Goal: Task Accomplishment & Management: Complete application form

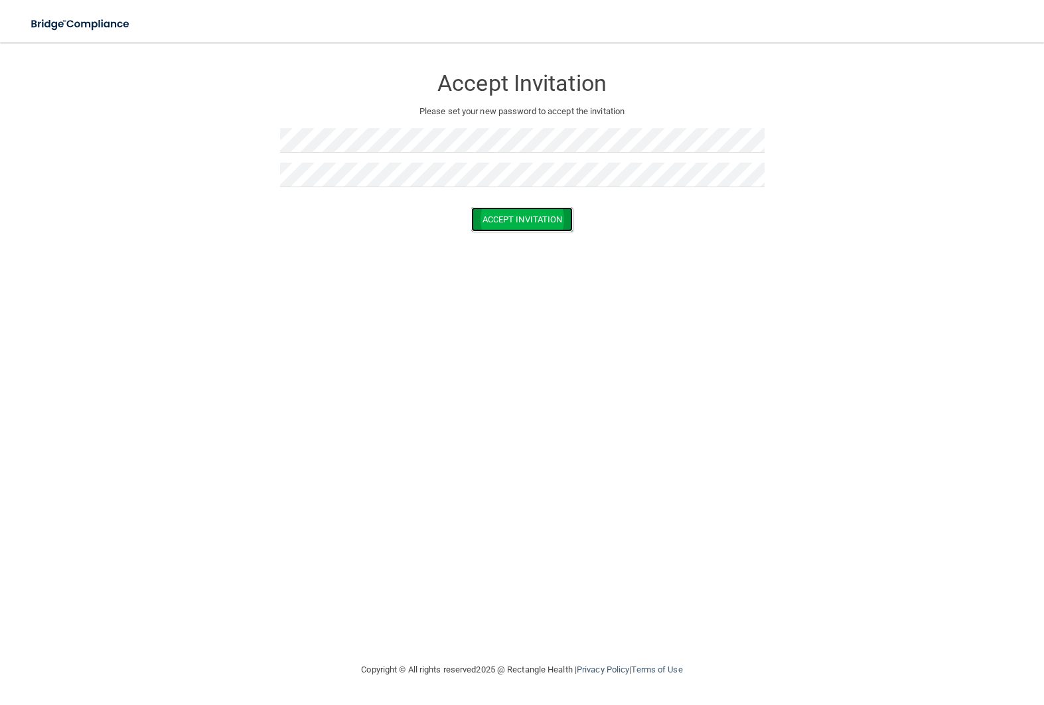
click at [531, 229] on button "Accept Invitation" at bounding box center [522, 219] width 102 height 25
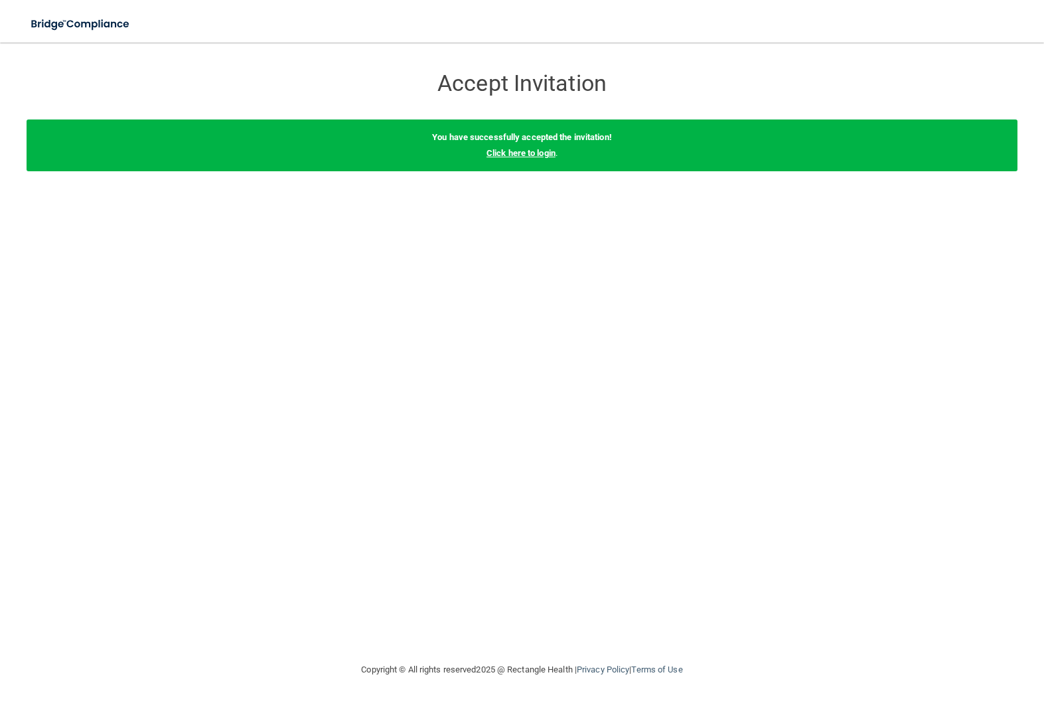
click at [520, 155] on link "Click here to login" at bounding box center [520, 153] width 69 height 10
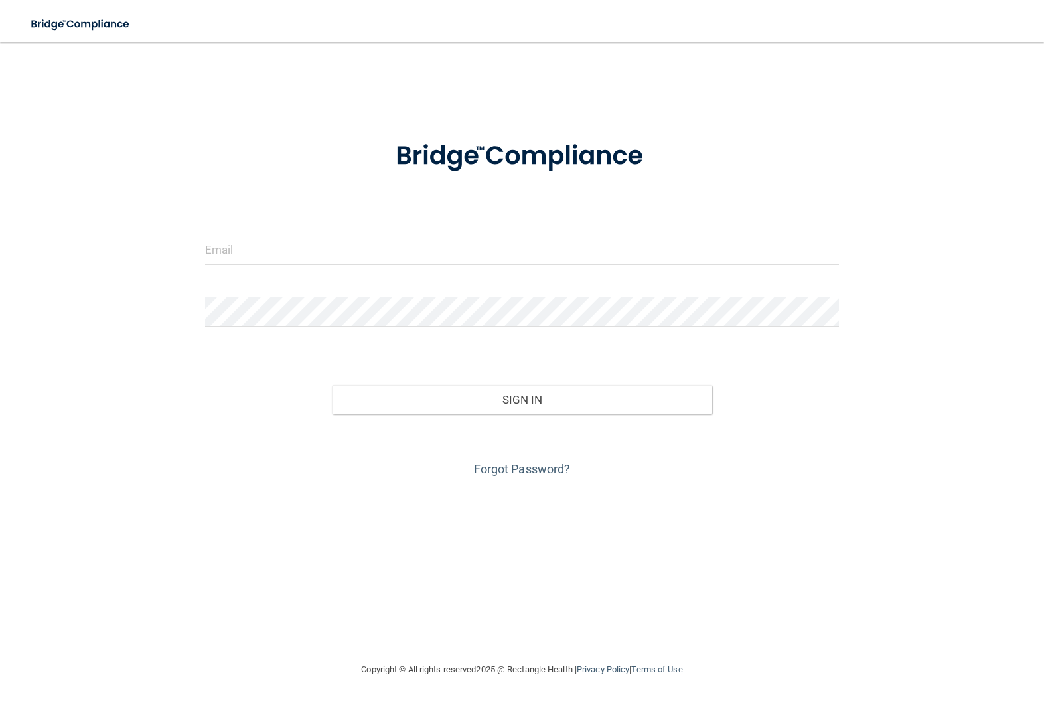
click at [484, 272] on div at bounding box center [522, 255] width 654 height 40
click at [488, 258] on input "email" at bounding box center [522, 250] width 634 height 30
type input "Jakyvargas7@icloud.com"
click at [332, 385] on button "Sign In" at bounding box center [522, 399] width 380 height 29
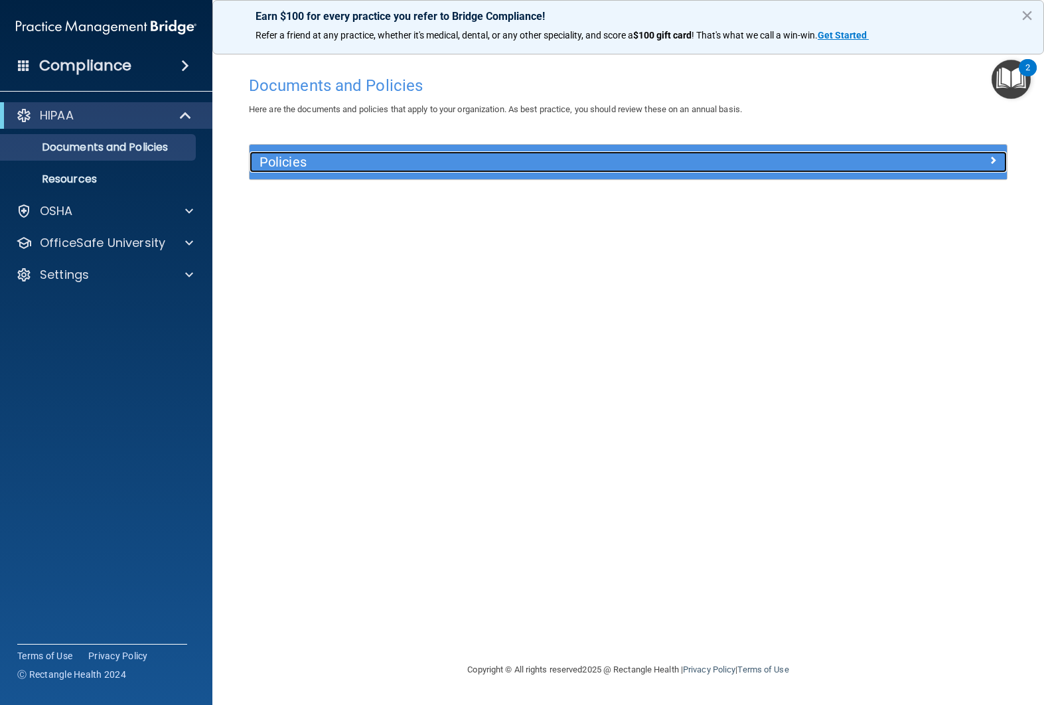
click at [363, 161] on h5 "Policies" at bounding box center [533, 162] width 548 height 15
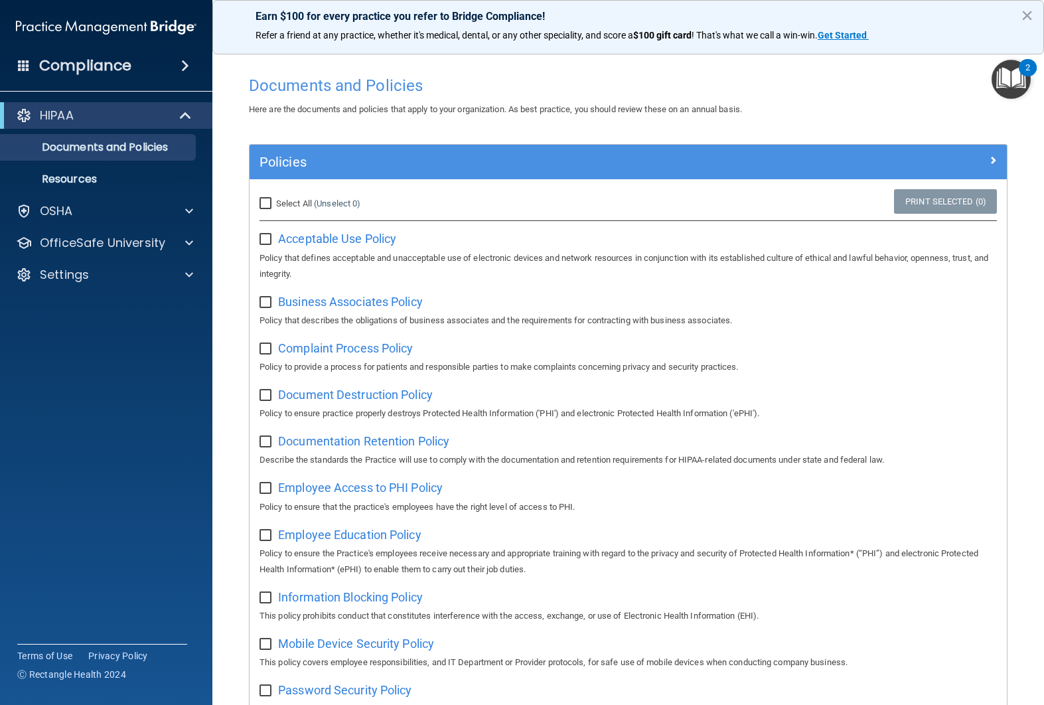
click at [268, 236] on input "checkbox" at bounding box center [266, 239] width 15 height 11
checkbox input "true"
click at [264, 299] on input "checkbox" at bounding box center [266, 302] width 15 height 11
checkbox input "true"
click at [262, 341] on label at bounding box center [267, 344] width 17 height 15
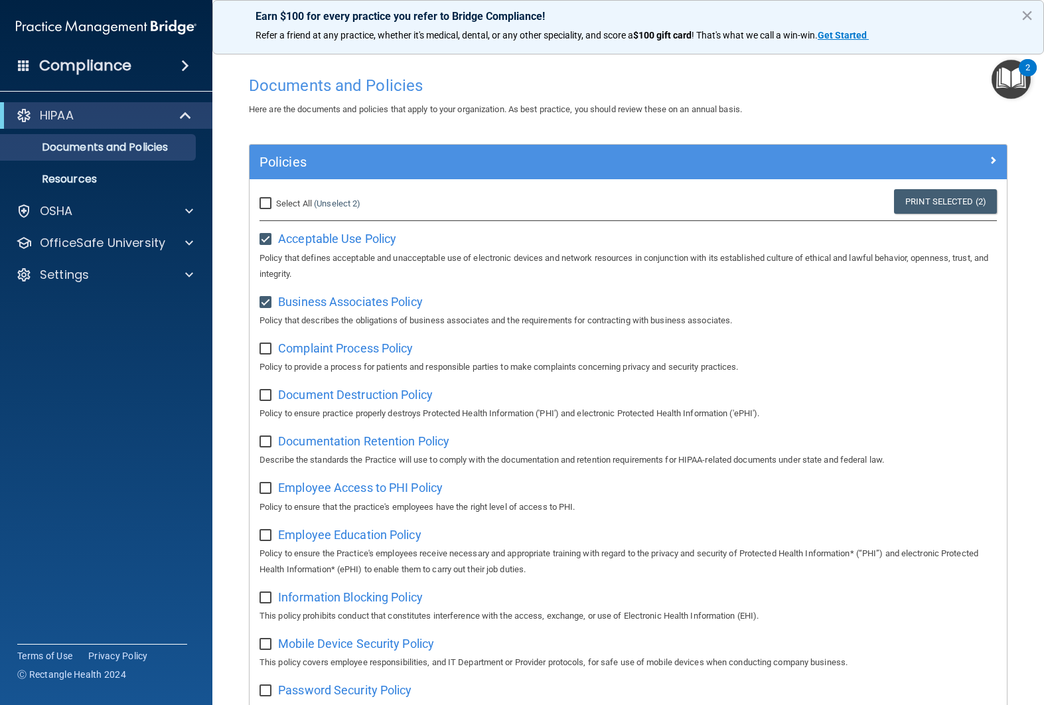
click at [262, 344] on input "checkbox" at bounding box center [266, 349] width 15 height 11
checkbox input "true"
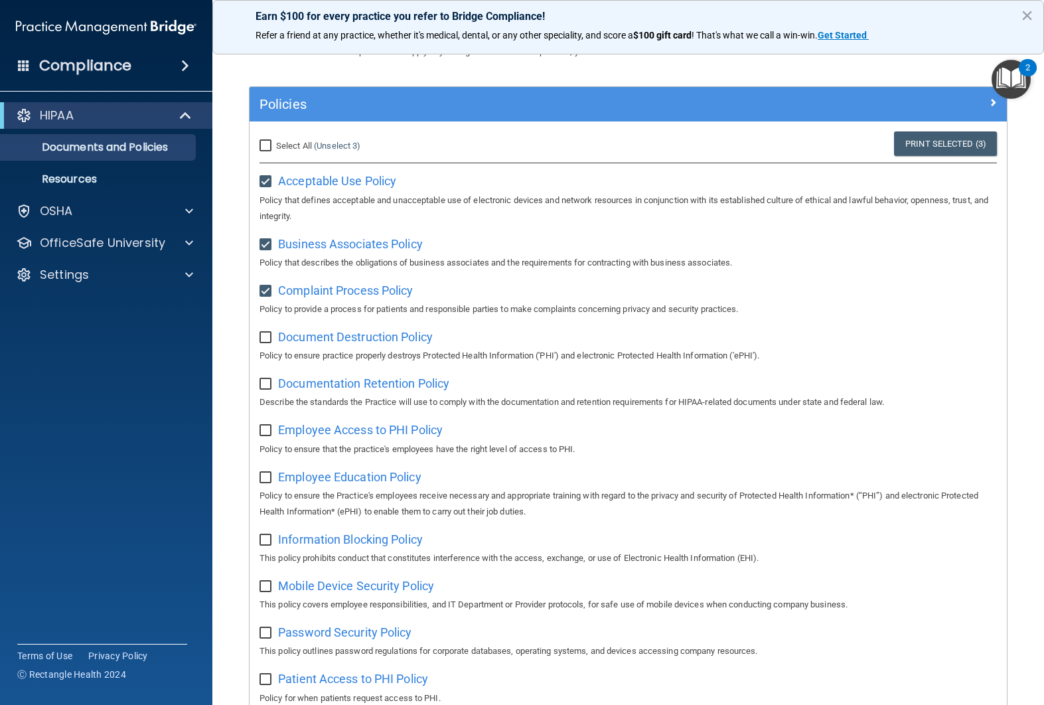
scroll to position [66, 0]
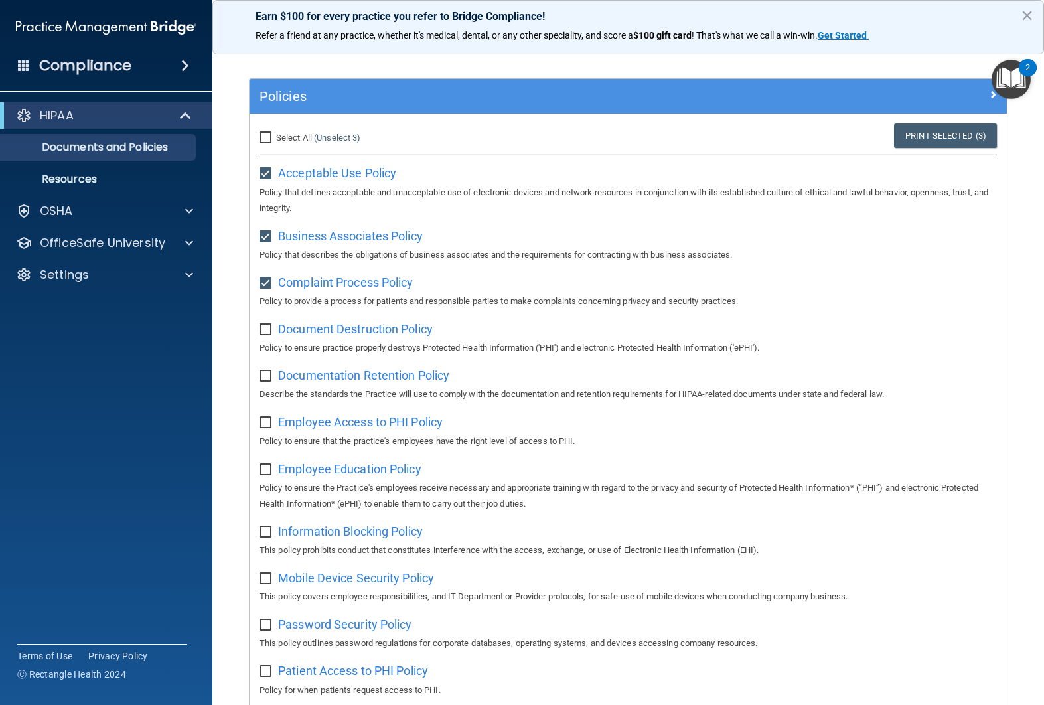
click at [271, 340] on div "Document Destruction Policy Policy to ensure practice properly destroys Protect…" at bounding box center [627, 337] width 737 height 38
click at [271, 335] on input "checkbox" at bounding box center [266, 329] width 15 height 11
checkbox input "true"
click at [263, 373] on input "checkbox" at bounding box center [266, 376] width 15 height 11
checkbox input "true"
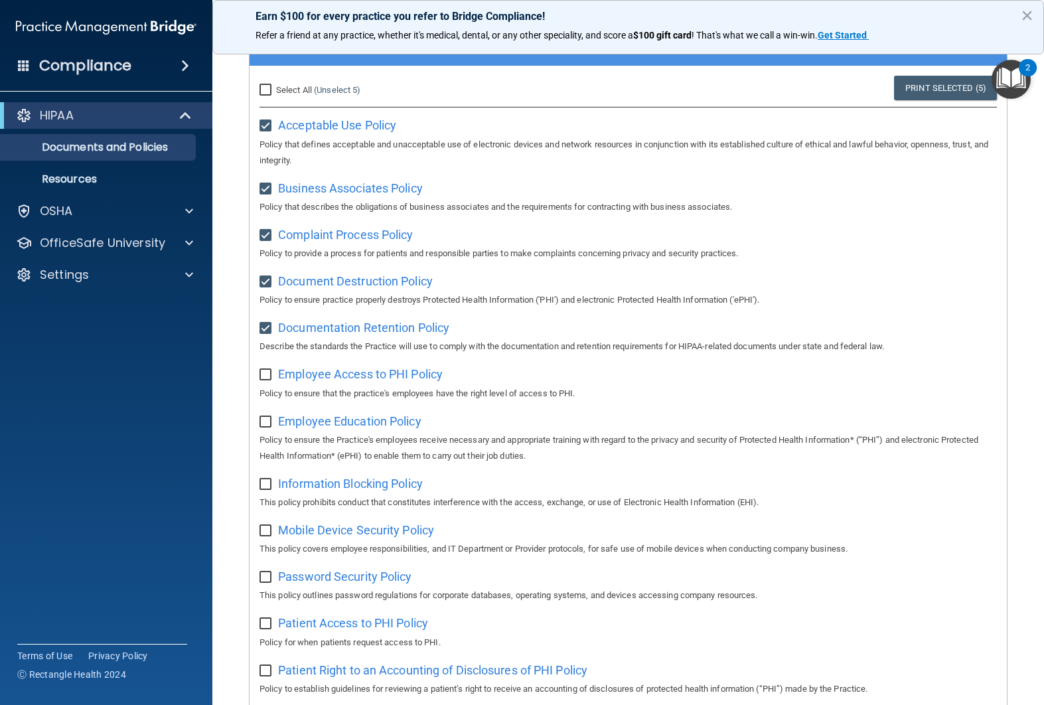
click at [263, 374] on input "checkbox" at bounding box center [266, 375] width 15 height 11
checkbox input "true"
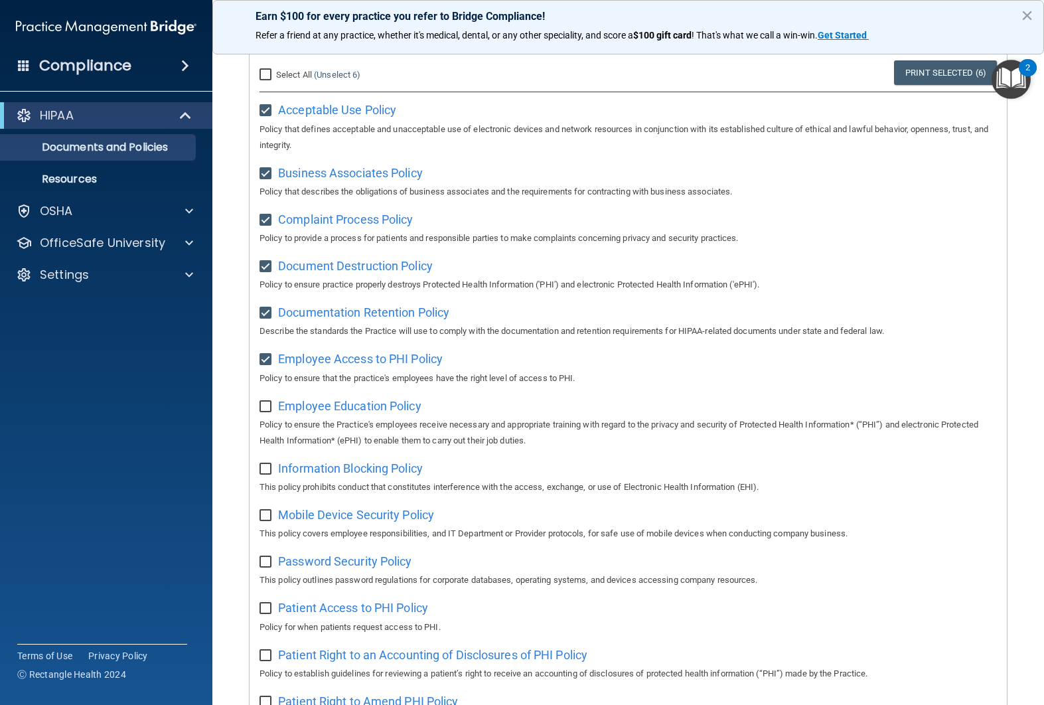
click at [265, 407] on input "checkbox" at bounding box center [266, 406] width 15 height 11
checkbox input "true"
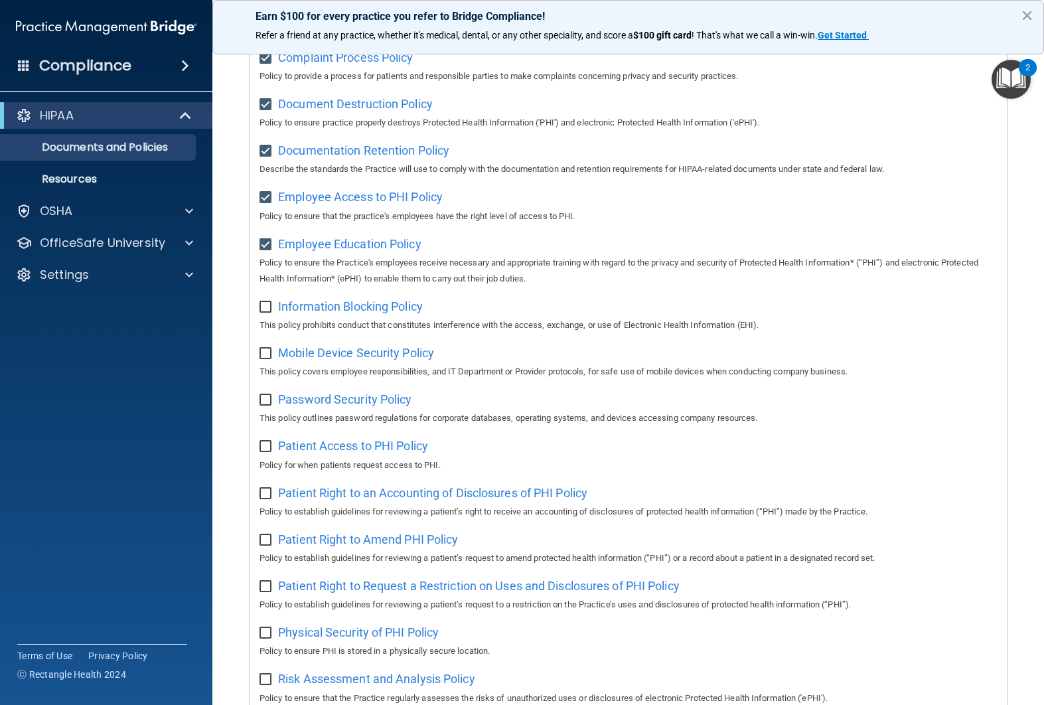
scroll to position [340, 0]
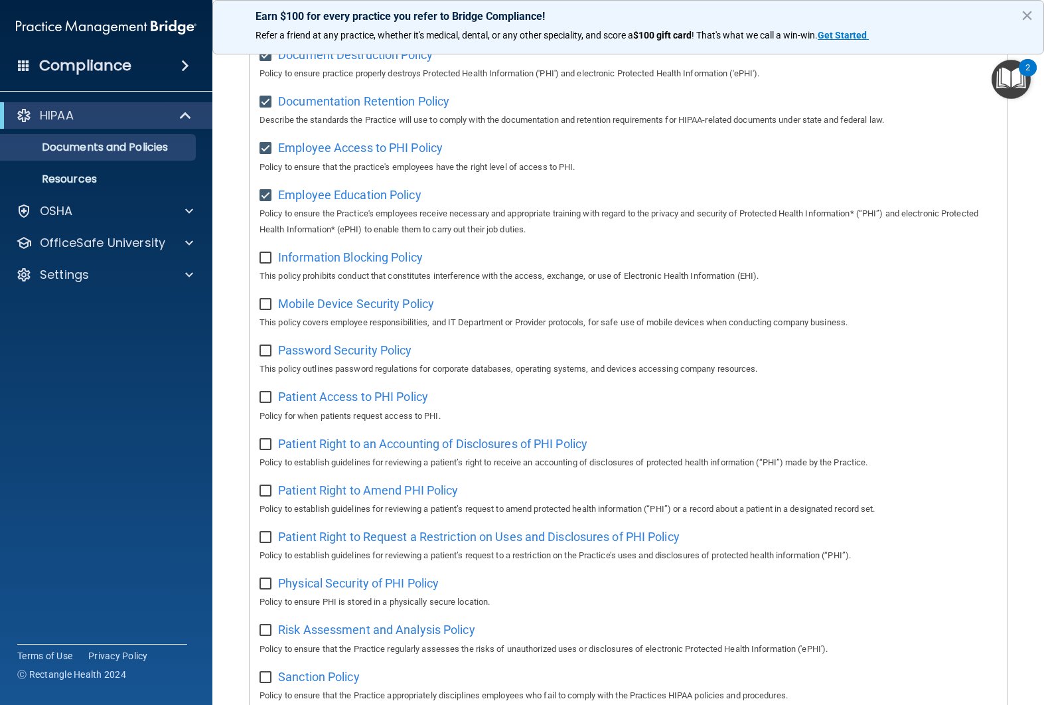
click at [269, 266] on div "Information Blocking Policy This policy prohibits conduct that constitutes inte…" at bounding box center [627, 265] width 737 height 38
click at [266, 260] on input "checkbox" at bounding box center [266, 258] width 15 height 11
checkbox input "true"
click at [261, 301] on input "checkbox" at bounding box center [266, 304] width 15 height 11
checkbox input "true"
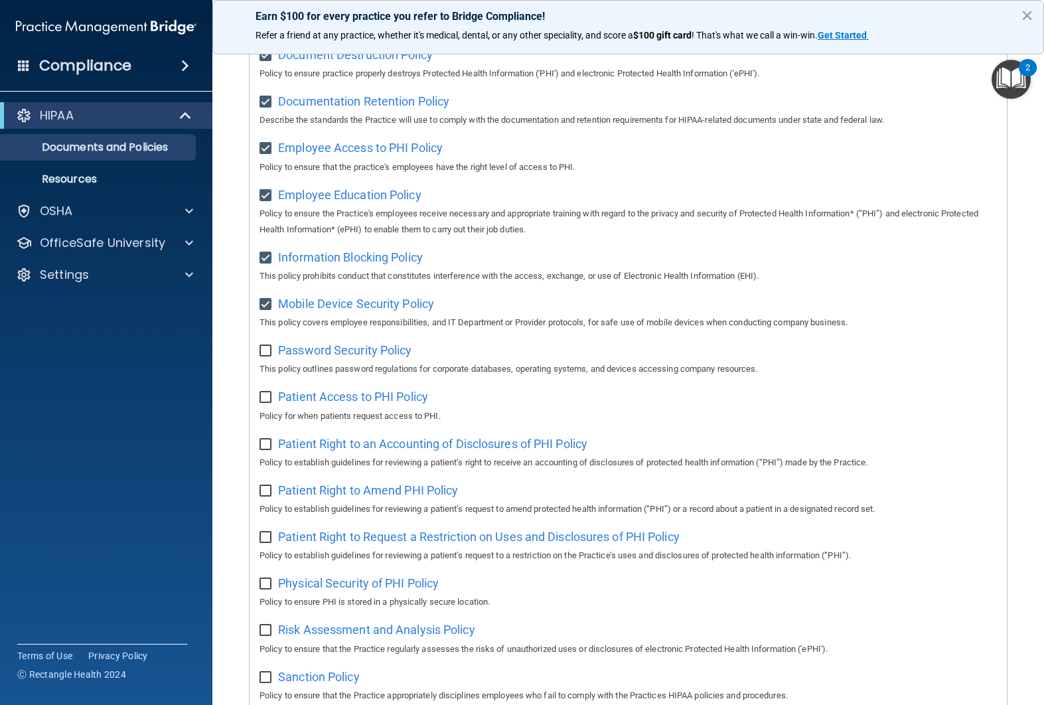
click at [266, 356] on input "checkbox" at bounding box center [266, 351] width 15 height 11
checkbox input "true"
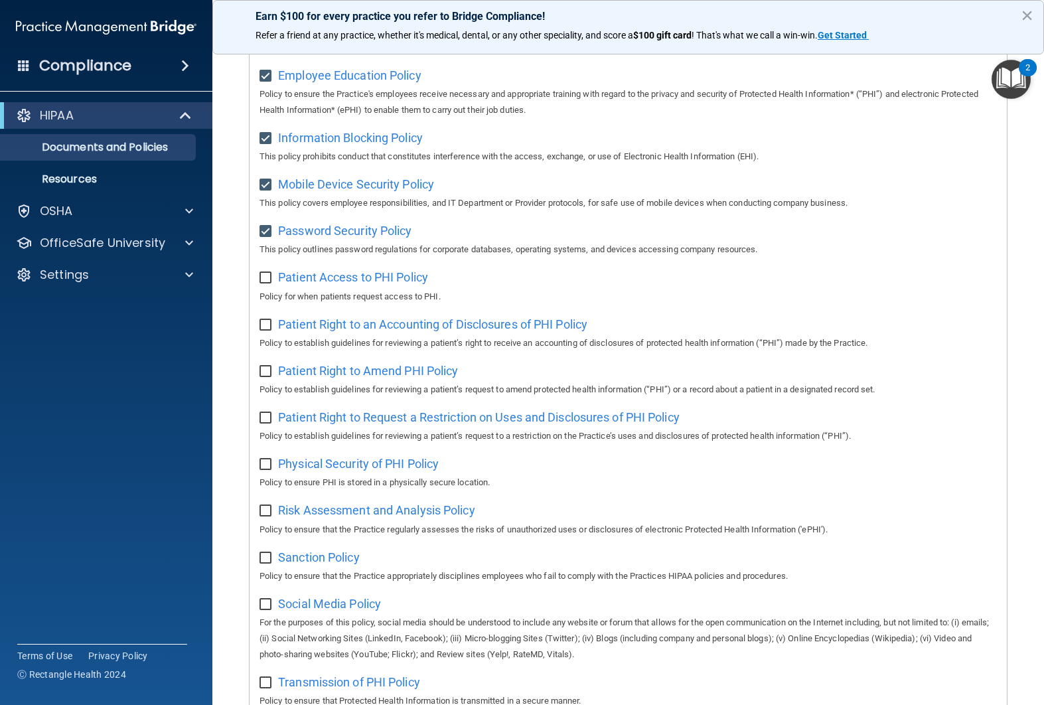
scroll to position [490, 0]
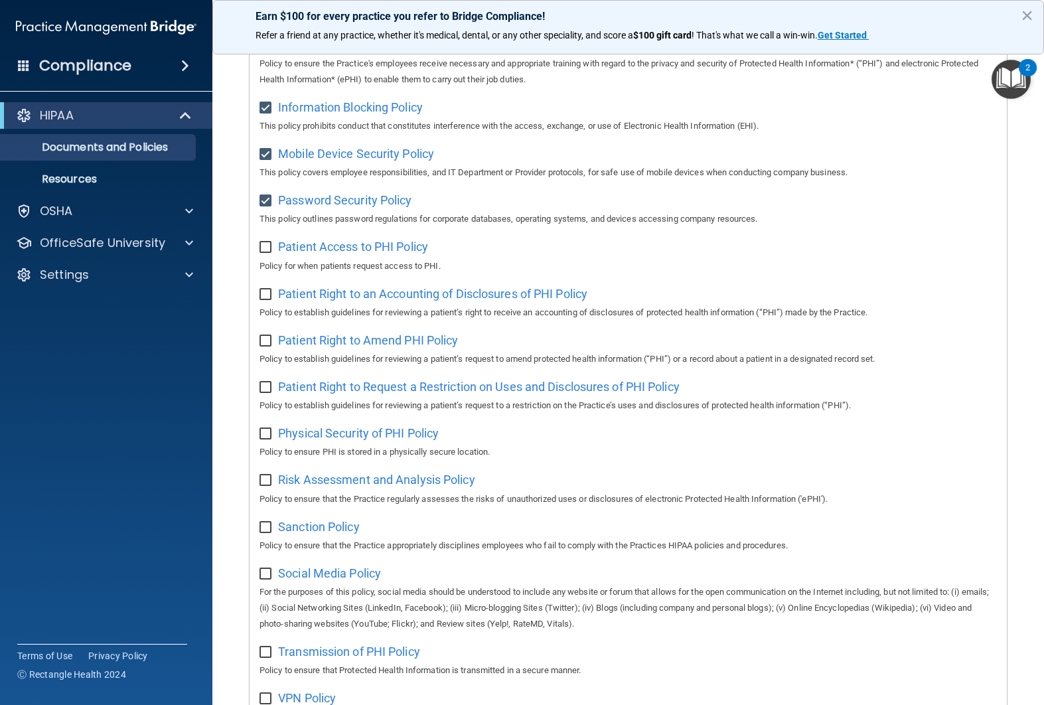
click at [271, 253] on input "checkbox" at bounding box center [266, 247] width 15 height 11
checkbox input "true"
drag, startPoint x: 265, startPoint y: 293, endPoint x: 269, endPoint y: 317, distance: 24.1
click at [267, 296] on input "checkbox" at bounding box center [266, 294] width 15 height 11
checkbox input "true"
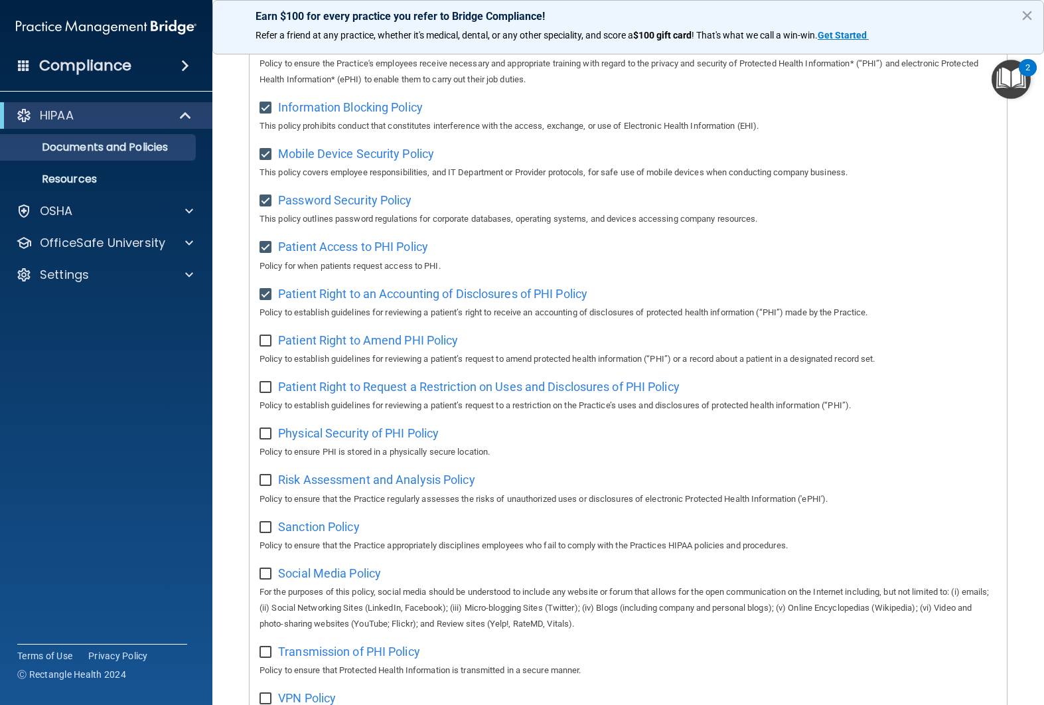
click at [266, 340] on input "checkbox" at bounding box center [266, 341] width 15 height 11
checkbox input "true"
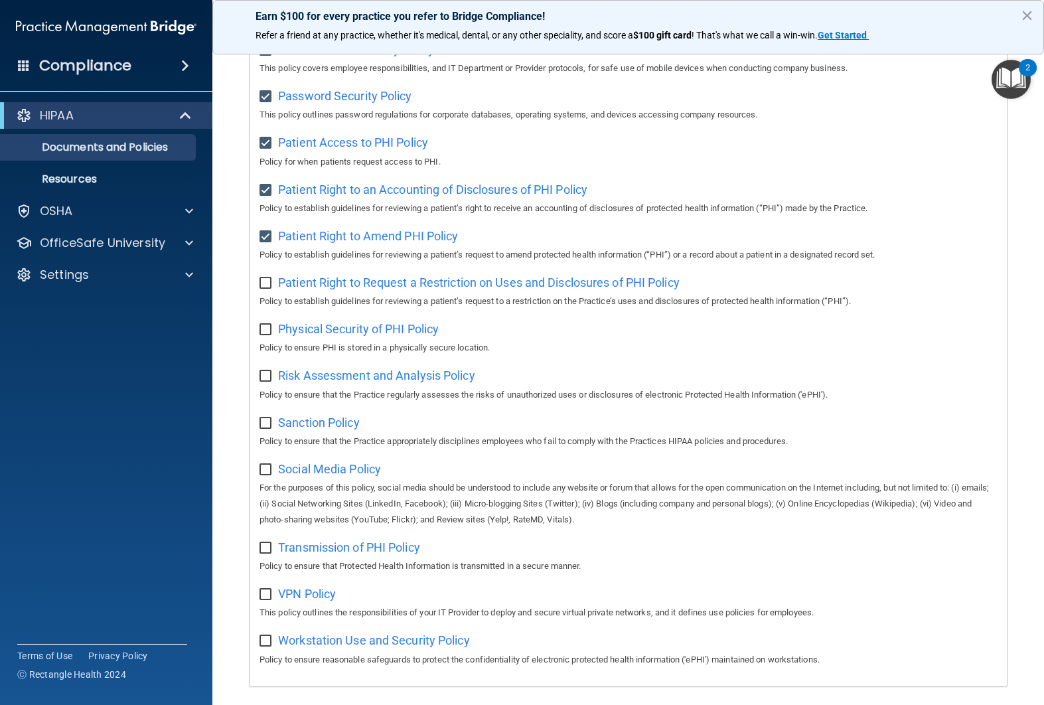
scroll to position [651, 0]
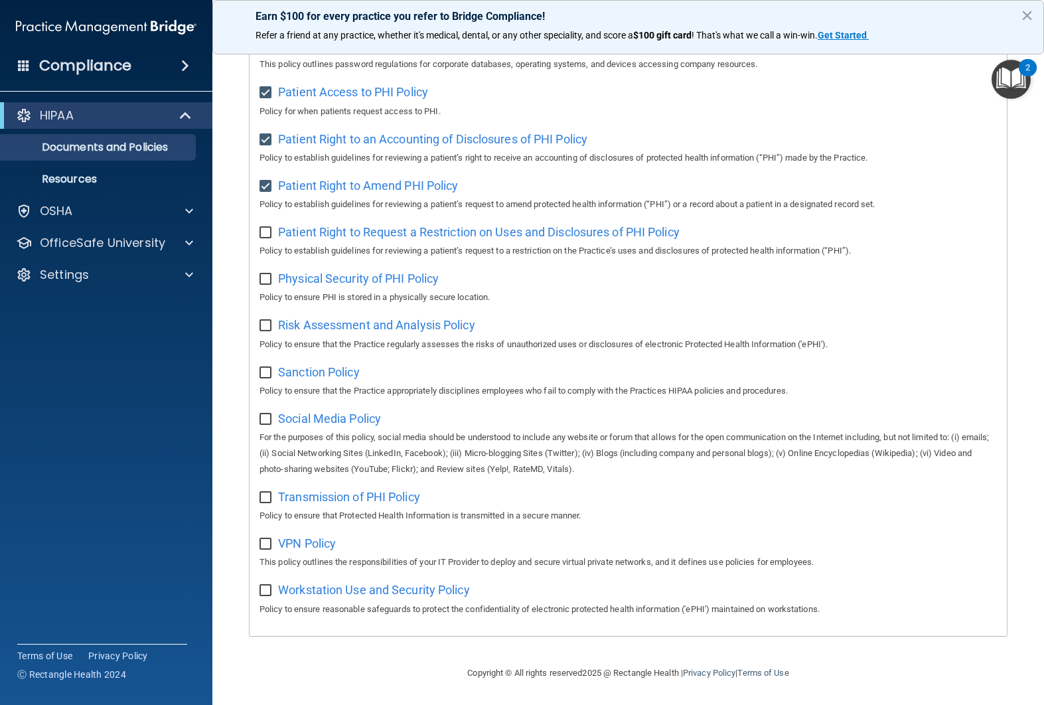
click at [273, 234] on input "checkbox" at bounding box center [266, 233] width 15 height 11
checkbox input "true"
drag, startPoint x: 268, startPoint y: 269, endPoint x: 269, endPoint y: 285, distance: 15.9
click at [267, 271] on label at bounding box center [267, 274] width 17 height 15
click at [267, 274] on input "checkbox" at bounding box center [266, 279] width 15 height 11
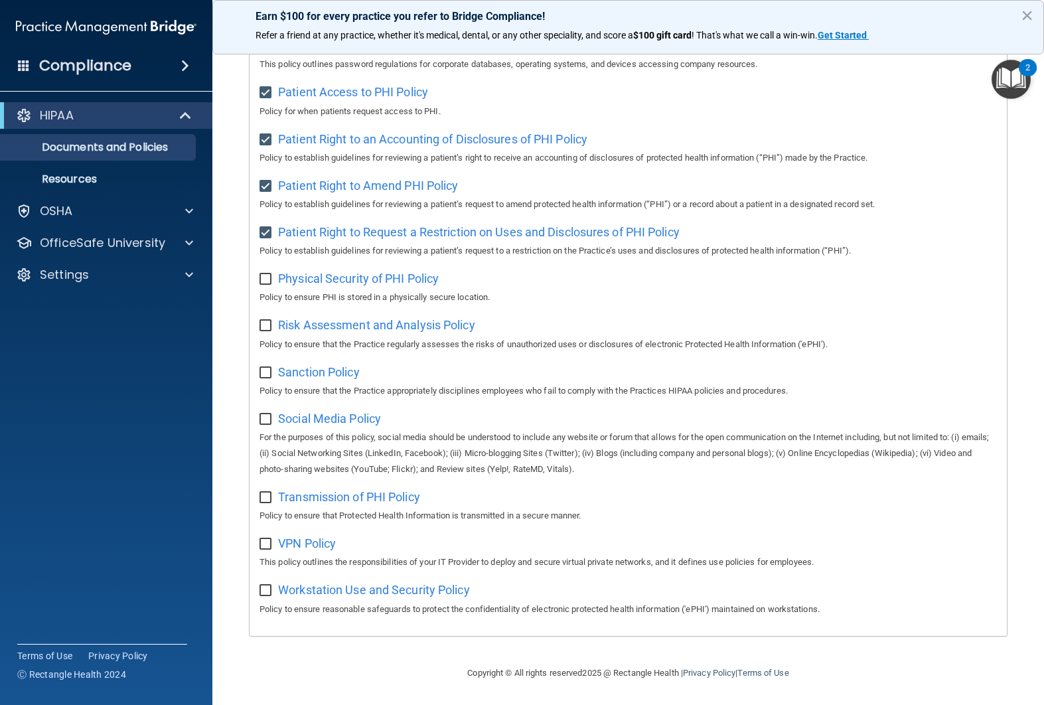
checkbox input "true"
click at [266, 322] on input "checkbox" at bounding box center [266, 325] width 15 height 11
checkbox input "true"
click at [269, 368] on input "checkbox" at bounding box center [266, 373] width 15 height 11
checkbox input "true"
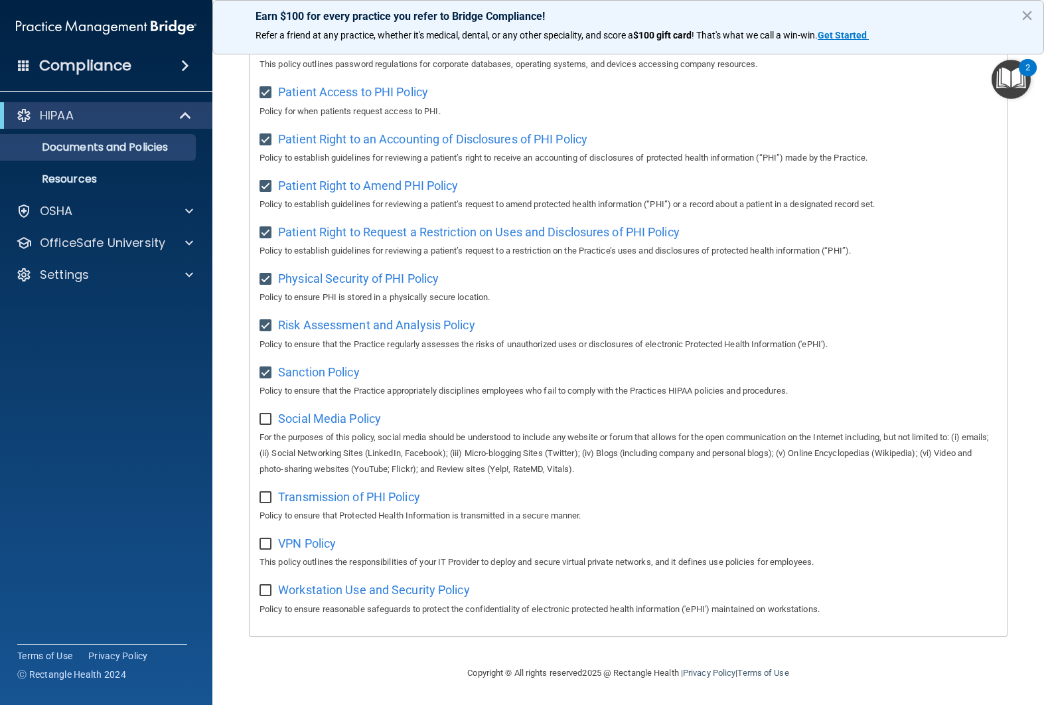
click at [267, 419] on input "checkbox" at bounding box center [266, 419] width 15 height 11
checkbox input "true"
click at [262, 500] on input "checkbox" at bounding box center [266, 497] width 15 height 11
checkbox input "true"
drag, startPoint x: 267, startPoint y: 548, endPoint x: 267, endPoint y: 573, distance: 25.2
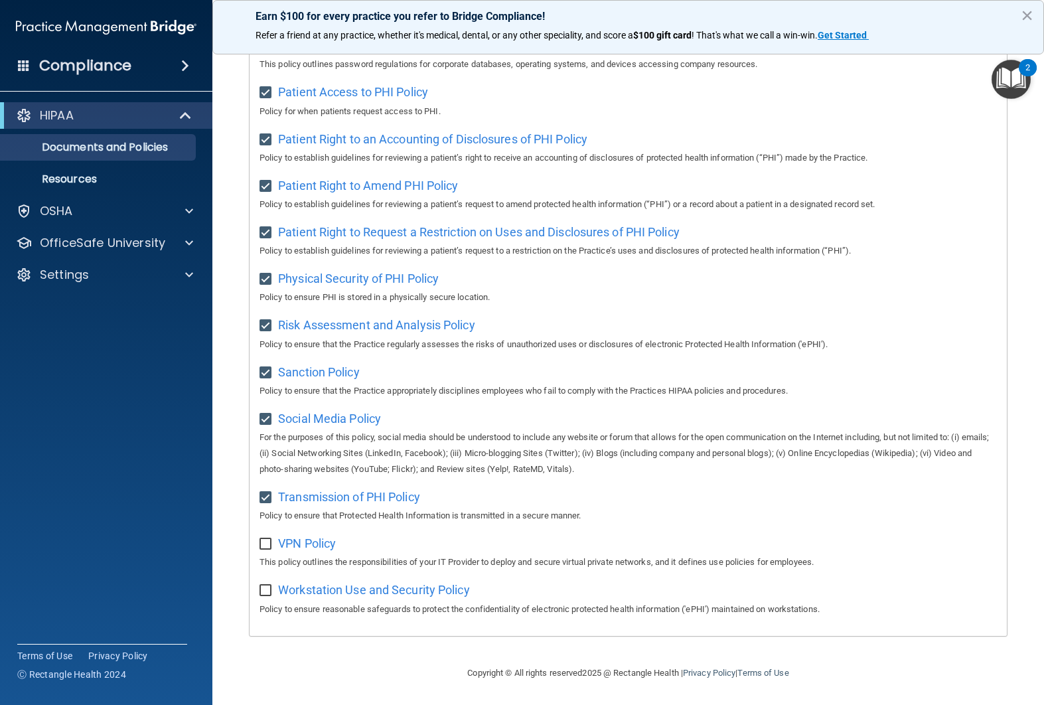
click at [267, 548] on input "checkbox" at bounding box center [266, 544] width 15 height 11
checkbox input "true"
click at [271, 593] on input "checkbox" at bounding box center [266, 590] width 15 height 11
checkbox input "true"
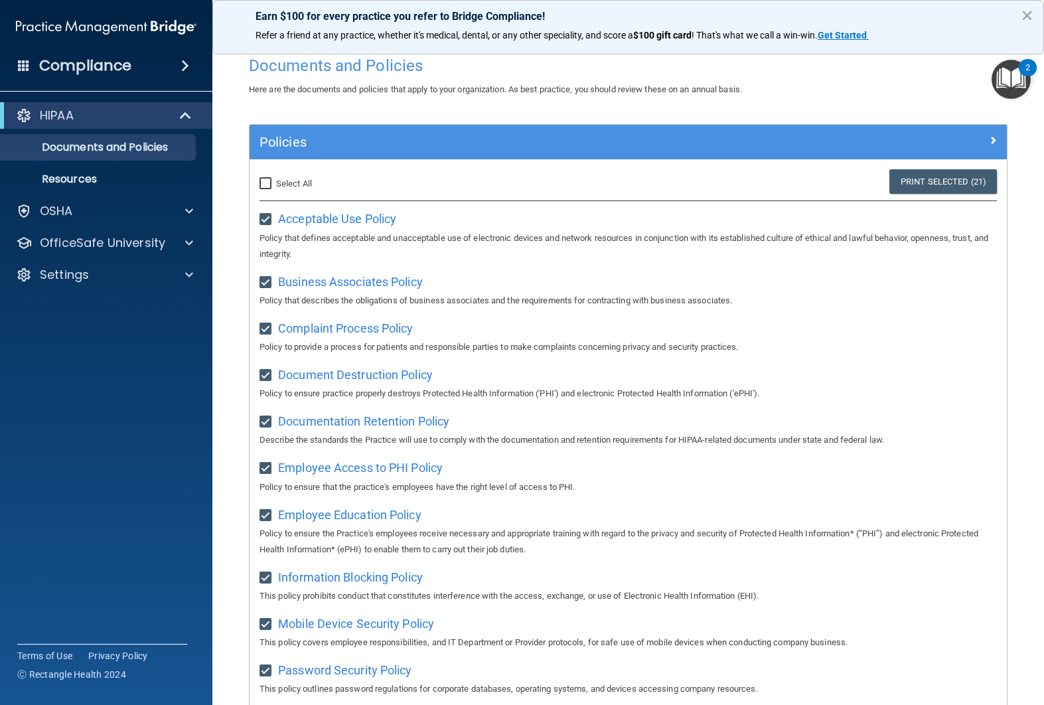
scroll to position [0, 0]
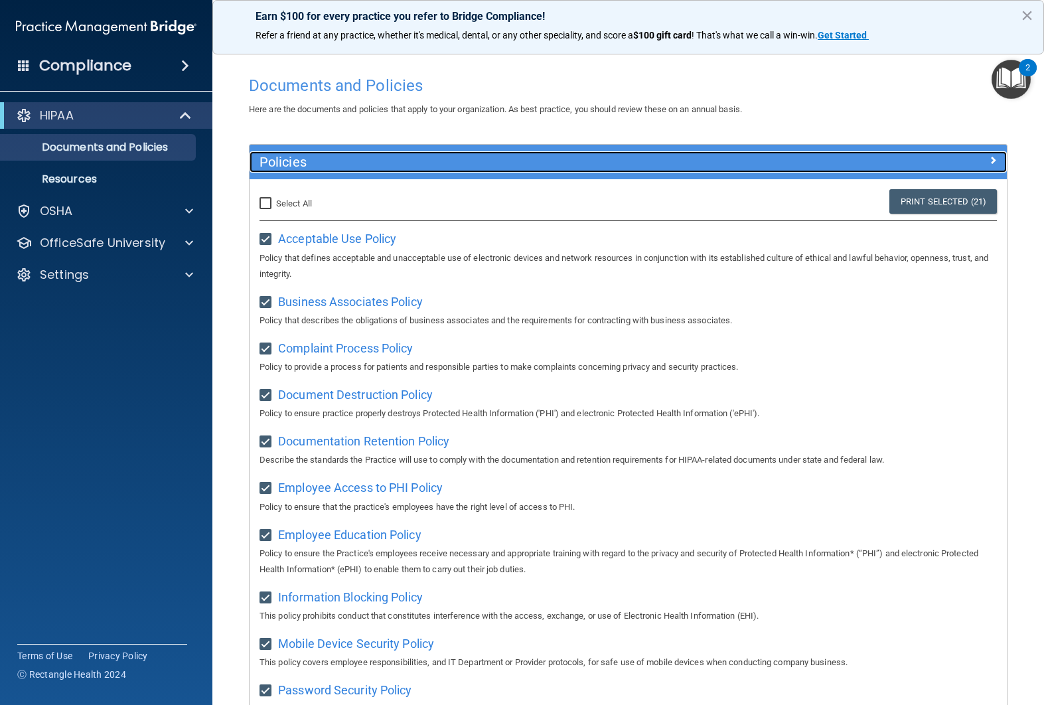
click at [993, 158] on span at bounding box center [993, 160] width 8 height 16
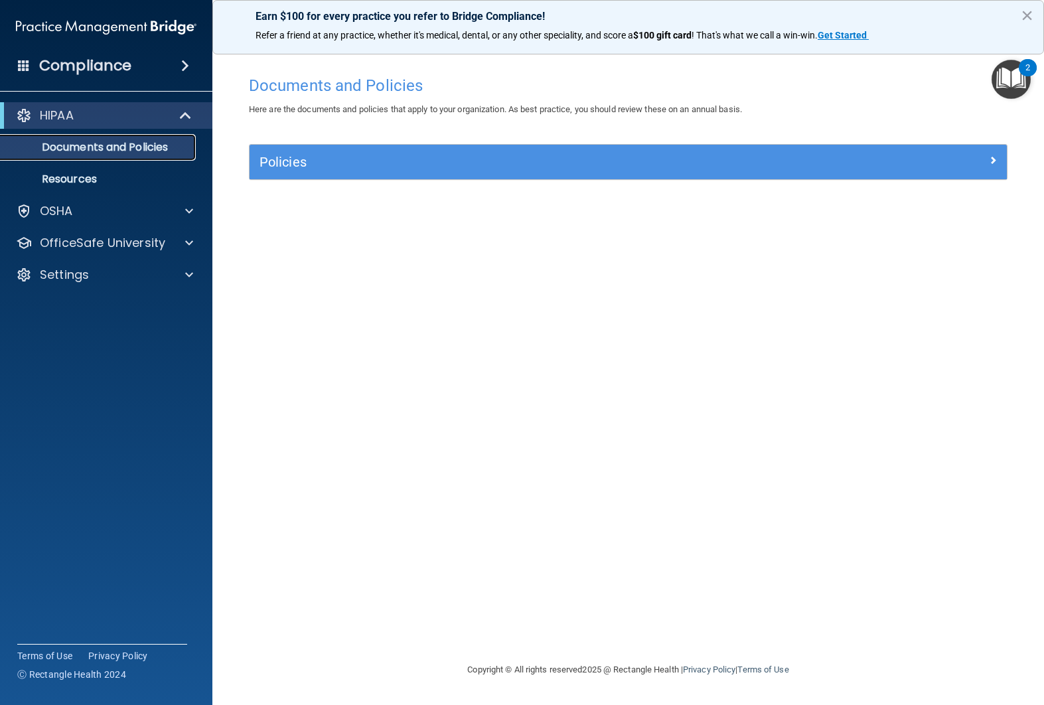
click at [144, 155] on link "Documents and Policies" at bounding box center [91, 147] width 209 height 27
click at [181, 123] on span at bounding box center [186, 115] width 11 height 16
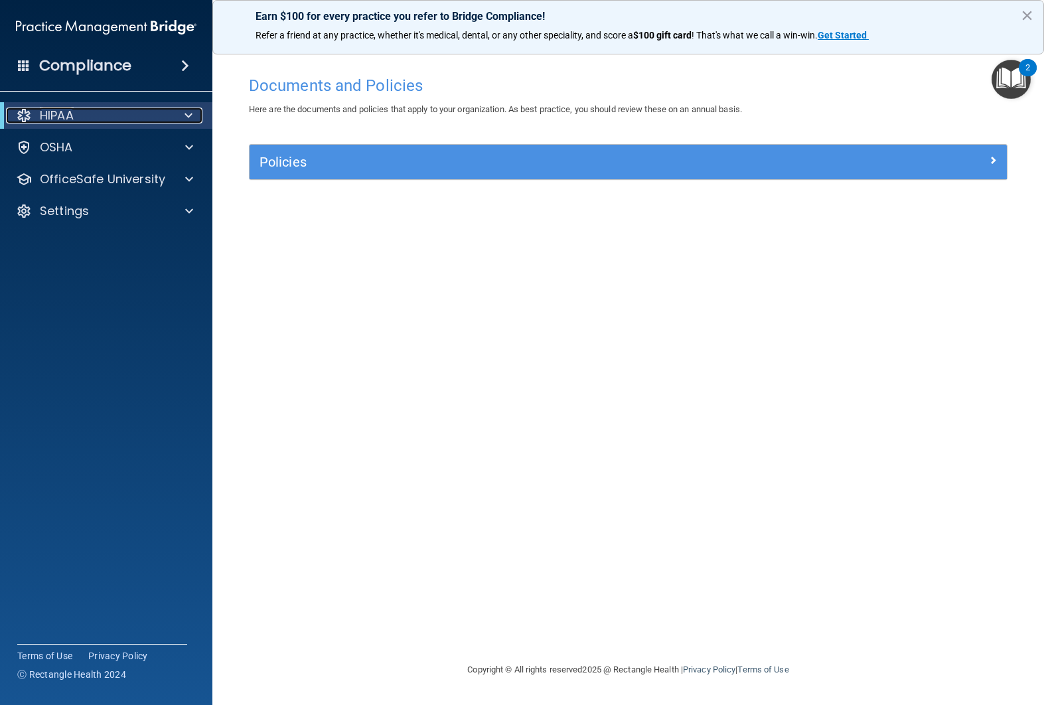
click at [180, 123] on div at bounding box center [186, 115] width 33 height 16
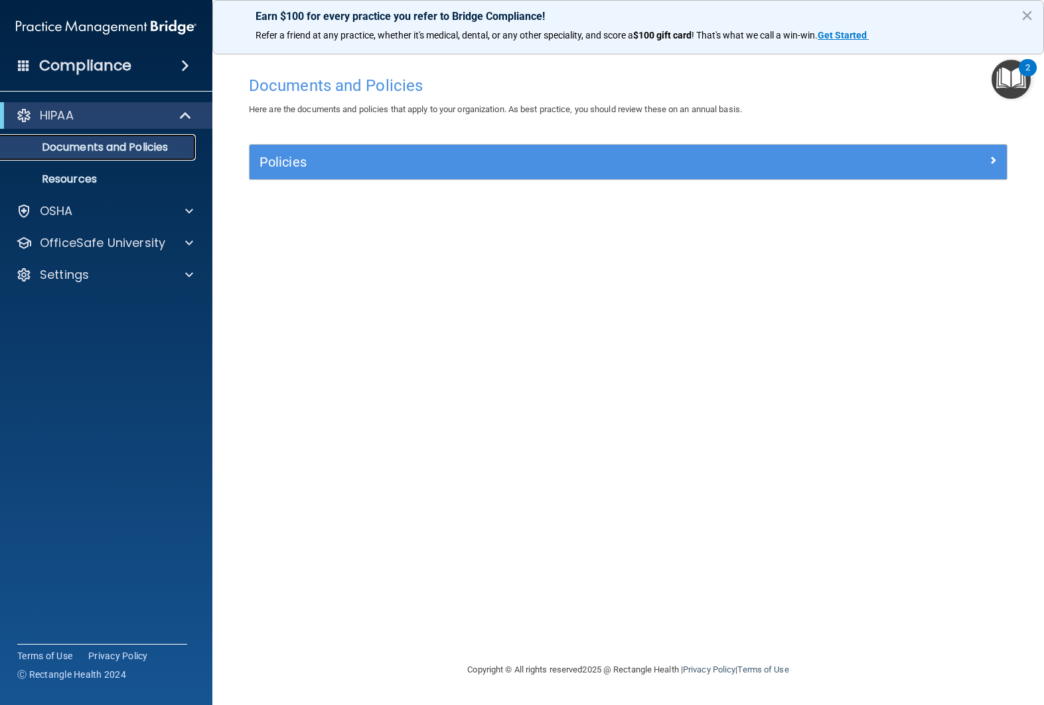
click at [159, 155] on link "Documents and Policies" at bounding box center [91, 147] width 209 height 27
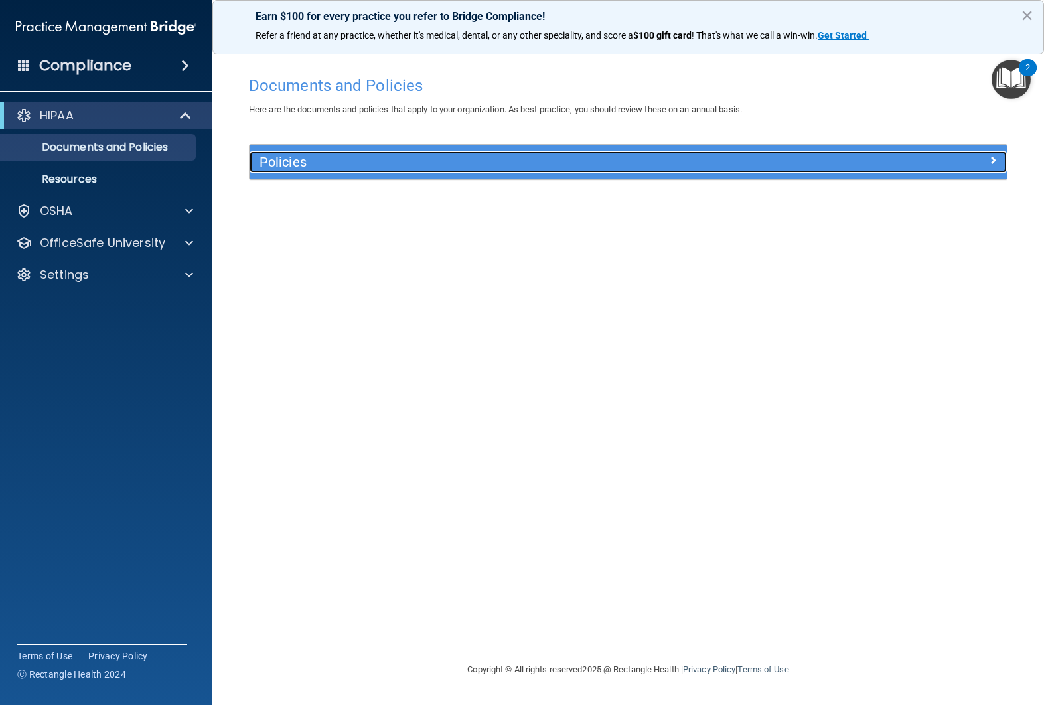
click at [274, 163] on h5 "Policies" at bounding box center [533, 162] width 548 height 15
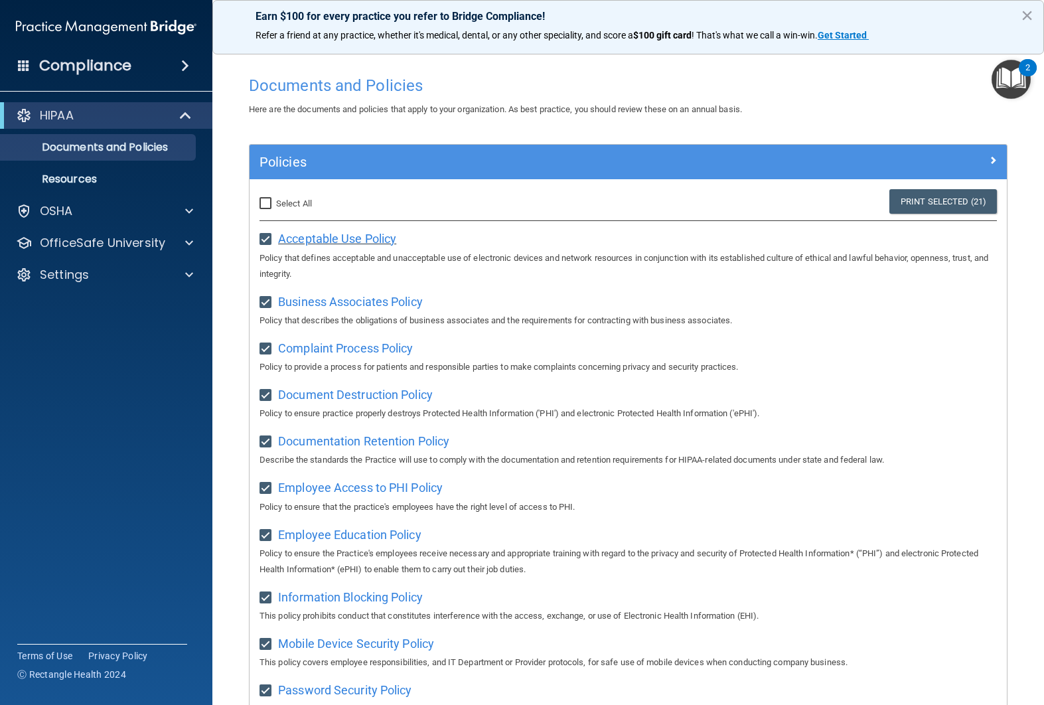
click at [309, 236] on span "Acceptable Use Policy" at bounding box center [337, 239] width 118 height 14
click at [349, 299] on span "Business Associates Policy" at bounding box center [350, 302] width 145 height 14
click at [382, 355] on span "Complaint Process Policy" at bounding box center [345, 348] width 135 height 14
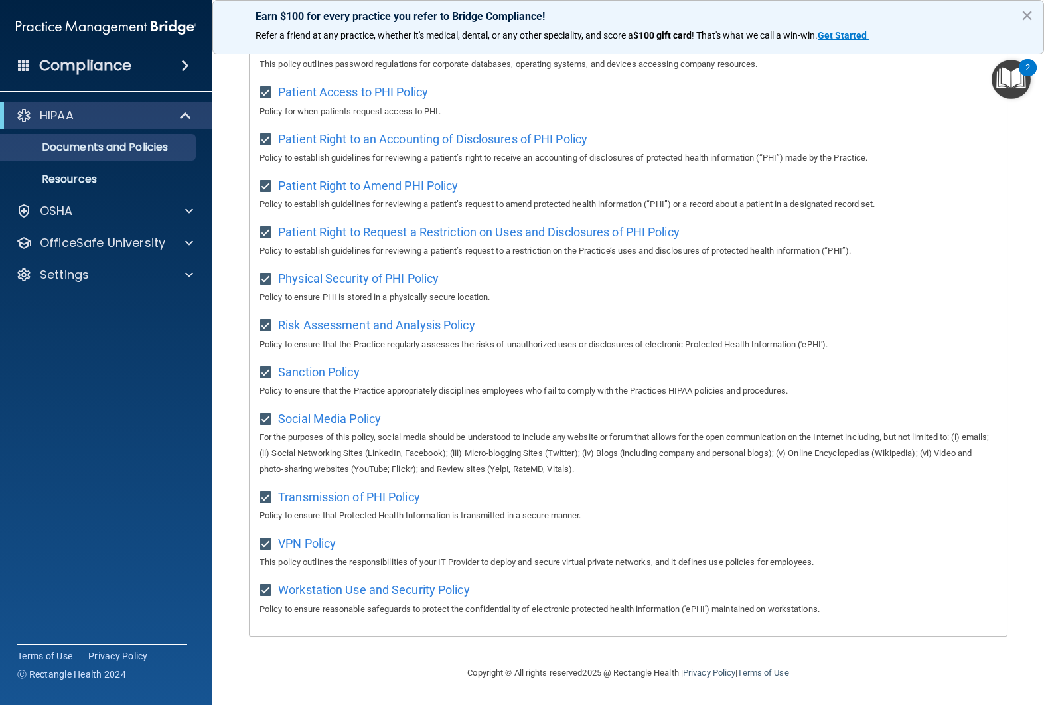
scroll to position [651, 0]
click at [344, 225] on span "Patient Right to Request a Restriction on Uses and Disclosures of PHI Policy" at bounding box center [478, 232] width 401 height 14
click at [184, 214] on div at bounding box center [187, 211] width 33 height 16
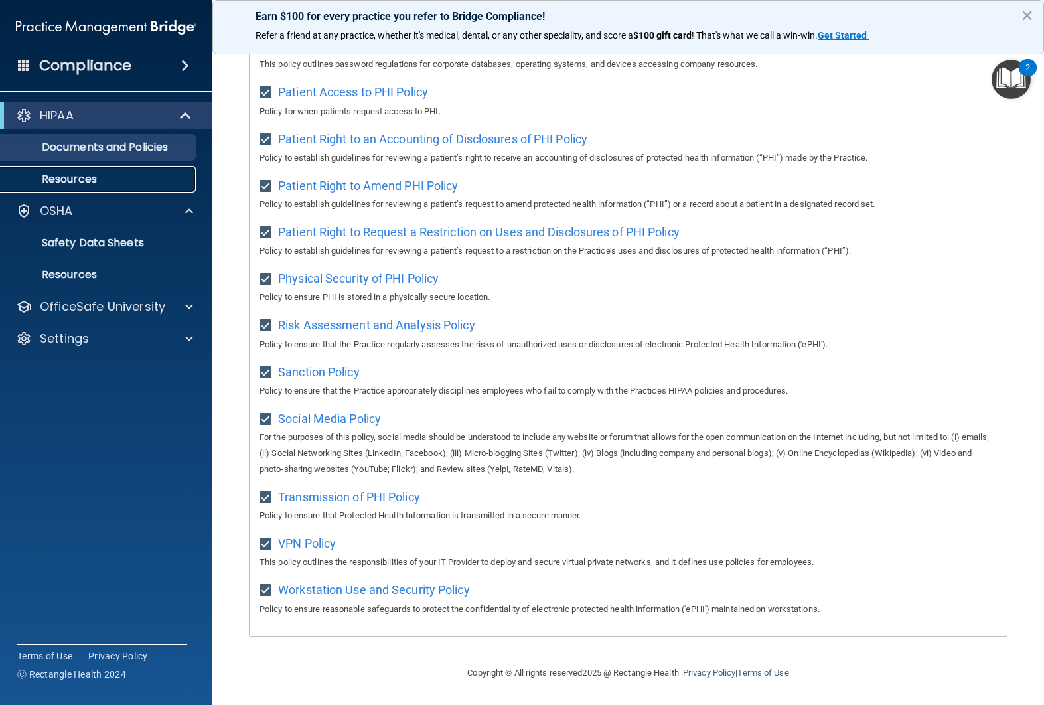
click at [159, 184] on p "Resources" at bounding box center [99, 179] width 181 height 13
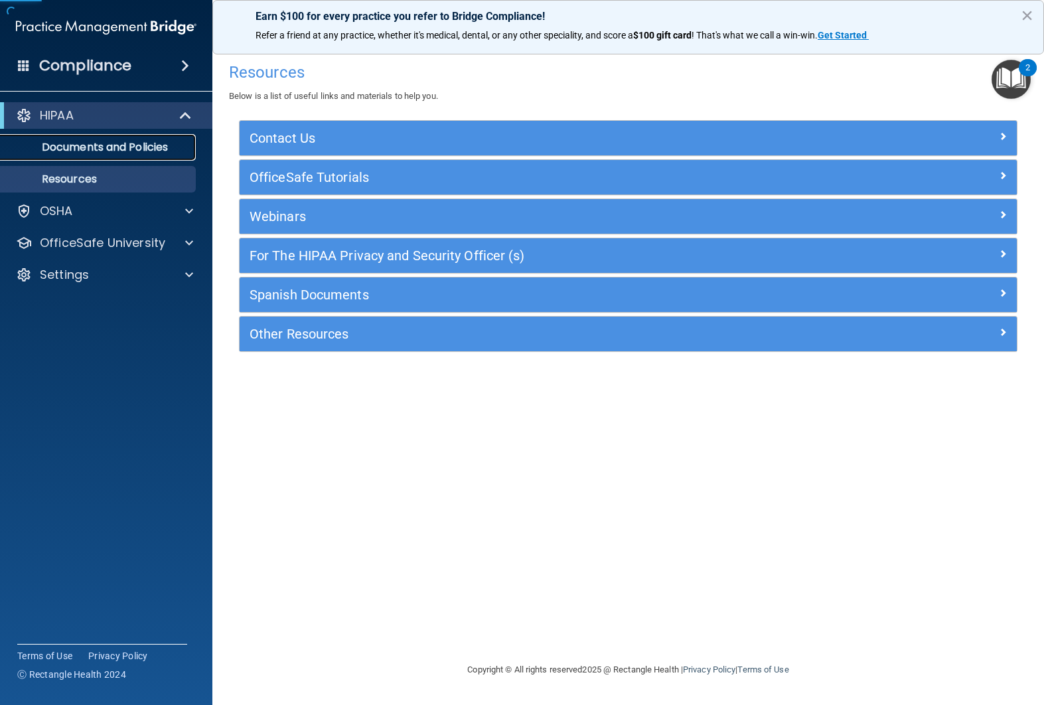
click at [161, 159] on link "Documents and Policies" at bounding box center [91, 147] width 209 height 27
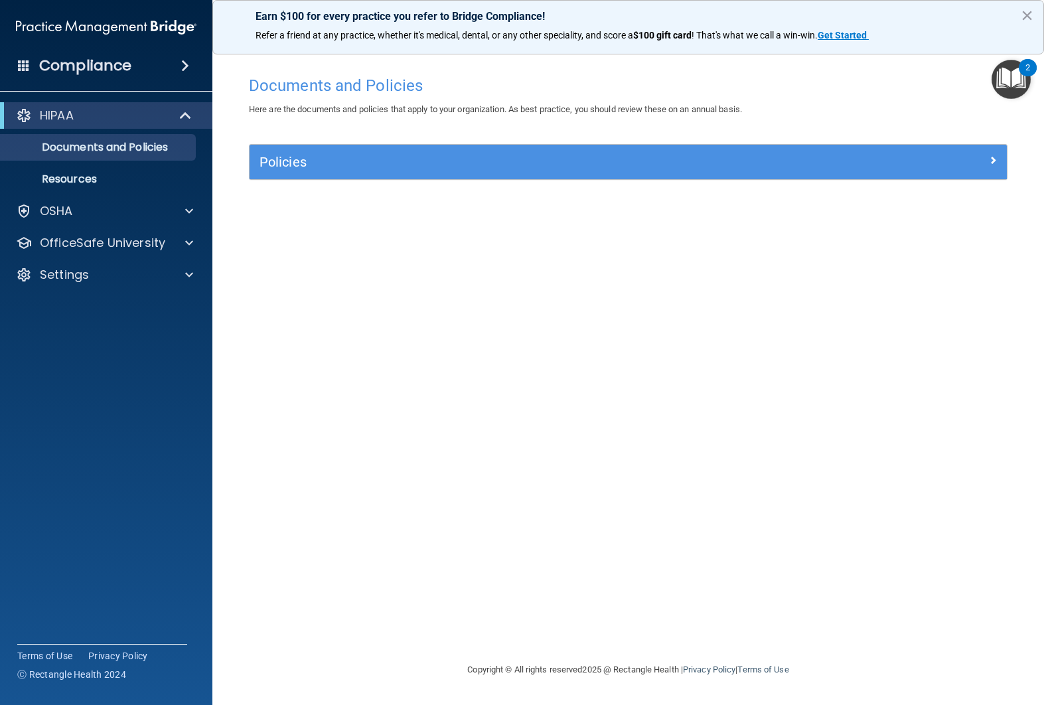
click at [100, 60] on h4 "Compliance" at bounding box center [85, 65] width 92 height 19
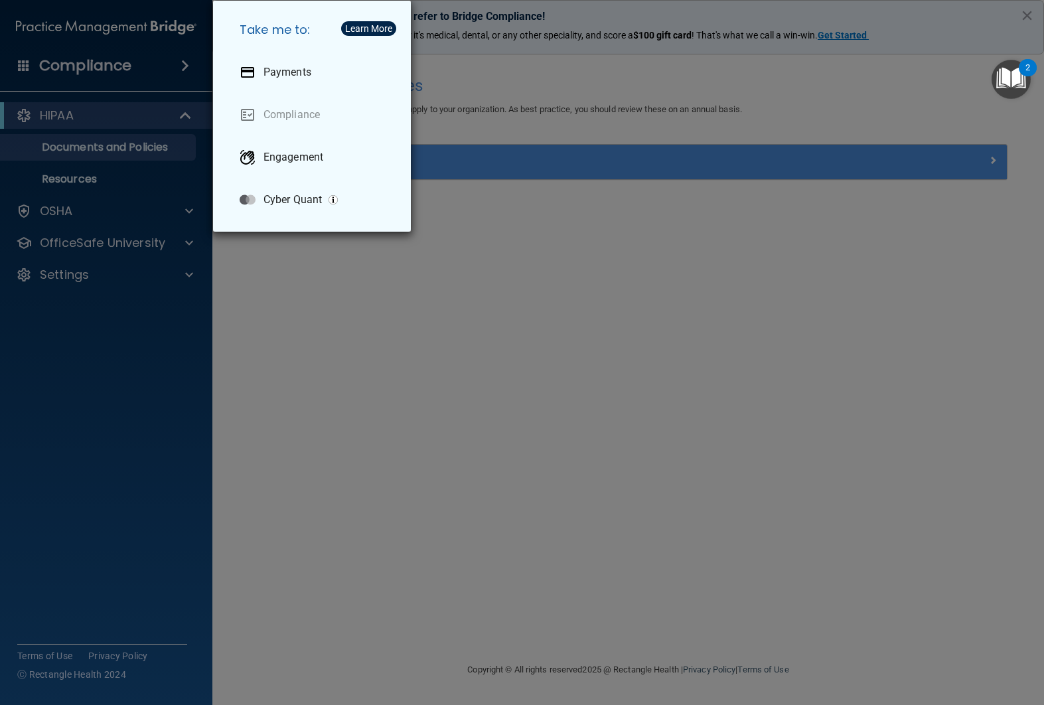
click at [445, 218] on div "Take me to: Payments Compliance Engagement Cyber Quant" at bounding box center [522, 352] width 1044 height 705
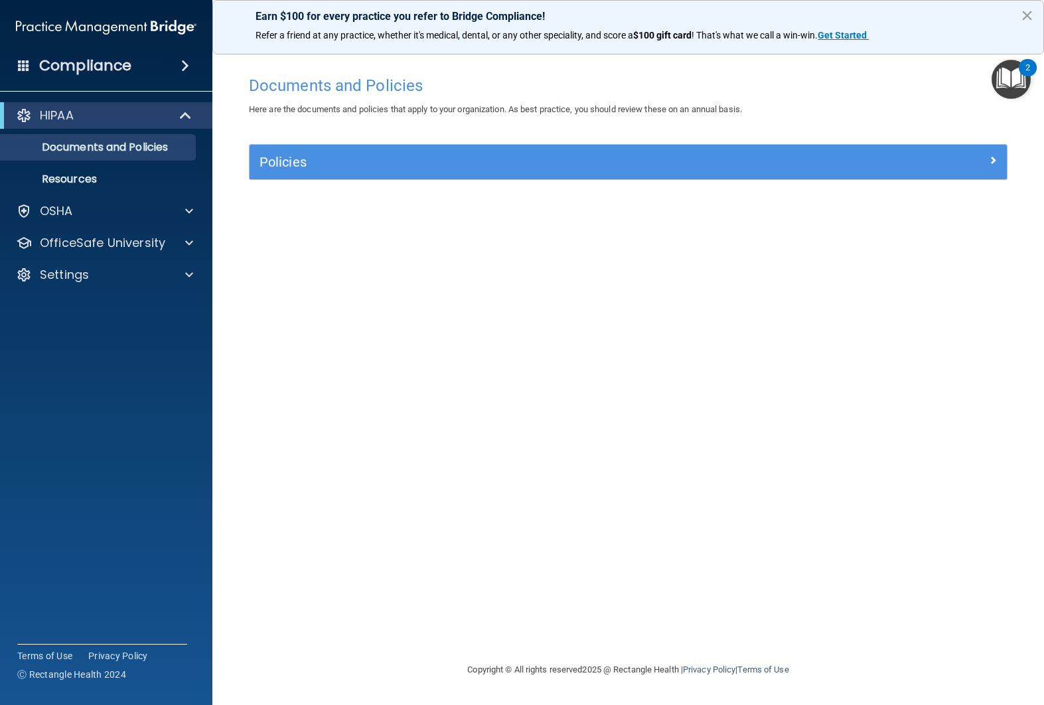
click at [163, 31] on img at bounding box center [106, 27] width 180 height 27
click at [1033, 23] on div "Earn $100 for every practice you refer to Bridge Compliance! Refer a friend at …" at bounding box center [627, 27] width 831 height 54
click at [1026, 19] on button "×" at bounding box center [1026, 15] width 13 height 21
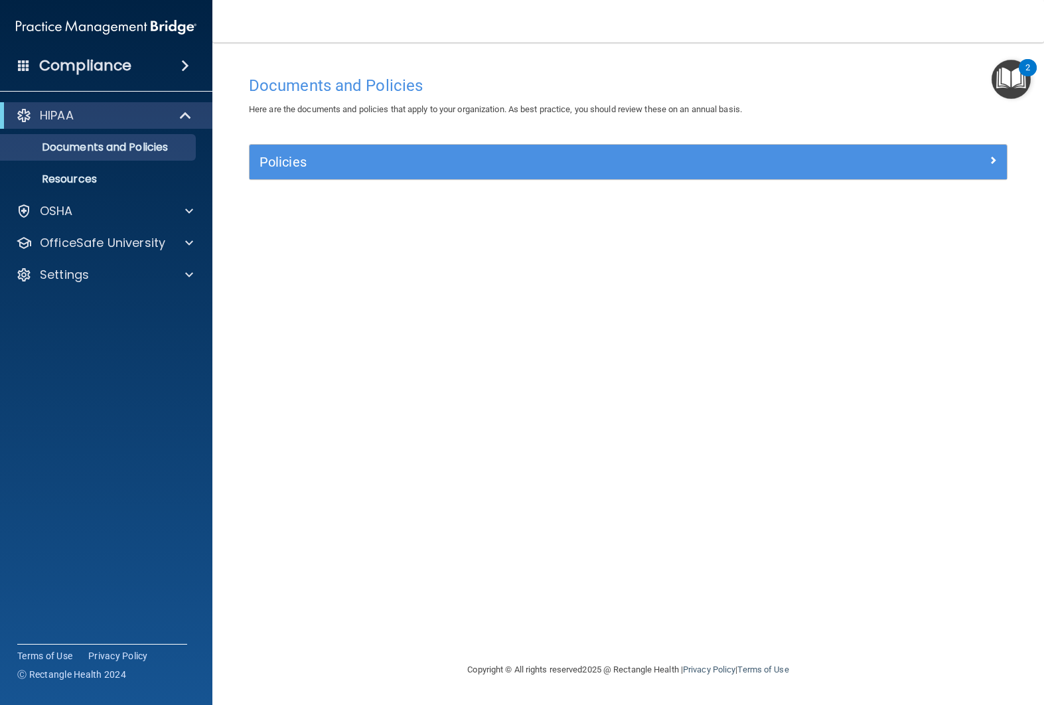
click at [27, 66] on span at bounding box center [24, 65] width 12 height 12
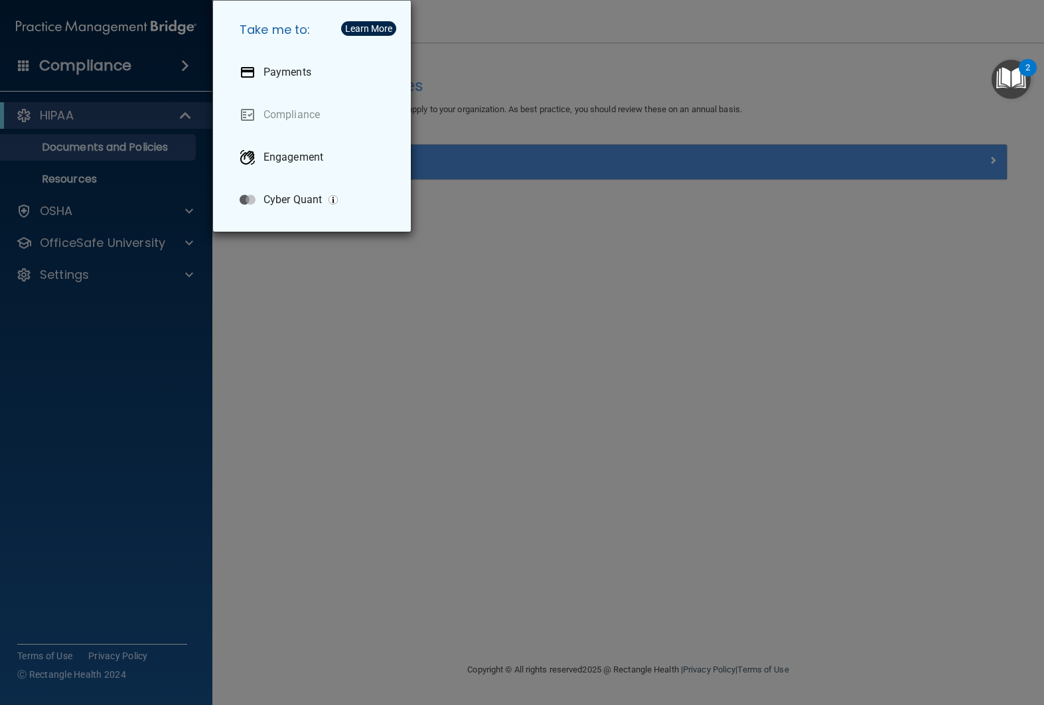
click at [372, 25] on div "Learn More" at bounding box center [368, 28] width 47 height 9
click at [314, 157] on p "Engagement" at bounding box center [293, 157] width 60 height 13
click at [489, 24] on div "Take me to: Payments Compliance Engagement Cyber Quant" at bounding box center [522, 352] width 1044 height 705
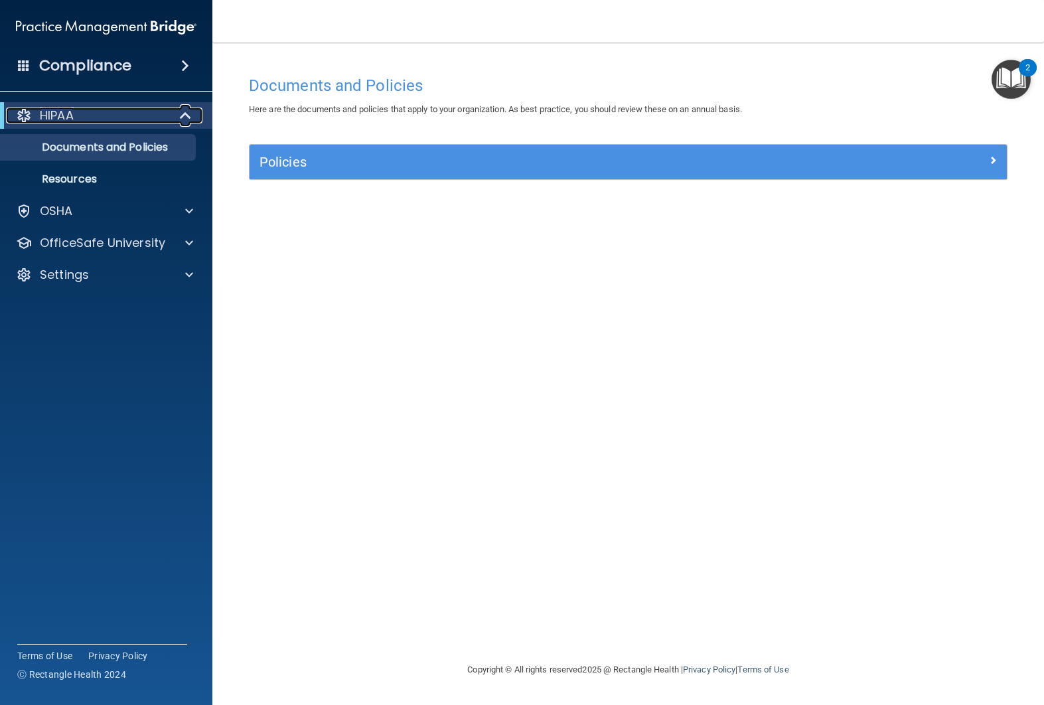
click at [72, 117] on p "HIPAA" at bounding box center [57, 115] width 34 height 16
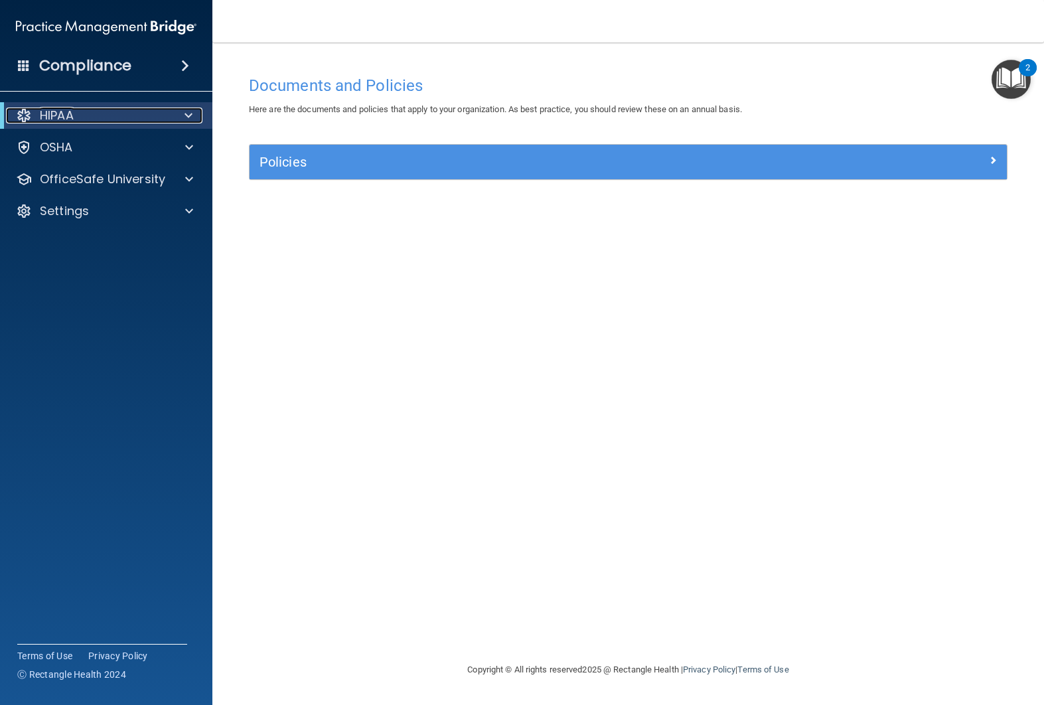
click at [72, 117] on p "HIPAA" at bounding box center [57, 115] width 34 height 16
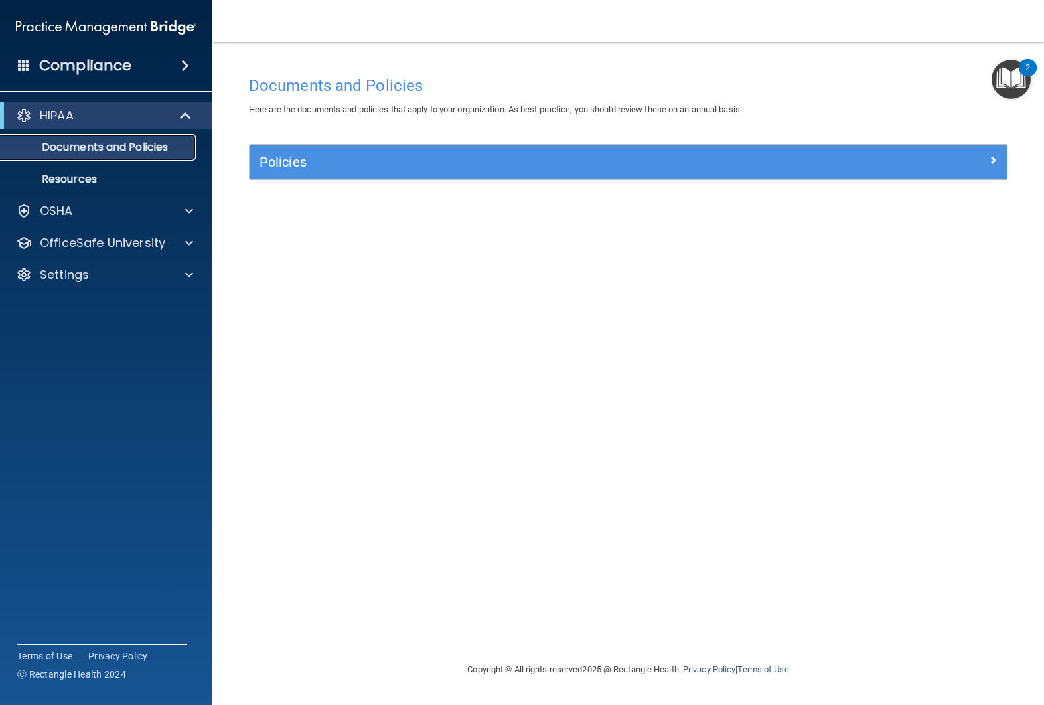
click at [87, 143] on p "Documents and Policies" at bounding box center [99, 147] width 181 height 13
click at [306, 173] on div "Policies" at bounding box center [627, 162] width 757 height 35
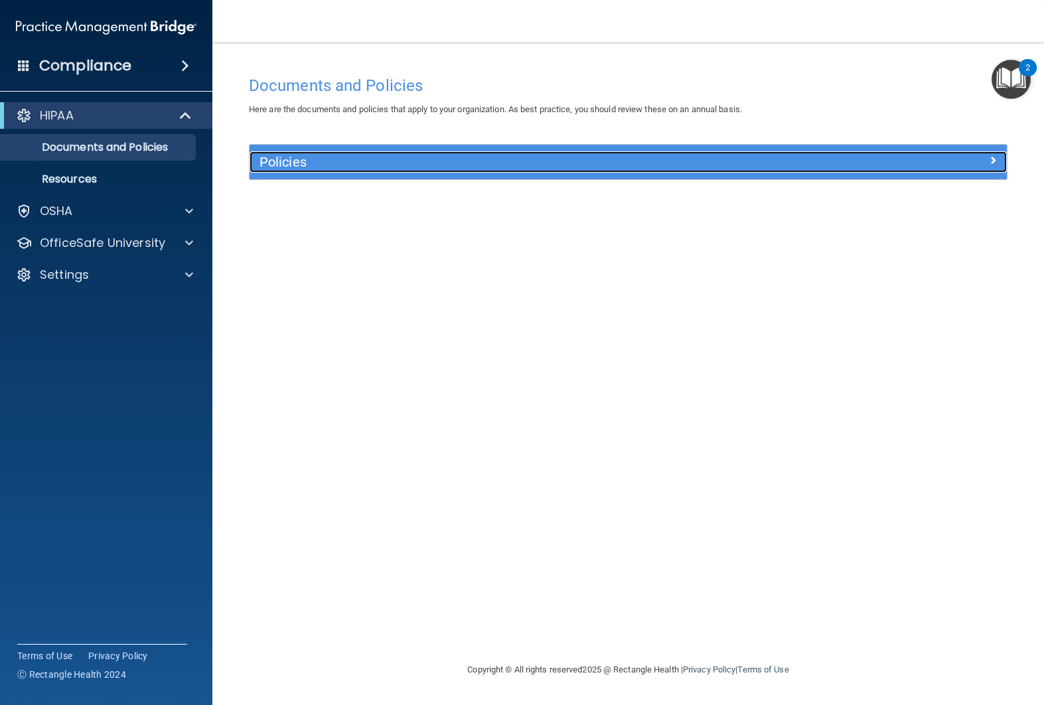
click at [275, 158] on h5 "Policies" at bounding box center [533, 162] width 548 height 15
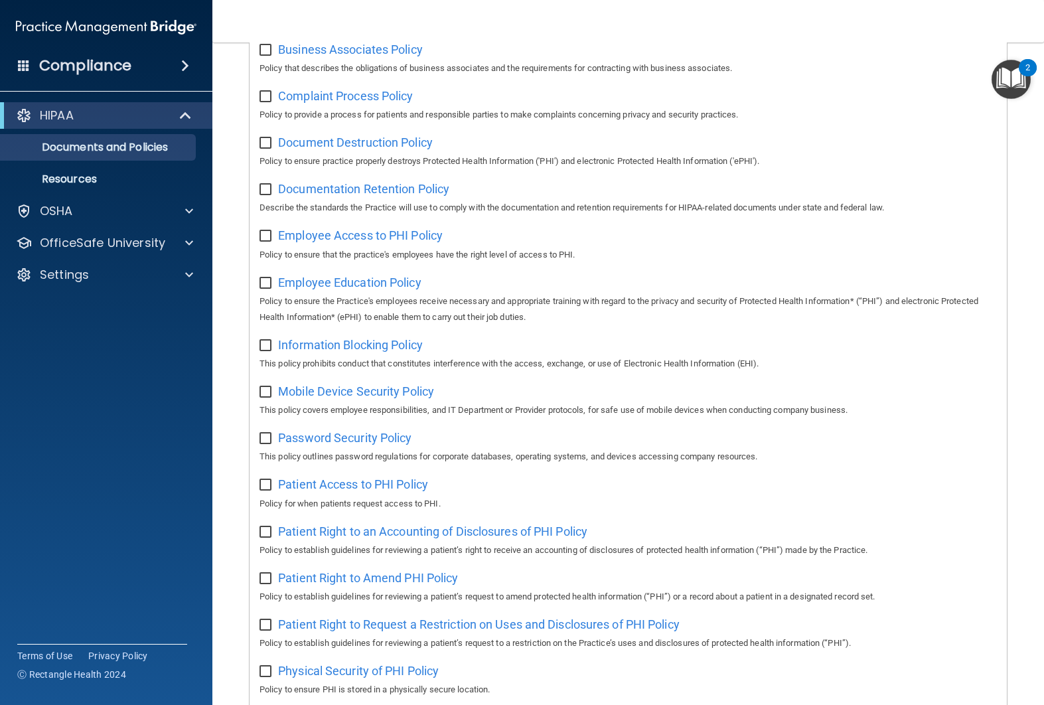
scroll to position [285, 0]
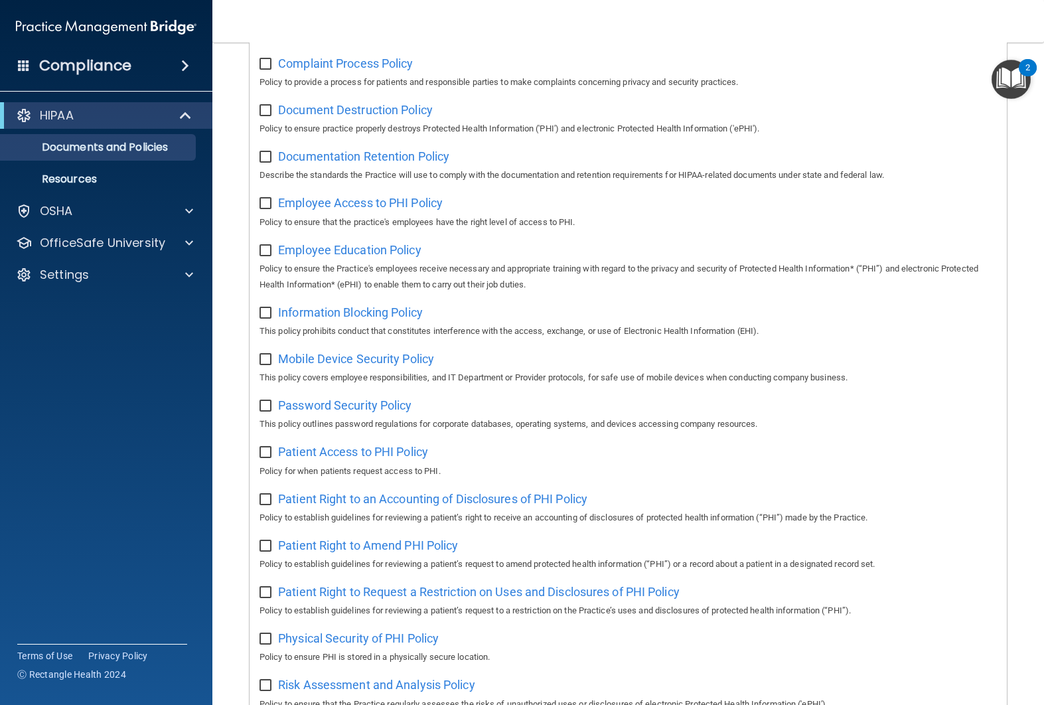
click at [346, 259] on div "Employee Education Policy Policy to ensure the Practice's employees receive nec…" at bounding box center [627, 266] width 737 height 54
click at [347, 249] on span "Employee Education Policy" at bounding box center [349, 250] width 143 height 14
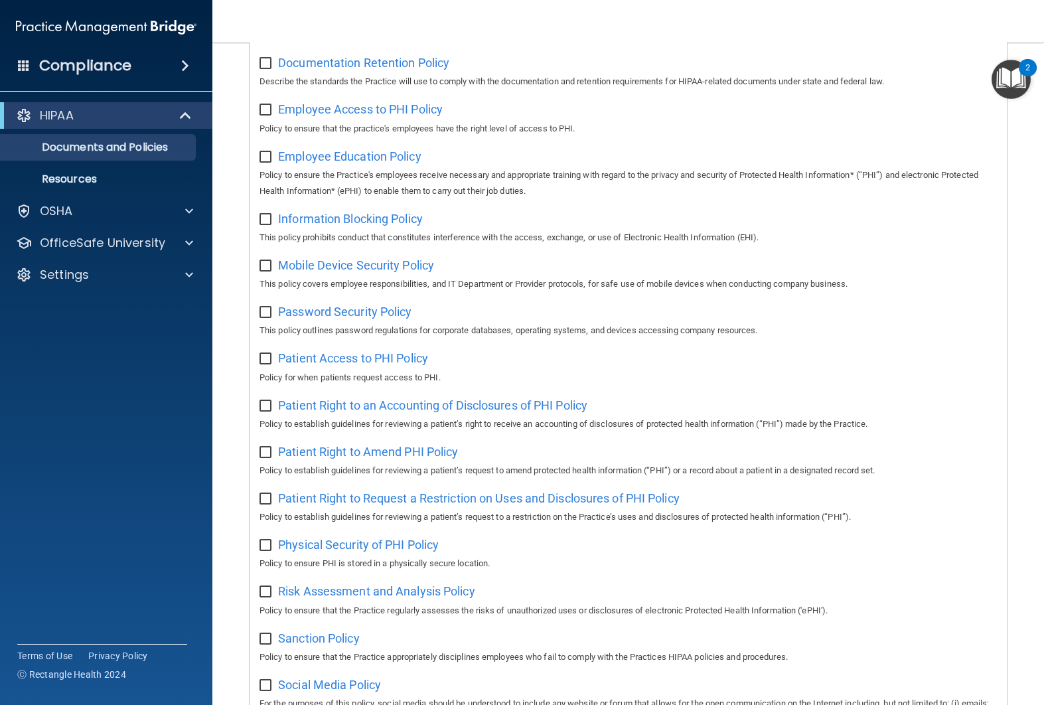
scroll to position [0, 0]
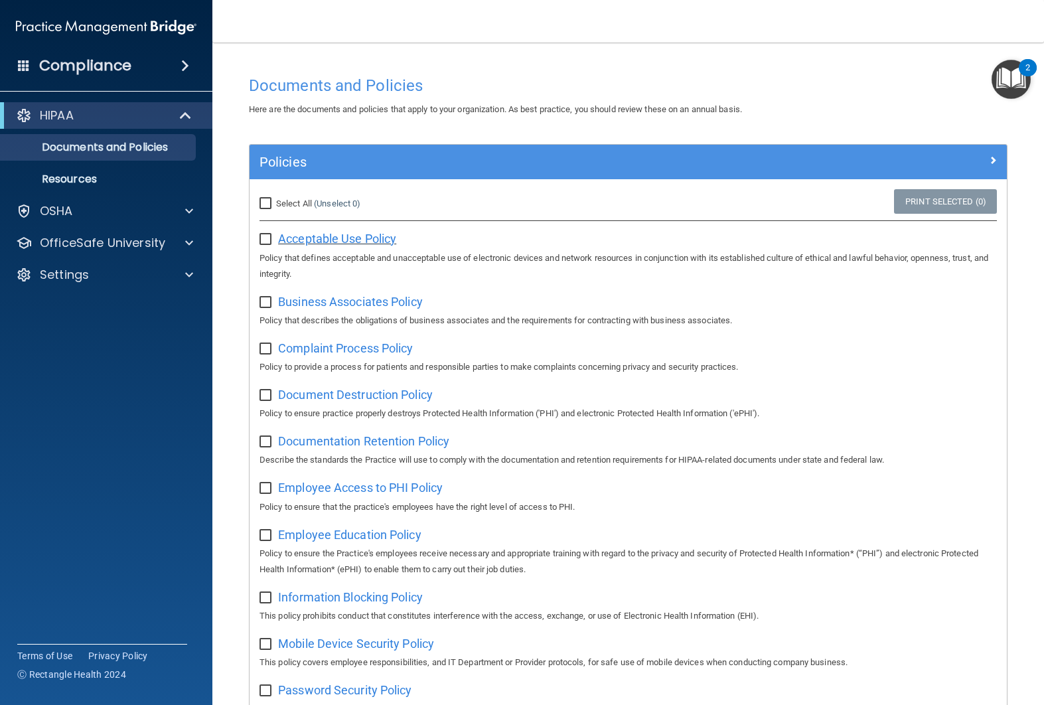
click at [316, 242] on span "Acceptable Use Policy" at bounding box center [337, 239] width 118 height 14
click at [504, 246] on div "Acceptable Use Policy Policy that defines acceptable and unacceptable use of el…" at bounding box center [627, 255] width 737 height 54
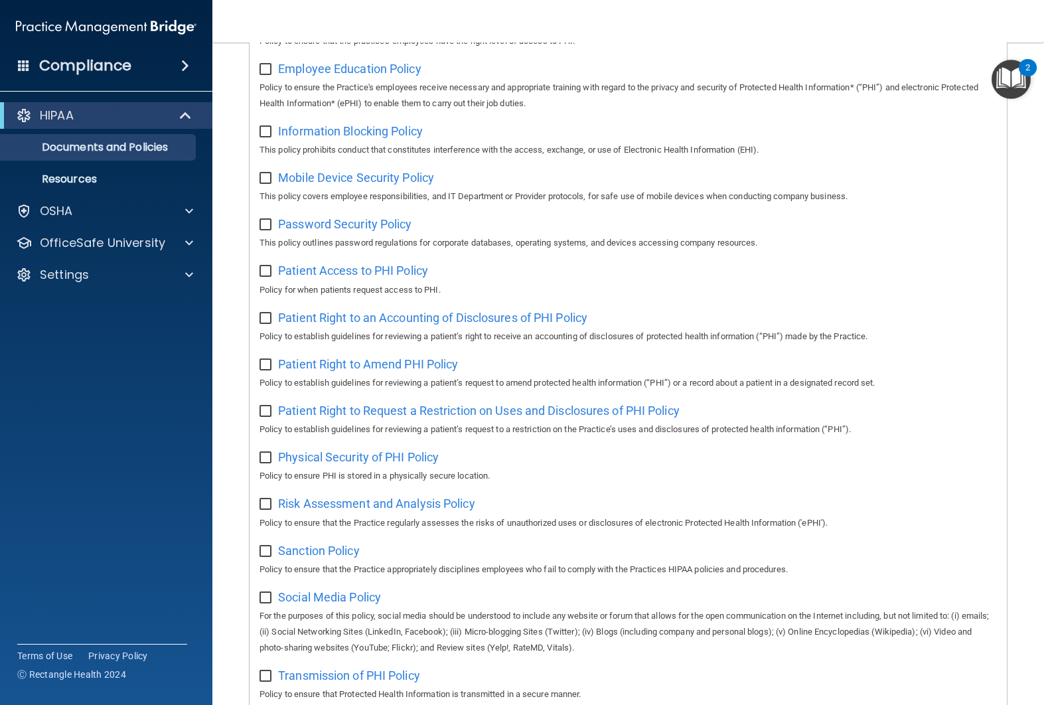
scroll to position [651, 0]
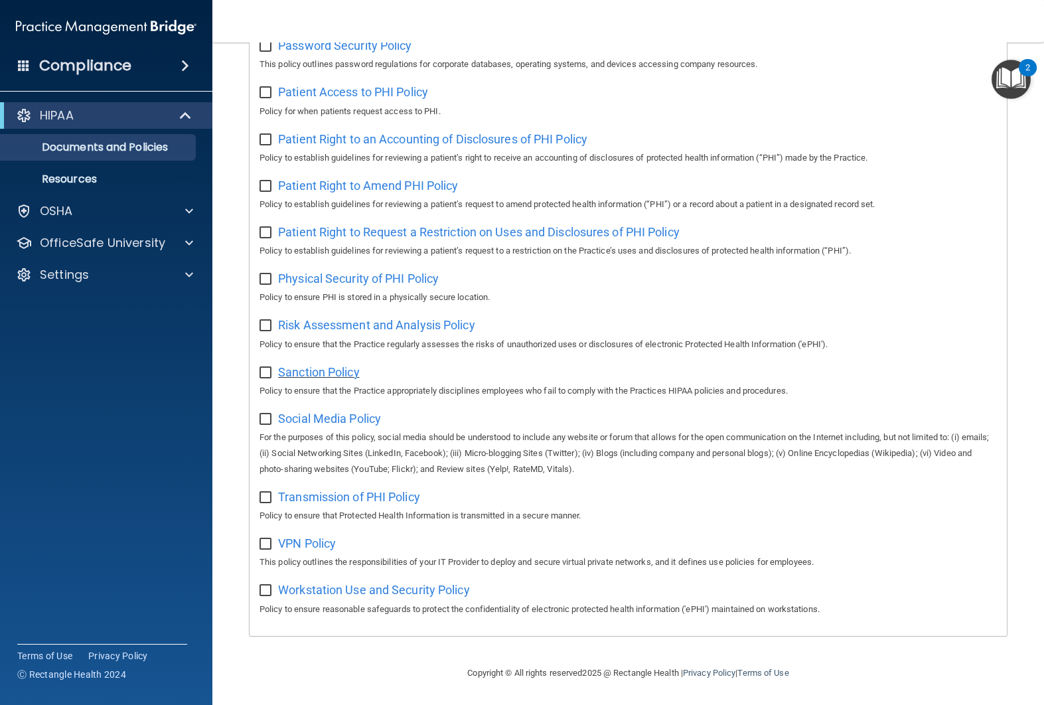
click at [318, 373] on span "Sanction Policy" at bounding box center [319, 372] width 82 height 14
click at [349, 496] on span "Transmission of PHI Policy" at bounding box center [349, 497] width 142 height 14
click at [297, 551] on div "VPN Policy This policy outlines the responsibilities of your IT Provider to dep…" at bounding box center [627, 551] width 737 height 38
click at [299, 544] on span "VPN Policy" at bounding box center [307, 543] width 58 height 14
click at [402, 595] on span "Workstation Use and Security Policy" at bounding box center [374, 590] width 192 height 14
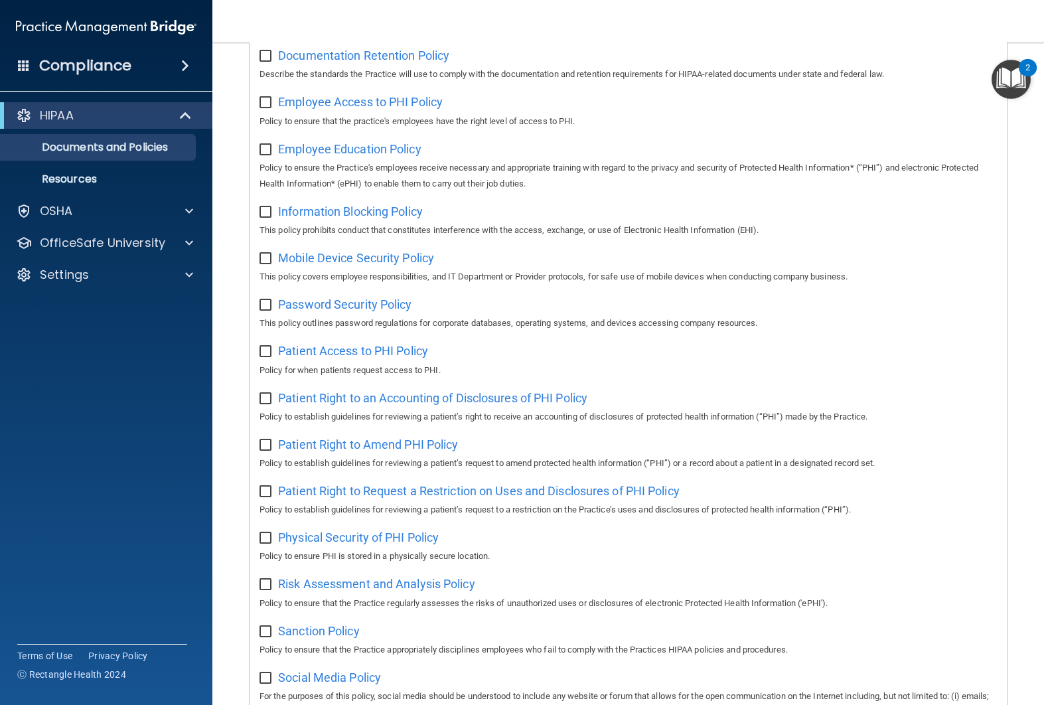
scroll to position [415, 0]
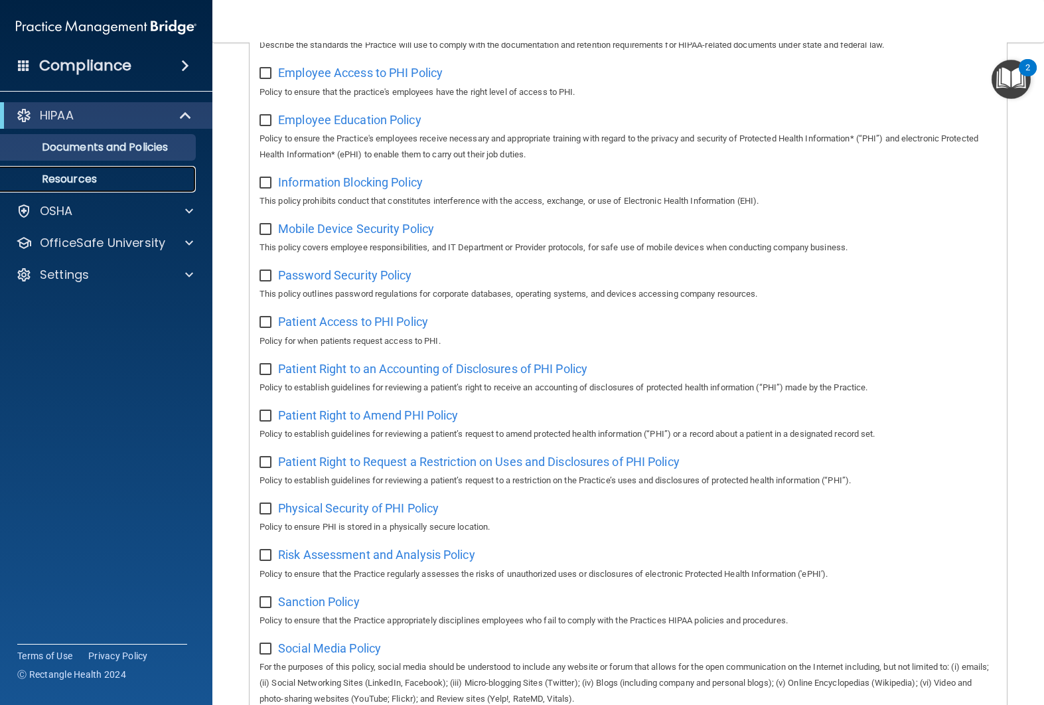
click at [134, 178] on p "Resources" at bounding box center [99, 179] width 181 height 13
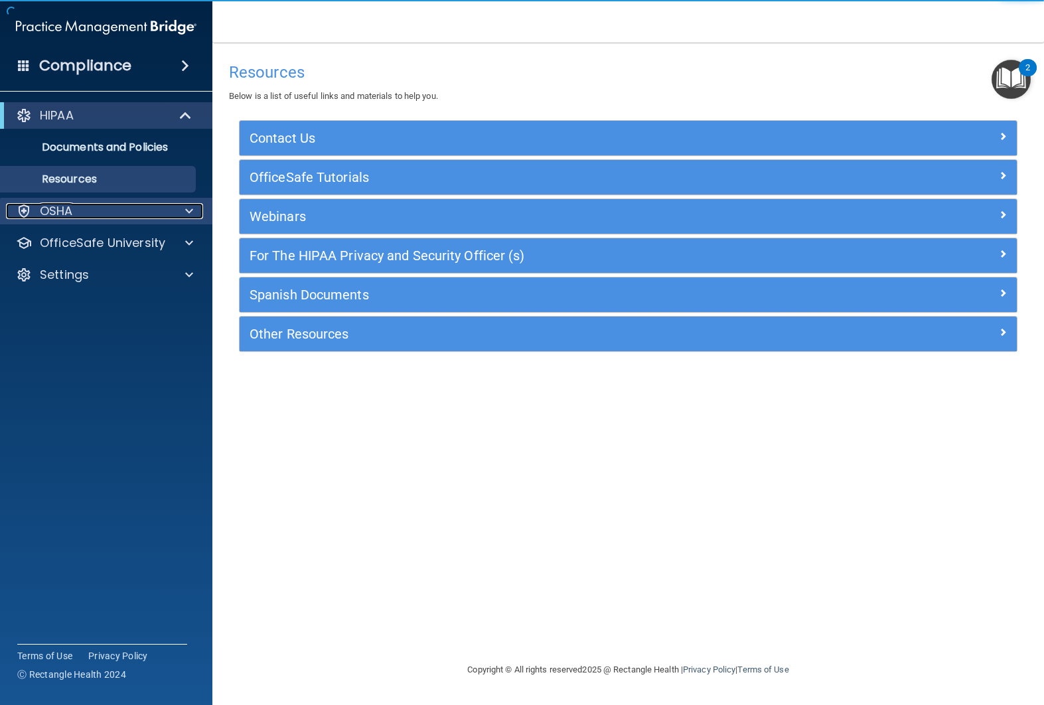
click at [167, 211] on div "OSHA" at bounding box center [88, 211] width 165 height 16
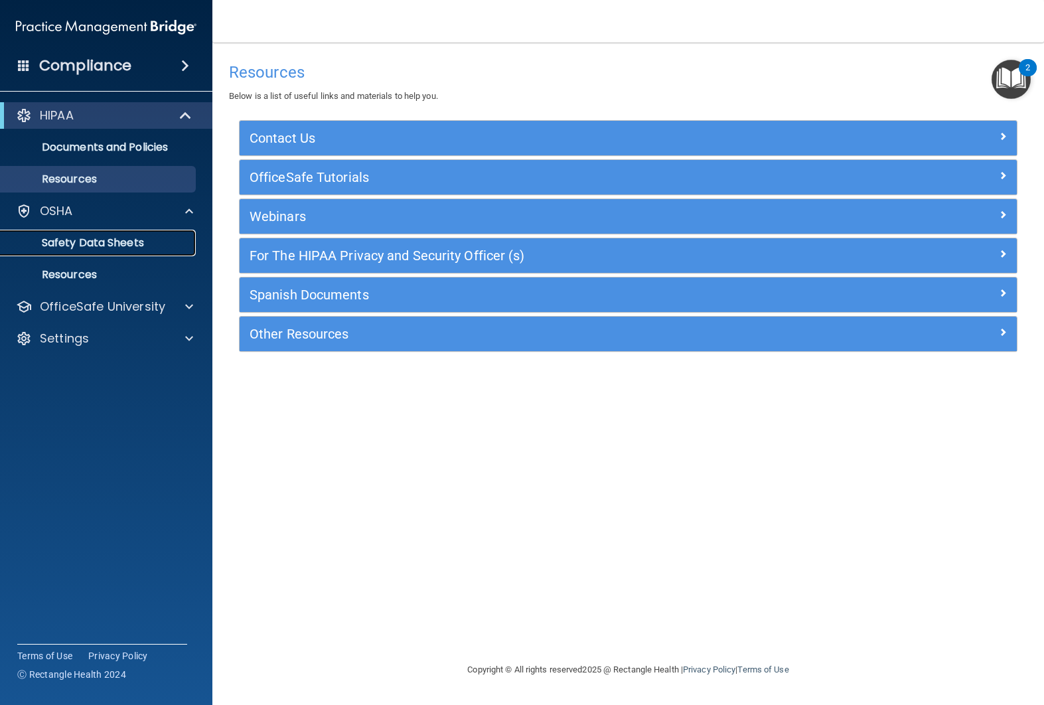
click at [139, 241] on p "Safety Data Sheets" at bounding box center [99, 242] width 181 height 13
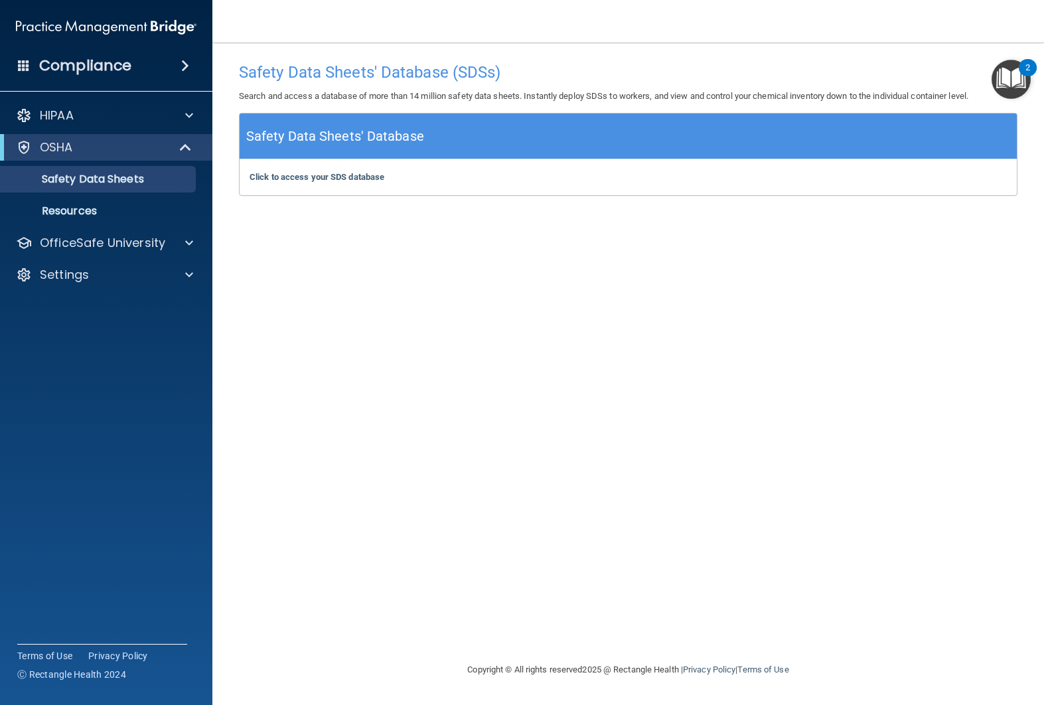
click at [346, 183] on div "Click to access your SDS database Click to access your SDS database" at bounding box center [628, 177] width 777 height 36
click at [348, 174] on b "Click to access your SDS database" at bounding box center [316, 177] width 135 height 10
click at [72, 205] on p "Resources" at bounding box center [99, 210] width 181 height 13
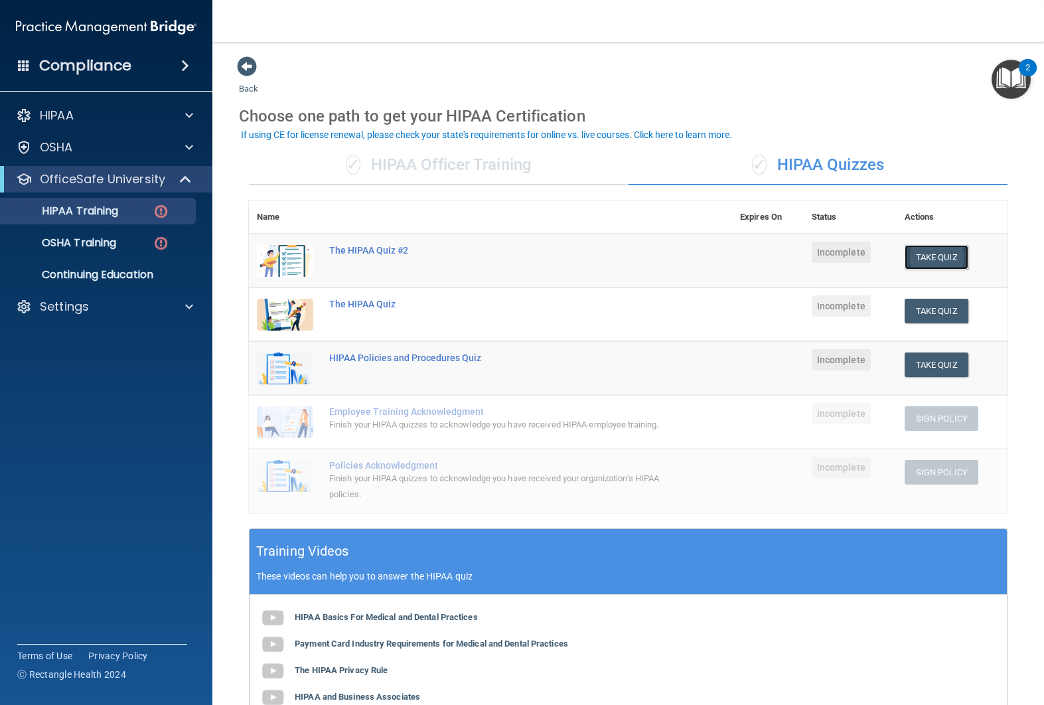
click at [946, 255] on button "Take Quiz" at bounding box center [936, 257] width 64 height 25
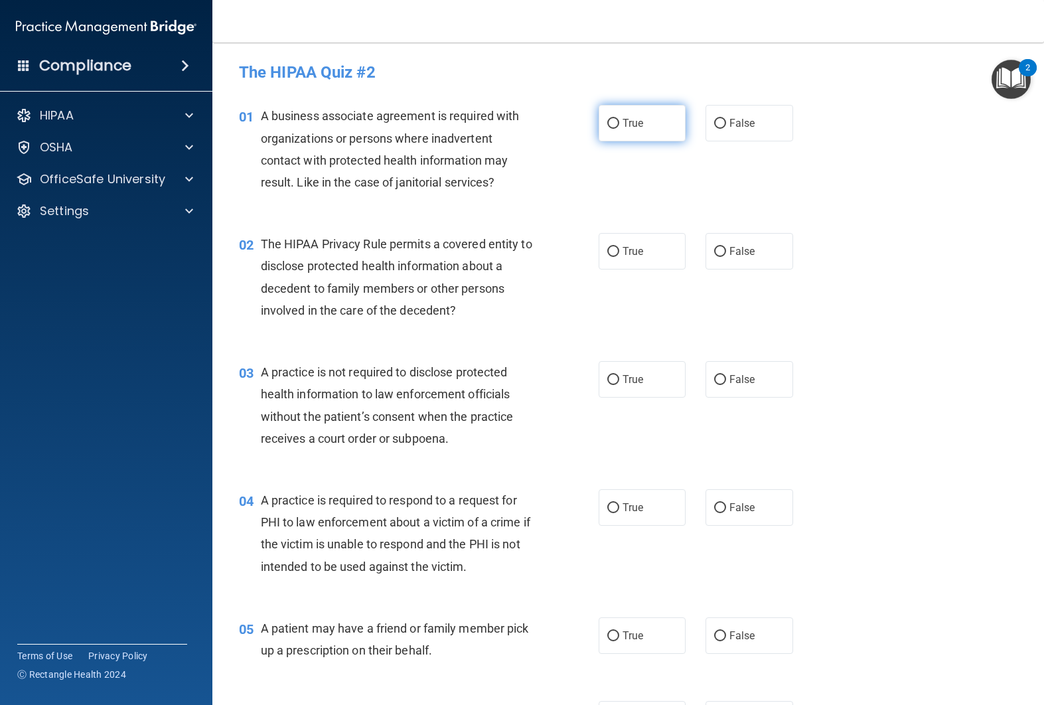
click at [624, 135] on label "True" at bounding box center [642, 123] width 88 height 36
click at [619, 129] on input "True" at bounding box center [613, 124] width 12 height 10
radio input "true"
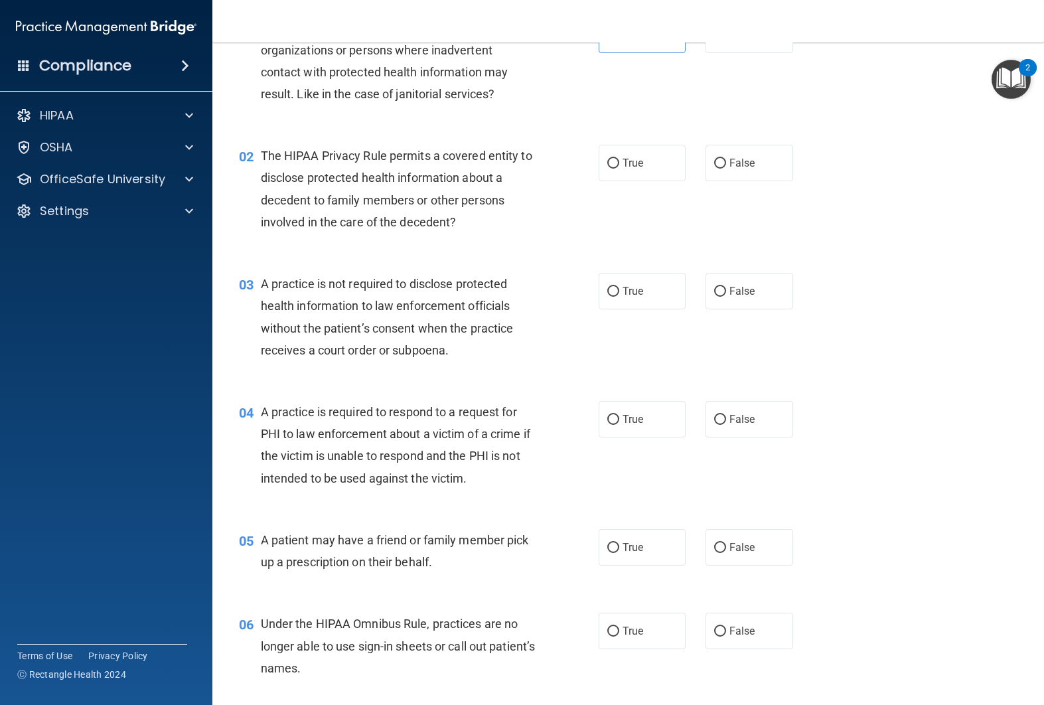
scroll to position [90, 0]
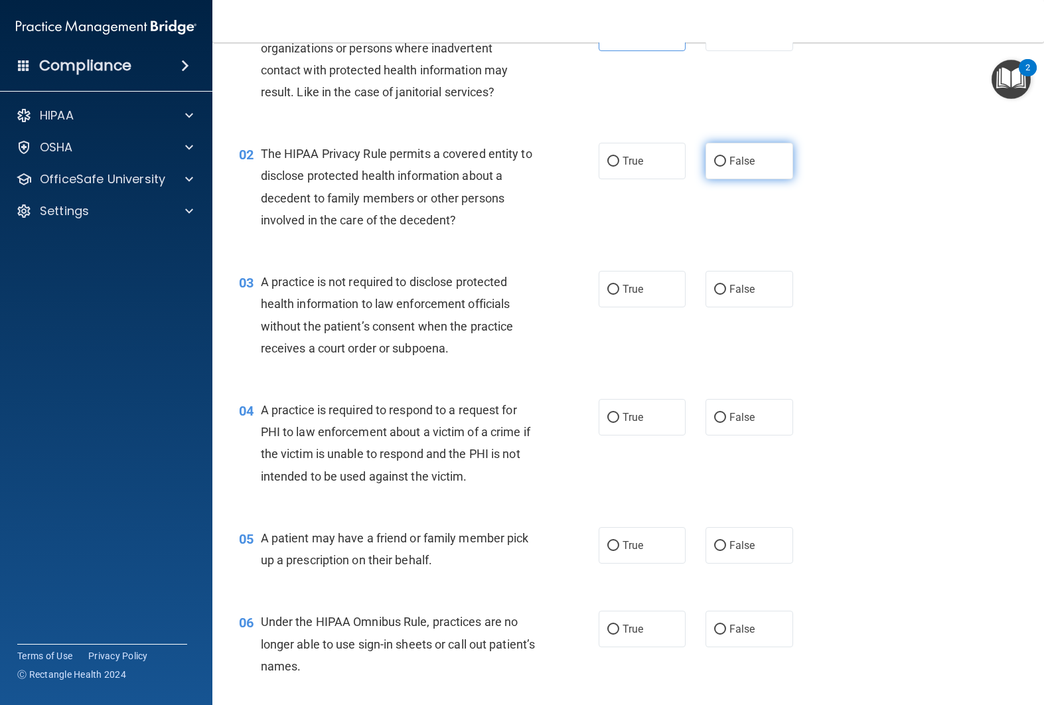
click at [779, 158] on label "False" at bounding box center [749, 161] width 88 height 36
click at [726, 158] on input "False" at bounding box center [720, 162] width 12 height 10
radio input "true"
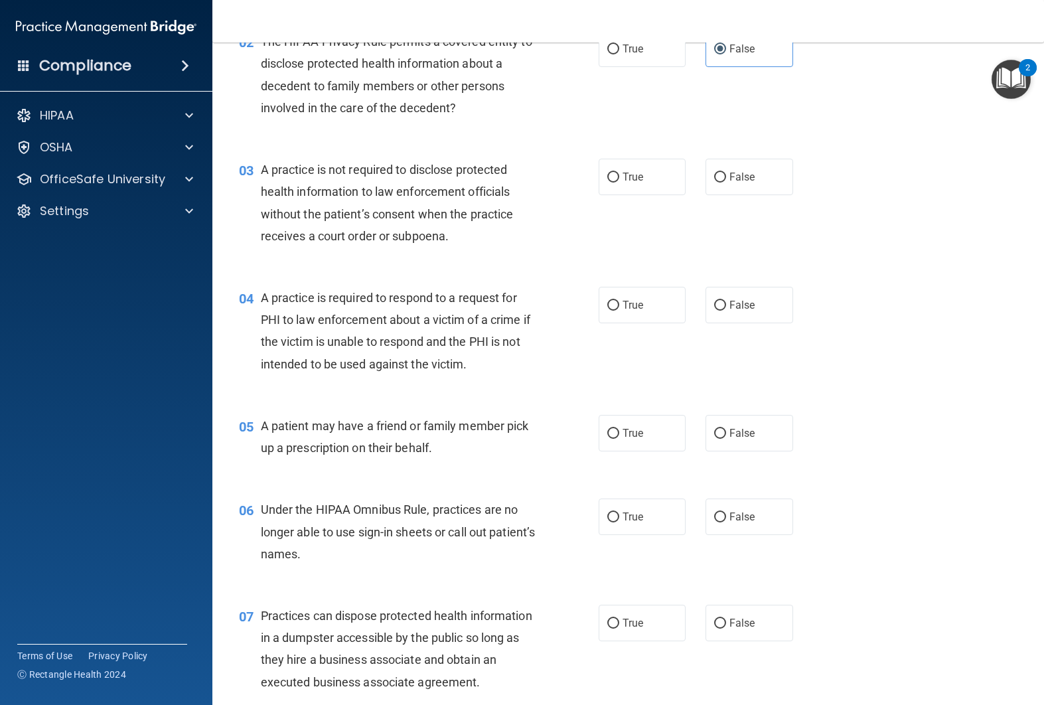
scroll to position [213, 0]
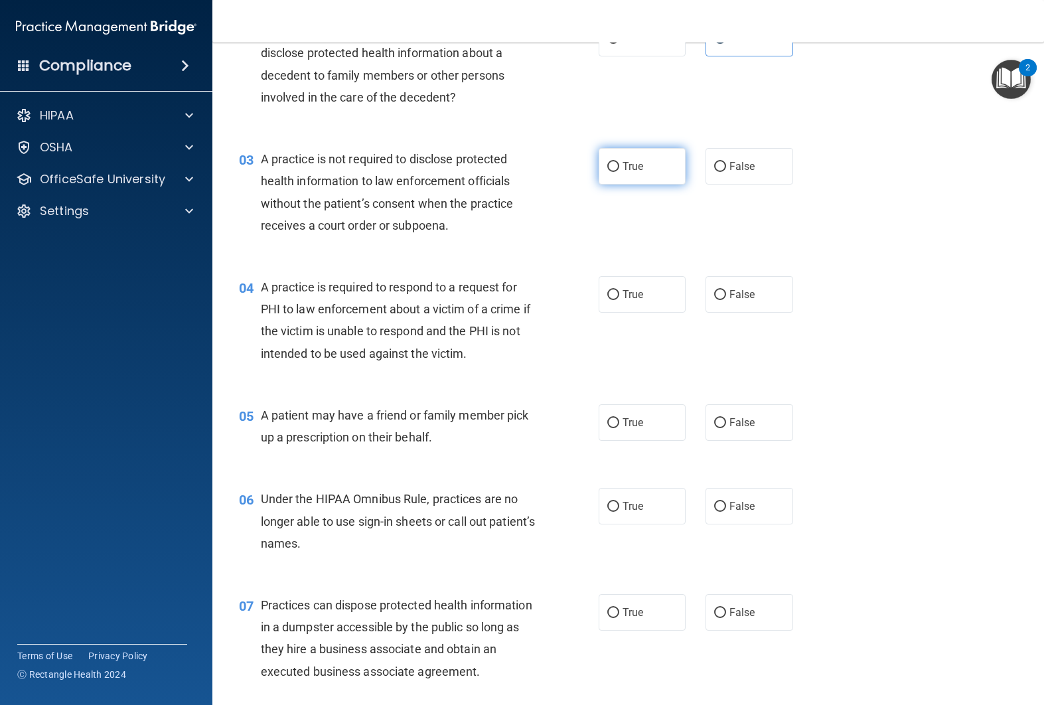
click at [671, 177] on label "True" at bounding box center [642, 166] width 88 height 36
click at [619, 172] on input "True" at bounding box center [613, 167] width 12 height 10
radio input "true"
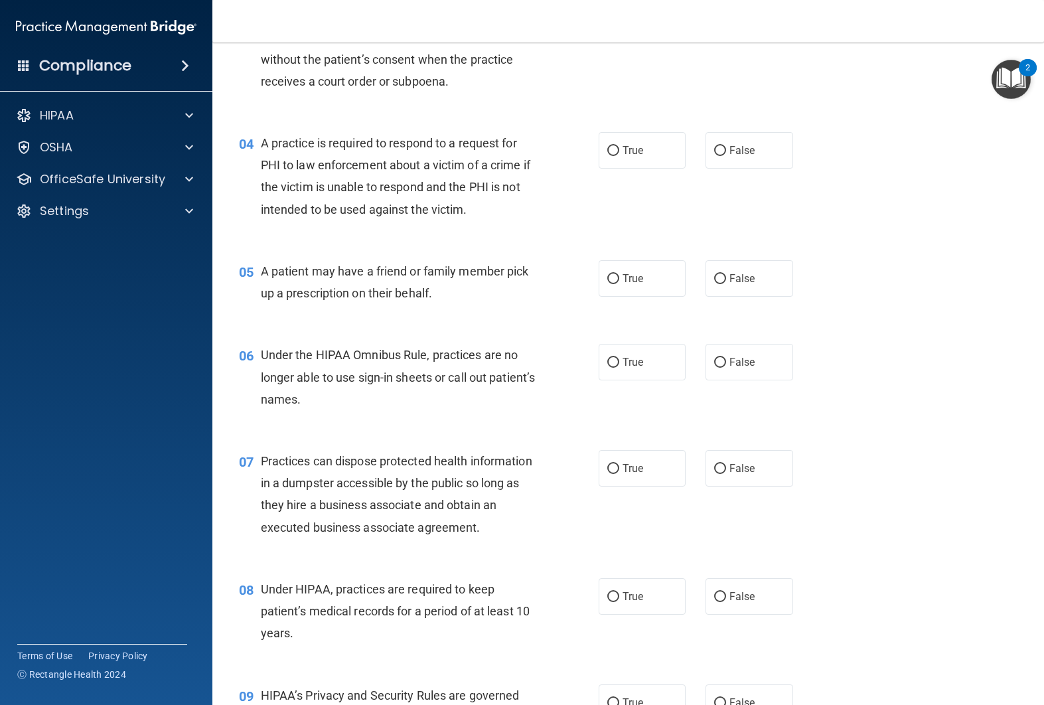
scroll to position [358, 0]
click at [626, 159] on label "True" at bounding box center [642, 149] width 88 height 36
click at [619, 155] on input "True" at bounding box center [613, 150] width 12 height 10
radio input "true"
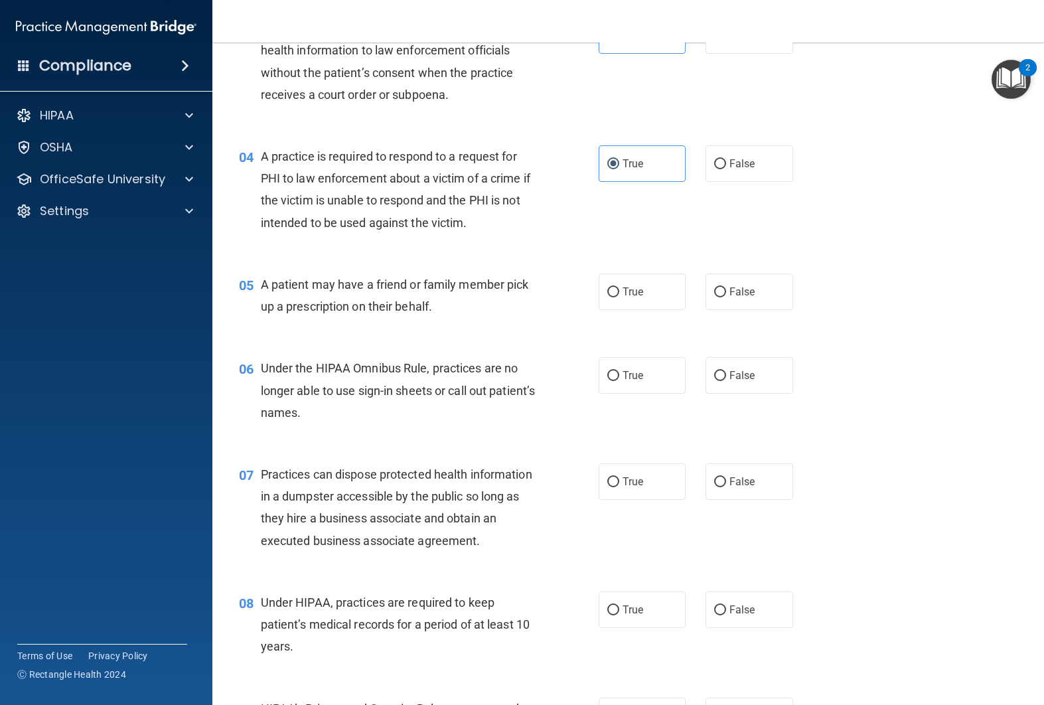
scroll to position [342, 0]
click at [727, 293] on label "False" at bounding box center [749, 293] width 88 height 36
click at [726, 293] on input "False" at bounding box center [720, 294] width 12 height 10
radio input "true"
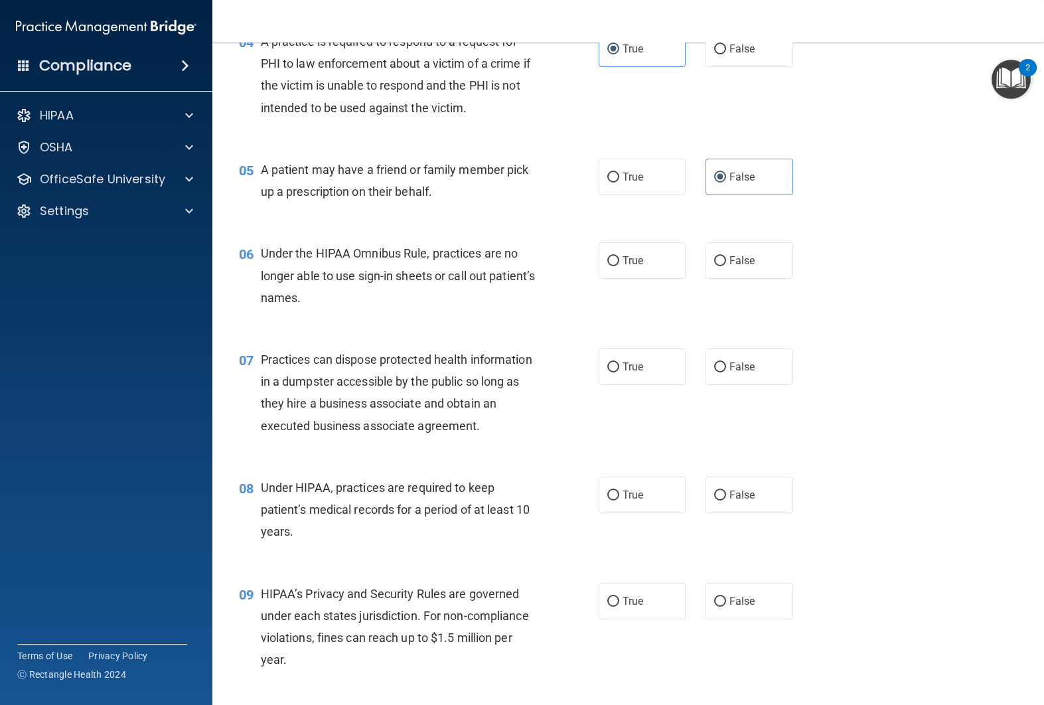
scroll to position [474, 0]
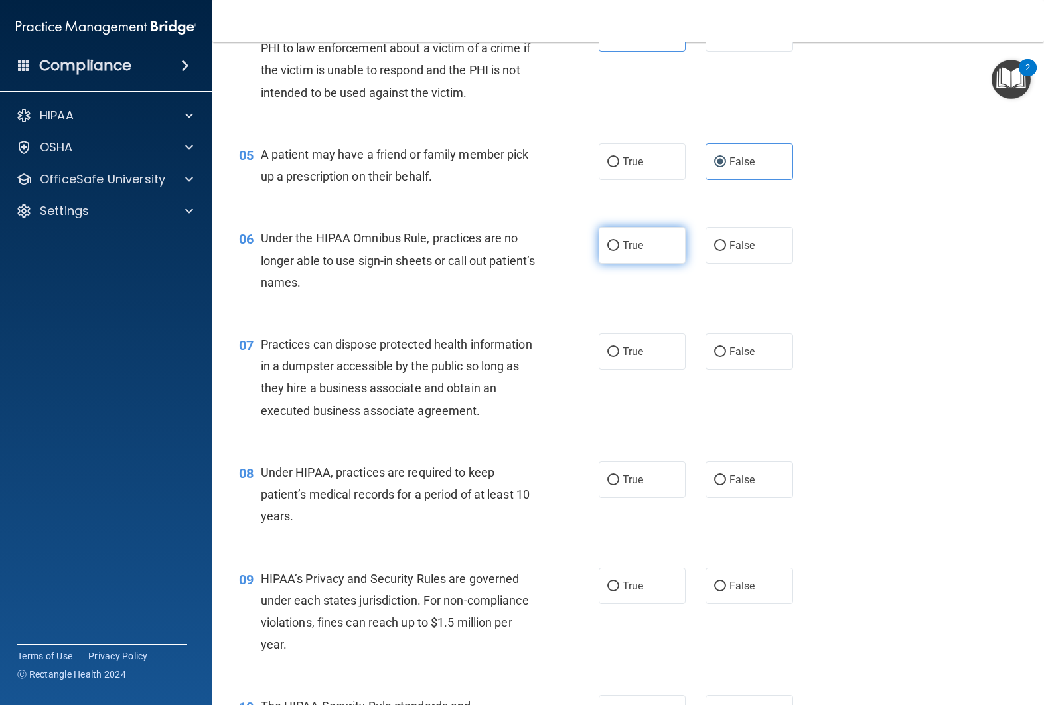
click at [654, 247] on label "True" at bounding box center [642, 245] width 88 height 36
click at [619, 247] on input "True" at bounding box center [613, 246] width 12 height 10
radio input "true"
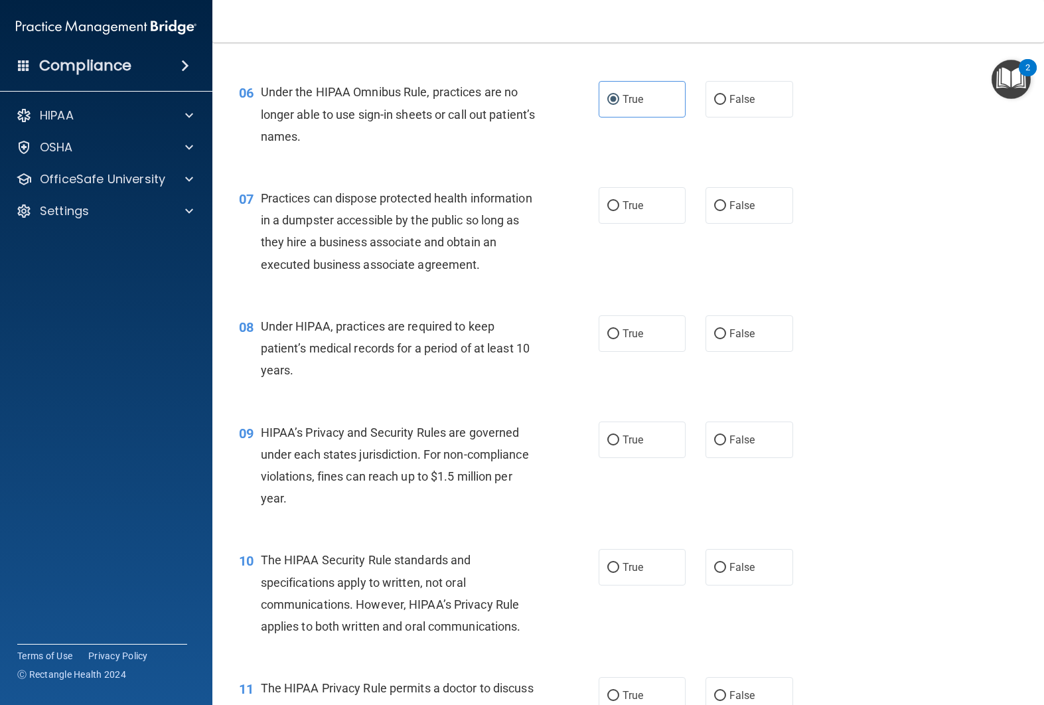
scroll to position [620, 0]
drag, startPoint x: 750, startPoint y: 198, endPoint x: 728, endPoint y: 204, distance: 23.2
click at [750, 198] on span "False" at bounding box center [742, 204] width 26 height 13
click at [726, 200] on input "False" at bounding box center [720, 205] width 12 height 10
radio input "true"
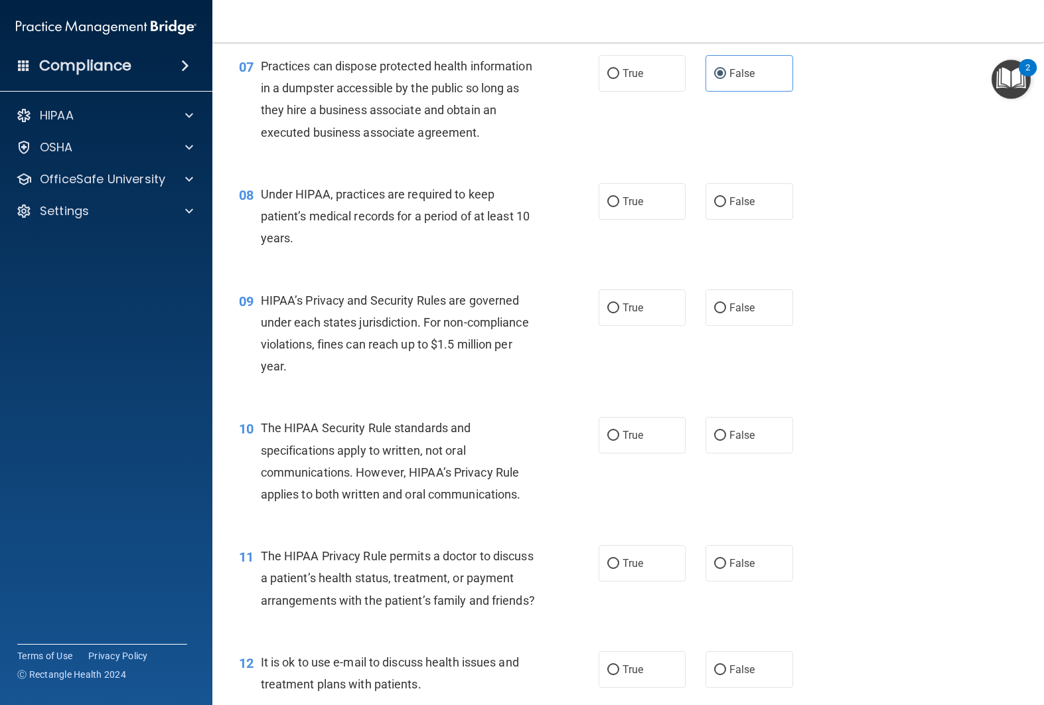
scroll to position [753, 0]
click at [619, 212] on label "True" at bounding box center [642, 200] width 88 height 36
click at [619, 206] on input "True" at bounding box center [613, 201] width 12 height 10
radio input "true"
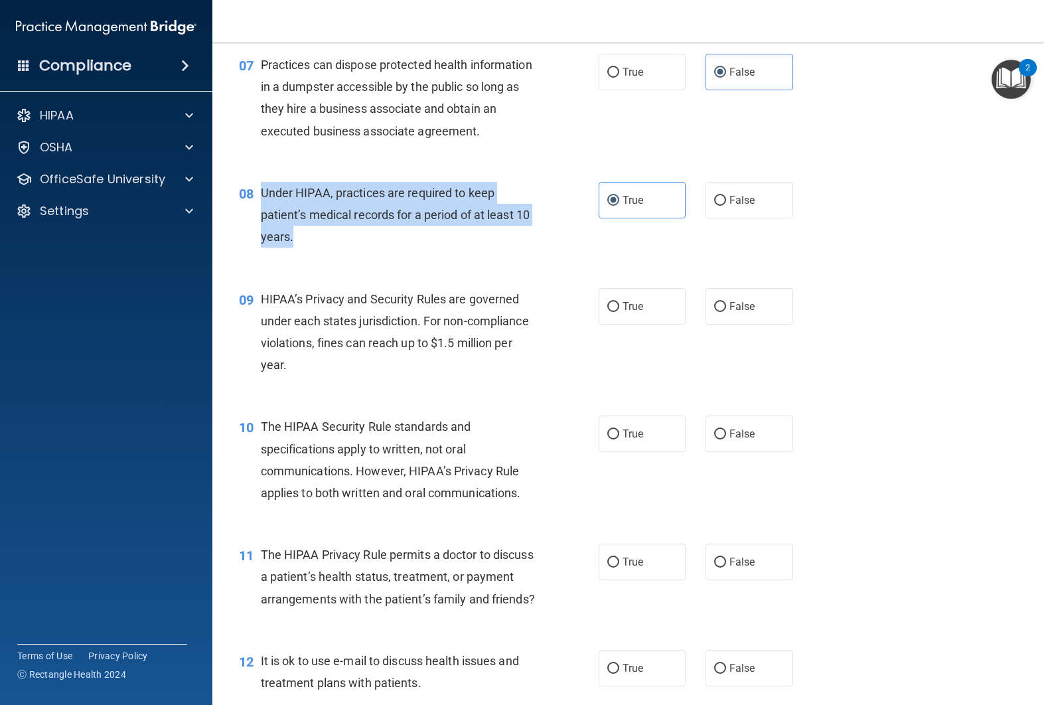
drag, startPoint x: 259, startPoint y: 196, endPoint x: 350, endPoint y: 238, distance: 100.0
click at [350, 238] on div "08 Under HIPAA, practices are required to keep patient’s medical records for a …" at bounding box center [418, 218] width 399 height 73
drag, startPoint x: 580, startPoint y: 238, endPoint x: 570, endPoint y: 235, distance: 10.3
click at [579, 238] on div "08 Under HIPAA, practices are required to keep patient’s medical records for a …" at bounding box center [418, 218] width 399 height 73
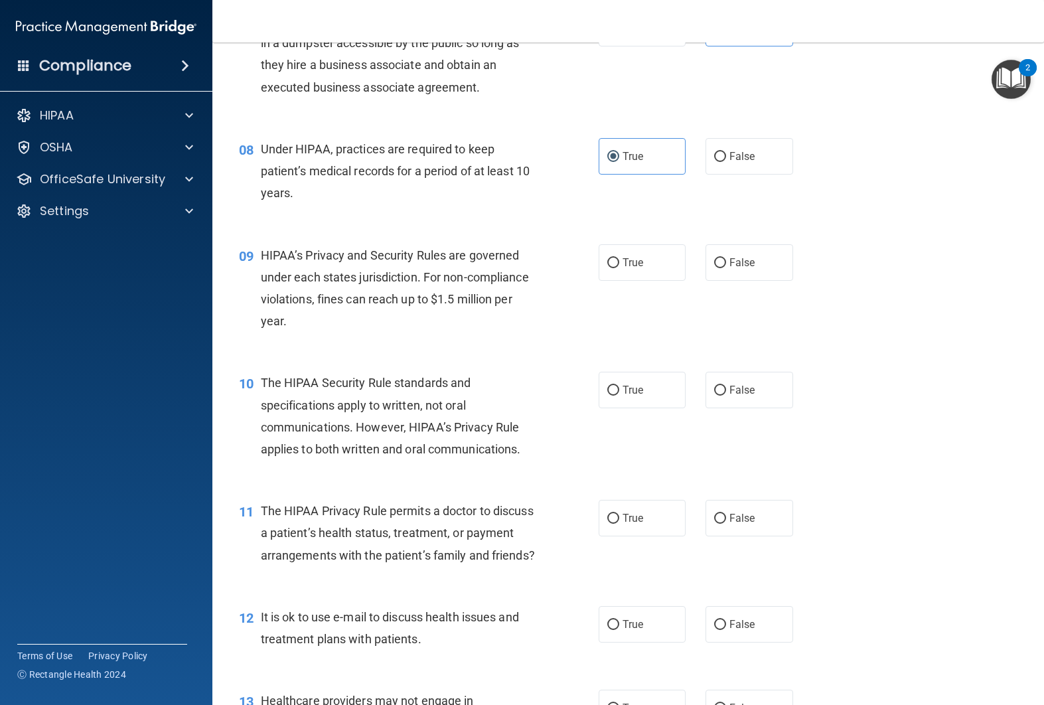
scroll to position [844, 0]
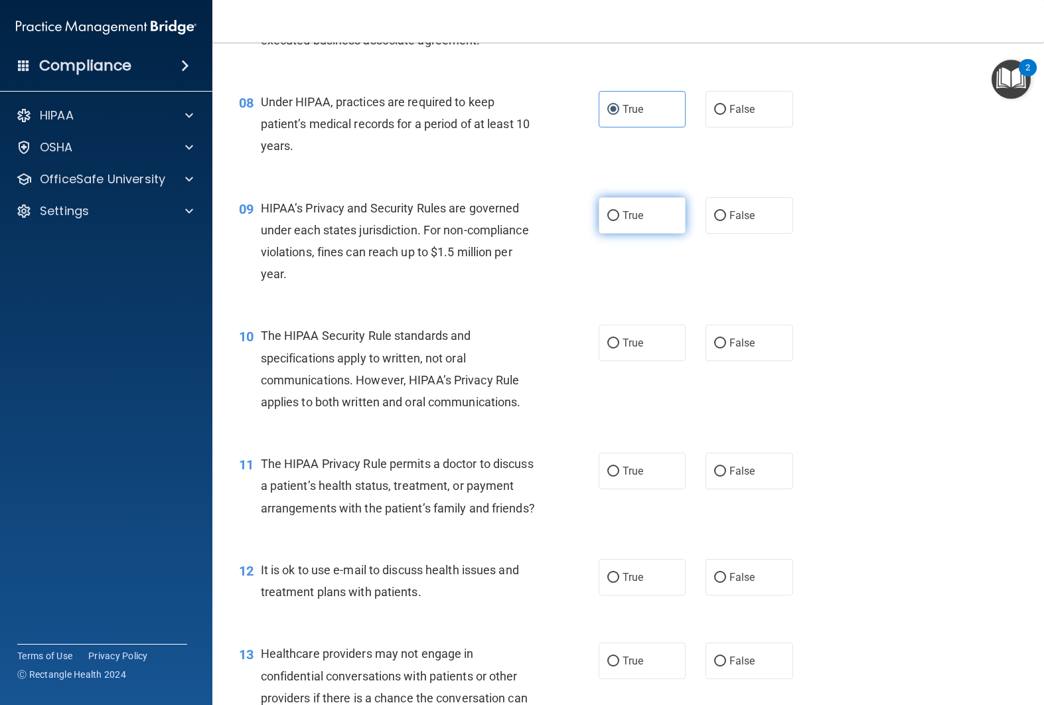
click at [665, 224] on label "True" at bounding box center [642, 215] width 88 height 36
click at [619, 221] on input "True" at bounding box center [613, 216] width 12 height 10
radio input "true"
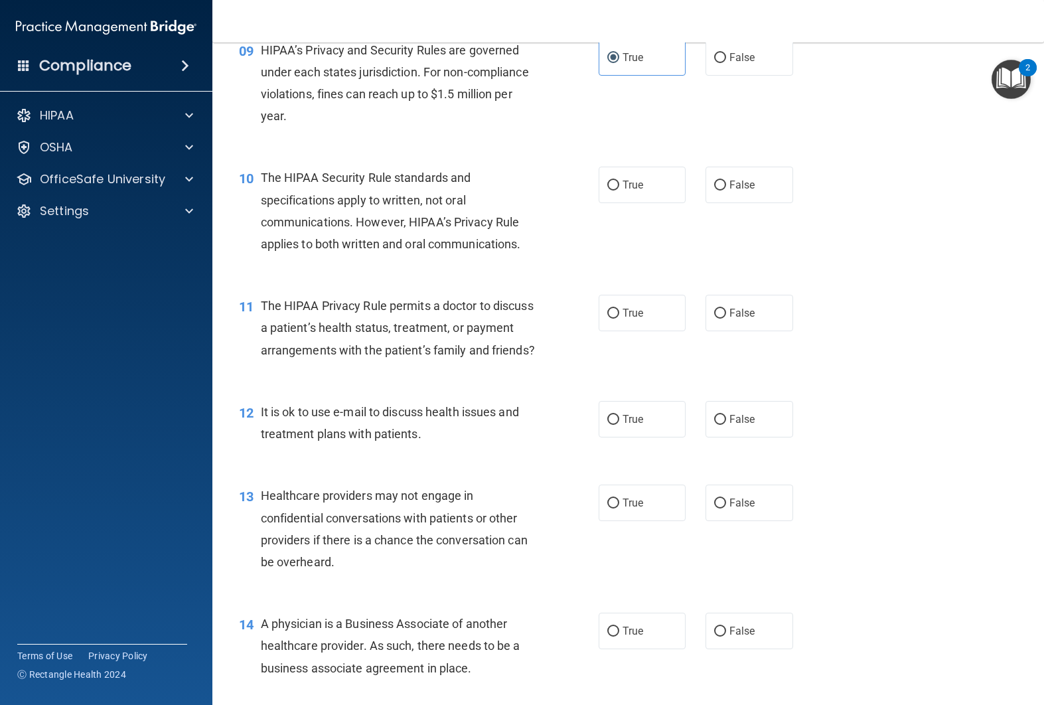
scroll to position [1005, 0]
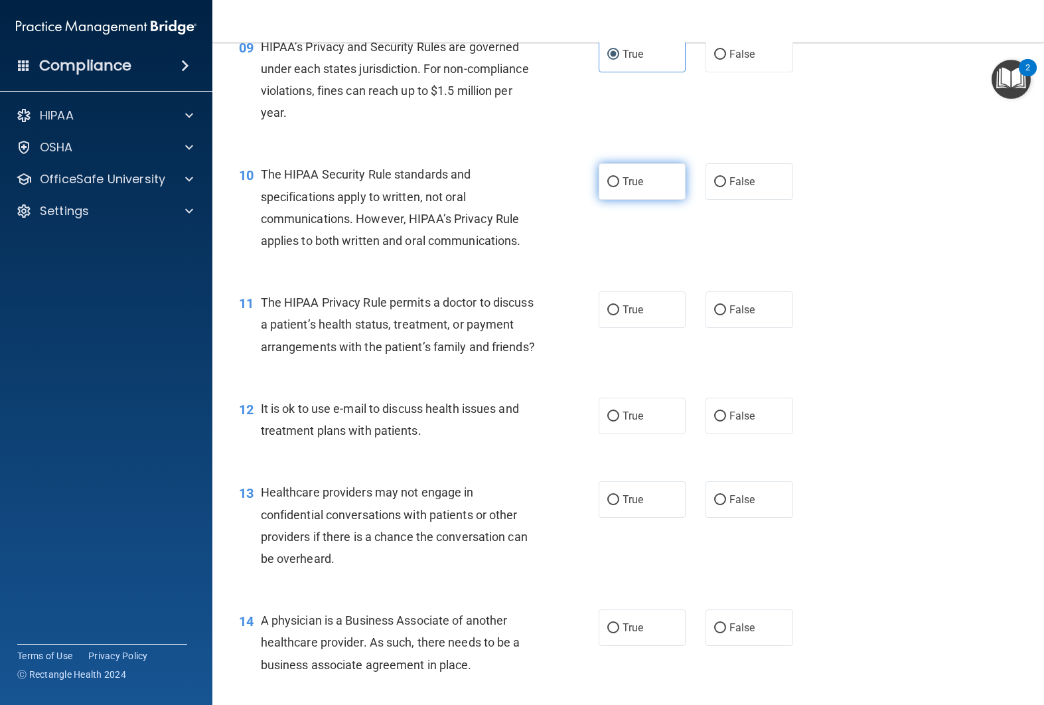
click at [624, 180] on span "True" at bounding box center [632, 181] width 21 height 13
click at [619, 180] on input "True" at bounding box center [613, 182] width 12 height 10
radio input "true"
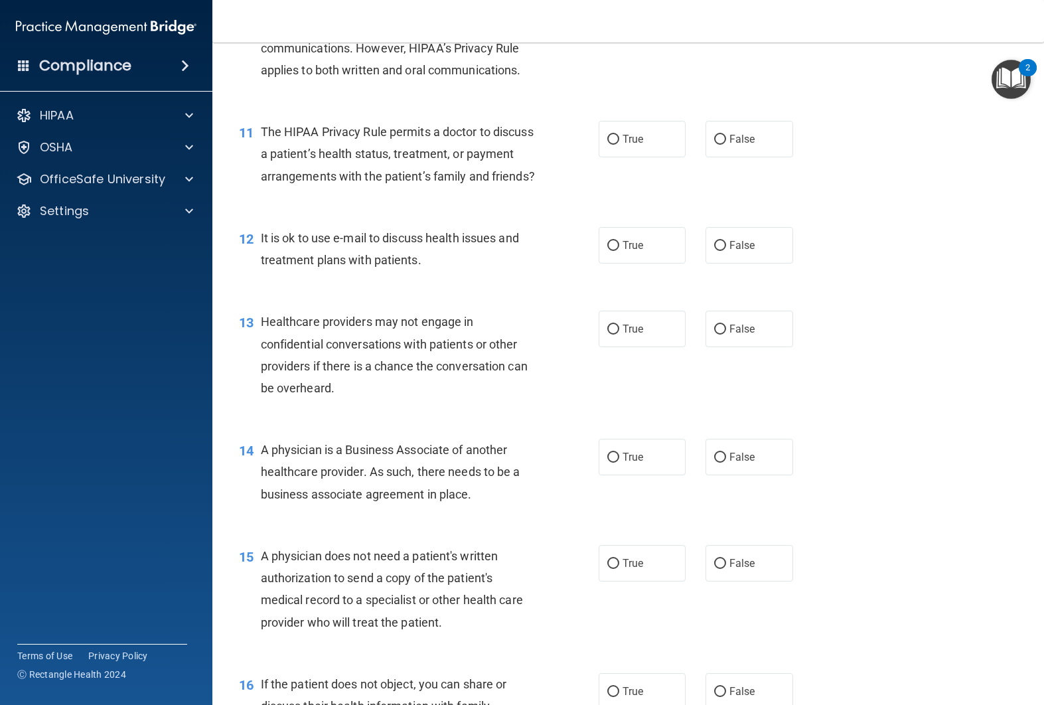
scroll to position [1177, 0]
click at [734, 143] on span "False" at bounding box center [742, 137] width 26 height 13
click at [726, 143] on input "False" at bounding box center [720, 138] width 12 height 10
radio input "true"
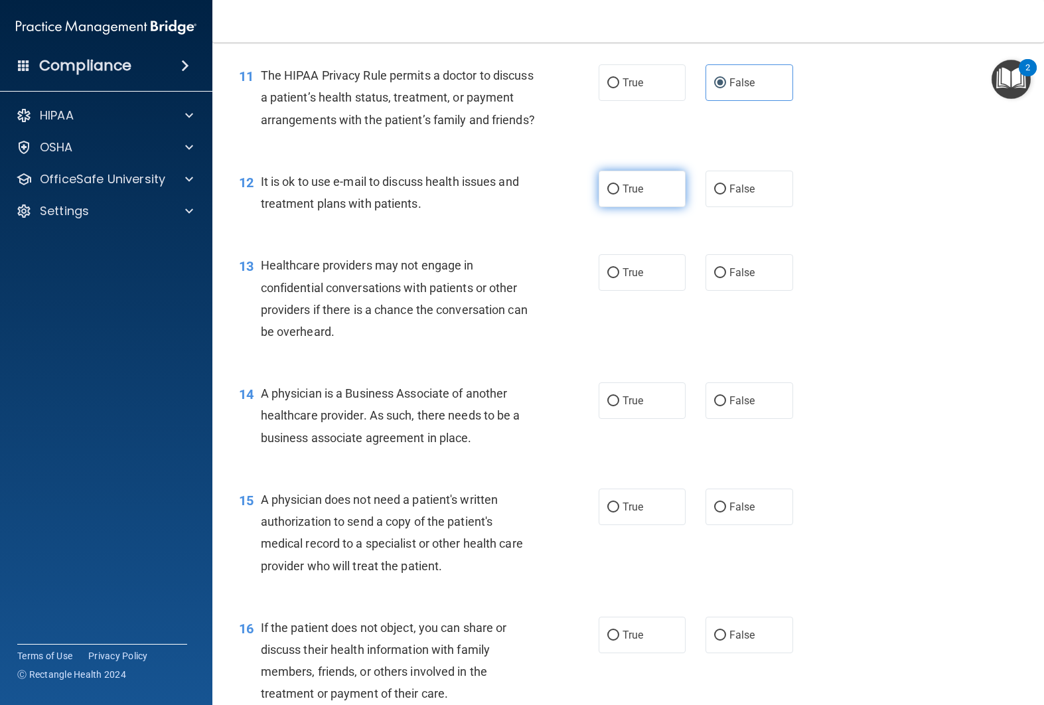
scroll to position [1233, 0]
drag, startPoint x: 711, startPoint y: 215, endPoint x: 696, endPoint y: 216, distance: 14.6
click at [711, 206] on label "False" at bounding box center [749, 188] width 88 height 36
click at [714, 194] on input "False" at bounding box center [720, 189] width 12 height 10
radio input "true"
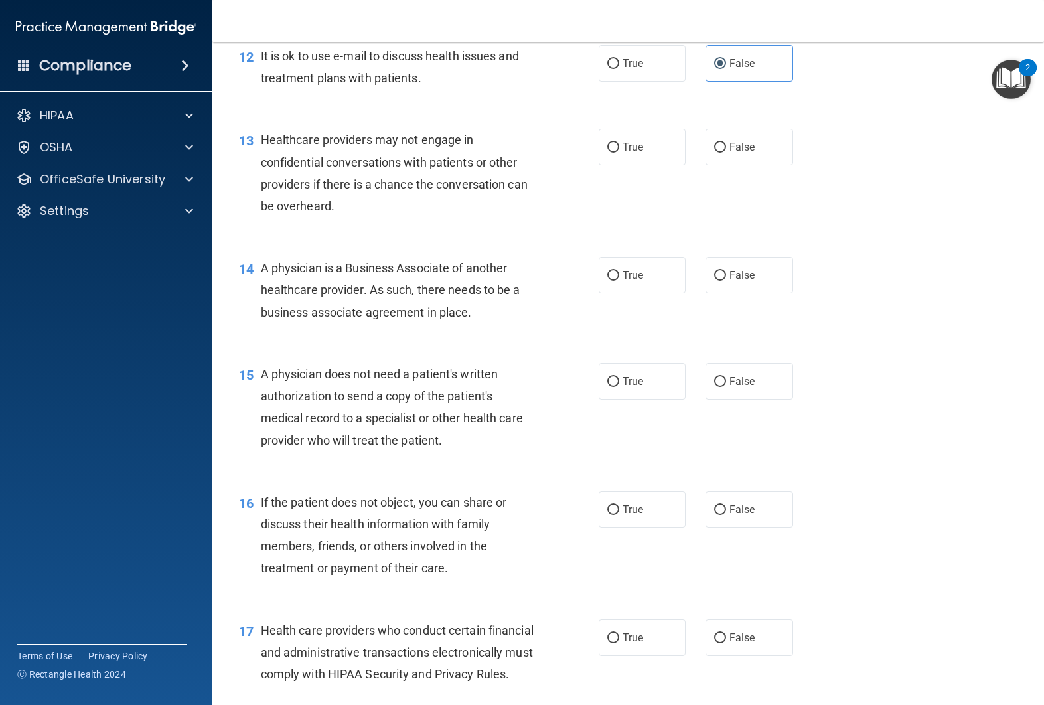
scroll to position [1354, 0]
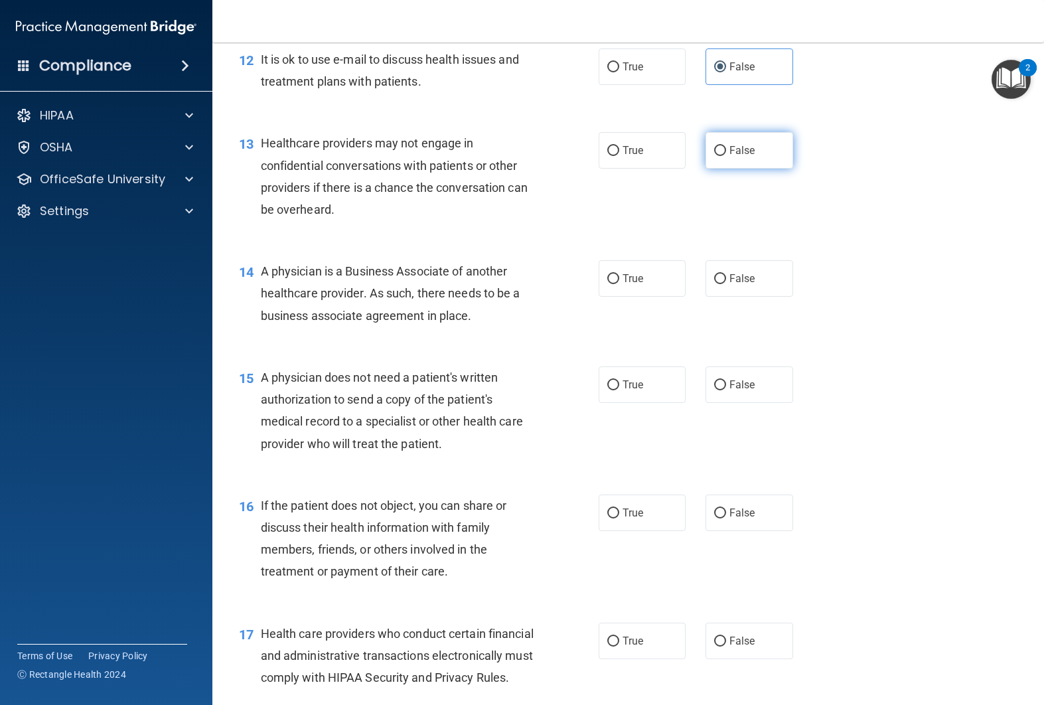
click at [718, 169] on label "False" at bounding box center [749, 150] width 88 height 36
click at [718, 156] on input "False" at bounding box center [720, 151] width 12 height 10
radio input "true"
click at [648, 169] on label "True" at bounding box center [642, 150] width 88 height 36
click at [619, 156] on input "True" at bounding box center [613, 151] width 12 height 10
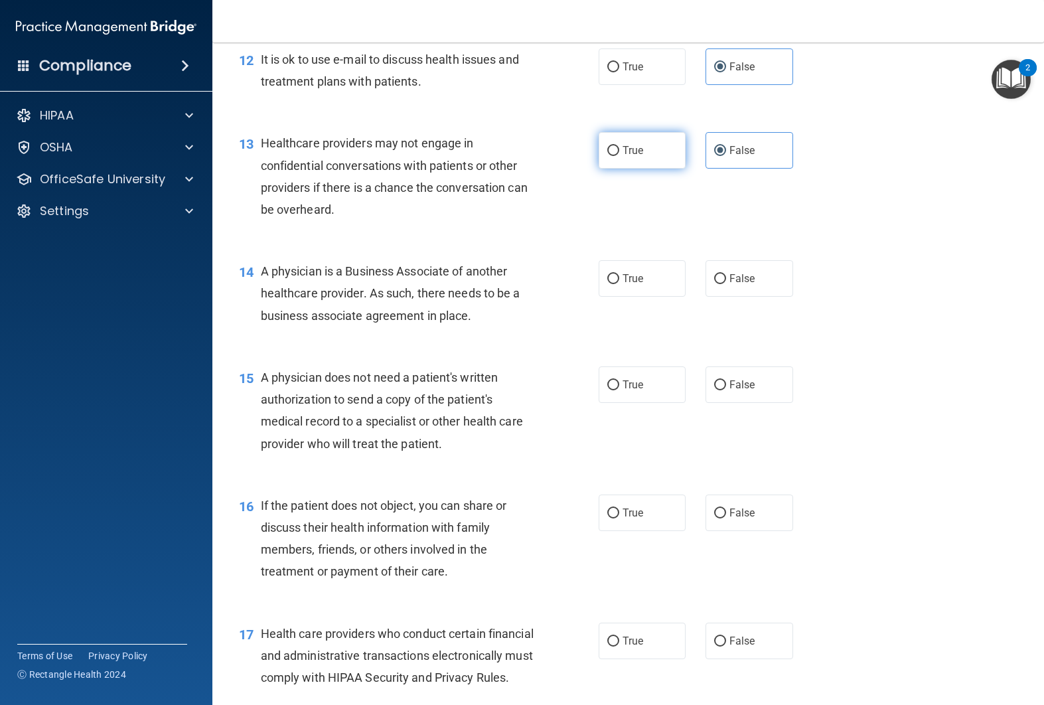
radio input "true"
radio input "false"
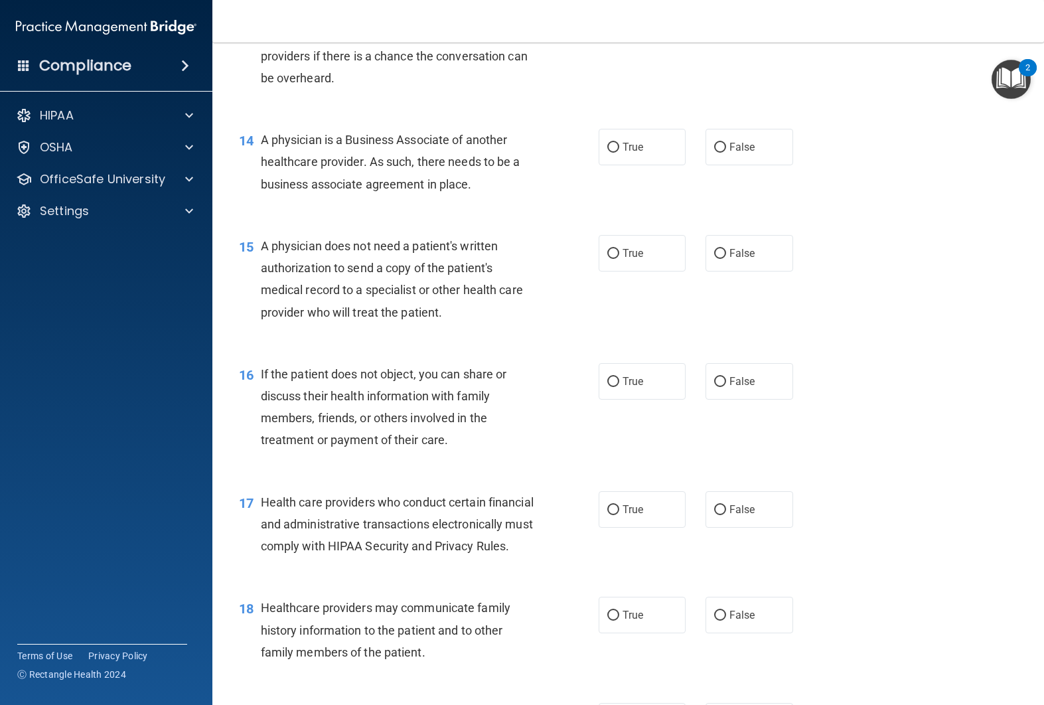
scroll to position [1491, 0]
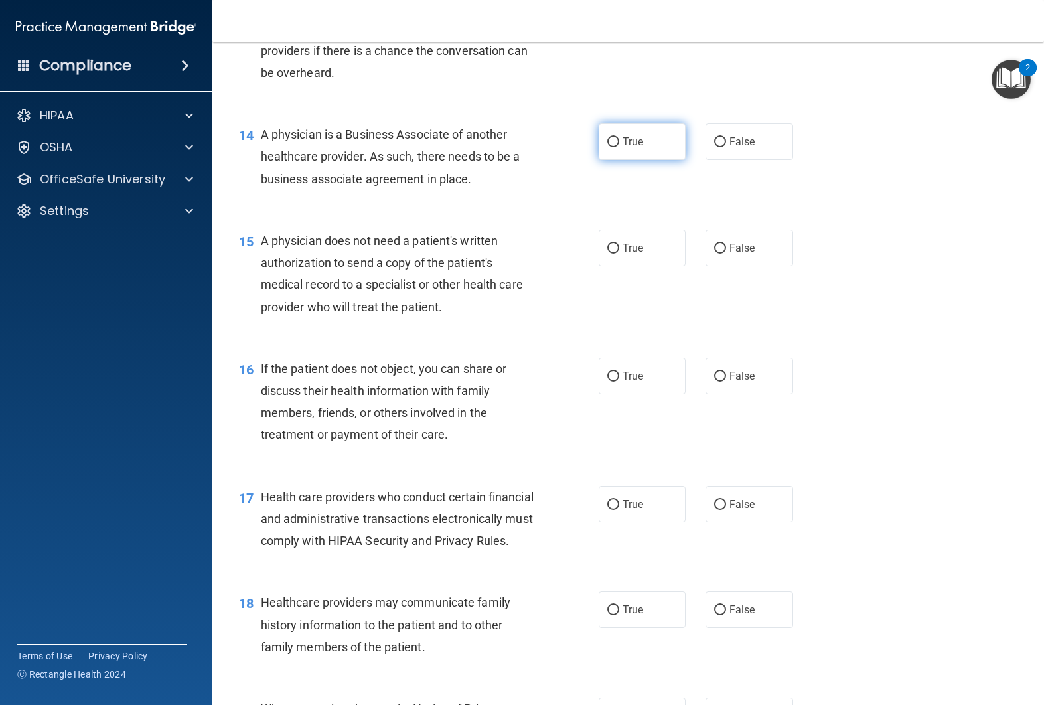
click at [673, 160] on label "True" at bounding box center [642, 141] width 88 height 36
click at [619, 147] on input "True" at bounding box center [613, 142] width 12 height 10
radio input "true"
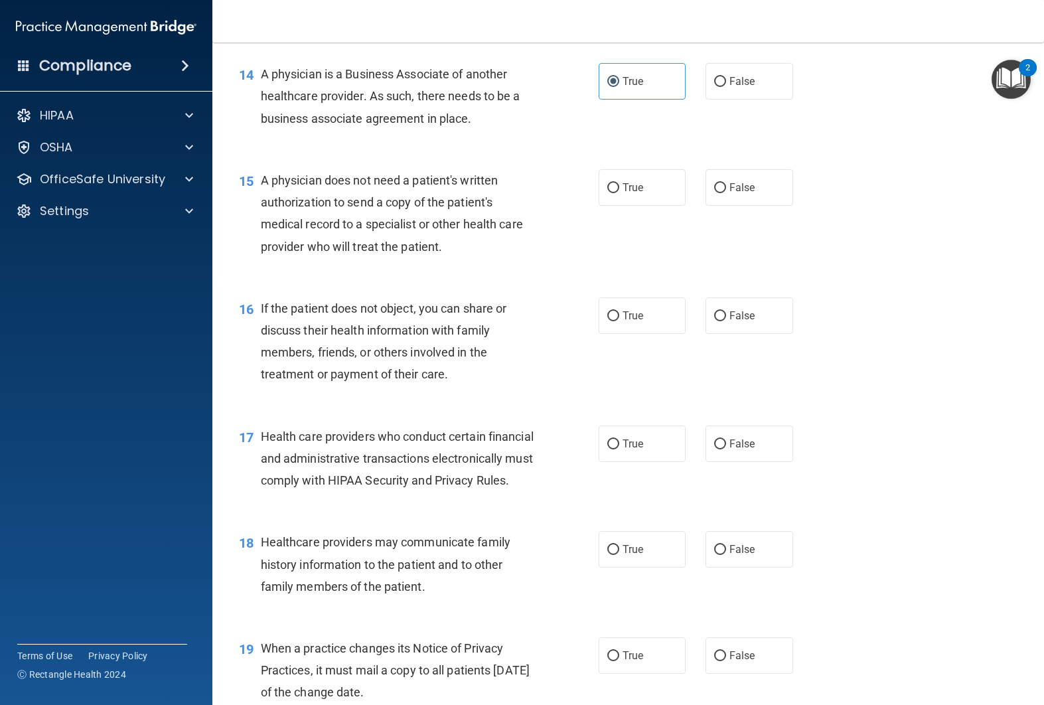
scroll to position [1557, 0]
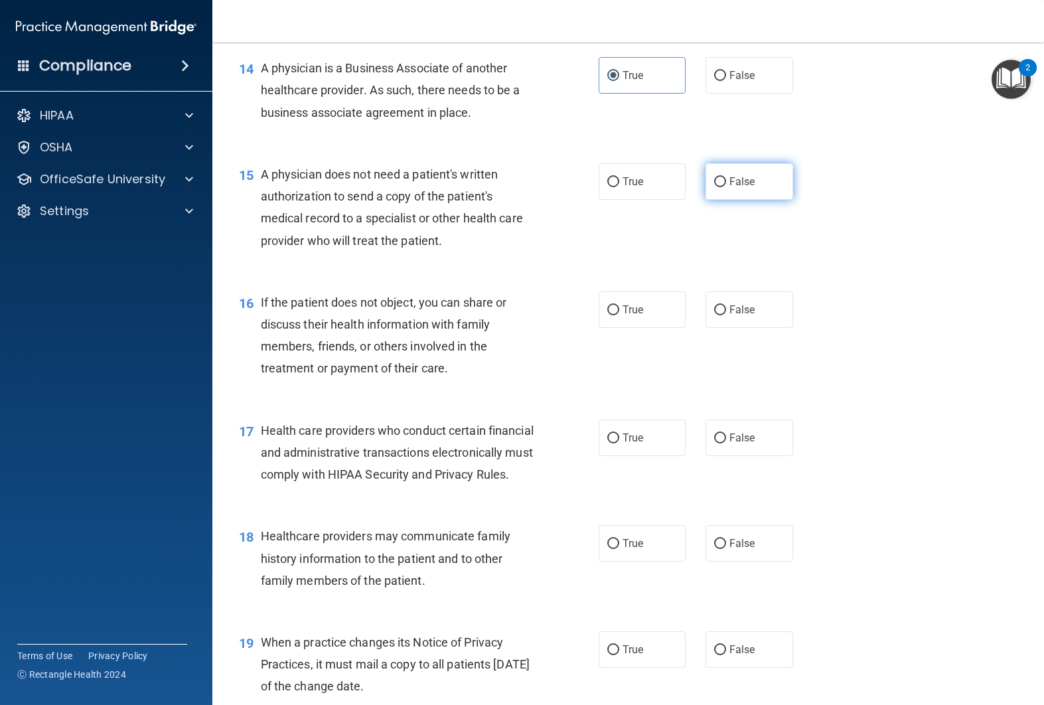
click at [719, 200] on label "False" at bounding box center [749, 181] width 88 height 36
click at [719, 187] on input "False" at bounding box center [720, 182] width 12 height 10
radio input "true"
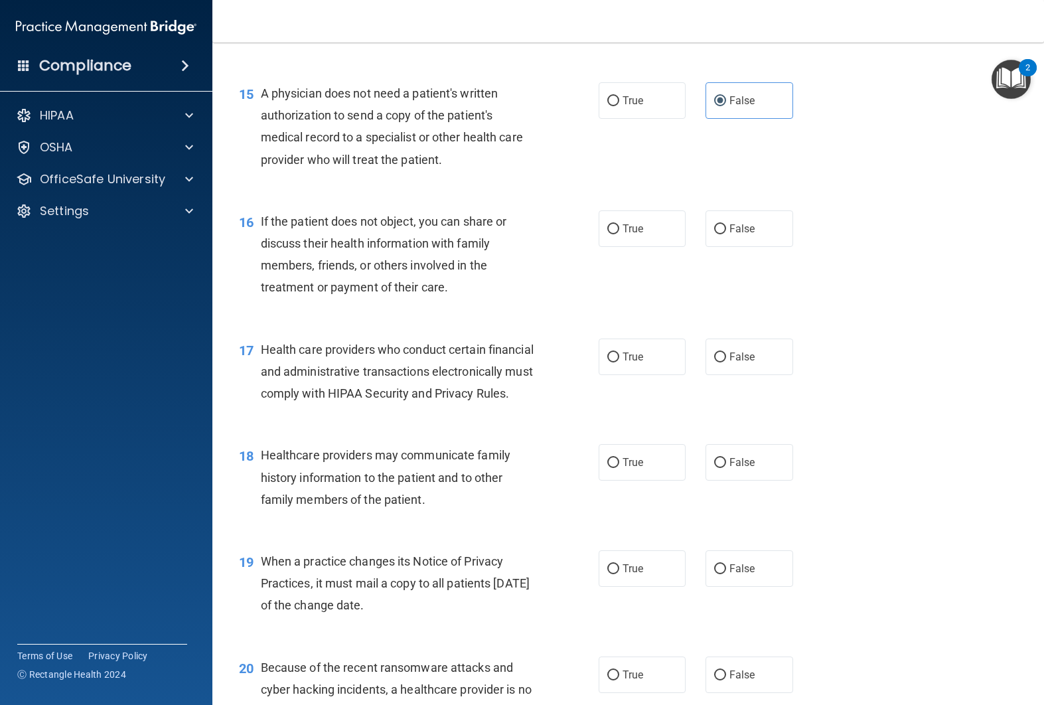
scroll to position [1661, 0]
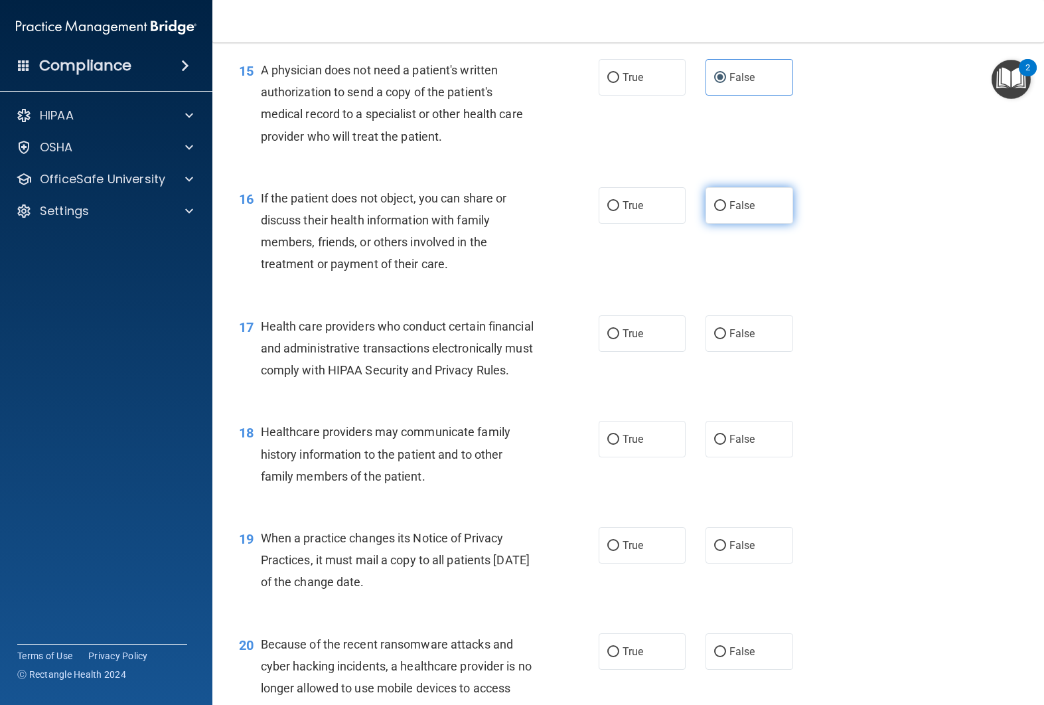
click at [726, 224] on label "False" at bounding box center [749, 205] width 88 height 36
click at [726, 211] on input "False" at bounding box center [720, 206] width 12 height 10
radio input "true"
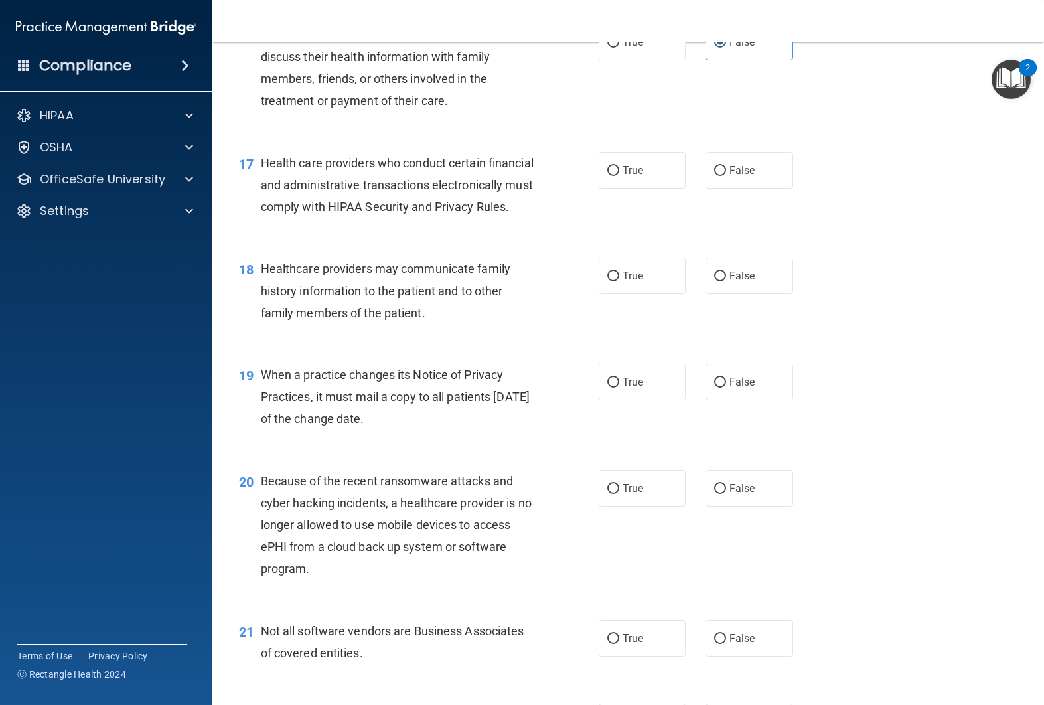
scroll to position [1832, 0]
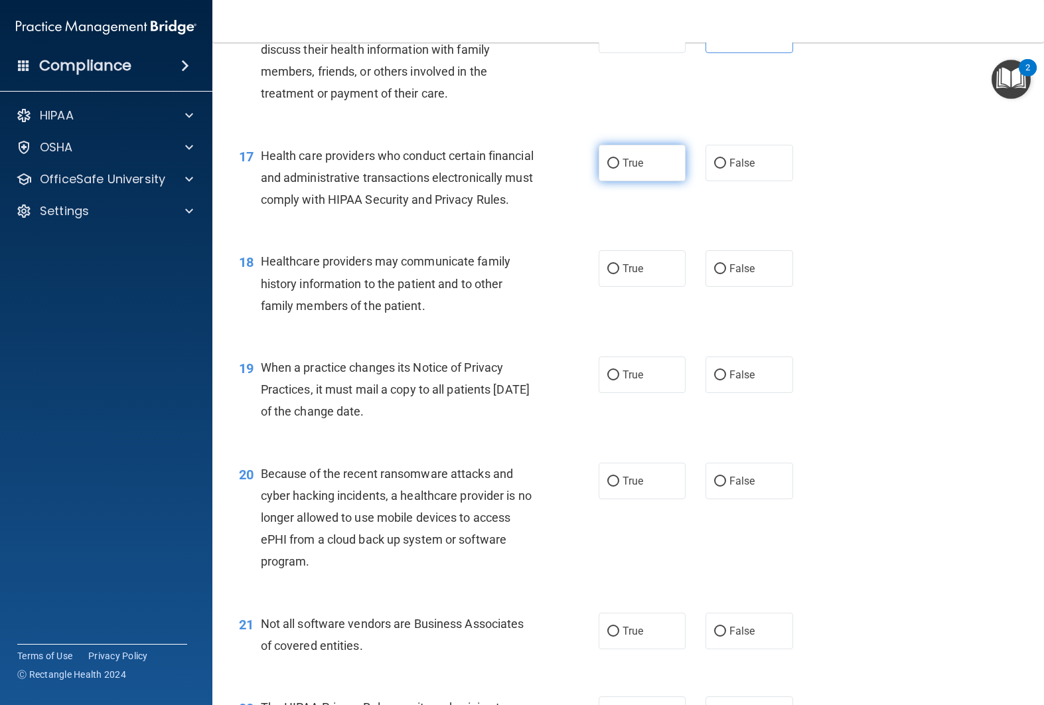
click at [636, 181] on label "True" at bounding box center [642, 163] width 88 height 36
click at [619, 169] on input "True" at bounding box center [613, 164] width 12 height 10
radio input "true"
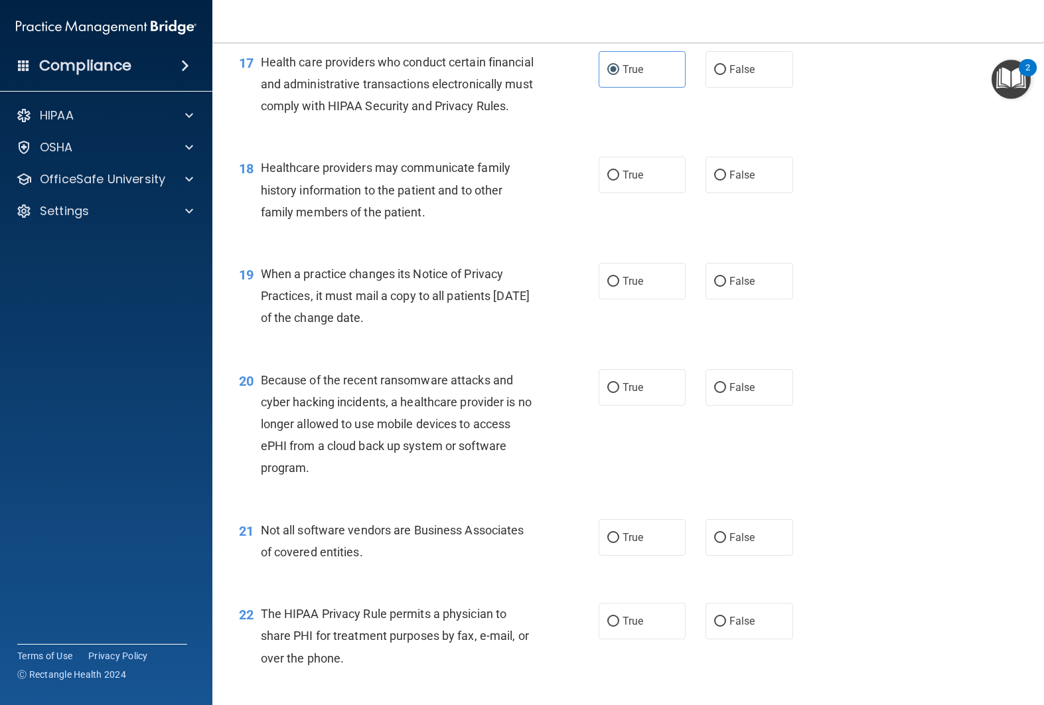
scroll to position [1927, 0]
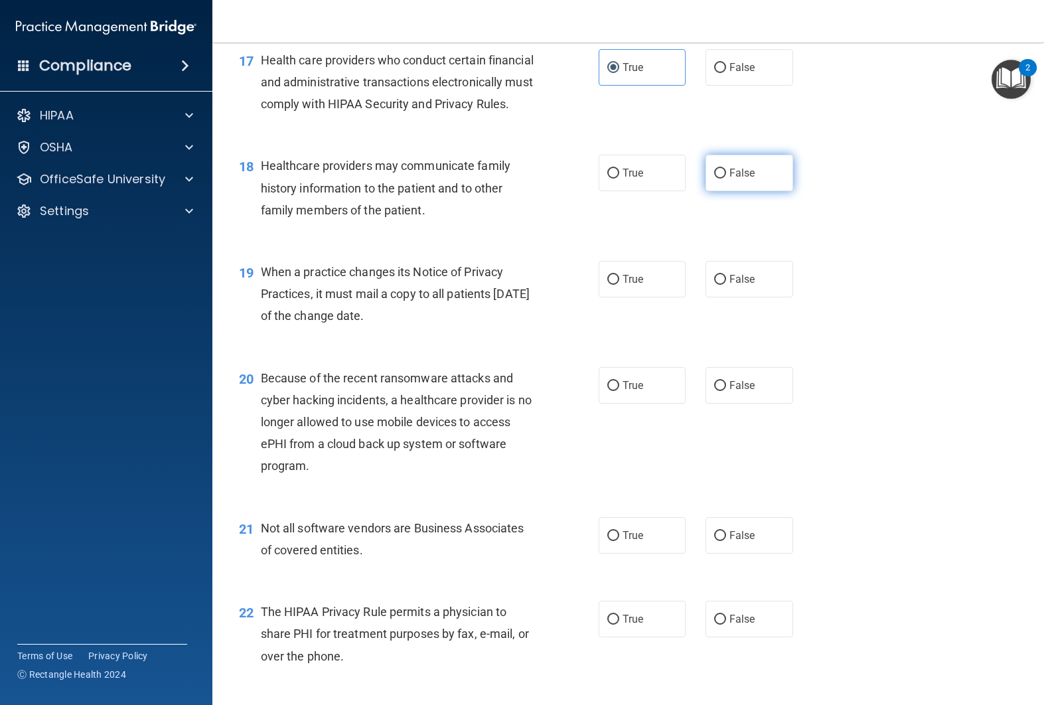
click at [742, 191] on label "False" at bounding box center [749, 173] width 88 height 36
click at [726, 178] on input "False" at bounding box center [720, 174] width 12 height 10
radio input "true"
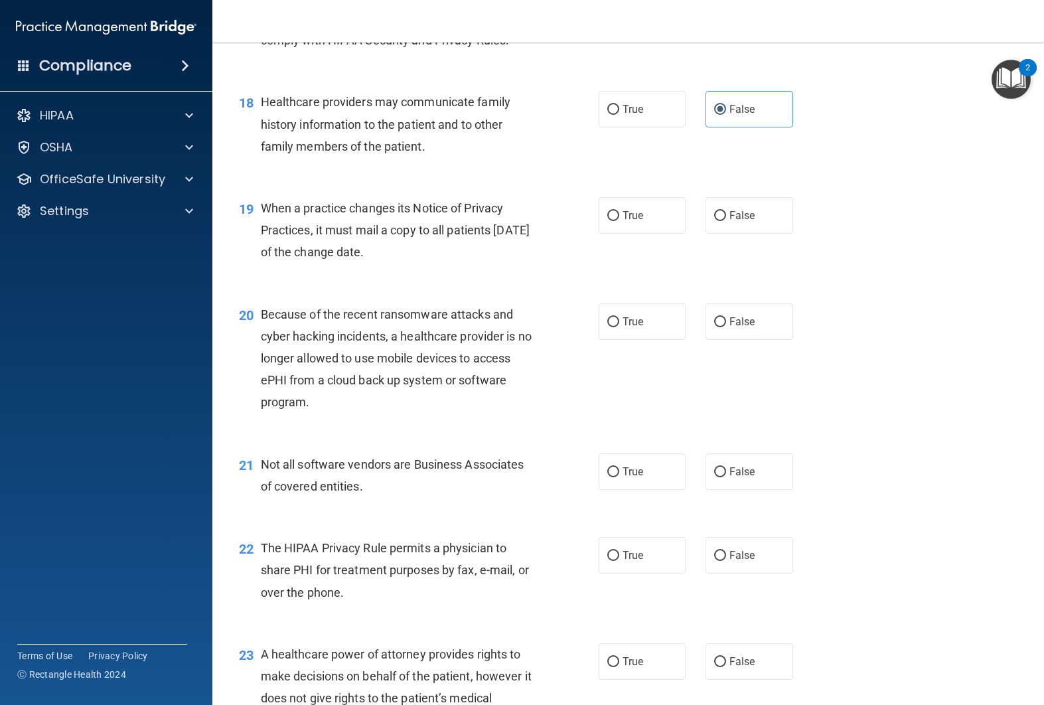
scroll to position [1977, 0]
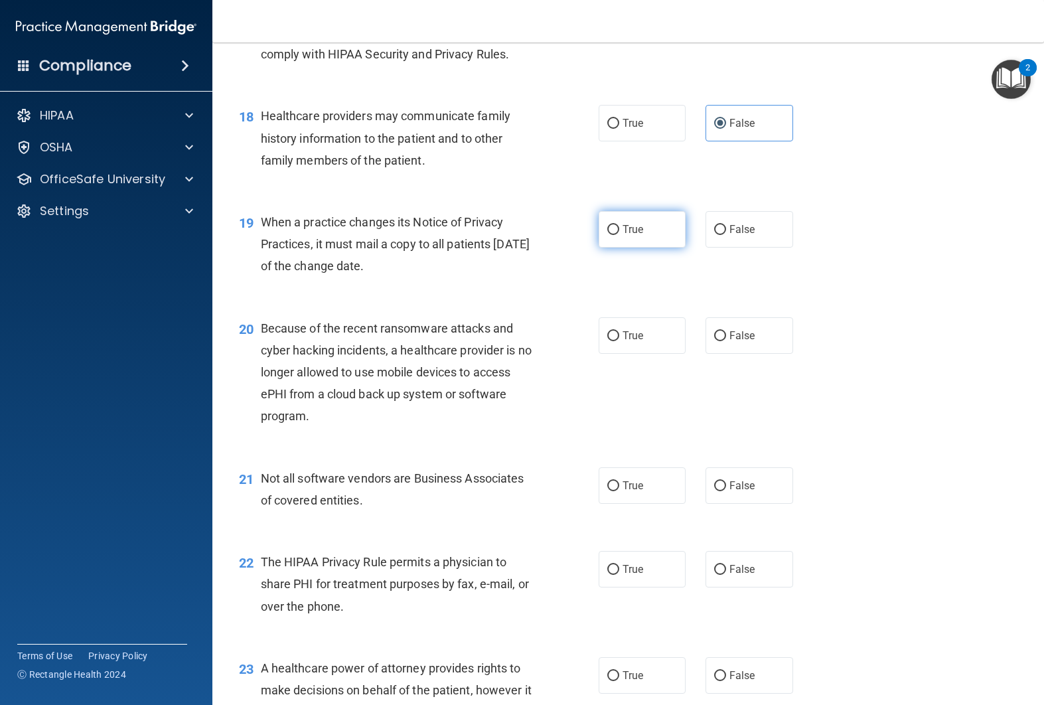
click at [648, 247] on label "True" at bounding box center [642, 229] width 88 height 36
click at [619, 235] on input "True" at bounding box center [613, 230] width 12 height 10
radio input "true"
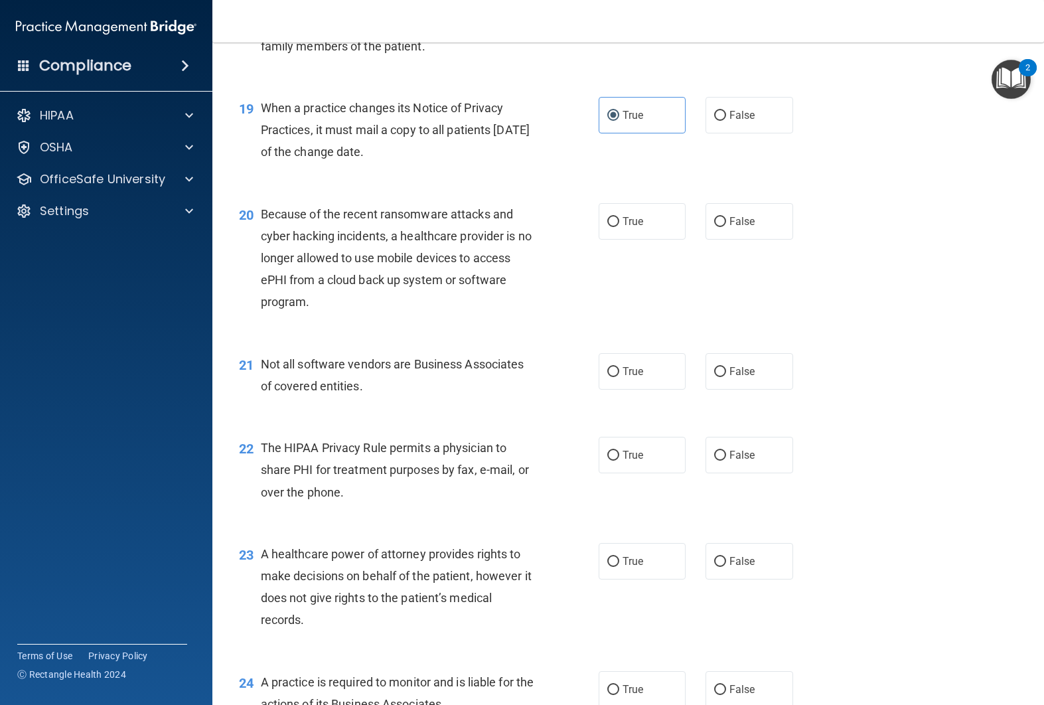
scroll to position [2091, 0]
click at [699, 240] on div "True False" at bounding box center [703, 222] width 210 height 36
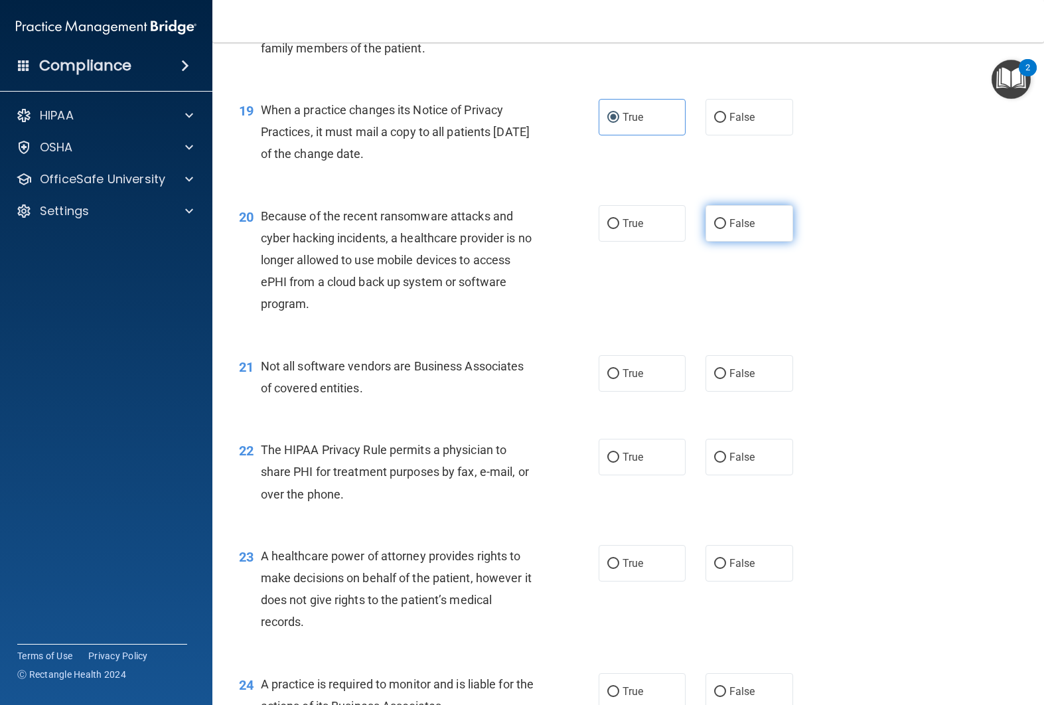
click at [722, 242] on label "False" at bounding box center [749, 223] width 88 height 36
click at [722, 229] on input "False" at bounding box center [720, 224] width 12 height 10
radio input "true"
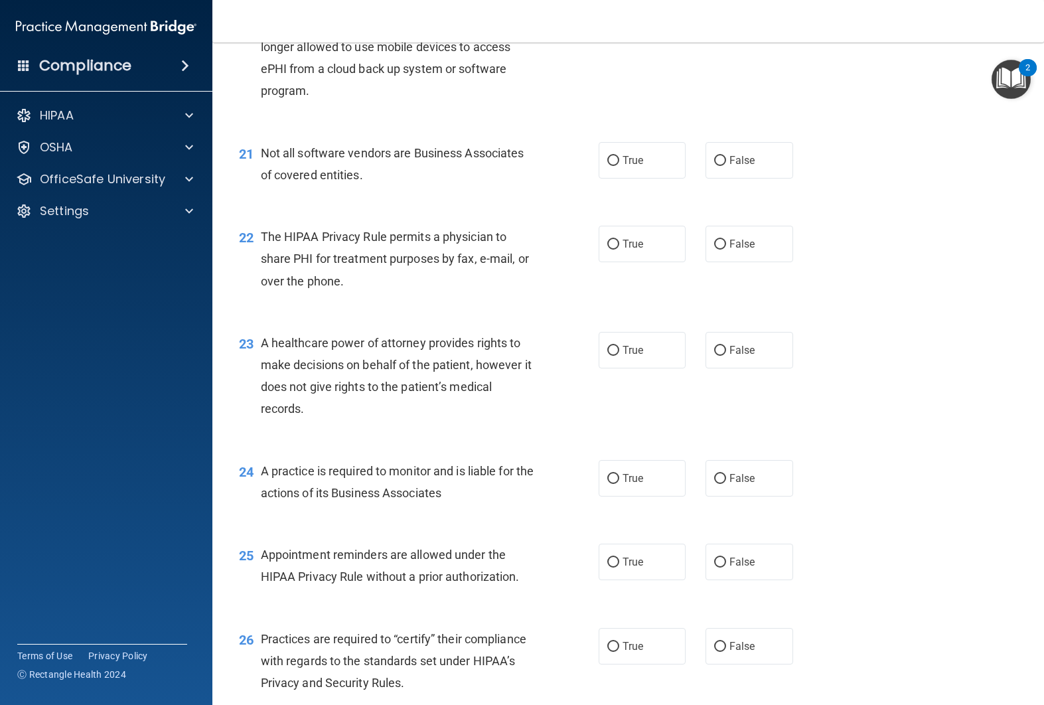
scroll to position [2305, 0]
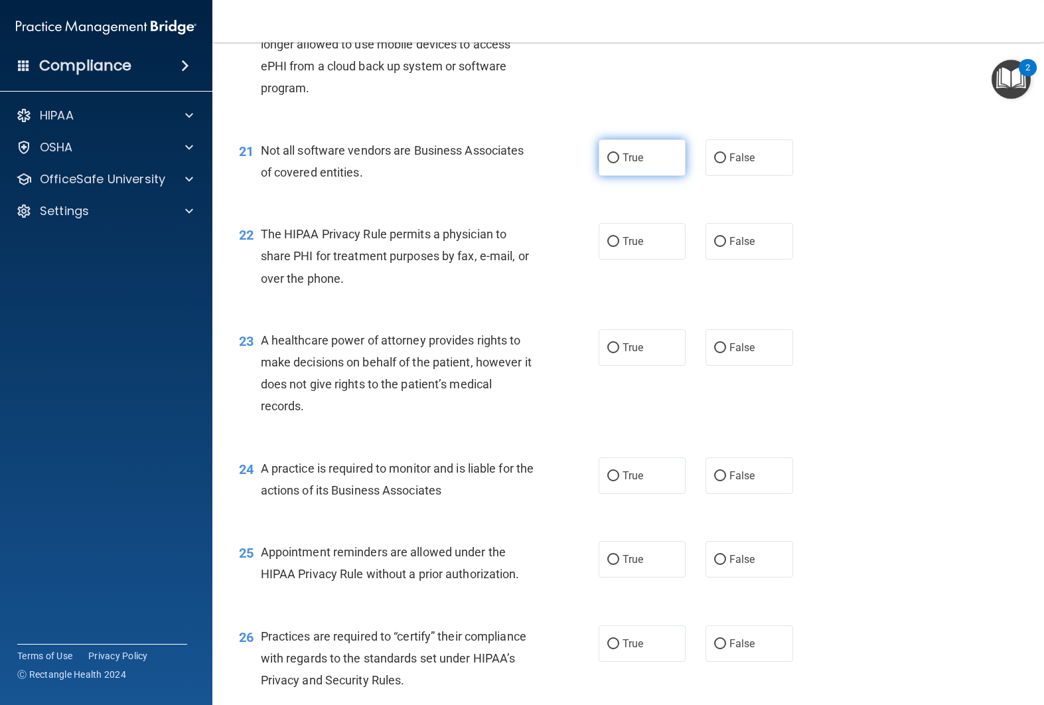
drag, startPoint x: 675, startPoint y: 204, endPoint x: 668, endPoint y: 209, distance: 8.1
click at [675, 176] on label "True" at bounding box center [642, 157] width 88 height 36
click at [619, 163] on input "True" at bounding box center [613, 158] width 12 height 10
radio input "true"
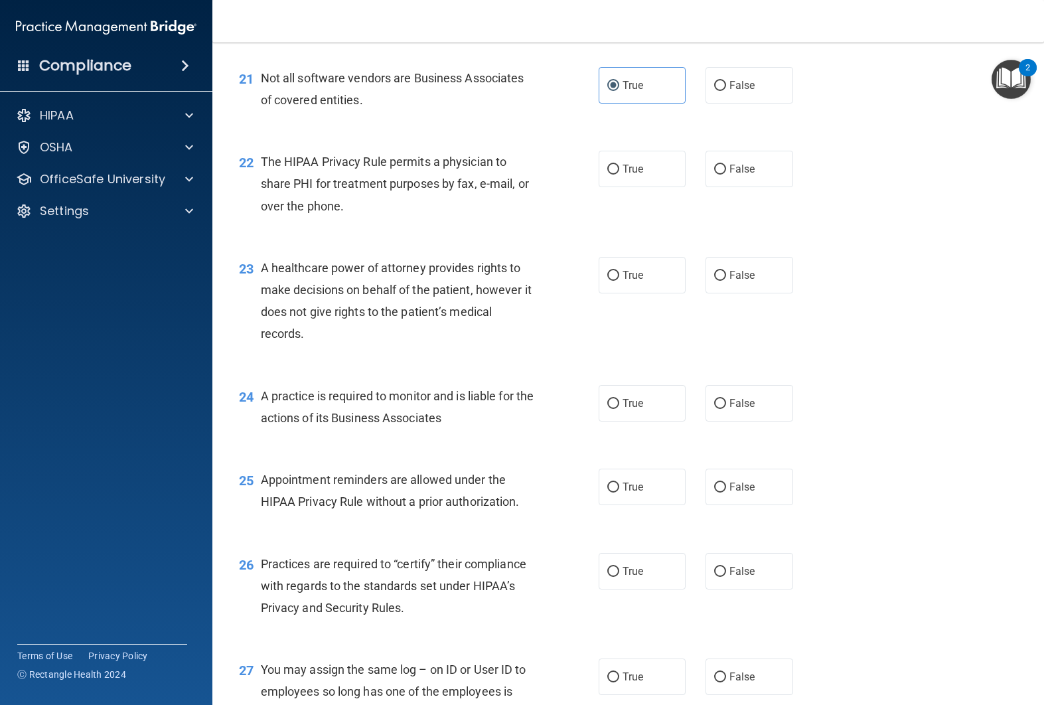
scroll to position [2387, 0]
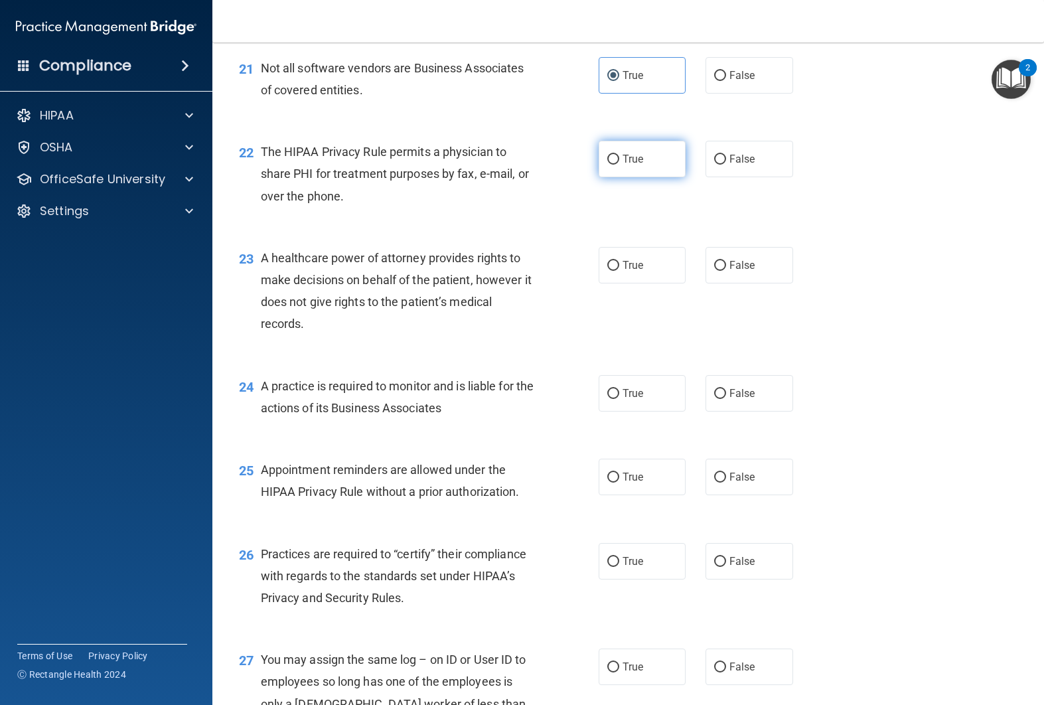
click at [646, 177] on label "True" at bounding box center [642, 159] width 88 height 36
click at [619, 165] on input "True" at bounding box center [613, 160] width 12 height 10
radio input "true"
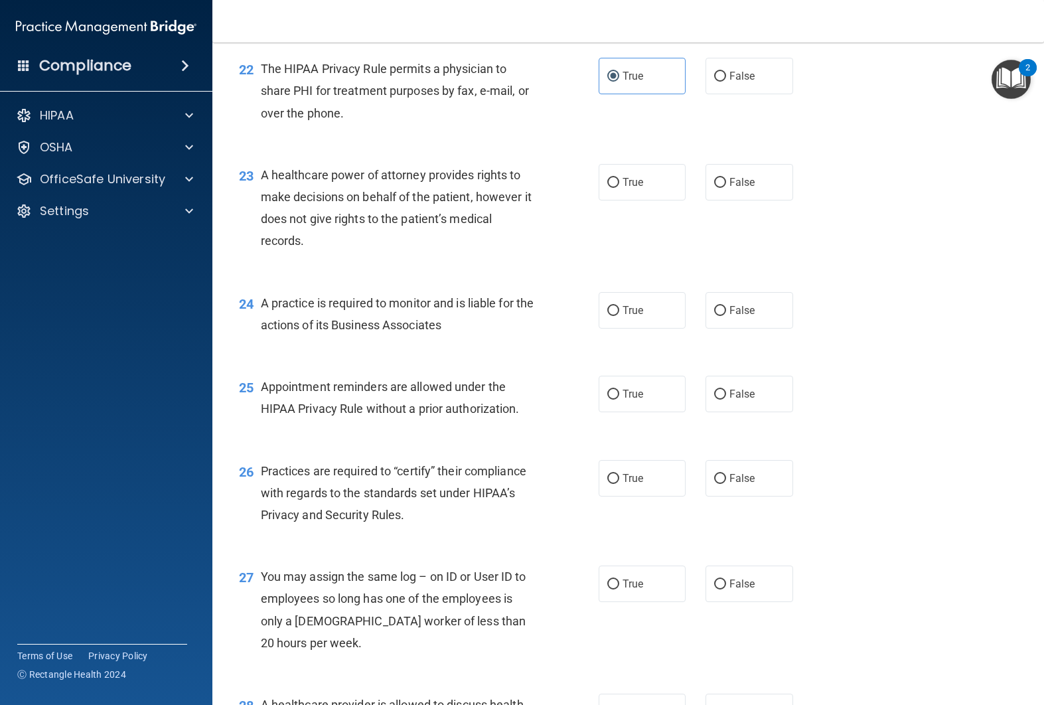
scroll to position [2471, 0]
click at [655, 200] on label "True" at bounding box center [642, 181] width 88 height 36
click at [619, 187] on input "True" at bounding box center [613, 182] width 12 height 10
radio input "true"
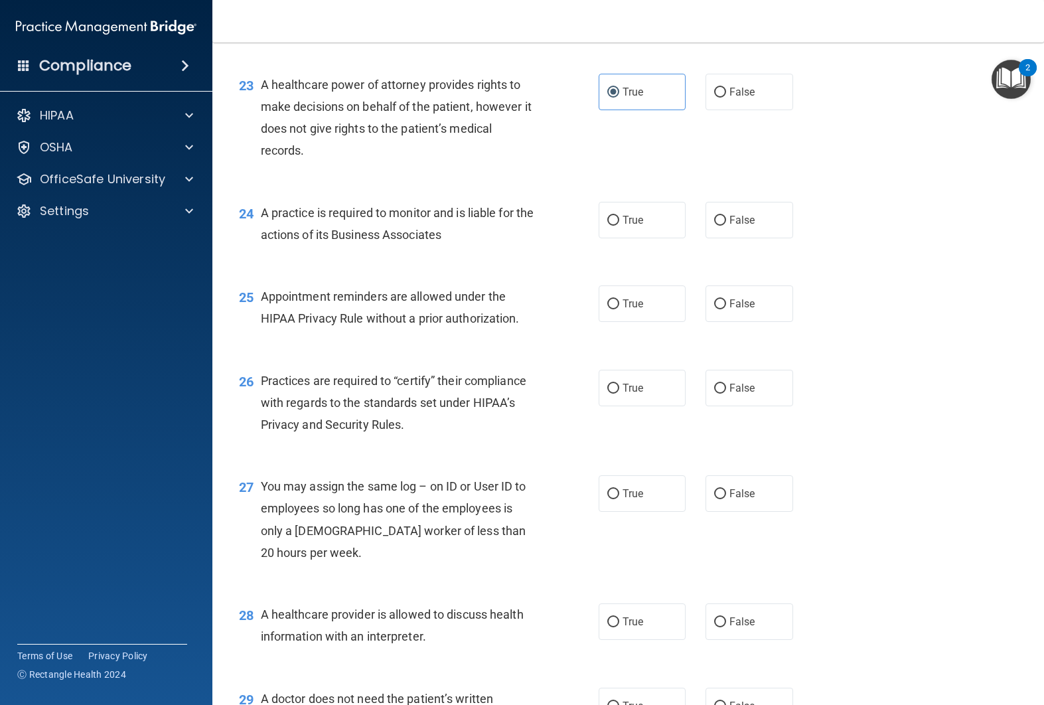
scroll to position [2566, 0]
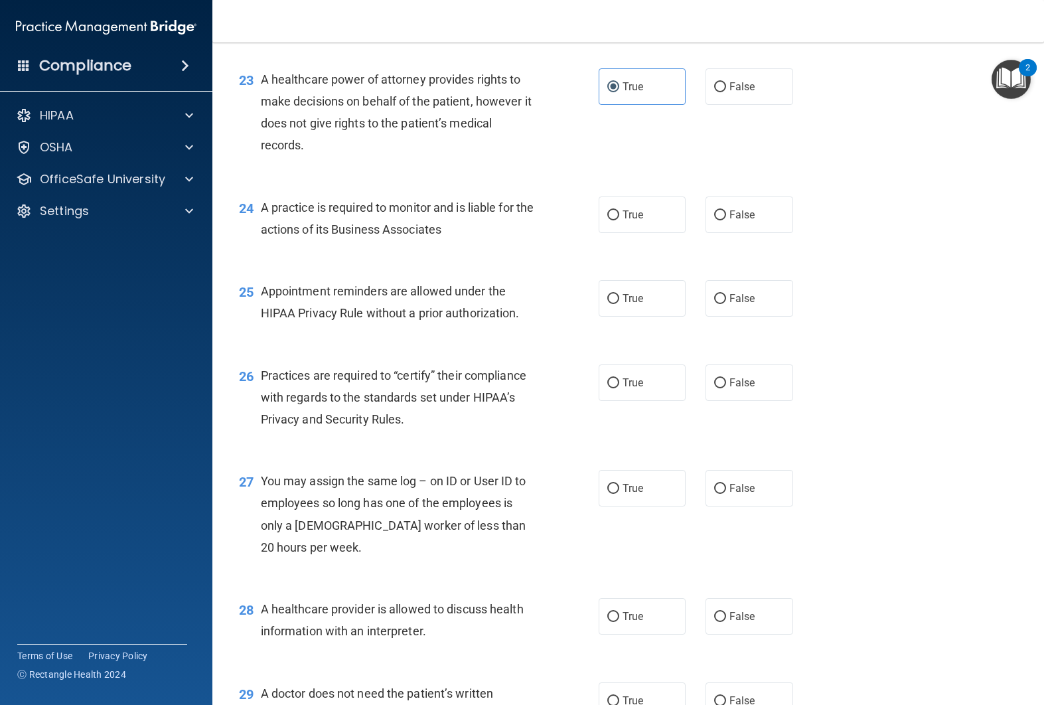
click at [594, 247] on div "24 A practice is required to monitor and is liable for the actions of its Busin…" at bounding box center [418, 221] width 399 height 50
click at [616, 233] on label "True" at bounding box center [642, 214] width 88 height 36
click at [616, 220] on input "True" at bounding box center [613, 215] width 12 height 10
radio input "true"
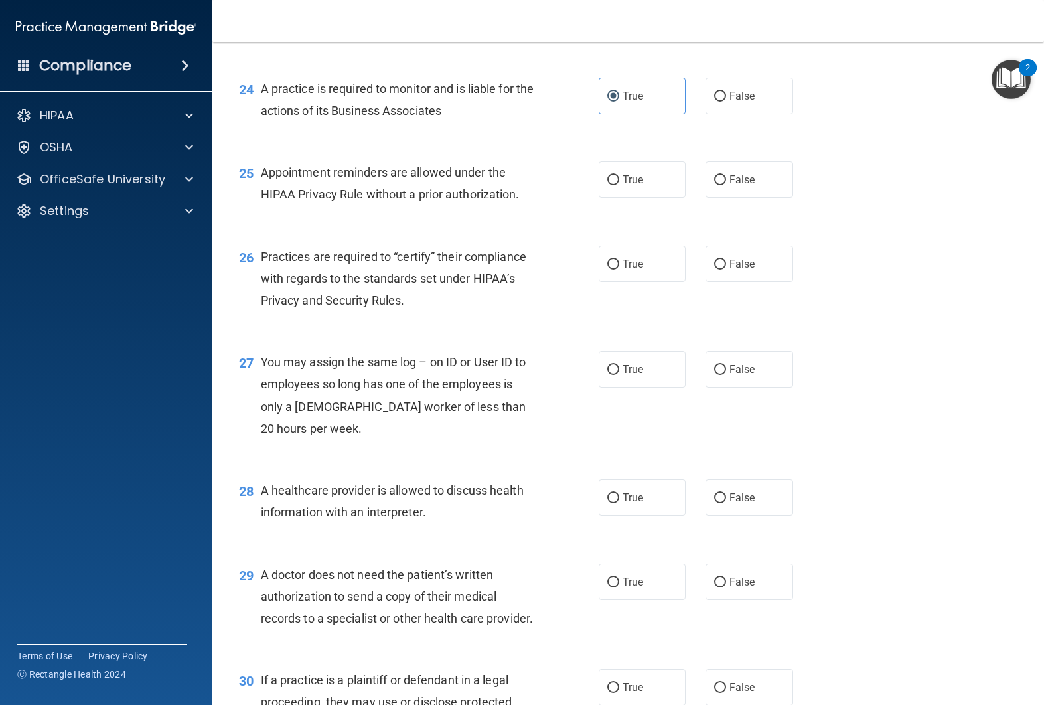
scroll to position [2696, 0]
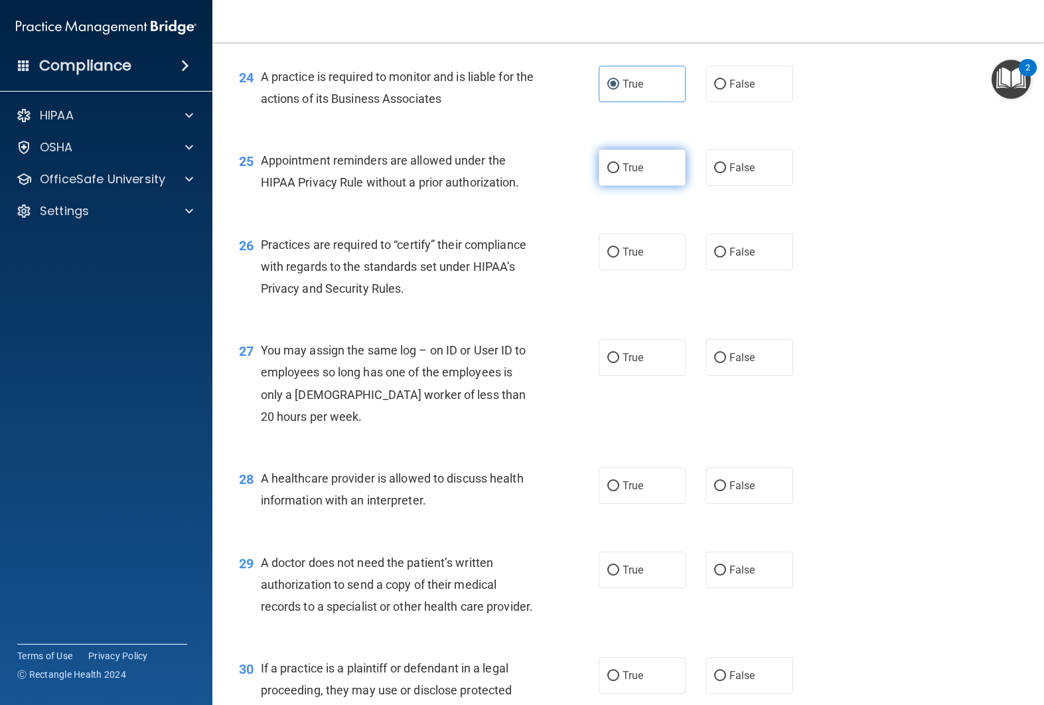
click at [625, 186] on label "True" at bounding box center [642, 167] width 88 height 36
click at [619, 173] on input "True" at bounding box center [613, 168] width 12 height 10
radio input "true"
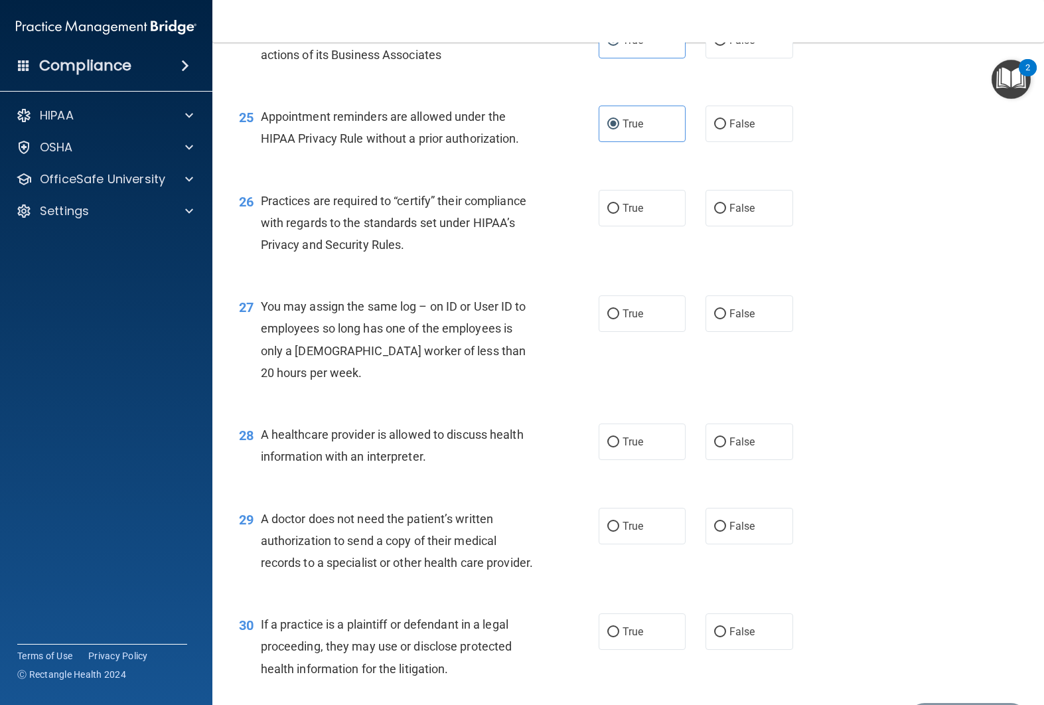
scroll to position [2750, 0]
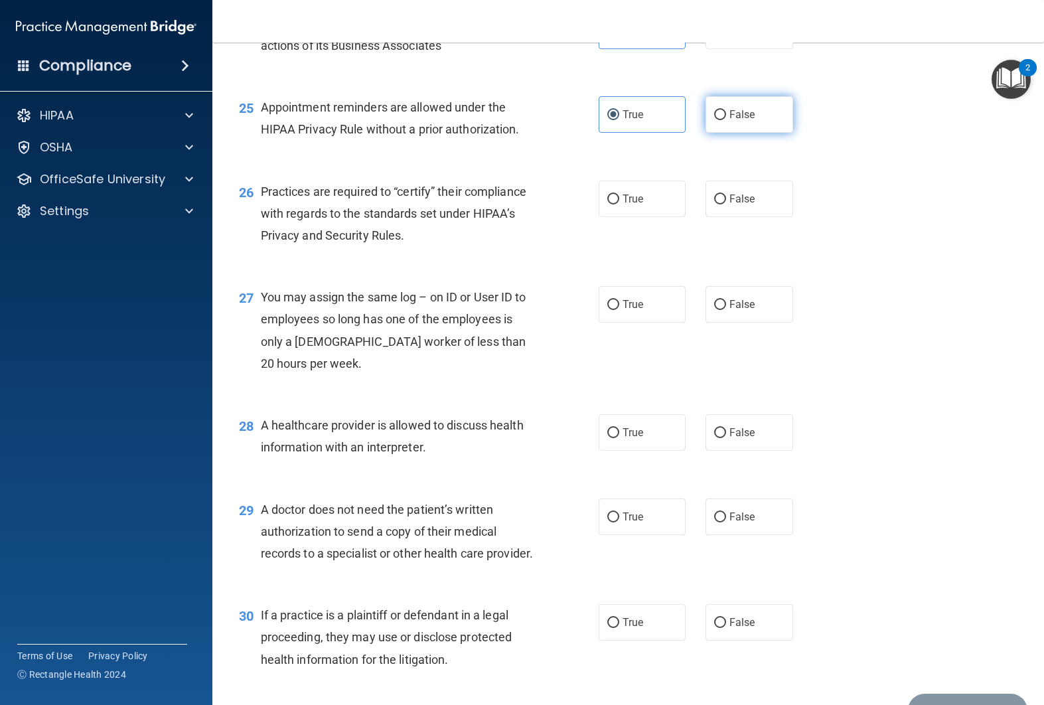
click at [733, 133] on label "False" at bounding box center [749, 114] width 88 height 36
click at [726, 120] on input "False" at bounding box center [720, 115] width 12 height 10
radio input "true"
radio input "false"
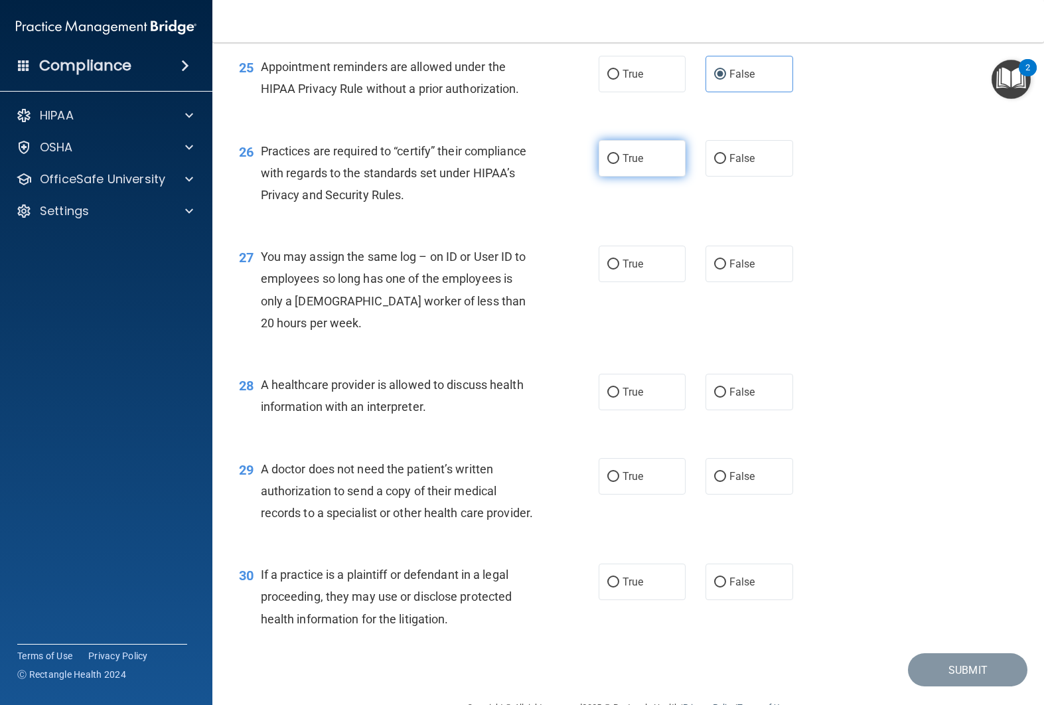
click at [644, 176] on label "True" at bounding box center [642, 158] width 88 height 36
click at [619, 164] on input "True" at bounding box center [613, 159] width 12 height 10
radio input "true"
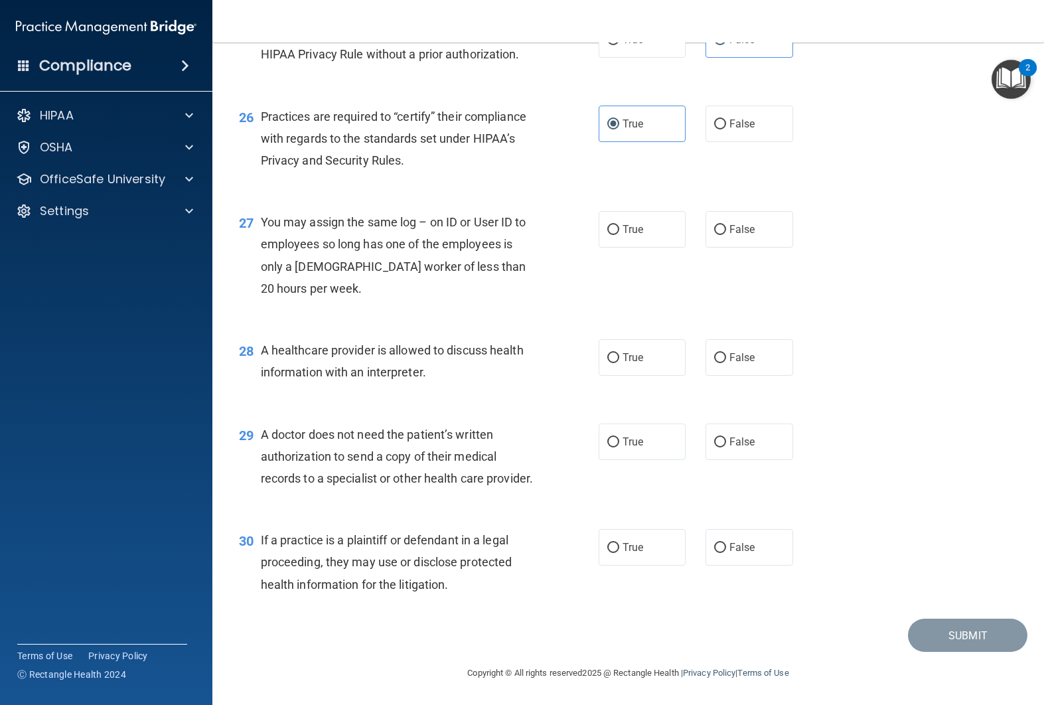
scroll to position [2842, 0]
drag, startPoint x: 727, startPoint y: 268, endPoint x: 719, endPoint y: 276, distance: 11.7
click at [727, 247] on label "False" at bounding box center [749, 229] width 88 height 36
click at [726, 235] on input "False" at bounding box center [720, 230] width 12 height 10
radio input "true"
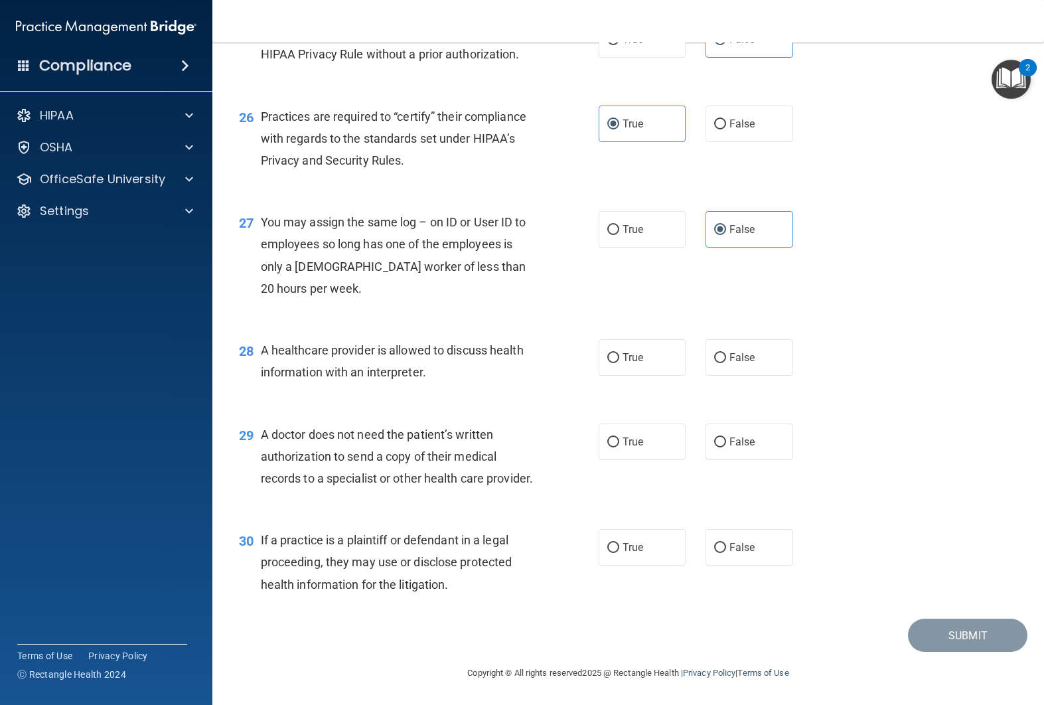
scroll to position [2875, 0]
click at [646, 363] on label "True" at bounding box center [642, 357] width 88 height 36
click at [619, 363] on input "True" at bounding box center [613, 358] width 12 height 10
radio input "true"
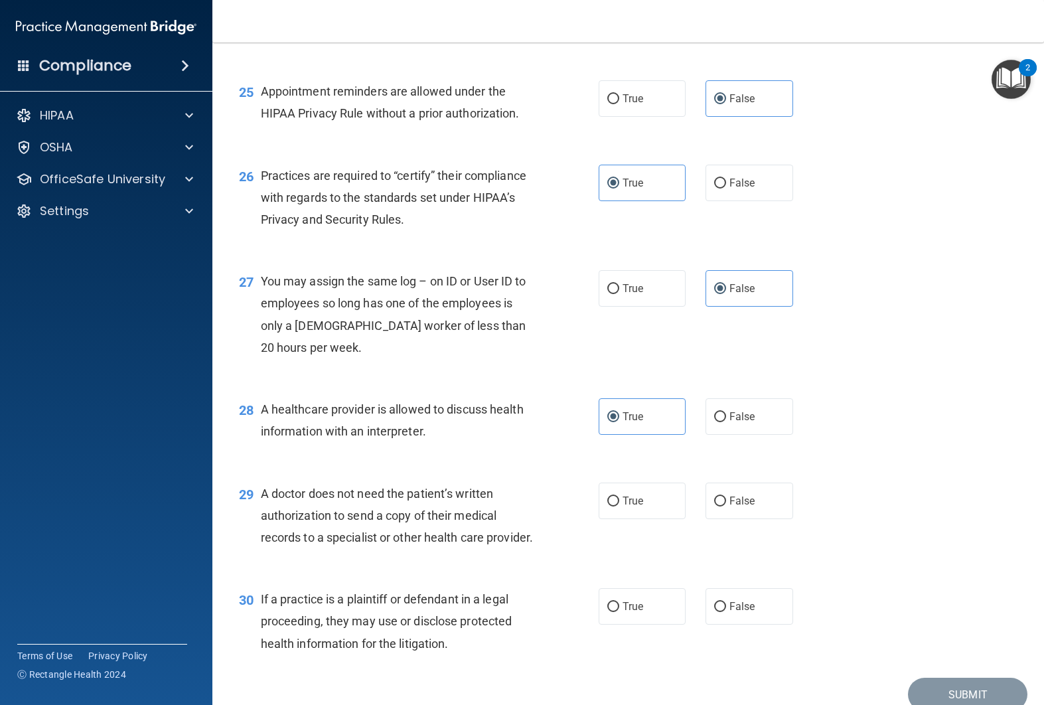
scroll to position [2892, 0]
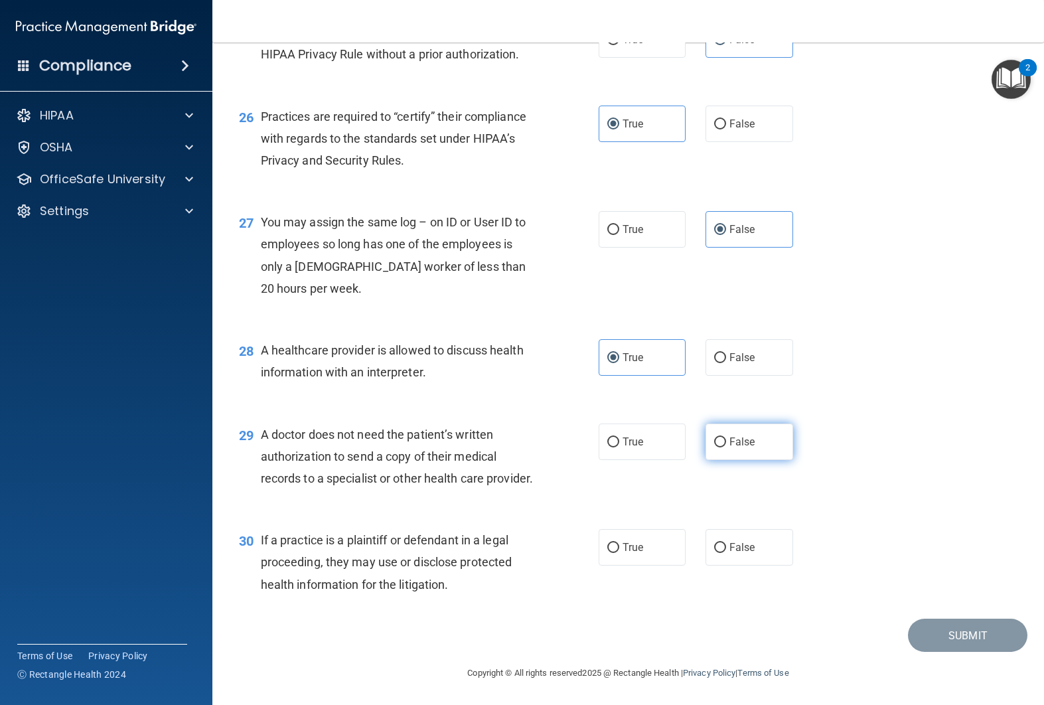
click at [744, 427] on label "False" at bounding box center [749, 441] width 88 height 36
click at [726, 437] on input "False" at bounding box center [720, 442] width 12 height 10
radio input "true"
click at [706, 544] on label "False" at bounding box center [749, 547] width 88 height 36
click at [714, 544] on input "False" at bounding box center [720, 548] width 12 height 10
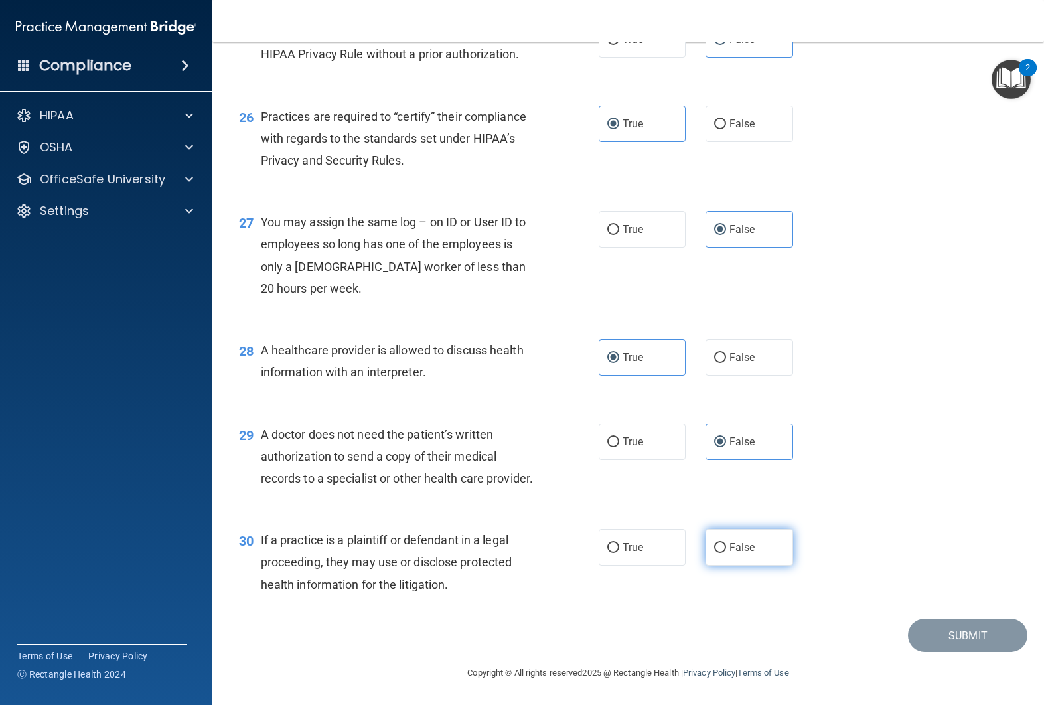
radio input "true"
click at [922, 633] on button "Submit" at bounding box center [967, 635] width 119 height 34
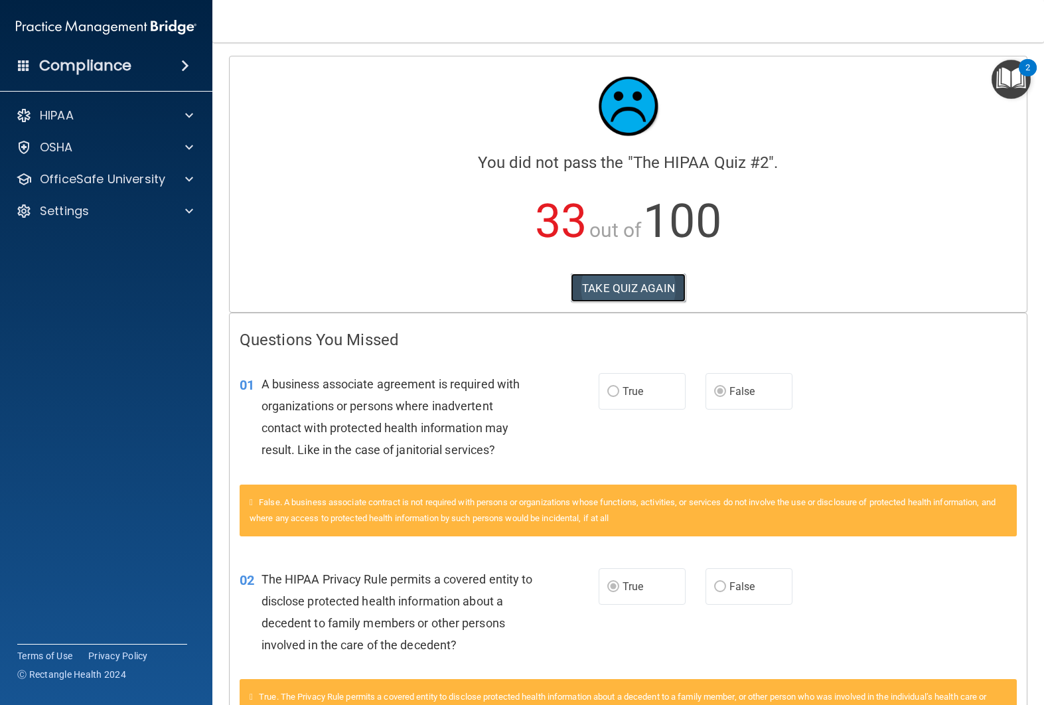
click at [642, 299] on button "TAKE QUIZ AGAIN" at bounding box center [628, 287] width 115 height 29
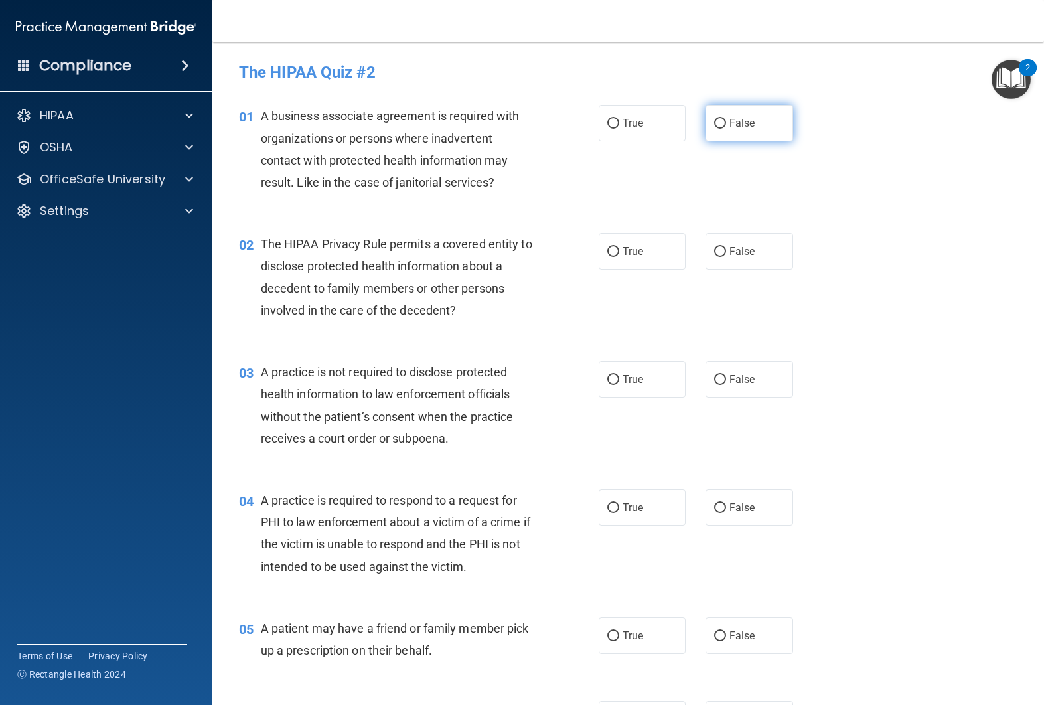
click at [717, 115] on label "False" at bounding box center [749, 123] width 88 height 36
click at [717, 119] on input "False" at bounding box center [720, 124] width 12 height 10
radio input "true"
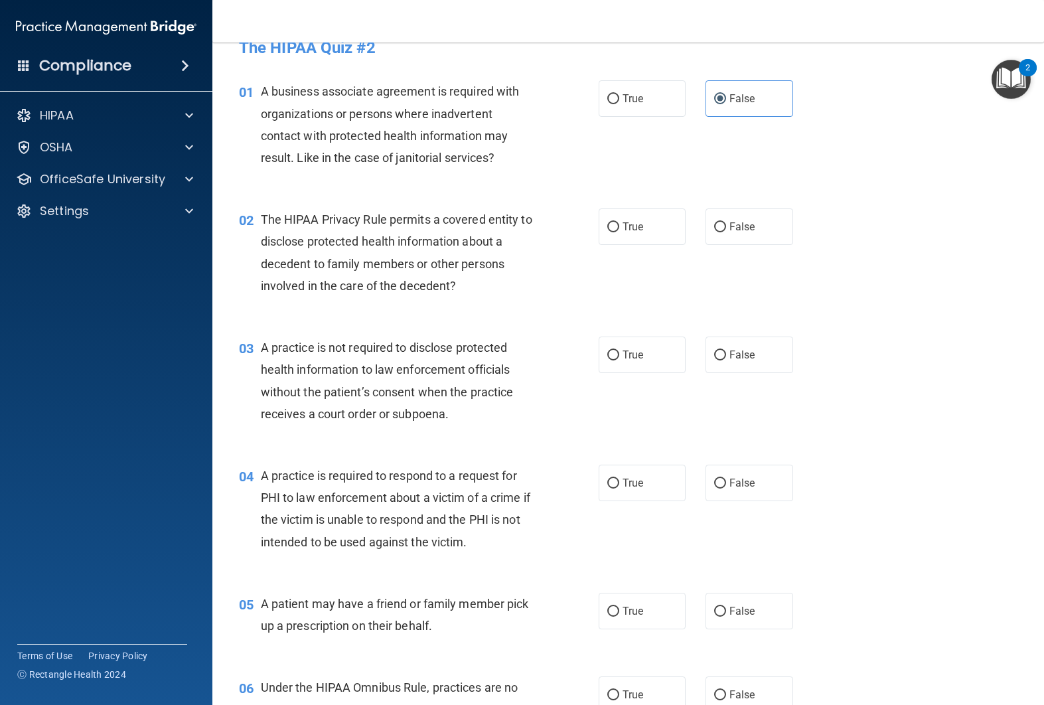
scroll to position [62, 0]
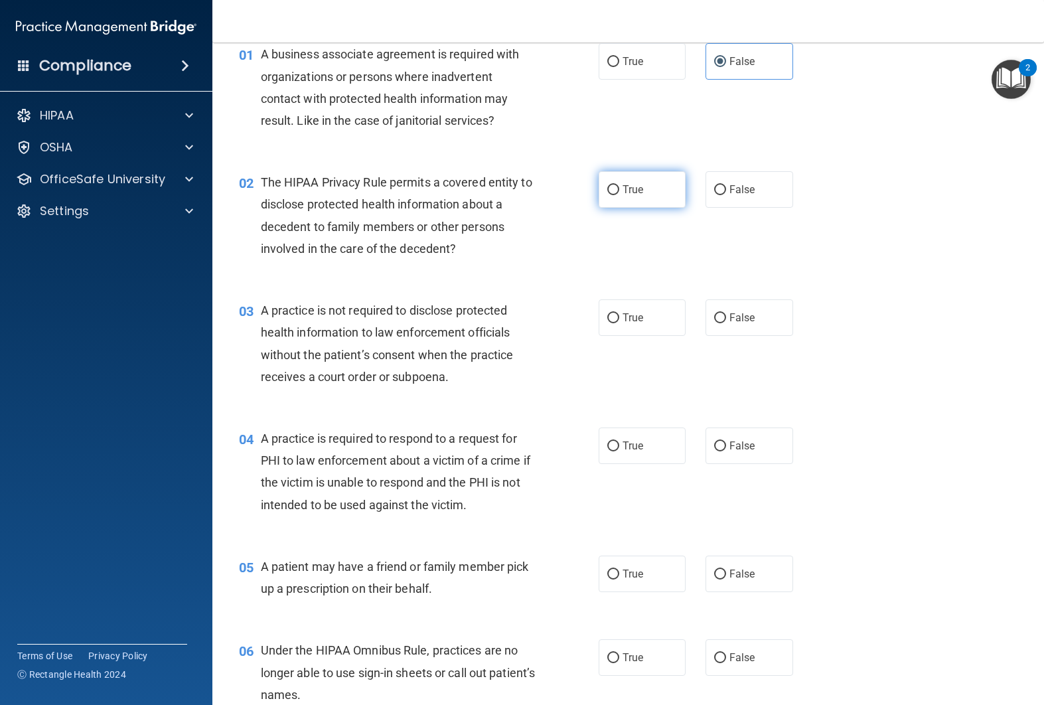
click at [622, 203] on label "True" at bounding box center [642, 189] width 88 height 36
click at [619, 195] on input "True" at bounding box center [613, 190] width 12 height 10
radio input "true"
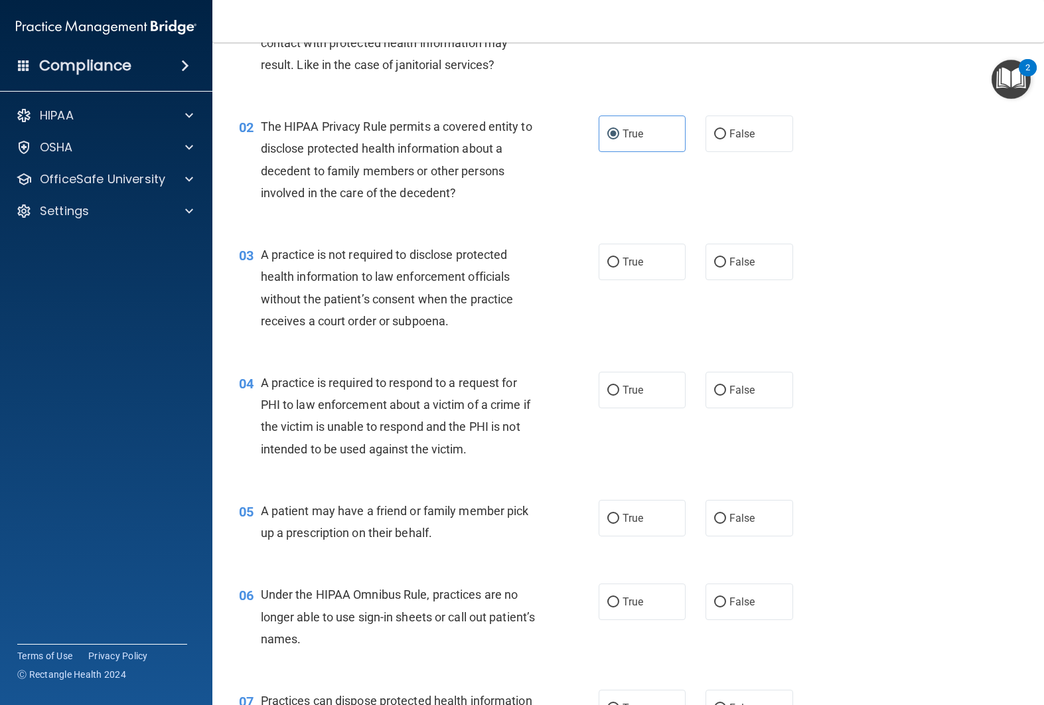
scroll to position [121, 0]
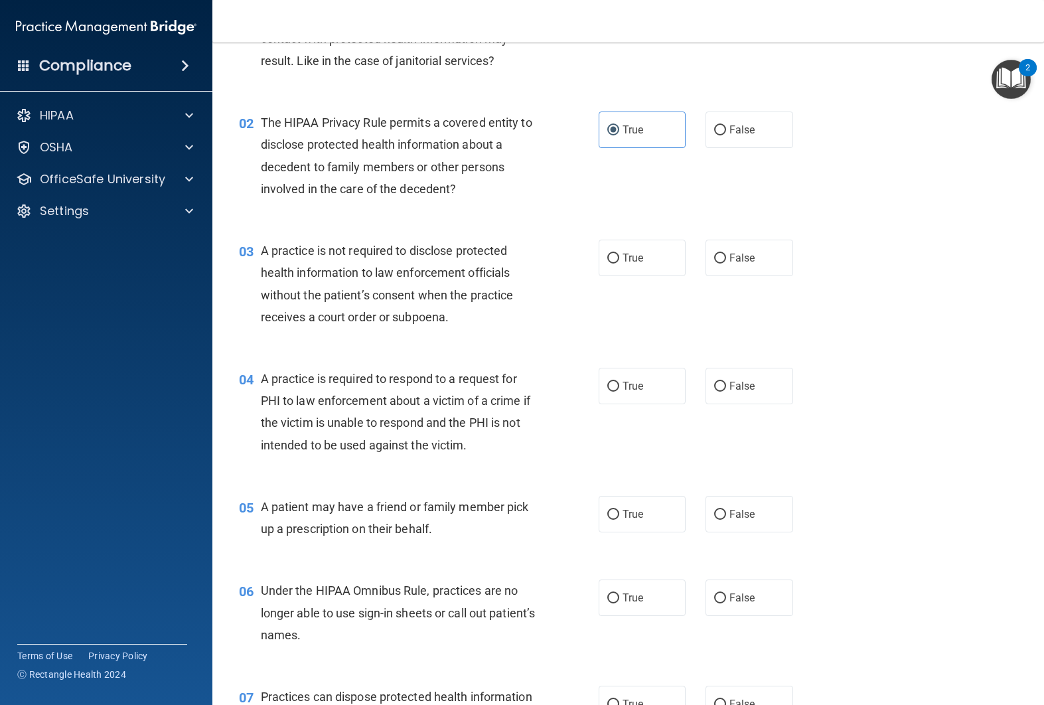
click at [697, 263] on div "True False" at bounding box center [703, 258] width 210 height 36
click at [705, 263] on label "False" at bounding box center [749, 258] width 88 height 36
click at [714, 263] on input "False" at bounding box center [720, 258] width 12 height 10
radio input "true"
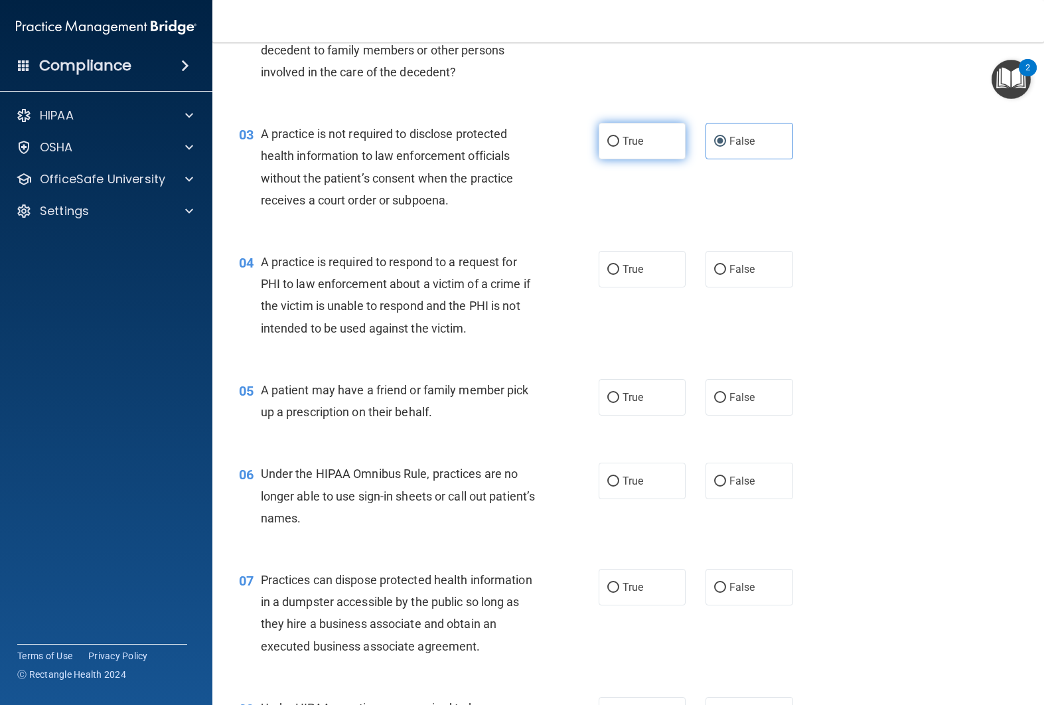
scroll to position [240, 0]
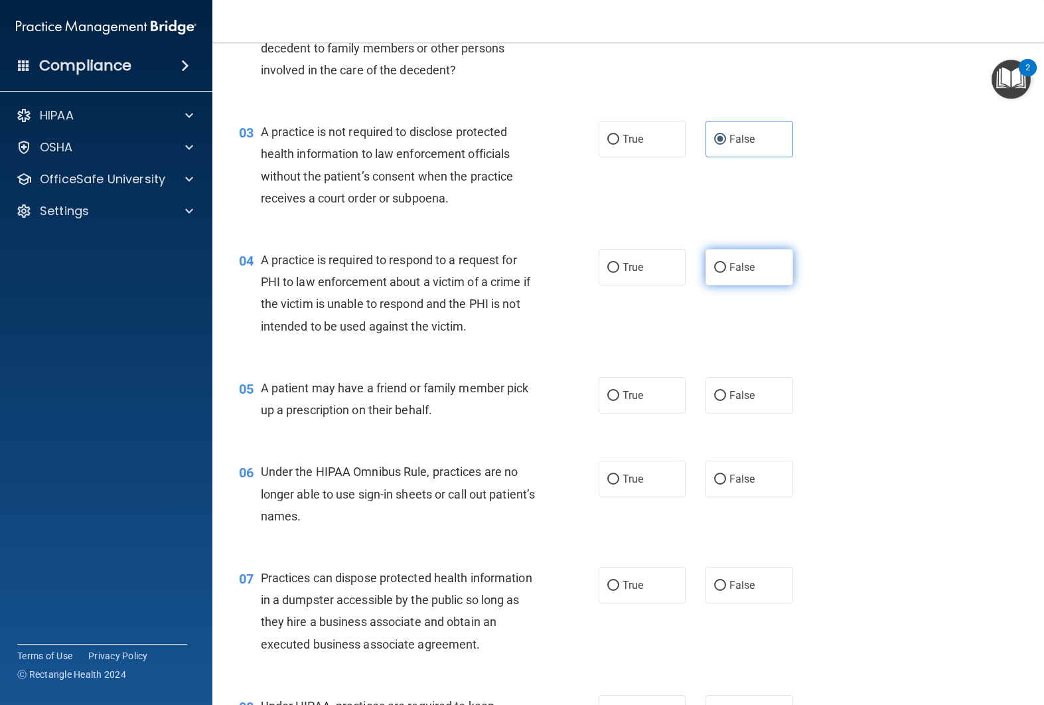
click at [762, 277] on label "False" at bounding box center [749, 267] width 88 height 36
click at [726, 273] on input "False" at bounding box center [720, 268] width 12 height 10
radio input "true"
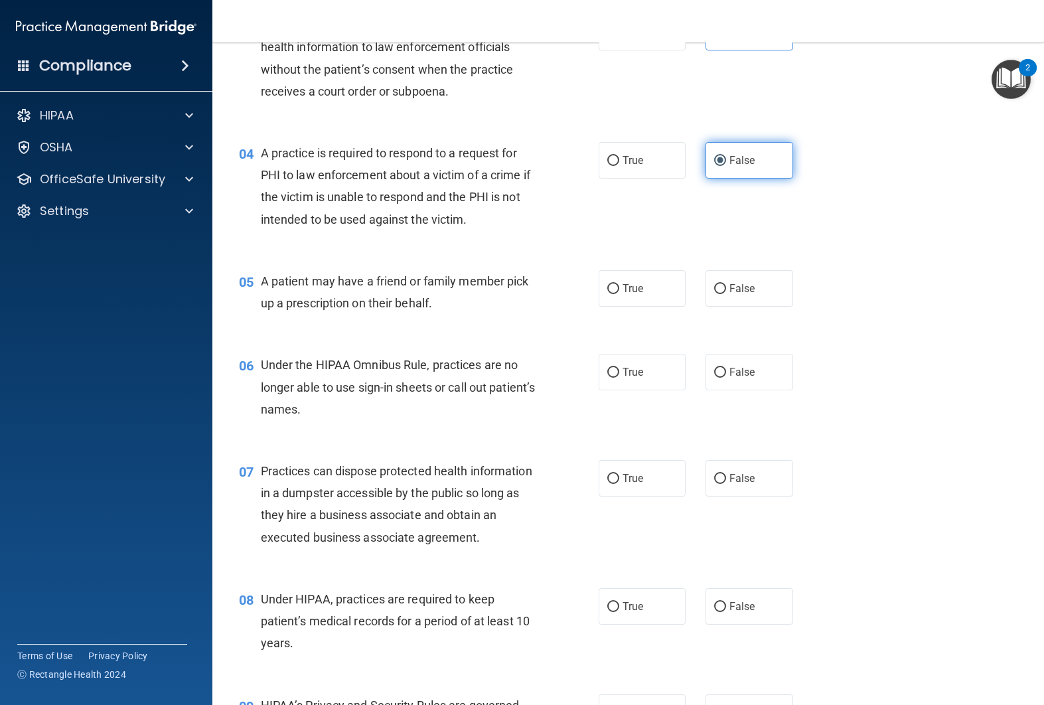
scroll to position [346, 0]
click at [652, 305] on label "True" at bounding box center [642, 289] width 88 height 36
click at [619, 295] on input "True" at bounding box center [613, 290] width 12 height 10
radio input "true"
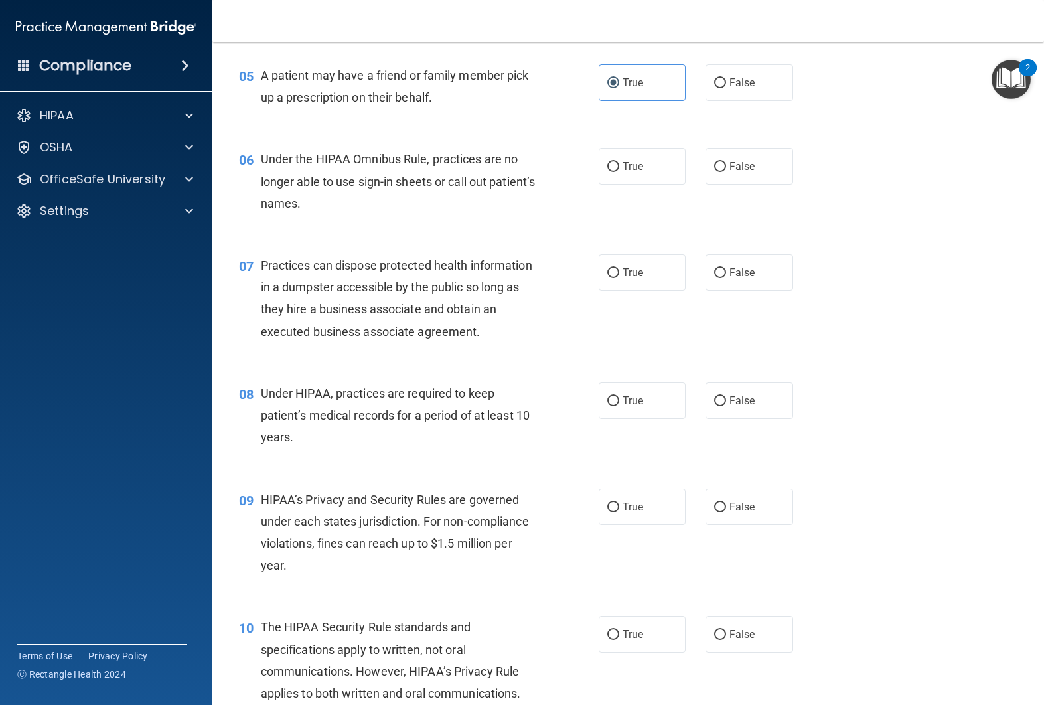
scroll to position [557, 0]
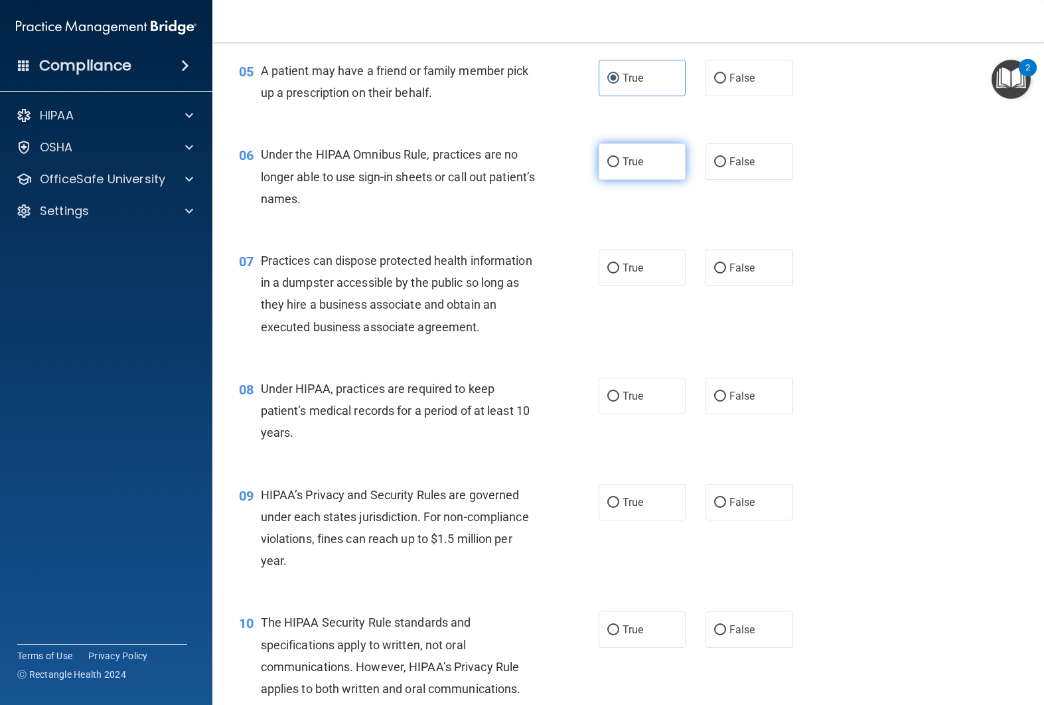
click at [642, 163] on span "True" at bounding box center [632, 161] width 21 height 13
click at [619, 163] on input "True" at bounding box center [613, 162] width 12 height 10
radio input "true"
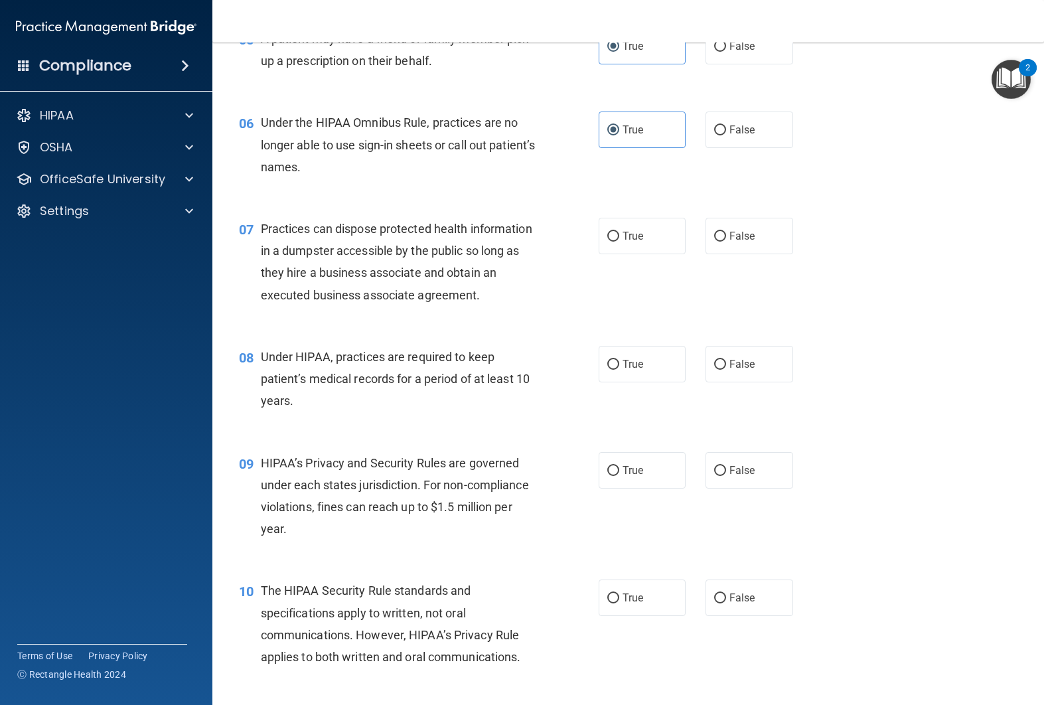
scroll to position [588, 0]
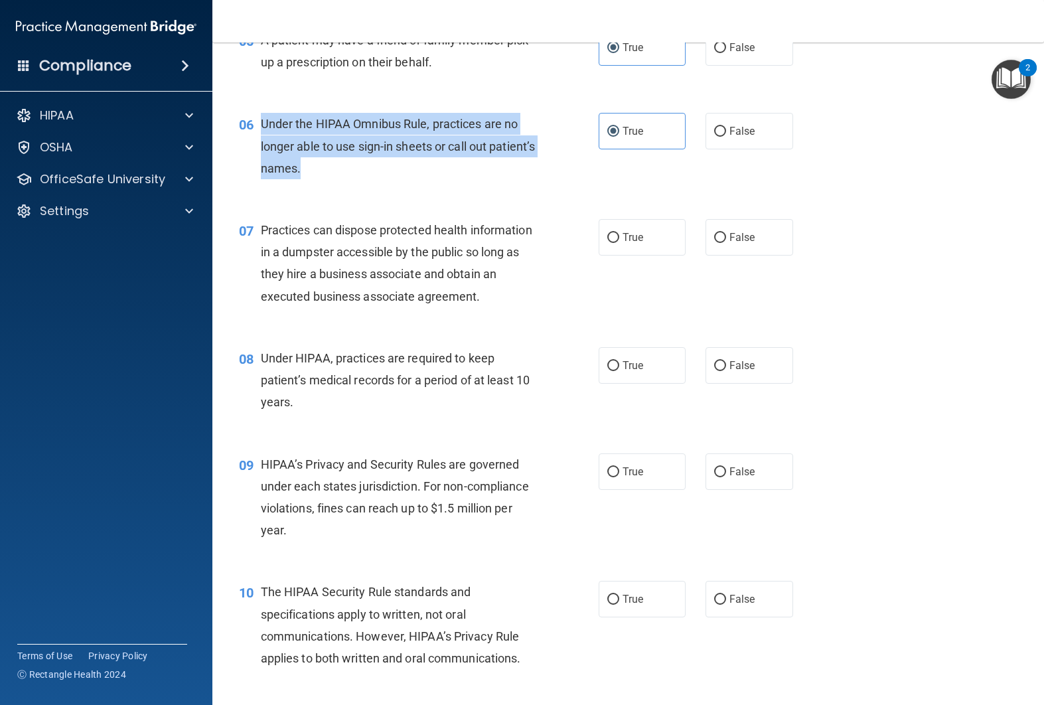
drag, startPoint x: 261, startPoint y: 123, endPoint x: 365, endPoint y: 172, distance: 114.6
click at [365, 172] on div "Under the HIPAA Omnibus Rule, practices are no longer able to use sign-in sheet…" at bounding box center [403, 146] width 285 height 66
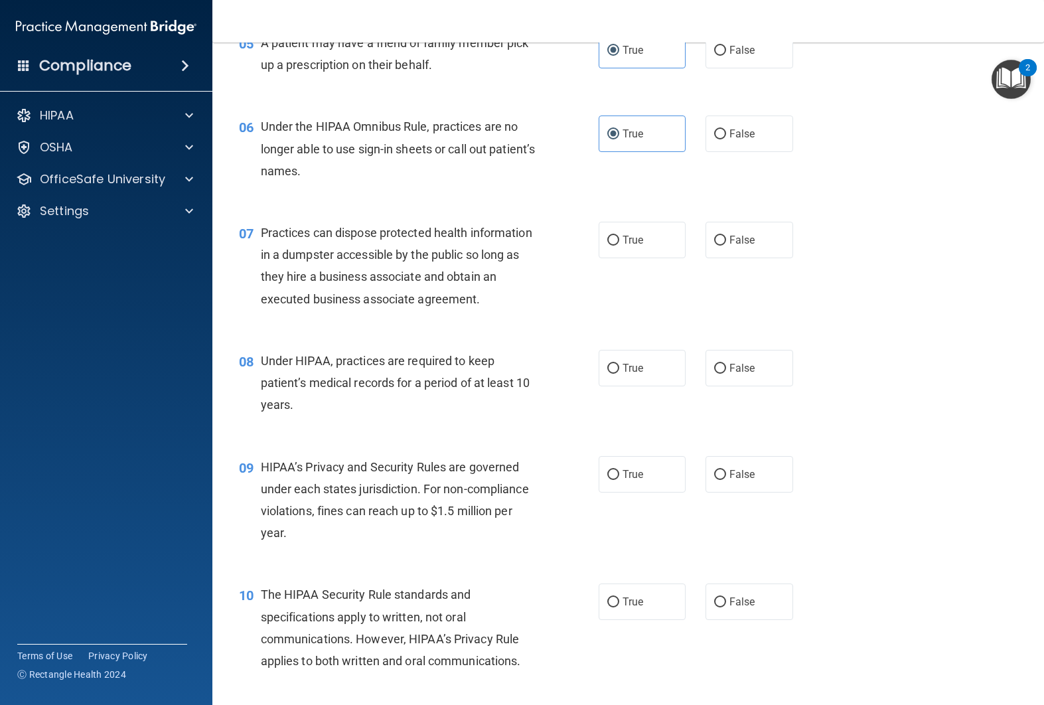
click at [367, 266] on div "Practices can dispose protected health information in a dumpster accessible by …" at bounding box center [403, 266] width 285 height 88
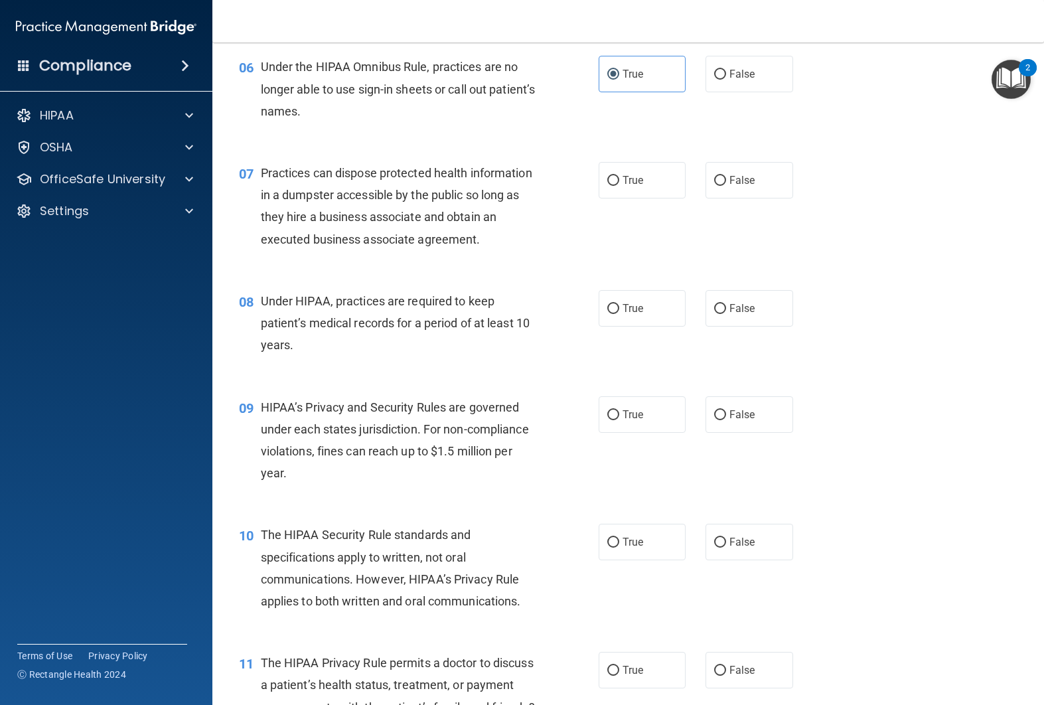
scroll to position [662, 0]
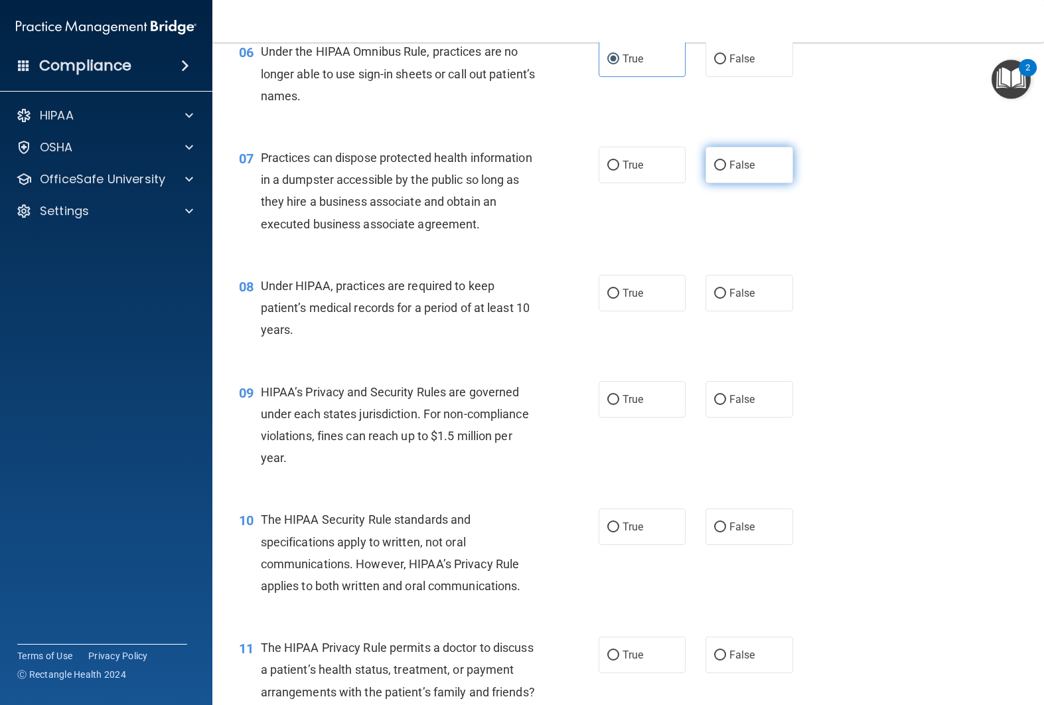
click at [762, 174] on label "False" at bounding box center [749, 165] width 88 height 36
click at [726, 171] on input "False" at bounding box center [720, 166] width 12 height 10
radio input "true"
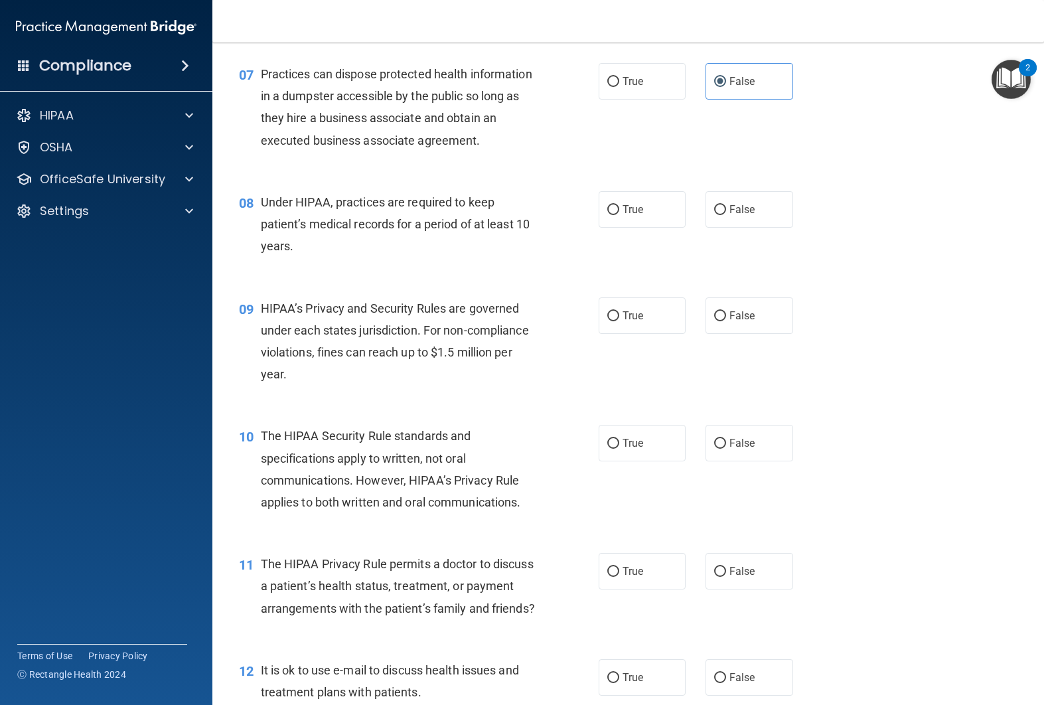
scroll to position [747, 0]
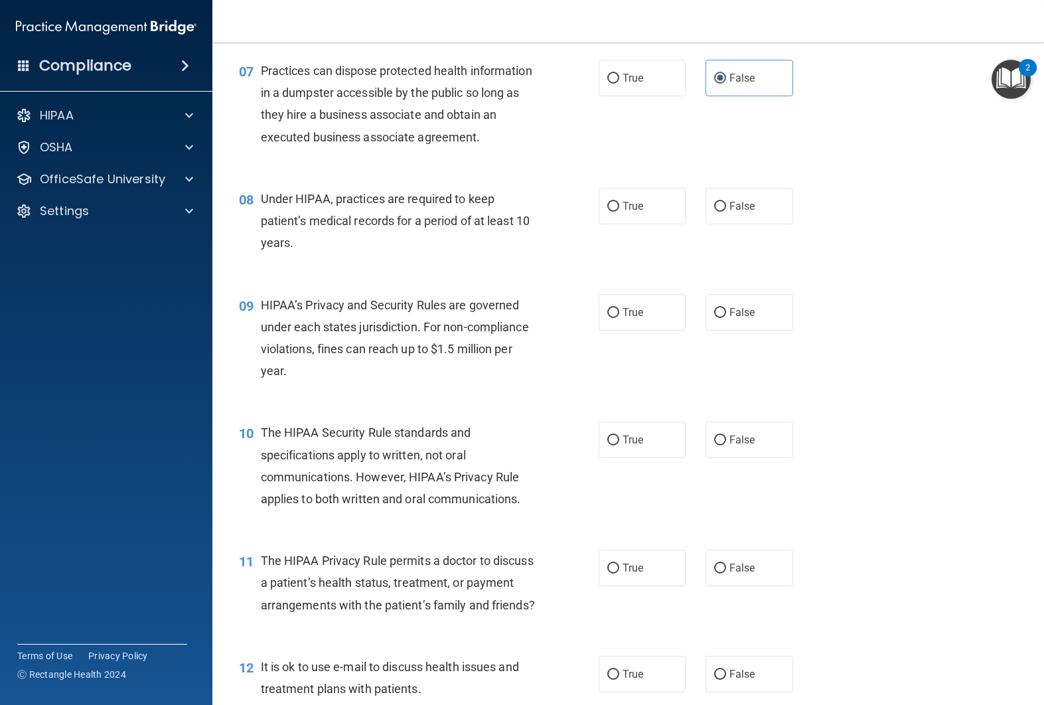
drag, startPoint x: 264, startPoint y: 200, endPoint x: 454, endPoint y: 253, distance: 197.5
click at [454, 253] on div "Under HIPAA, practices are required to keep patient’s medical records for a per…" at bounding box center [403, 221] width 285 height 66
click at [738, 206] on span "False" at bounding box center [742, 206] width 26 height 13
click at [726, 206] on input "False" at bounding box center [720, 207] width 12 height 10
radio input "true"
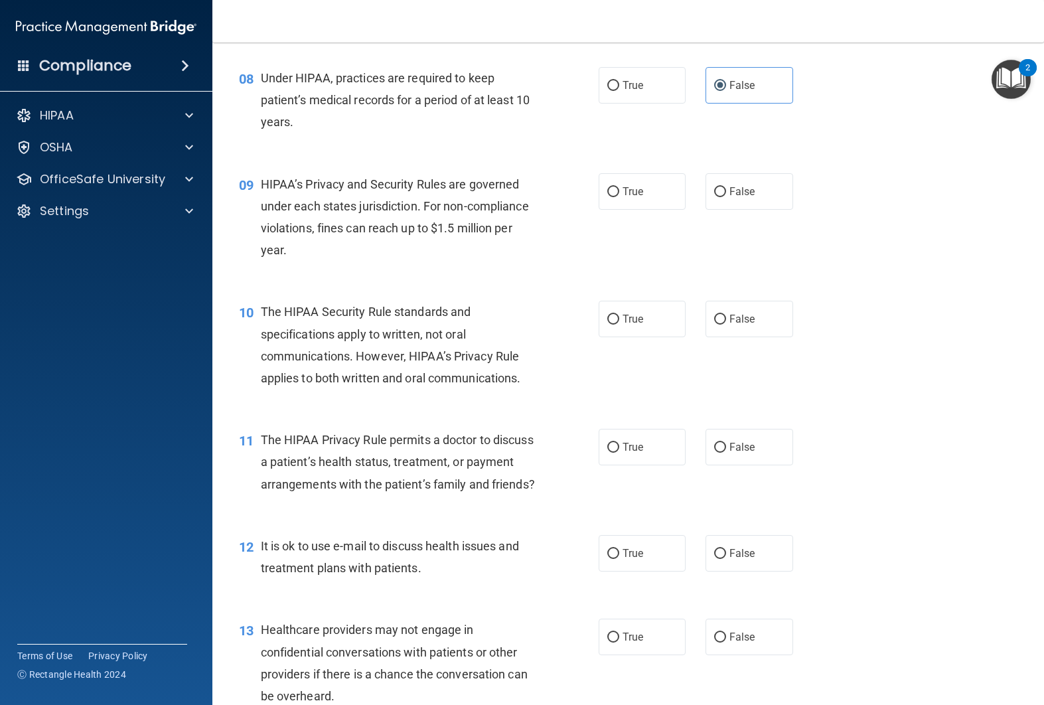
scroll to position [876, 0]
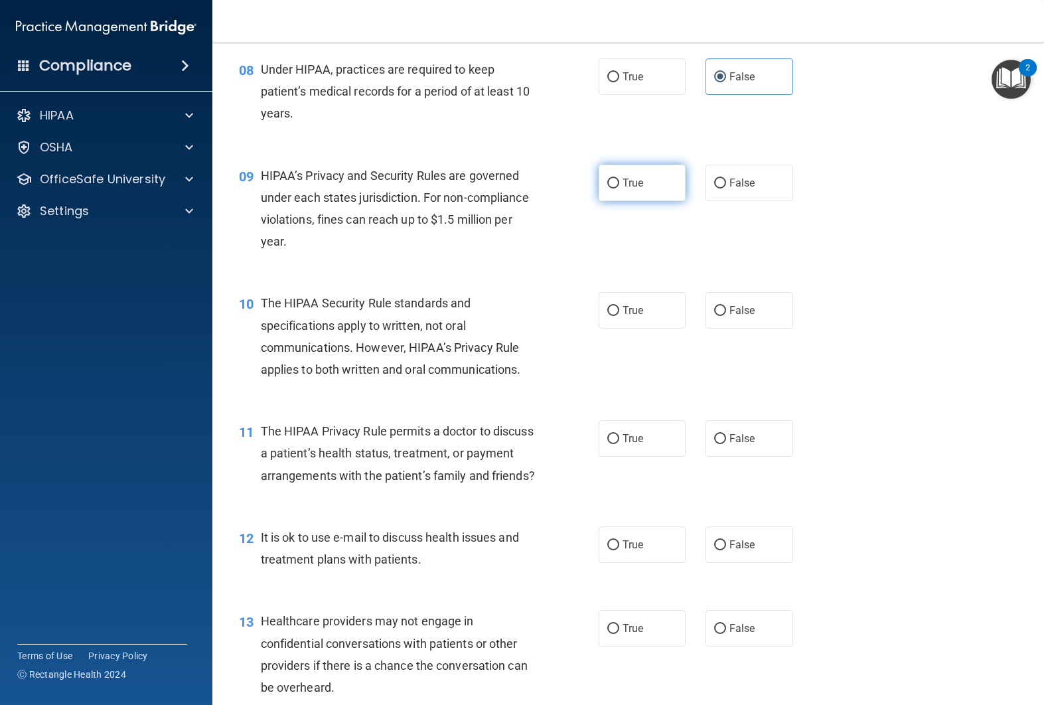
click at [644, 178] on label "True" at bounding box center [642, 183] width 88 height 36
click at [619, 178] on input "True" at bounding box center [613, 183] width 12 height 10
radio input "true"
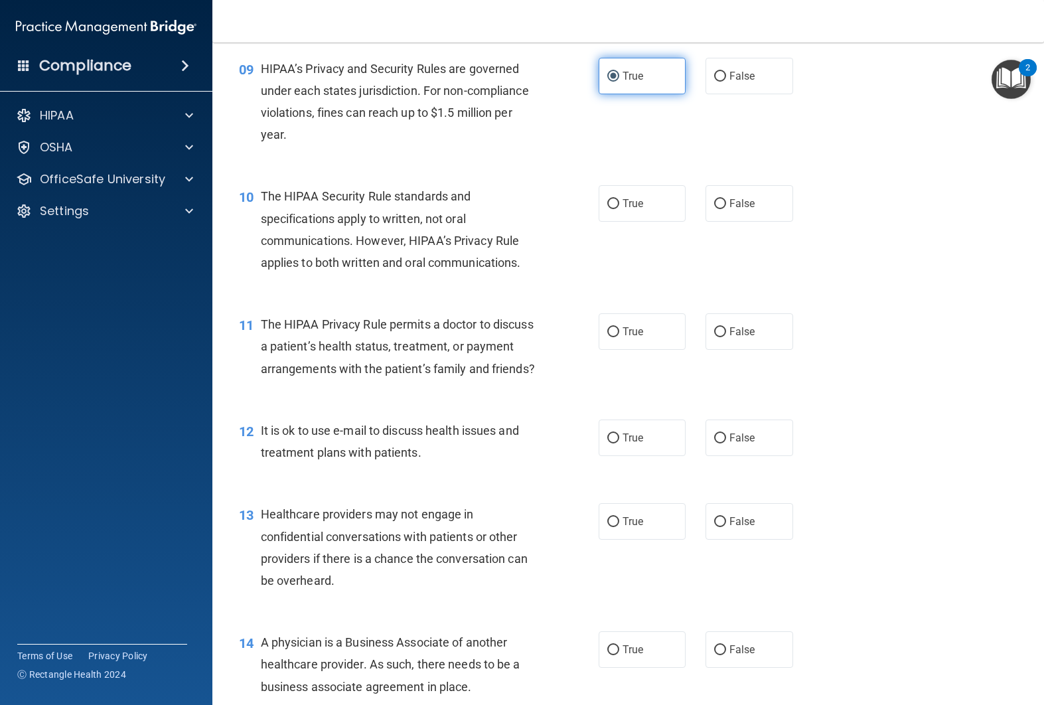
scroll to position [994, 0]
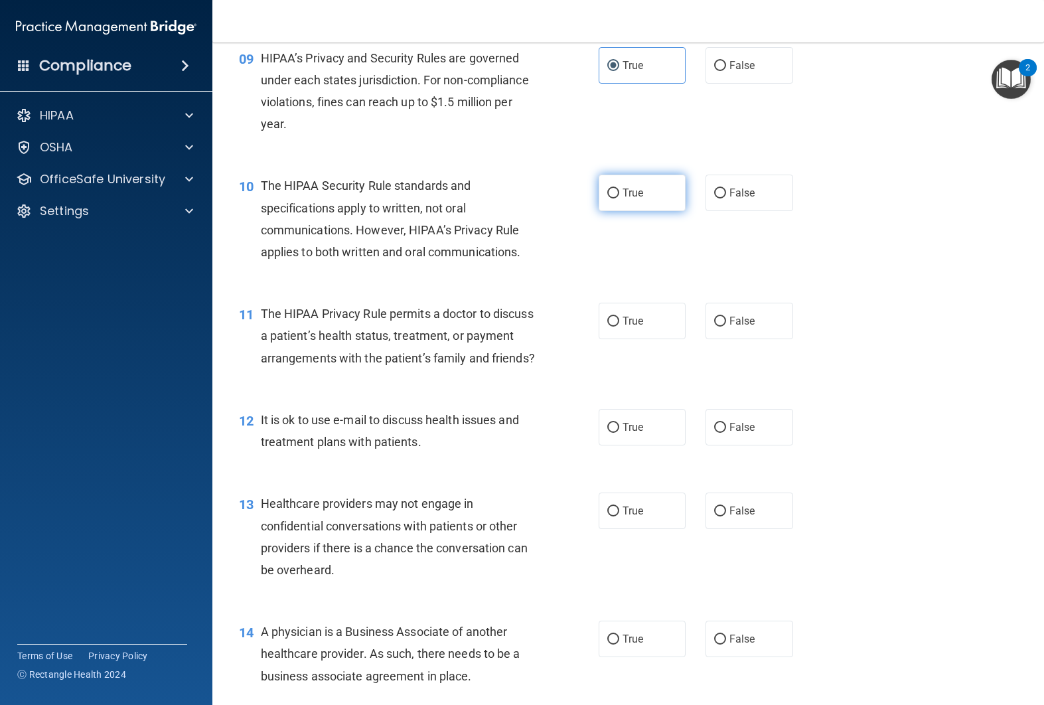
click at [669, 192] on label "True" at bounding box center [642, 193] width 88 height 36
click at [619, 192] on input "True" at bounding box center [613, 193] width 12 height 10
radio input "true"
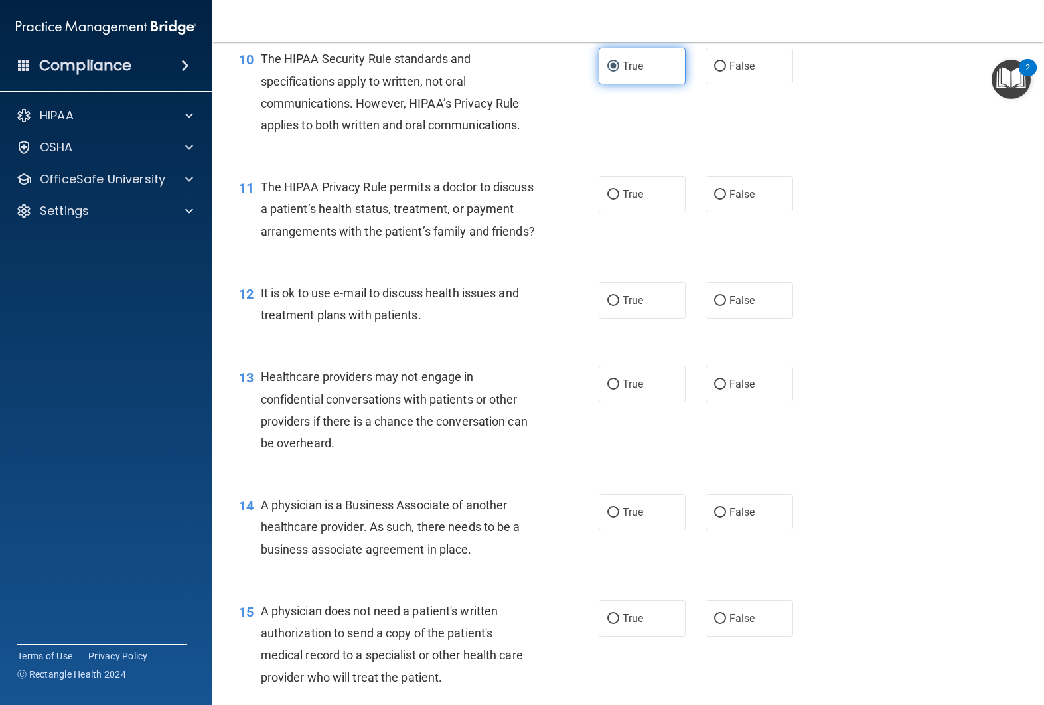
scroll to position [1135, 0]
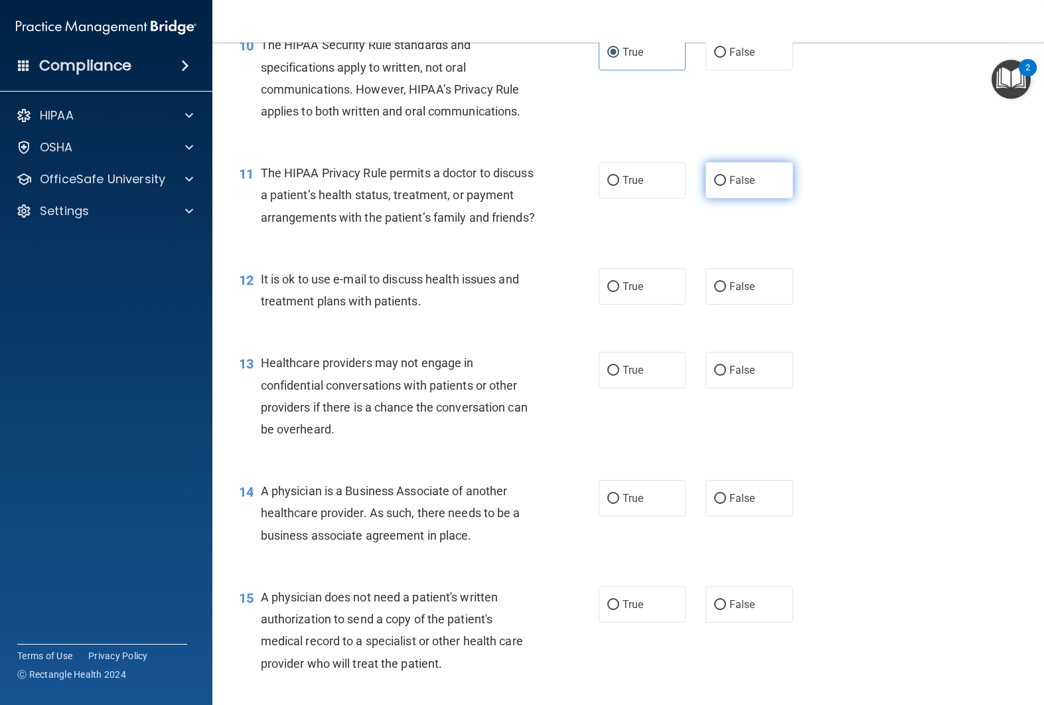
click at [733, 190] on label "False" at bounding box center [749, 180] width 88 height 36
click at [726, 186] on input "False" at bounding box center [720, 181] width 12 height 10
radio input "true"
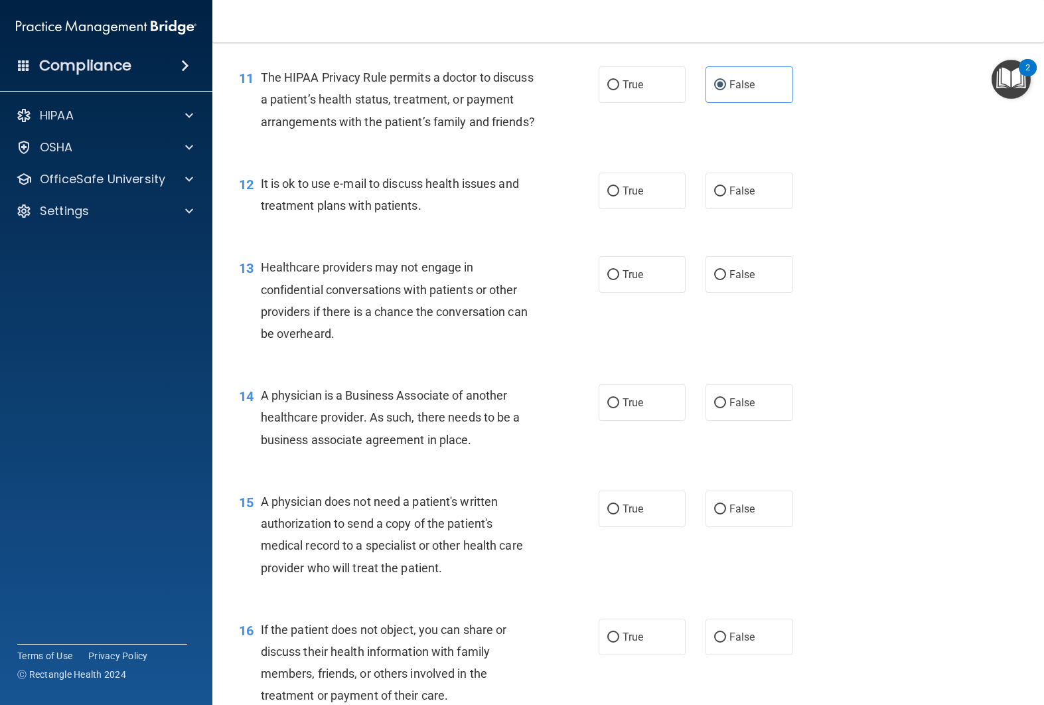
scroll to position [1235, 0]
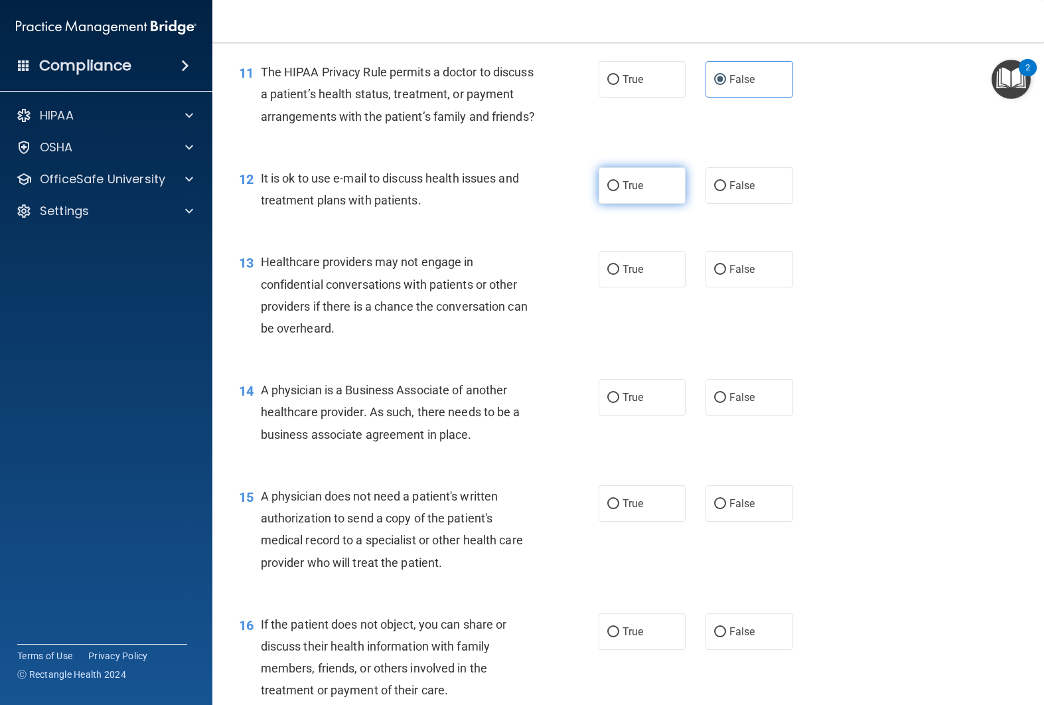
click at [621, 204] on label "True" at bounding box center [642, 185] width 88 height 36
click at [619, 191] on input "True" at bounding box center [613, 186] width 12 height 10
radio input "true"
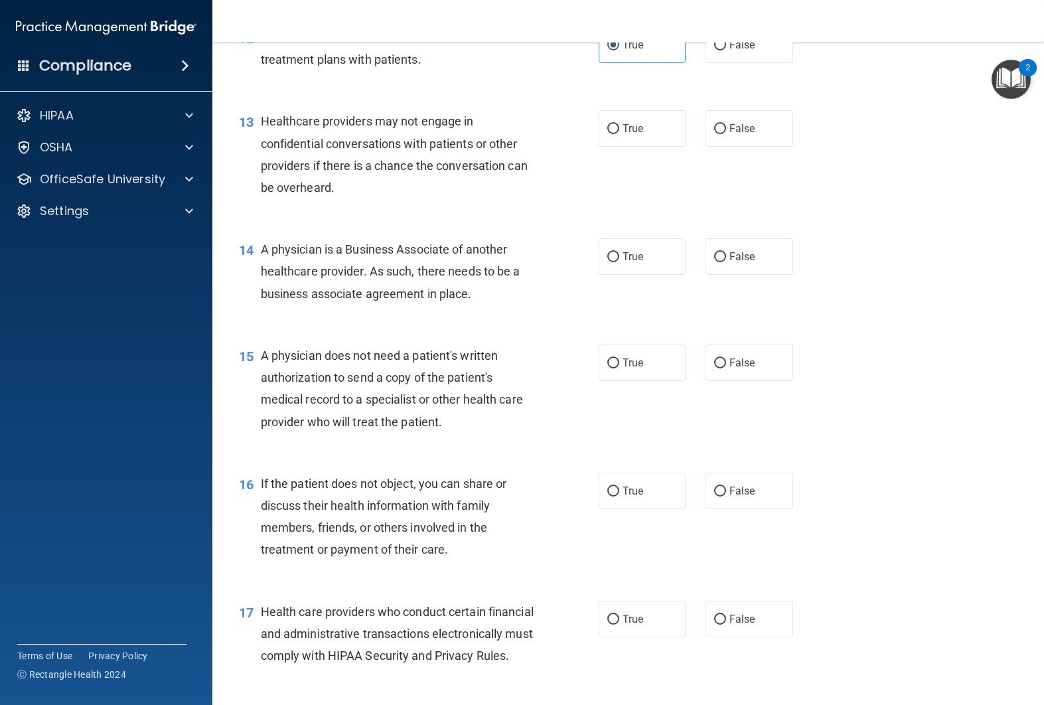
scroll to position [1375, 0]
click at [626, 135] on span "True" at bounding box center [632, 129] width 21 height 13
click at [619, 135] on input "True" at bounding box center [613, 130] width 12 height 10
radio input "true"
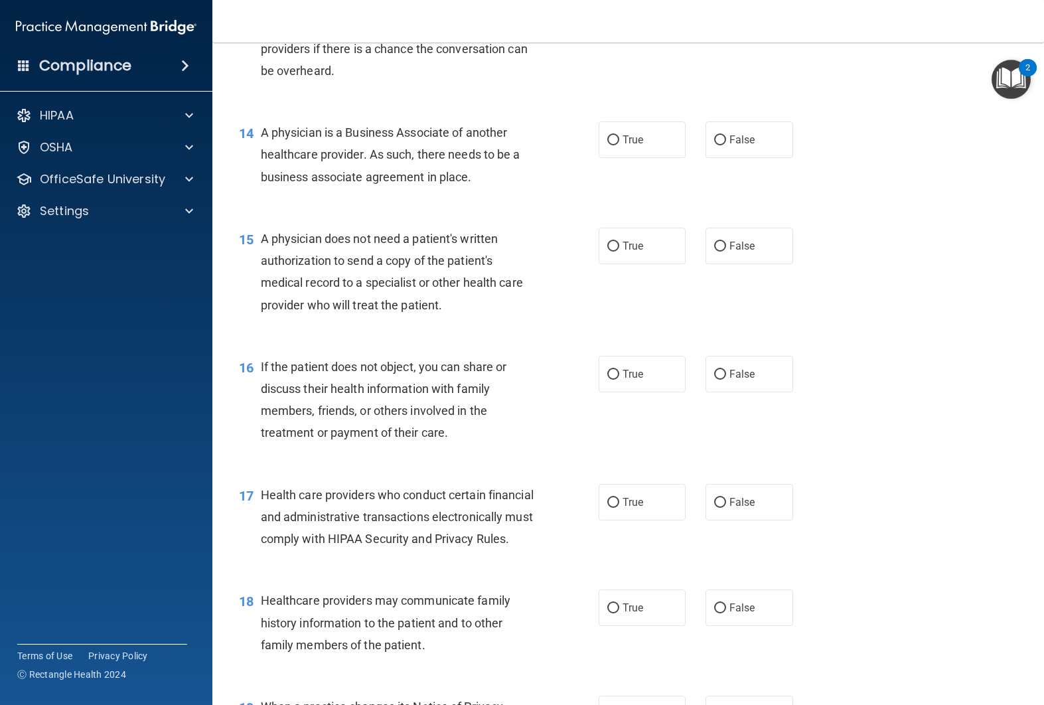
scroll to position [1498, 0]
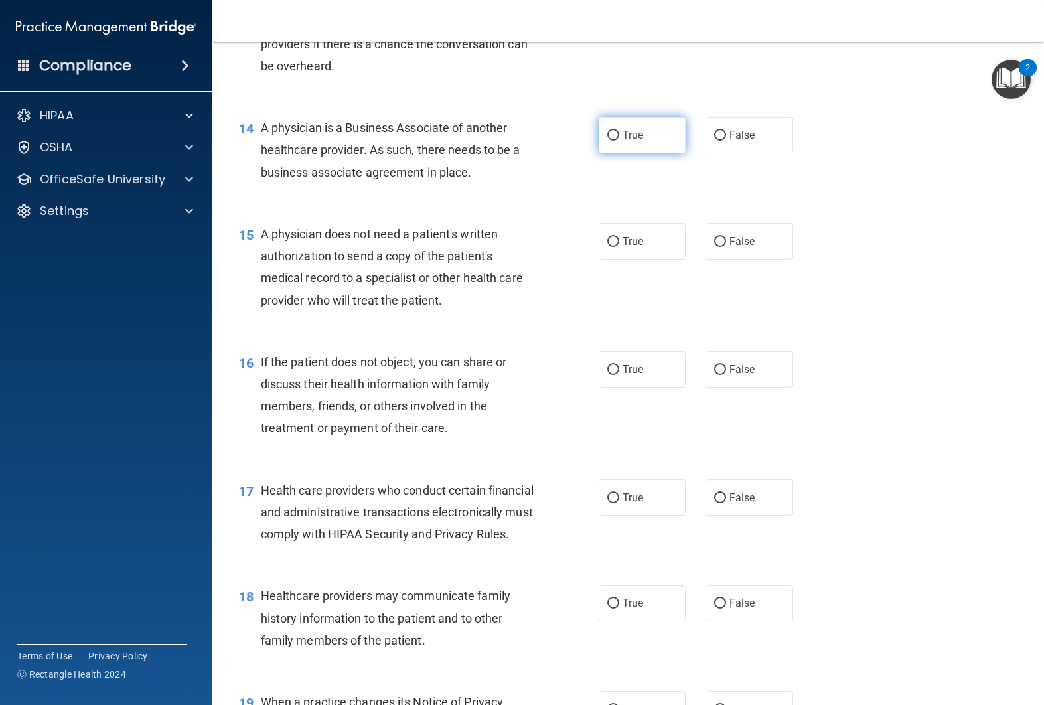
click at [677, 153] on label "True" at bounding box center [642, 135] width 88 height 36
click at [619, 141] on input "True" at bounding box center [613, 136] width 12 height 10
radio input "true"
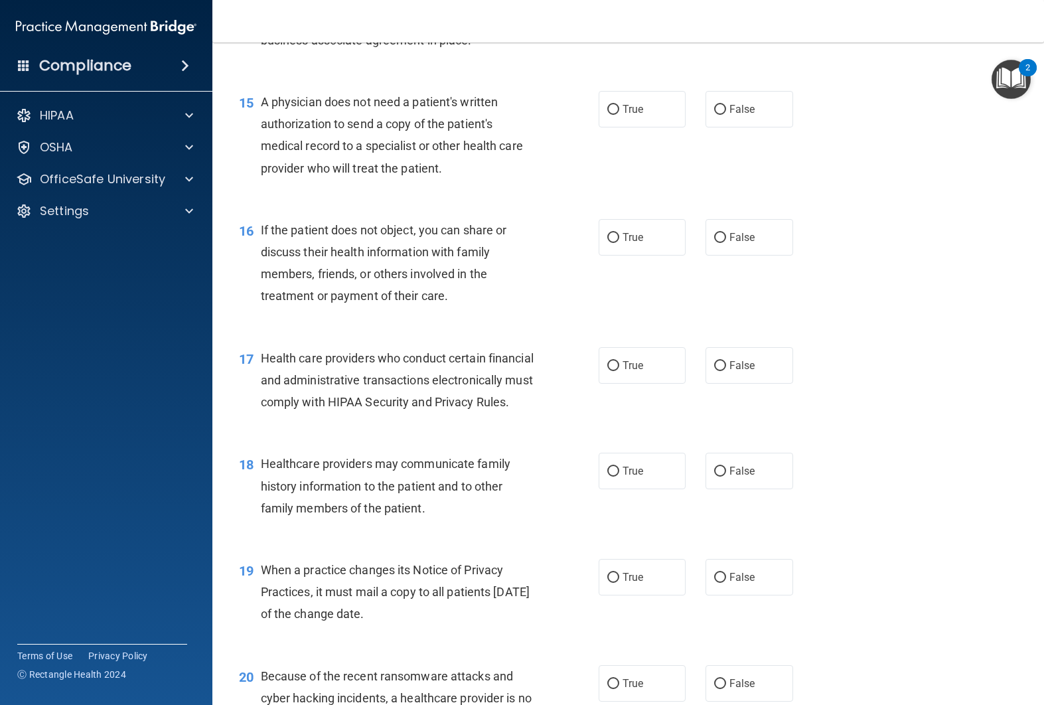
scroll to position [1629, 0]
click at [727, 128] on label "False" at bounding box center [749, 110] width 88 height 36
click at [726, 115] on input "False" at bounding box center [720, 110] width 12 height 10
radio input "true"
click at [649, 128] on label "True" at bounding box center [642, 110] width 88 height 36
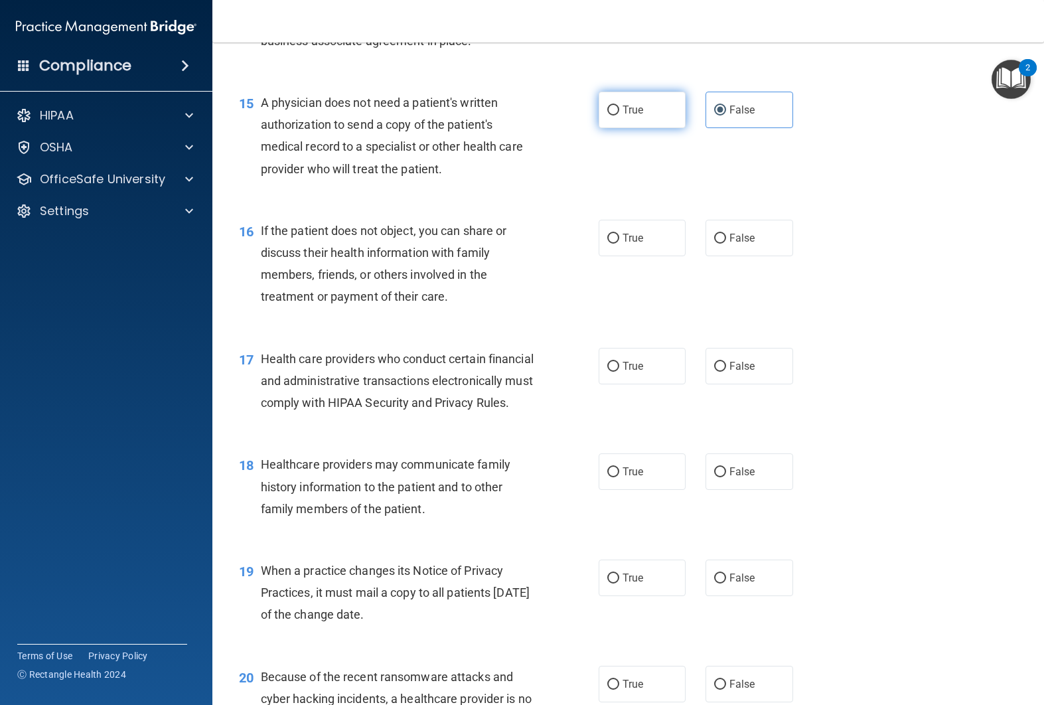
click at [619, 115] on input "True" at bounding box center [613, 110] width 12 height 10
radio input "true"
radio input "false"
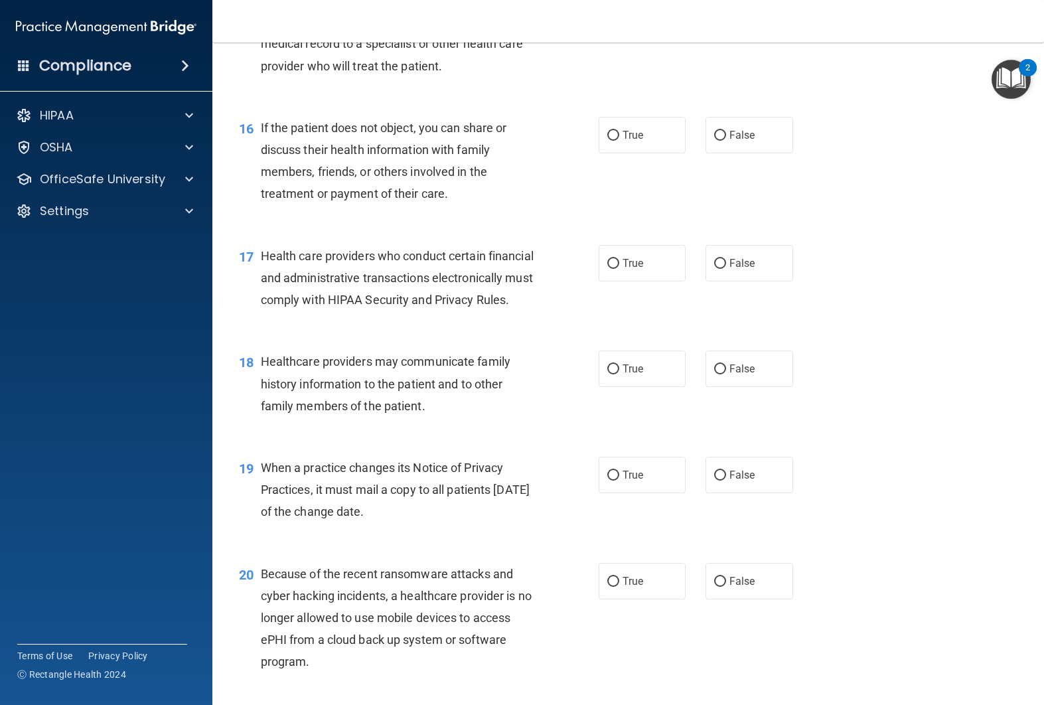
scroll to position [1734, 0]
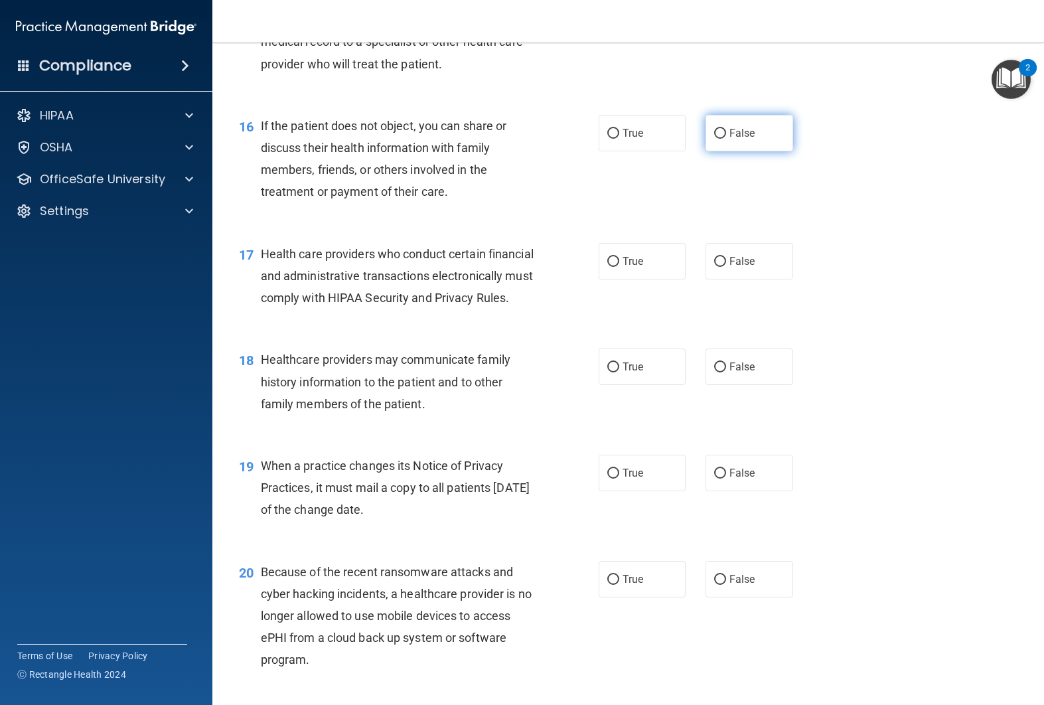
click at [738, 151] on label "False" at bounding box center [749, 133] width 88 height 36
click at [726, 139] on input "False" at bounding box center [720, 134] width 12 height 10
radio input "true"
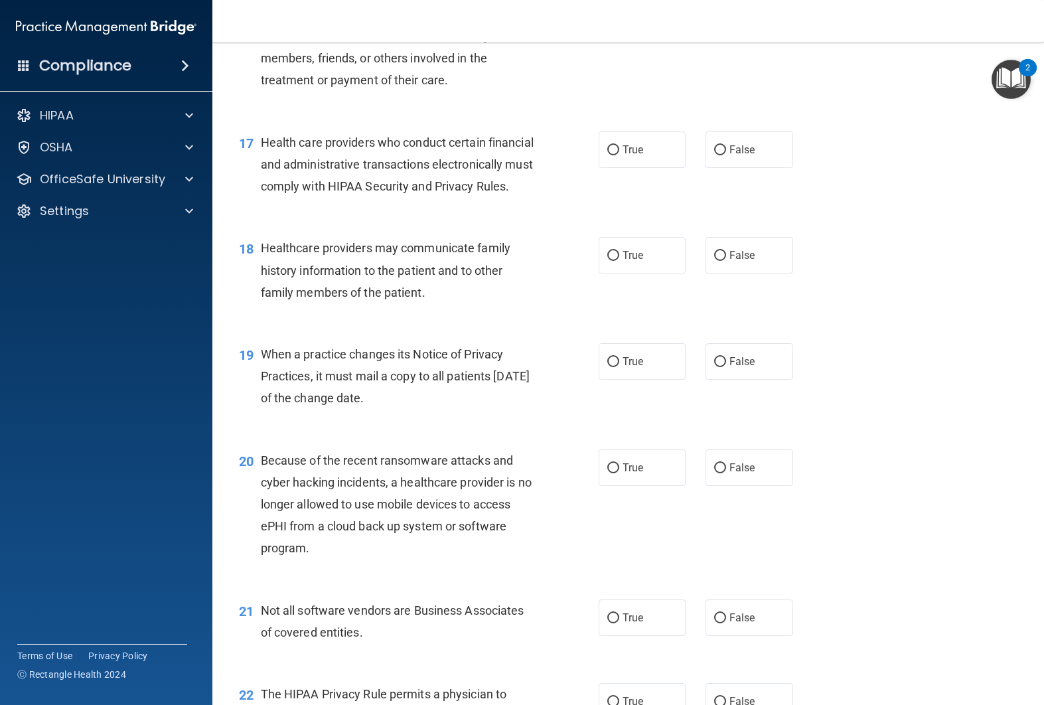
scroll to position [1844, 0]
click at [616, 157] on input "True" at bounding box center [613, 152] width 12 height 10
radio input "true"
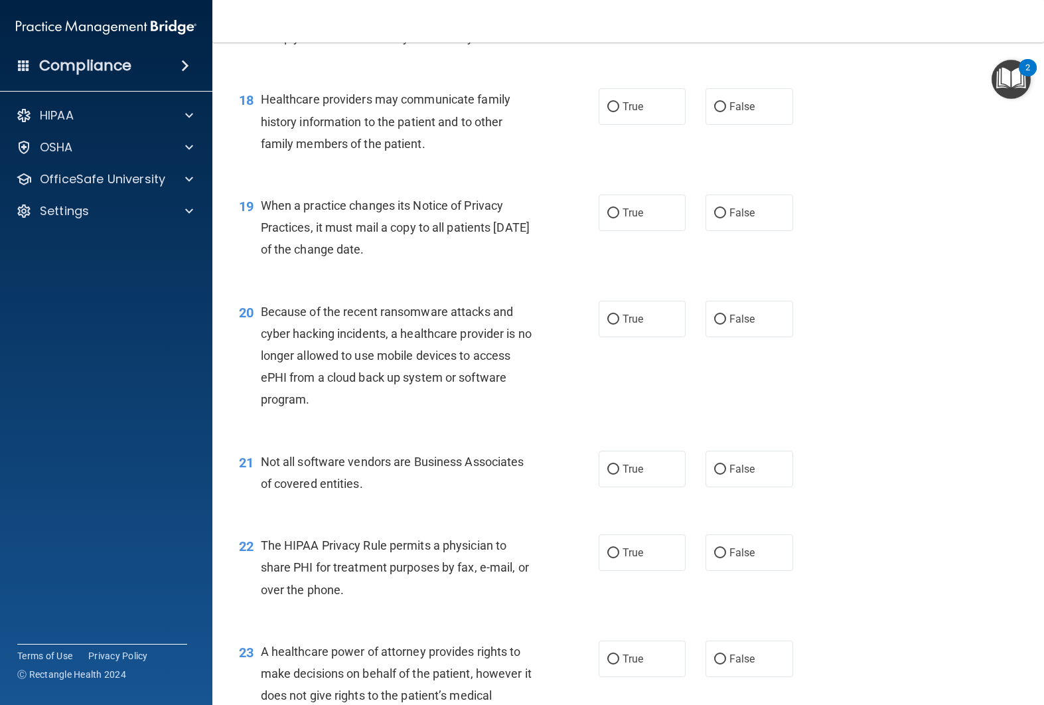
scroll to position [1995, 0]
click at [719, 123] on label "False" at bounding box center [749, 105] width 88 height 36
click at [719, 111] on input "False" at bounding box center [720, 106] width 12 height 10
radio input "true"
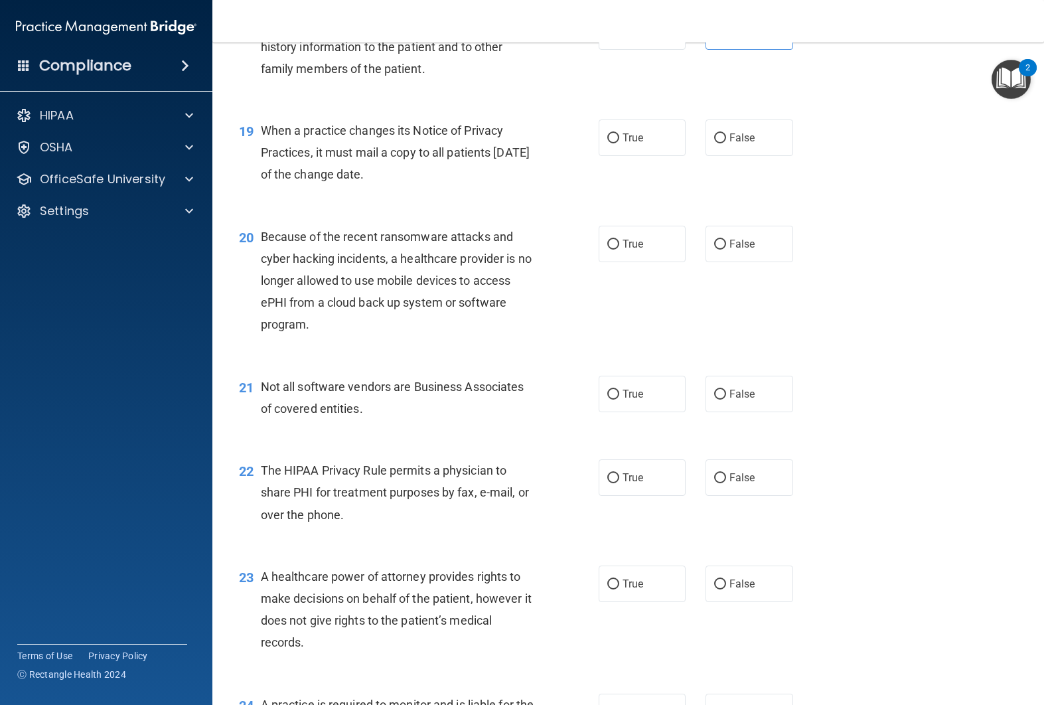
scroll to position [2071, 0]
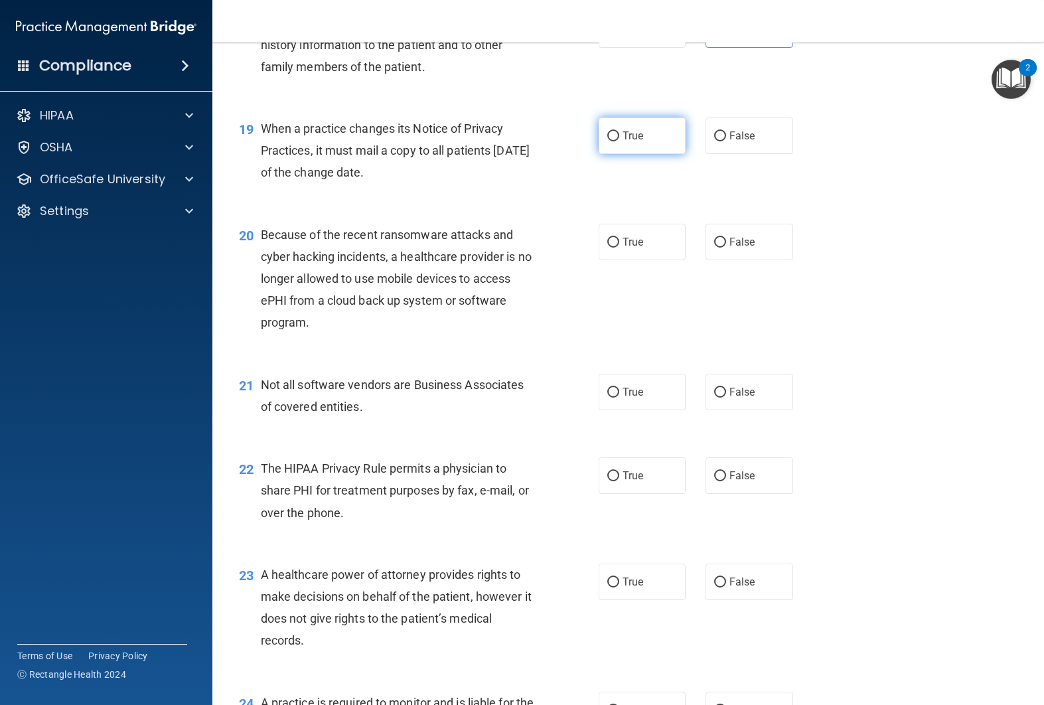
click at [650, 154] on label "True" at bounding box center [642, 135] width 88 height 36
click at [619, 141] on input "True" at bounding box center [613, 136] width 12 height 10
radio input "true"
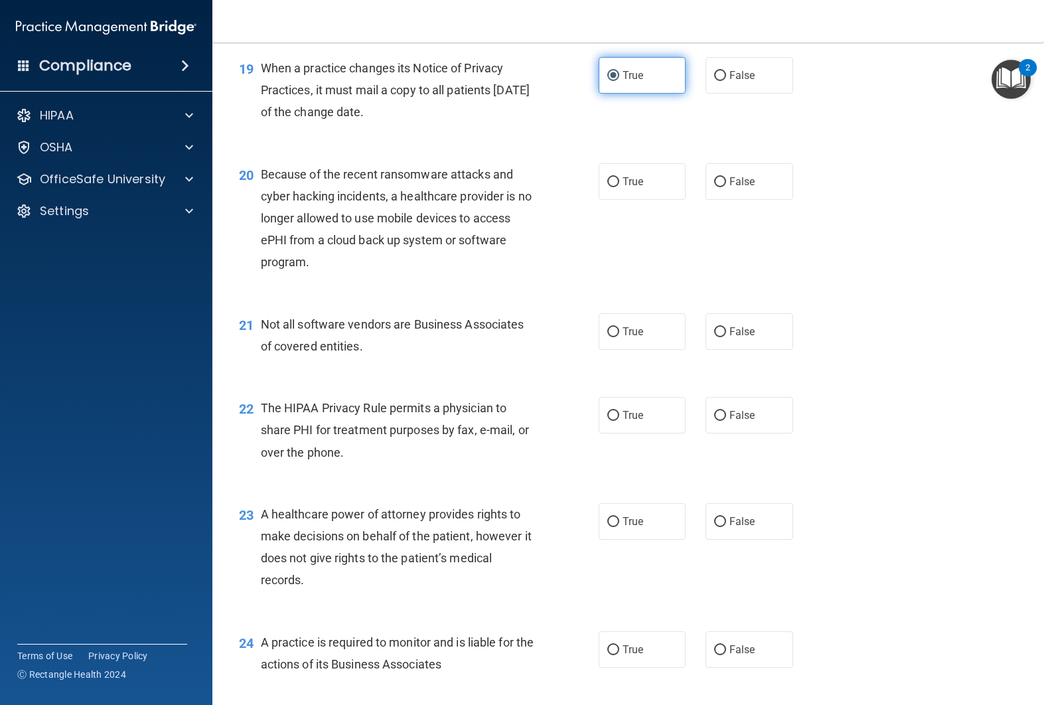
scroll to position [2134, 0]
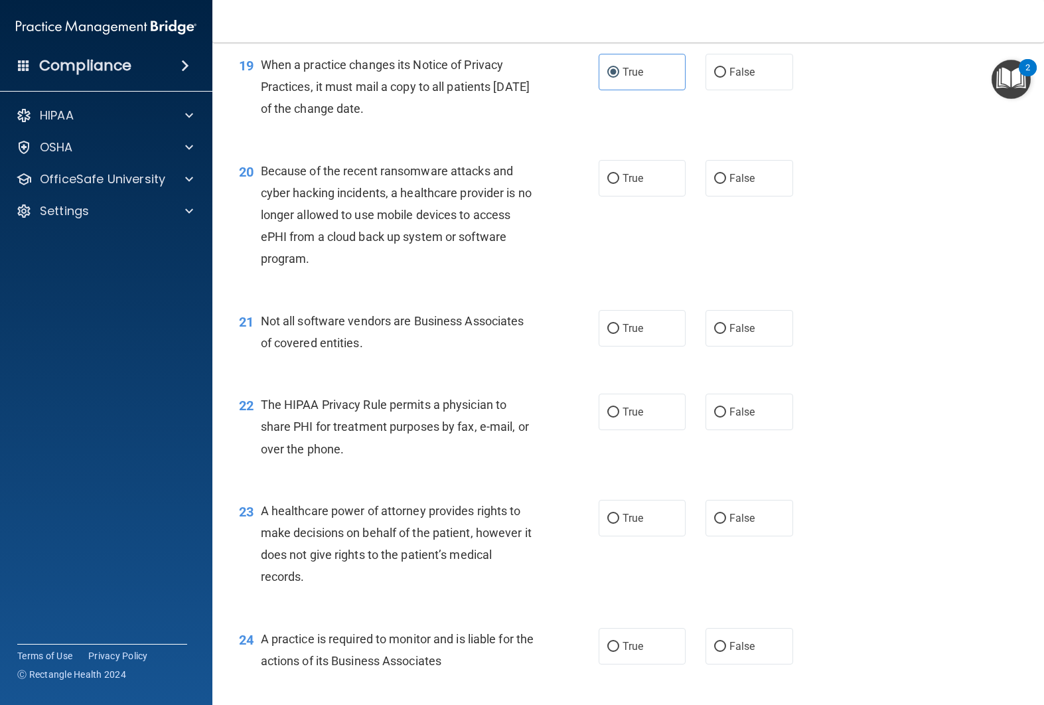
drag, startPoint x: 263, startPoint y: 109, endPoint x: 408, endPoint y: 161, distance: 154.2
click at [409, 120] on div "When a practice changes its Notice of Privacy Practices, it must mail a copy to…" at bounding box center [403, 87] width 285 height 66
copy span "When a practice changes its Notice of Privacy Practices, it must mail a copy to…"
click at [392, 143] on div "19 When a practice changes its Notice of Privacy Practices, it must mail a copy…" at bounding box center [628, 90] width 798 height 106
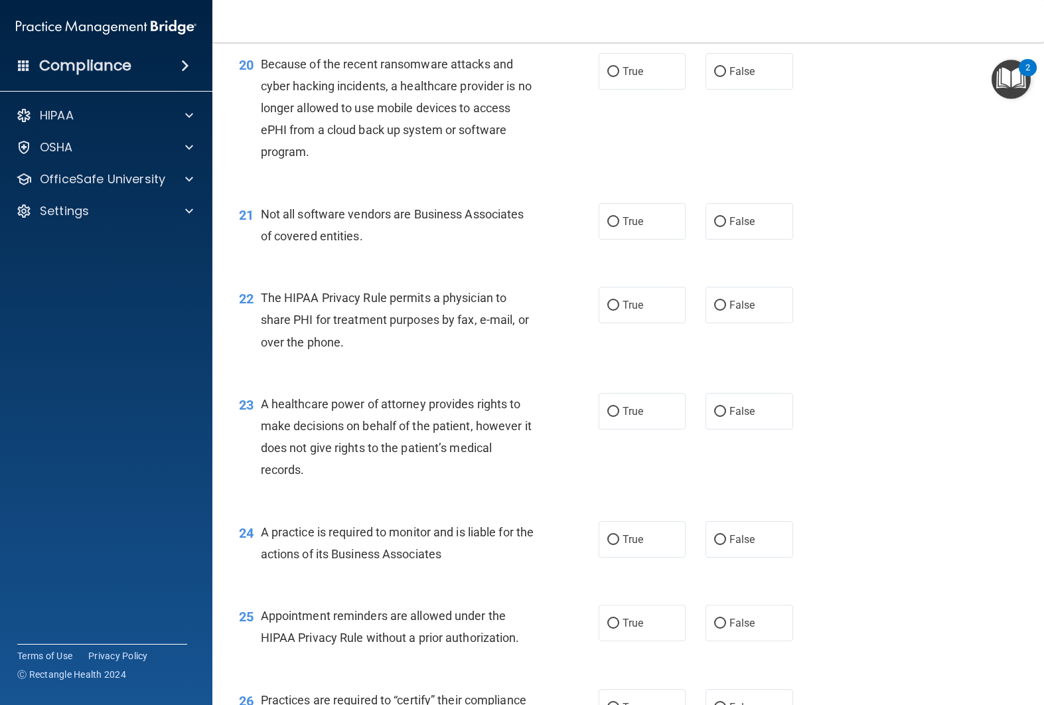
scroll to position [2242, 0]
click at [760, 133] on div "20 Because of the recent ransomware attacks and cyber hacking incidents, a heal…" at bounding box center [628, 111] width 798 height 150
click at [746, 89] on label "False" at bounding box center [749, 70] width 88 height 36
click at [726, 76] on input "False" at bounding box center [720, 71] width 12 height 10
radio input "true"
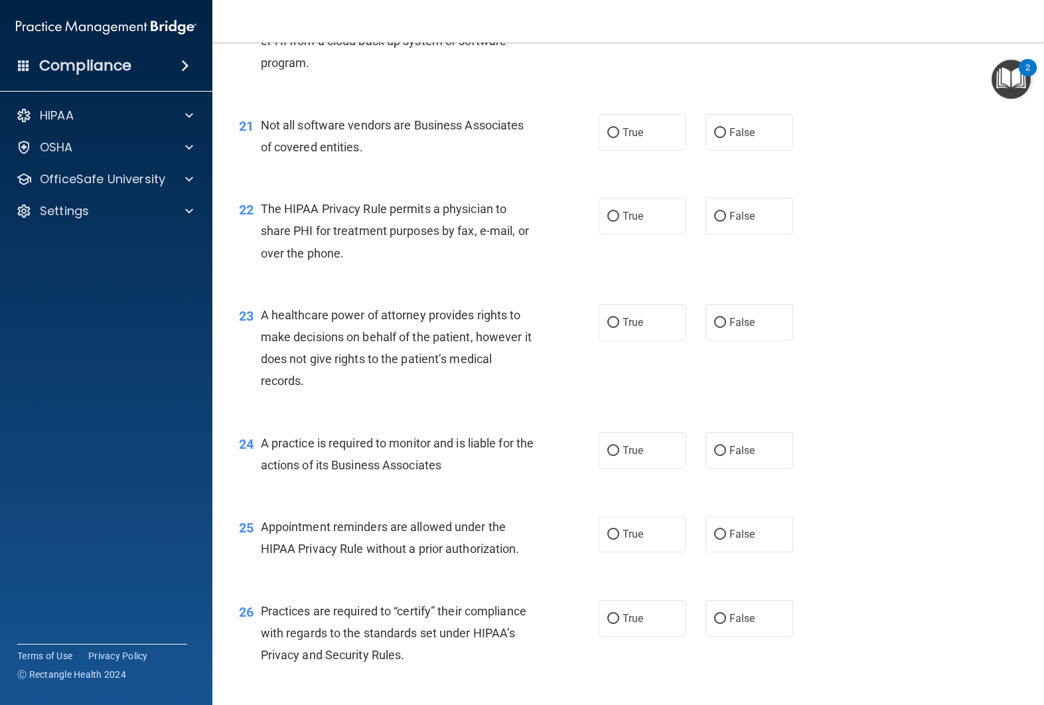
scroll to position [2331, 0]
click at [610, 150] on label "True" at bounding box center [642, 131] width 88 height 36
click at [610, 137] on input "True" at bounding box center [613, 132] width 12 height 10
radio input "true"
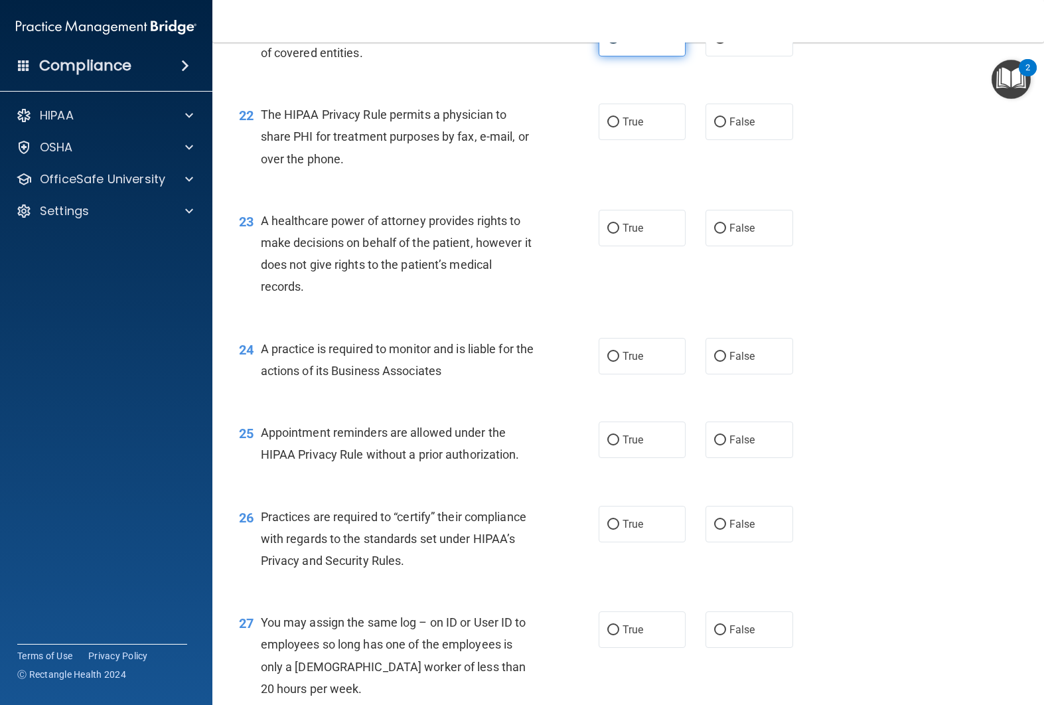
scroll to position [2425, 0]
click at [619, 139] on label "True" at bounding box center [642, 121] width 88 height 36
click at [619, 127] on input "True" at bounding box center [613, 122] width 12 height 10
radio input "true"
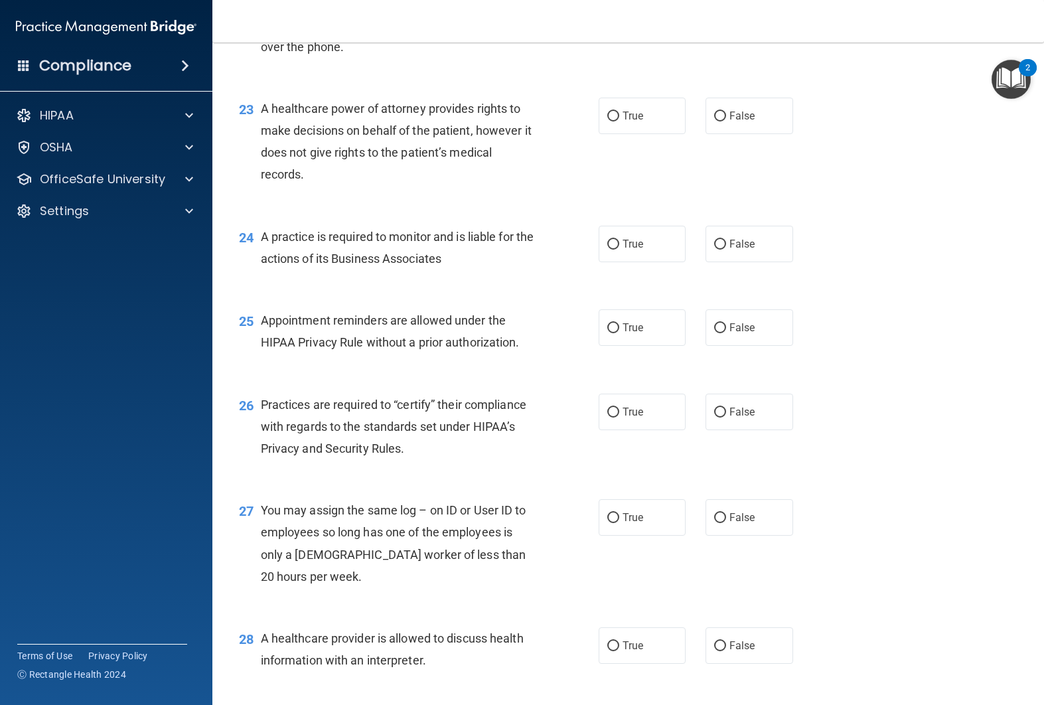
scroll to position [2547, 0]
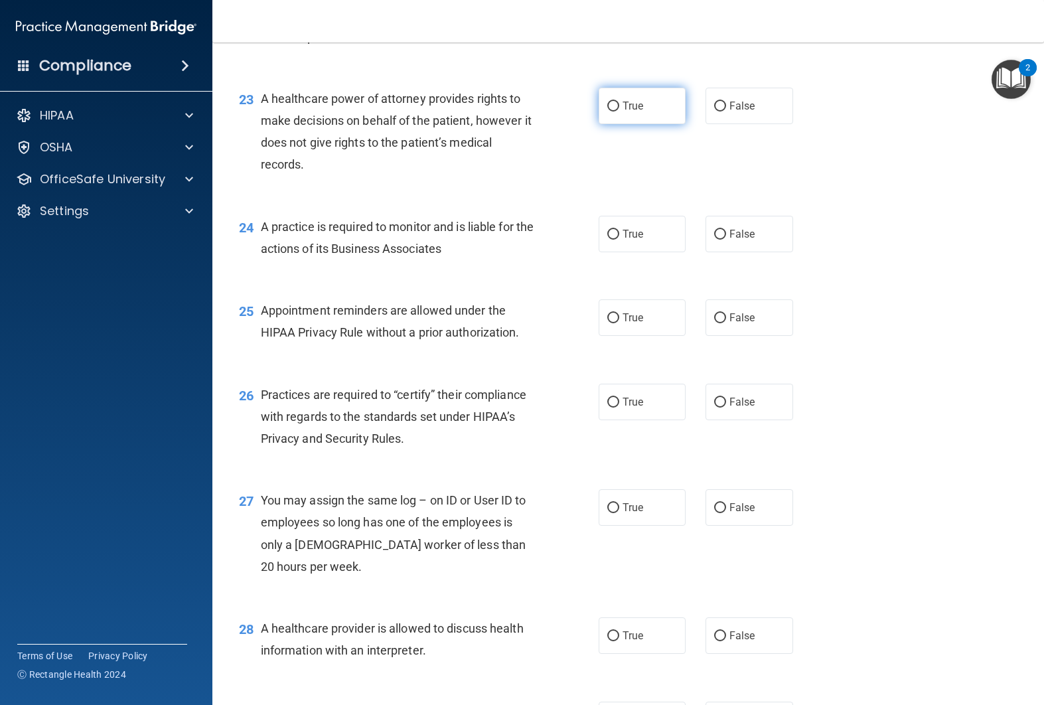
click at [610, 124] on label "True" at bounding box center [642, 106] width 88 height 36
click at [610, 111] on input "True" at bounding box center [613, 107] width 12 height 10
radio input "true"
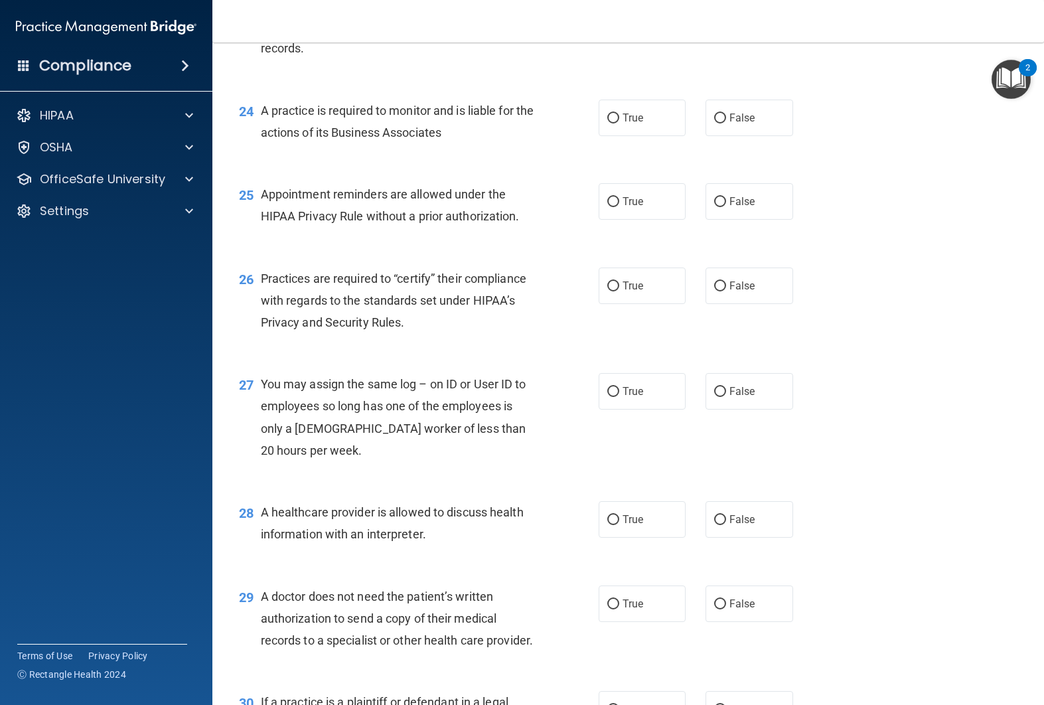
scroll to position [2674, 0]
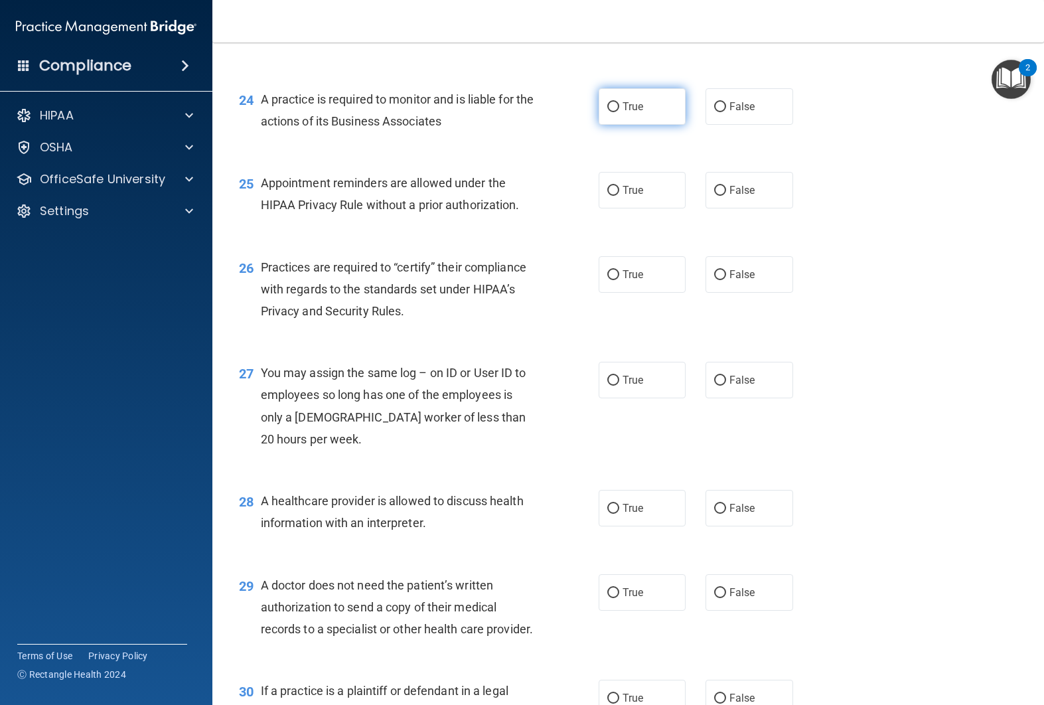
click at [614, 112] on input "True" at bounding box center [613, 107] width 12 height 10
radio input "true"
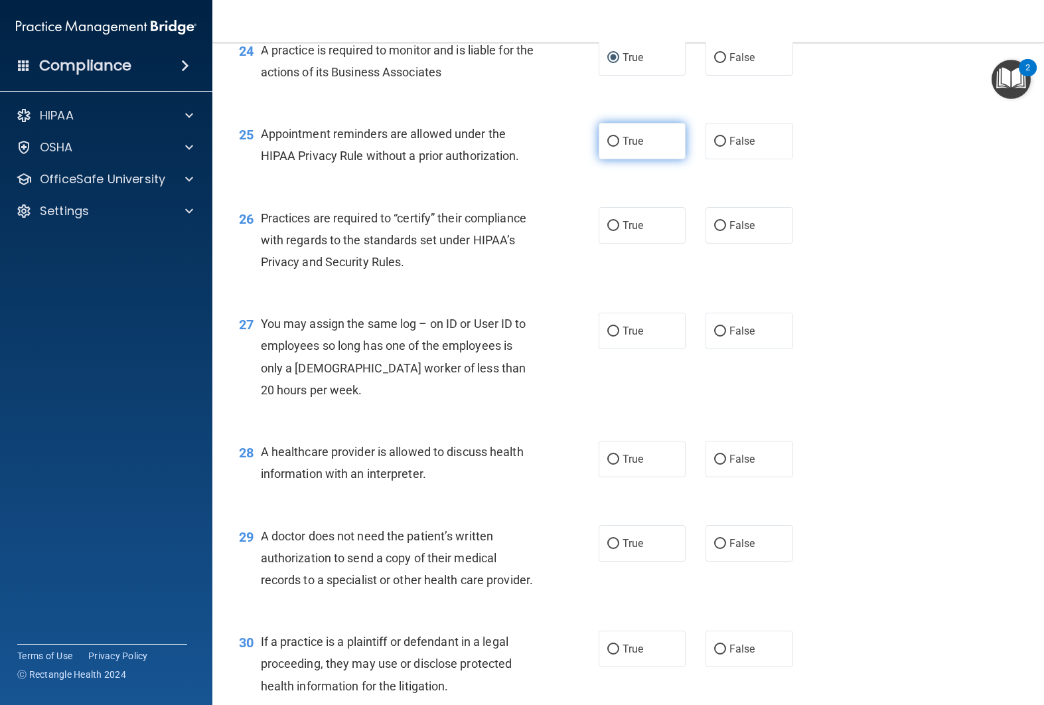
scroll to position [2726, 0]
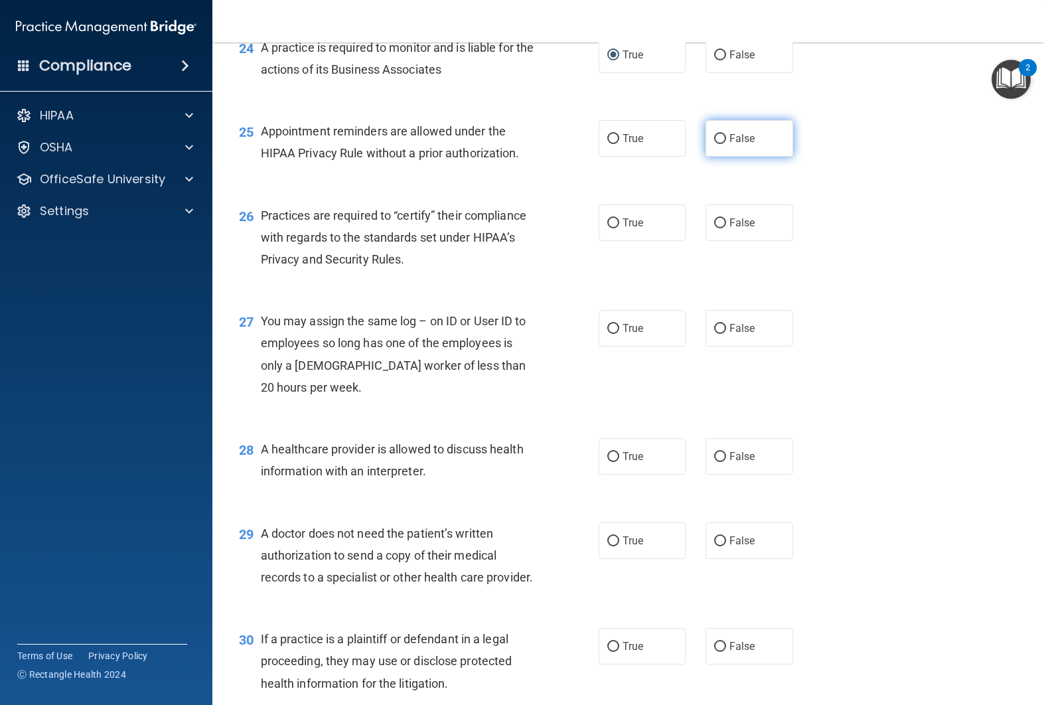
click at [715, 157] on label "False" at bounding box center [749, 138] width 88 height 36
click at [715, 144] on input "False" at bounding box center [720, 139] width 12 height 10
radio input "true"
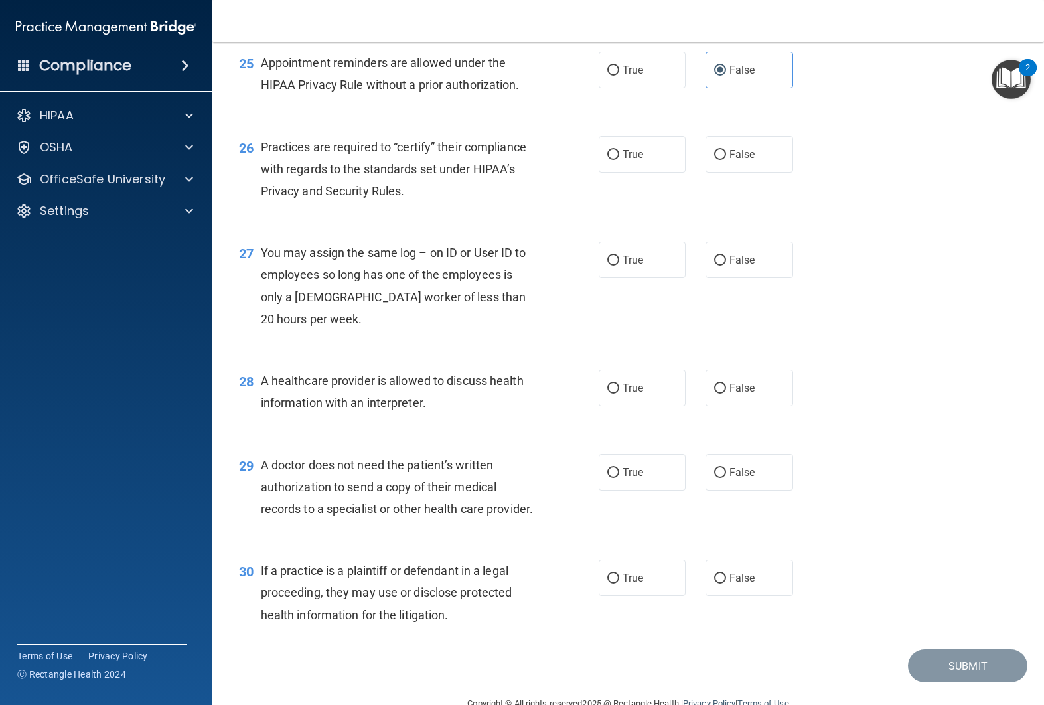
scroll to position [2810, 0]
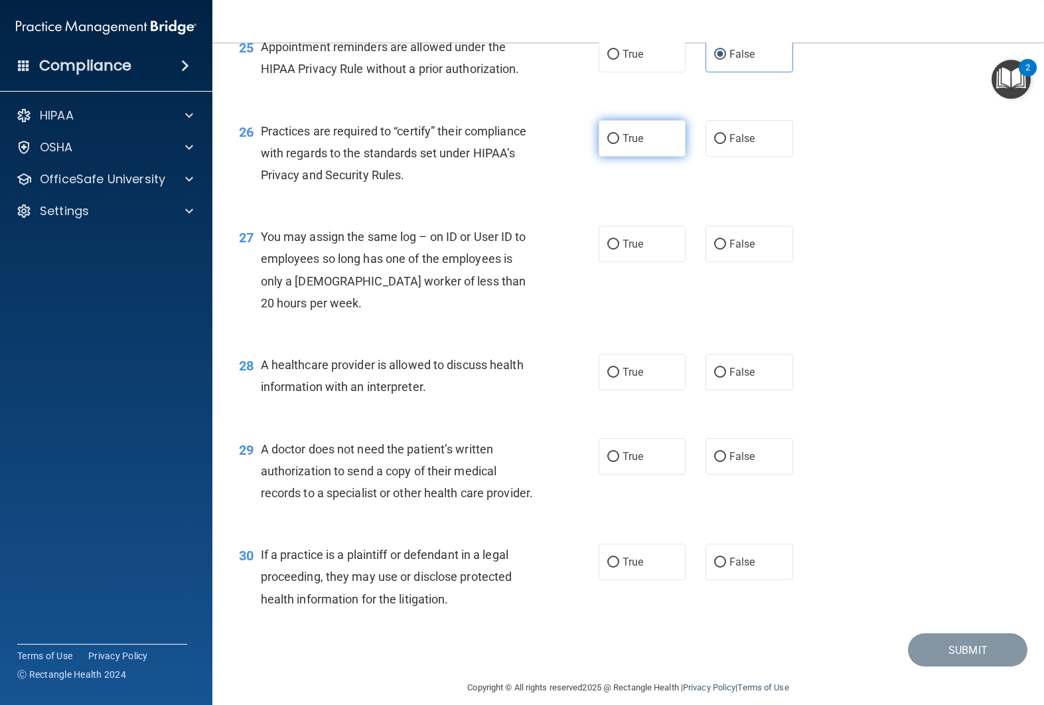
click at [650, 157] on label "True" at bounding box center [642, 138] width 88 height 36
click at [619, 144] on input "True" at bounding box center [613, 139] width 12 height 10
radio input "true"
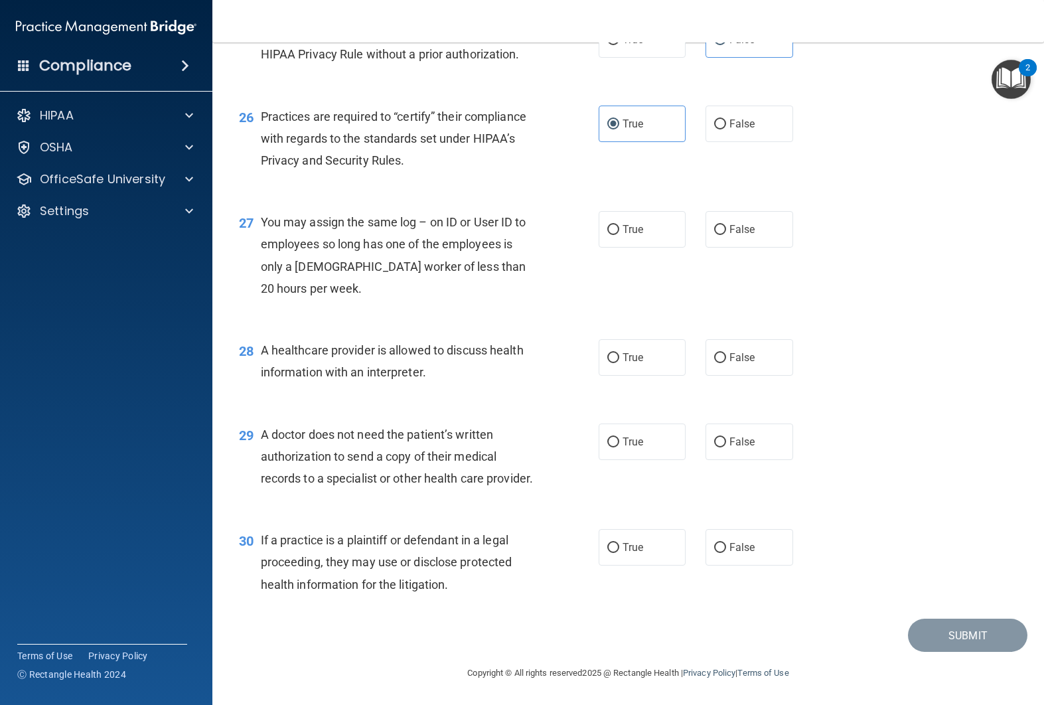
scroll to position [2870, 0]
click at [732, 240] on label "False" at bounding box center [749, 229] width 88 height 36
click at [726, 235] on input "False" at bounding box center [720, 230] width 12 height 10
radio input "true"
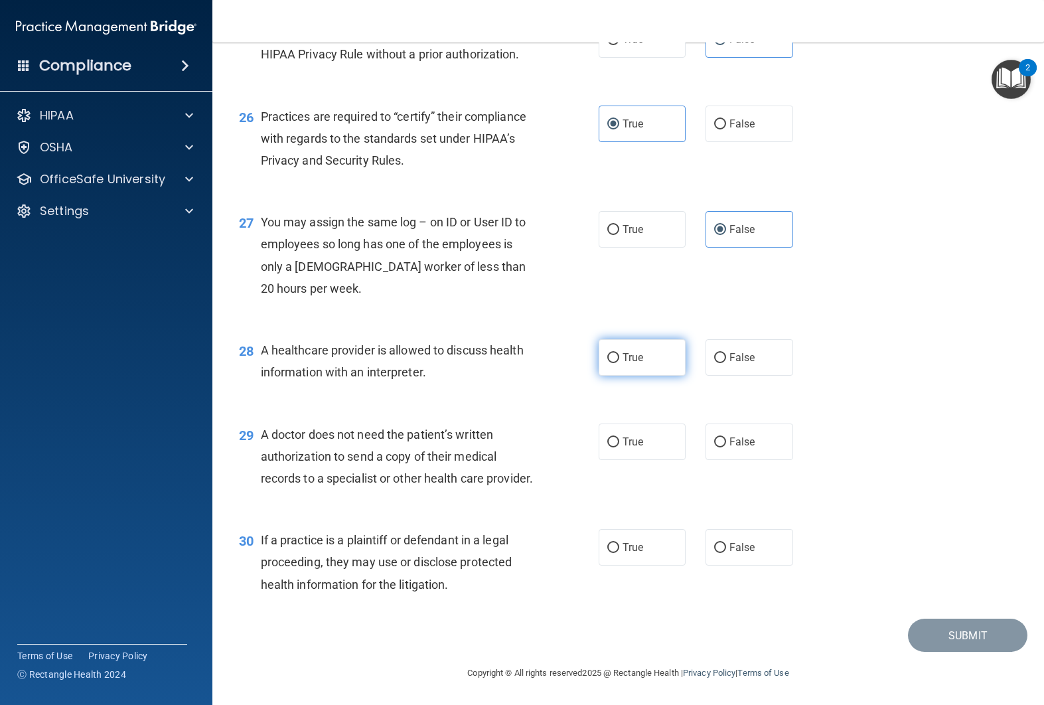
click at [626, 350] on label "True" at bounding box center [642, 357] width 88 height 36
click at [619, 353] on input "True" at bounding box center [613, 358] width 12 height 10
radio input "true"
click at [736, 435] on span "False" at bounding box center [742, 441] width 26 height 13
click at [726, 437] on input "False" at bounding box center [720, 442] width 12 height 10
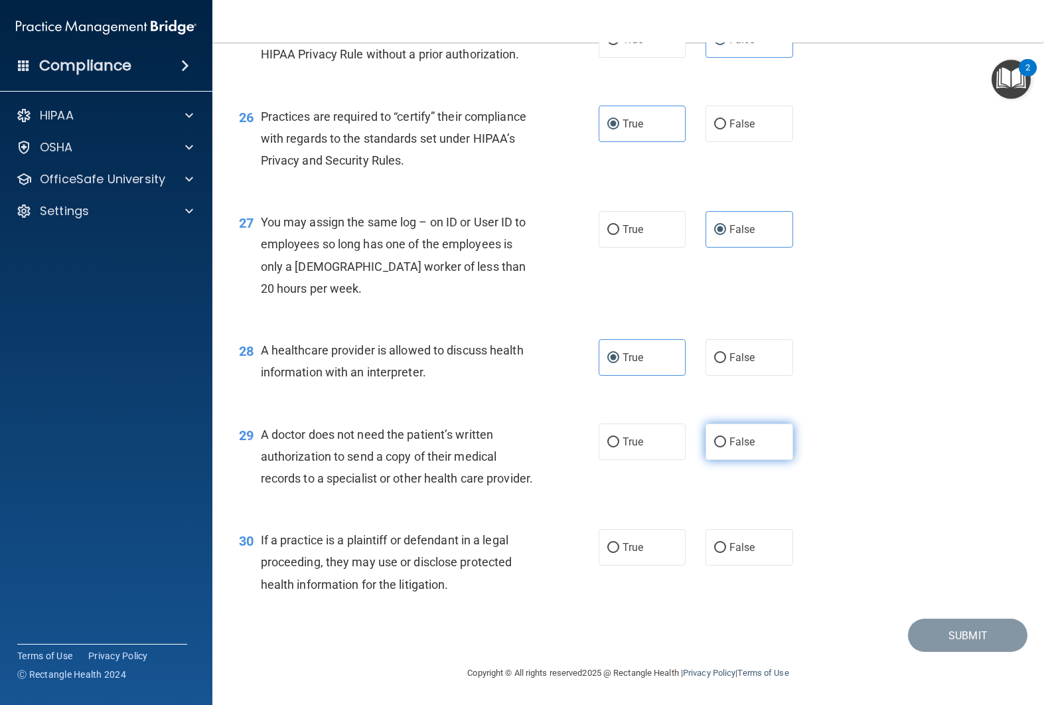
radio input "true"
click at [768, 552] on label "False" at bounding box center [749, 547] width 88 height 36
click at [726, 552] on input "False" at bounding box center [720, 548] width 12 height 10
radio input "true"
click at [948, 632] on button "Submit" at bounding box center [967, 635] width 119 height 34
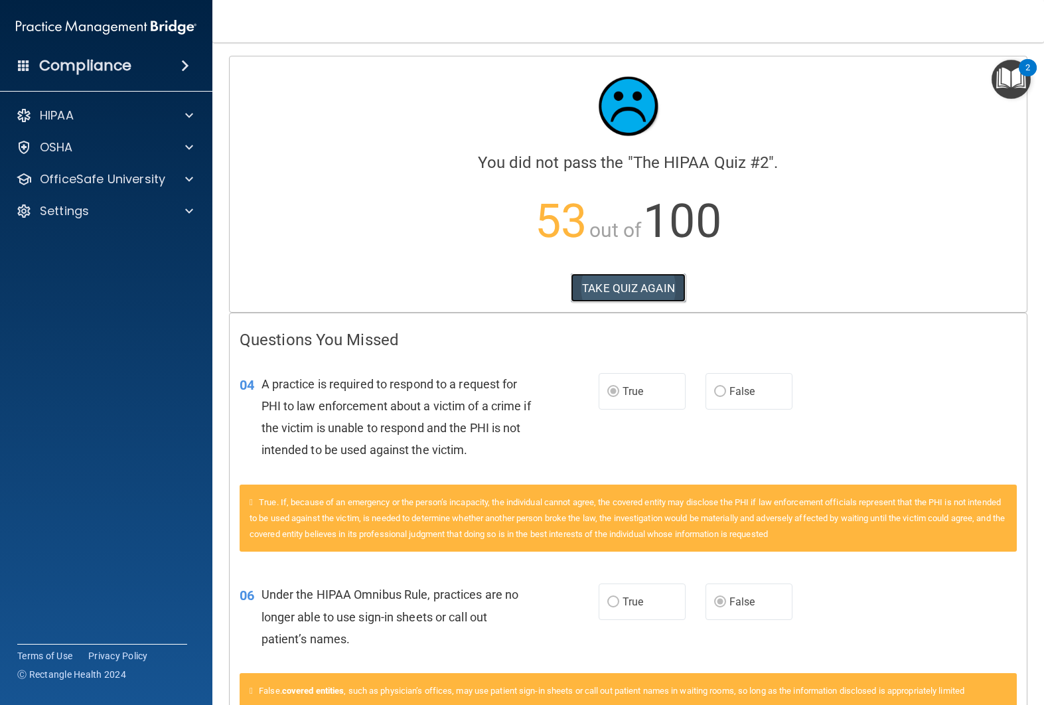
click at [595, 293] on button "TAKE QUIZ AGAIN" at bounding box center [628, 287] width 115 height 29
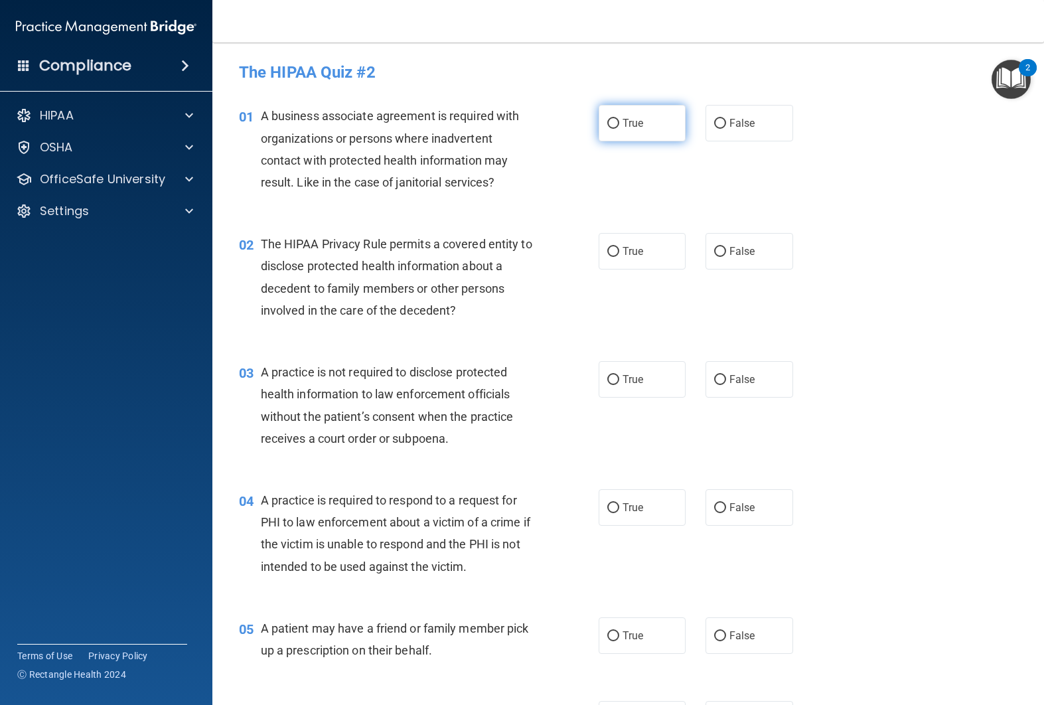
click at [633, 131] on label "True" at bounding box center [642, 123] width 88 height 36
click at [619, 129] on input "True" at bounding box center [613, 124] width 12 height 10
radio input "true"
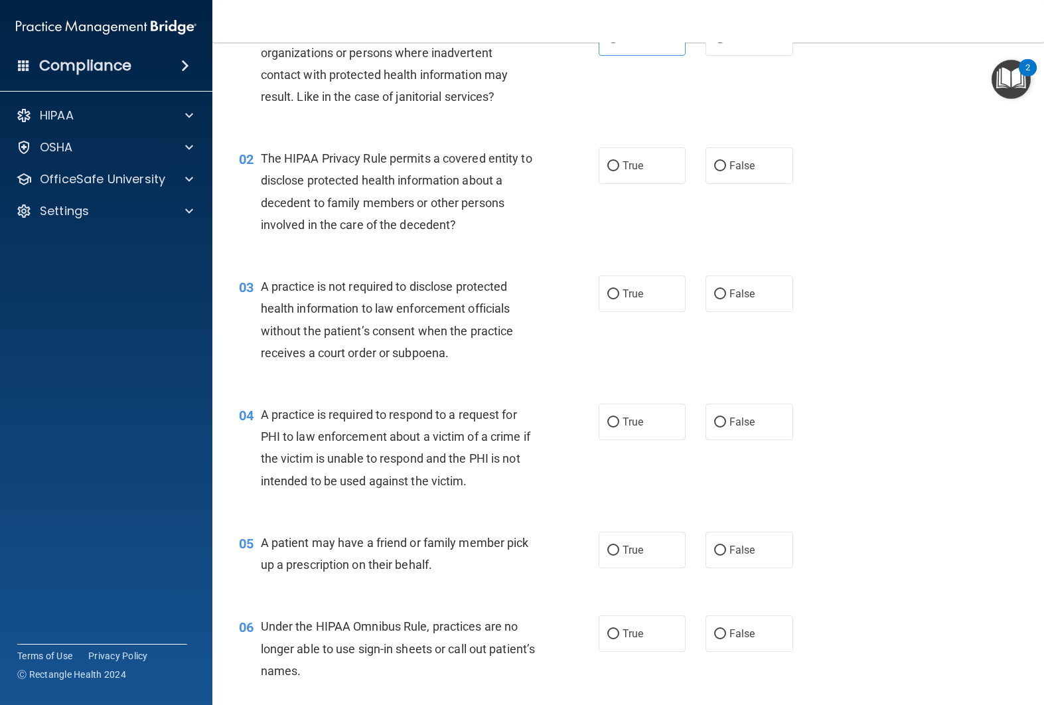
scroll to position [84, 0]
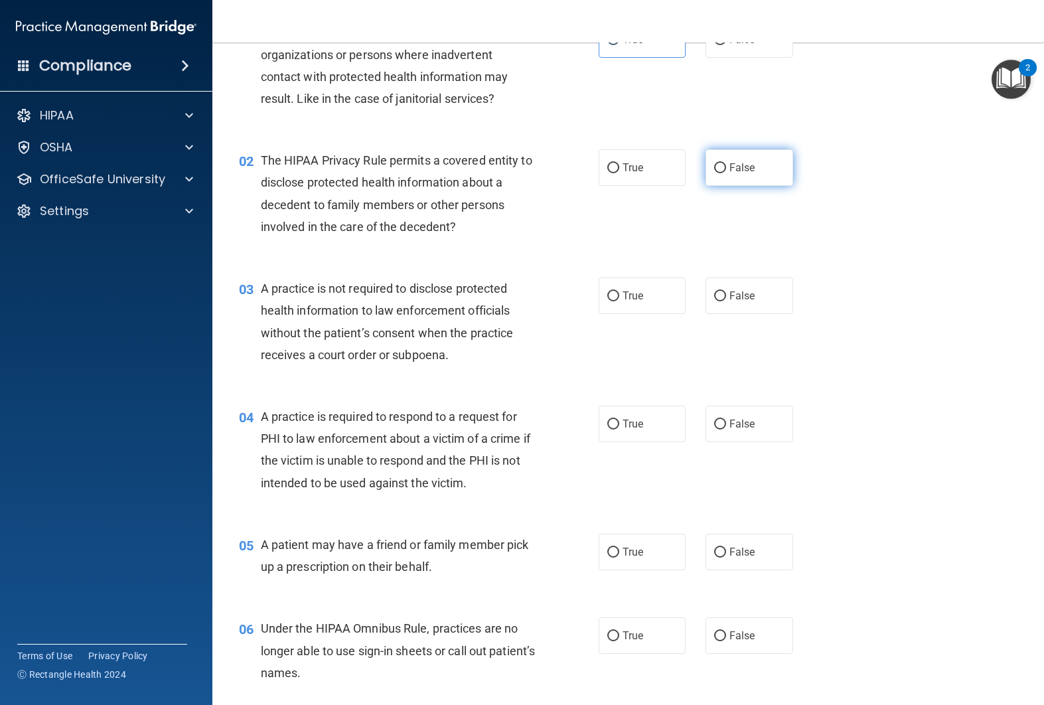
click at [749, 179] on label "False" at bounding box center [749, 167] width 88 height 36
click at [726, 173] on input "False" at bounding box center [720, 168] width 12 height 10
radio input "true"
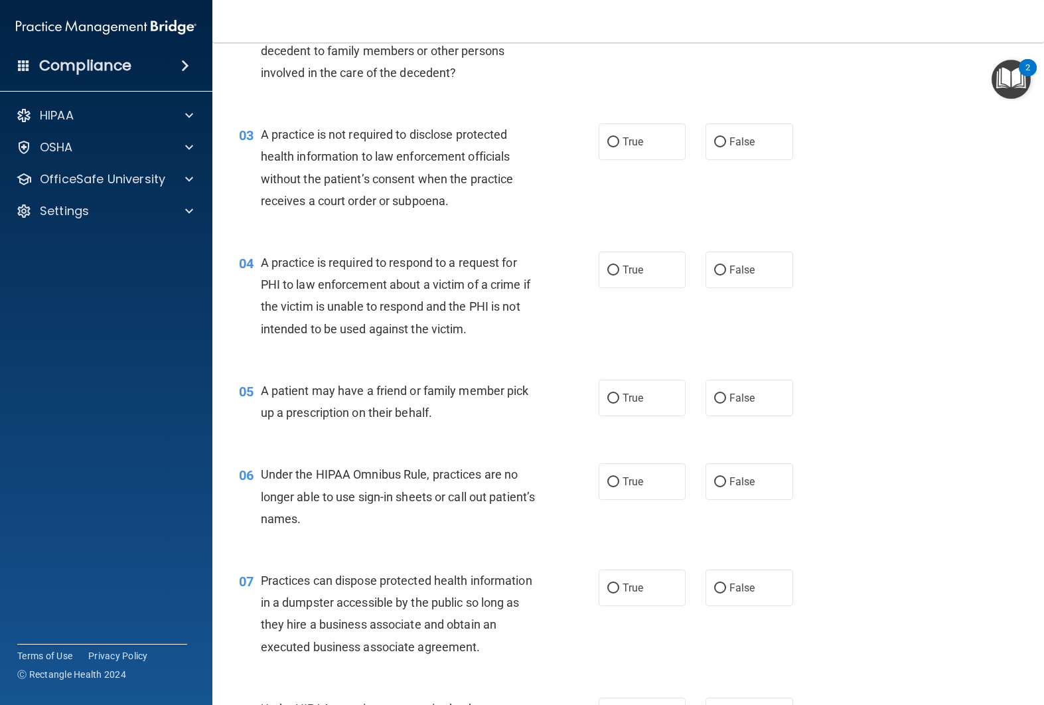
scroll to position [242, 0]
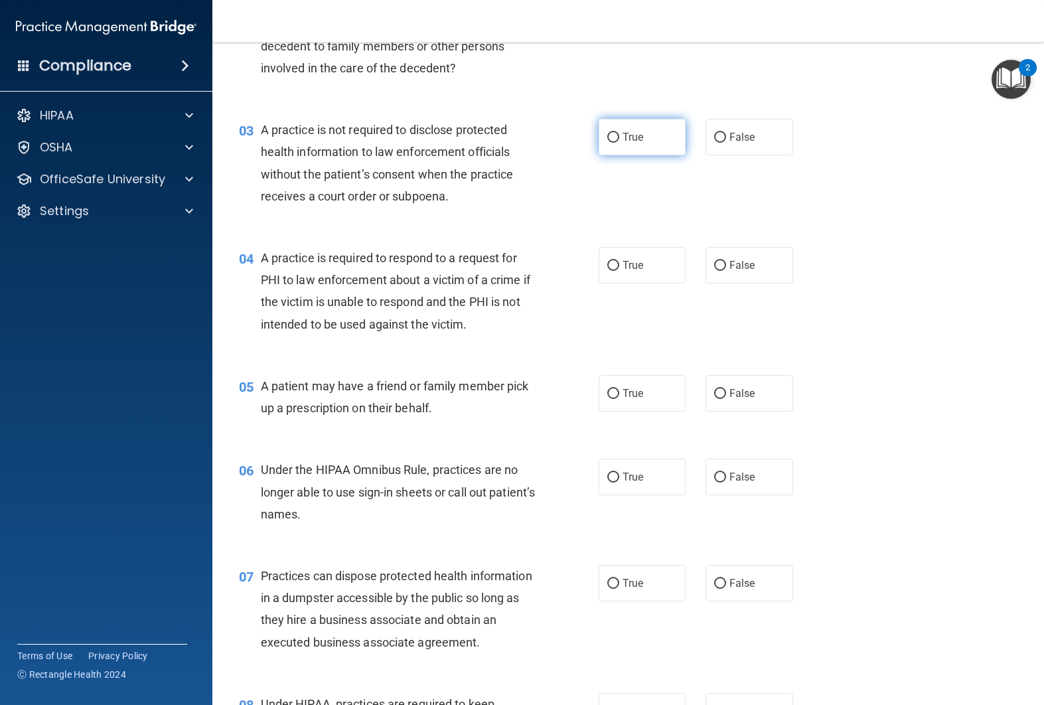
click at [629, 131] on span "True" at bounding box center [632, 137] width 21 height 13
click at [619, 133] on input "True" at bounding box center [613, 138] width 12 height 10
radio input "true"
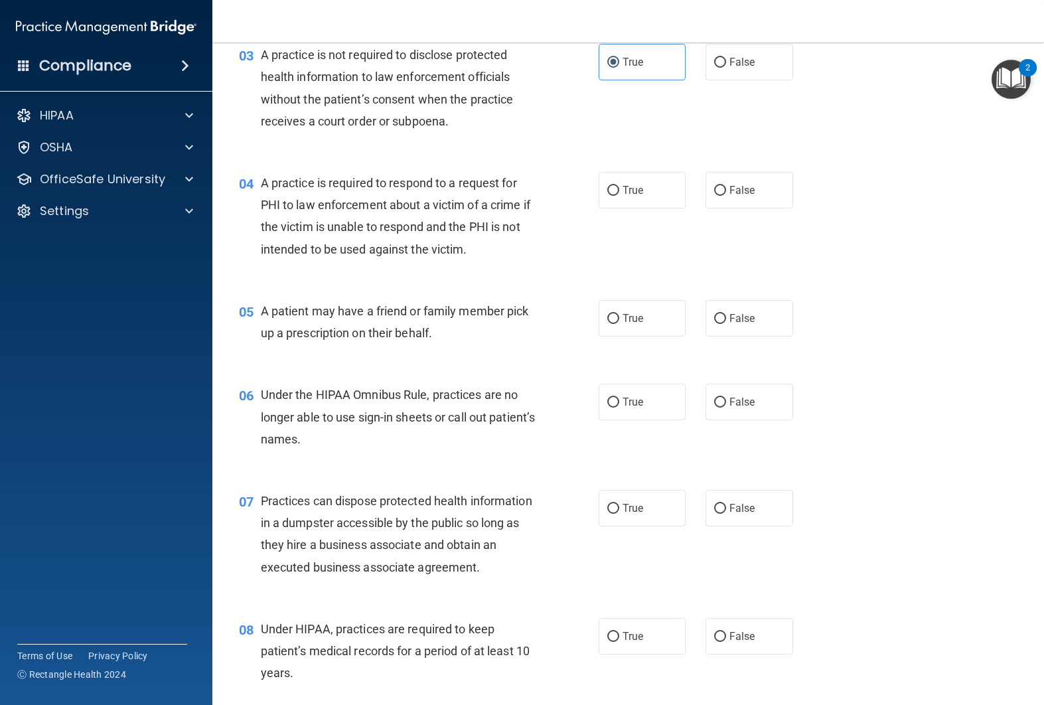
scroll to position [338, 0]
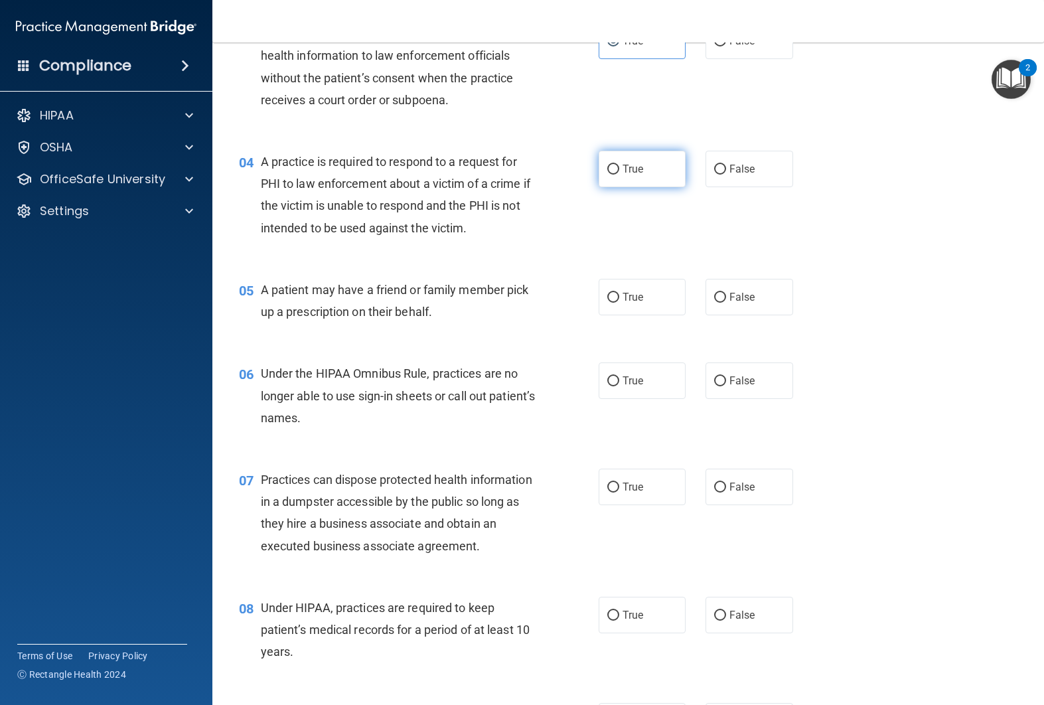
click at [660, 180] on label "True" at bounding box center [642, 169] width 88 height 36
click at [619, 175] on input "True" at bounding box center [613, 170] width 12 height 10
radio input "true"
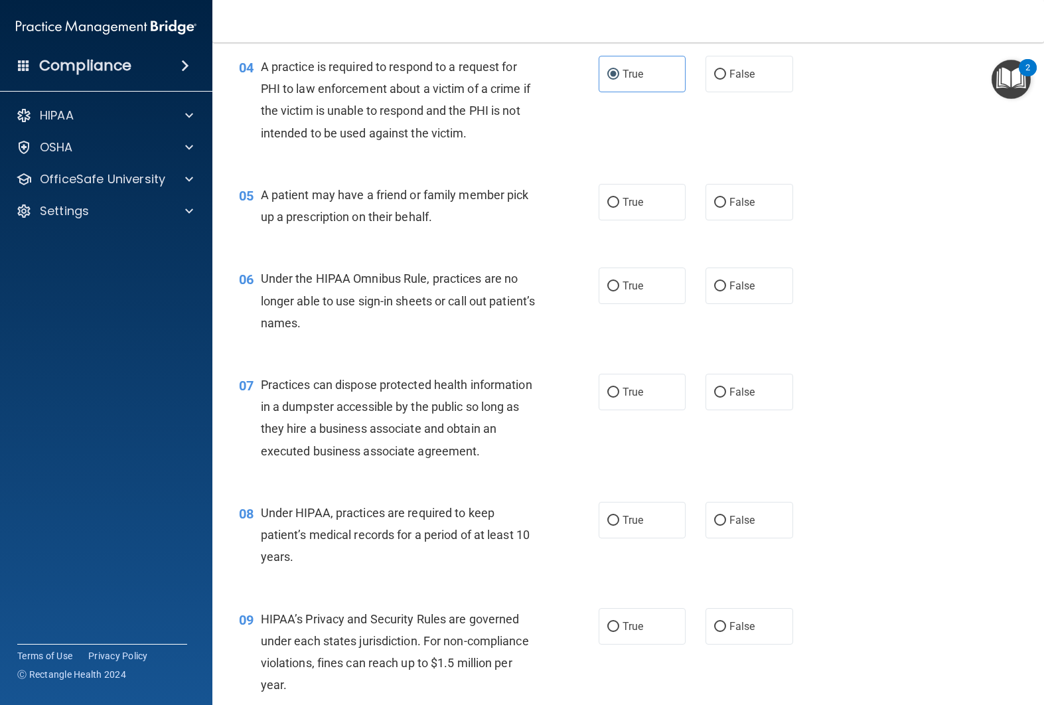
scroll to position [434, 0]
click at [740, 206] on span "False" at bounding box center [742, 201] width 26 height 13
click at [726, 206] on input "False" at bounding box center [720, 202] width 12 height 10
radio input "true"
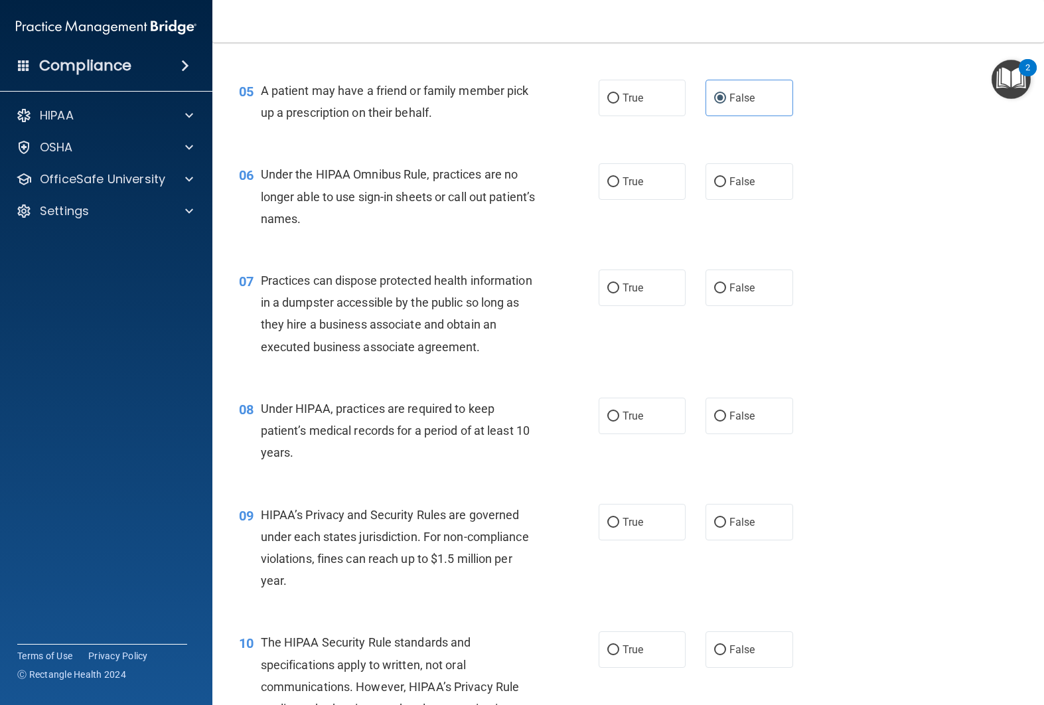
scroll to position [535, 0]
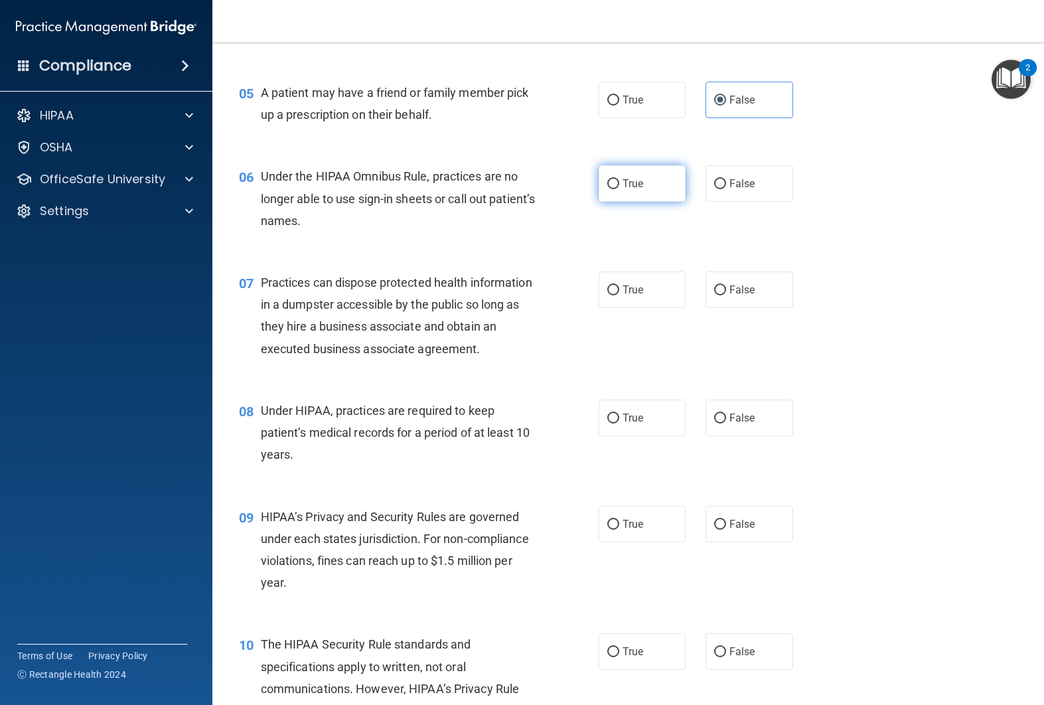
click at [673, 192] on label "True" at bounding box center [642, 183] width 88 height 36
click at [619, 189] on input "True" at bounding box center [613, 184] width 12 height 10
radio input "true"
click at [758, 199] on label "False" at bounding box center [749, 183] width 88 height 36
click at [726, 189] on input "False" at bounding box center [720, 184] width 12 height 10
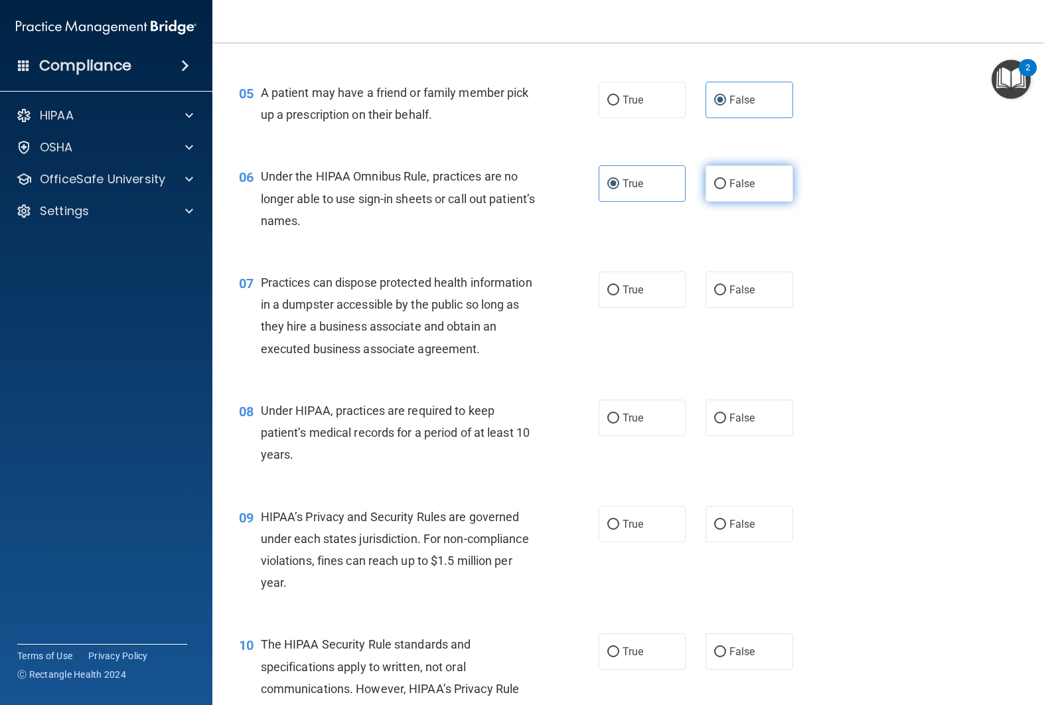
radio input "true"
radio input "false"
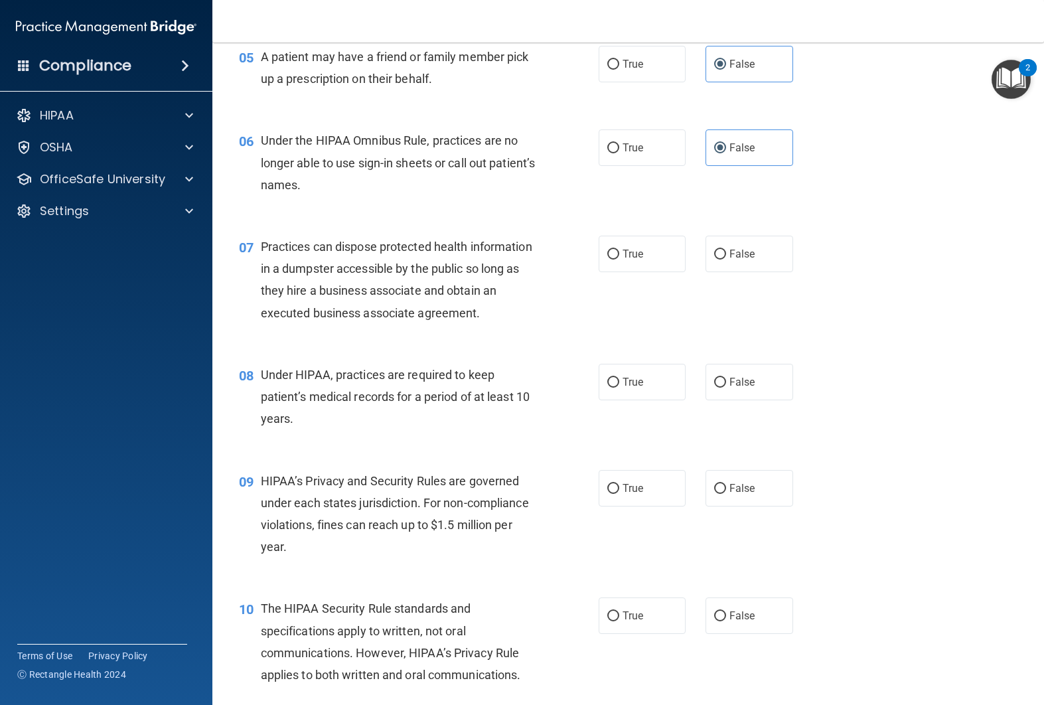
scroll to position [582, 0]
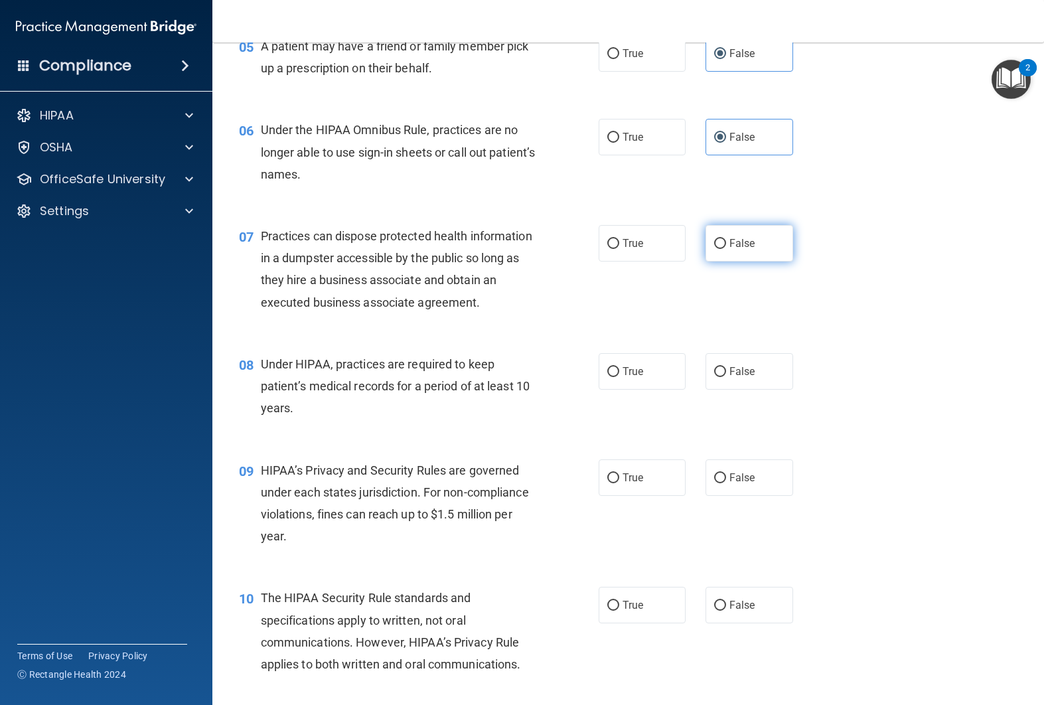
click at [756, 254] on label "False" at bounding box center [749, 243] width 88 height 36
click at [726, 249] on input "False" at bounding box center [720, 244] width 12 height 10
radio input "true"
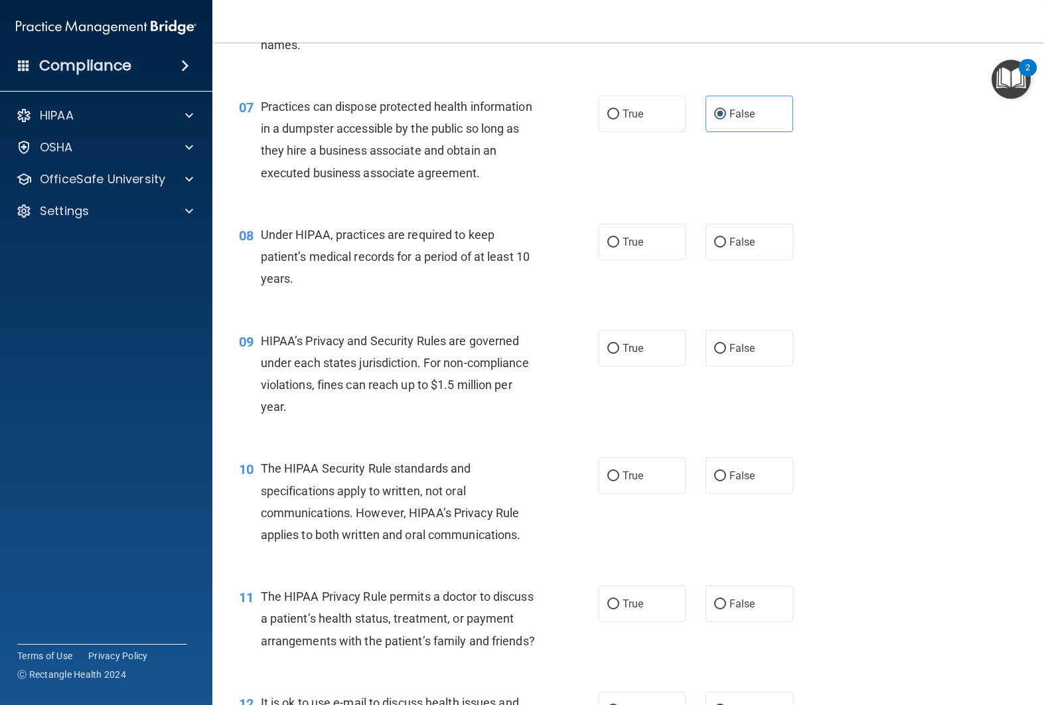
scroll to position [710, 0]
click at [750, 246] on span "False" at bounding box center [742, 243] width 26 height 13
click at [726, 246] on input "False" at bounding box center [720, 244] width 12 height 10
radio input "true"
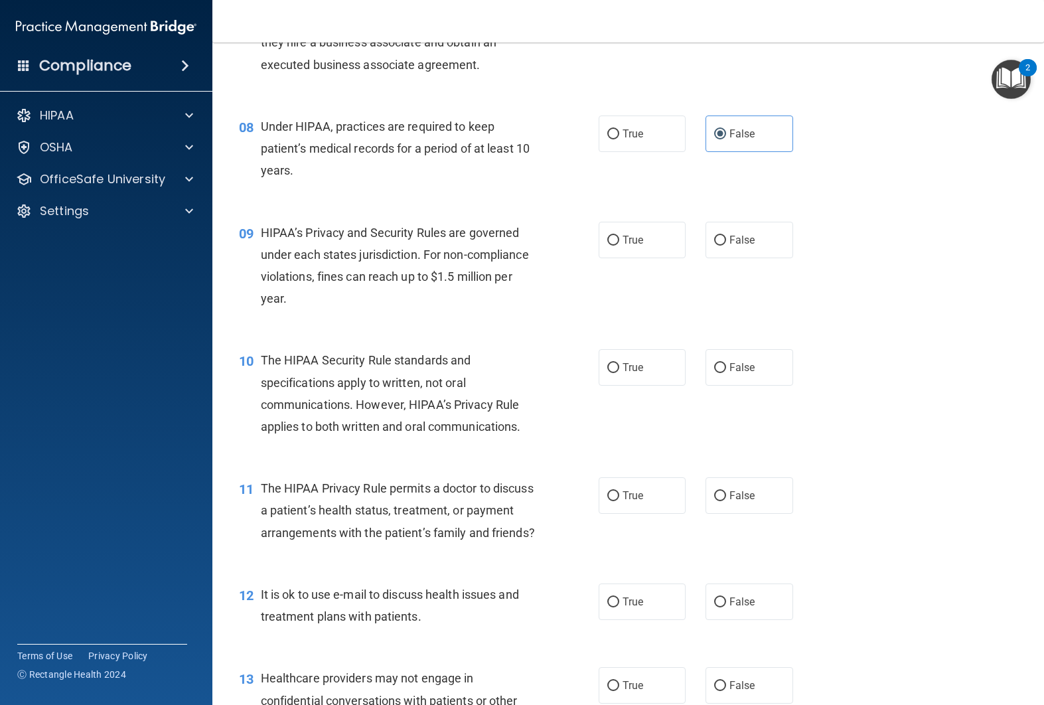
scroll to position [820, 0]
click at [731, 247] on label "False" at bounding box center [749, 239] width 88 height 36
click at [726, 245] on input "False" at bounding box center [720, 240] width 12 height 10
radio input "true"
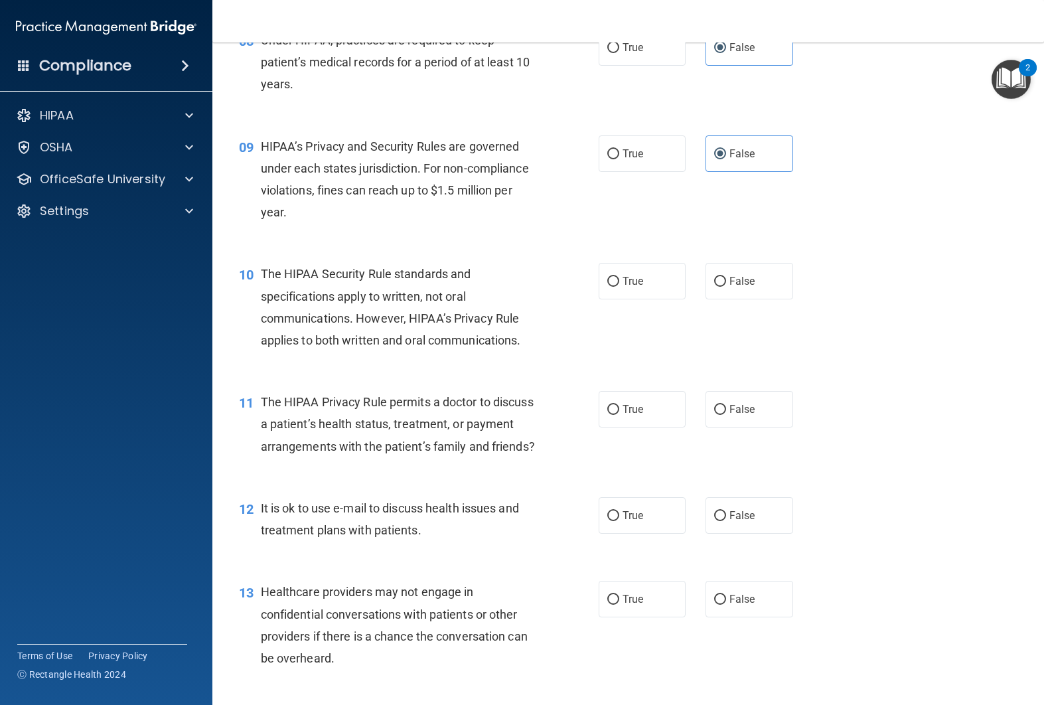
scroll to position [910, 0]
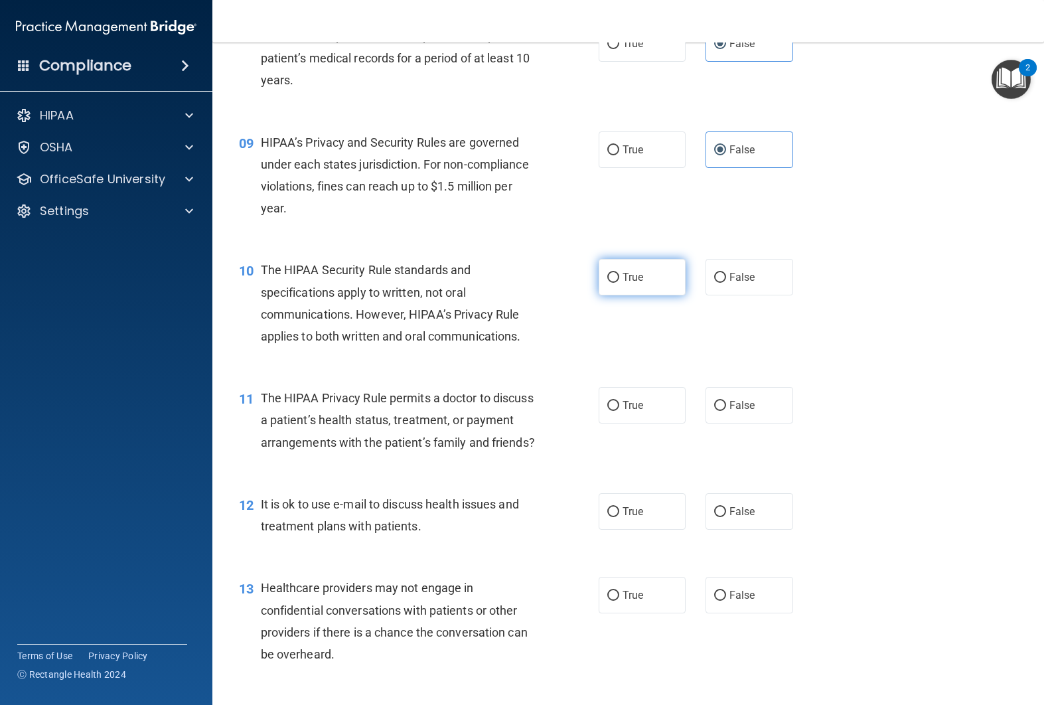
click at [638, 275] on span "True" at bounding box center [632, 277] width 21 height 13
click at [619, 275] on input "True" at bounding box center [613, 278] width 12 height 10
radio input "true"
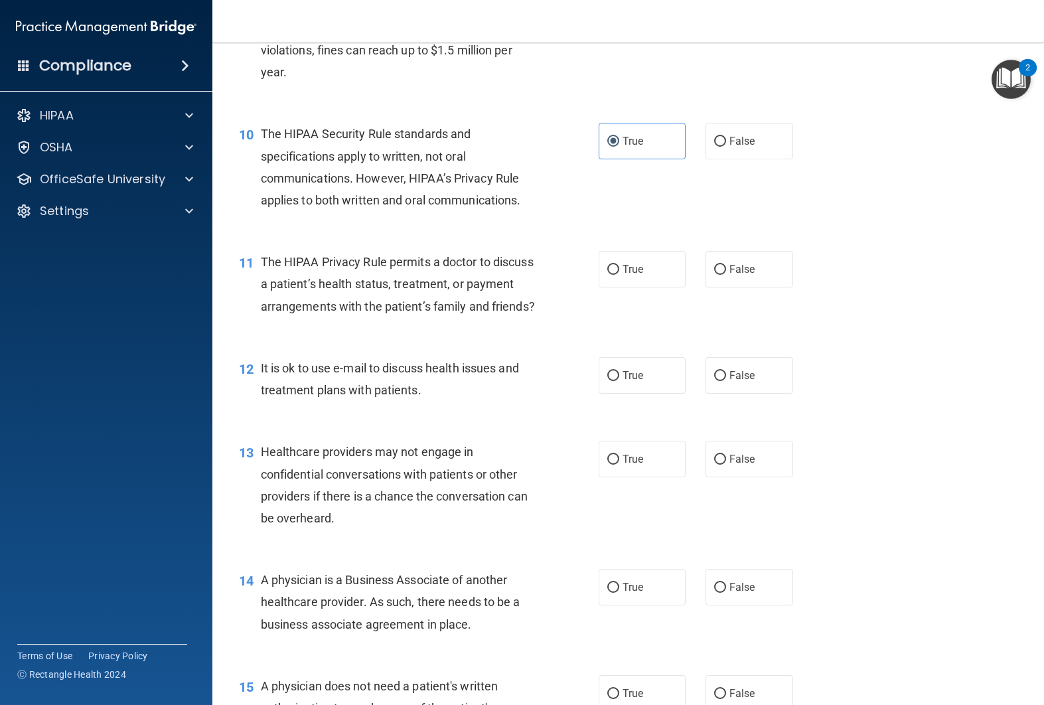
scroll to position [1045, 0]
click at [641, 276] on label "True" at bounding box center [642, 269] width 88 height 36
click at [619, 275] on input "True" at bounding box center [613, 270] width 12 height 10
radio input "true"
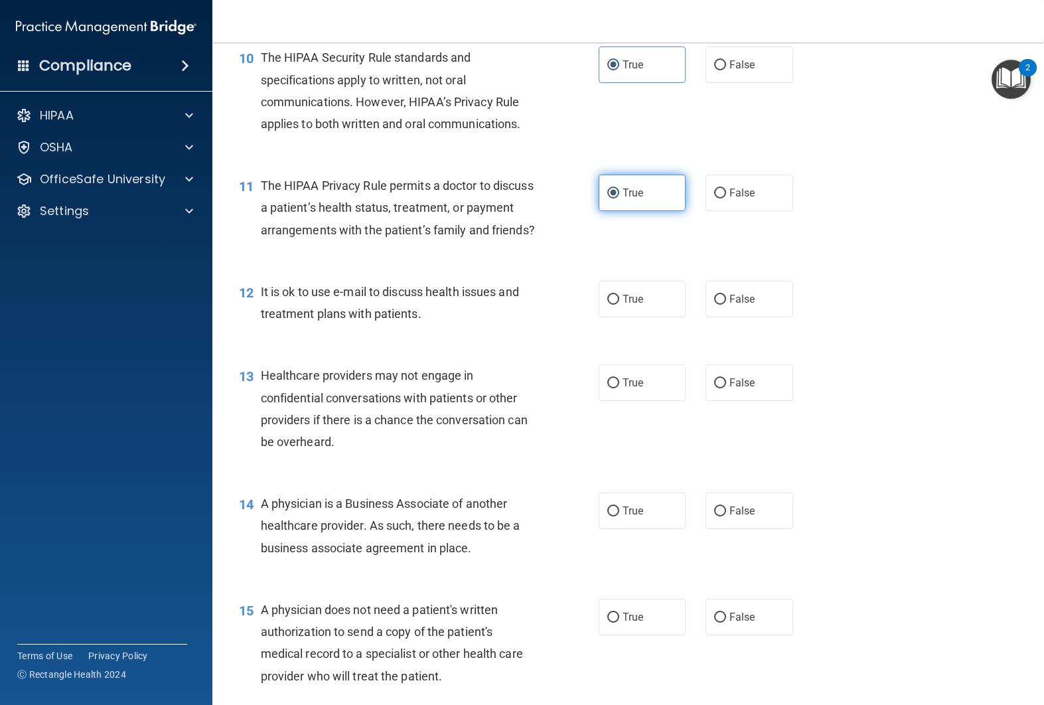
scroll to position [1131, 0]
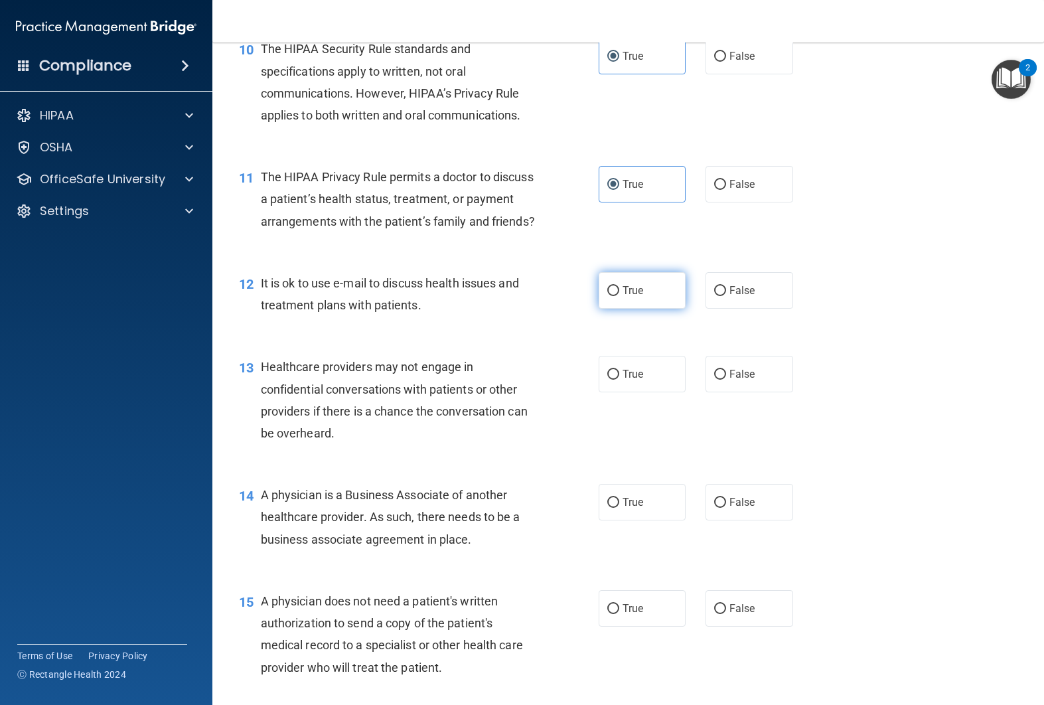
click at [620, 309] on label "True" at bounding box center [642, 290] width 88 height 36
click at [619, 296] on input "True" at bounding box center [613, 291] width 12 height 10
radio input "true"
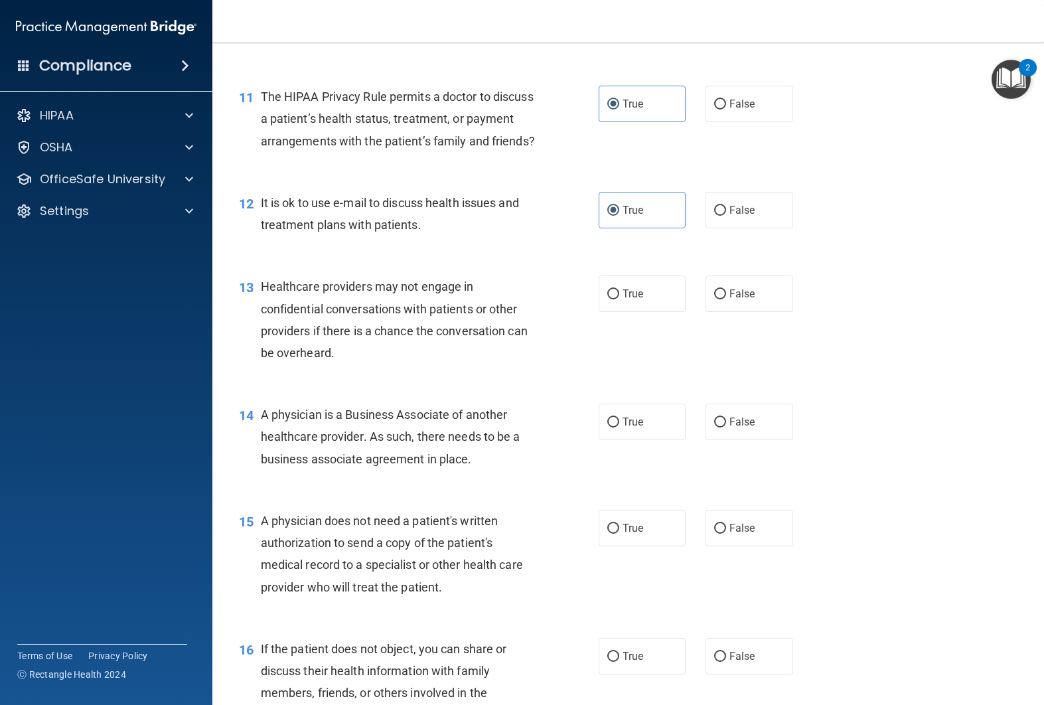
scroll to position [1233, 0]
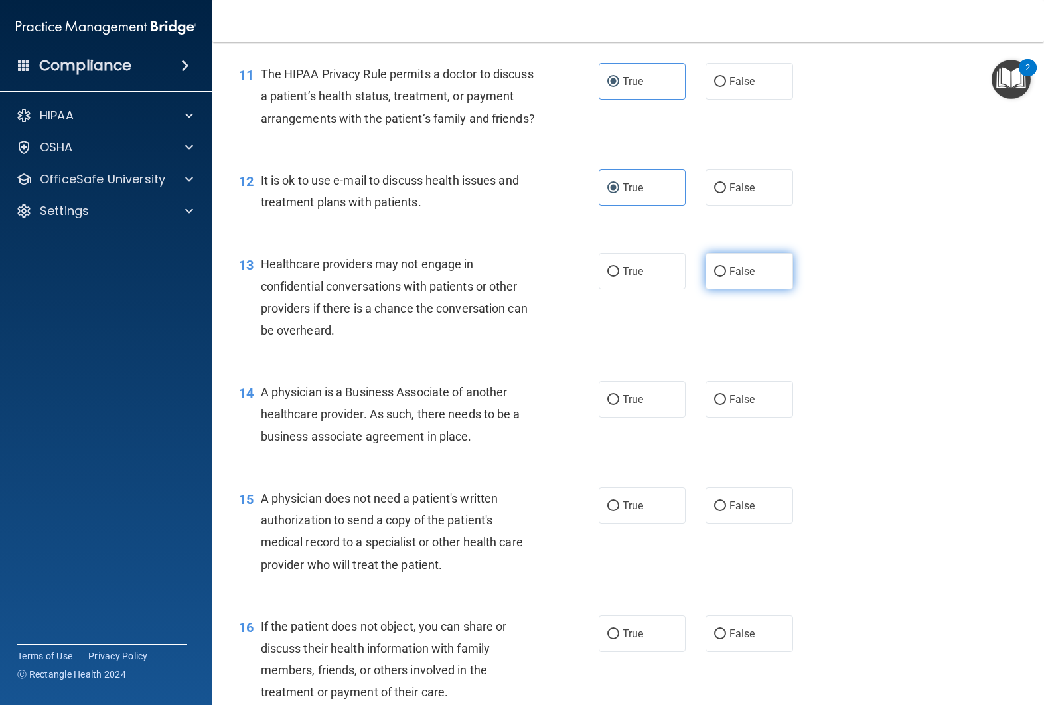
click at [750, 289] on label "False" at bounding box center [749, 271] width 88 height 36
click at [726, 277] on input "False" at bounding box center [720, 272] width 12 height 10
radio input "true"
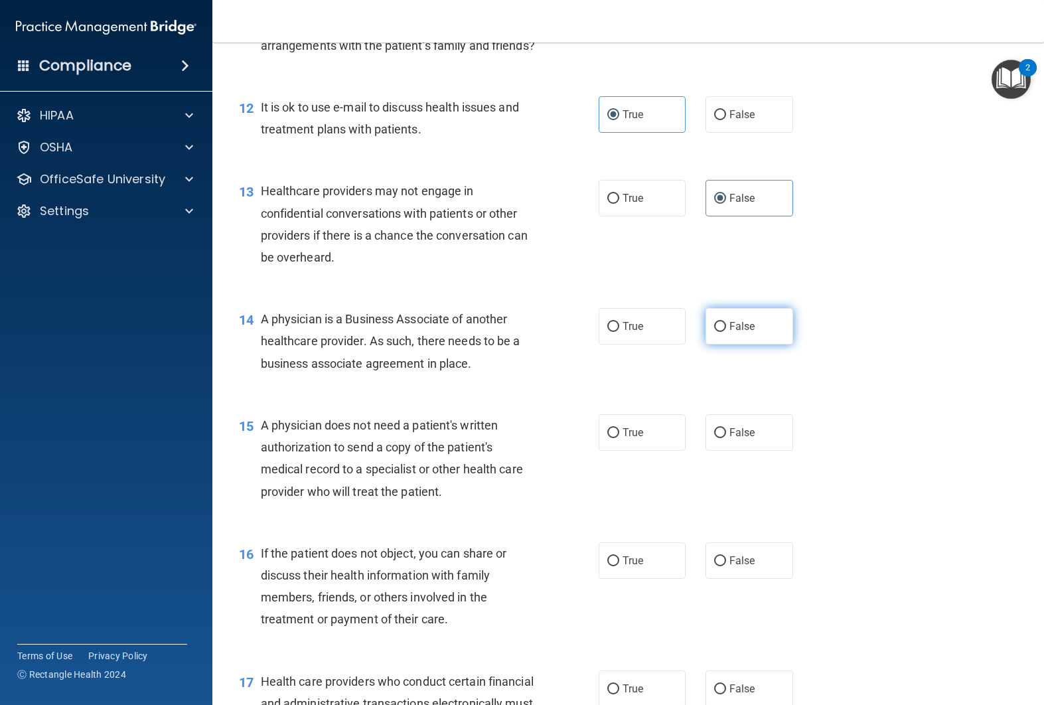
click at [705, 336] on label "False" at bounding box center [749, 326] width 88 height 36
click at [714, 332] on input "False" at bounding box center [720, 327] width 12 height 10
radio input "true"
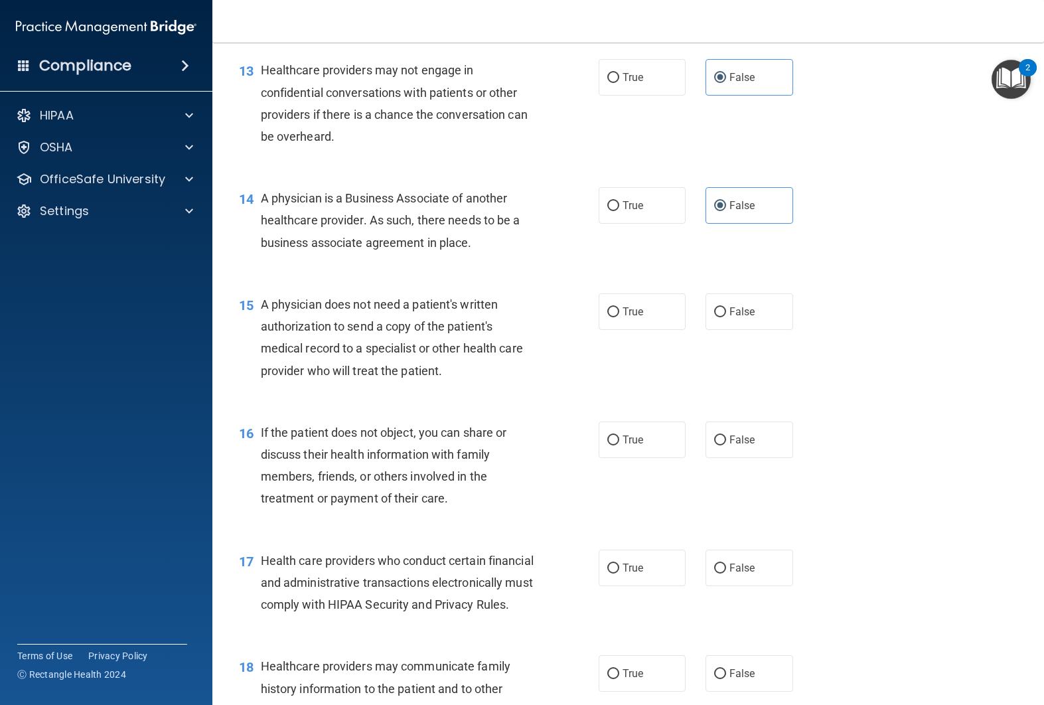
scroll to position [1449, 0]
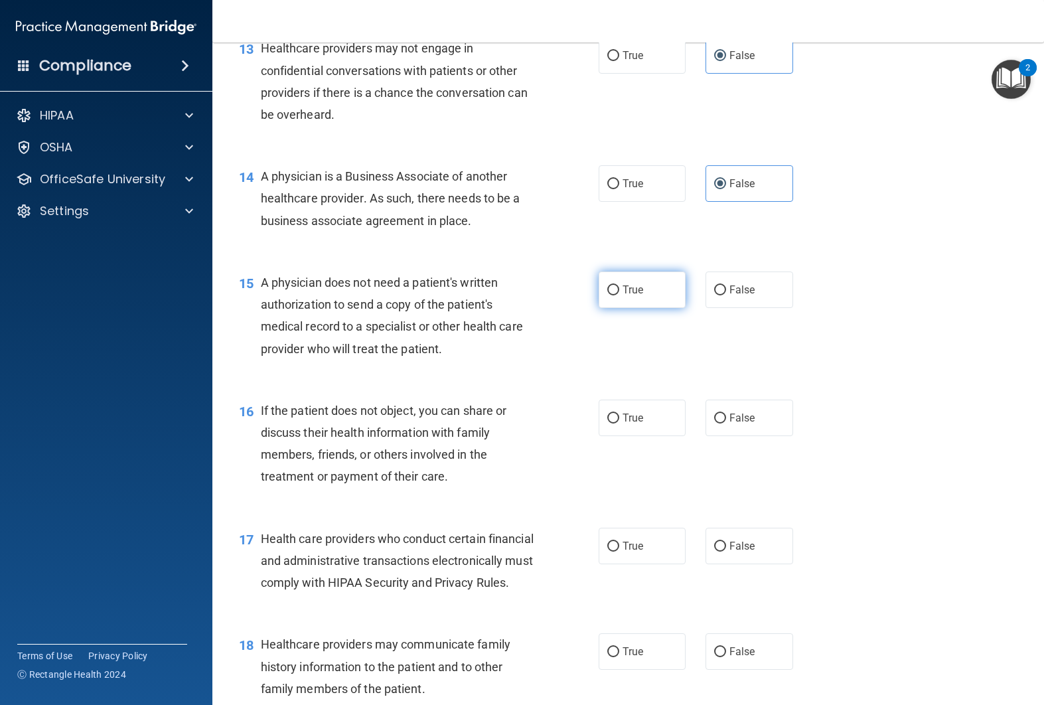
drag, startPoint x: 713, startPoint y: 318, endPoint x: 668, endPoint y: 326, distance: 45.0
click at [713, 308] on label "False" at bounding box center [749, 289] width 88 height 36
click at [714, 295] on input "False" at bounding box center [720, 290] width 12 height 10
radio input "true"
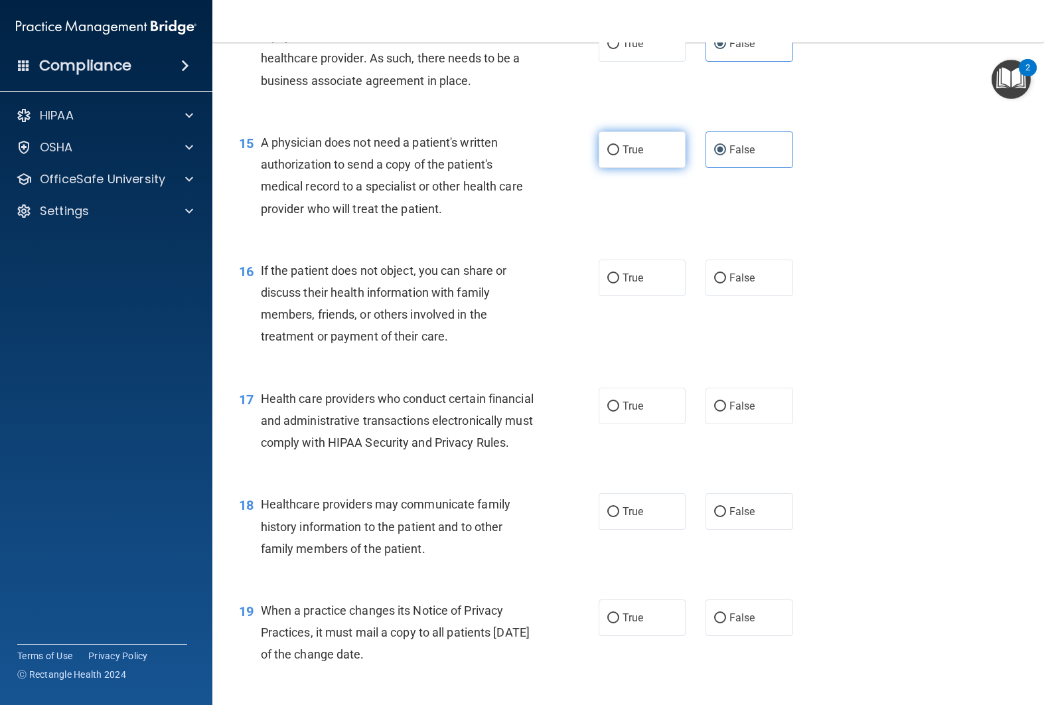
scroll to position [1590, 0]
click at [632, 291] on label "True" at bounding box center [642, 276] width 88 height 36
click at [619, 282] on input "True" at bounding box center [613, 277] width 12 height 10
radio input "true"
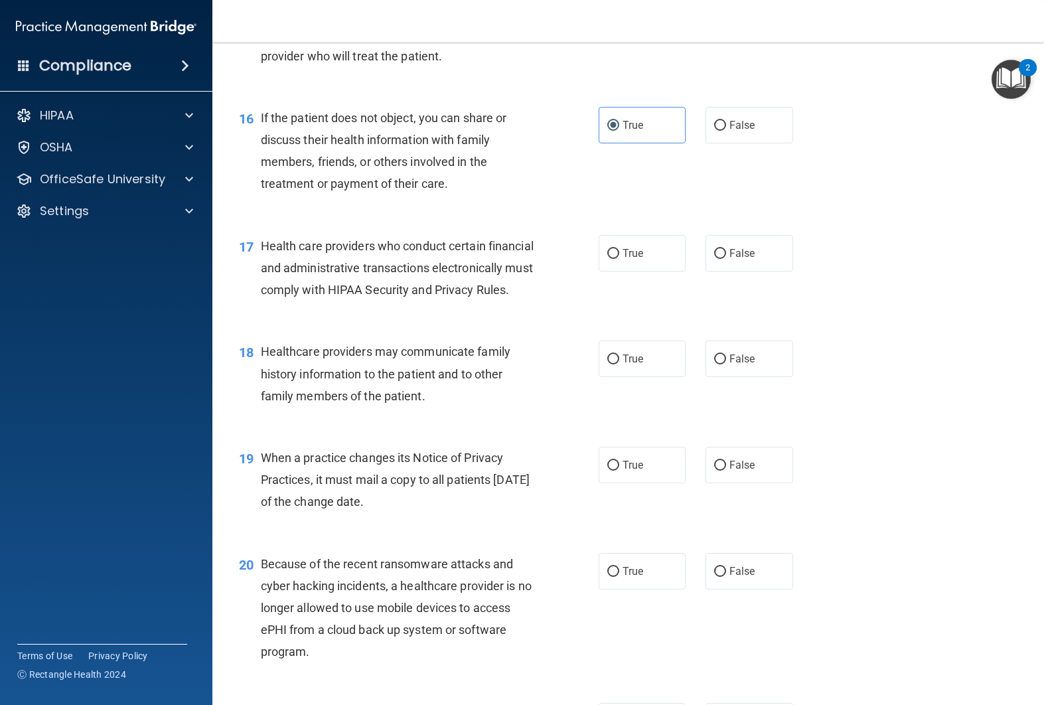
scroll to position [1746, 0]
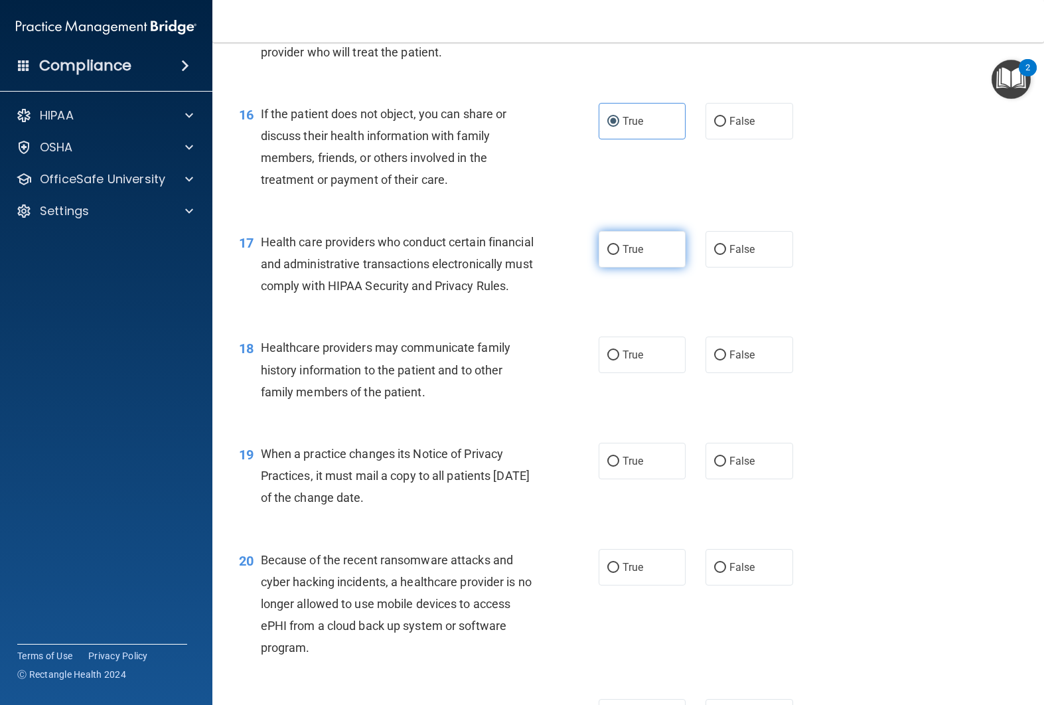
click at [615, 255] on input "True" at bounding box center [613, 250] width 12 height 10
radio input "true"
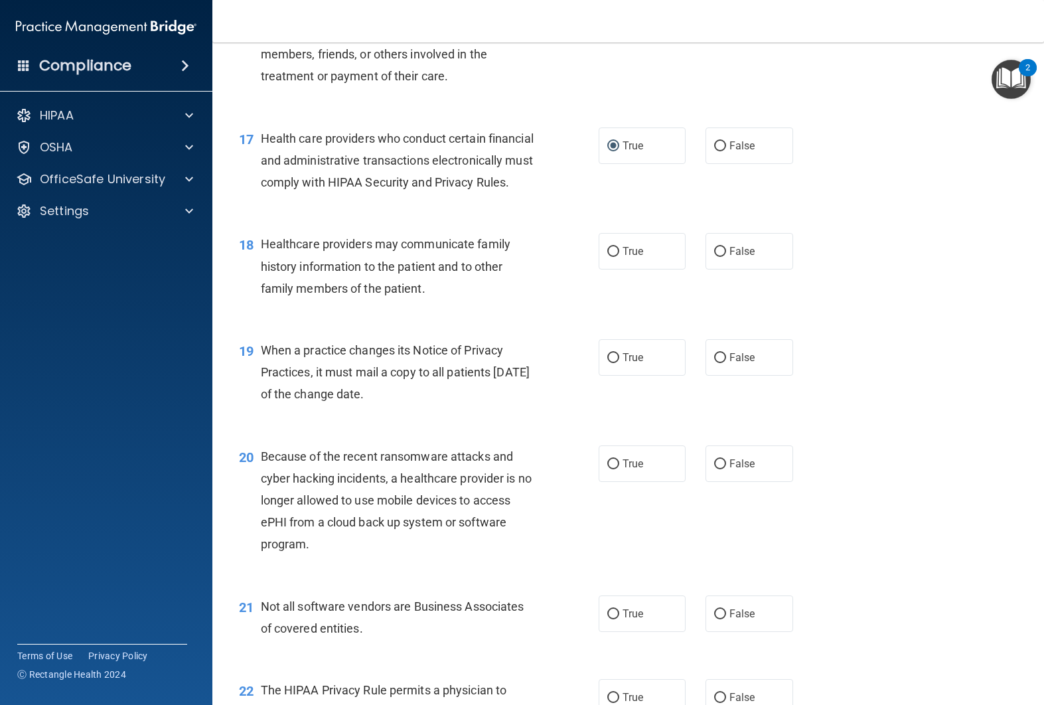
scroll to position [1859, 0]
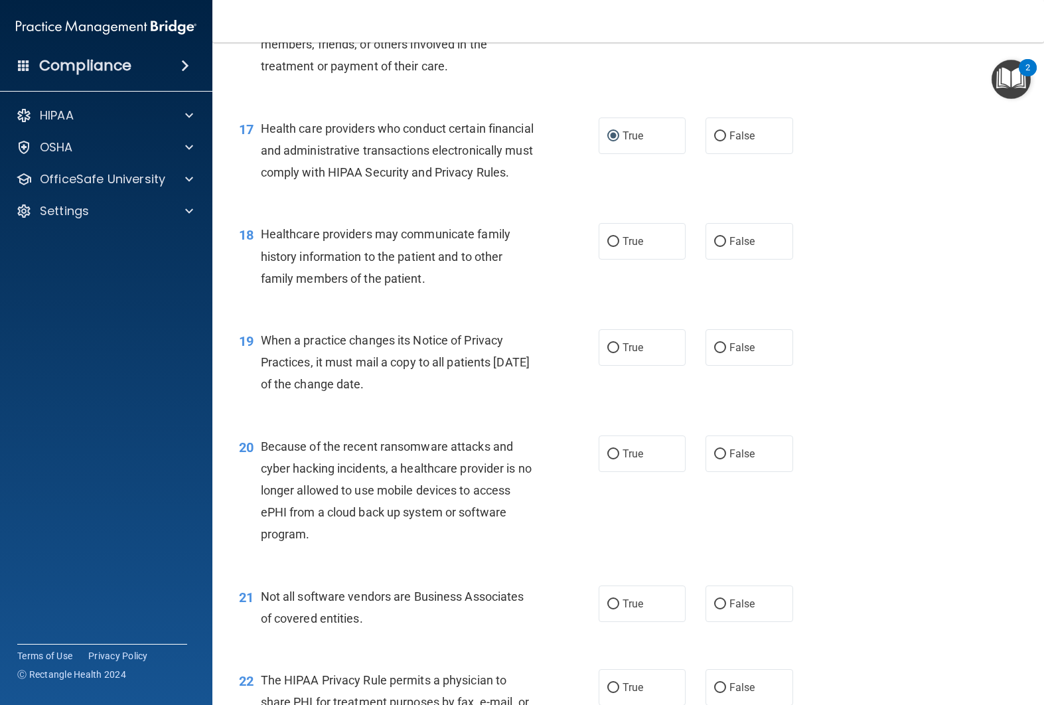
drag, startPoint x: 734, startPoint y: 296, endPoint x: 685, endPoint y: 318, distance: 54.0
click at [734, 259] on label "False" at bounding box center [749, 241] width 88 height 36
click at [726, 247] on input "False" at bounding box center [720, 242] width 12 height 10
radio input "true"
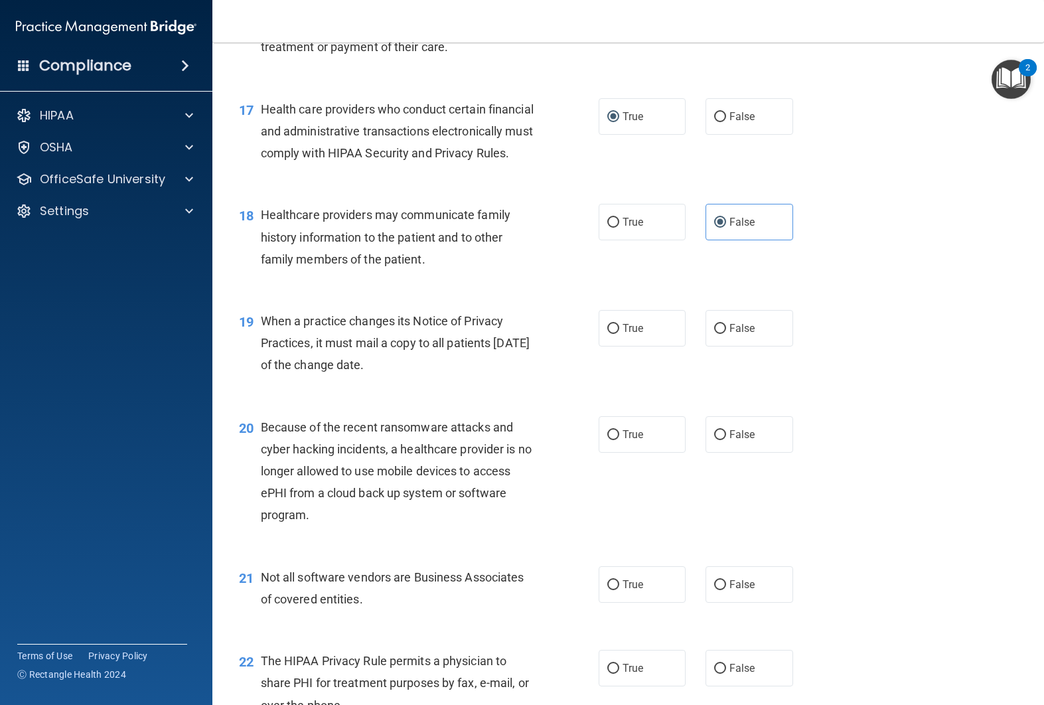
scroll to position [1880, 0]
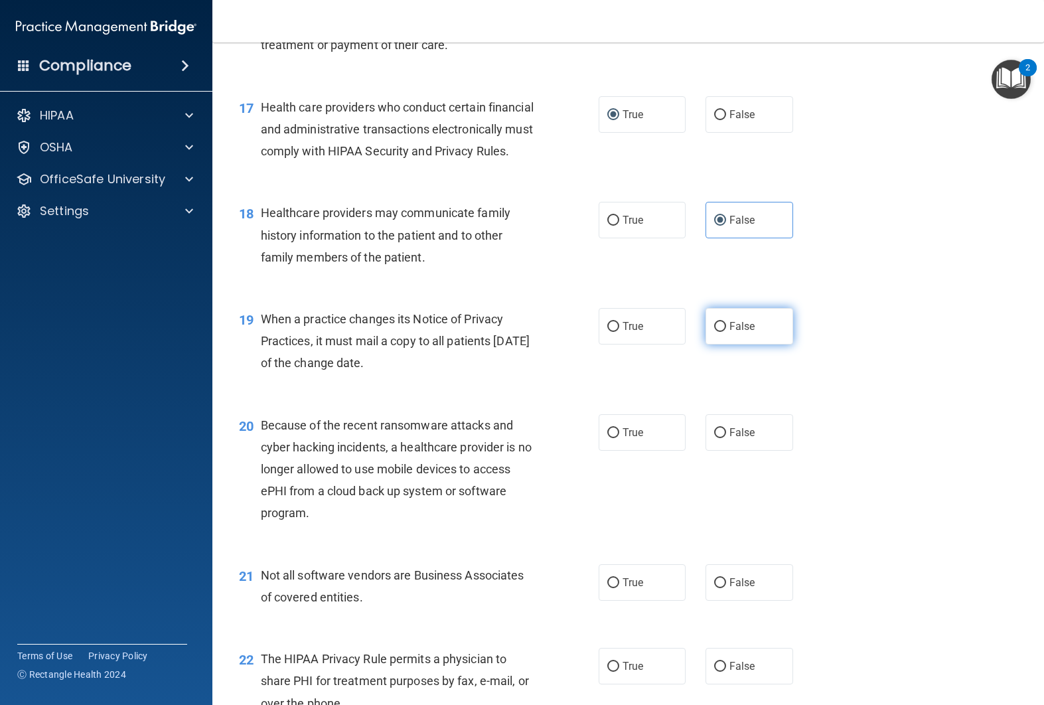
drag, startPoint x: 772, startPoint y: 378, endPoint x: 738, endPoint y: 377, distance: 33.8
click at [772, 344] on label "False" at bounding box center [749, 326] width 88 height 36
click at [726, 332] on input "False" at bounding box center [720, 327] width 12 height 10
radio input "true"
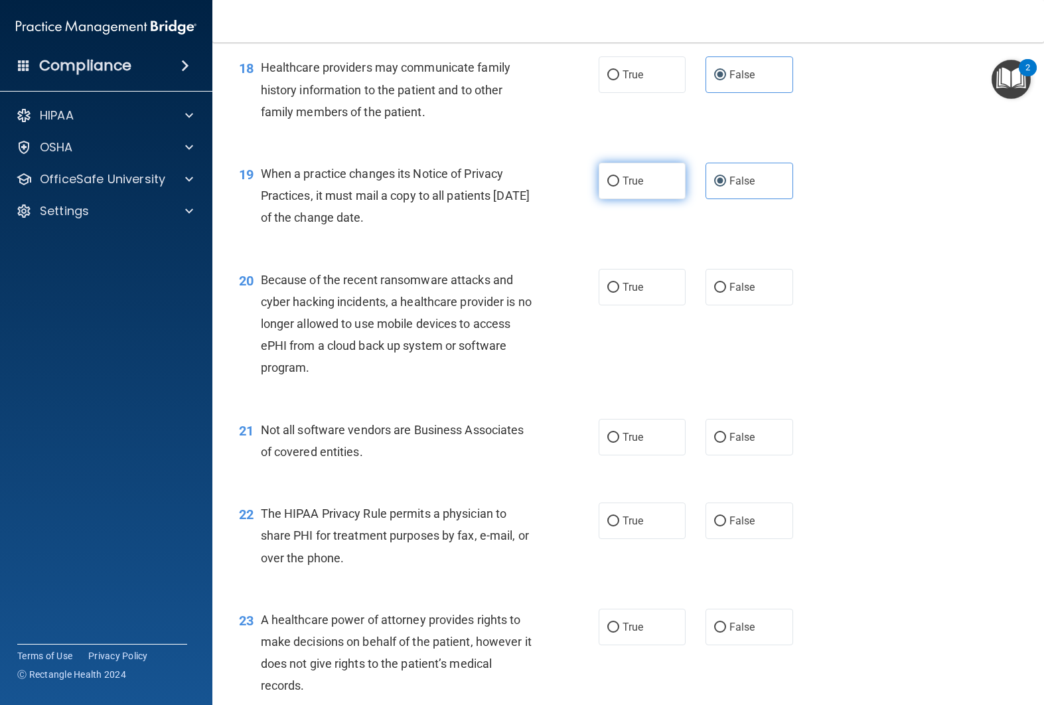
scroll to position [2026, 0]
click at [725, 305] on label "False" at bounding box center [749, 286] width 88 height 36
click at [725, 292] on input "False" at bounding box center [720, 287] width 12 height 10
radio input "true"
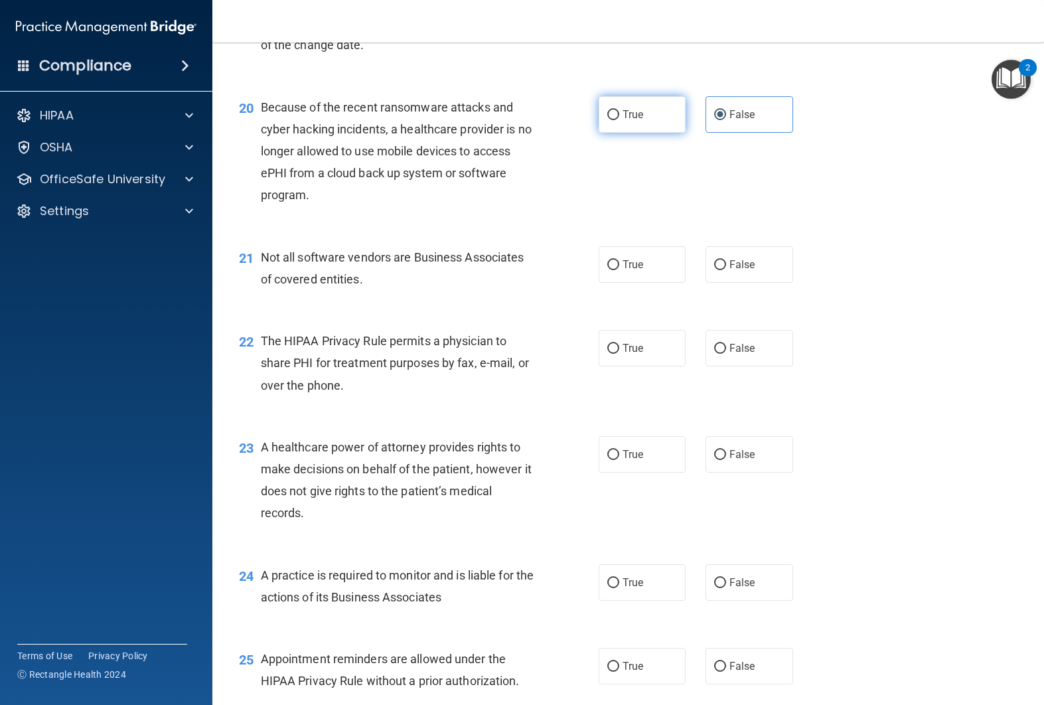
scroll to position [2213, 0]
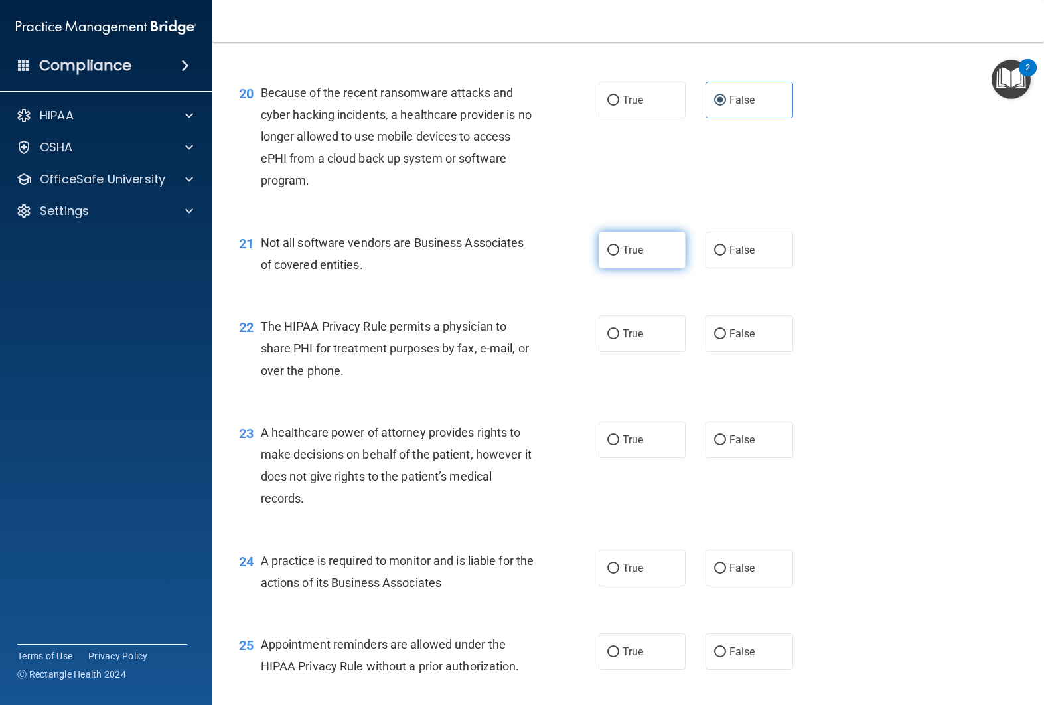
click at [642, 268] on label "True" at bounding box center [642, 250] width 88 height 36
click at [619, 255] on input "True" at bounding box center [613, 250] width 12 height 10
radio input "true"
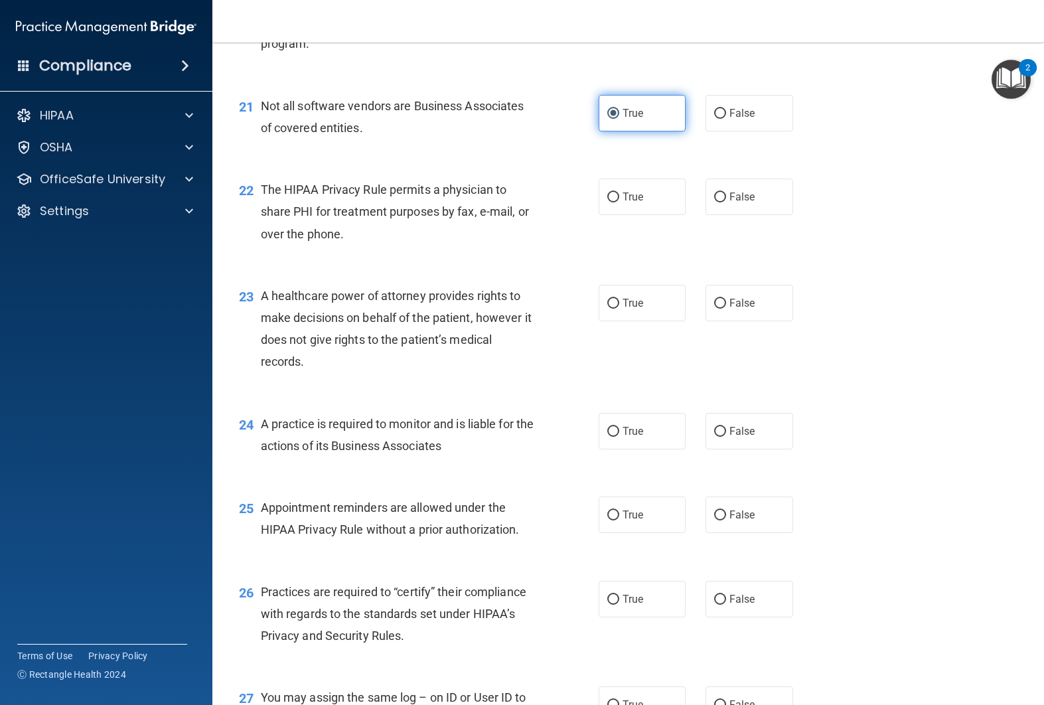
scroll to position [2351, 0]
click at [717, 307] on input "False" at bounding box center [720, 302] width 12 height 10
radio input "true"
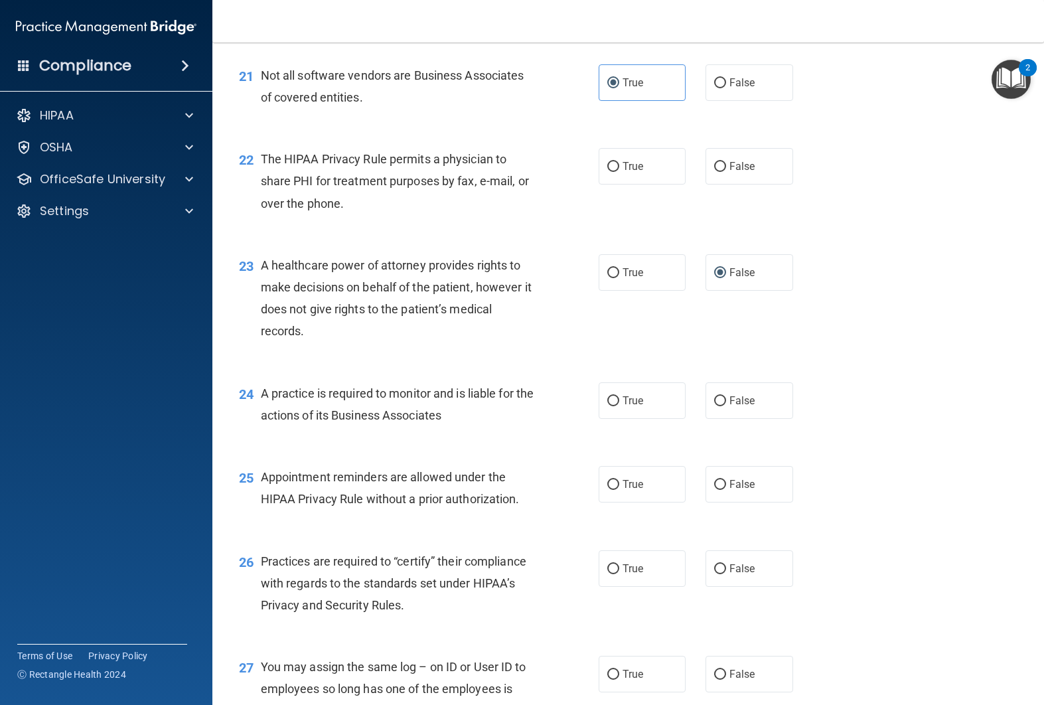
scroll to position [2383, 0]
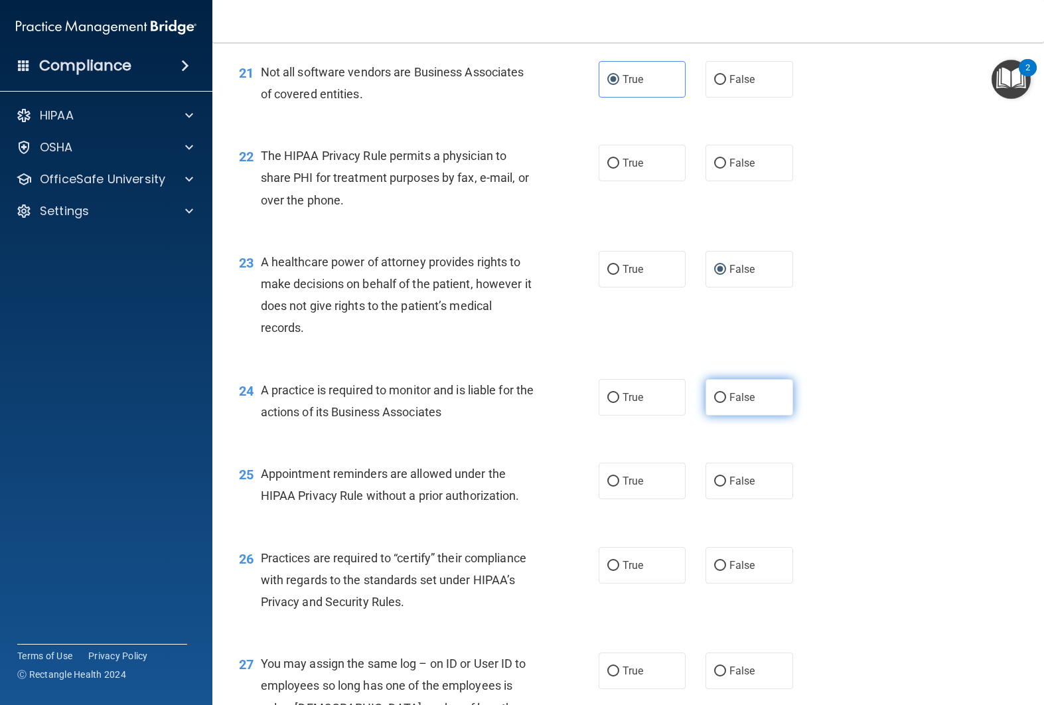
click at [715, 403] on input "False" at bounding box center [720, 398] width 12 height 10
radio input "true"
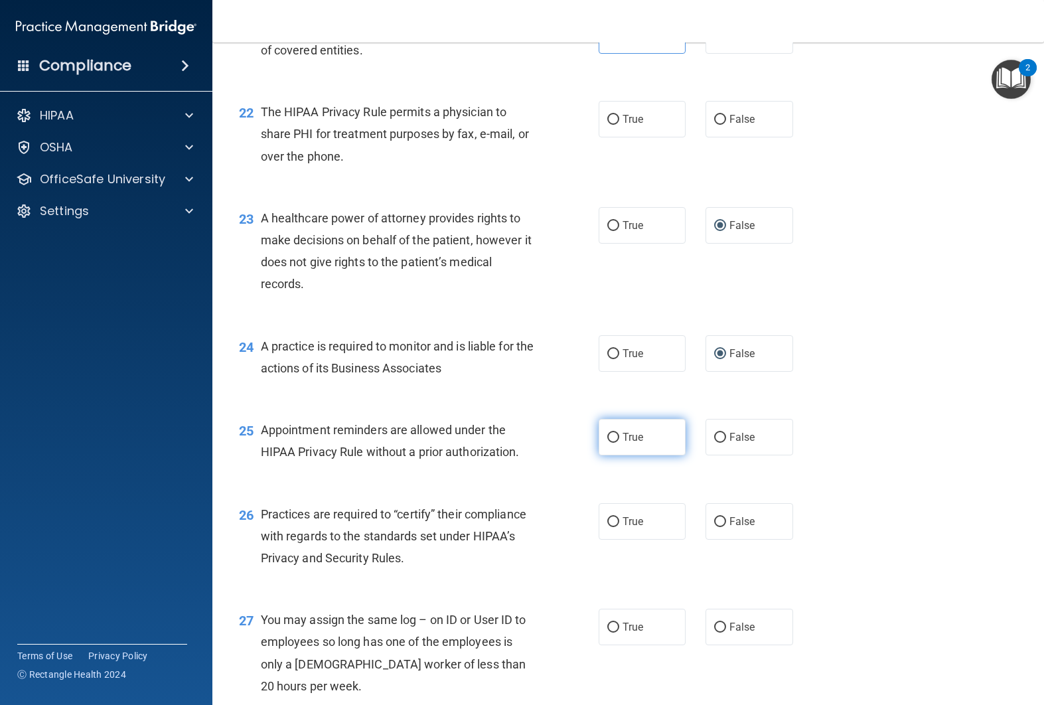
scroll to position [2426, 0]
click at [633, 456] on label "True" at bounding box center [642, 438] width 88 height 36
click at [619, 444] on input "True" at bounding box center [613, 439] width 12 height 10
radio input "true"
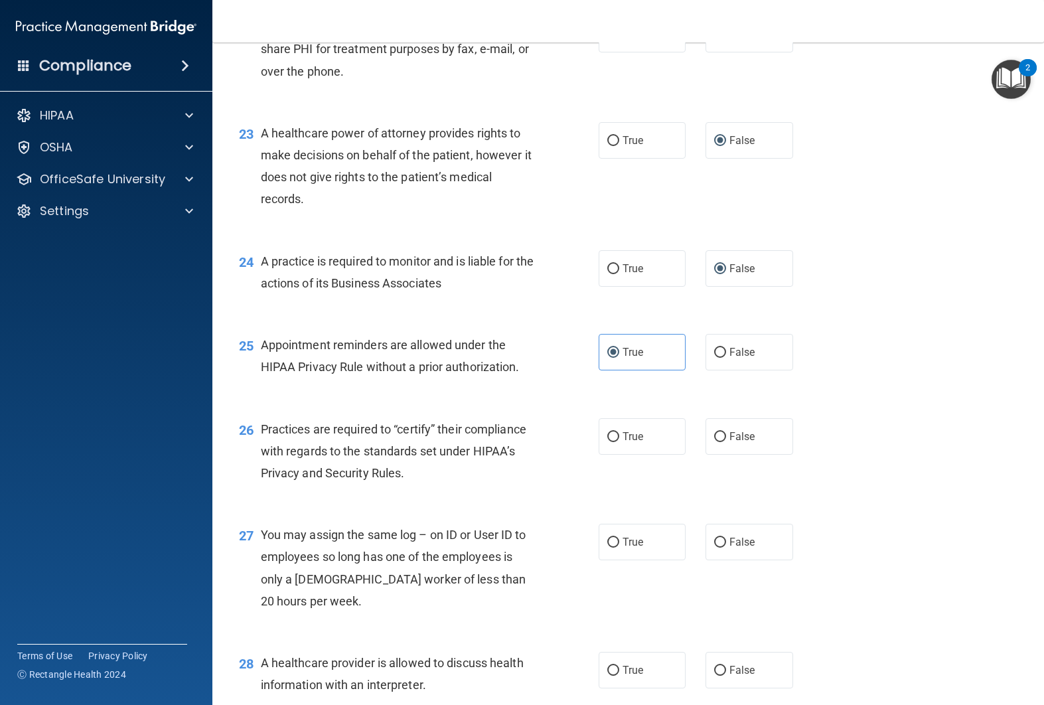
scroll to position [2523, 0]
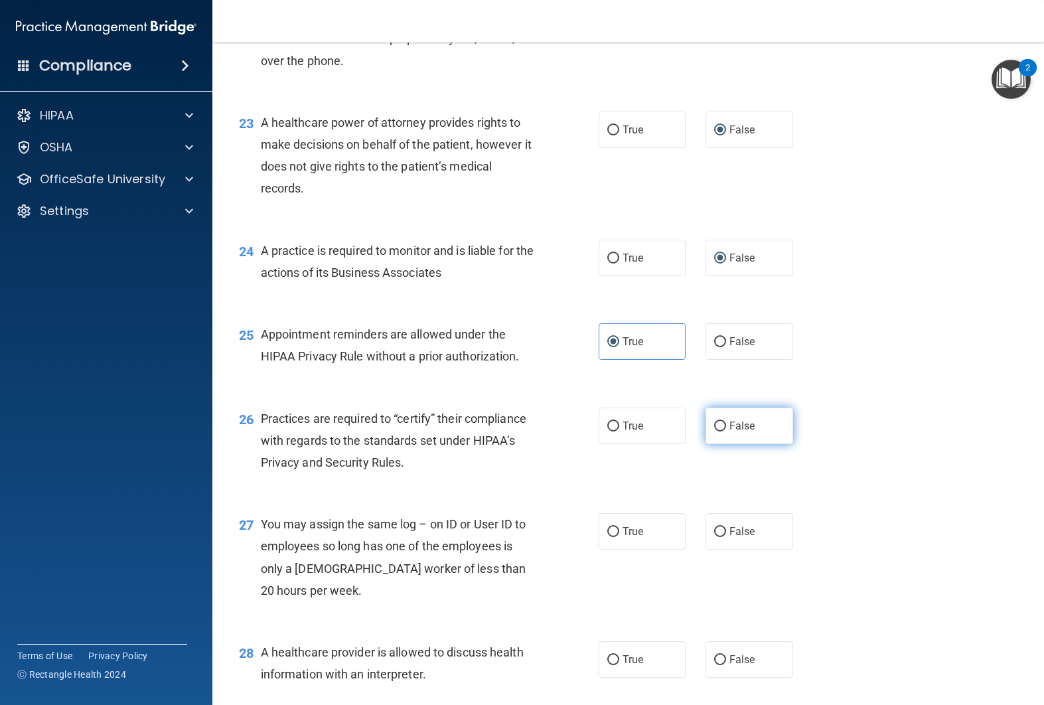
click at [717, 431] on input "False" at bounding box center [720, 426] width 12 height 10
radio input "true"
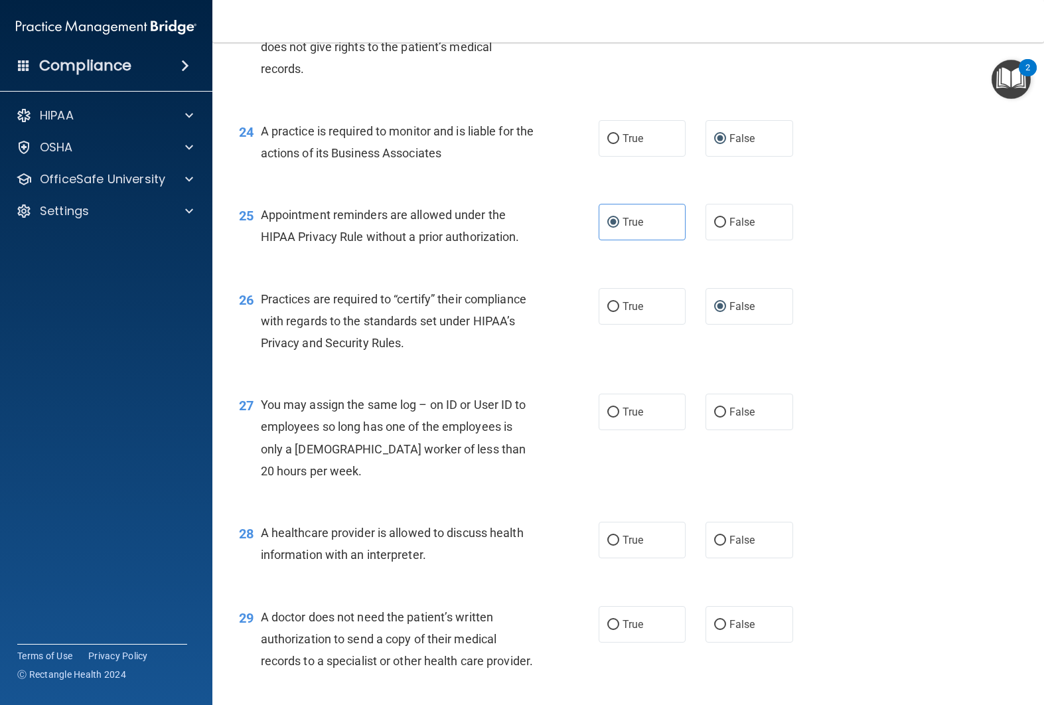
scroll to position [2643, 0]
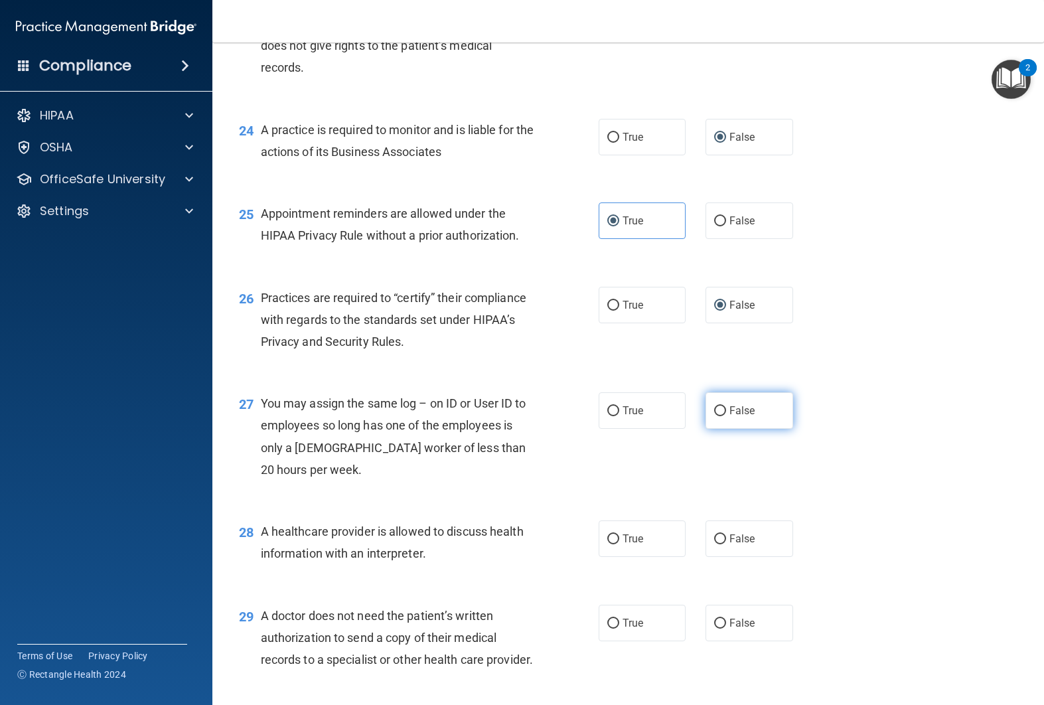
click at [732, 429] on label "False" at bounding box center [749, 410] width 88 height 36
click at [726, 416] on input "False" at bounding box center [720, 411] width 12 height 10
radio input "true"
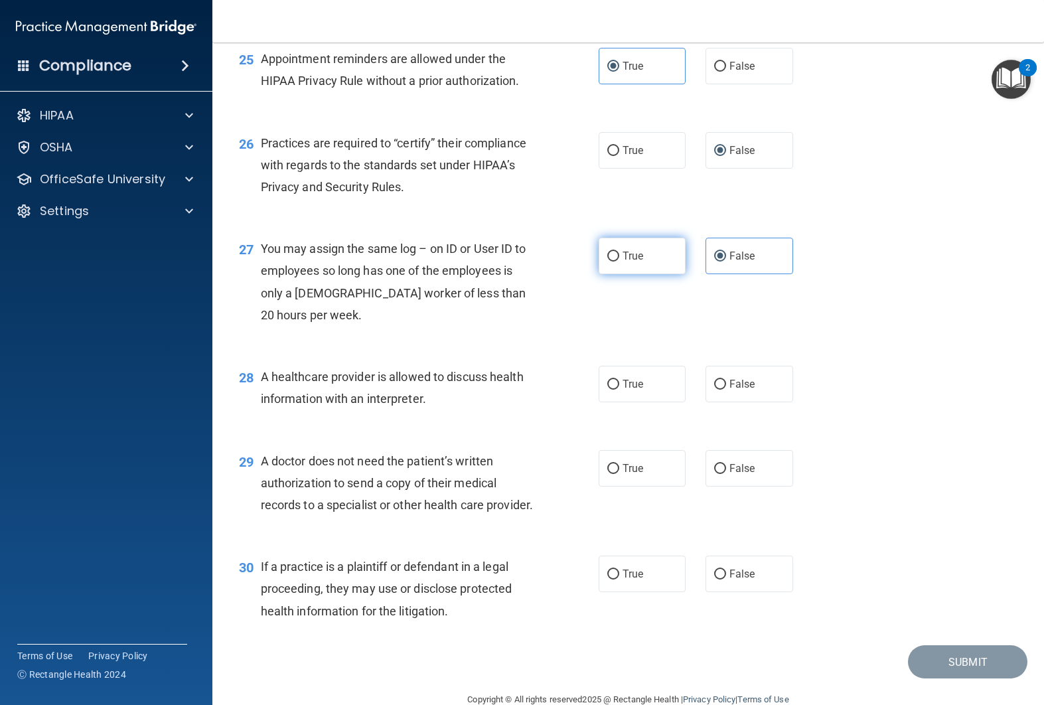
scroll to position [2801, 0]
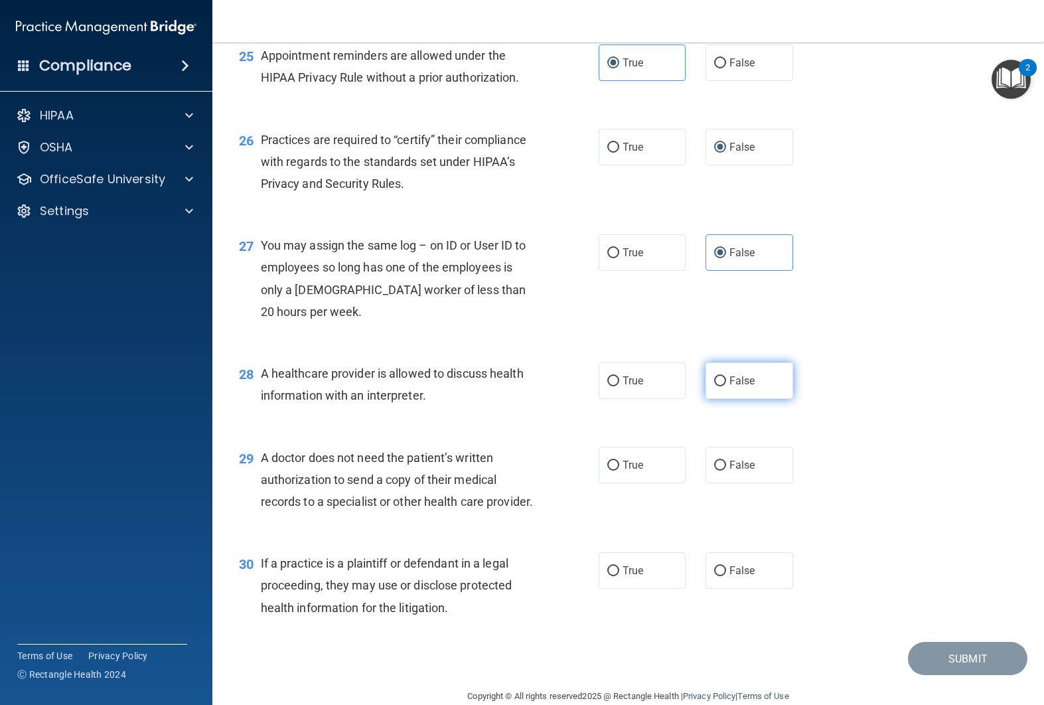
click at [758, 399] on label "False" at bounding box center [749, 380] width 88 height 36
click at [726, 386] on input "False" at bounding box center [720, 381] width 12 height 10
radio input "true"
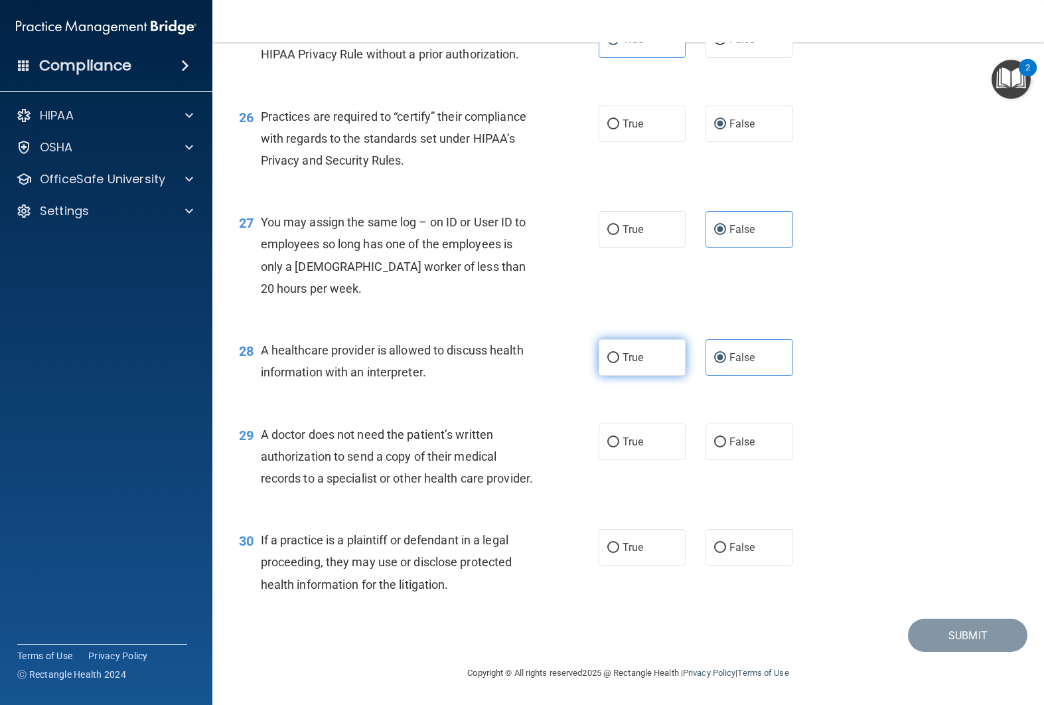
scroll to position [2854, 0]
click at [655, 453] on label "True" at bounding box center [642, 441] width 88 height 36
click at [619, 447] on input "True" at bounding box center [613, 442] width 12 height 10
radio input "true"
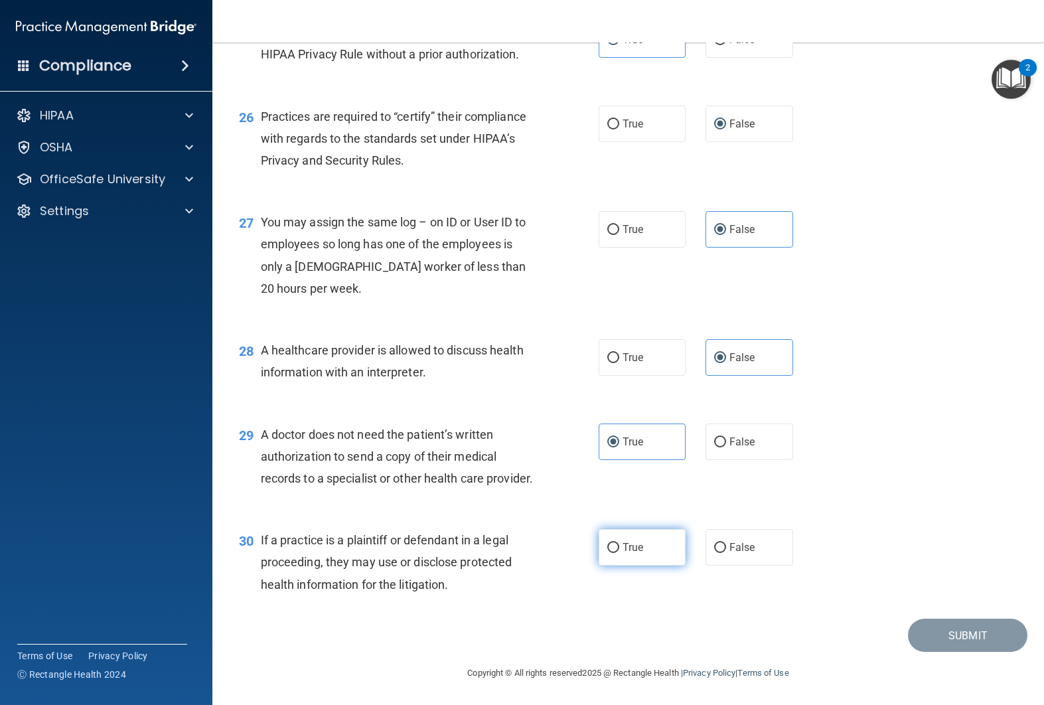
click at [664, 537] on label "True" at bounding box center [642, 547] width 88 height 36
click at [619, 543] on input "True" at bounding box center [613, 548] width 12 height 10
radio input "true"
drag, startPoint x: 721, startPoint y: 585, endPoint x: 790, endPoint y: 601, distance: 70.2
click at [721, 585] on div "30 If a practice is a plaintiff or defendant in a legal proceeding, they may us…" at bounding box center [628, 565] width 798 height 106
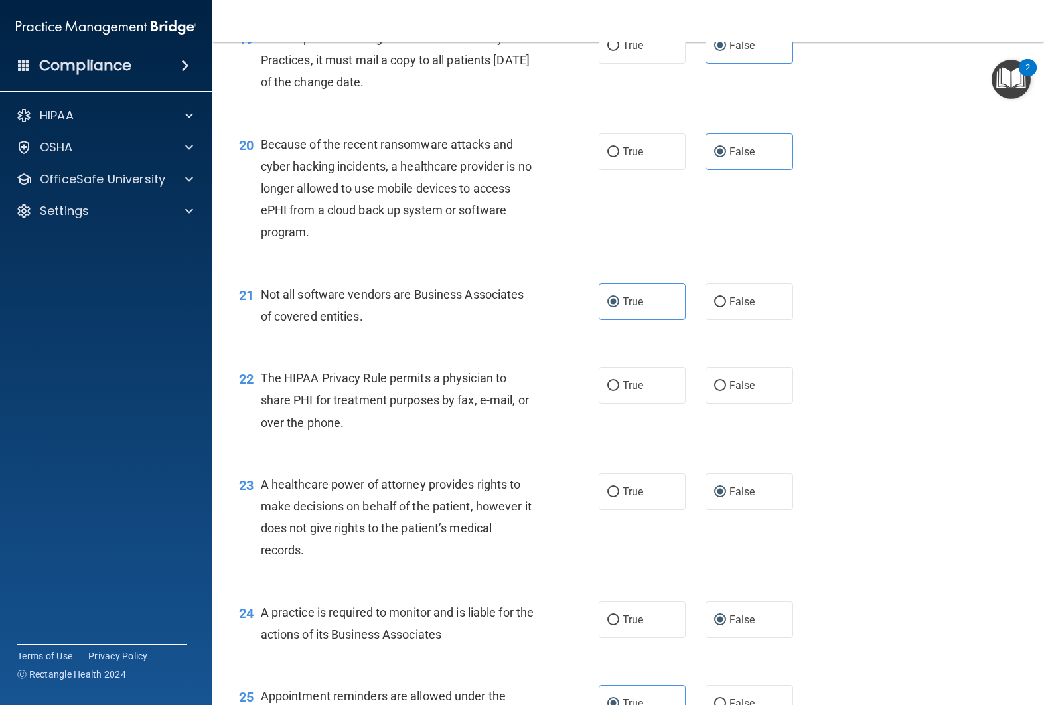
scroll to position [2155, 0]
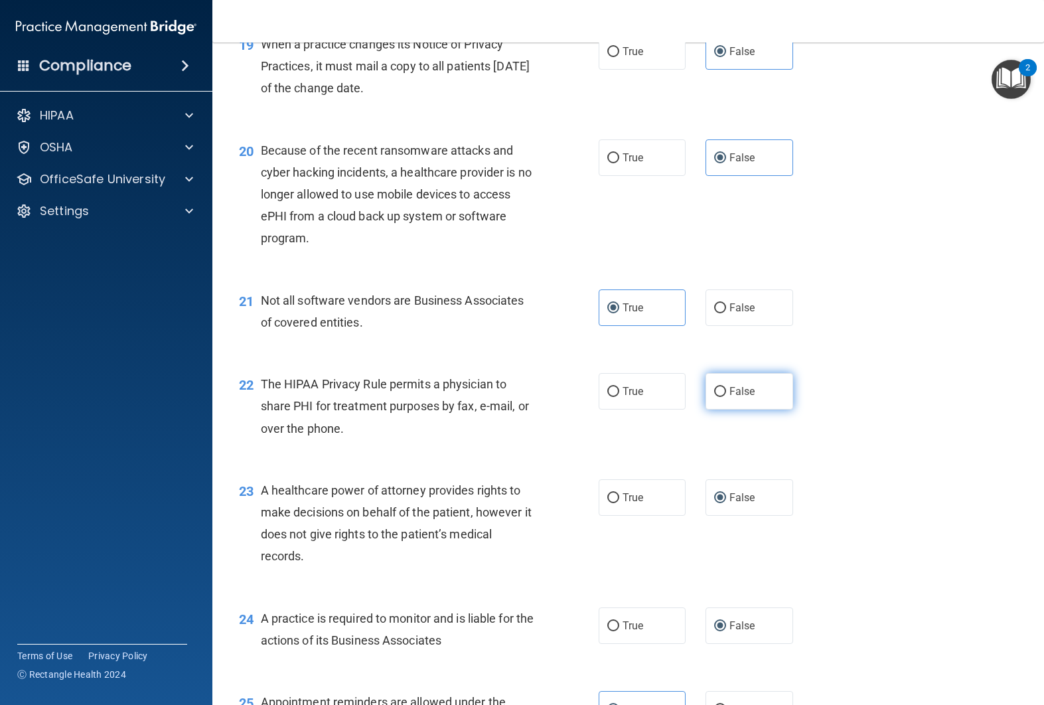
click at [717, 397] on input "False" at bounding box center [720, 392] width 12 height 10
radio input "true"
click at [614, 397] on input "True" at bounding box center [613, 392] width 12 height 10
radio input "true"
radio input "false"
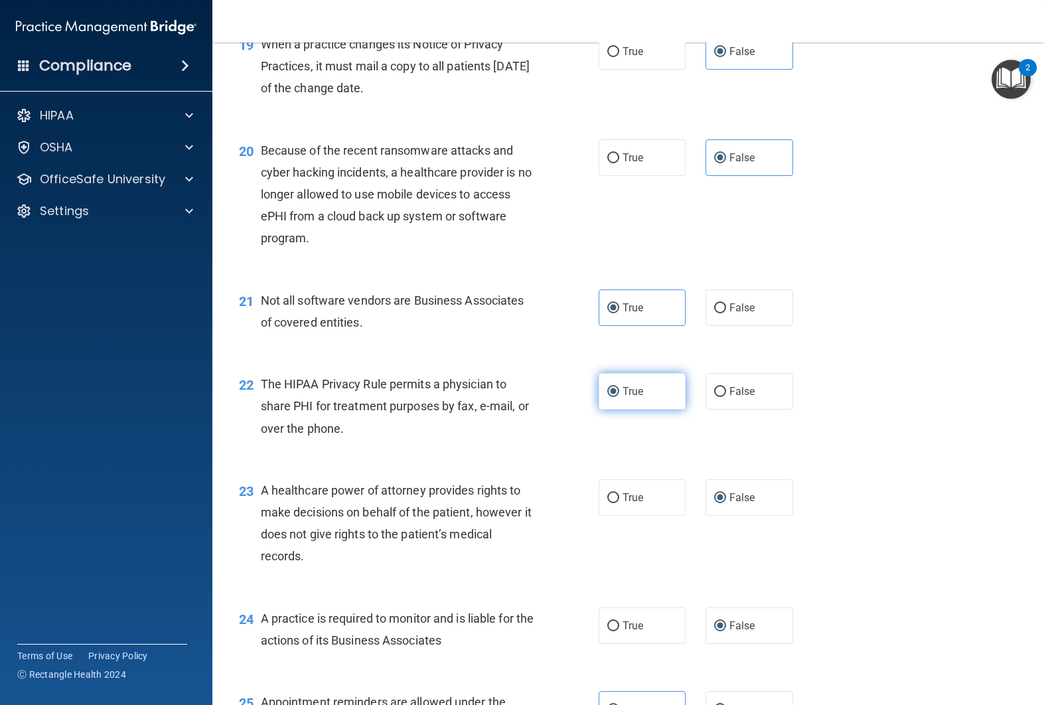
scroll to position [2892, 0]
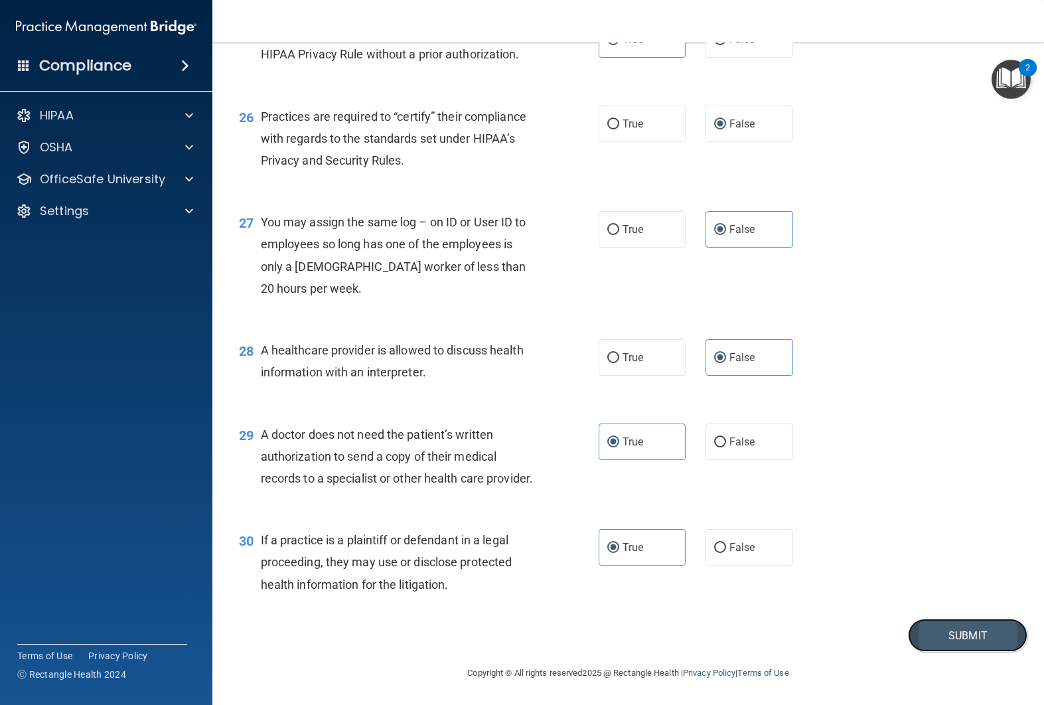
click at [928, 636] on button "Submit" at bounding box center [967, 635] width 119 height 34
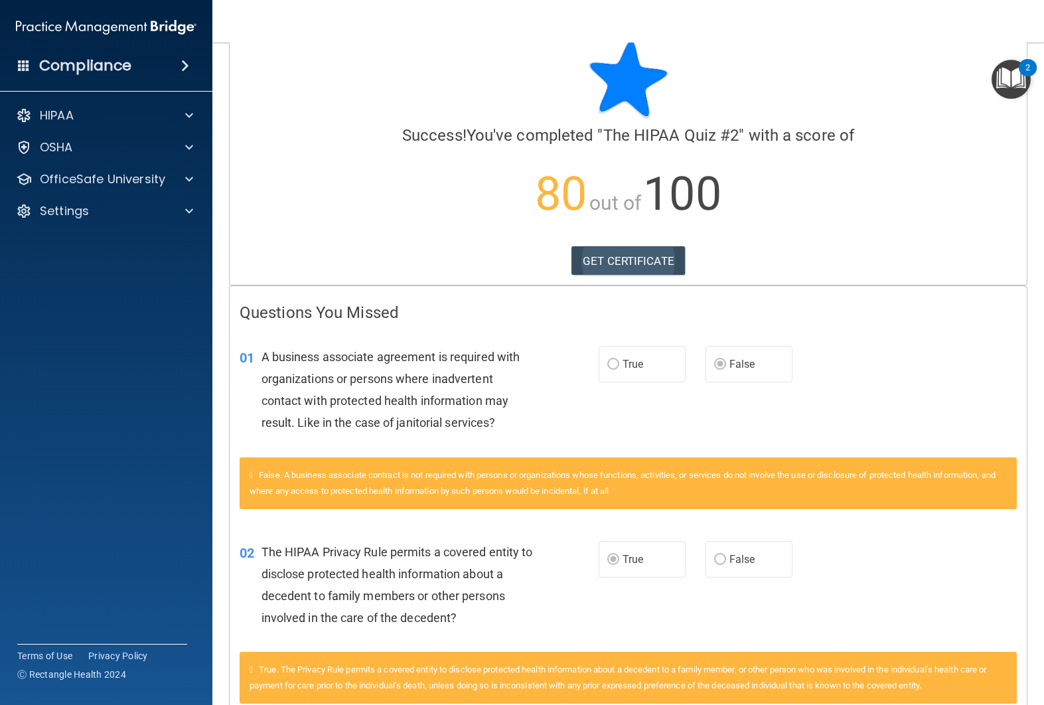
scroll to position [31, 0]
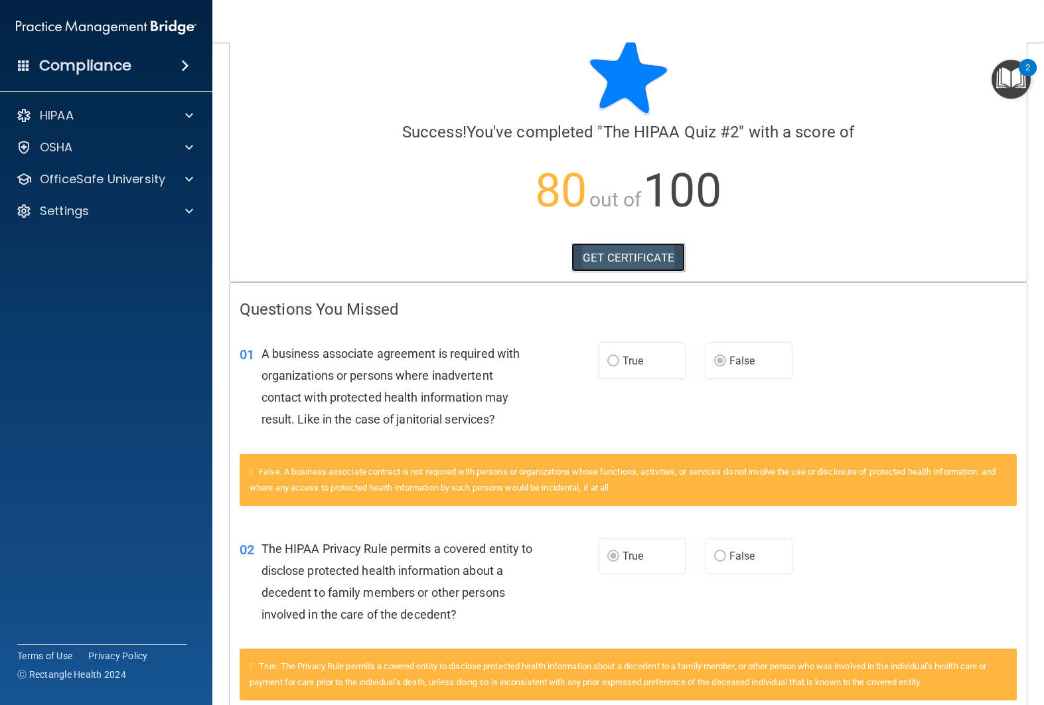
click at [645, 249] on link "GET CERTIFICATE" at bounding box center [627, 257] width 113 height 29
click at [187, 123] on div "HIPAA" at bounding box center [106, 115] width 213 height 27
click at [188, 144] on span at bounding box center [189, 147] width 8 height 16
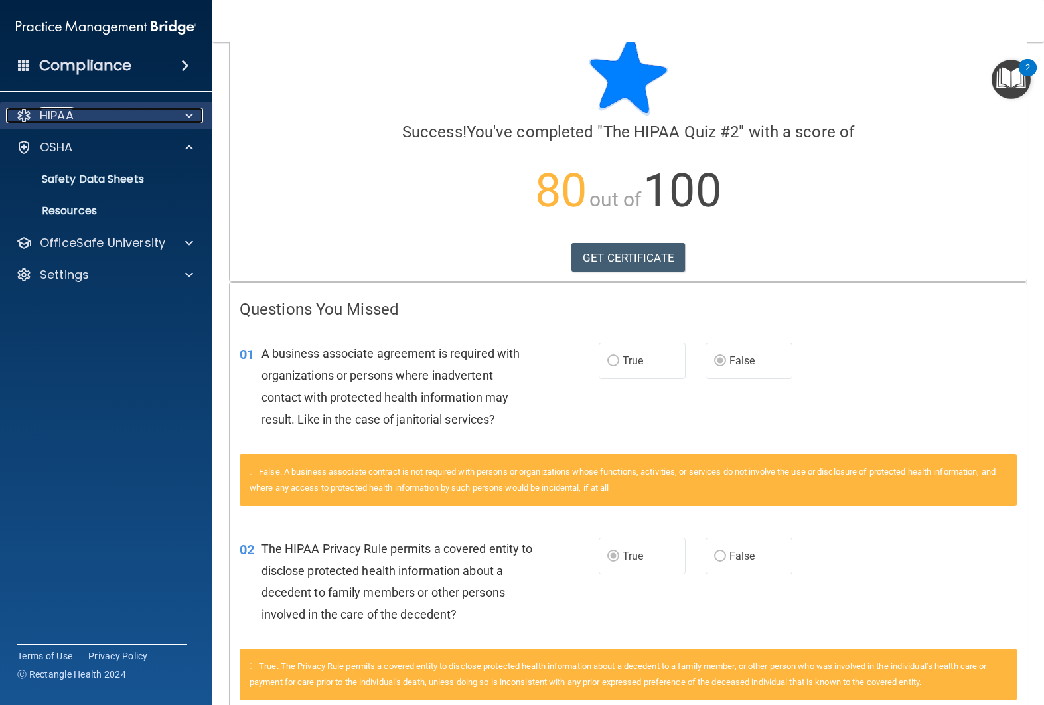
click at [202, 119] on div at bounding box center [187, 115] width 33 height 16
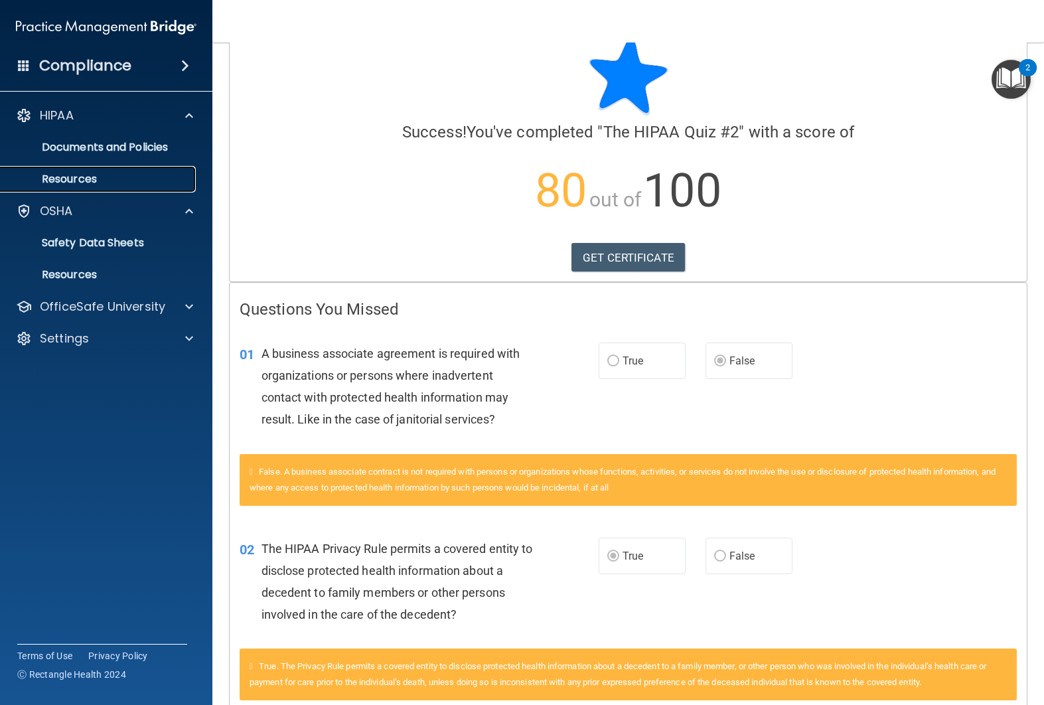
click at [134, 173] on p "Resources" at bounding box center [99, 179] width 181 height 13
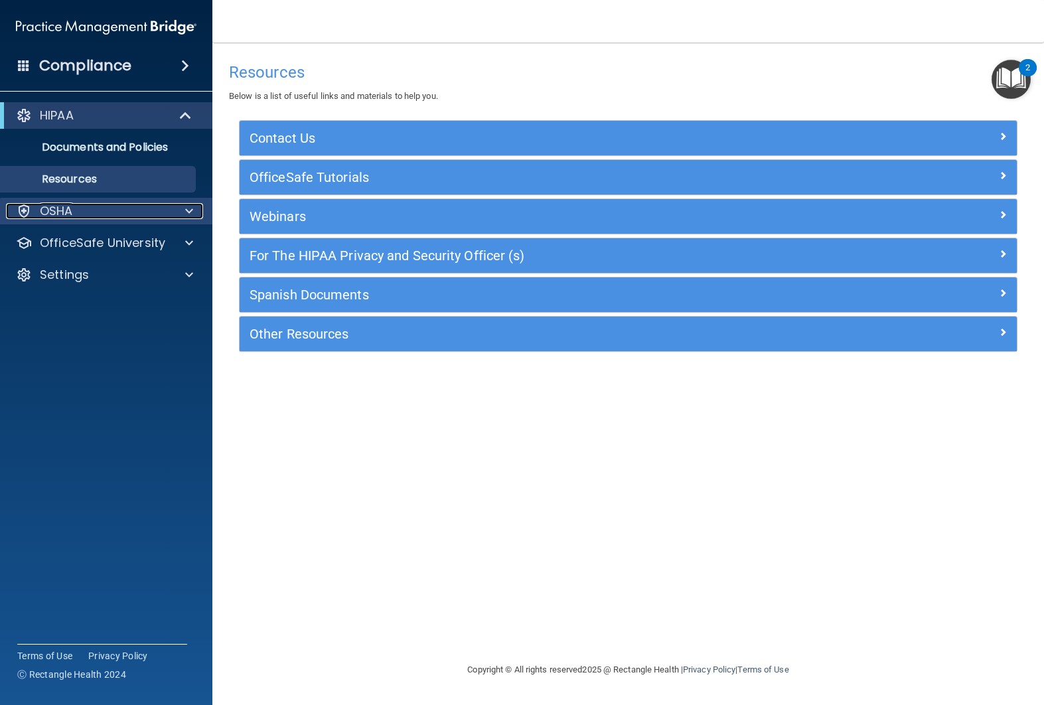
click at [195, 208] on div at bounding box center [187, 211] width 33 height 16
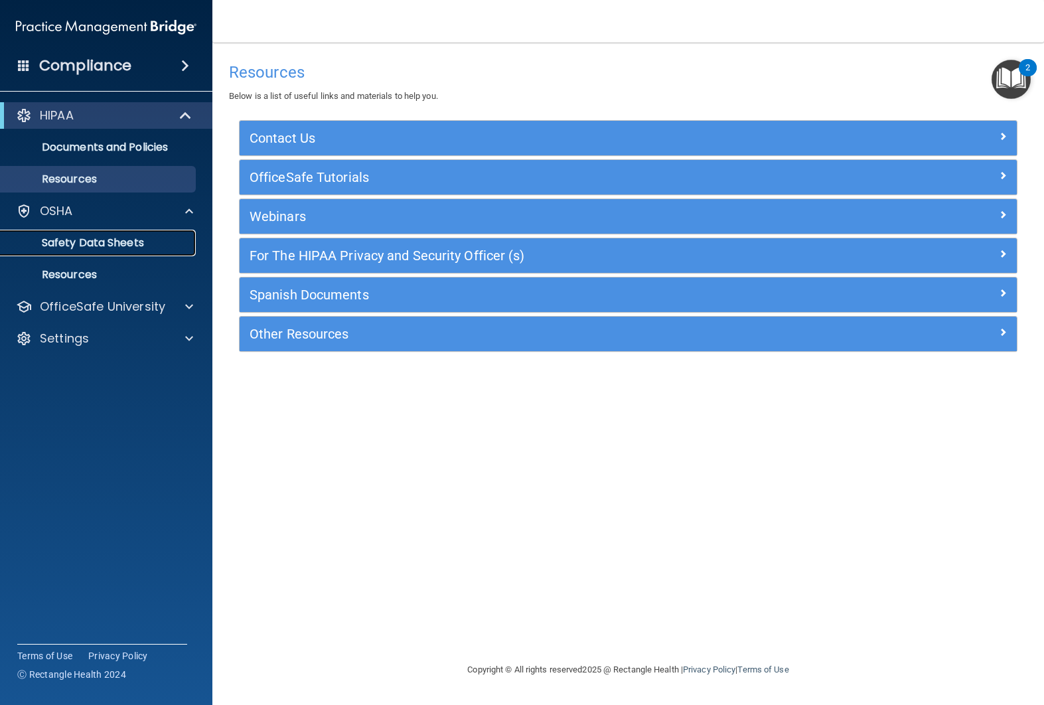
click at [127, 241] on p "Safety Data Sheets" at bounding box center [99, 242] width 181 height 13
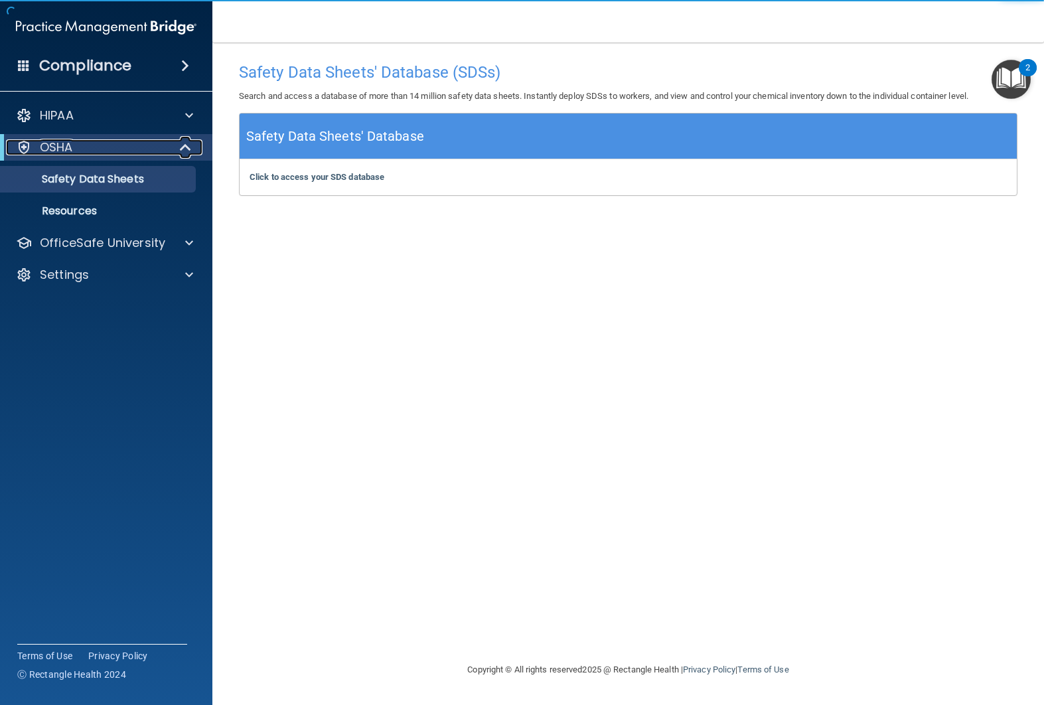
click at [176, 155] on div at bounding box center [186, 147] width 33 height 16
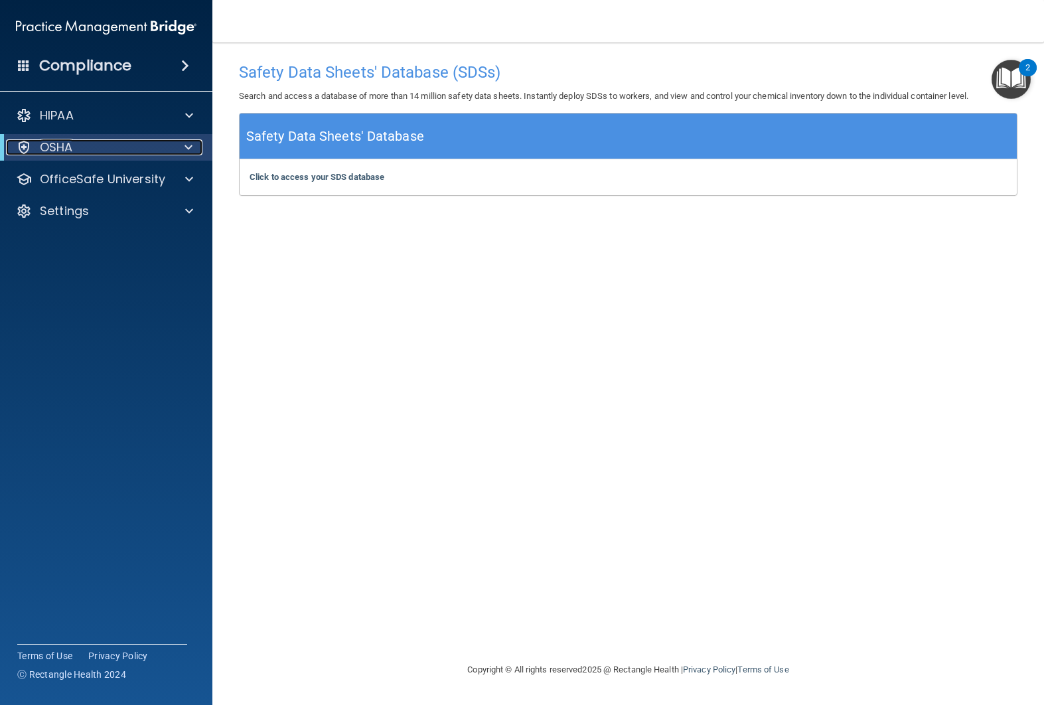
click at [182, 153] on div at bounding box center [186, 147] width 33 height 16
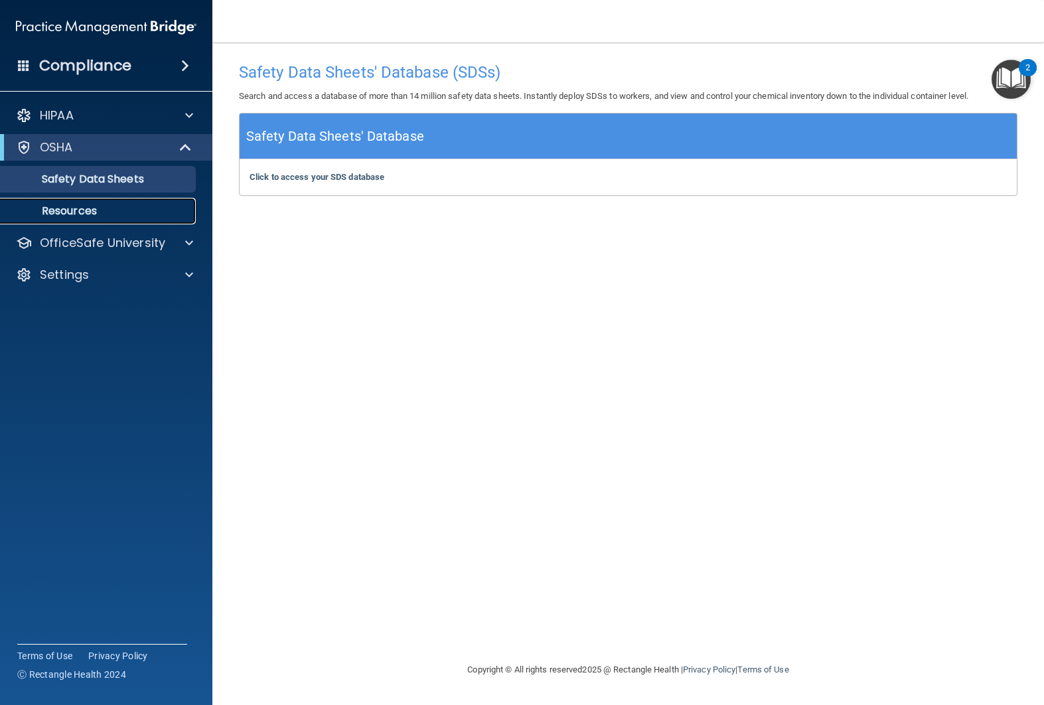
click at [123, 207] on p "Resources" at bounding box center [99, 210] width 181 height 13
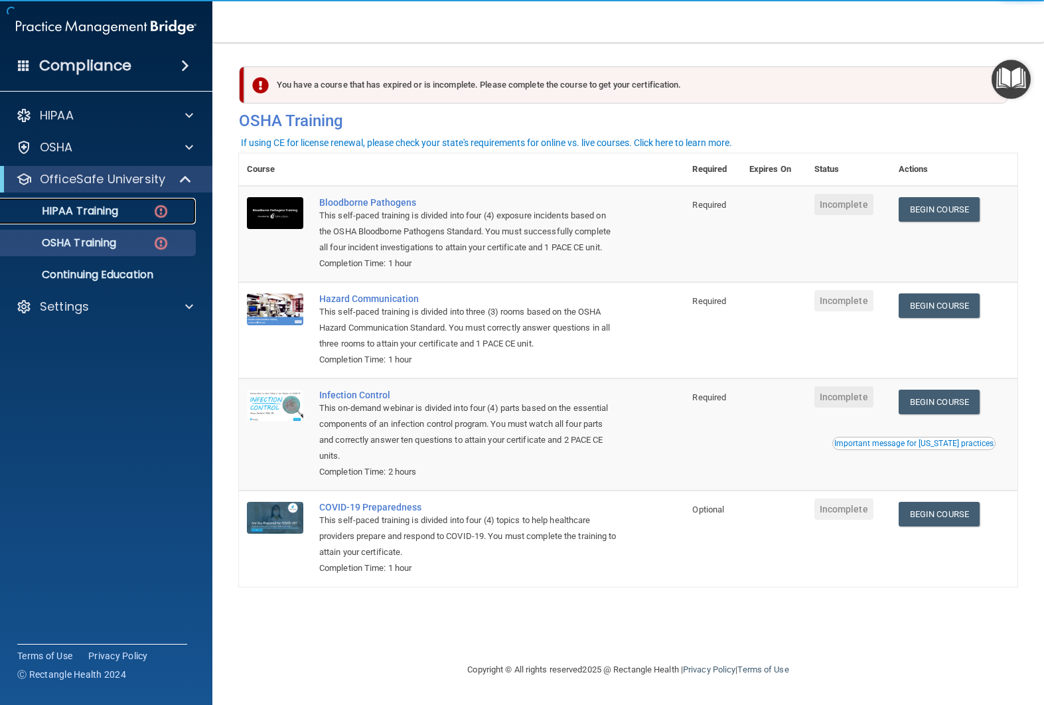
click at [129, 211] on div "HIPAA Training" at bounding box center [99, 210] width 181 height 13
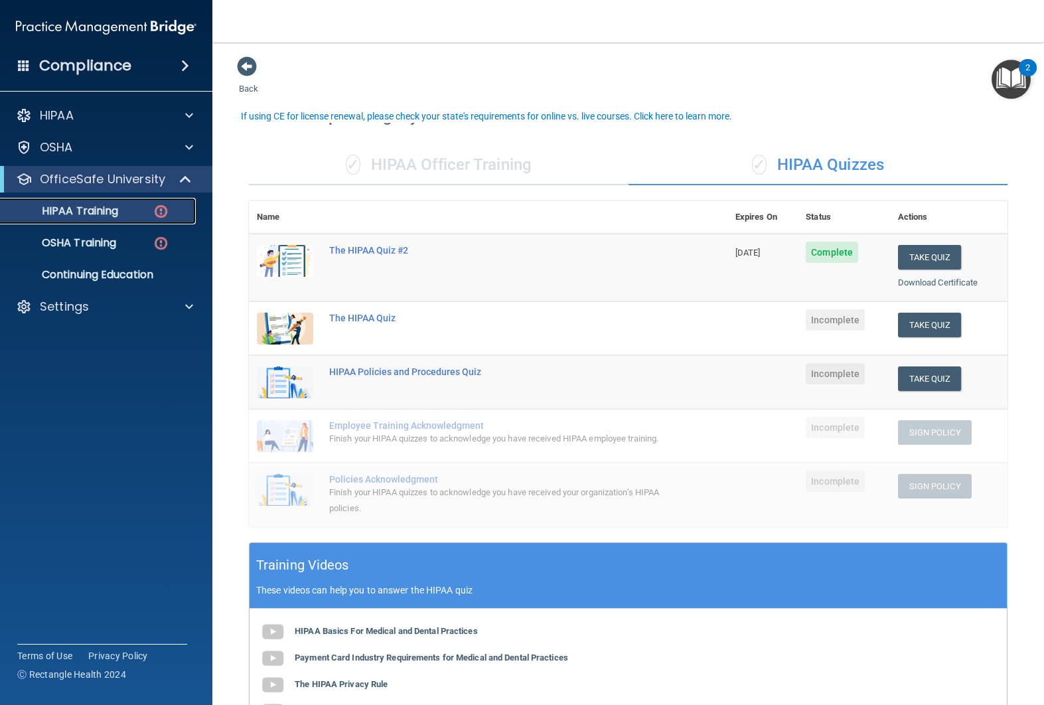
scroll to position [29, 0]
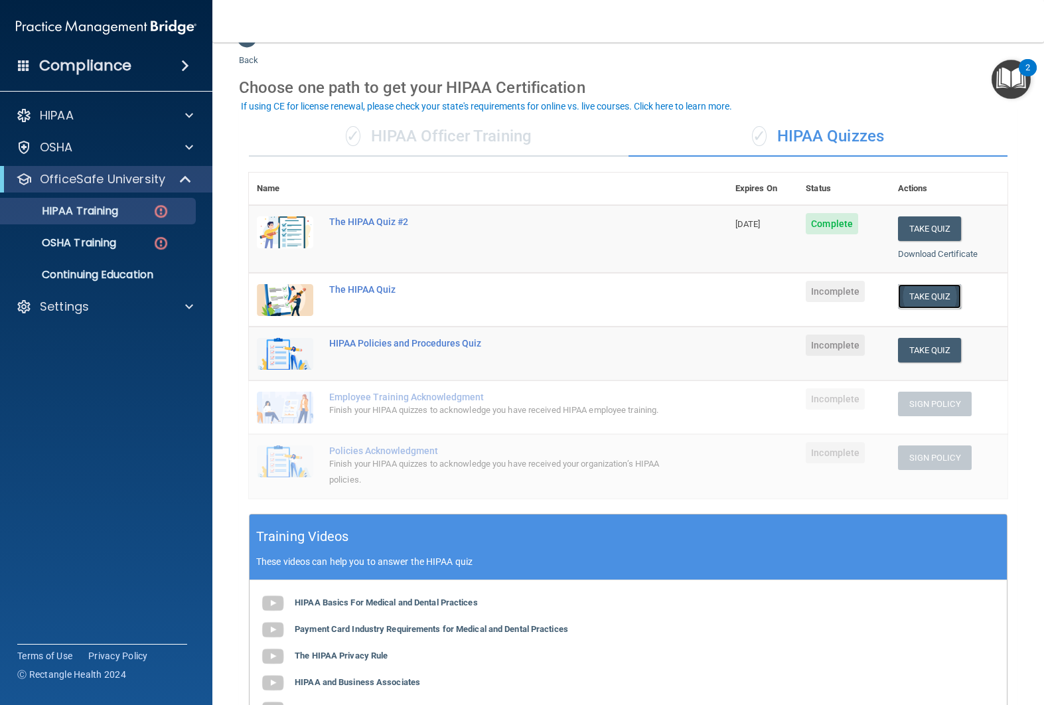
click at [919, 293] on button "Take Quiz" at bounding box center [930, 296] width 64 height 25
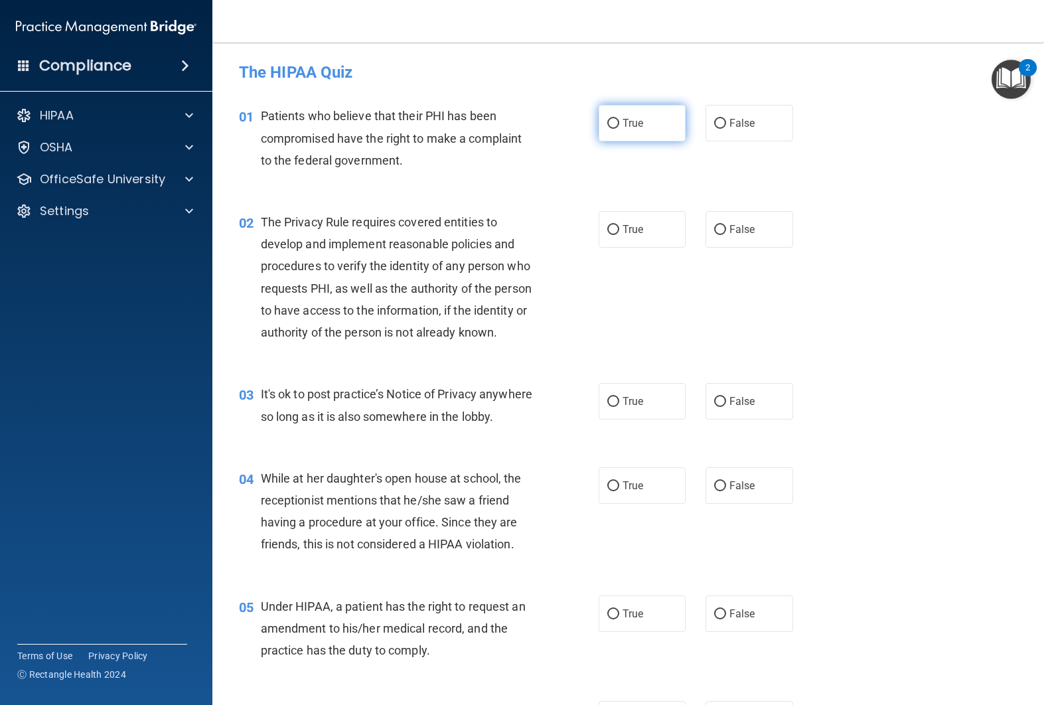
click at [652, 127] on label "True" at bounding box center [642, 123] width 88 height 36
click at [619, 127] on input "True" at bounding box center [613, 124] width 12 height 10
radio input "true"
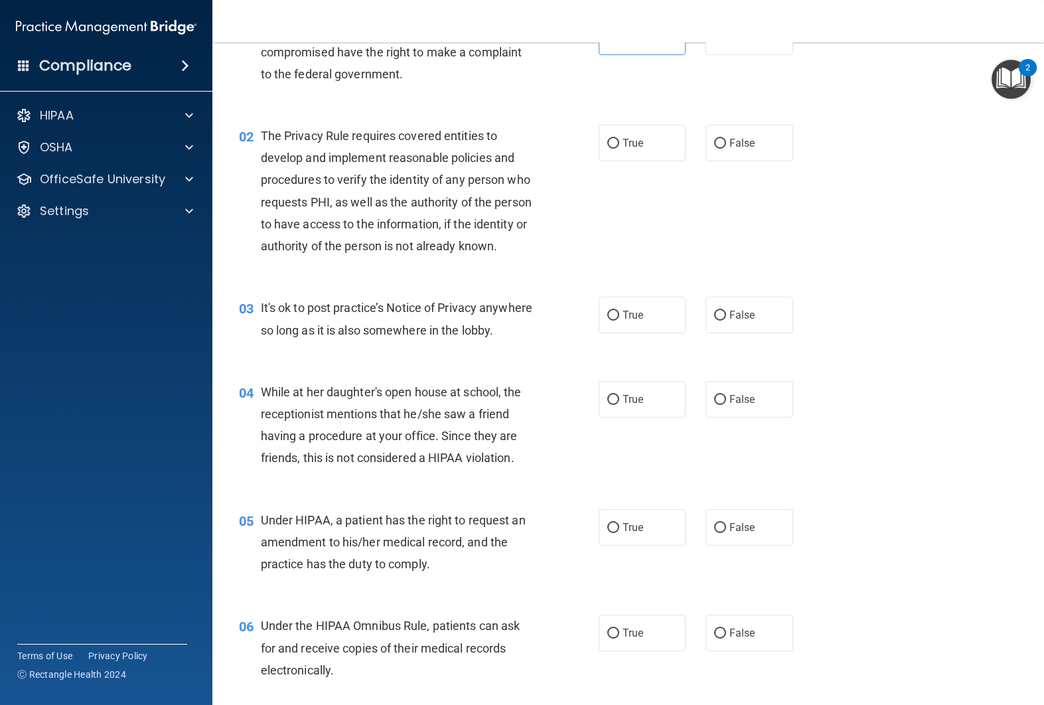
scroll to position [88, 0]
click at [662, 131] on label "True" at bounding box center [642, 143] width 88 height 36
click at [619, 139] on input "True" at bounding box center [613, 144] width 12 height 10
radio input "true"
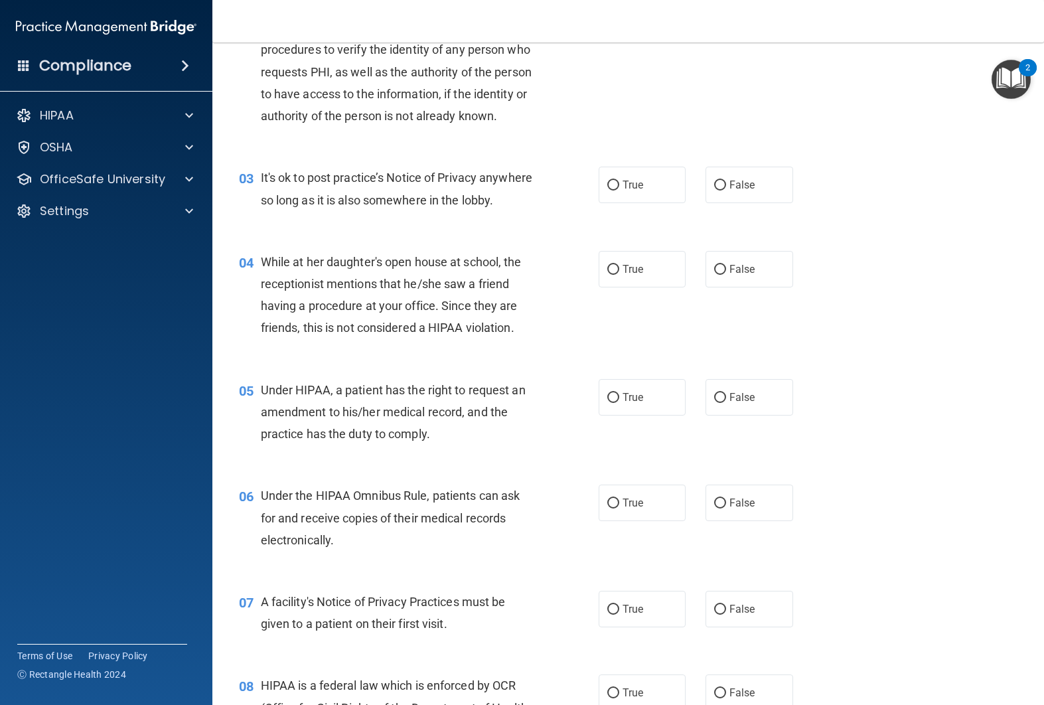
scroll to position [222, 0]
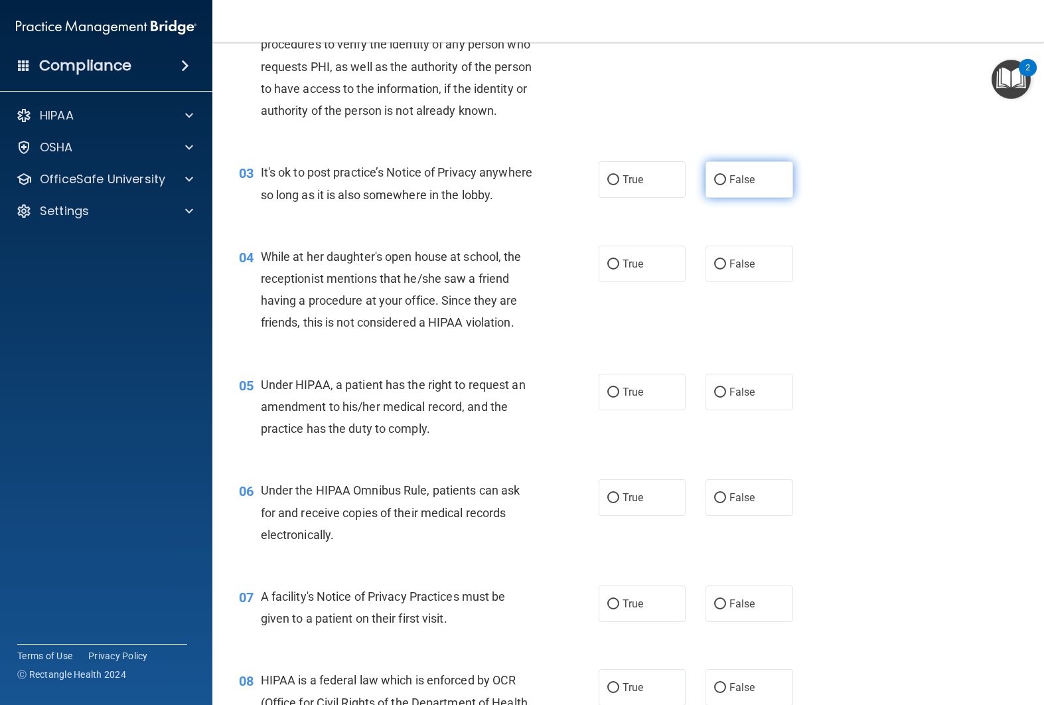
click at [738, 194] on label "False" at bounding box center [749, 179] width 88 height 36
click at [726, 185] on input "False" at bounding box center [720, 180] width 12 height 10
radio input "true"
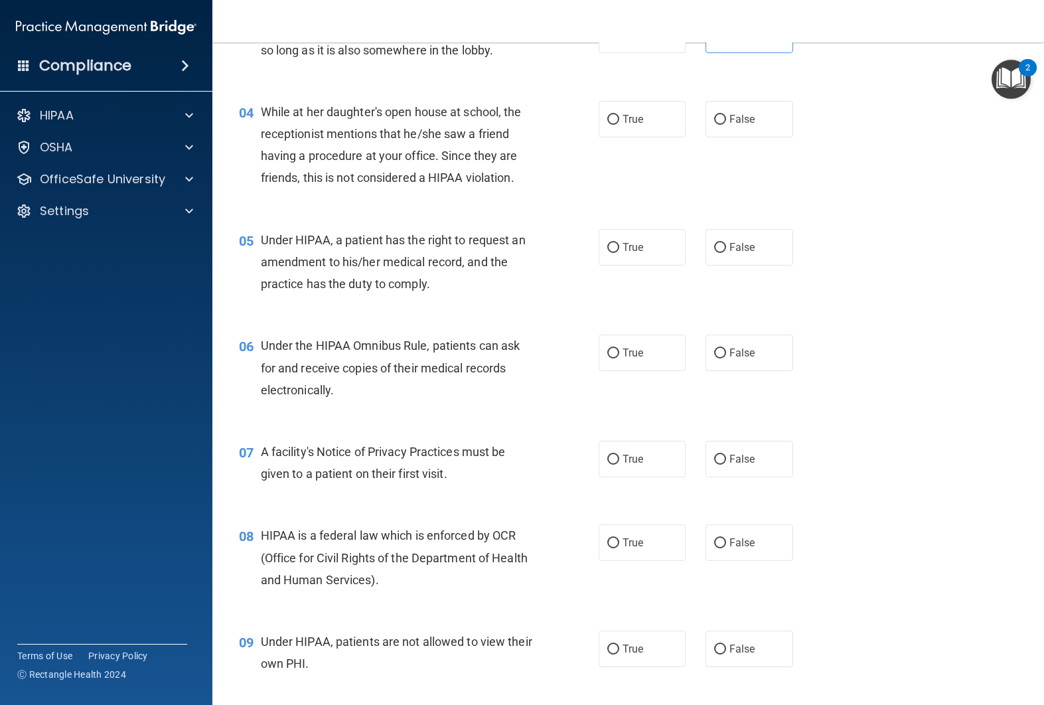
scroll to position [373, 0]
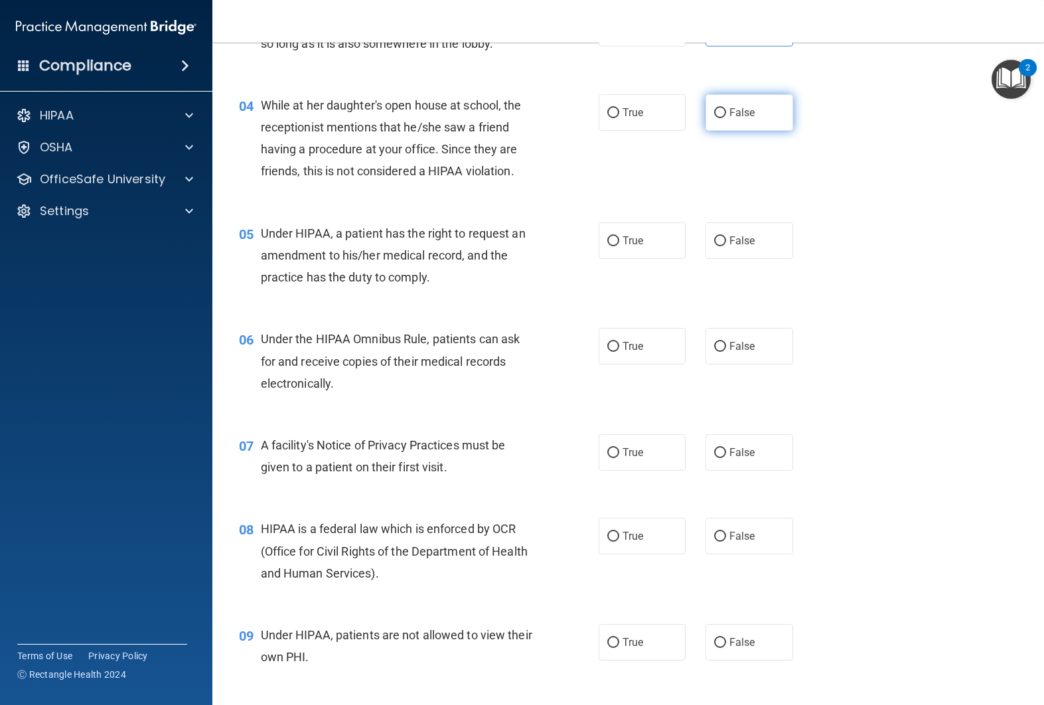
click at [729, 131] on label "False" at bounding box center [749, 112] width 88 height 36
click at [726, 118] on input "False" at bounding box center [720, 113] width 12 height 10
radio input "true"
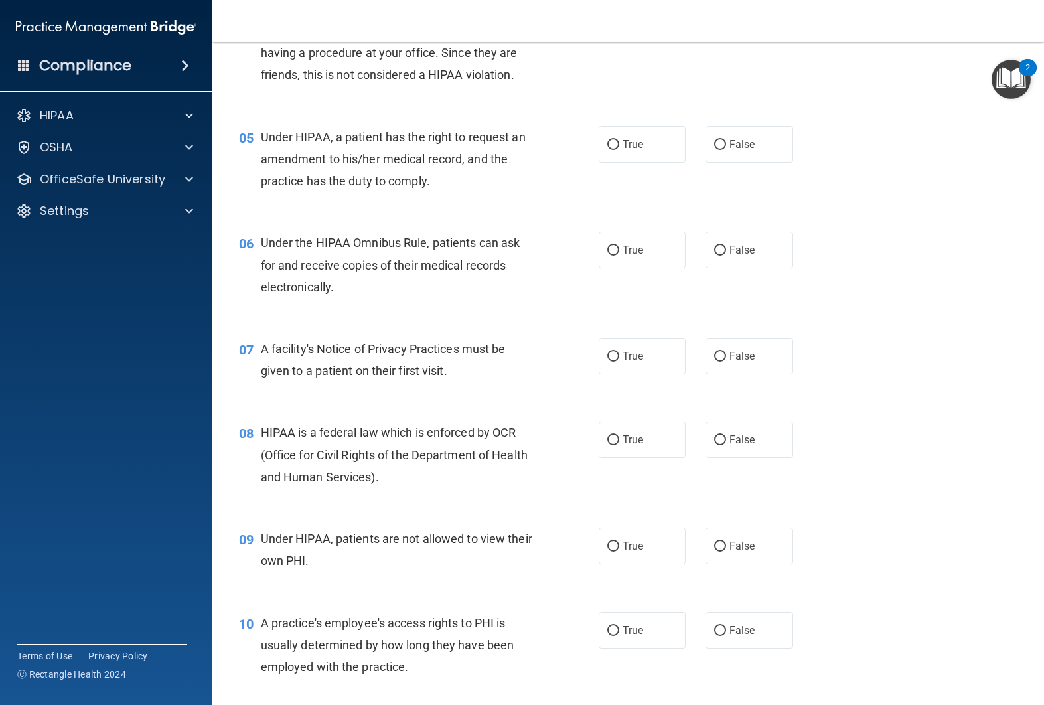
scroll to position [470, 0]
click at [675, 162] on label "True" at bounding box center [642, 143] width 88 height 36
click at [619, 149] on input "True" at bounding box center [613, 144] width 12 height 10
radio input "true"
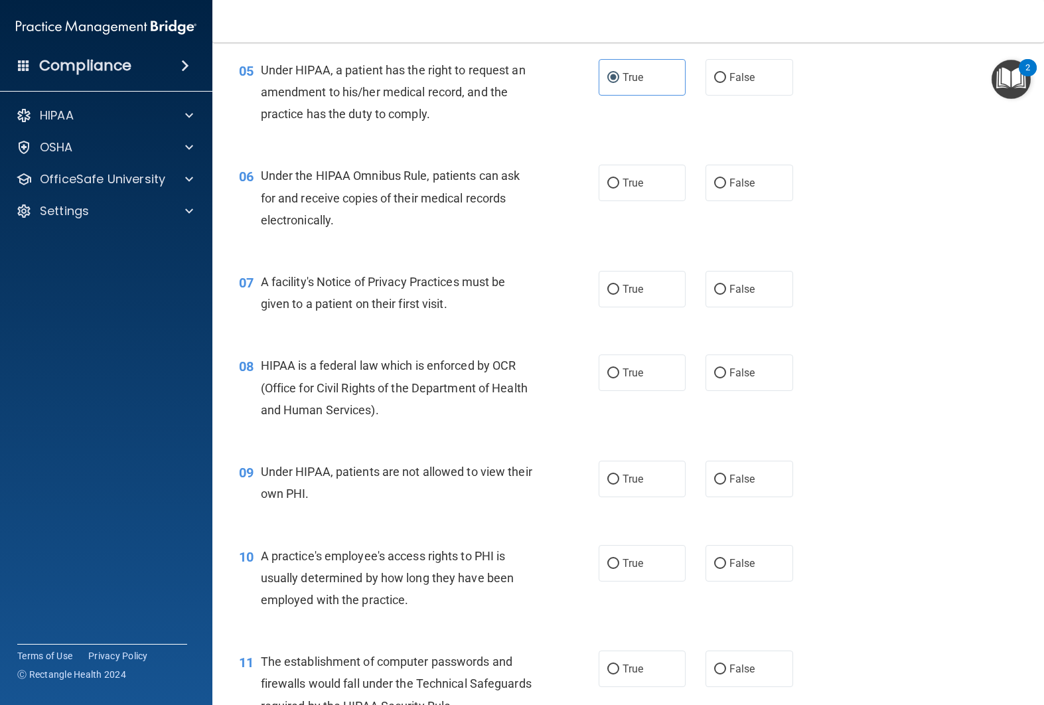
scroll to position [541, 0]
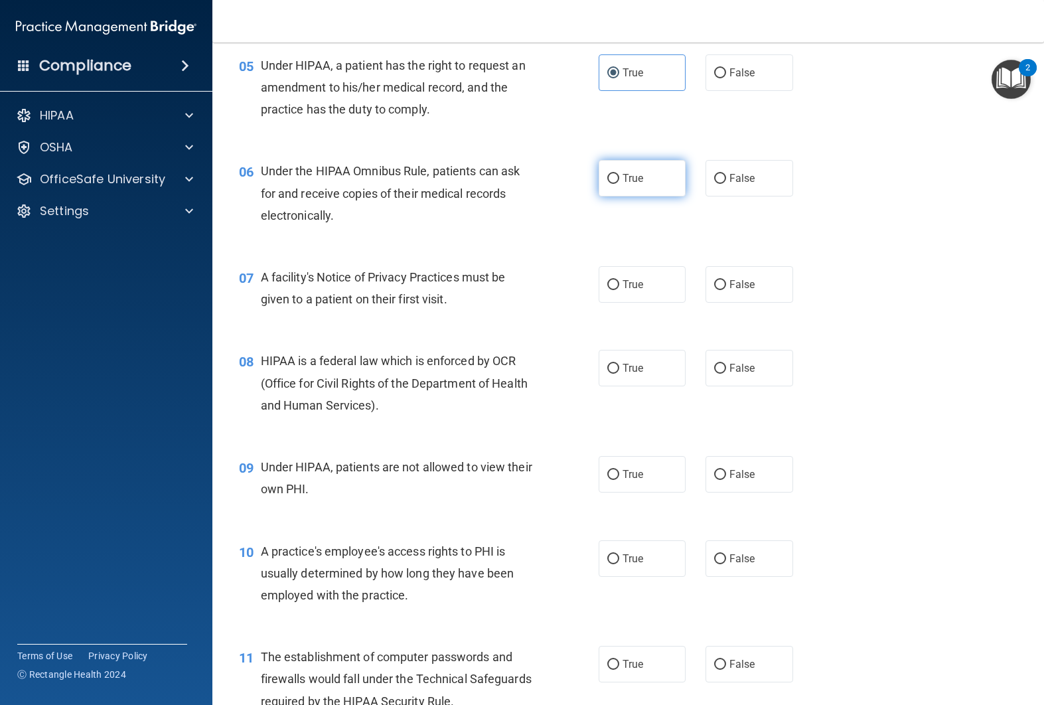
click at [608, 184] on input "True" at bounding box center [613, 179] width 12 height 10
radio input "true"
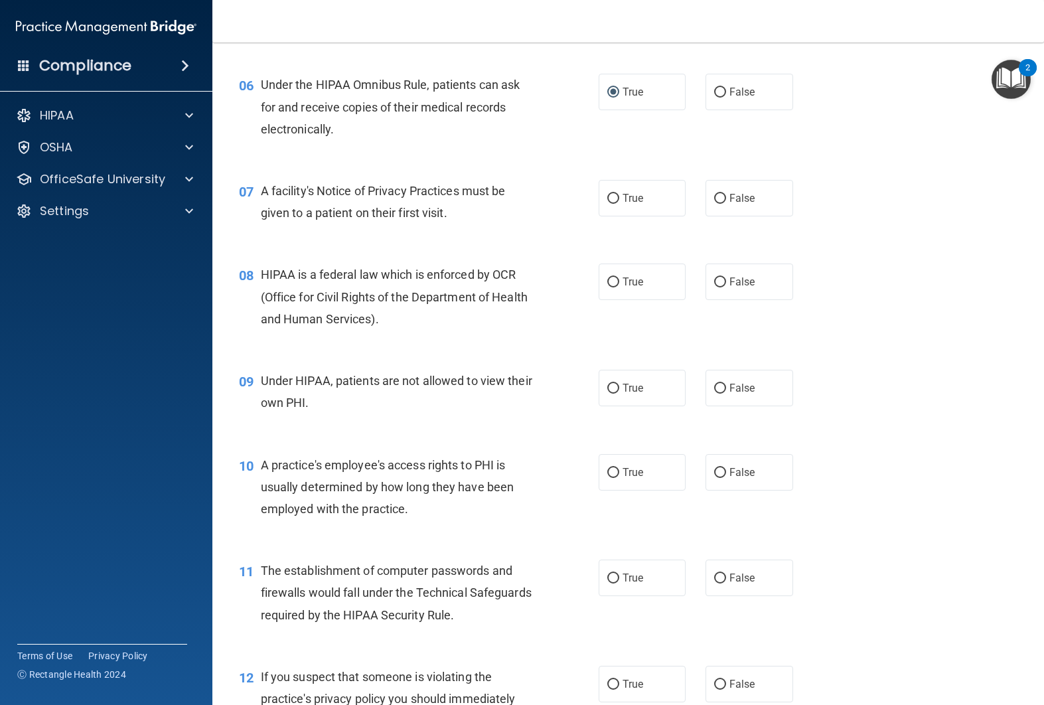
scroll to position [632, 0]
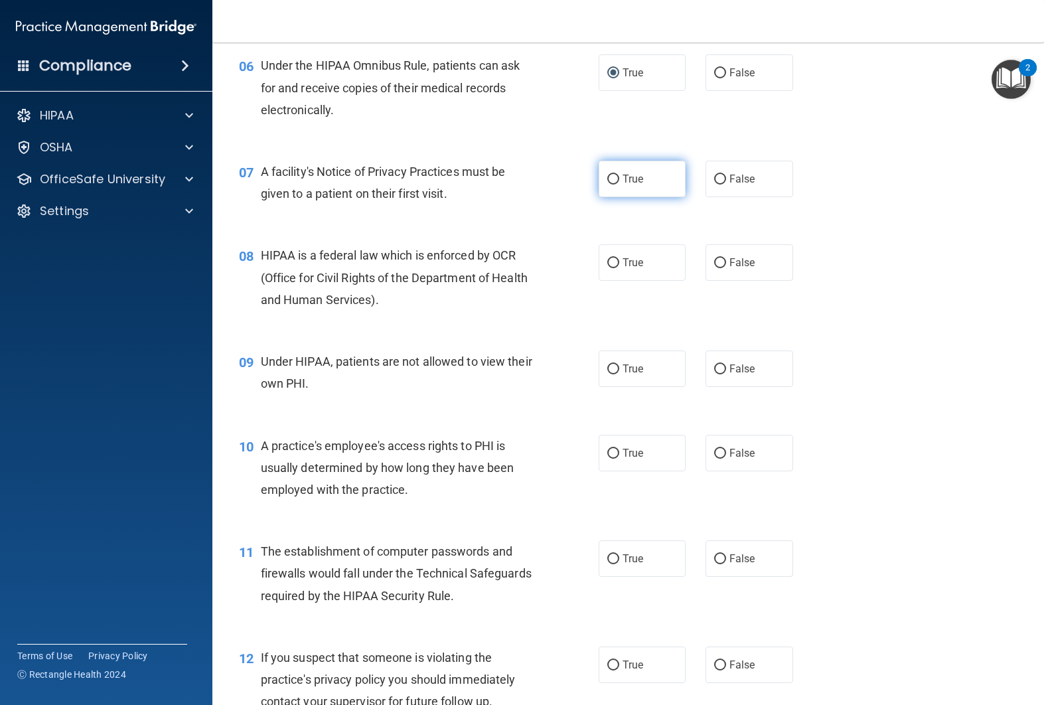
click at [622, 197] on label "True" at bounding box center [642, 179] width 88 height 36
click at [619, 184] on input "True" at bounding box center [613, 180] width 12 height 10
radio input "true"
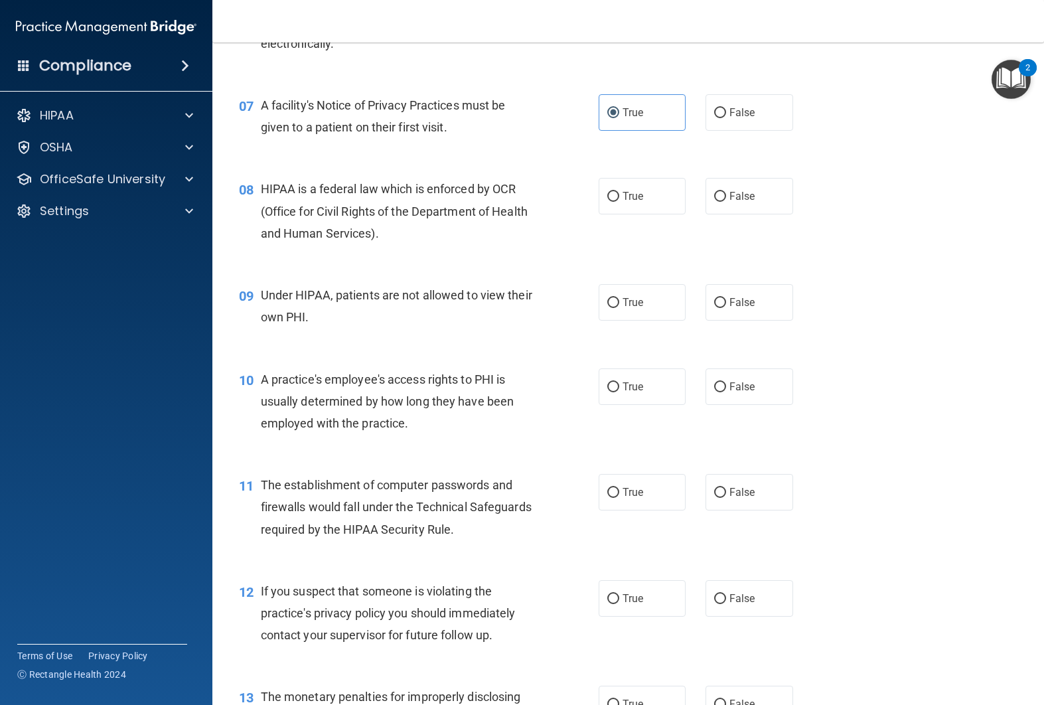
scroll to position [716, 0]
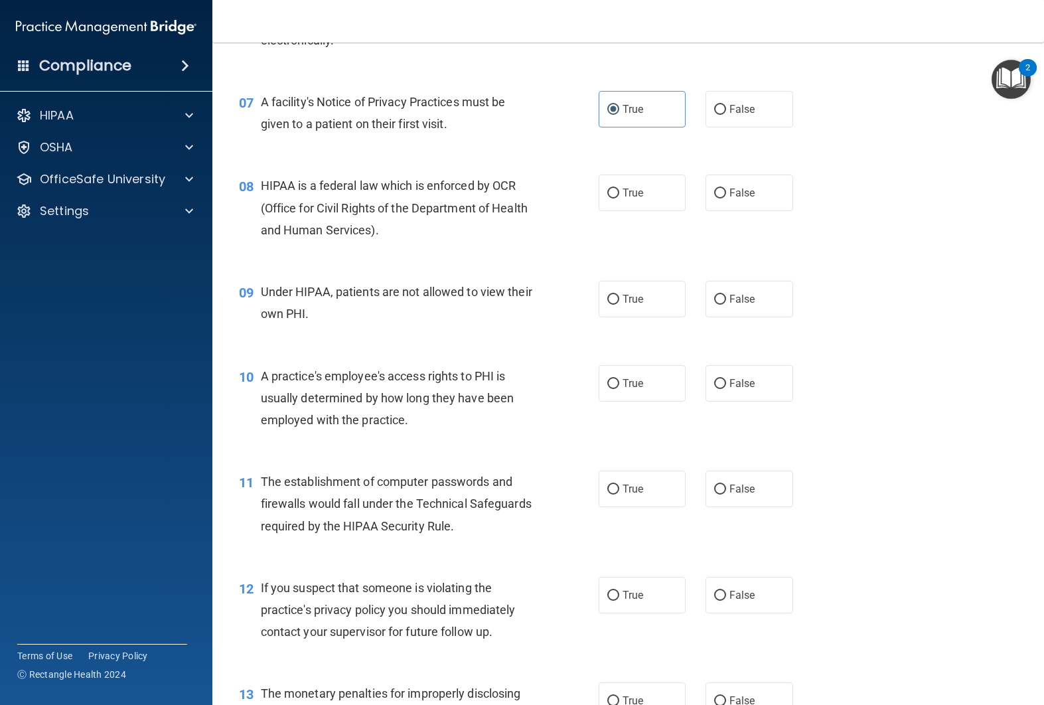
drag, startPoint x: 618, startPoint y: 221, endPoint x: 591, endPoint y: 221, distance: 26.5
click at [617, 211] on label "True" at bounding box center [642, 193] width 88 height 36
click at [617, 198] on input "True" at bounding box center [613, 193] width 12 height 10
radio input "true"
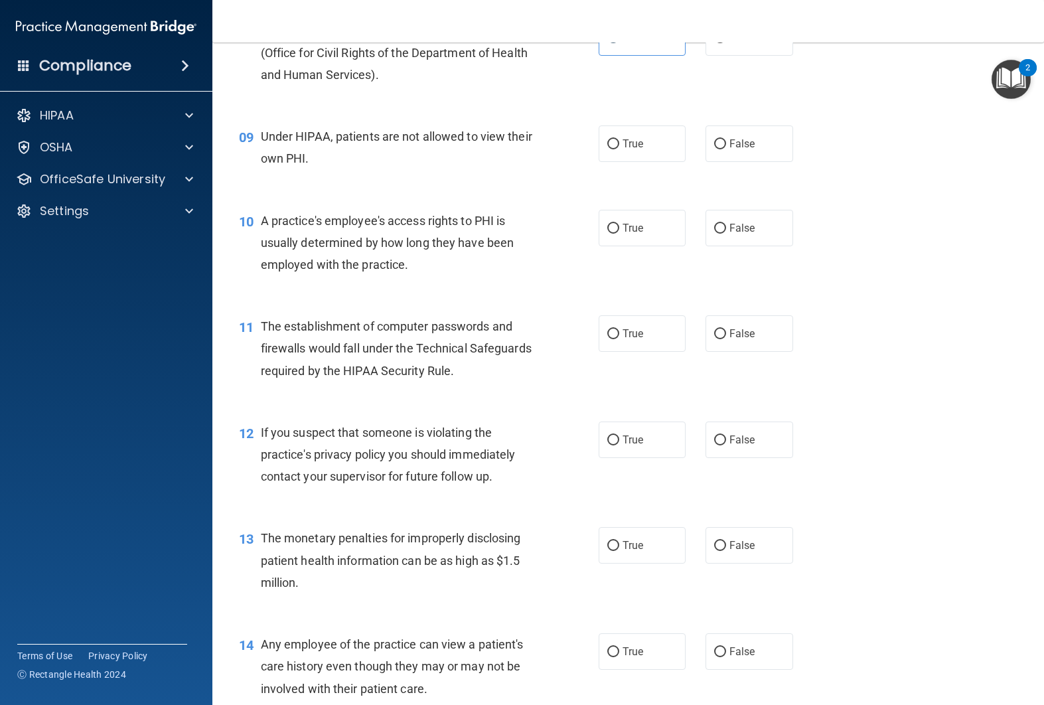
scroll to position [873, 0]
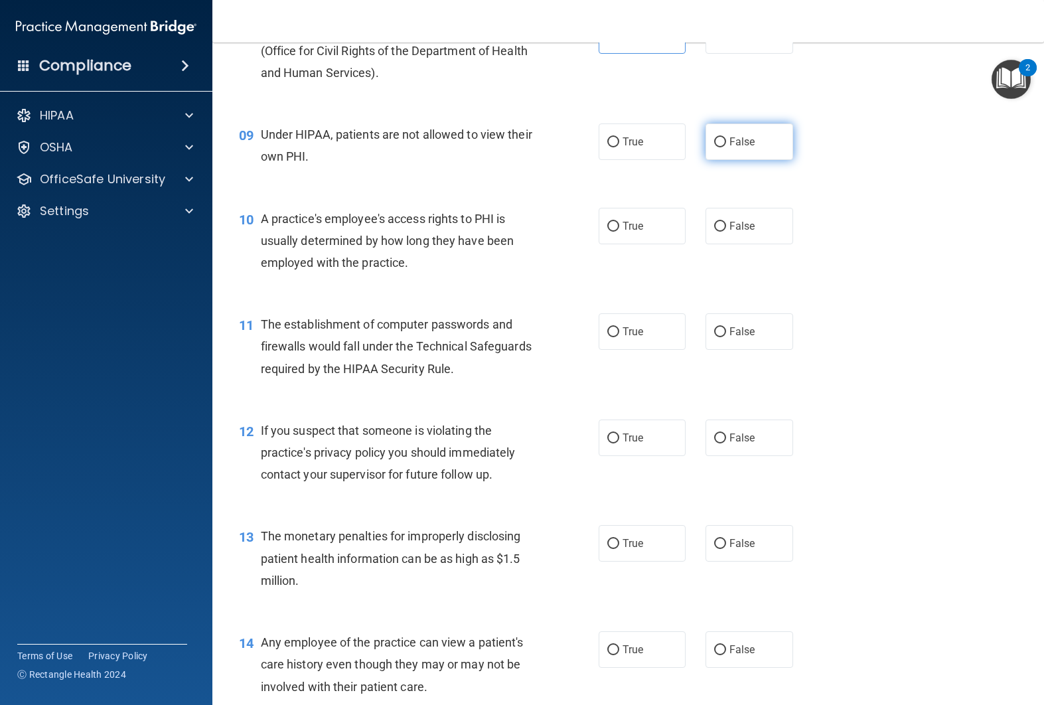
click at [713, 160] on label "False" at bounding box center [749, 141] width 88 height 36
click at [714, 147] on input "False" at bounding box center [720, 142] width 12 height 10
radio input "true"
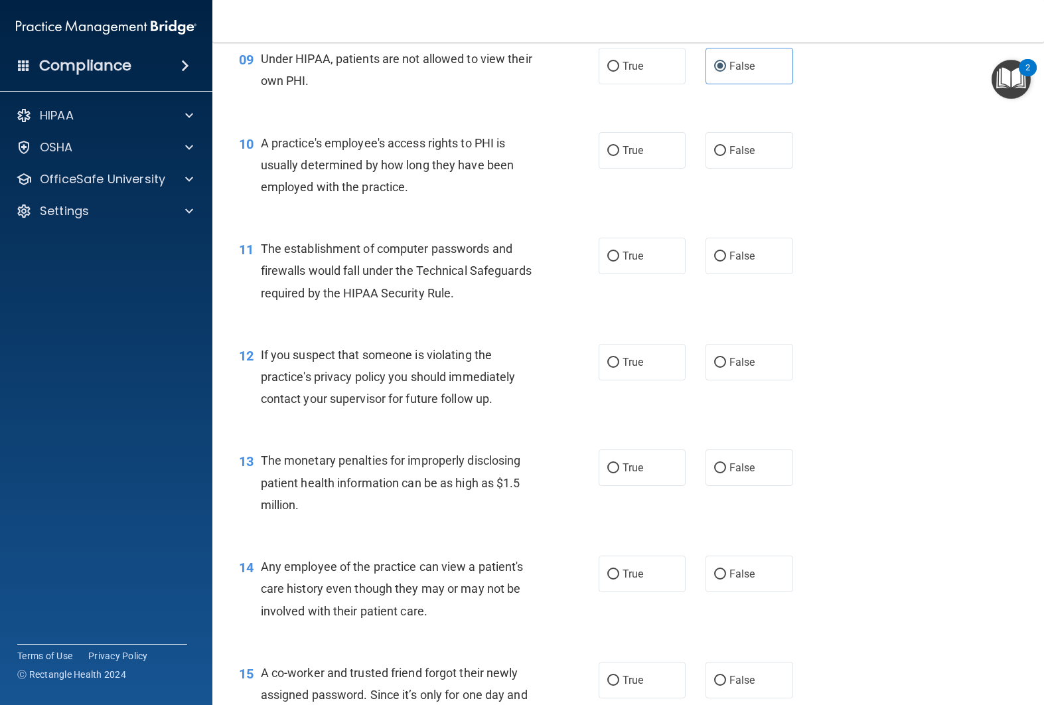
scroll to position [949, 0]
click at [770, 168] on label "False" at bounding box center [749, 149] width 88 height 36
click at [726, 155] on input "False" at bounding box center [720, 150] width 12 height 10
radio input "true"
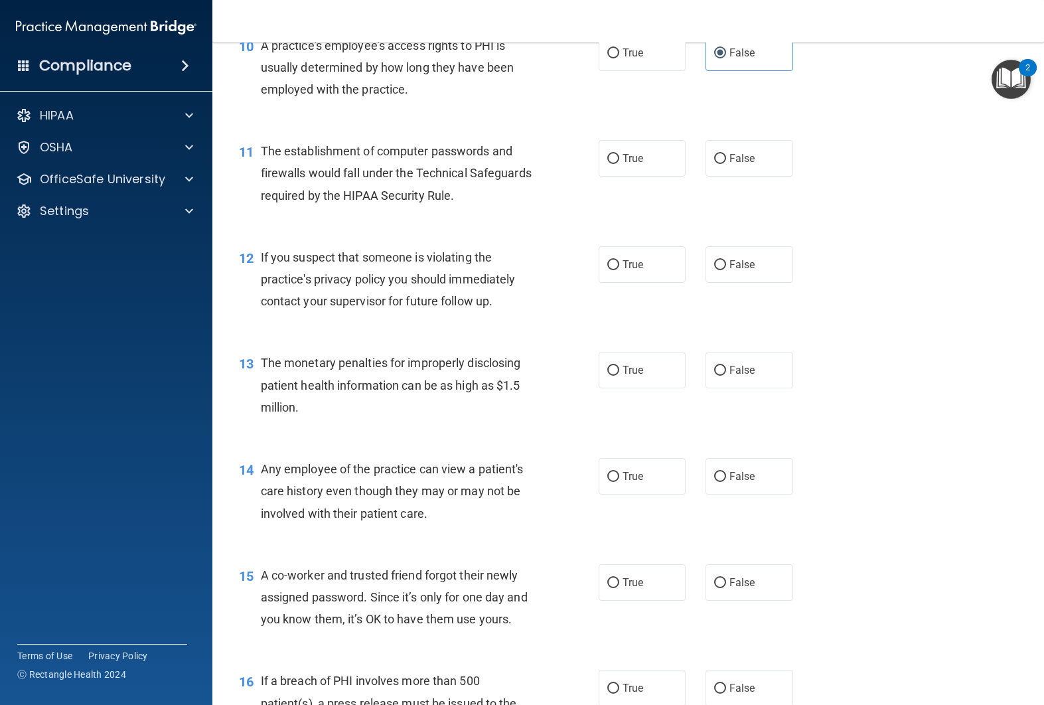
scroll to position [1054, 0]
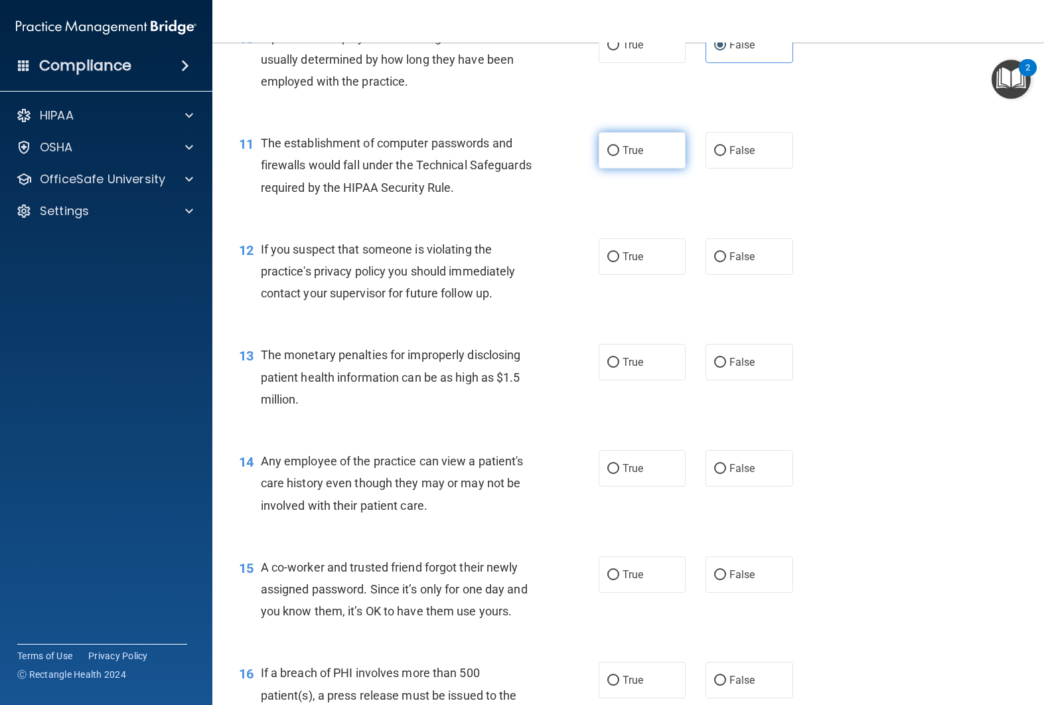
click at [622, 169] on label "True" at bounding box center [642, 150] width 88 height 36
click at [619, 156] on input "True" at bounding box center [613, 151] width 12 height 10
radio input "true"
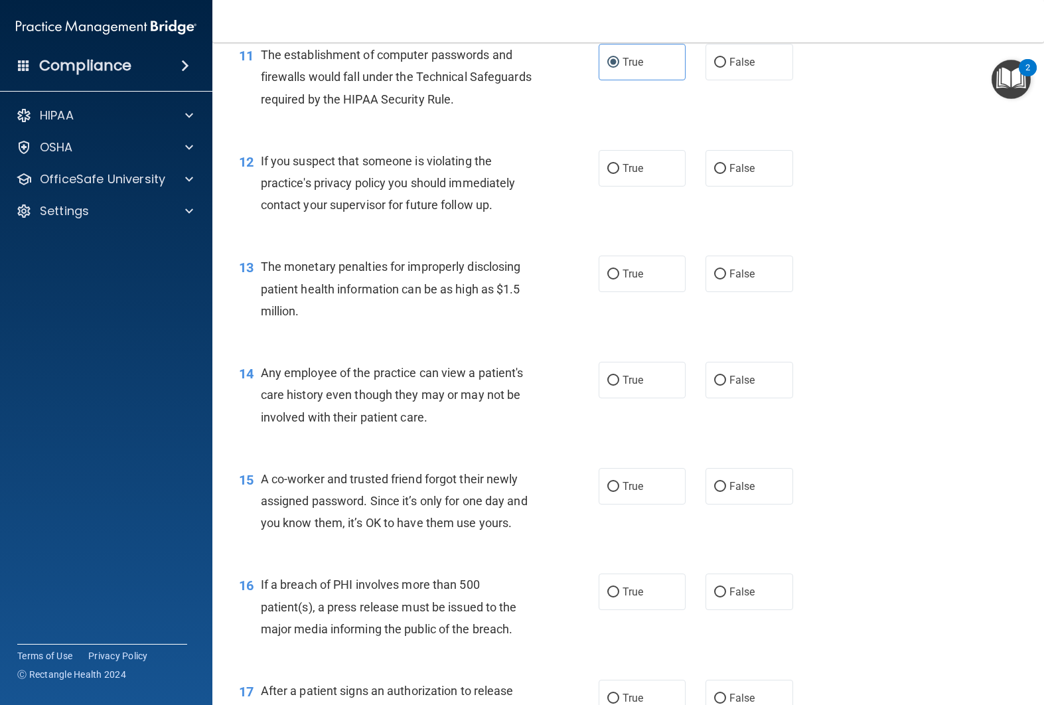
scroll to position [1152, 0]
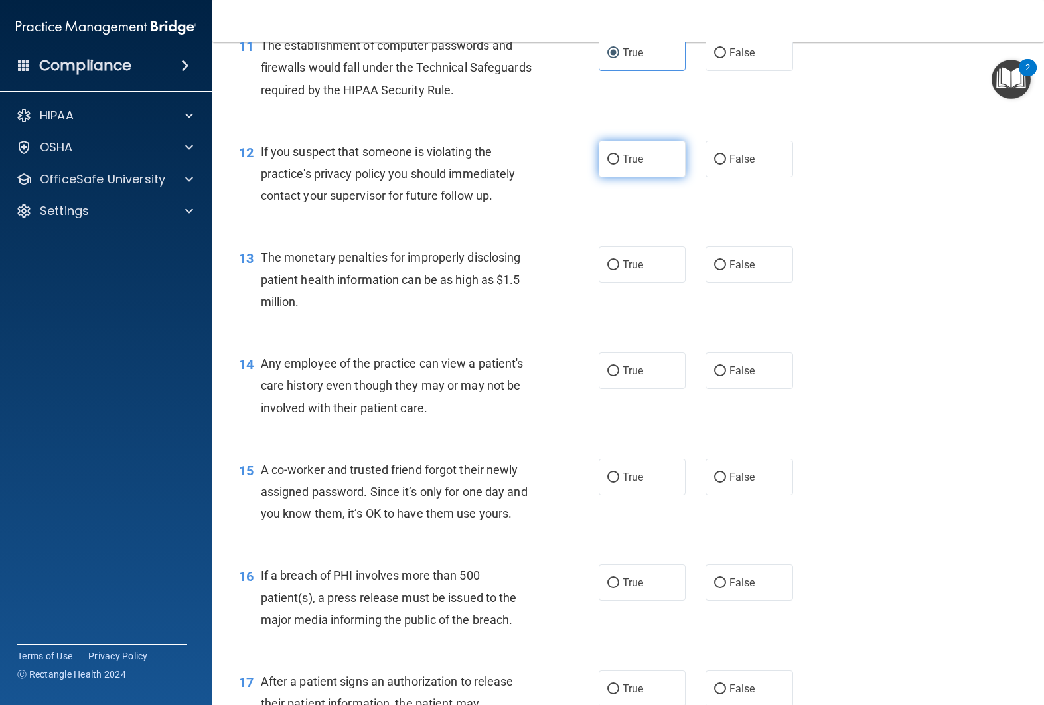
click at [608, 177] on label "True" at bounding box center [642, 159] width 88 height 36
click at [608, 165] on input "True" at bounding box center [613, 160] width 12 height 10
radio input "true"
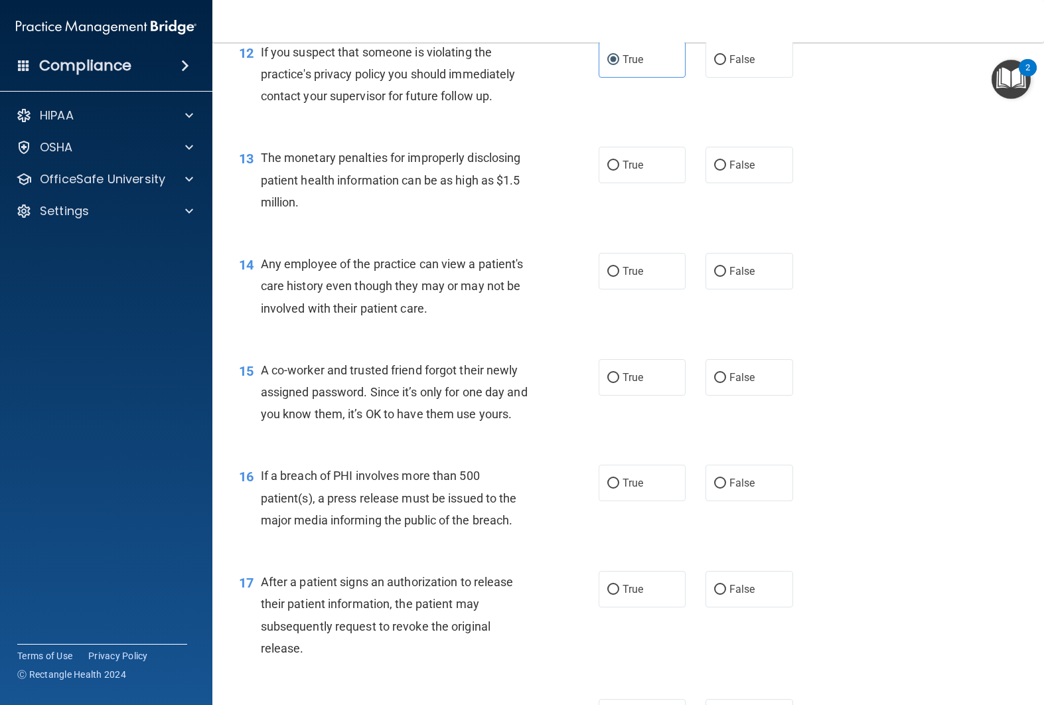
scroll to position [1262, 0]
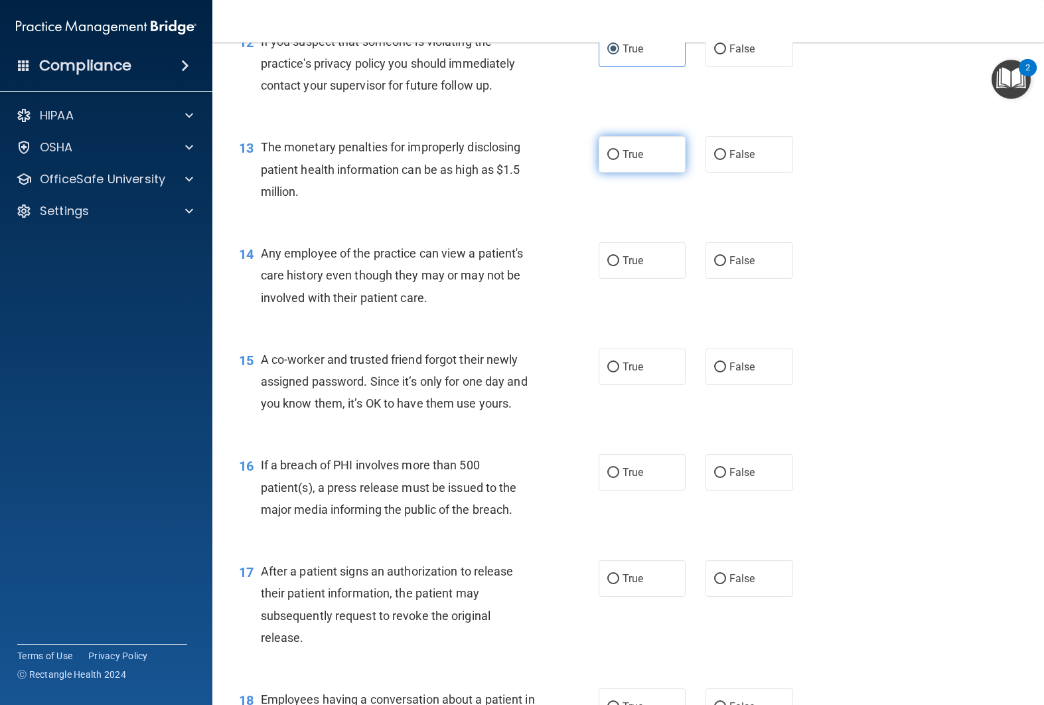
click at [617, 173] on label "True" at bounding box center [642, 154] width 88 height 36
click at [617, 160] on input "True" at bounding box center [613, 155] width 12 height 10
radio input "true"
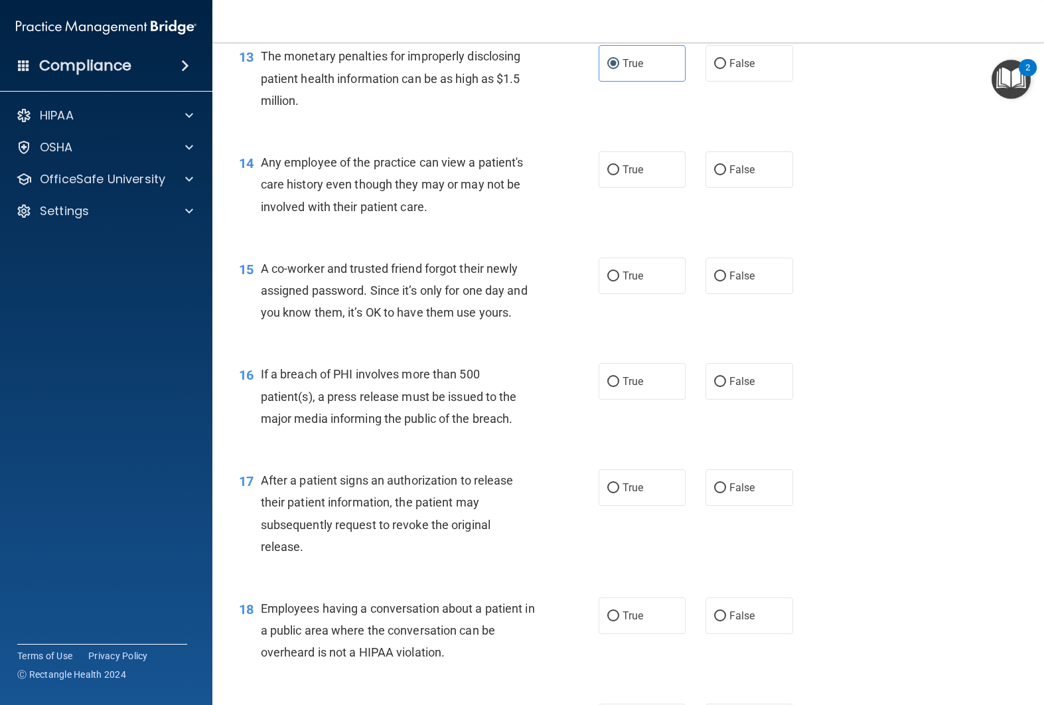
scroll to position [1354, 0]
click at [669, 187] on label "True" at bounding box center [642, 169] width 88 height 36
click at [619, 175] on input "True" at bounding box center [613, 170] width 12 height 10
radio input "true"
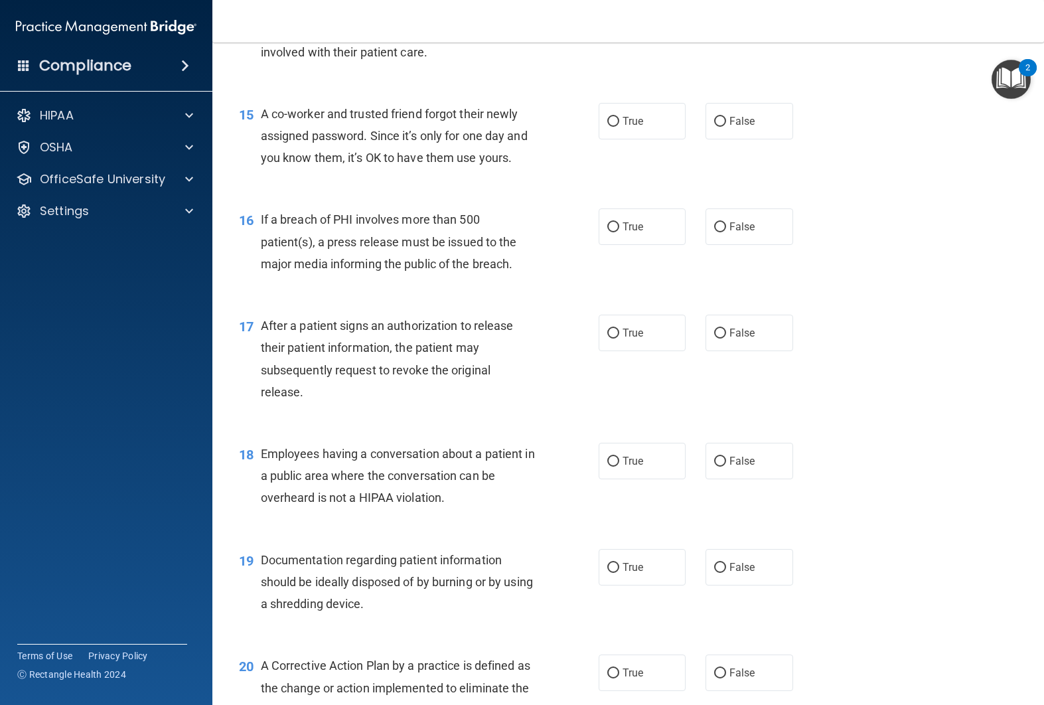
scroll to position [1509, 0]
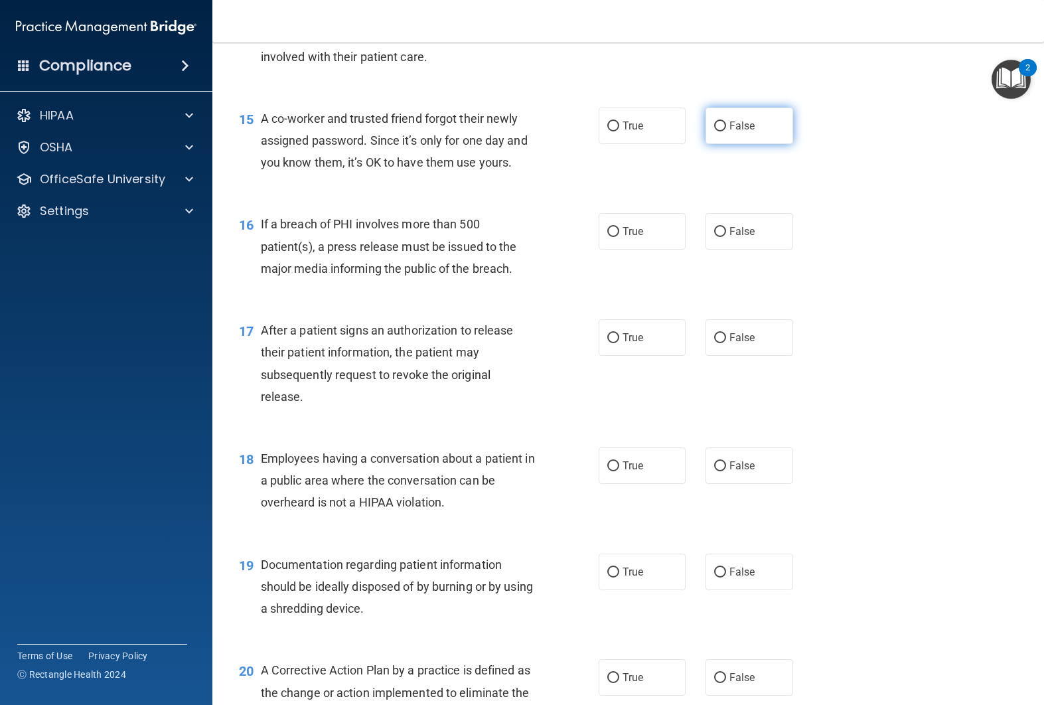
click at [721, 144] on label "False" at bounding box center [749, 125] width 88 height 36
click at [721, 131] on input "False" at bounding box center [720, 126] width 12 height 10
radio input "true"
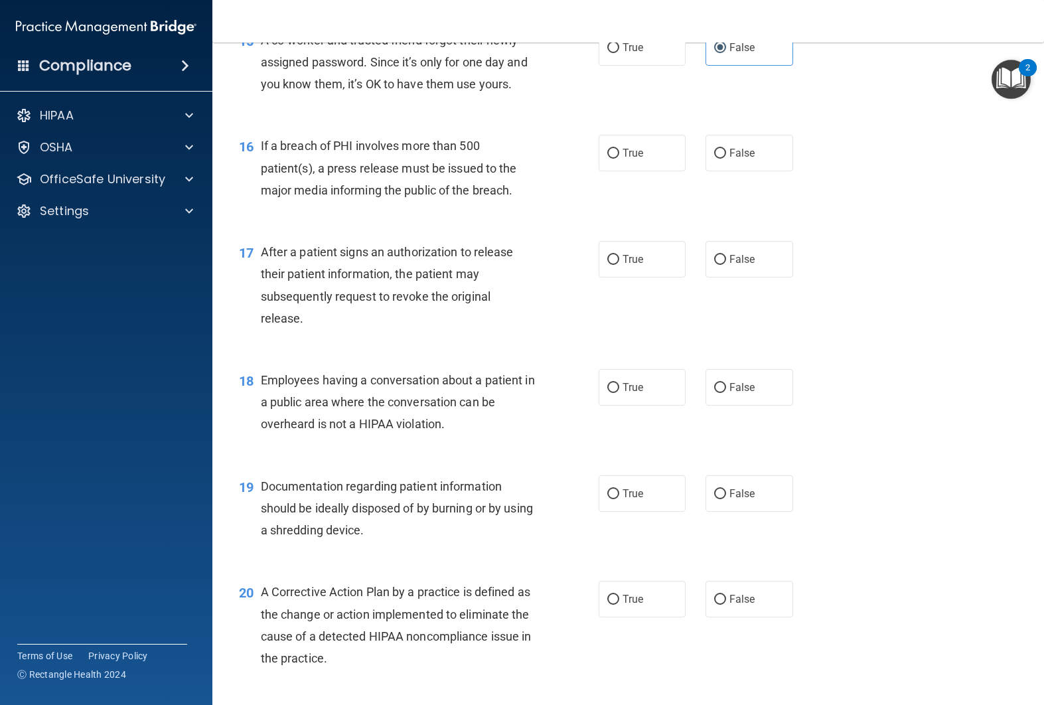
scroll to position [1603, 0]
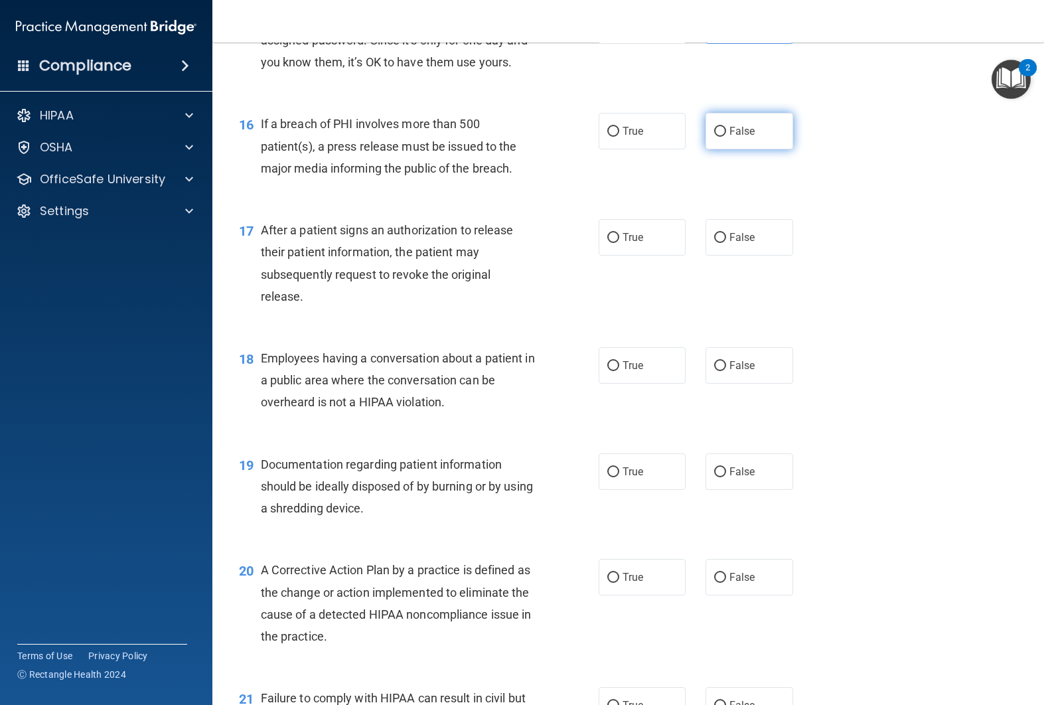
click at [731, 149] on label "False" at bounding box center [749, 131] width 88 height 36
click at [726, 137] on input "False" at bounding box center [720, 132] width 12 height 10
radio input "true"
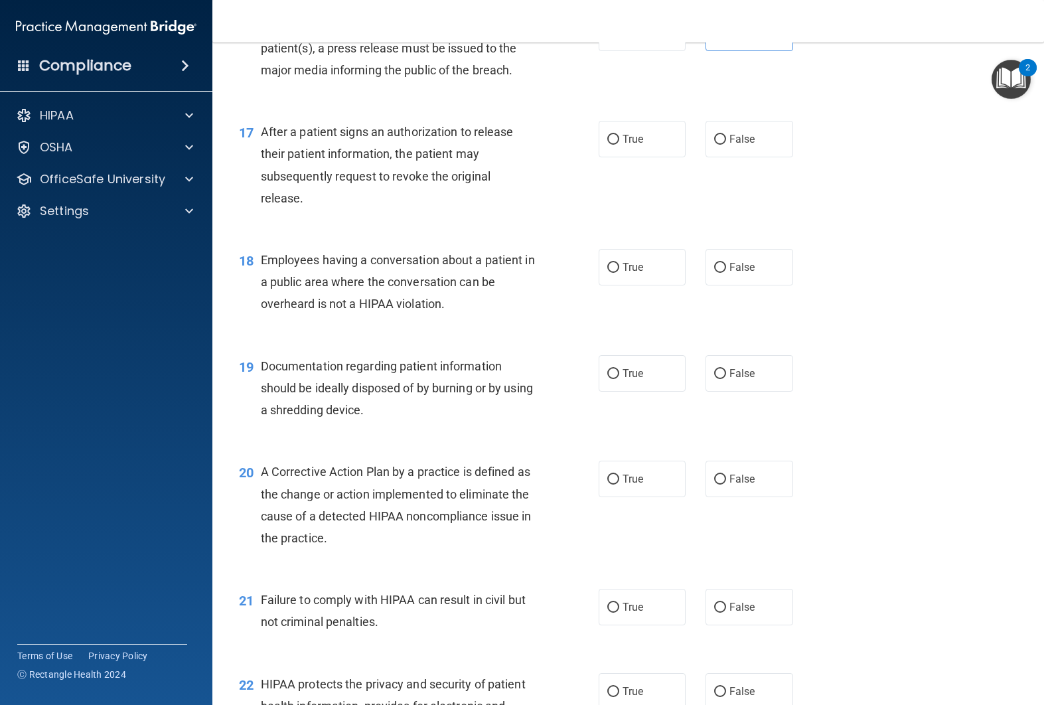
scroll to position [1706, 0]
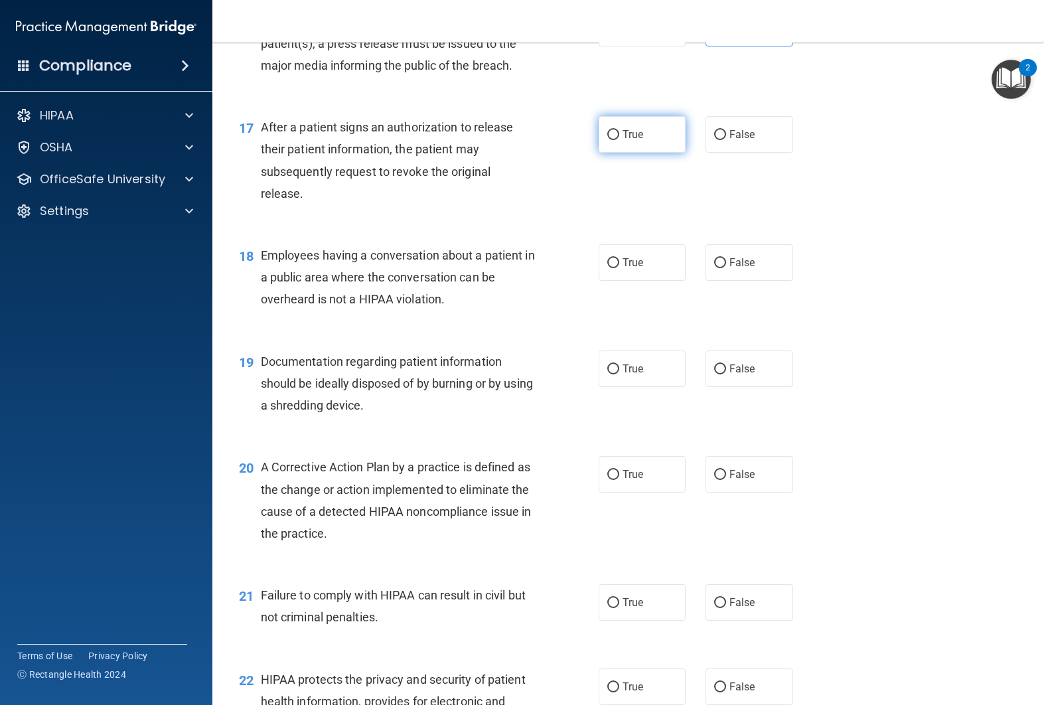
click at [613, 140] on input "True" at bounding box center [613, 135] width 12 height 10
radio input "true"
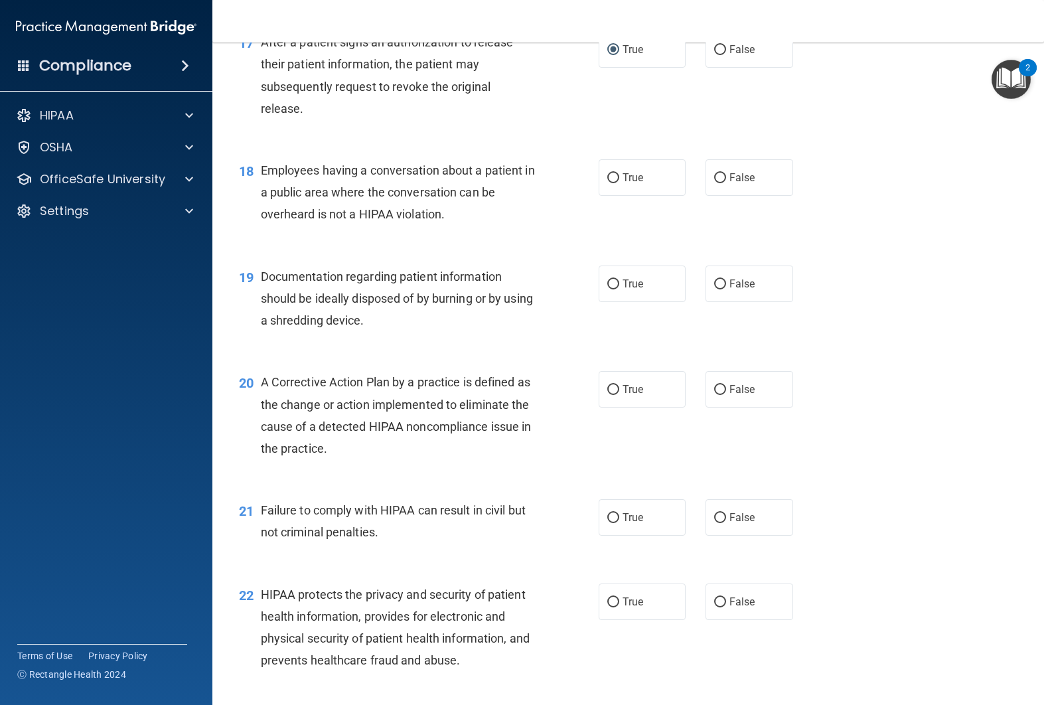
scroll to position [1809, 0]
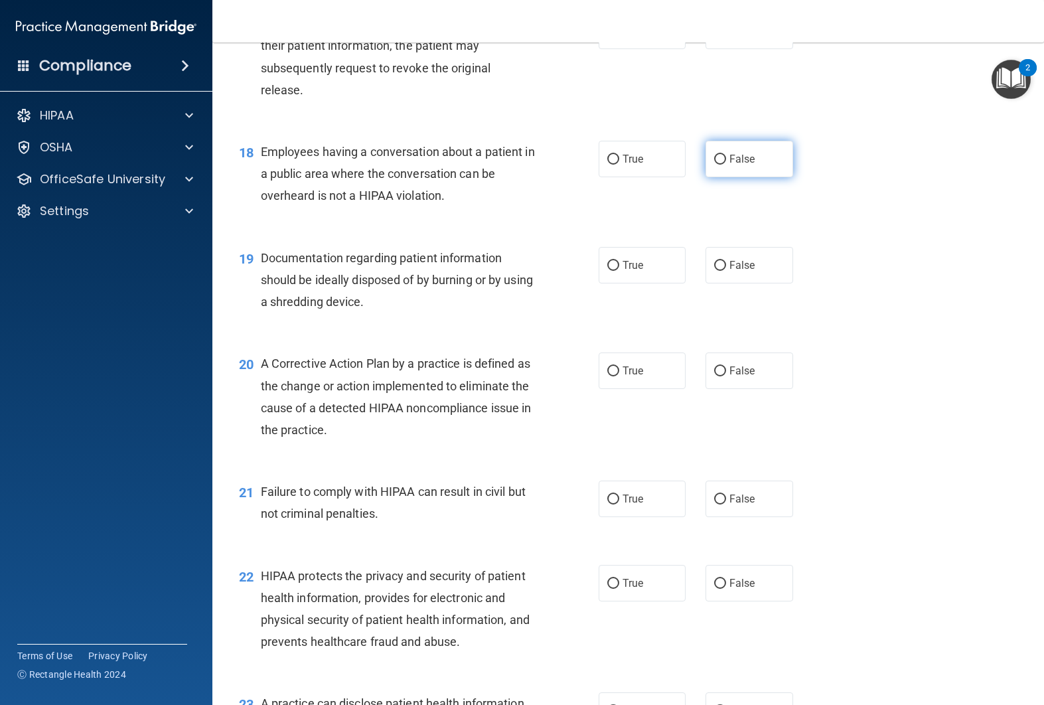
click at [756, 177] on label "False" at bounding box center [749, 159] width 88 height 36
click at [726, 165] on input "False" at bounding box center [720, 160] width 12 height 10
radio input "true"
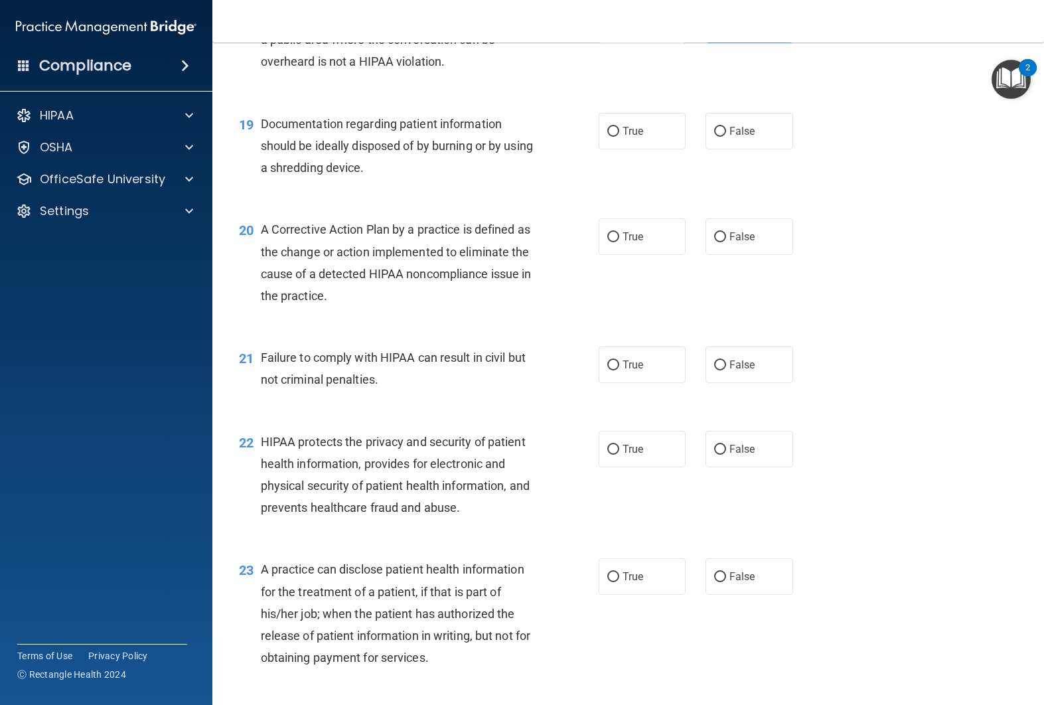
scroll to position [1944, 0]
click at [664, 149] on label "True" at bounding box center [642, 130] width 88 height 36
click at [619, 136] on input "True" at bounding box center [613, 131] width 12 height 10
radio input "true"
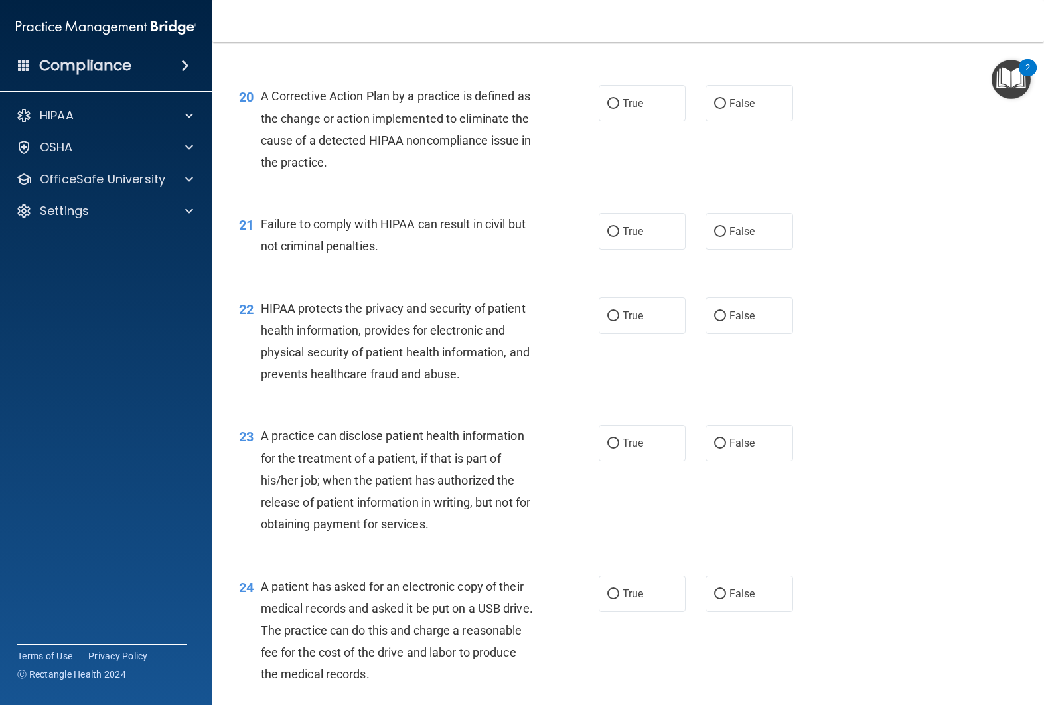
scroll to position [2077, 0]
click at [602, 121] on label "True" at bounding box center [642, 102] width 88 height 36
click at [607, 108] on input "True" at bounding box center [613, 103] width 12 height 10
radio input "true"
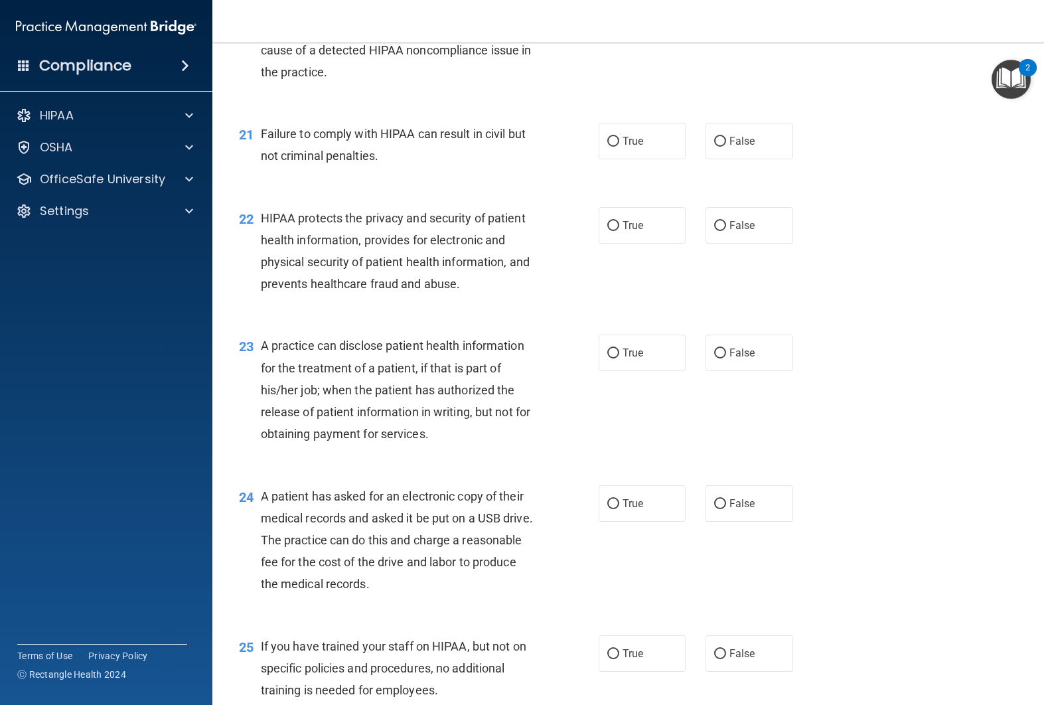
scroll to position [2168, 0]
click at [659, 158] on label "True" at bounding box center [642, 139] width 88 height 36
click at [619, 145] on input "True" at bounding box center [613, 140] width 12 height 10
radio input "true"
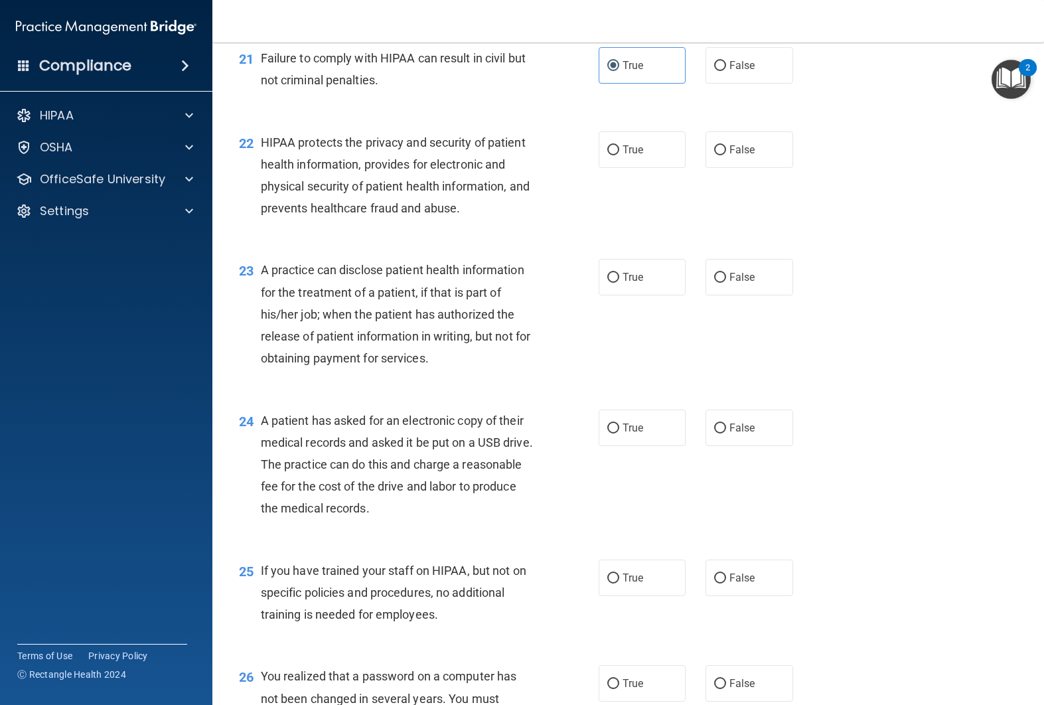
scroll to position [2249, 0]
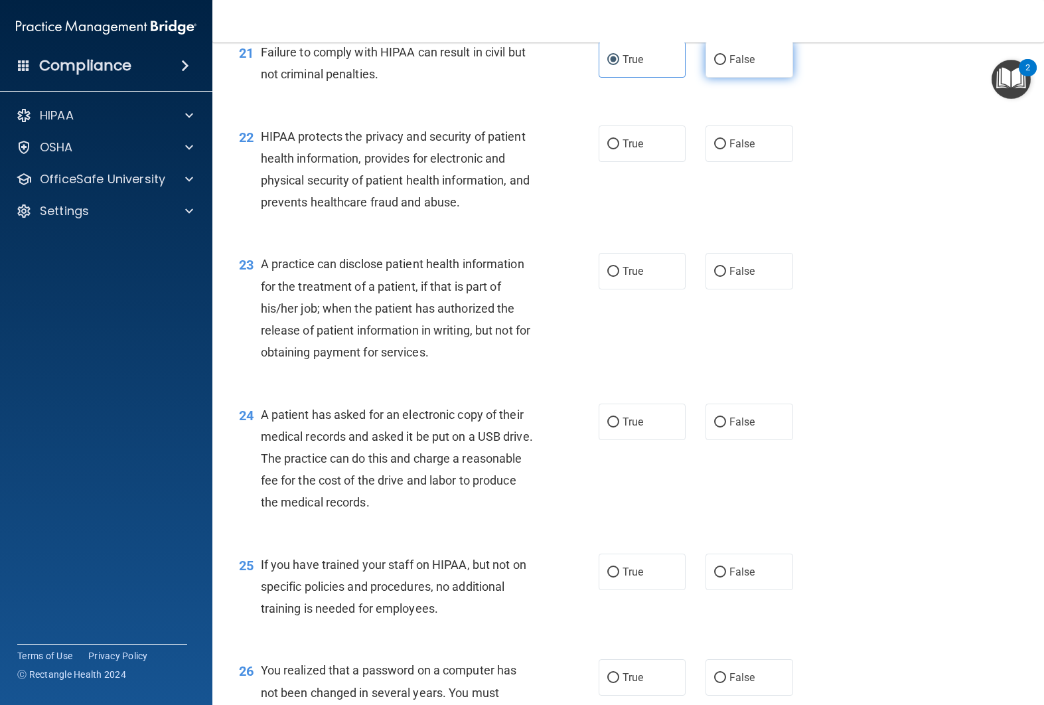
click at [725, 65] on input "False" at bounding box center [720, 60] width 12 height 10
radio input "true"
radio input "false"
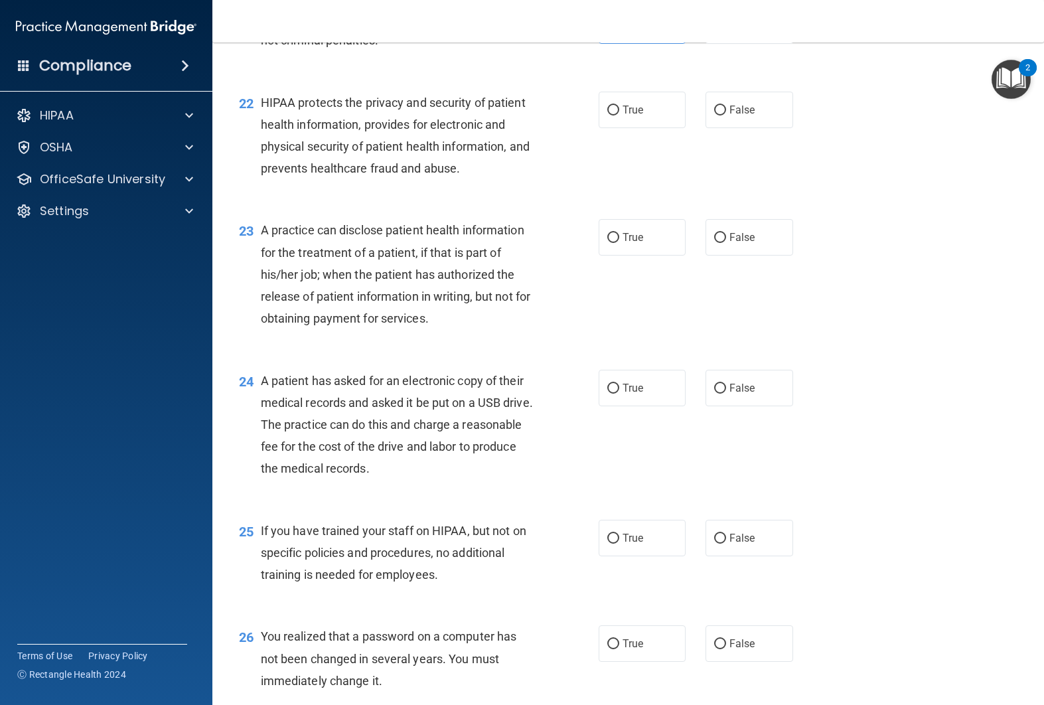
scroll to position [2284, 0]
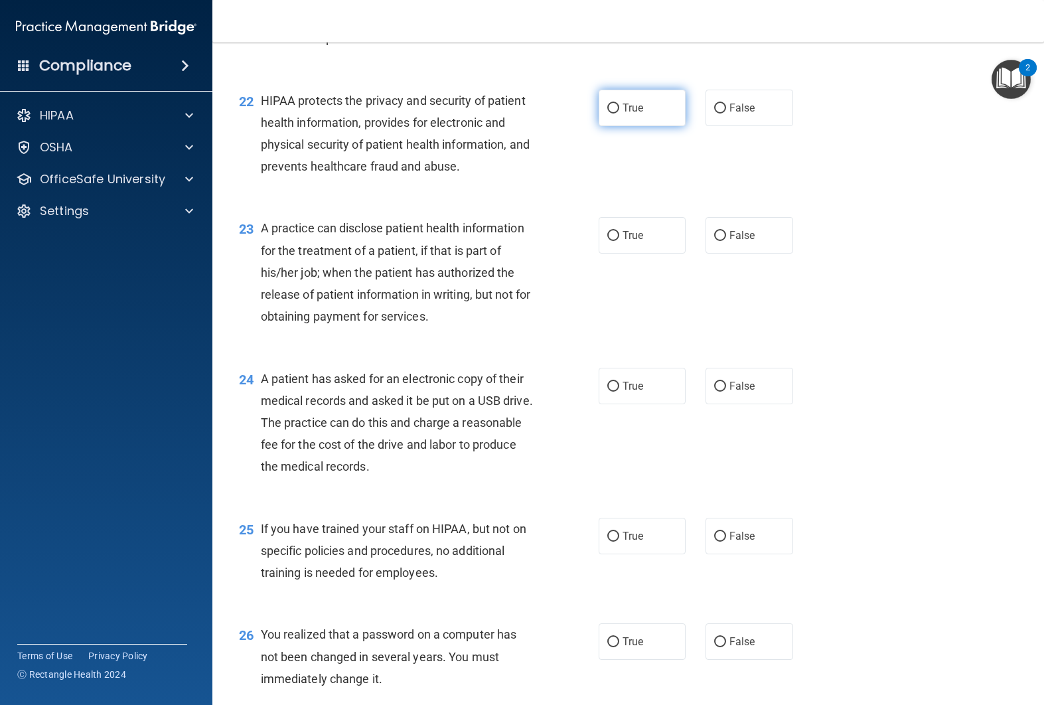
click at [642, 126] on label "True" at bounding box center [642, 108] width 88 height 36
click at [619, 113] on input "True" at bounding box center [613, 109] width 12 height 10
radio input "true"
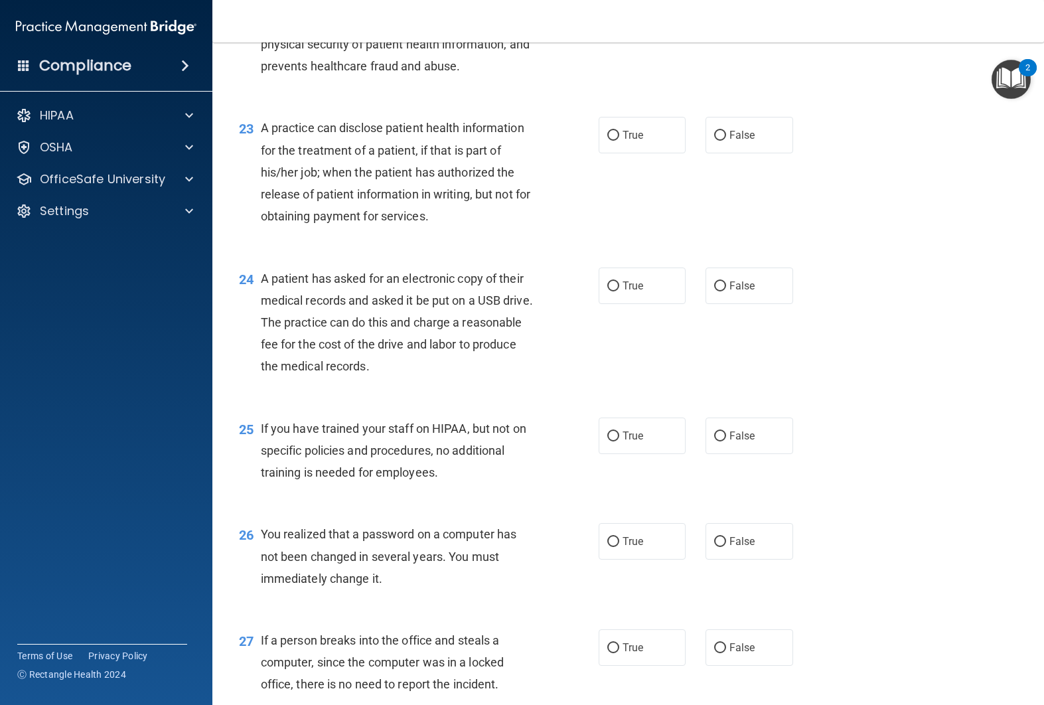
scroll to position [2400, 0]
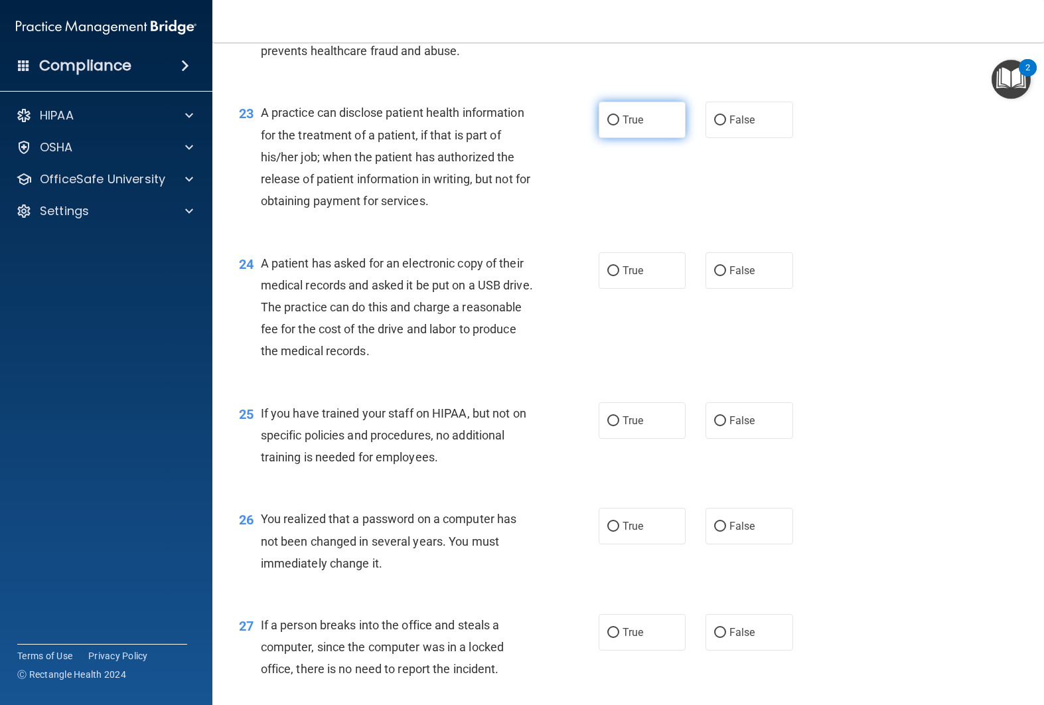
click at [648, 138] on label "True" at bounding box center [642, 120] width 88 height 36
click at [619, 125] on input "True" at bounding box center [613, 120] width 12 height 10
radio input "true"
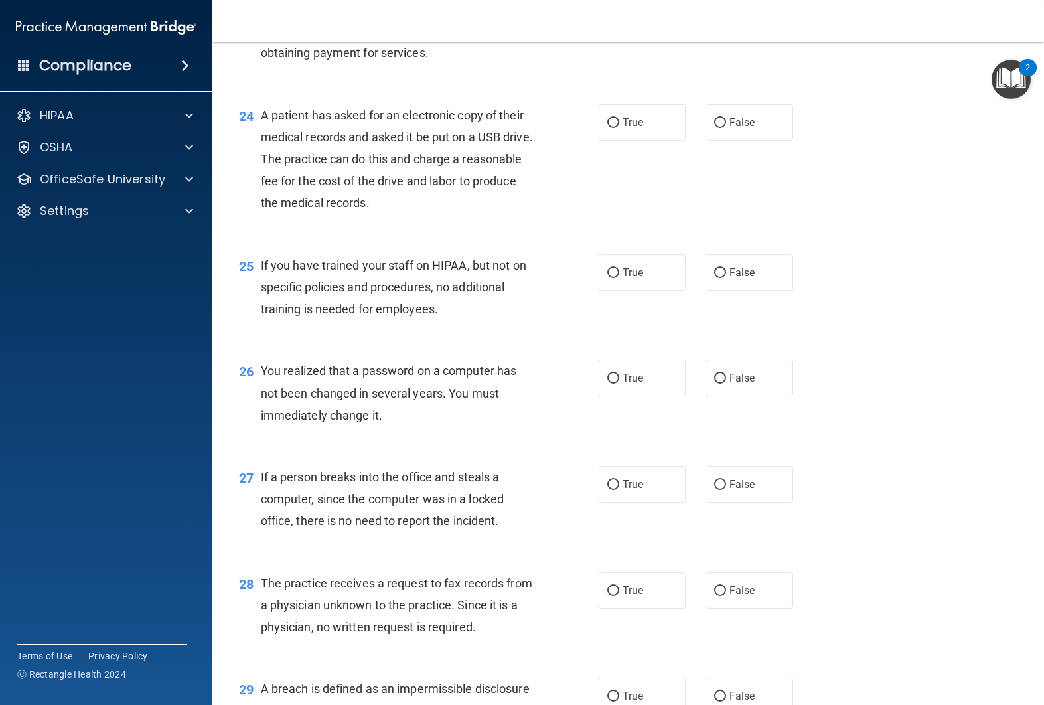
scroll to position [2549, 0]
click at [613, 139] on label "True" at bounding box center [642, 121] width 88 height 36
click at [613, 127] on input "True" at bounding box center [613, 122] width 12 height 10
radio input "true"
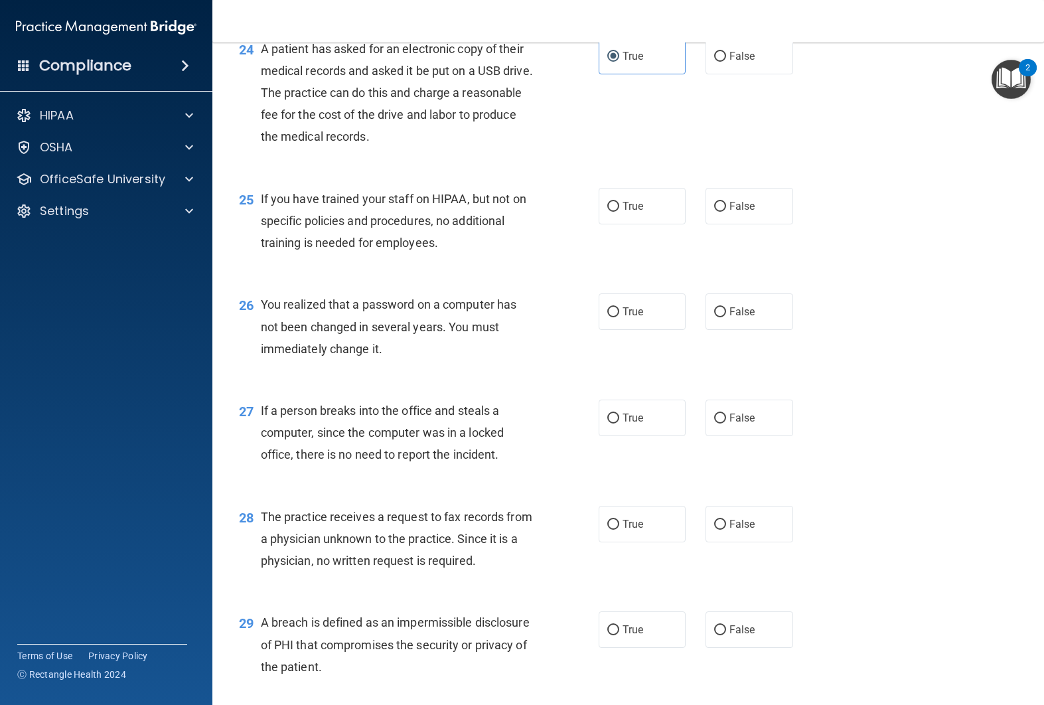
scroll to position [2656, 0]
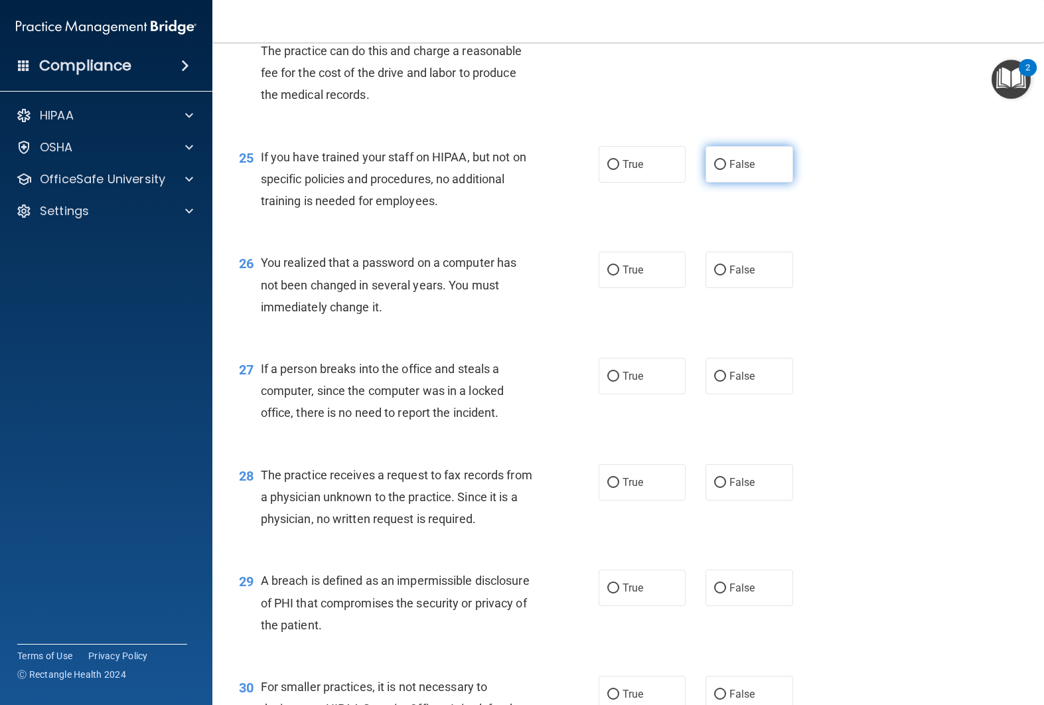
click at [775, 182] on label "False" at bounding box center [749, 164] width 88 height 36
click at [726, 170] on input "False" at bounding box center [720, 165] width 12 height 10
radio input "true"
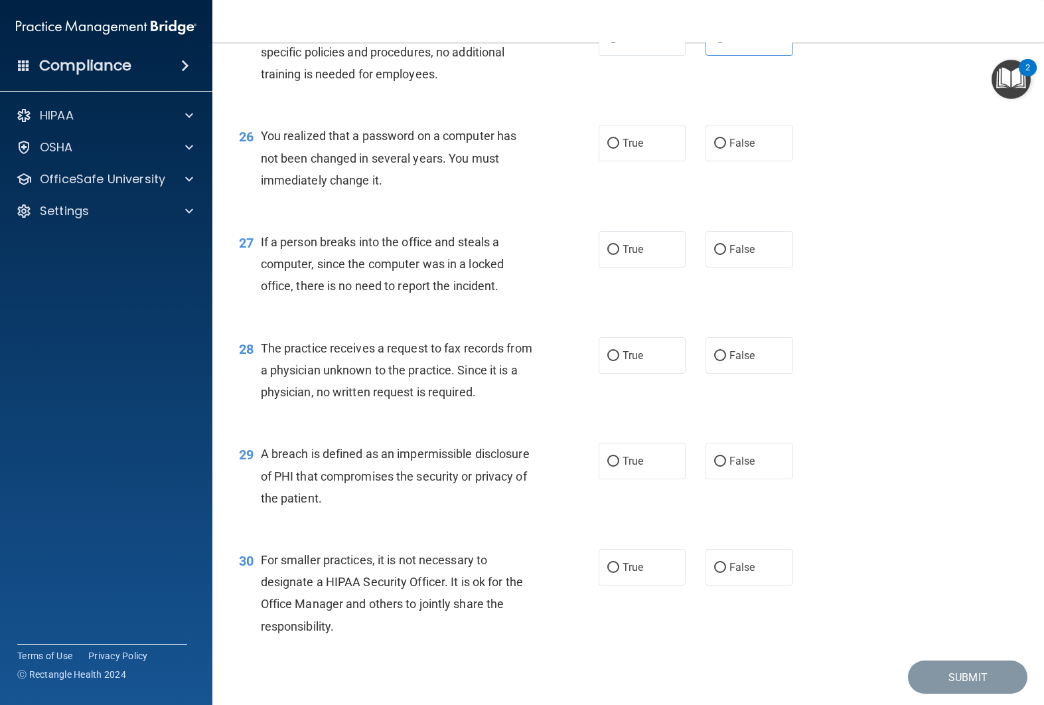
scroll to position [2784, 0]
click at [717, 160] on label "False" at bounding box center [749, 141] width 88 height 36
click at [717, 147] on input "False" at bounding box center [720, 142] width 12 height 10
radio input "true"
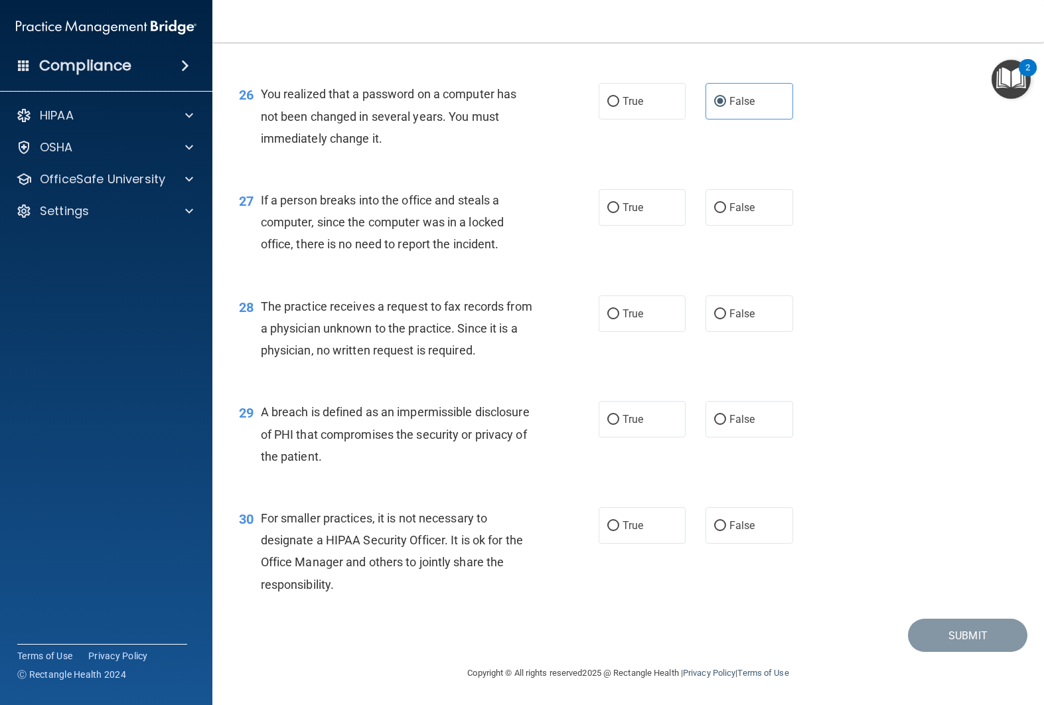
scroll to position [2847, 0]
click at [782, 220] on label "False" at bounding box center [749, 207] width 88 height 36
click at [726, 213] on input "False" at bounding box center [720, 208] width 12 height 10
radio input "true"
click at [736, 316] on span "False" at bounding box center [742, 313] width 26 height 13
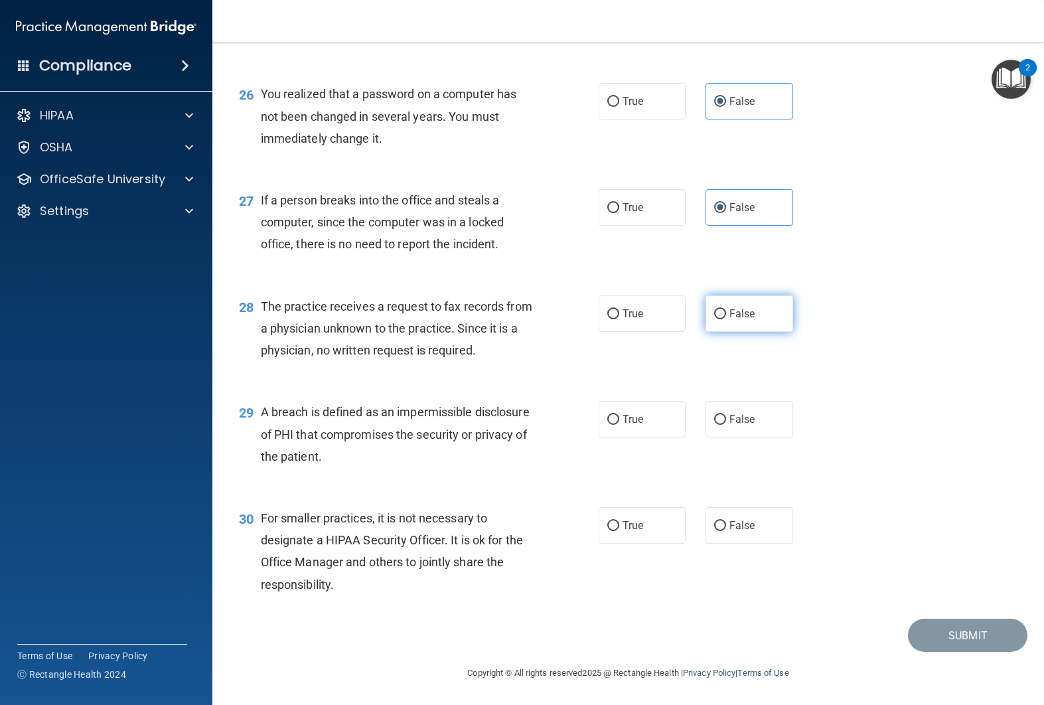
click at [726, 316] on input "False" at bounding box center [720, 314] width 12 height 10
radio input "true"
click at [616, 430] on label "True" at bounding box center [642, 419] width 88 height 36
click at [616, 425] on input "True" at bounding box center [613, 420] width 12 height 10
radio input "true"
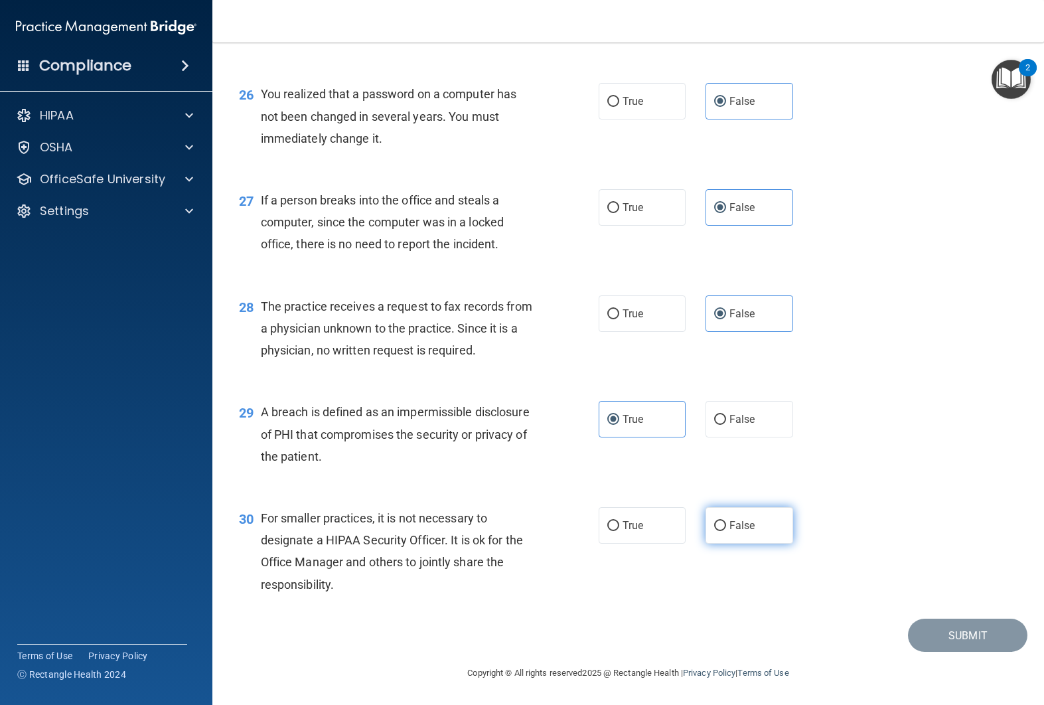
click at [711, 528] on label "False" at bounding box center [749, 525] width 88 height 36
click at [714, 528] on input "False" at bounding box center [720, 526] width 12 height 10
radio input "true"
click at [934, 622] on button "Submit" at bounding box center [967, 635] width 119 height 34
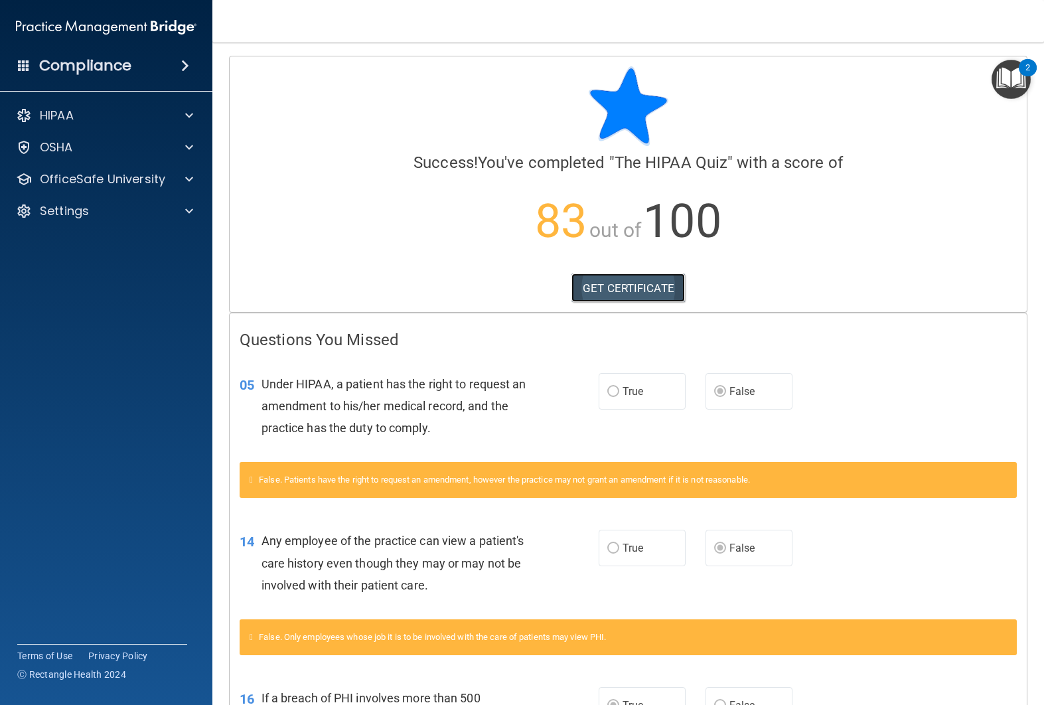
click at [636, 288] on link "GET CERTIFICATE" at bounding box center [627, 287] width 113 height 29
click at [194, 119] on div at bounding box center [187, 115] width 33 height 16
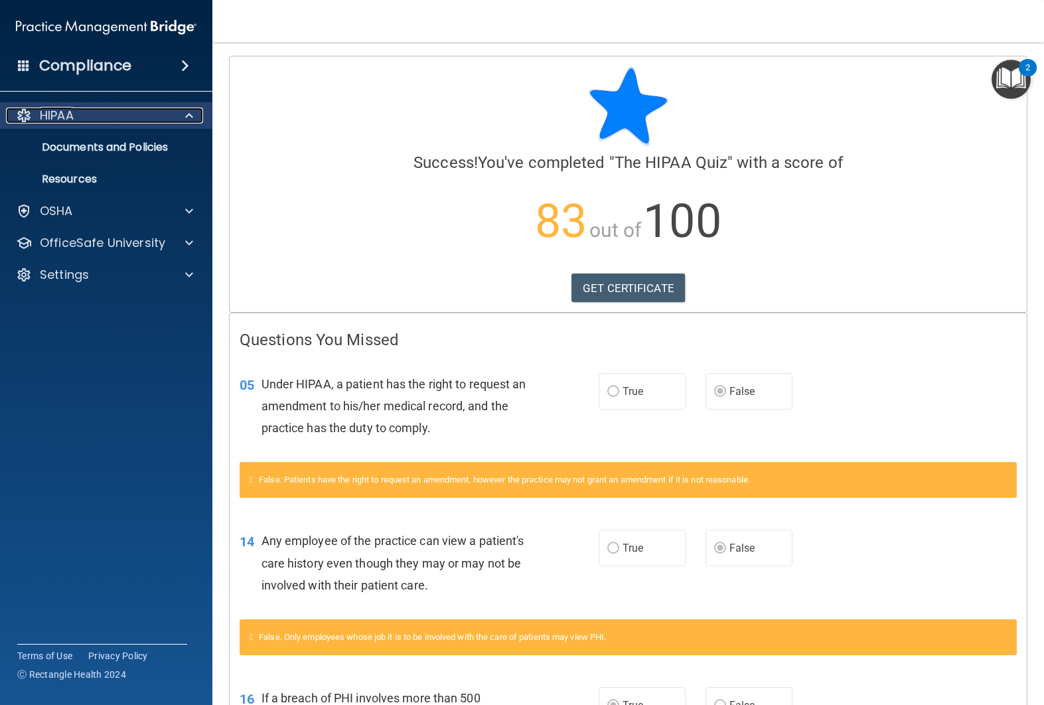
click at [94, 113] on div "HIPAA" at bounding box center [88, 115] width 165 height 16
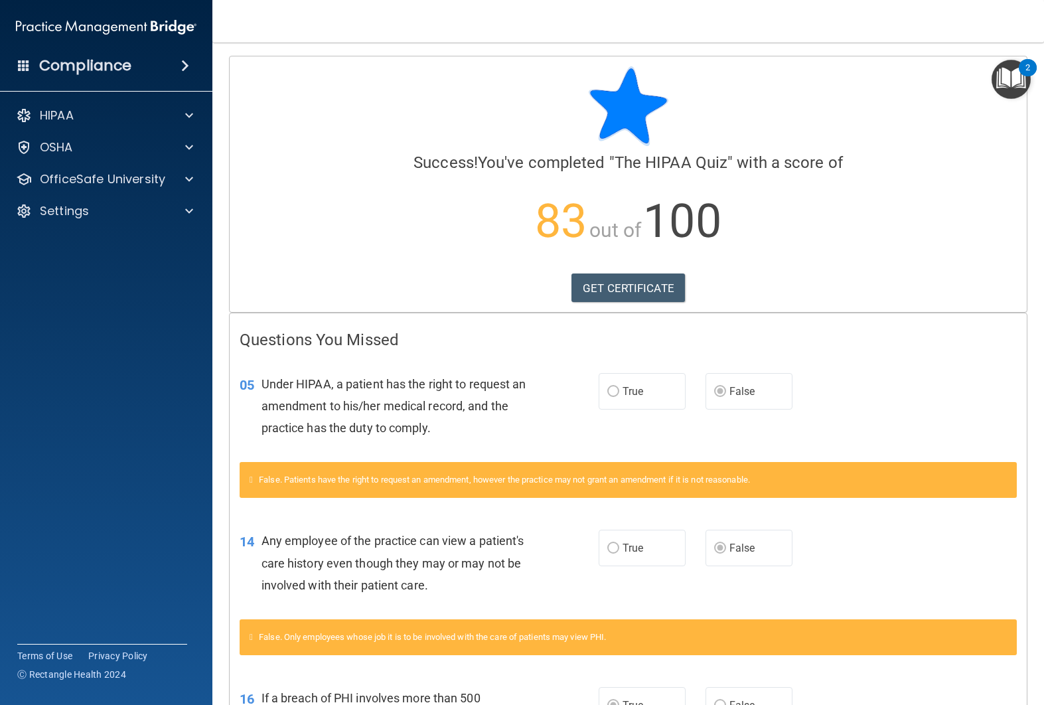
click at [28, 63] on span at bounding box center [24, 65] width 12 height 12
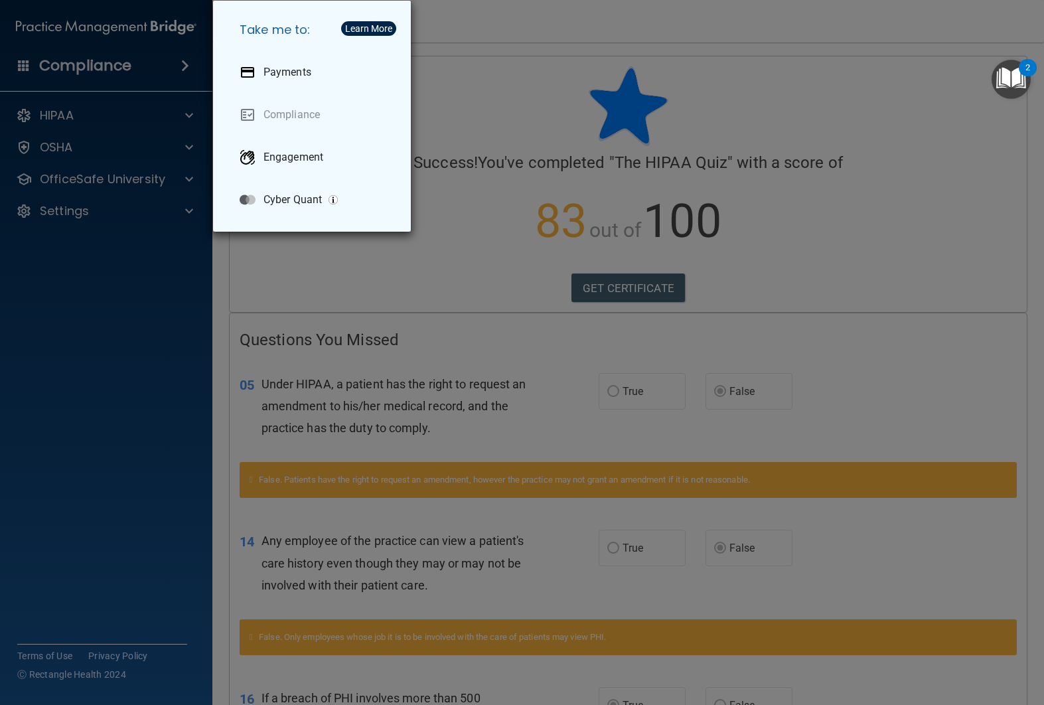
click at [116, 83] on div "Take me to: Payments Compliance Engagement Cyber Quant" at bounding box center [522, 352] width 1044 height 705
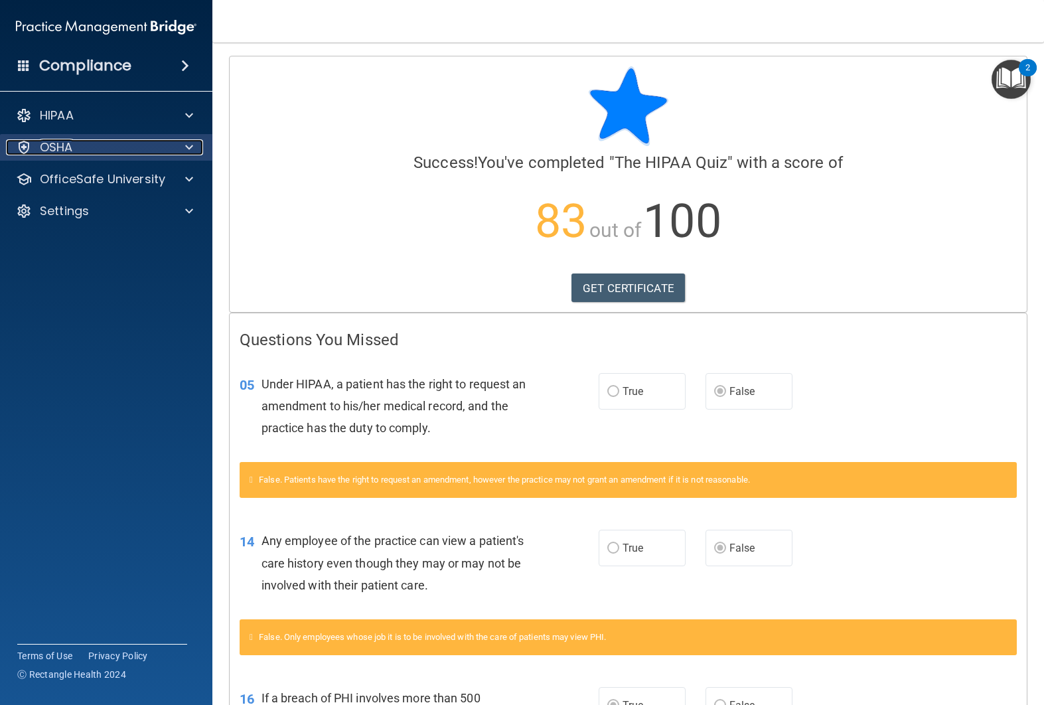
click at [191, 140] on span at bounding box center [189, 147] width 8 height 16
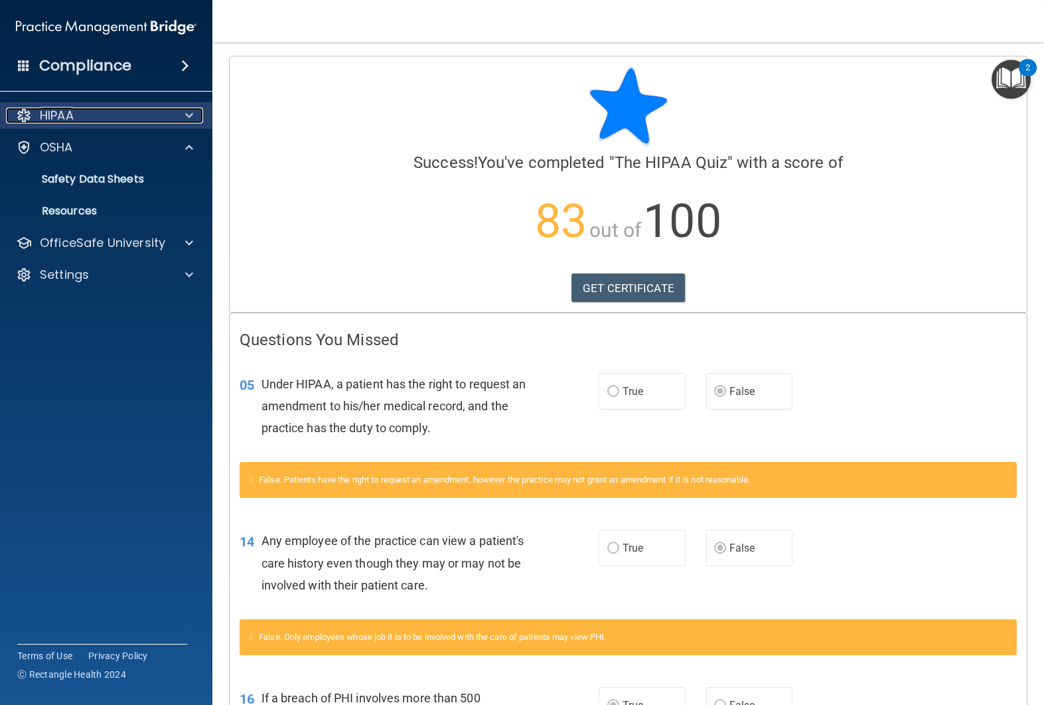
click at [188, 118] on span at bounding box center [189, 115] width 8 height 16
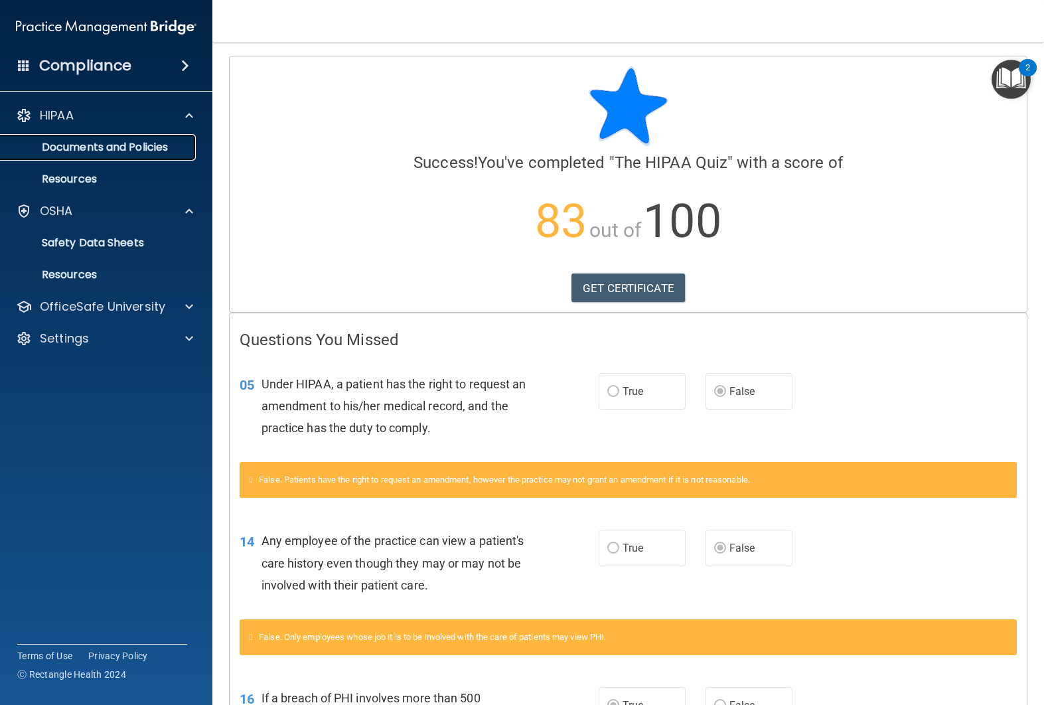
click at [135, 146] on p "Documents and Policies" at bounding box center [99, 147] width 181 height 13
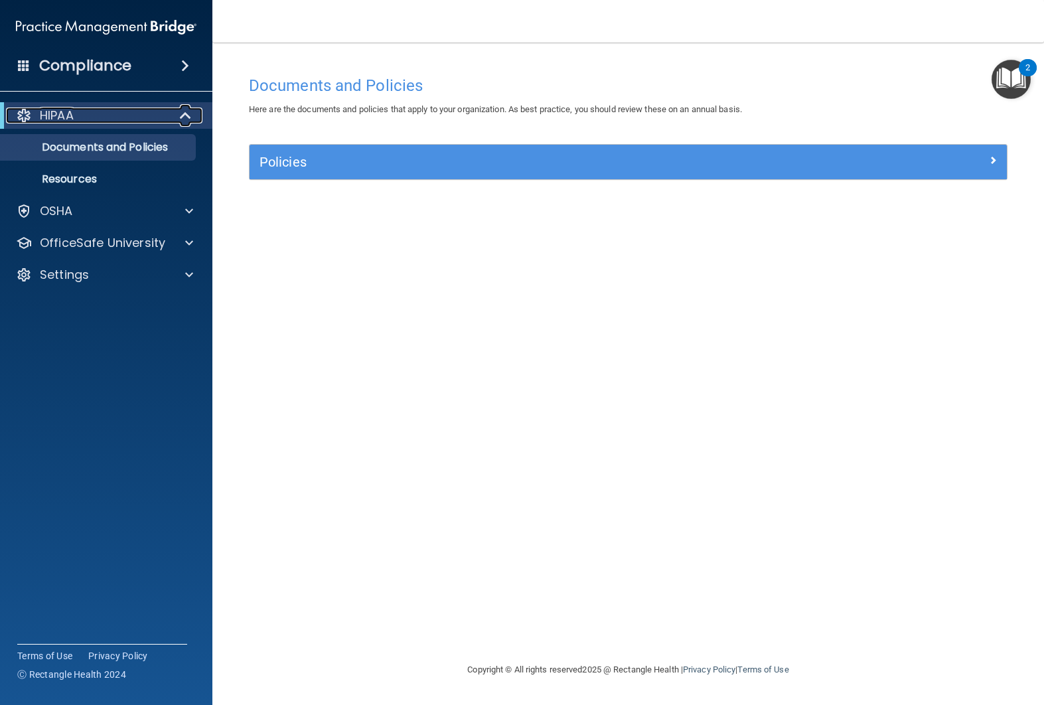
click at [167, 119] on div "HIPAA" at bounding box center [88, 115] width 164 height 16
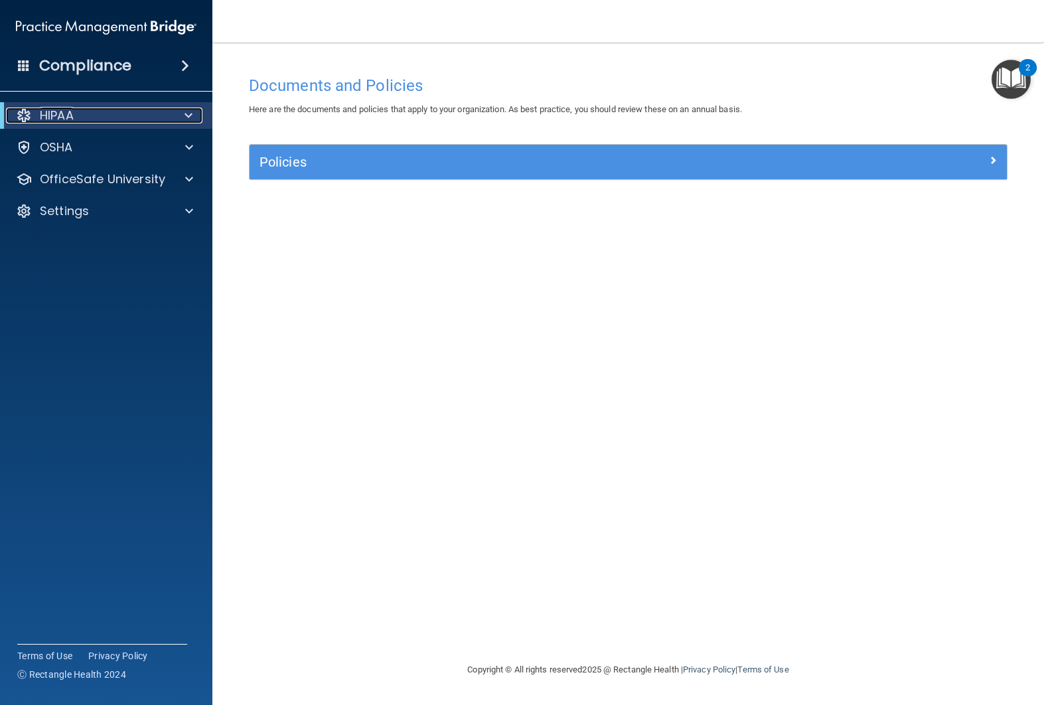
click at [178, 115] on div at bounding box center [186, 115] width 33 height 16
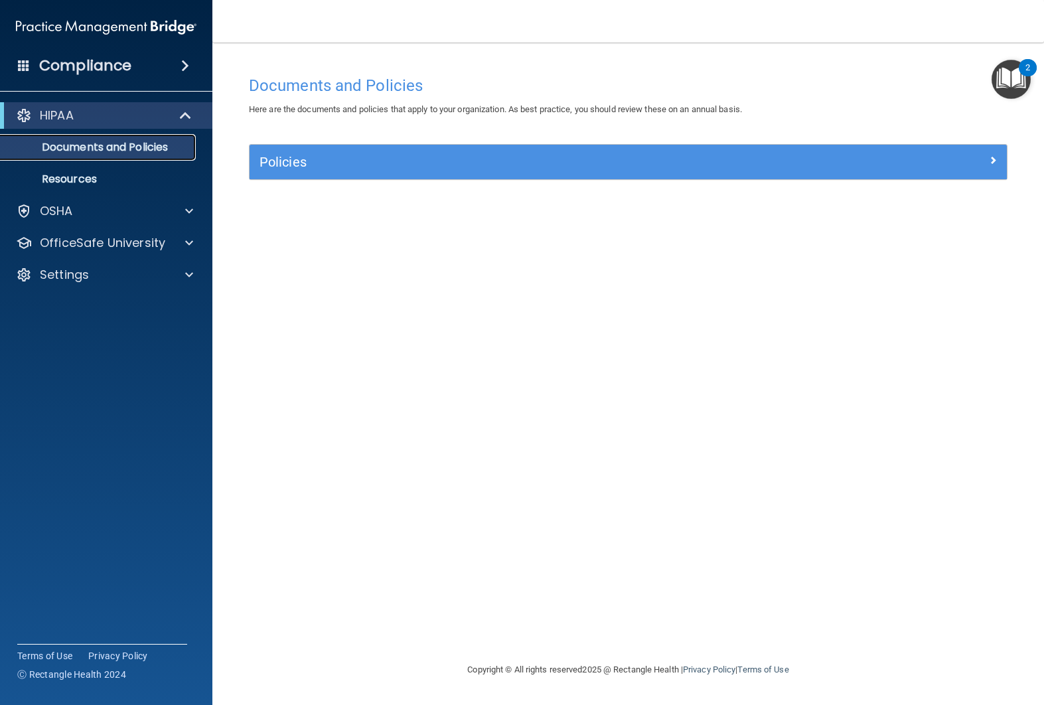
drag, startPoint x: 173, startPoint y: 135, endPoint x: 165, endPoint y: 139, distance: 8.6
click at [172, 135] on link "Documents and Policies" at bounding box center [91, 147] width 209 height 27
click at [185, 245] on span at bounding box center [189, 243] width 8 height 16
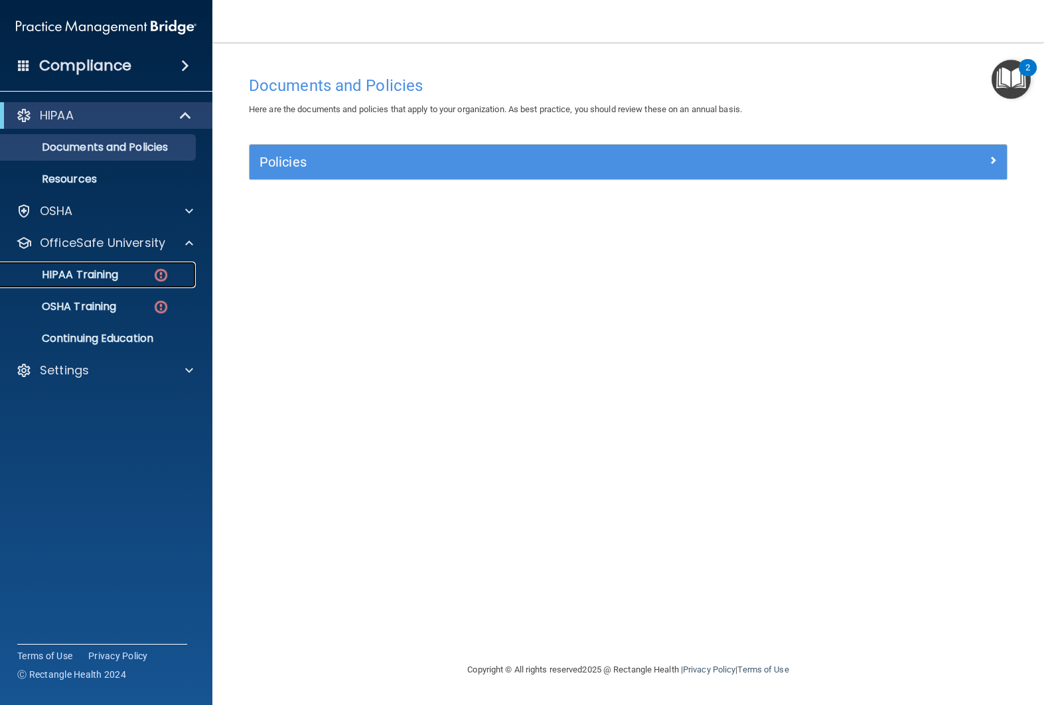
click at [142, 272] on div "HIPAA Training" at bounding box center [99, 274] width 181 height 13
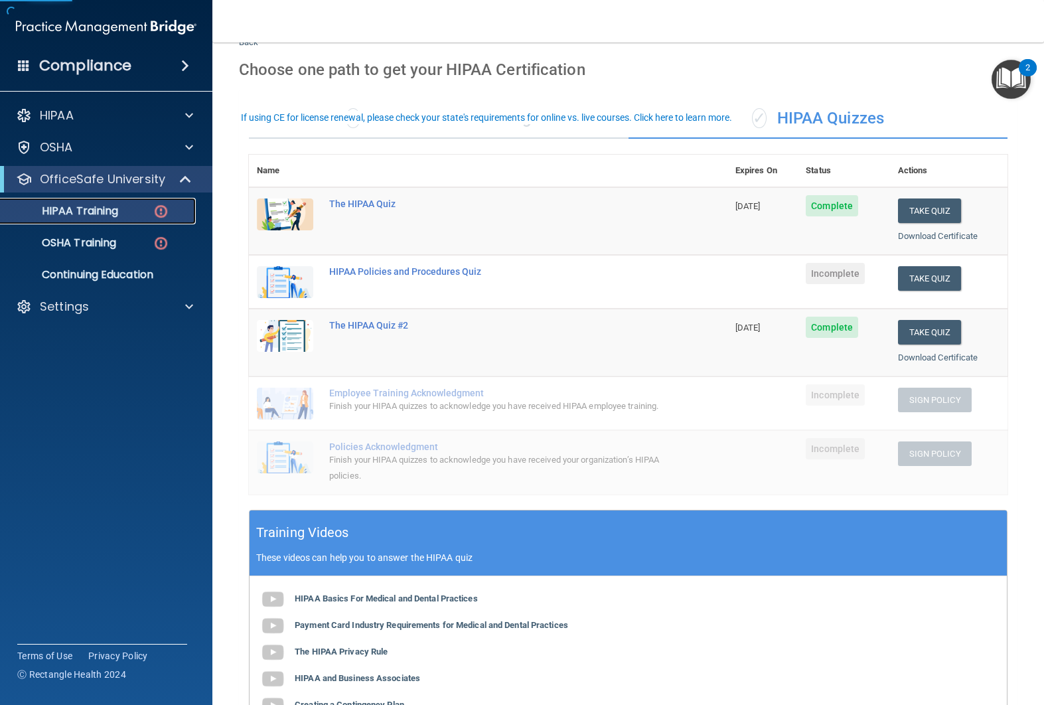
scroll to position [48, 0]
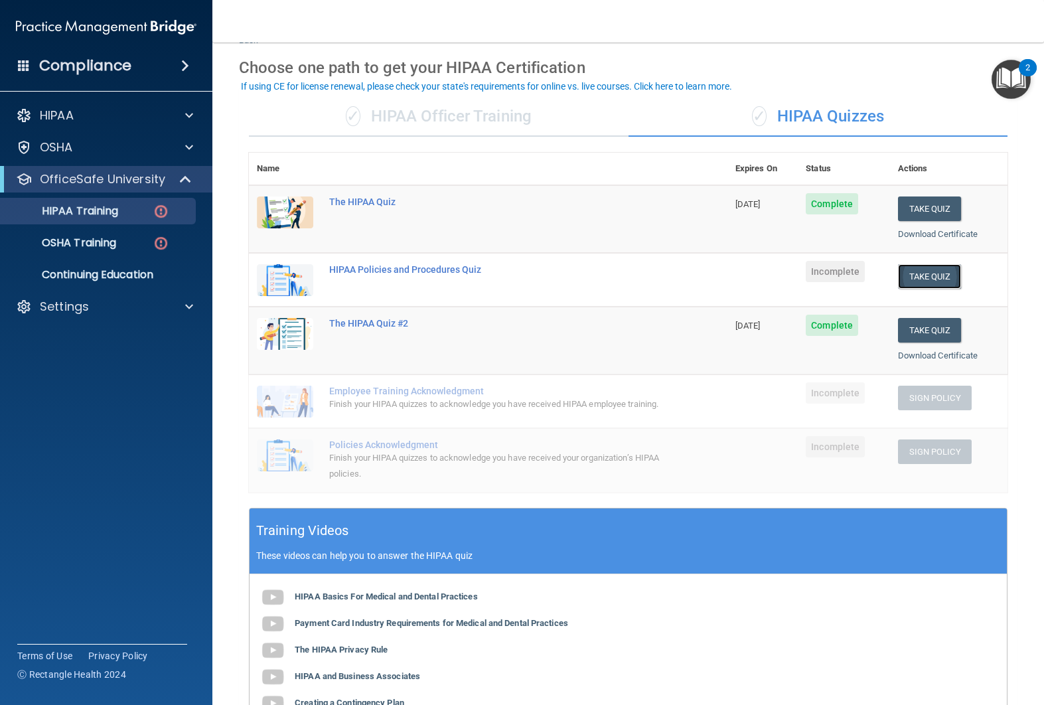
click at [938, 275] on button "Take Quiz" at bounding box center [930, 276] width 64 height 25
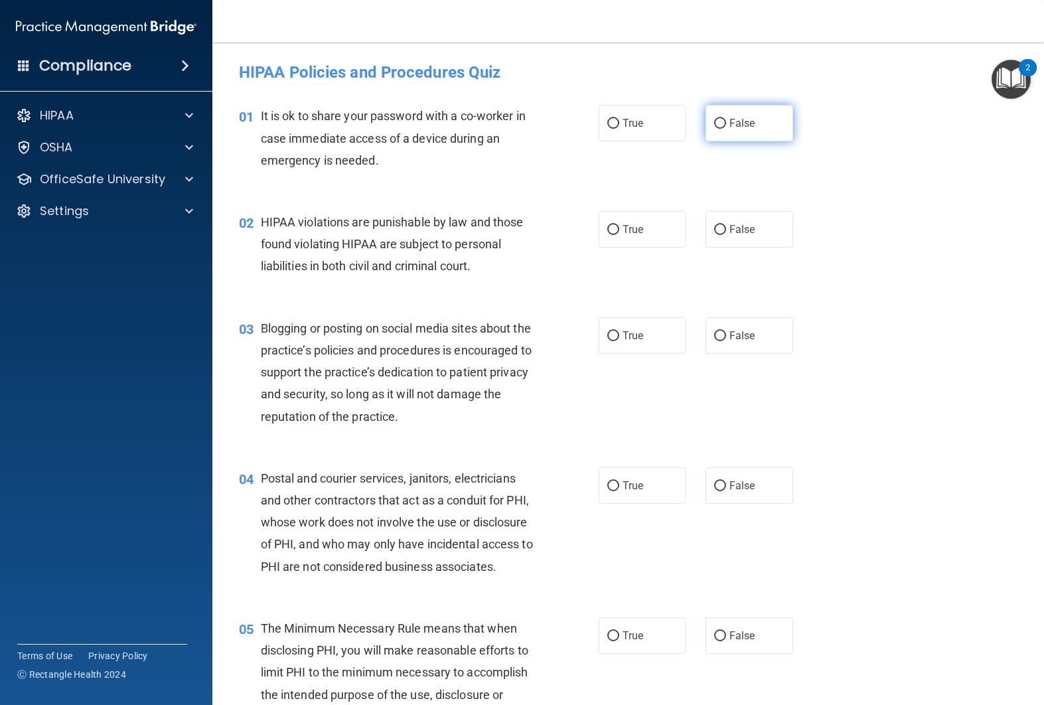
click at [746, 137] on label "False" at bounding box center [749, 123] width 88 height 36
click at [726, 129] on input "False" at bounding box center [720, 124] width 12 height 10
radio input "true"
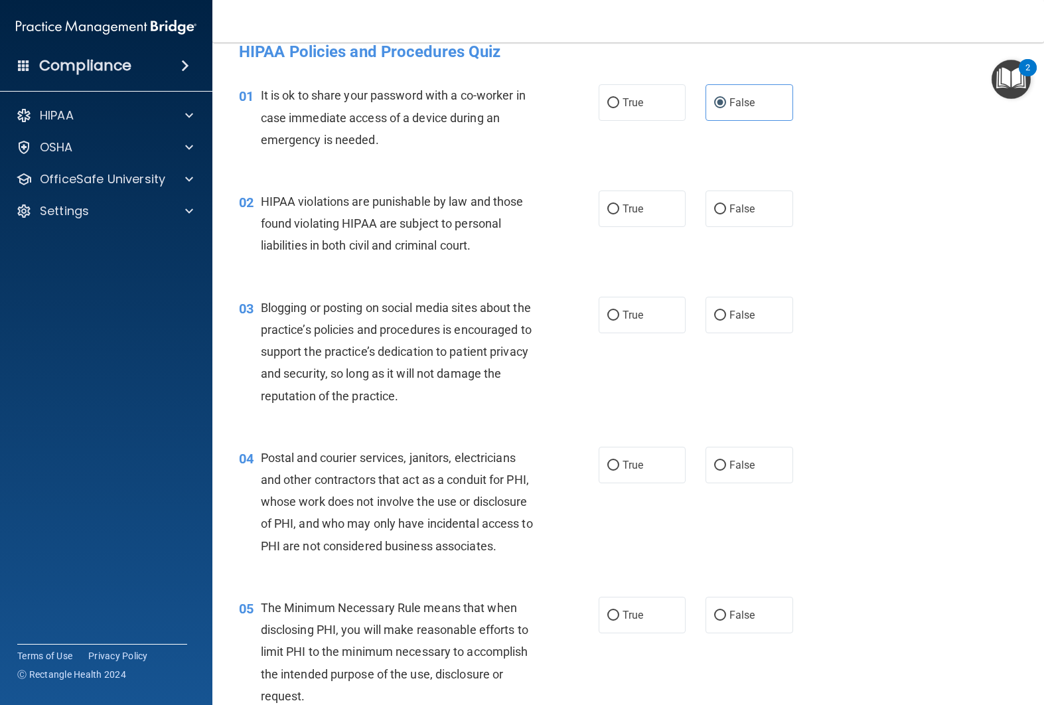
scroll to position [30, 0]
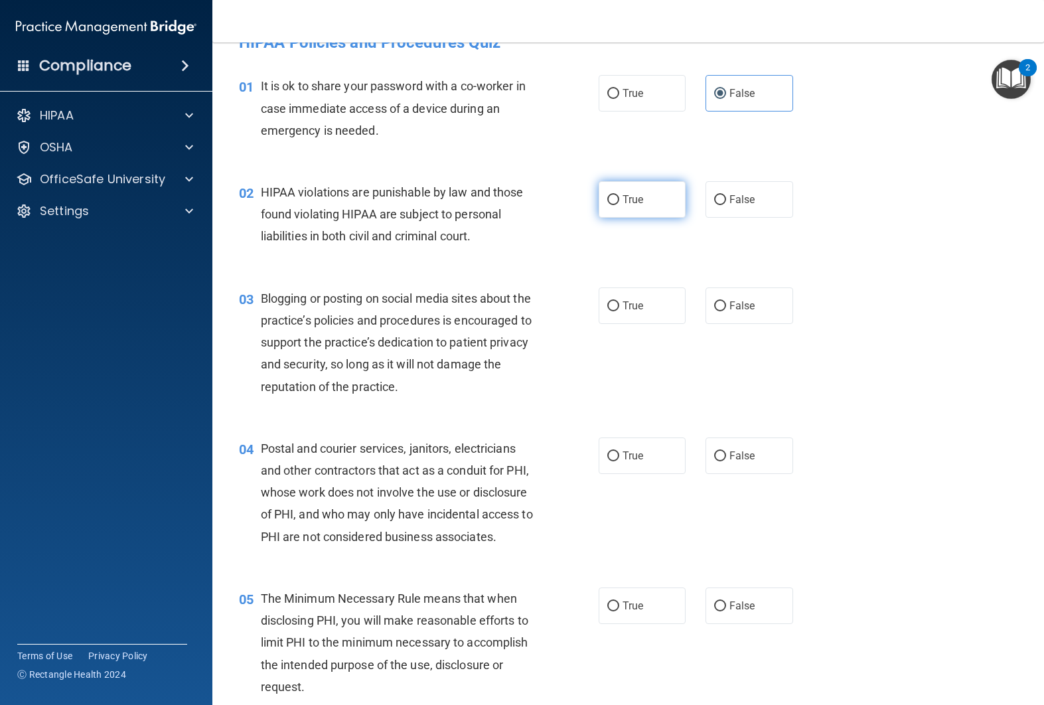
click at [646, 210] on label "True" at bounding box center [642, 199] width 88 height 36
click at [619, 205] on input "True" at bounding box center [613, 200] width 12 height 10
radio input "true"
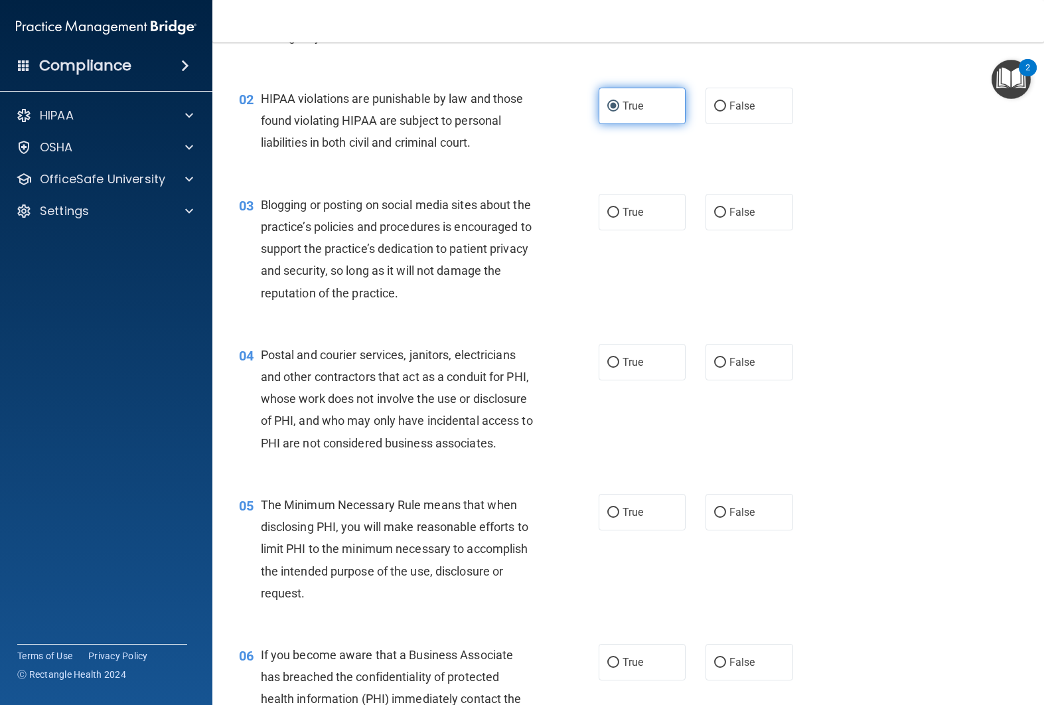
scroll to position [131, 0]
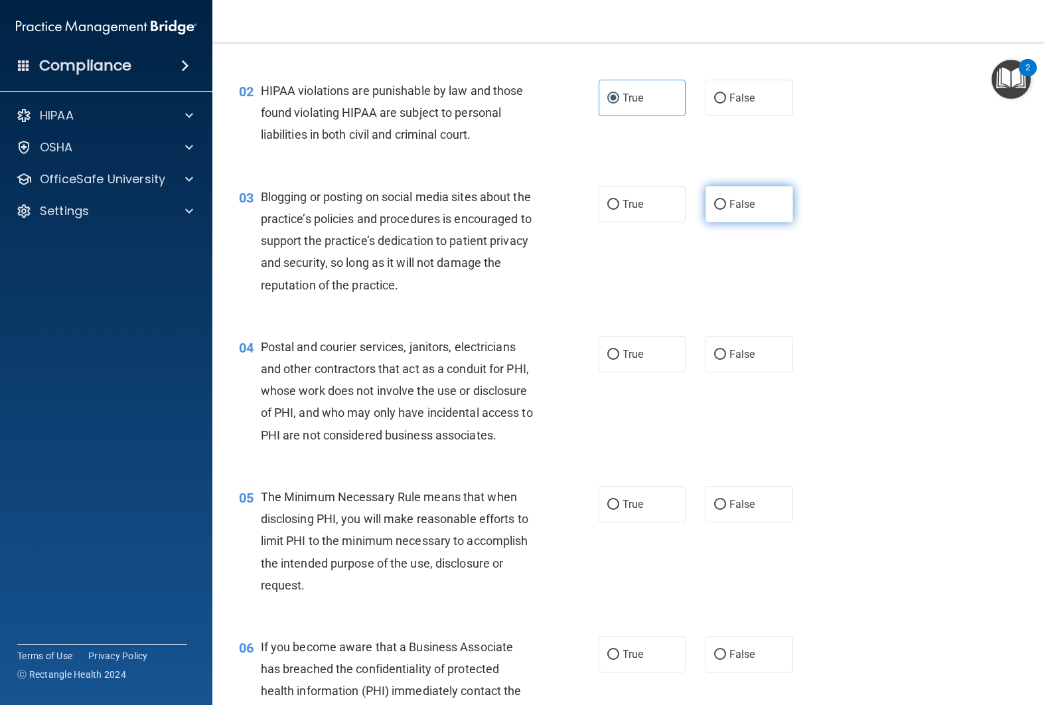
click at [736, 199] on span "False" at bounding box center [742, 204] width 26 height 13
click at [726, 200] on input "False" at bounding box center [720, 205] width 12 height 10
radio input "true"
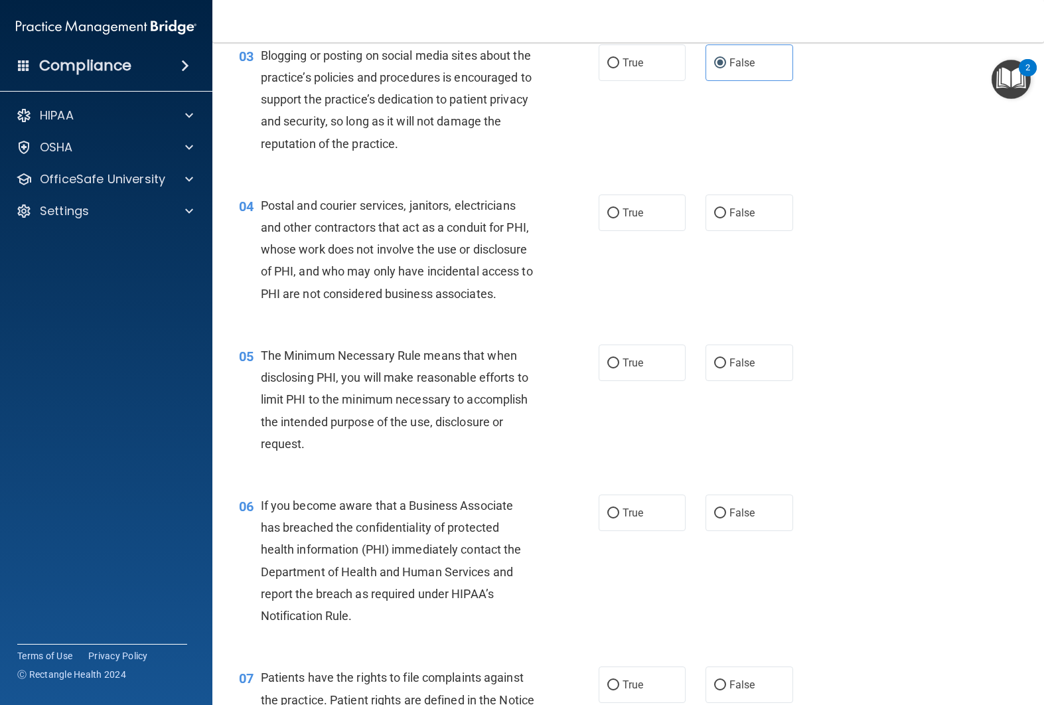
scroll to position [269, 0]
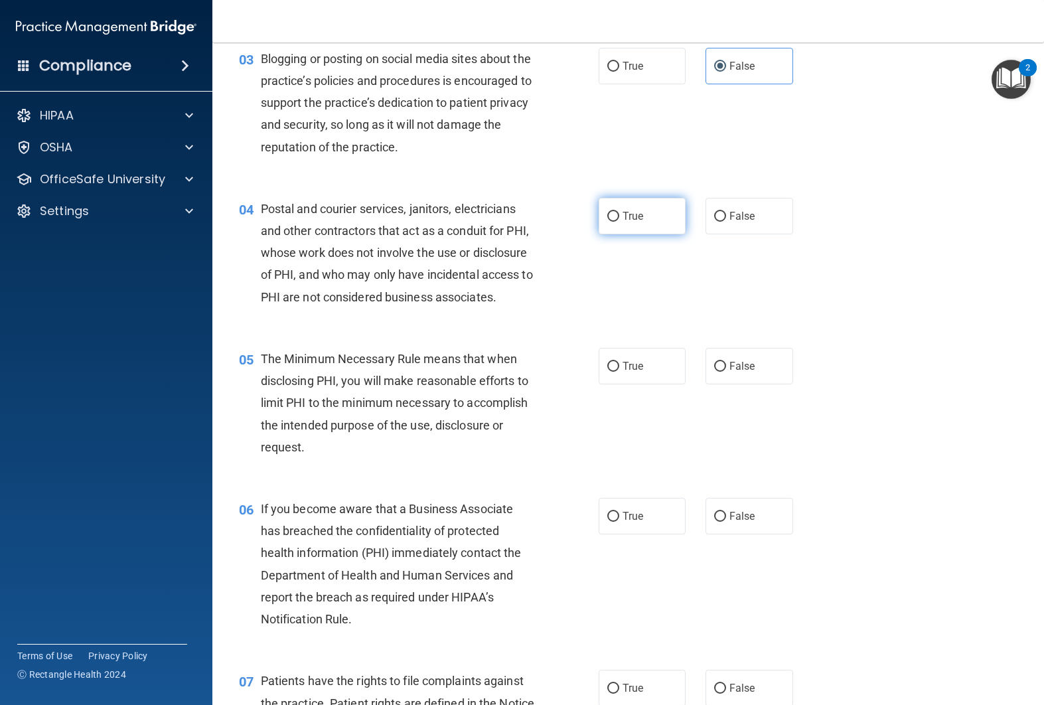
click at [667, 219] on label "True" at bounding box center [642, 216] width 88 height 36
click at [619, 219] on input "True" at bounding box center [613, 217] width 12 height 10
radio input "true"
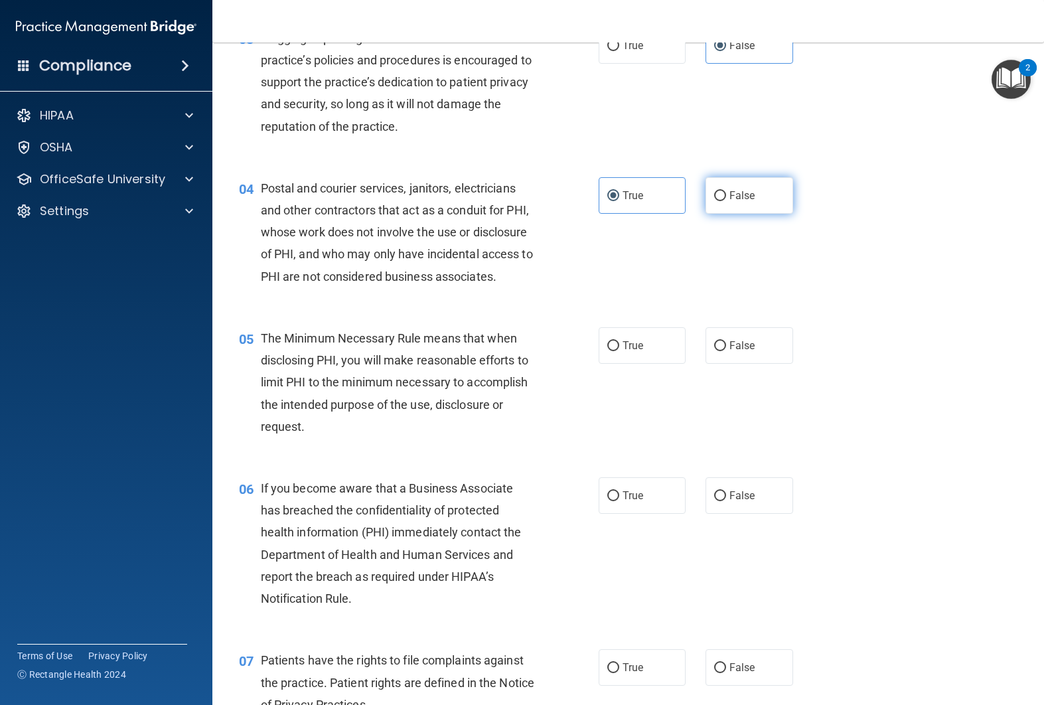
click at [744, 206] on label "False" at bounding box center [749, 195] width 88 height 36
click at [726, 201] on input "False" at bounding box center [720, 196] width 12 height 10
radio input "true"
radio input "false"
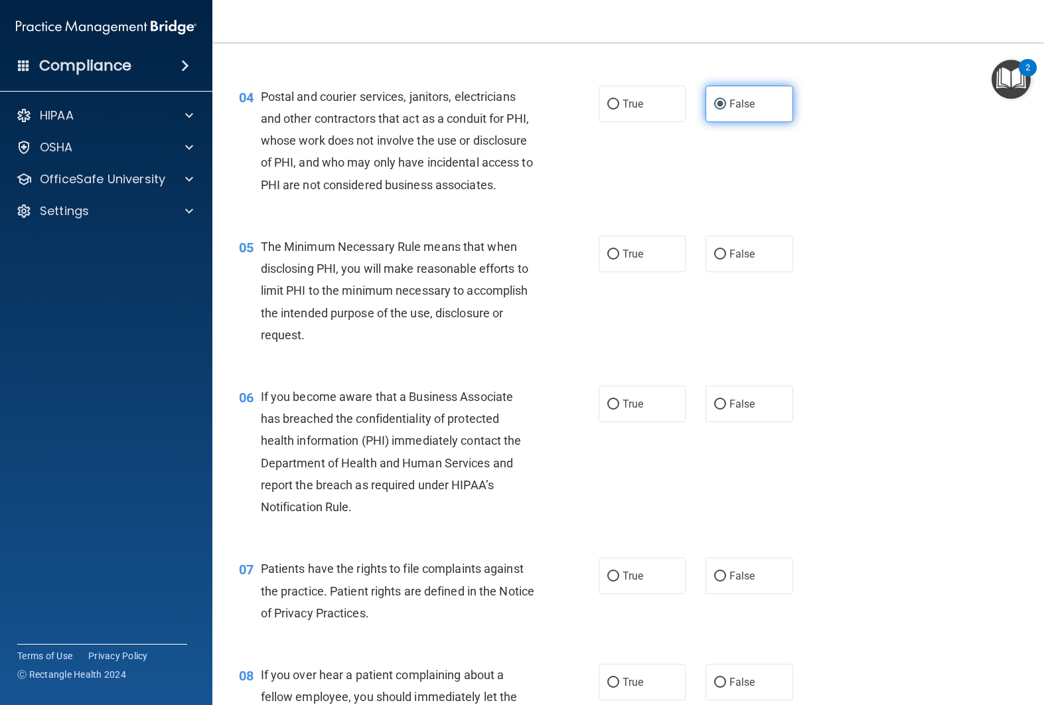
scroll to position [393, 0]
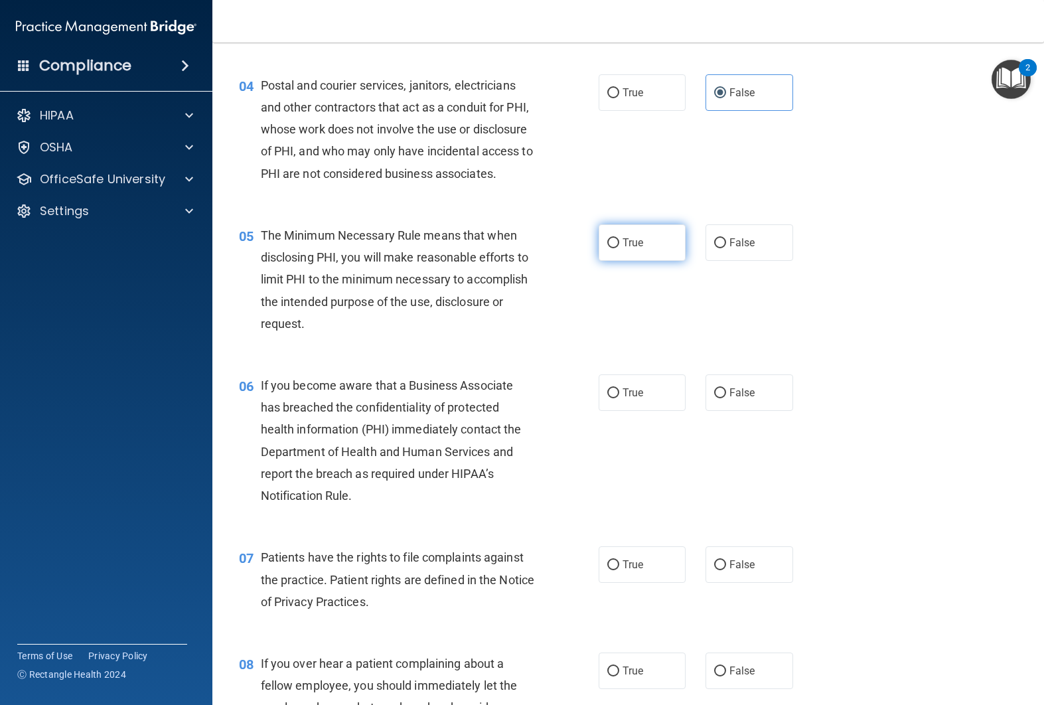
click at [601, 257] on label "True" at bounding box center [642, 242] width 88 height 36
click at [607, 248] on input "True" at bounding box center [613, 243] width 12 height 10
radio input "true"
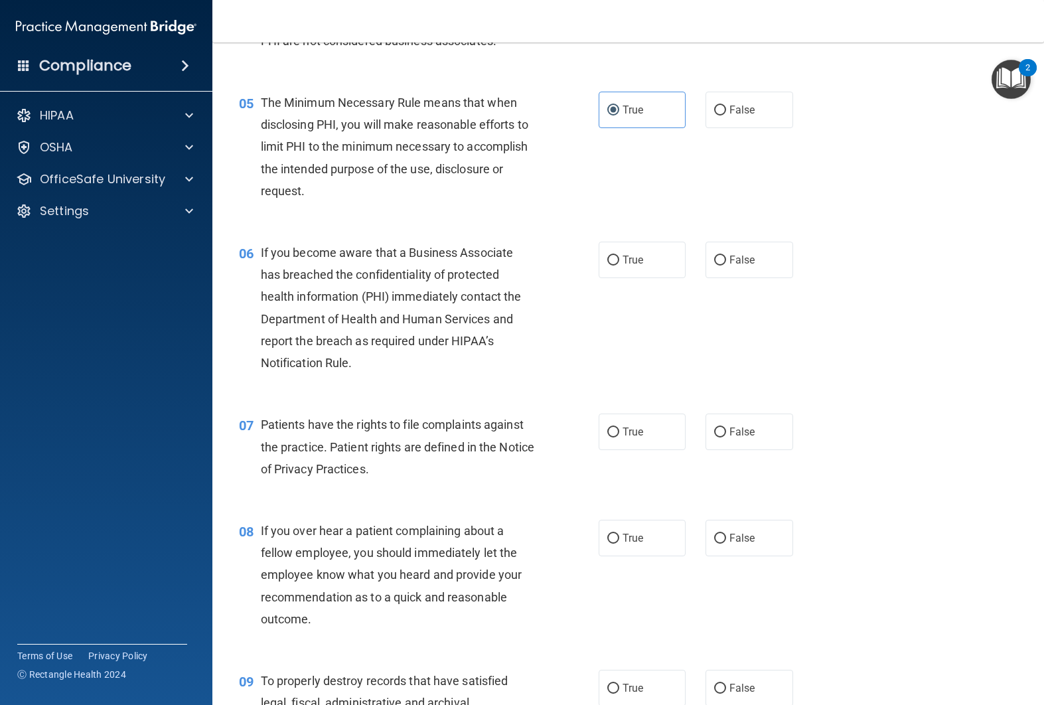
scroll to position [531, 0]
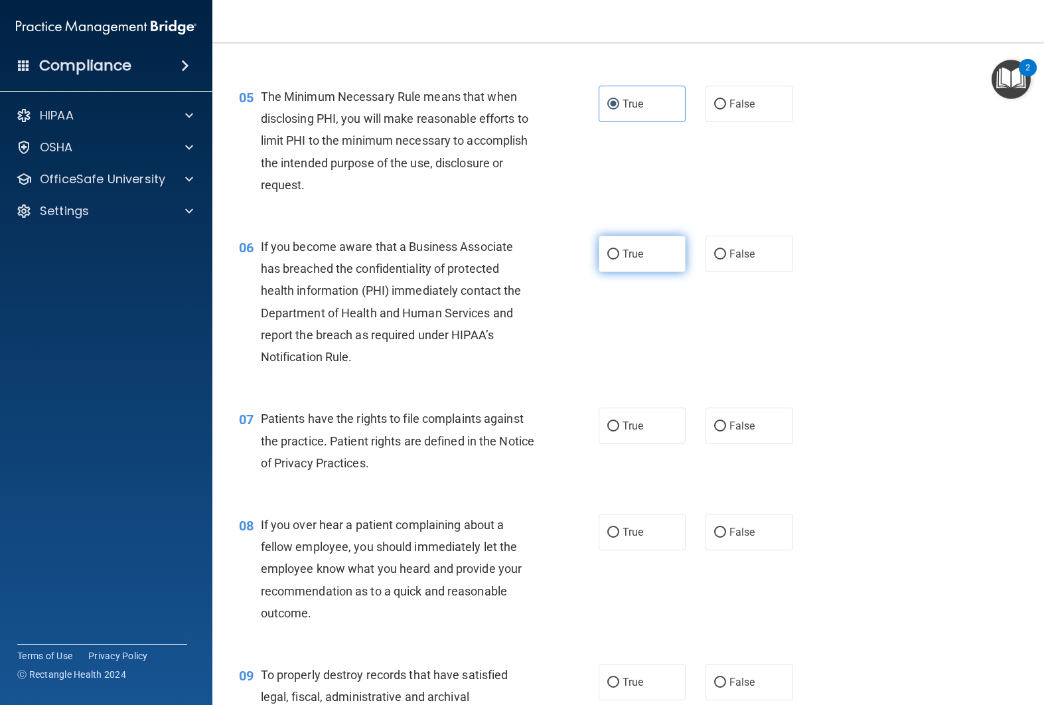
click at [616, 247] on label "True" at bounding box center [642, 254] width 88 height 36
click at [616, 249] on input "True" at bounding box center [613, 254] width 12 height 10
radio input "true"
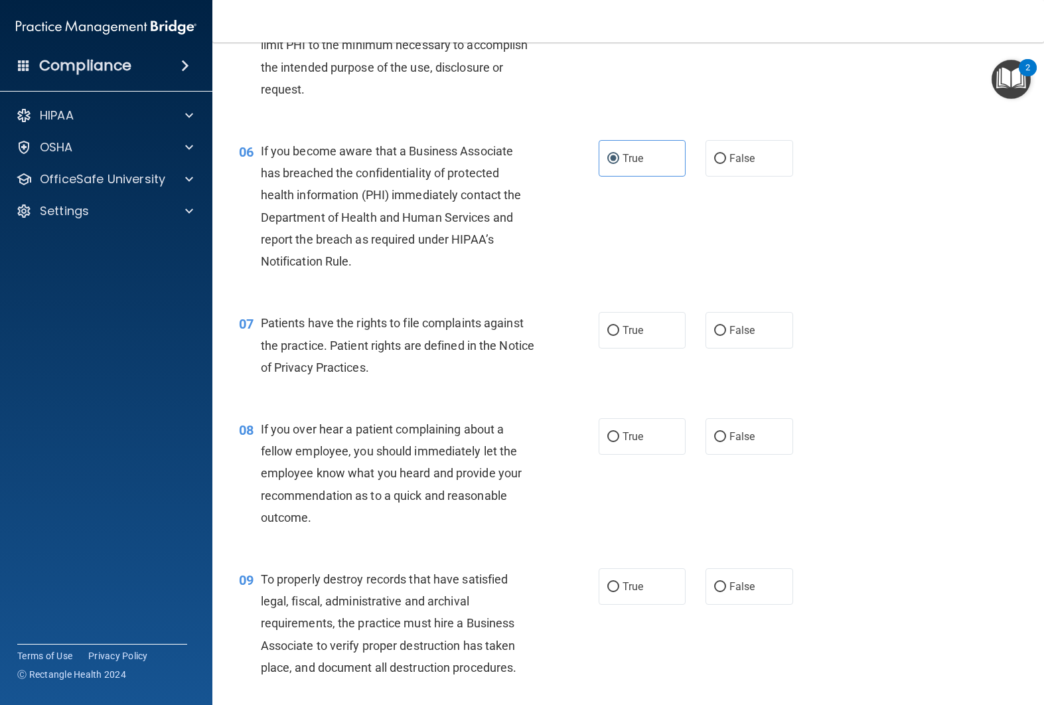
scroll to position [655, 0]
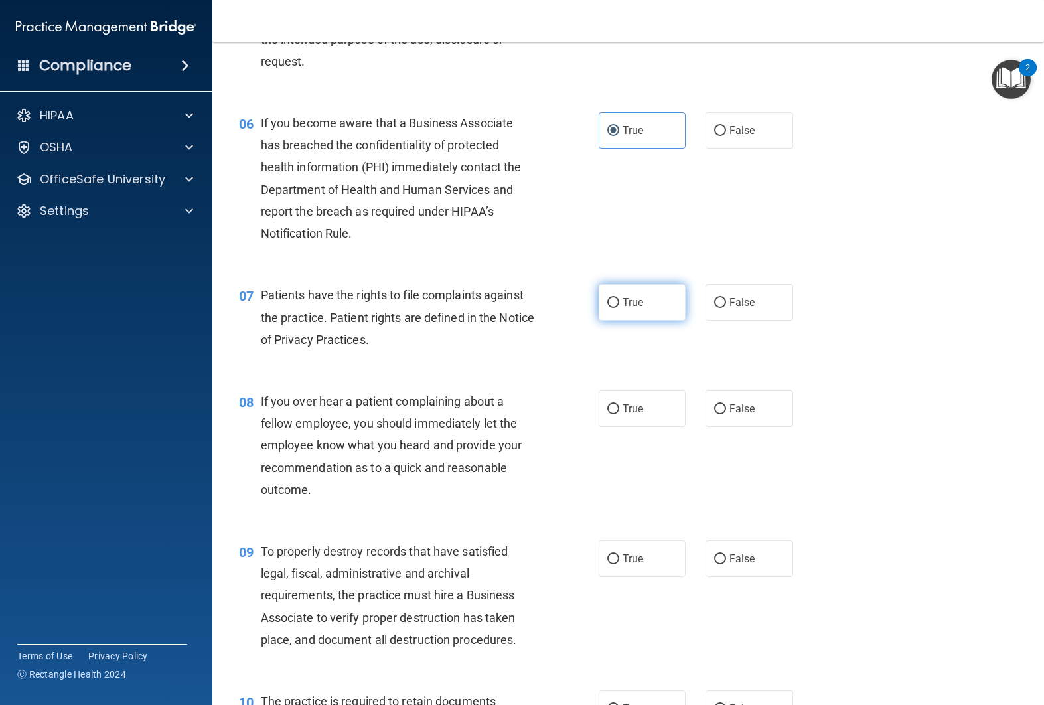
drag, startPoint x: 644, startPoint y: 312, endPoint x: 611, endPoint y: 314, distance: 33.3
click at [644, 312] on label "True" at bounding box center [642, 302] width 88 height 36
click at [619, 308] on input "True" at bounding box center [613, 303] width 12 height 10
radio input "true"
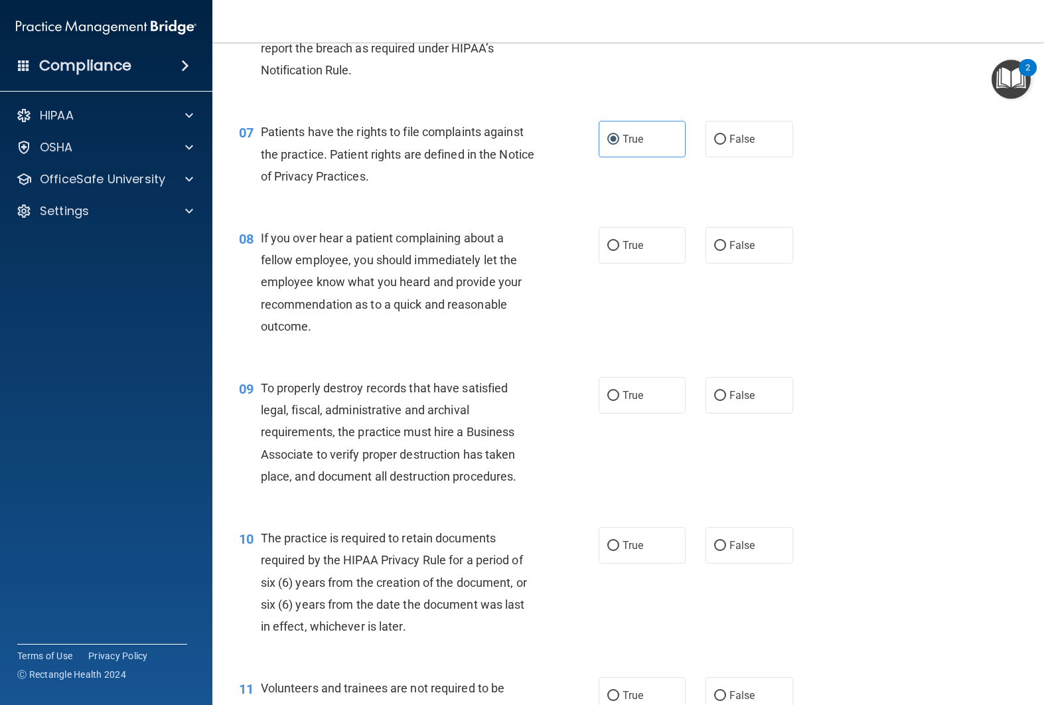
scroll to position [821, 0]
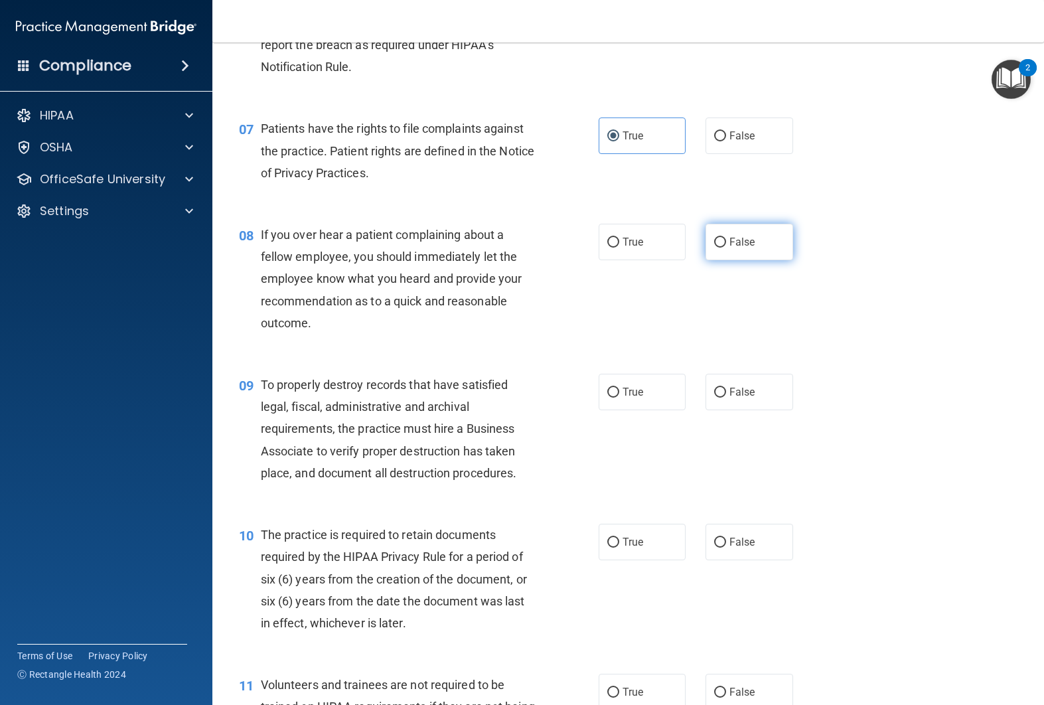
click at [744, 252] on label "False" at bounding box center [749, 242] width 88 height 36
click at [726, 247] on input "False" at bounding box center [720, 243] width 12 height 10
radio input "true"
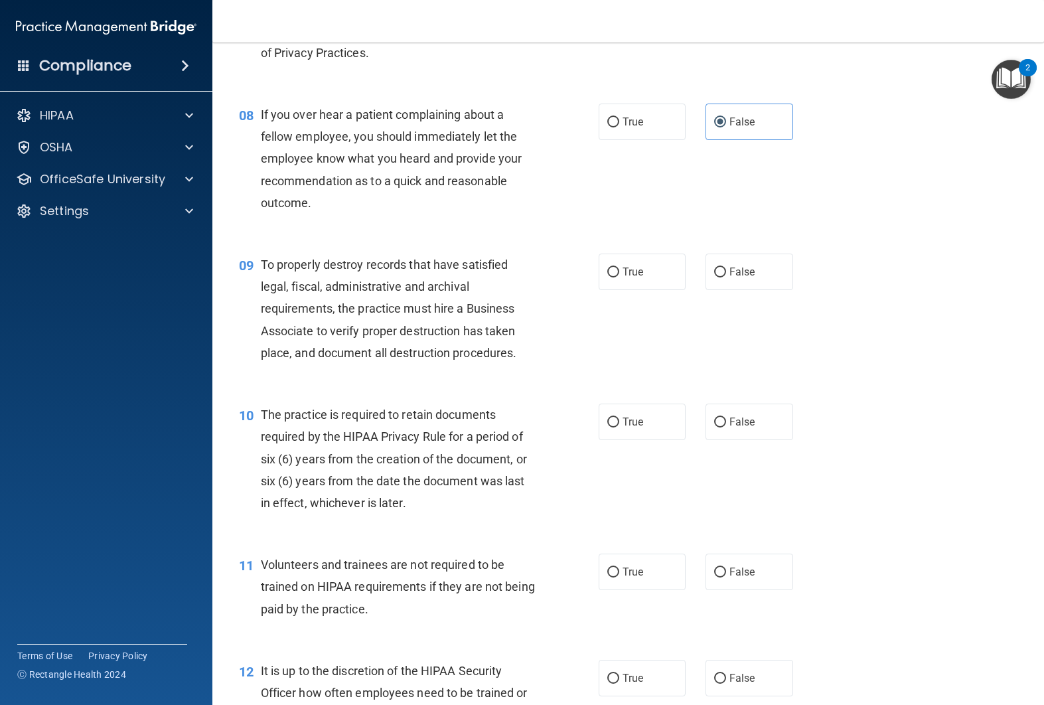
scroll to position [940, 0]
click at [683, 276] on label "True" at bounding box center [642, 273] width 88 height 36
click at [619, 276] on input "True" at bounding box center [613, 274] width 12 height 10
radio input "true"
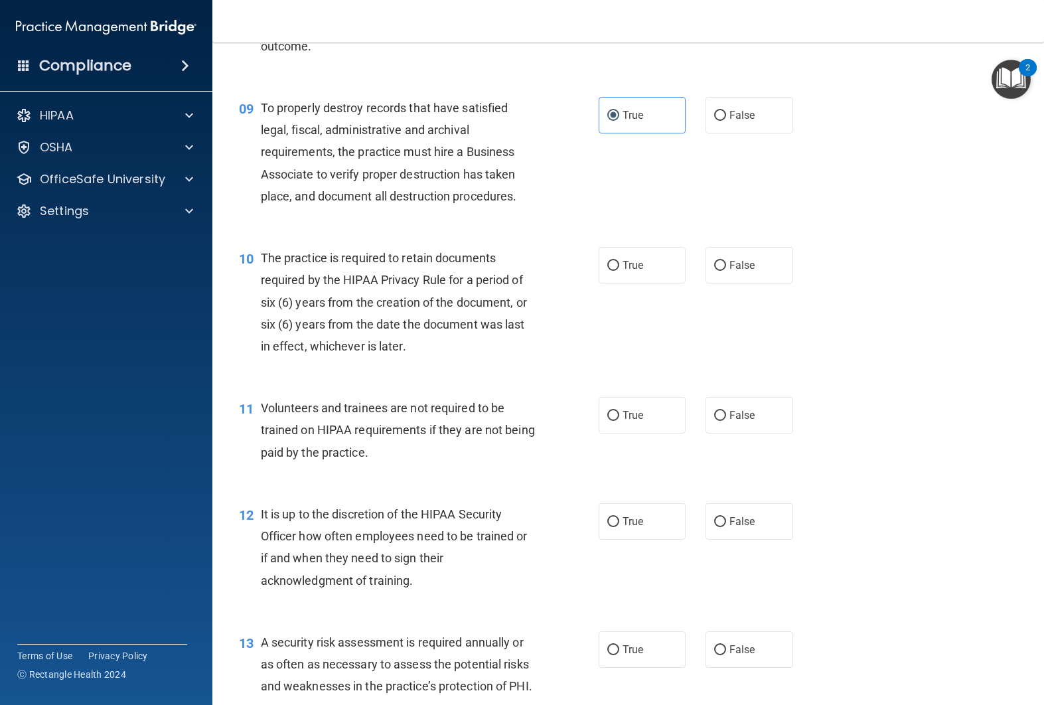
scroll to position [1102, 0]
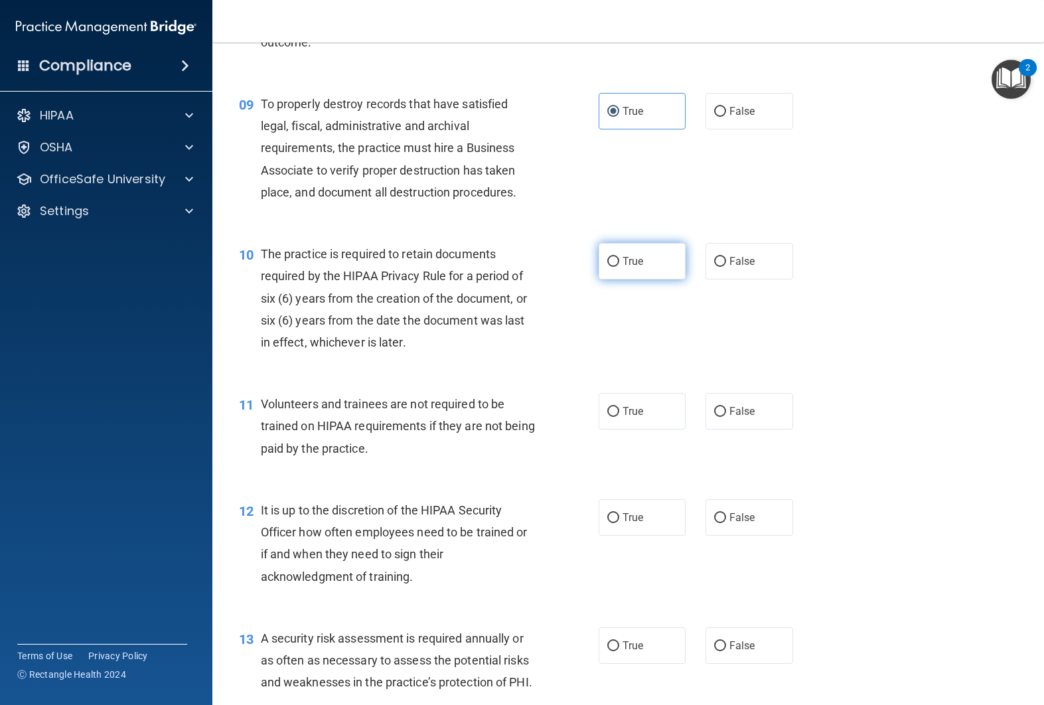
click at [653, 272] on label "True" at bounding box center [642, 261] width 88 height 36
click at [619, 267] on input "True" at bounding box center [613, 262] width 12 height 10
radio input "true"
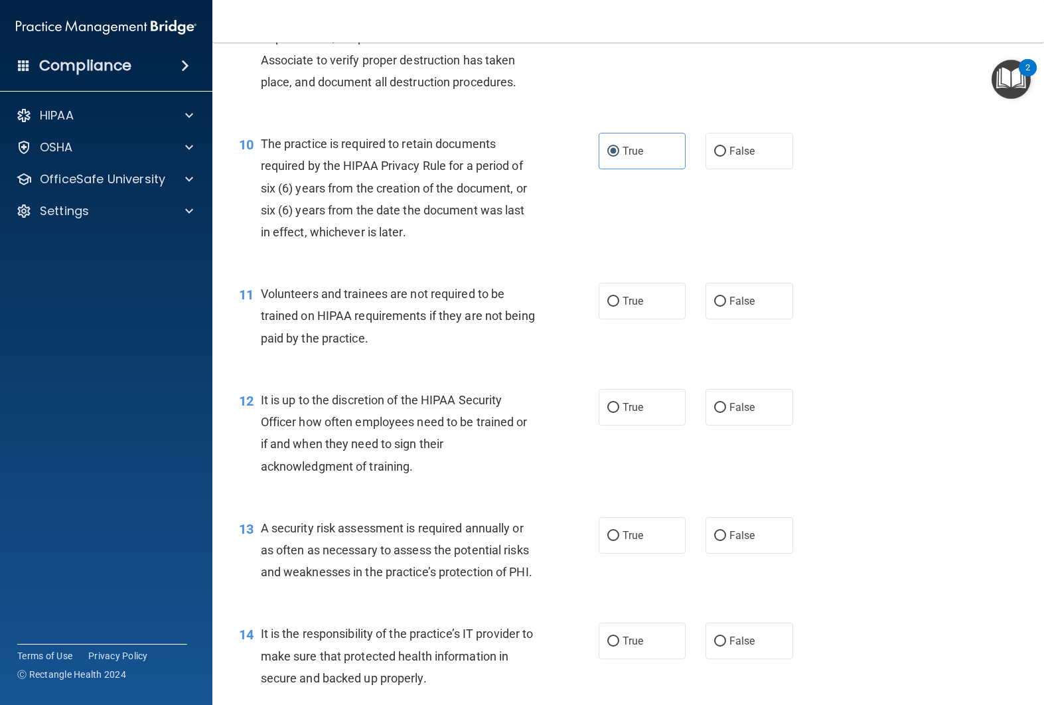
scroll to position [1228, 0]
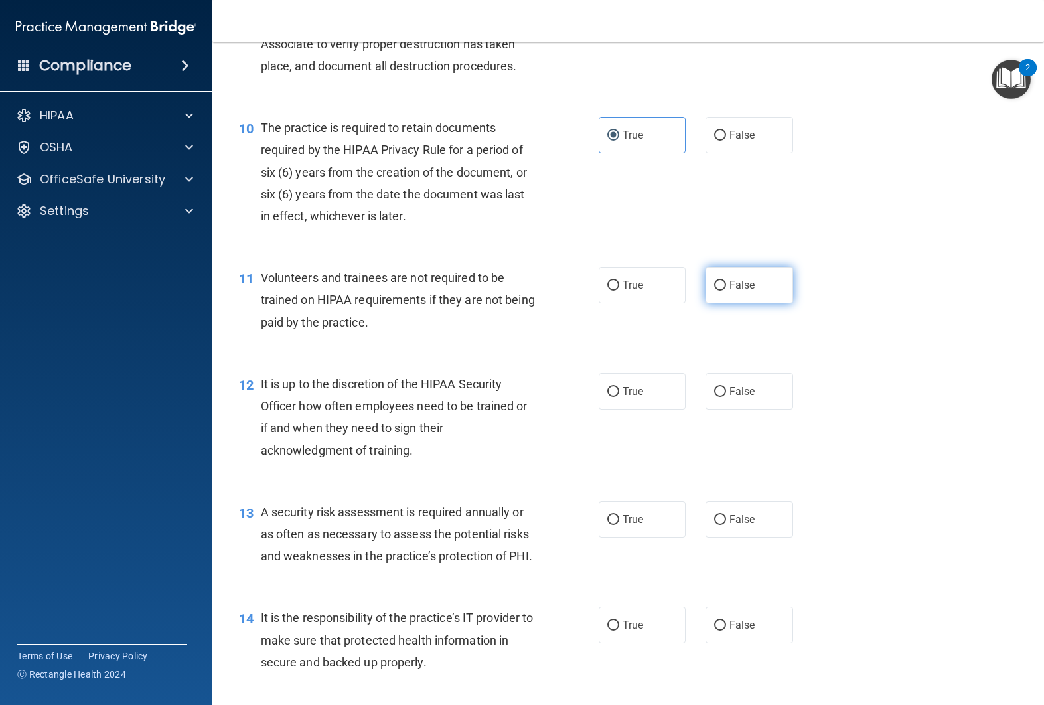
click at [740, 286] on span "False" at bounding box center [742, 285] width 26 height 13
click at [726, 286] on input "False" at bounding box center [720, 286] width 12 height 10
radio input "true"
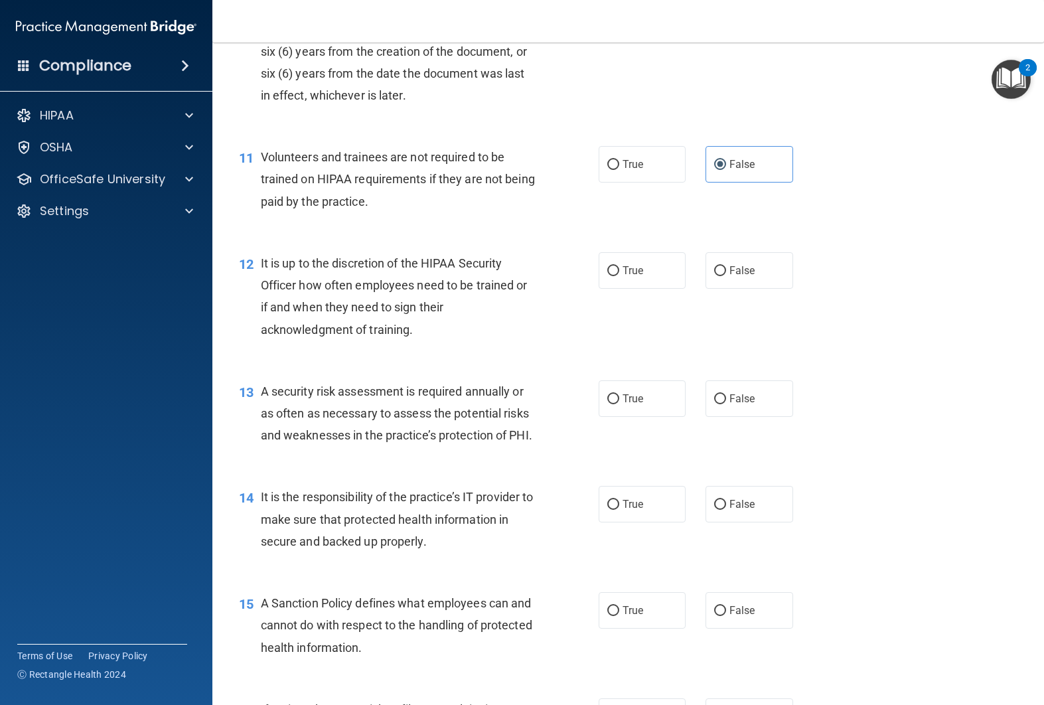
scroll to position [1361, 0]
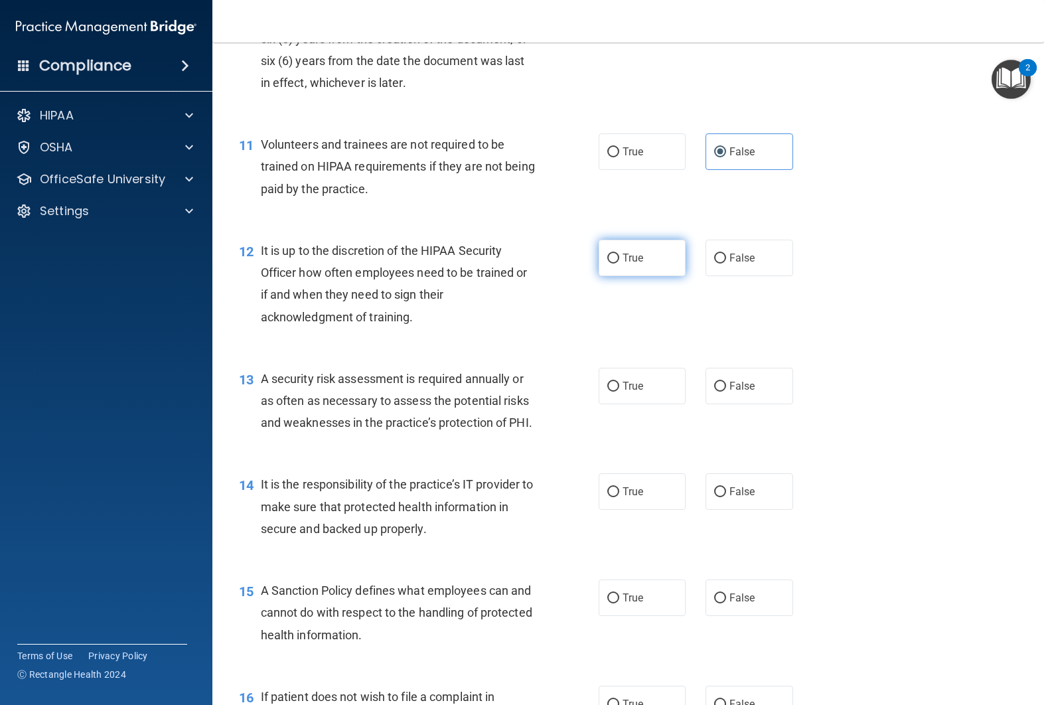
click at [639, 273] on label "True" at bounding box center [642, 258] width 88 height 36
click at [619, 263] on input "True" at bounding box center [613, 258] width 12 height 10
radio input "true"
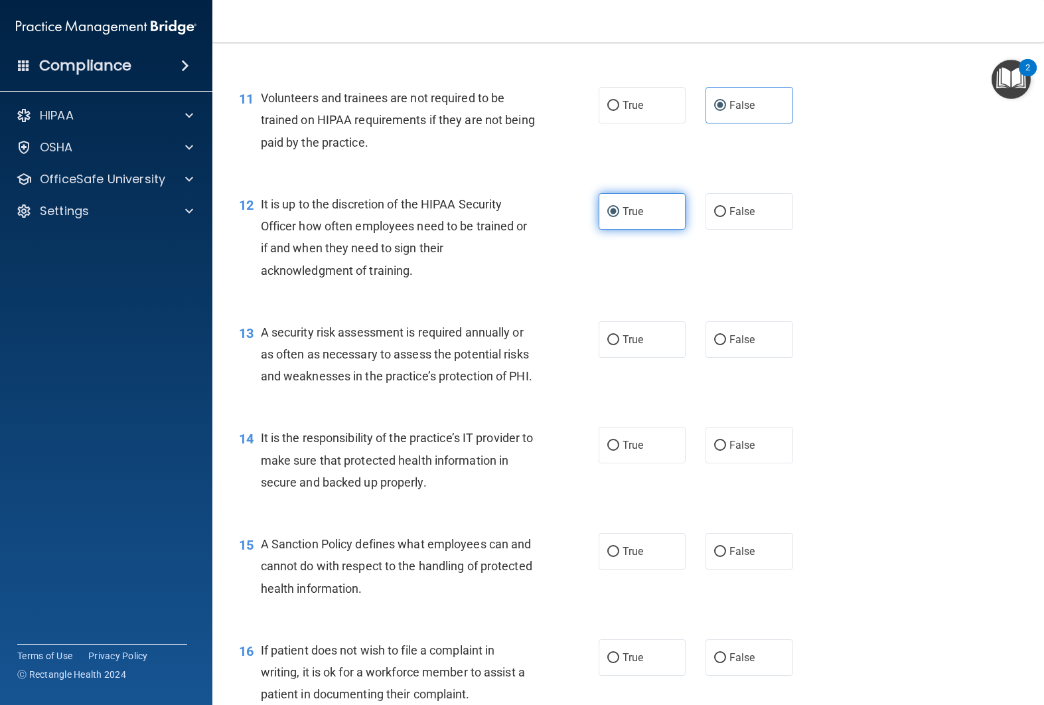
scroll to position [1413, 0]
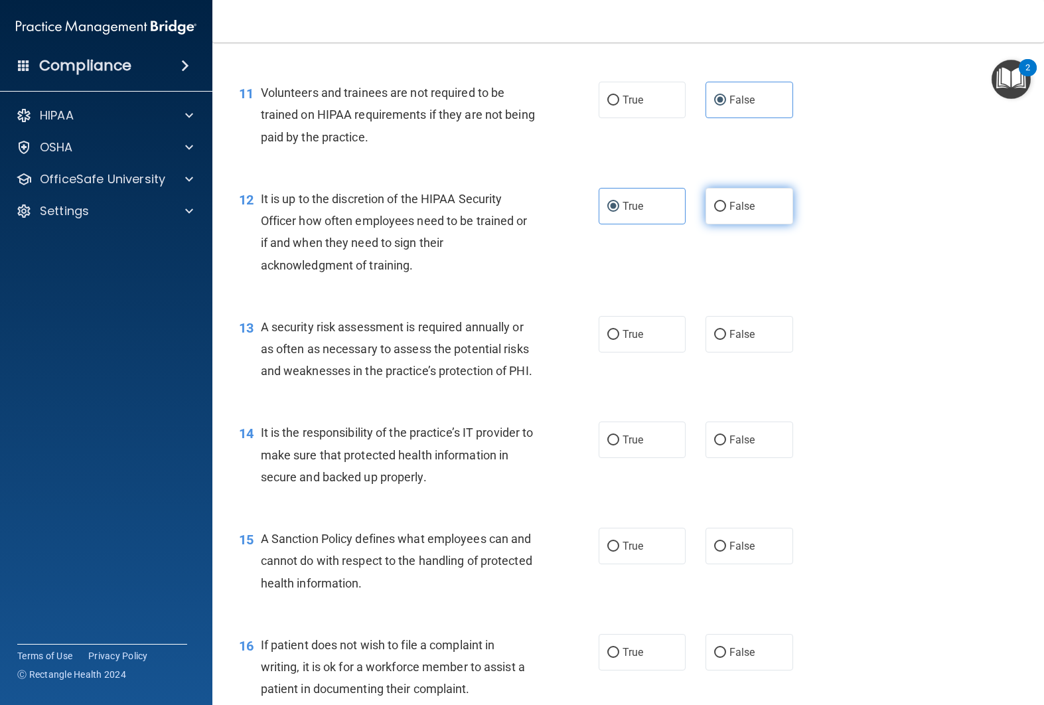
click at [740, 219] on label "False" at bounding box center [749, 206] width 88 height 36
click at [726, 212] on input "False" at bounding box center [720, 207] width 12 height 10
radio input "true"
radio input "false"
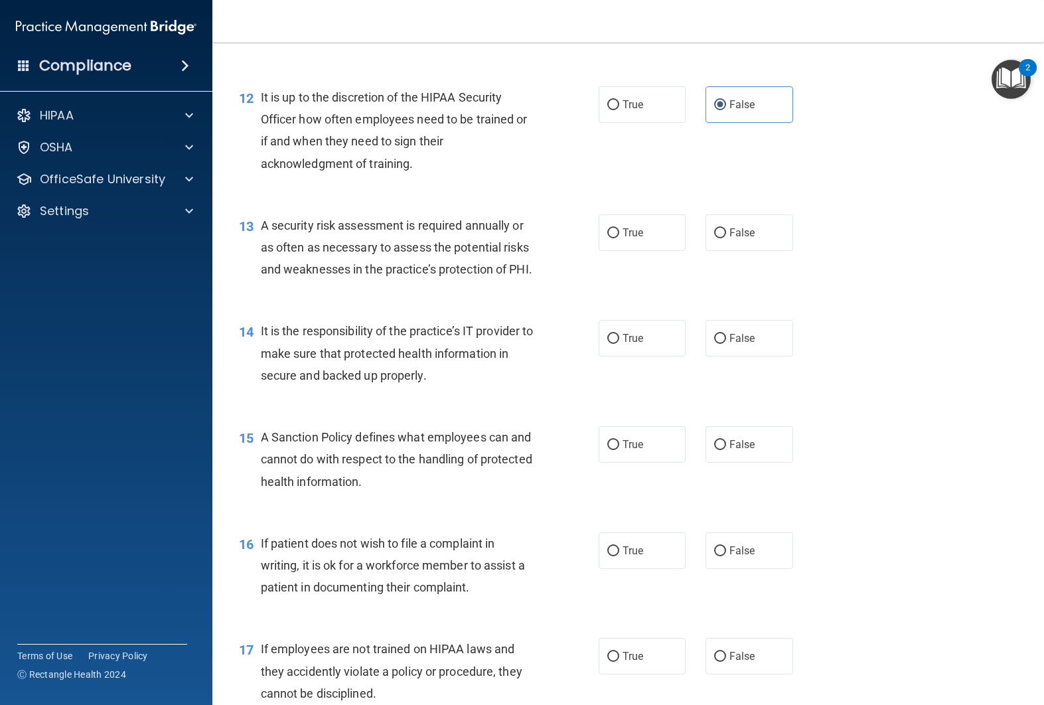
scroll to position [1526, 0]
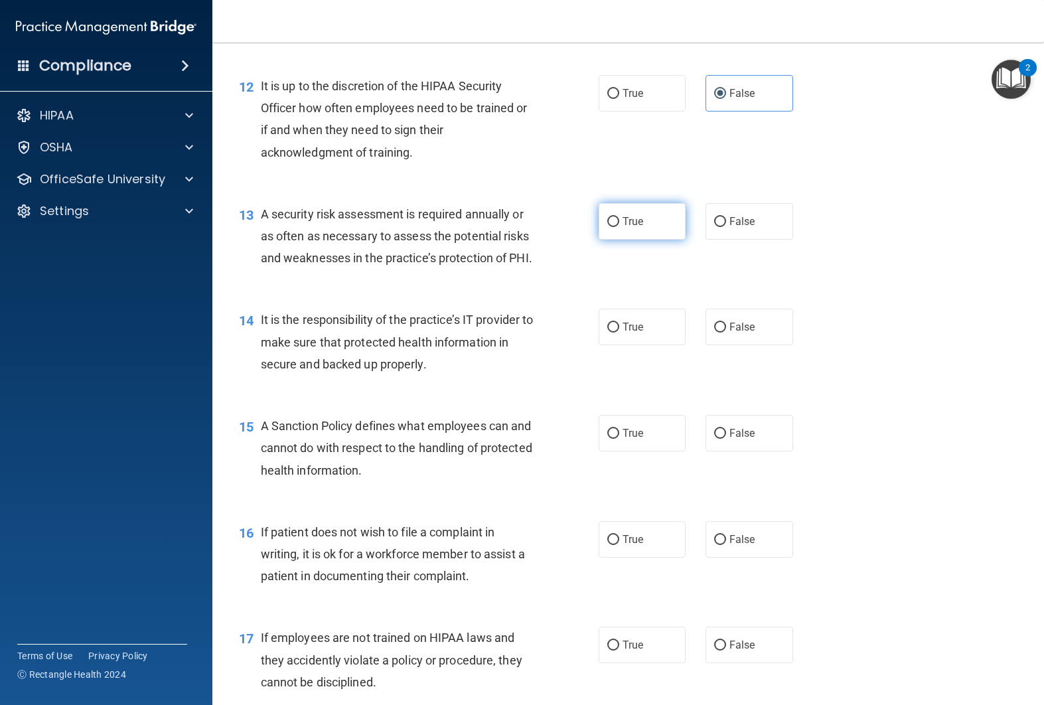
click at [608, 238] on label "True" at bounding box center [642, 221] width 88 height 36
click at [608, 227] on input "True" at bounding box center [613, 222] width 12 height 10
radio input "true"
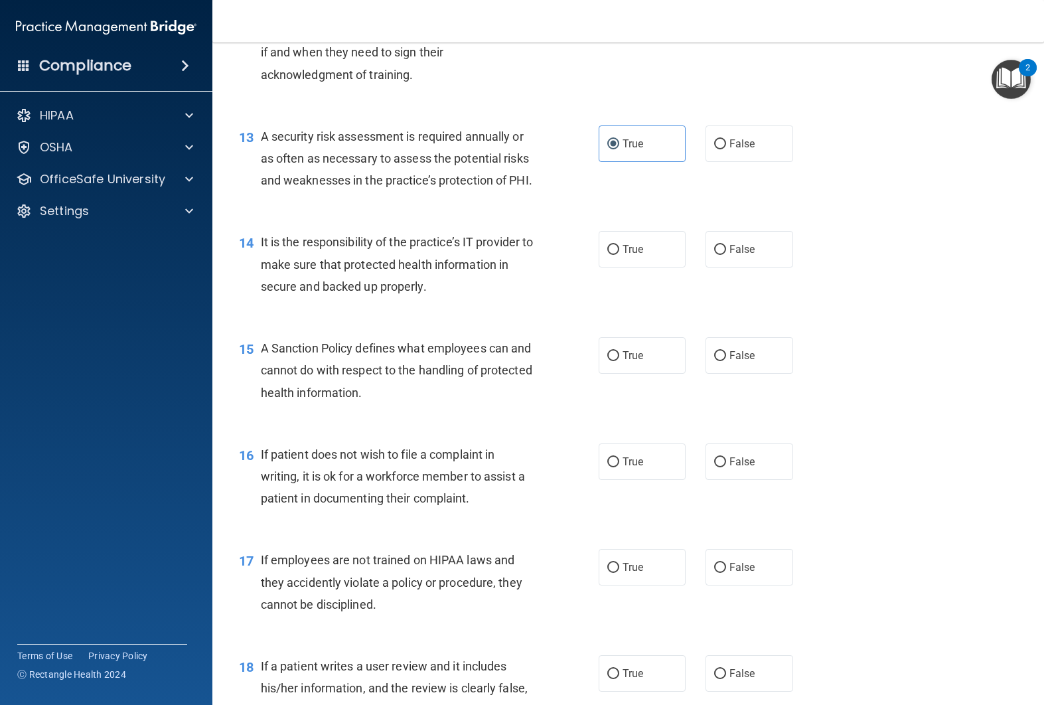
scroll to position [1606, 0]
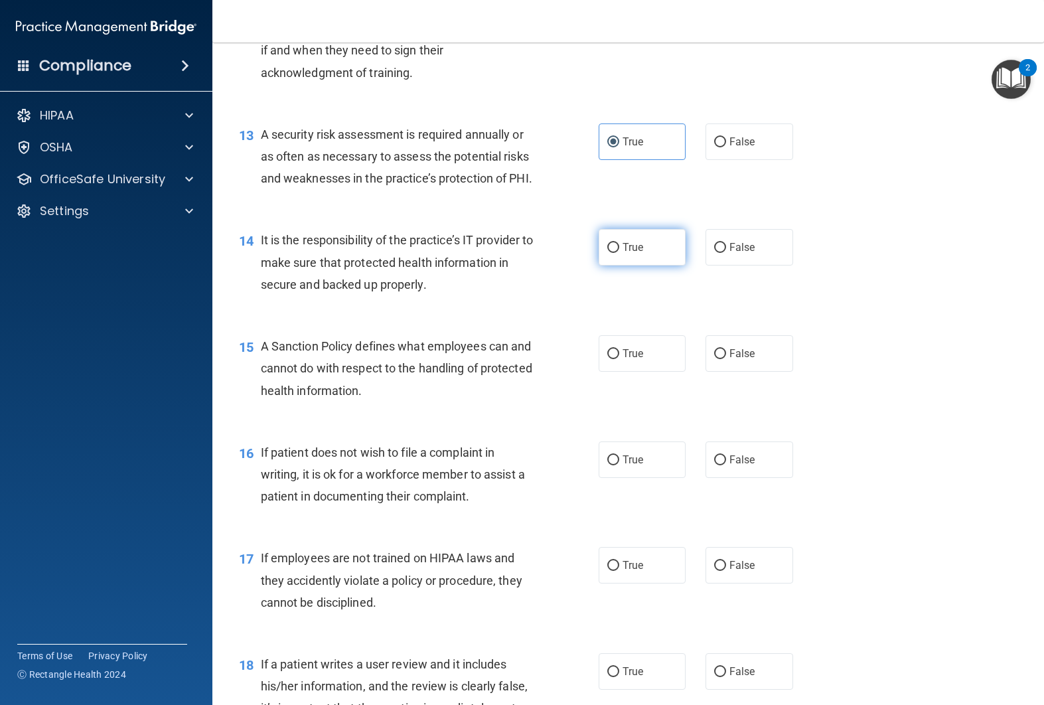
click at [616, 263] on label "True" at bounding box center [642, 247] width 88 height 36
click at [616, 253] on input "True" at bounding box center [613, 248] width 12 height 10
radio input "true"
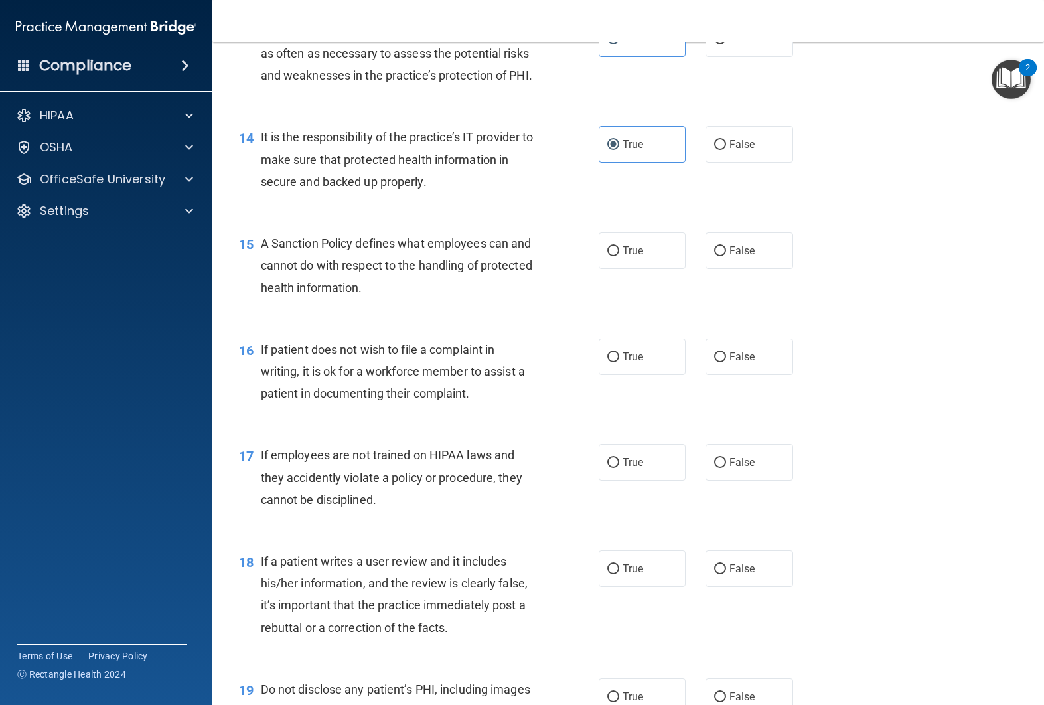
scroll to position [1708, 0]
click at [611, 265] on label "True" at bounding box center [642, 251] width 88 height 36
click at [611, 257] on input "True" at bounding box center [613, 252] width 12 height 10
radio input "true"
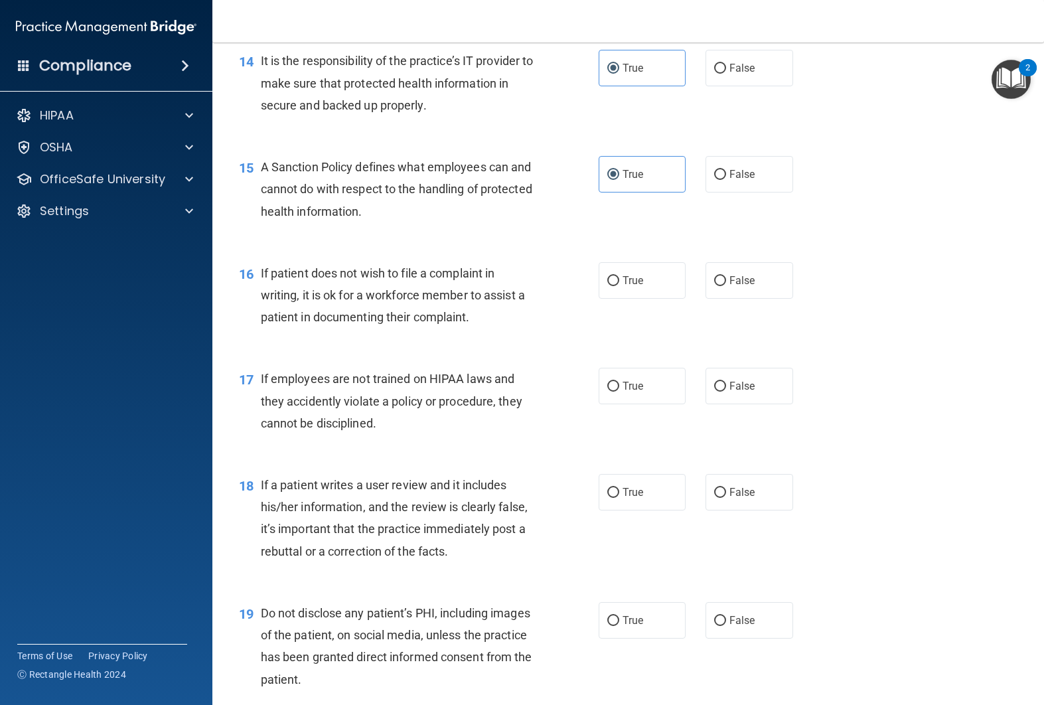
scroll to position [1785, 0]
click at [614, 291] on label "True" at bounding box center [642, 279] width 88 height 36
click at [614, 285] on input "True" at bounding box center [613, 280] width 12 height 10
radio input "true"
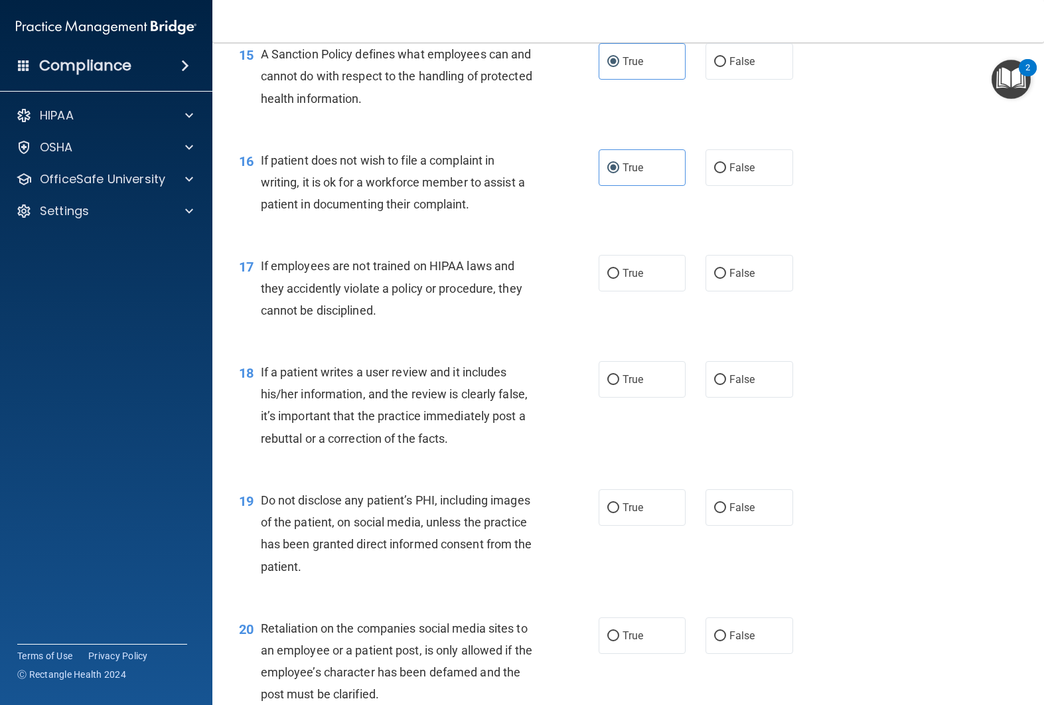
scroll to position [1900, 0]
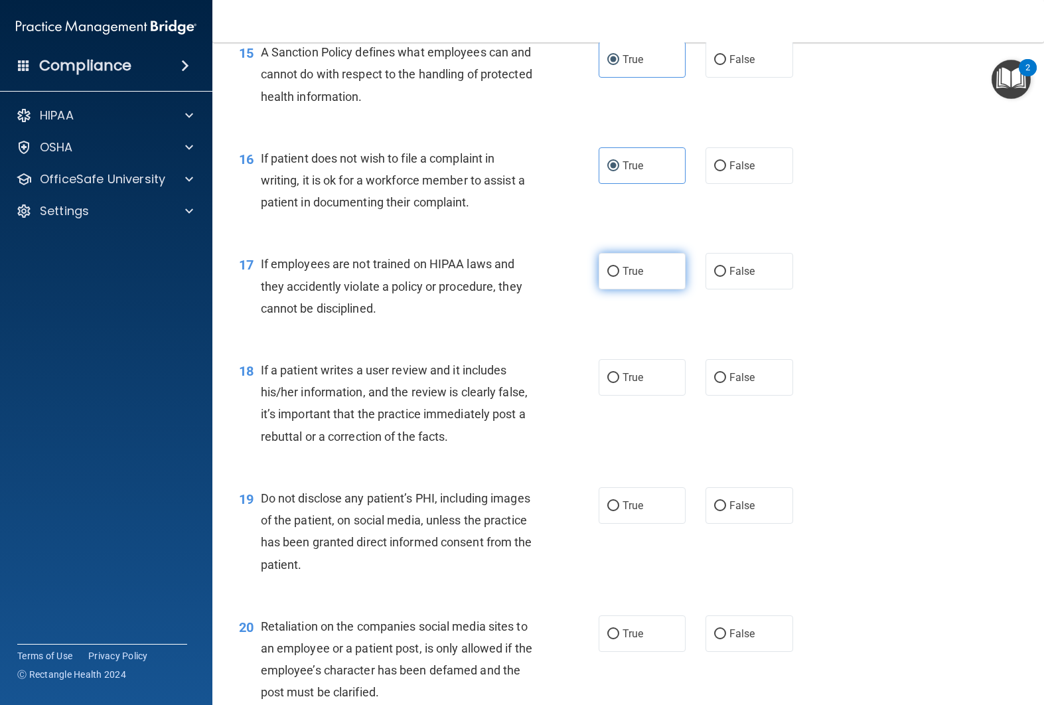
click at [664, 279] on label "True" at bounding box center [642, 271] width 88 height 36
click at [619, 277] on input "True" at bounding box center [613, 272] width 12 height 10
radio input "true"
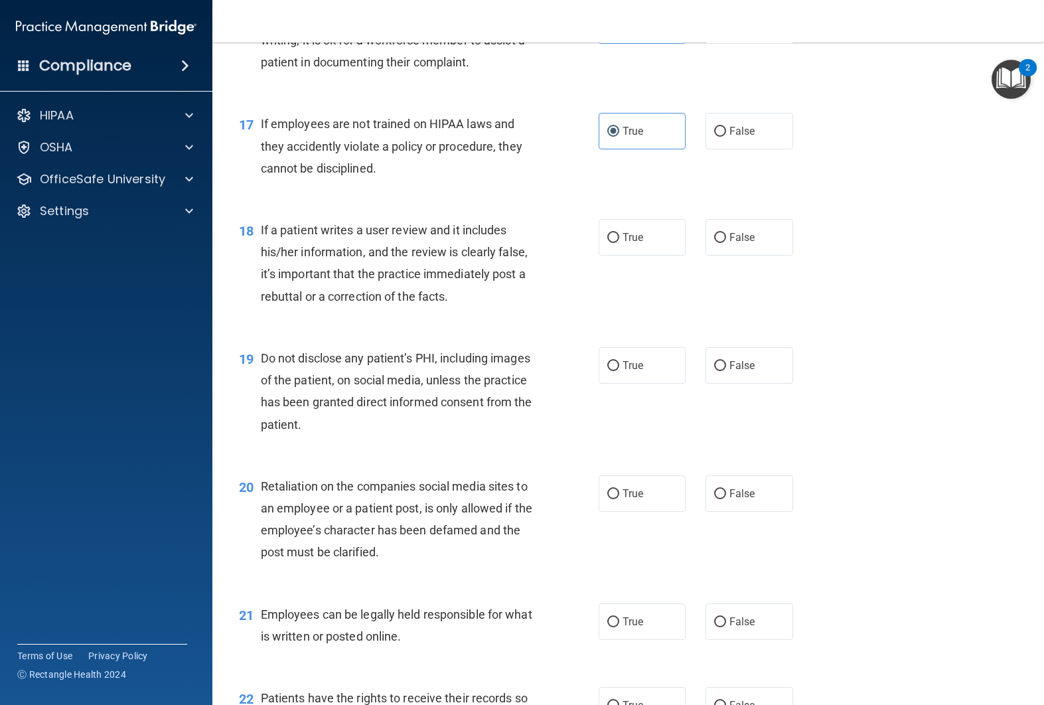
scroll to position [2040, 0]
click at [705, 239] on label "False" at bounding box center [749, 236] width 88 height 36
click at [714, 239] on input "False" at bounding box center [720, 237] width 12 height 10
radio input "true"
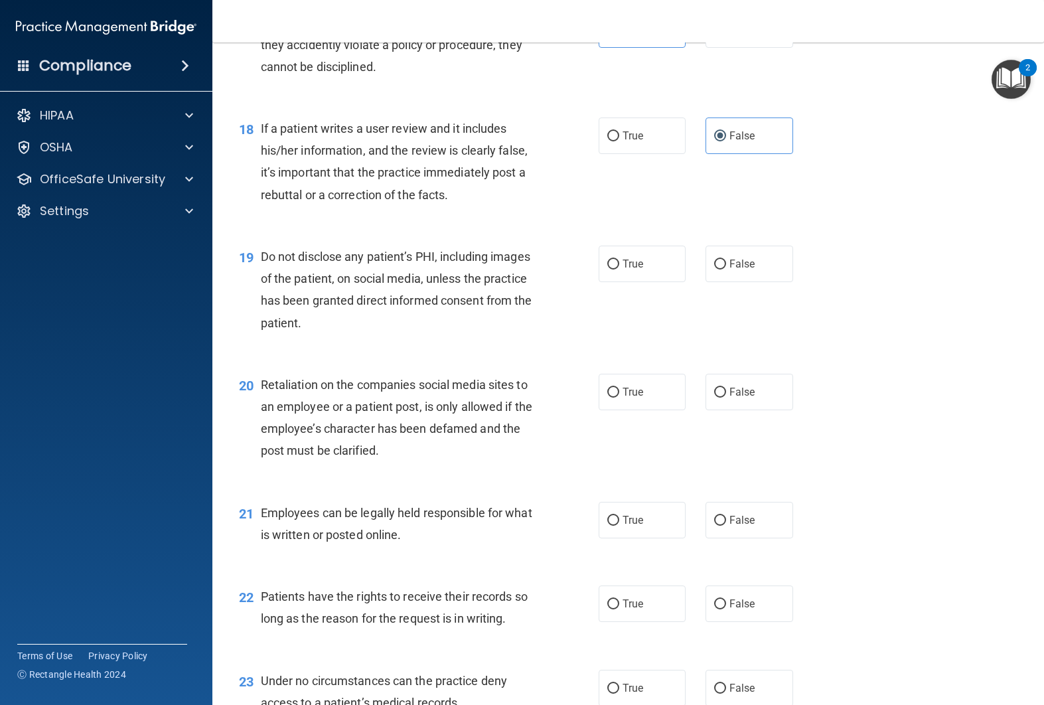
scroll to position [2154, 0]
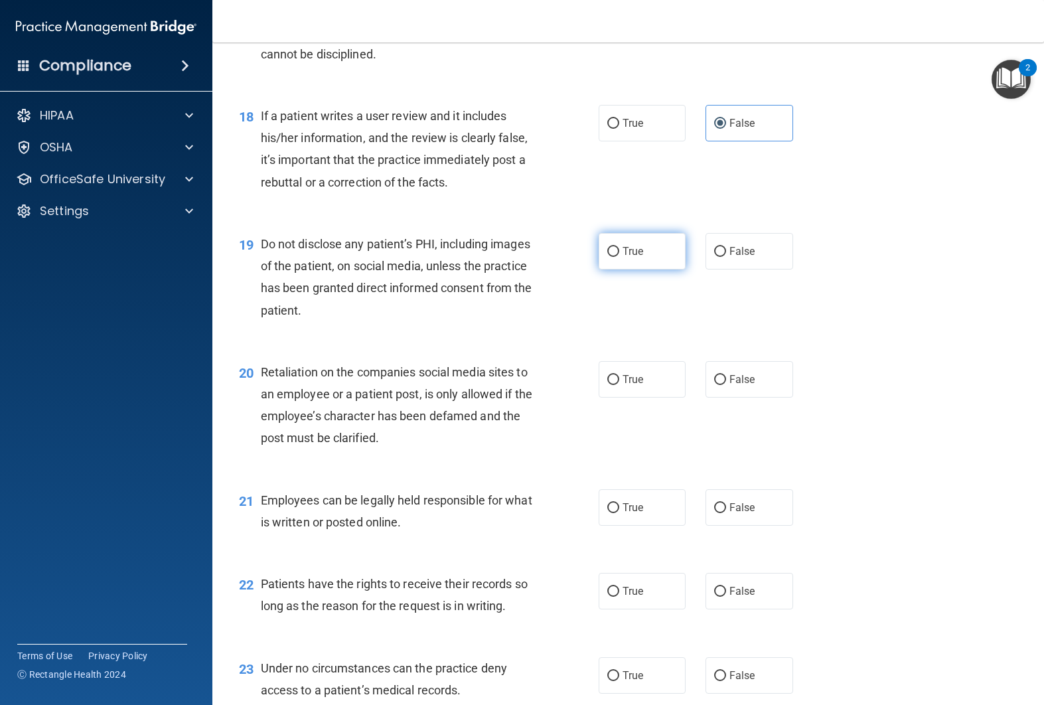
click at [628, 261] on label "True" at bounding box center [642, 251] width 88 height 36
click at [619, 257] on input "True" at bounding box center [613, 252] width 12 height 10
radio input "true"
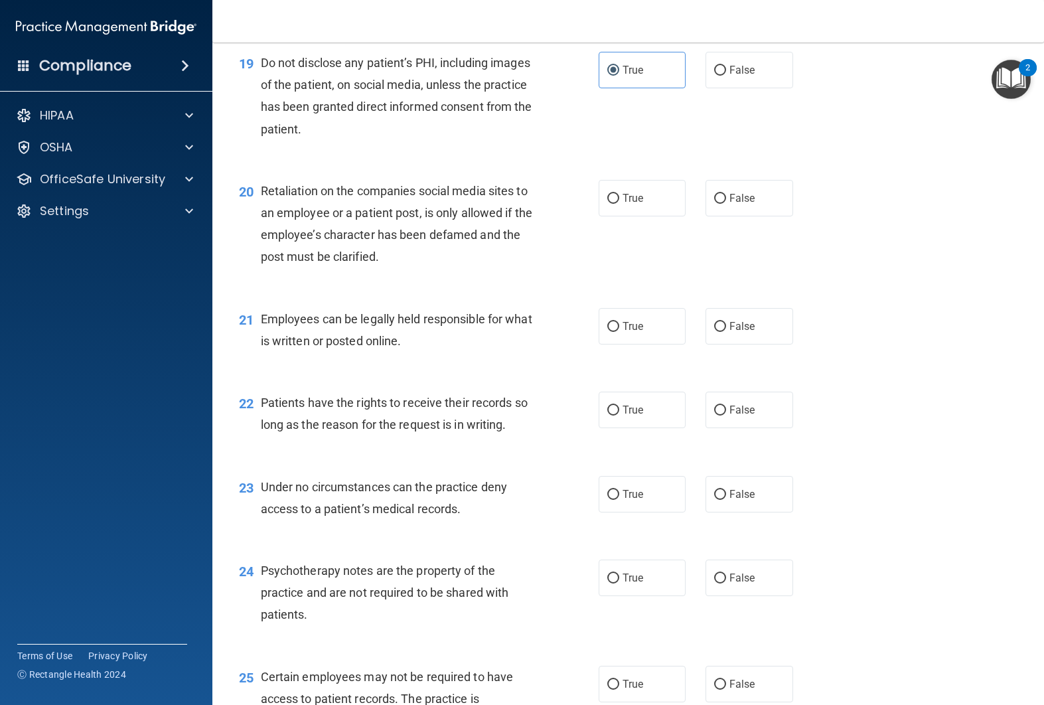
scroll to position [2322, 0]
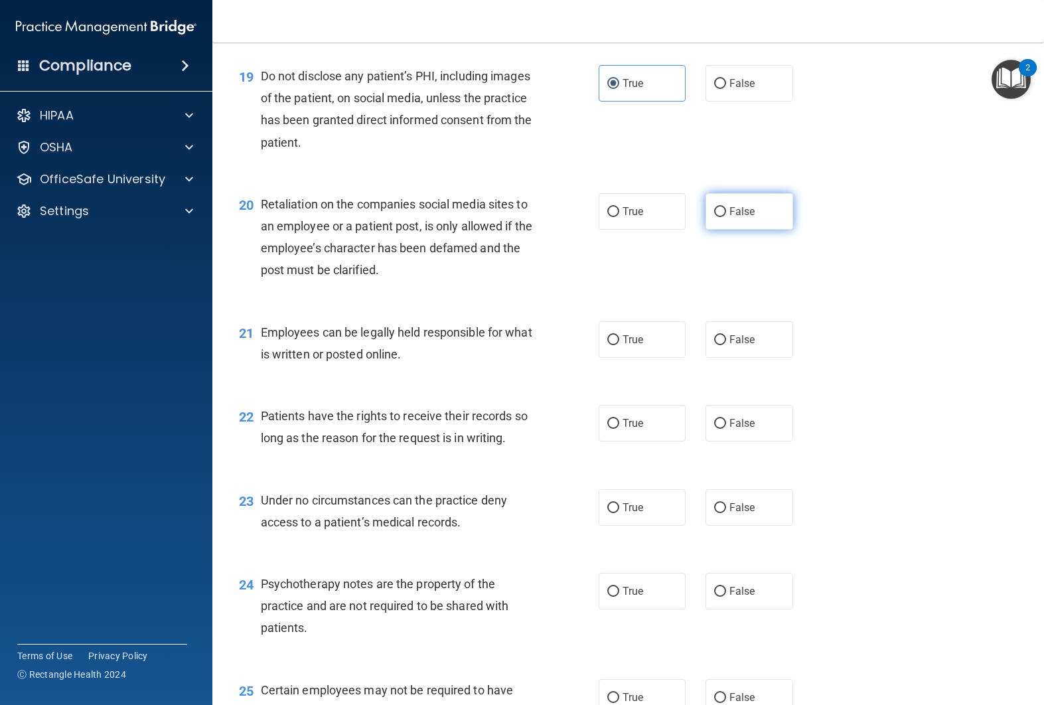
click at [727, 216] on label "False" at bounding box center [749, 211] width 88 height 36
click at [726, 216] on input "False" at bounding box center [720, 212] width 12 height 10
radio input "true"
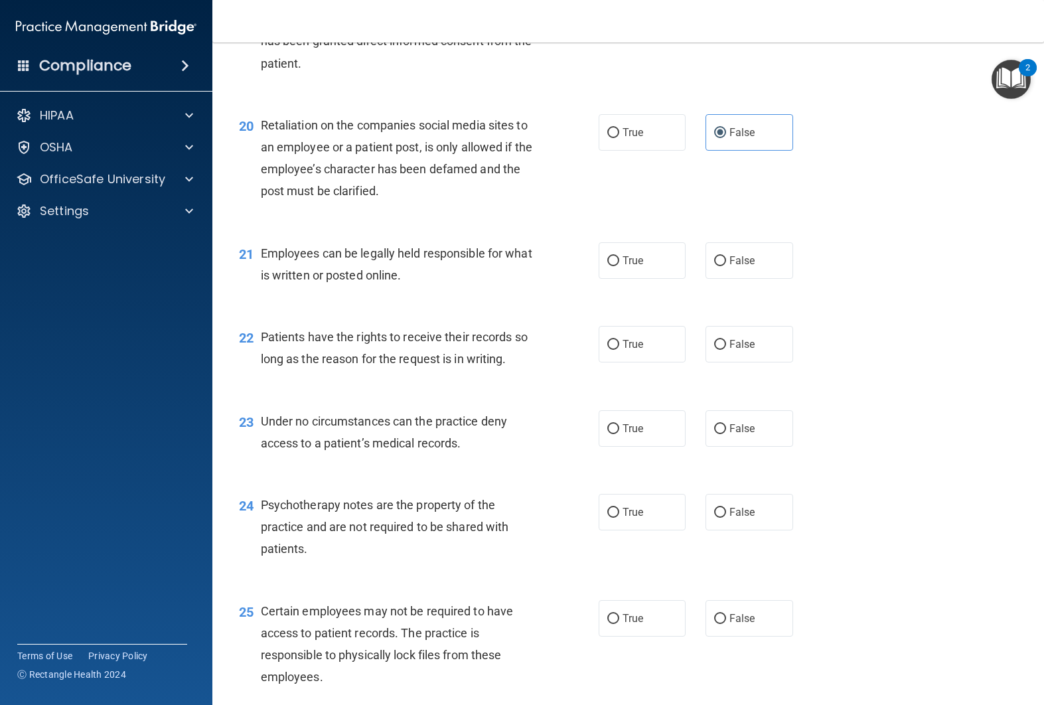
scroll to position [2423, 0]
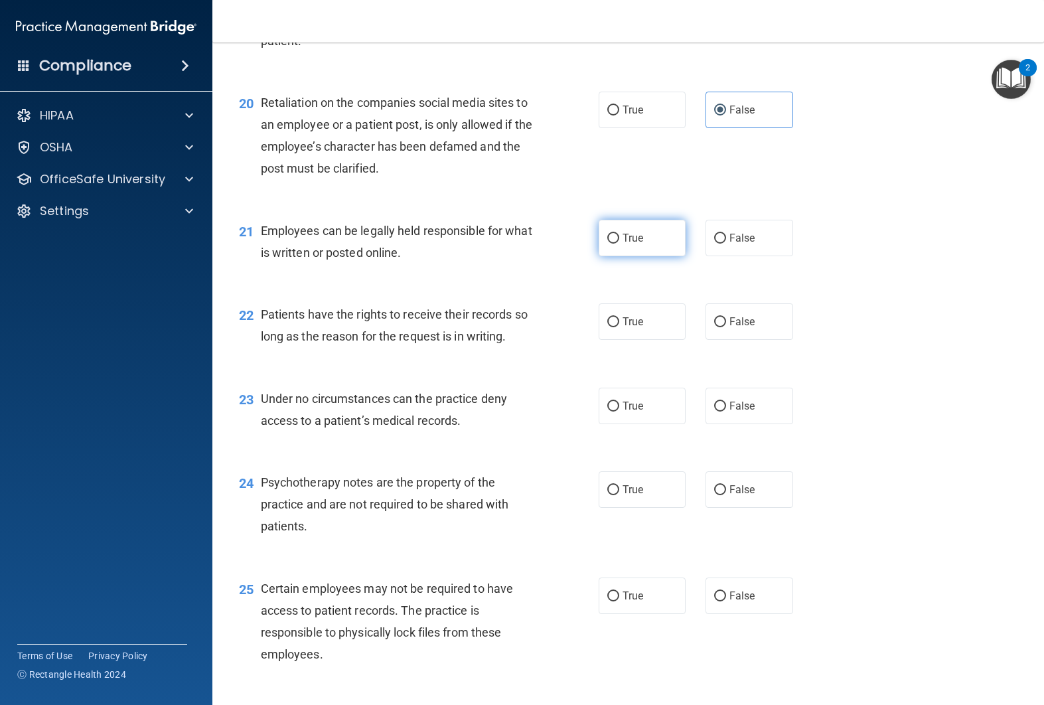
click at [627, 243] on span "True" at bounding box center [632, 238] width 21 height 13
click at [619, 243] on input "True" at bounding box center [613, 239] width 12 height 10
radio input "true"
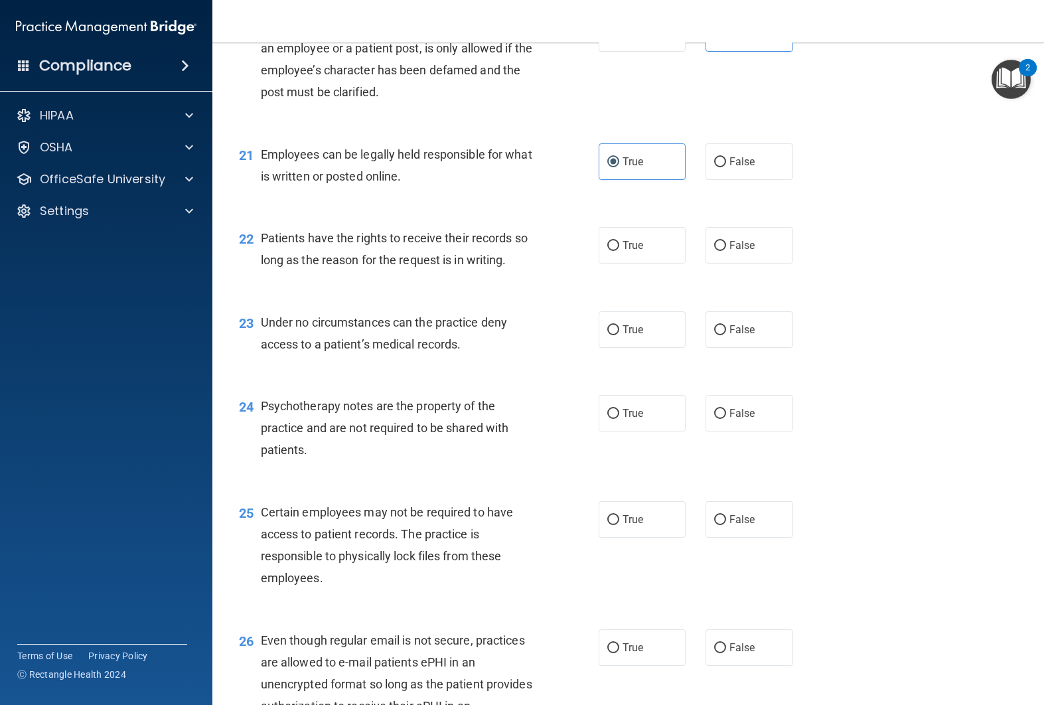
scroll to position [2501, 0]
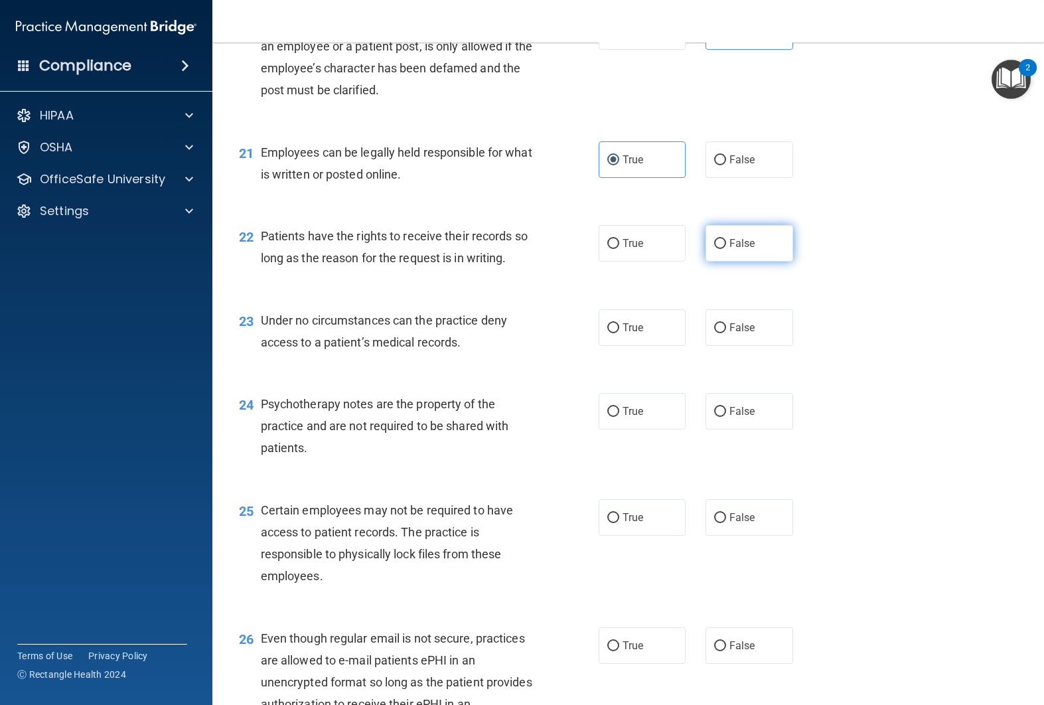
click at [725, 247] on input "False" at bounding box center [720, 244] width 12 height 10
radio input "true"
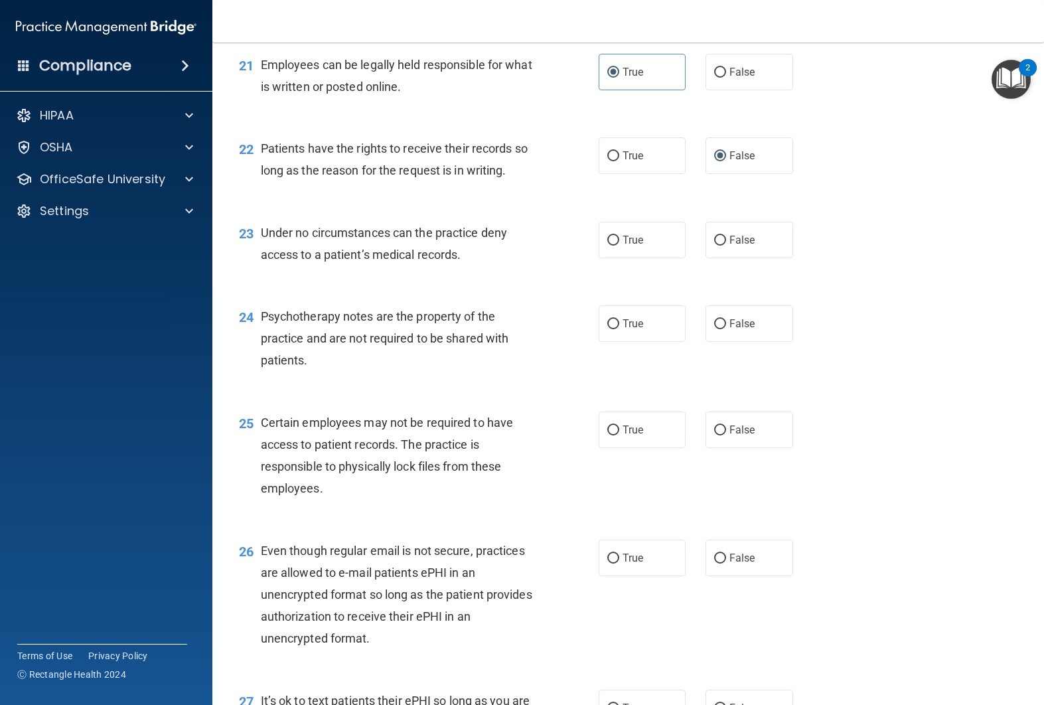
scroll to position [2602, 0]
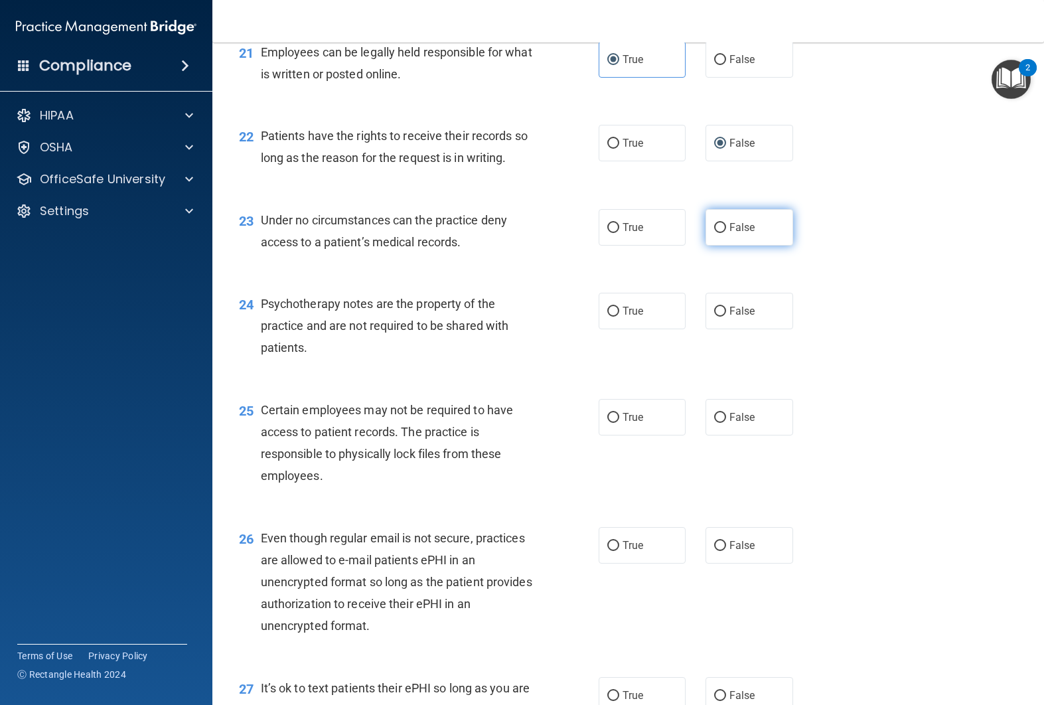
click at [731, 236] on label "False" at bounding box center [749, 227] width 88 height 36
click at [726, 233] on input "False" at bounding box center [720, 228] width 12 height 10
radio input "true"
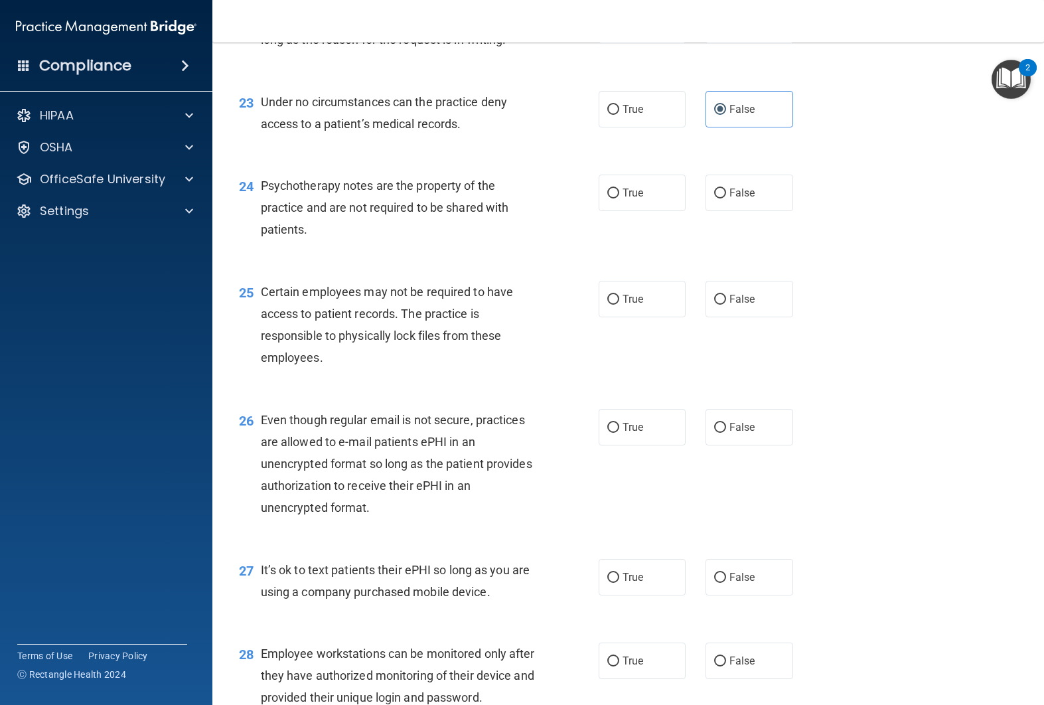
scroll to position [2716, 0]
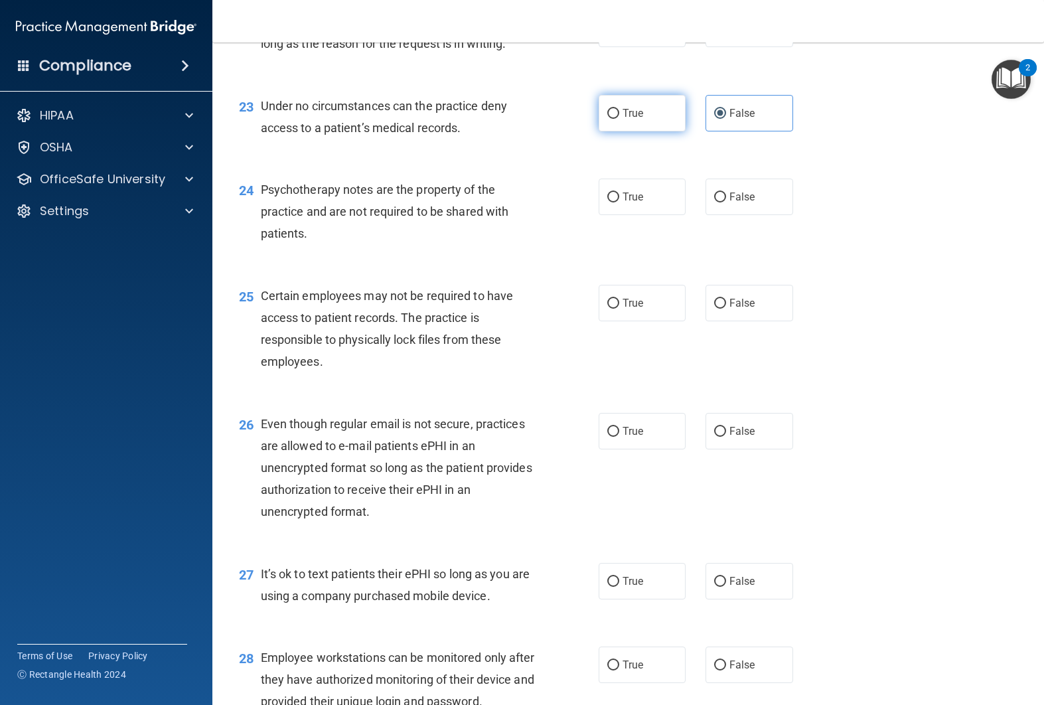
click at [655, 121] on label "True" at bounding box center [642, 113] width 88 height 36
click at [619, 119] on input "True" at bounding box center [613, 114] width 12 height 10
radio input "true"
radio input "false"
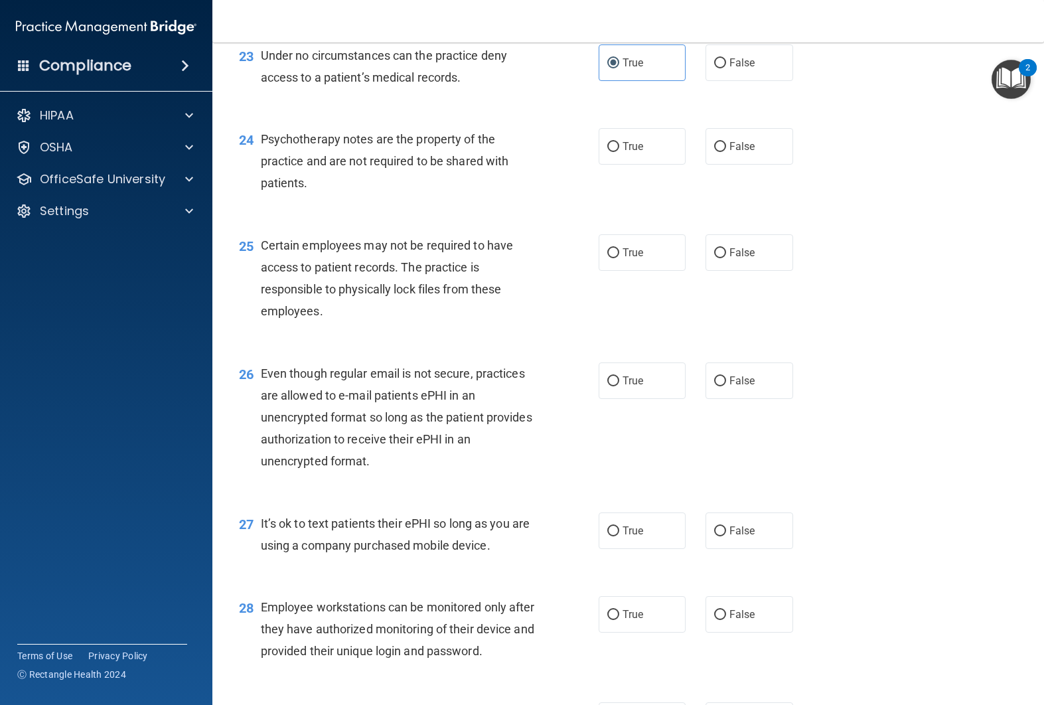
scroll to position [2761, 0]
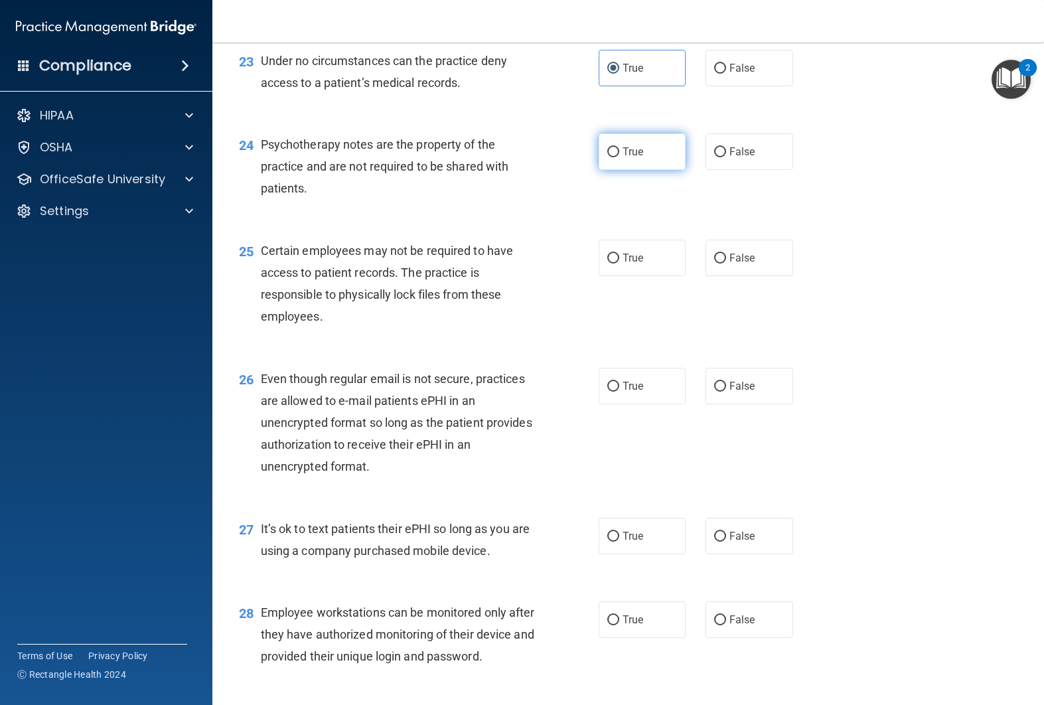
click at [671, 162] on label "True" at bounding box center [642, 151] width 88 height 36
click at [619, 157] on input "True" at bounding box center [613, 152] width 12 height 10
radio input "true"
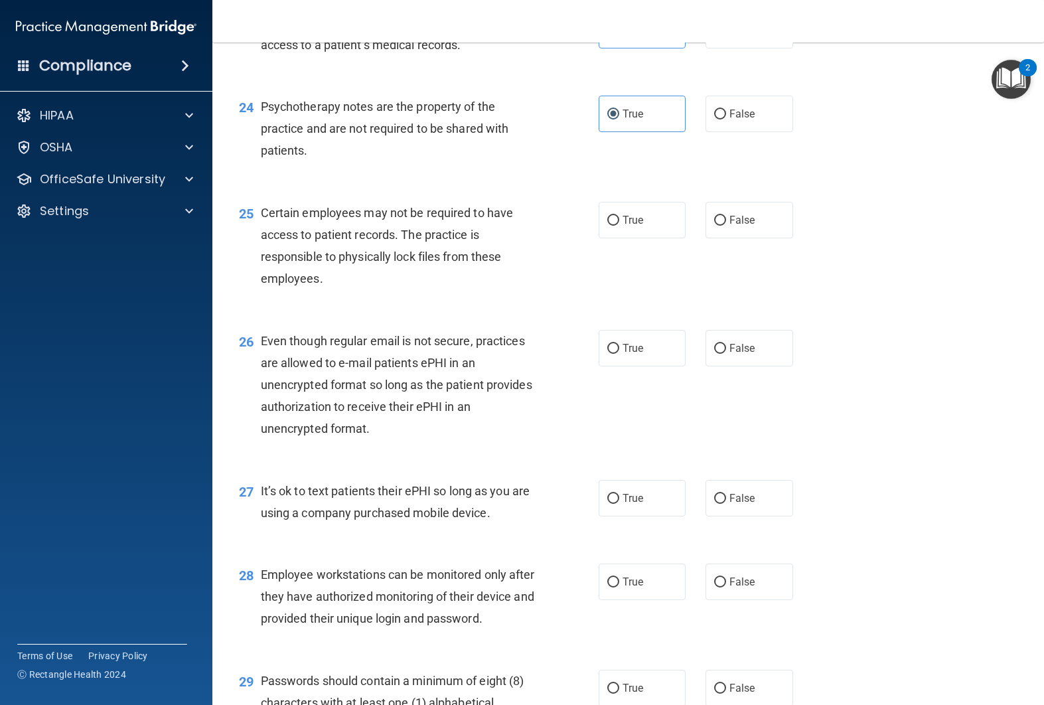
scroll to position [2827, 0]
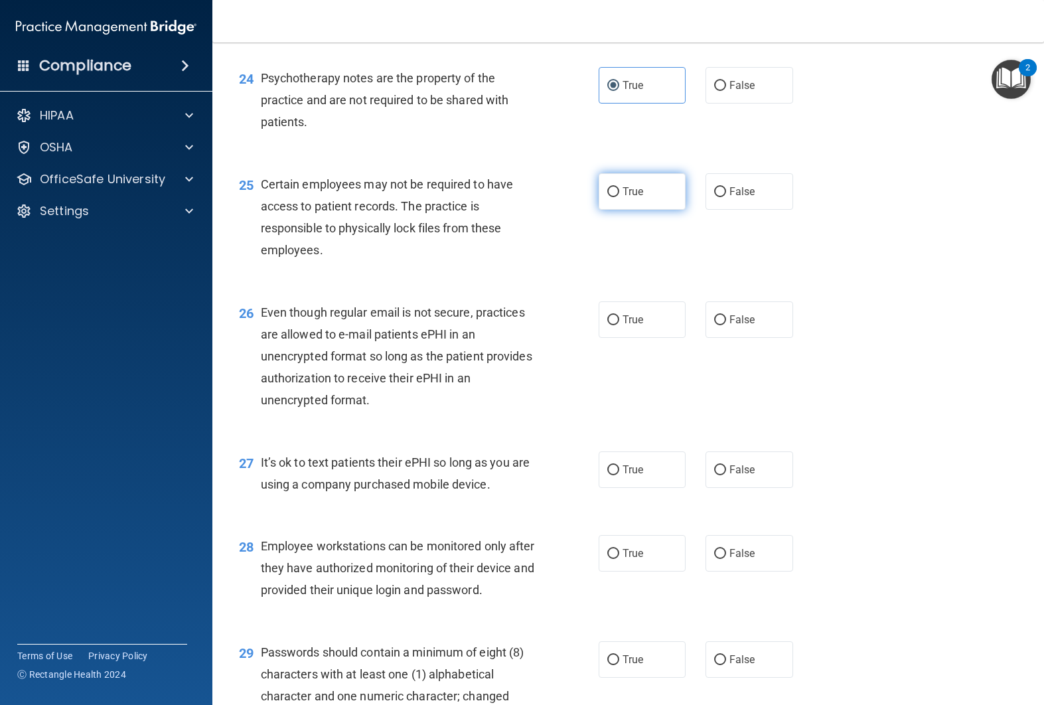
click at [656, 193] on label "True" at bounding box center [642, 191] width 88 height 36
click at [619, 193] on input "True" at bounding box center [613, 192] width 12 height 10
radio input "true"
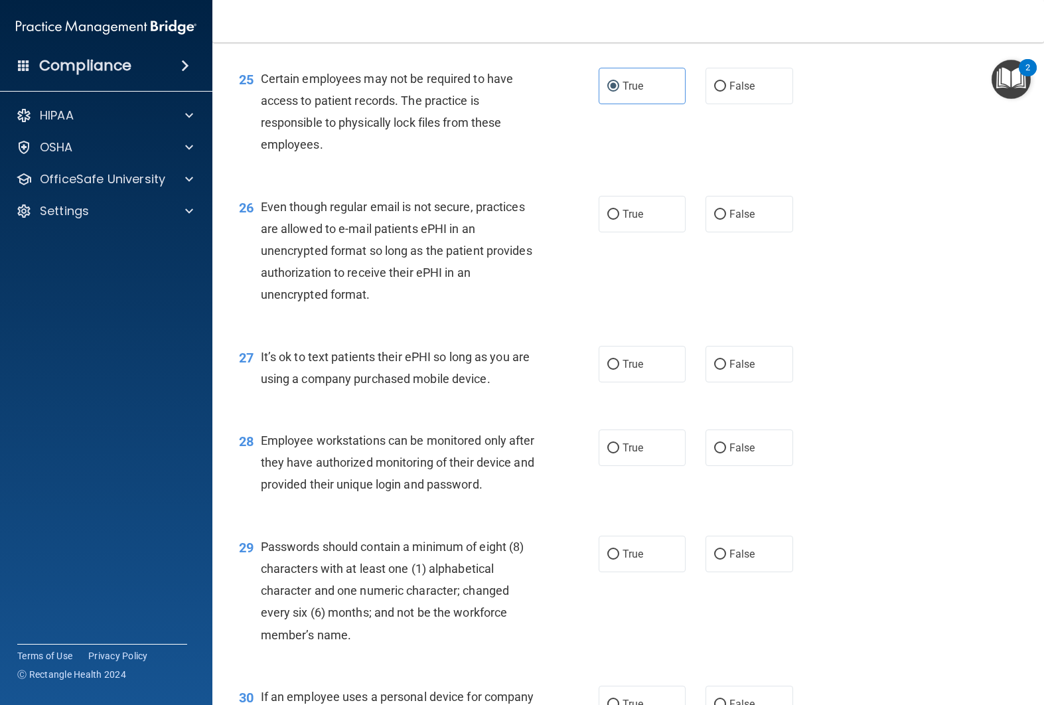
scroll to position [2935, 0]
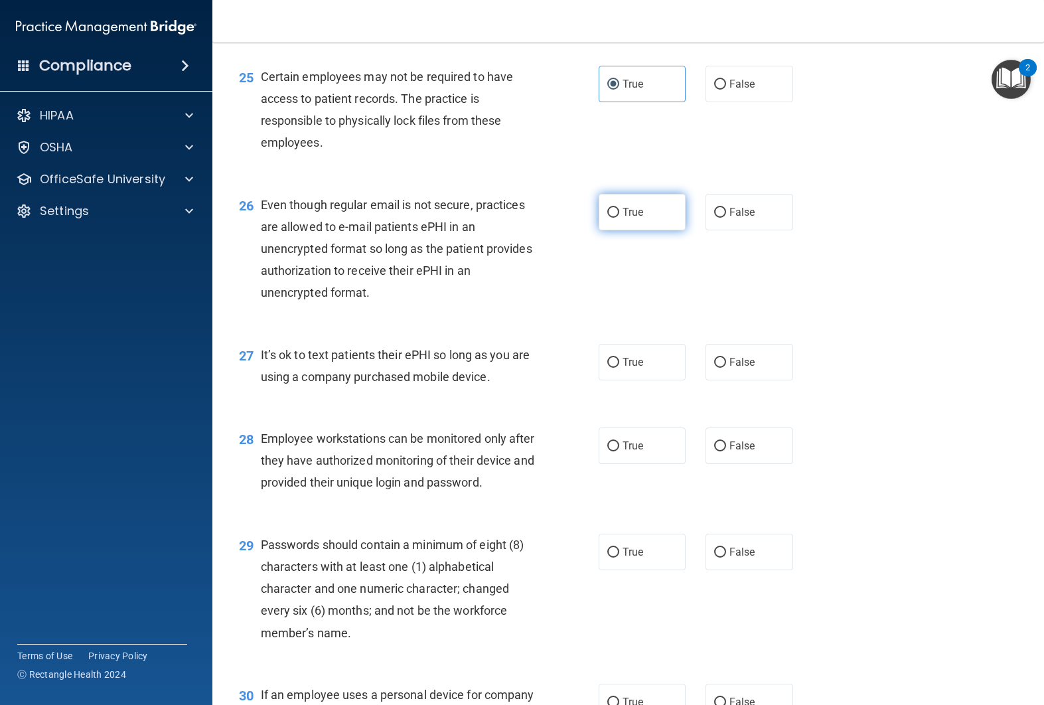
click at [624, 213] on span "True" at bounding box center [632, 212] width 21 height 13
click at [619, 213] on input "True" at bounding box center [613, 213] width 12 height 10
radio input "true"
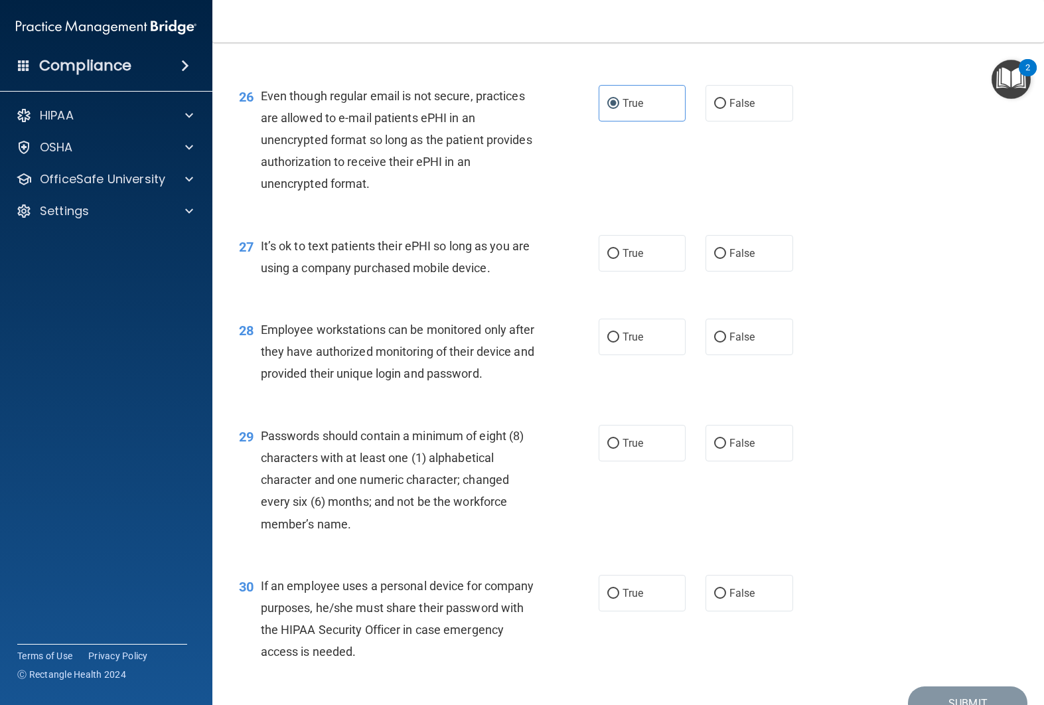
scroll to position [3045, 0]
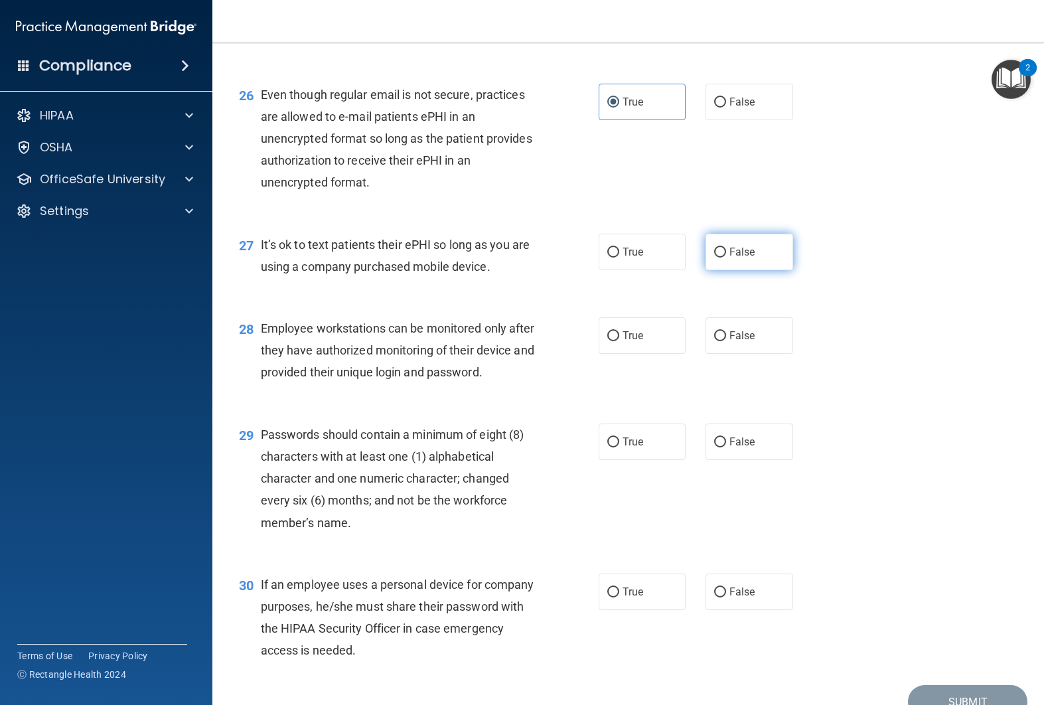
click at [716, 258] on label "False" at bounding box center [749, 252] width 88 height 36
click at [716, 257] on input "False" at bounding box center [720, 252] width 12 height 10
radio input "true"
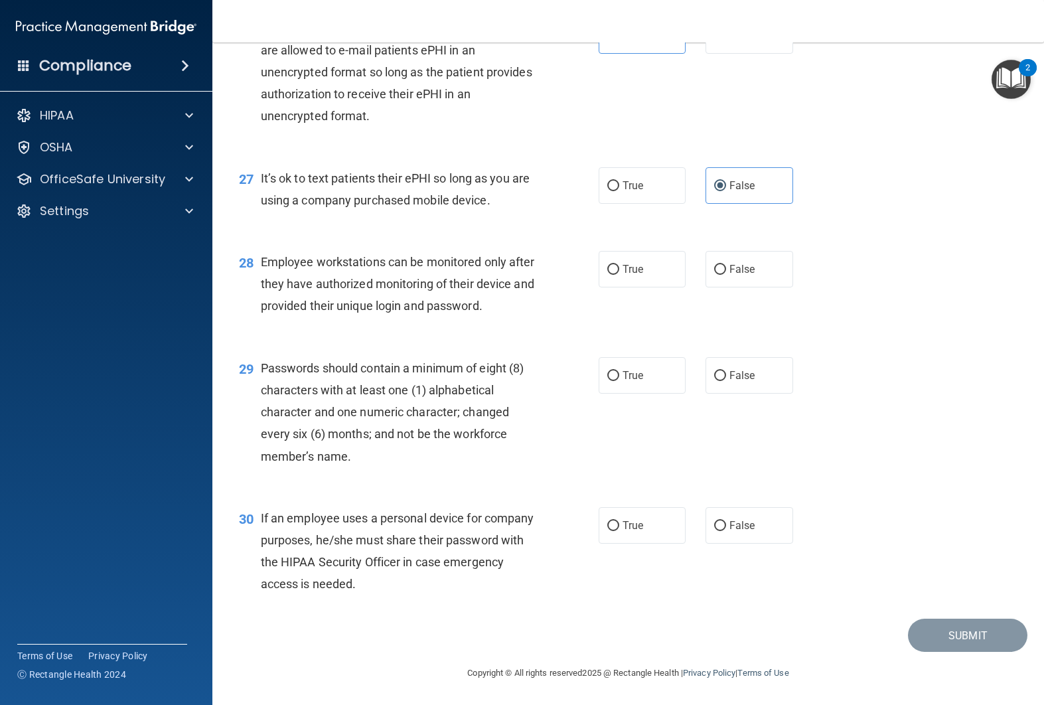
scroll to position [3127, 0]
click at [725, 259] on label "False" at bounding box center [749, 269] width 88 height 36
click at [725, 265] on input "False" at bounding box center [720, 270] width 12 height 10
radio input "true"
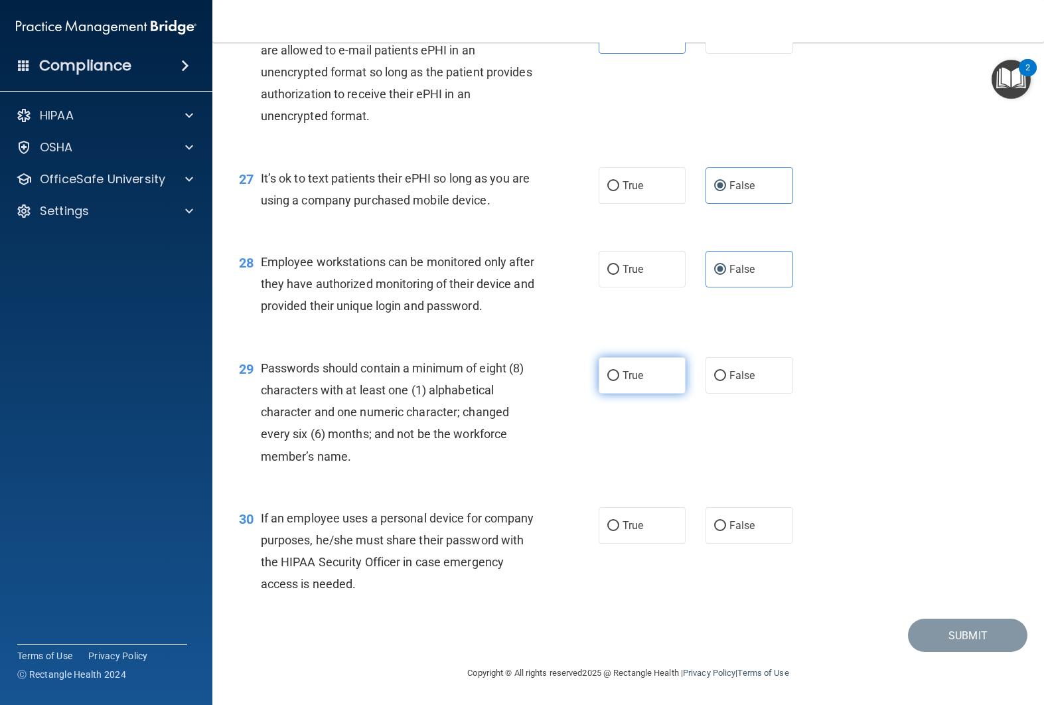
click at [648, 382] on label "True" at bounding box center [642, 375] width 88 height 36
click at [619, 381] on input "True" at bounding box center [613, 376] width 12 height 10
radio input "true"
click at [726, 532] on label "False" at bounding box center [749, 525] width 88 height 36
click at [726, 531] on input "False" at bounding box center [720, 526] width 12 height 10
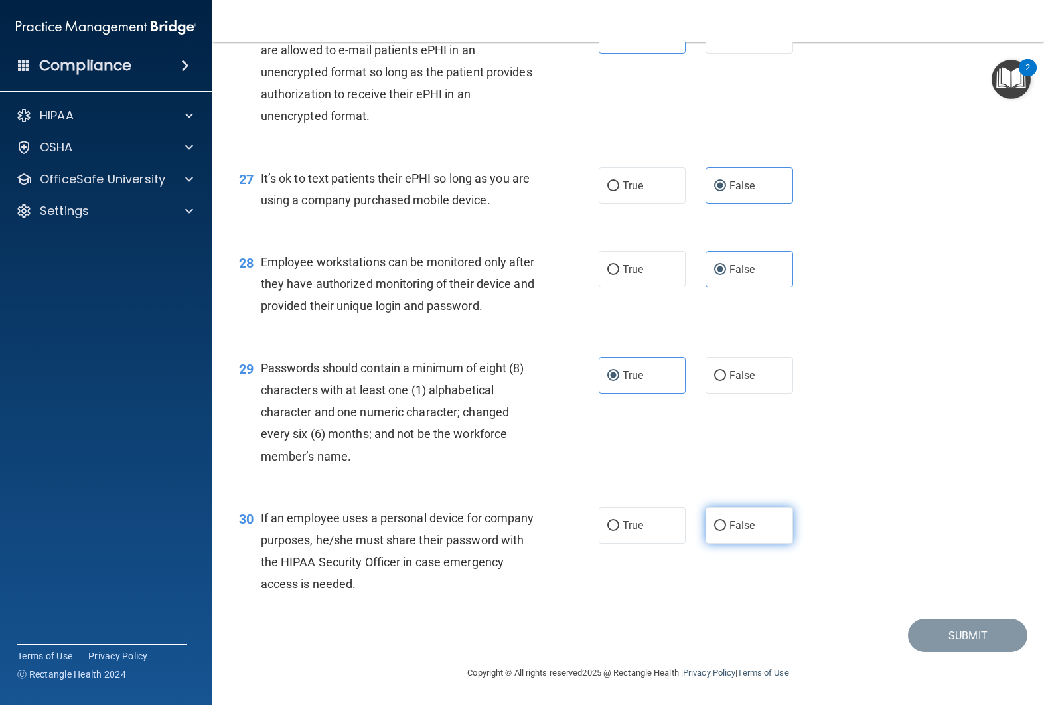
radio input "true"
click at [928, 624] on button "Submit" at bounding box center [967, 635] width 119 height 34
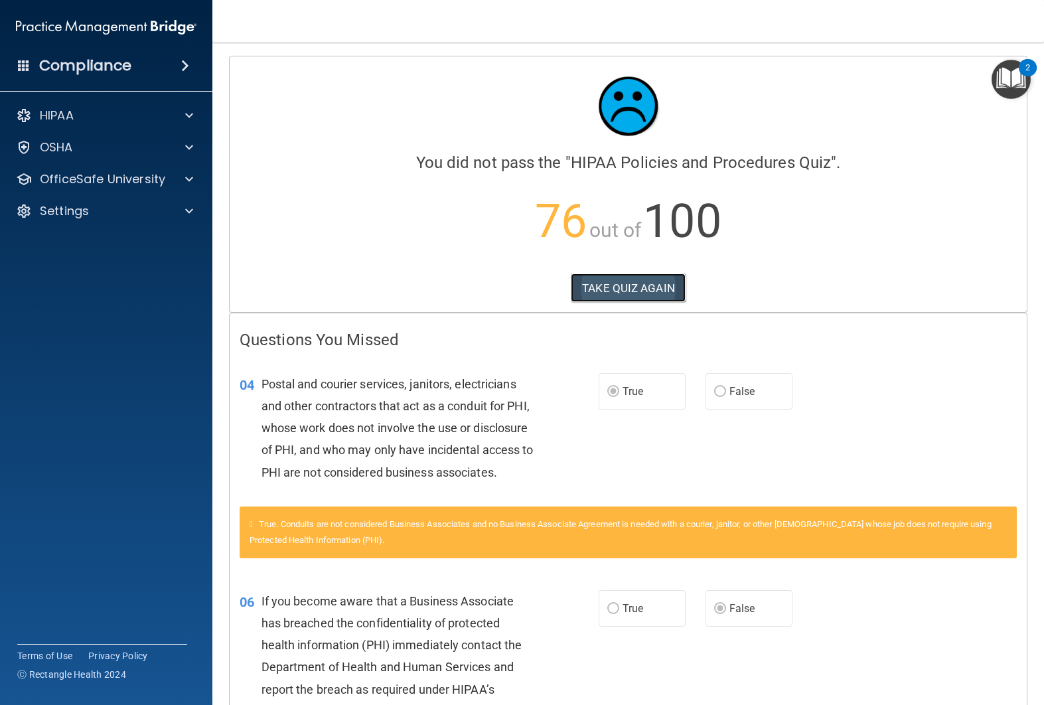
click at [665, 290] on button "TAKE QUIZ AGAIN" at bounding box center [628, 287] width 115 height 29
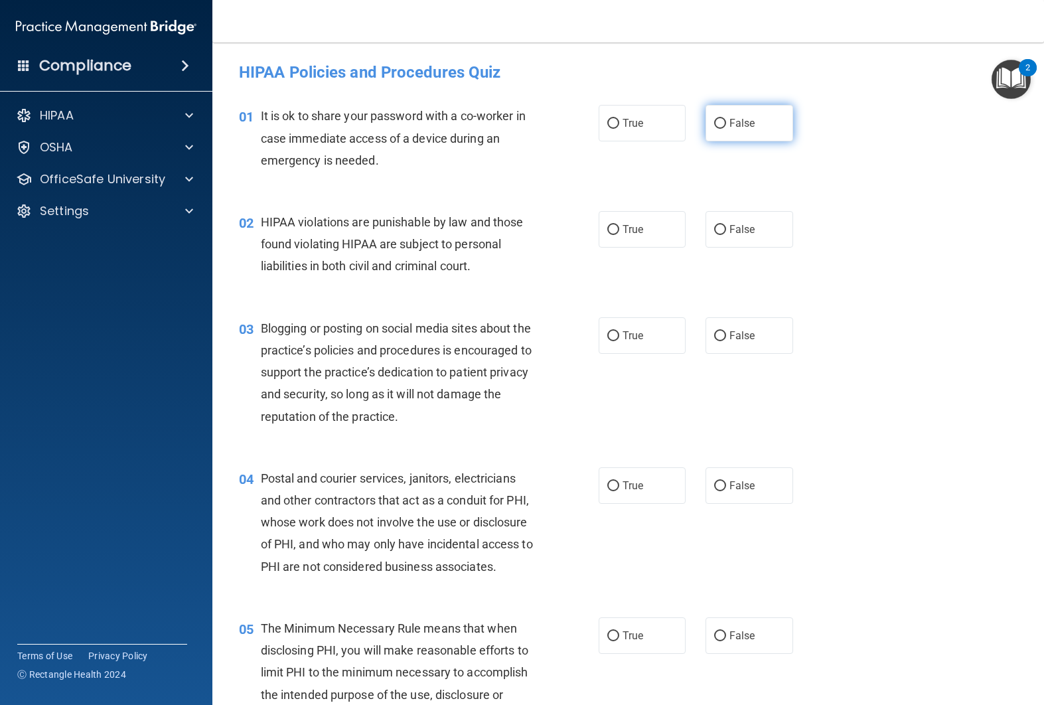
click at [751, 133] on label "False" at bounding box center [749, 123] width 88 height 36
click at [726, 129] on input "False" at bounding box center [720, 124] width 12 height 10
radio input "true"
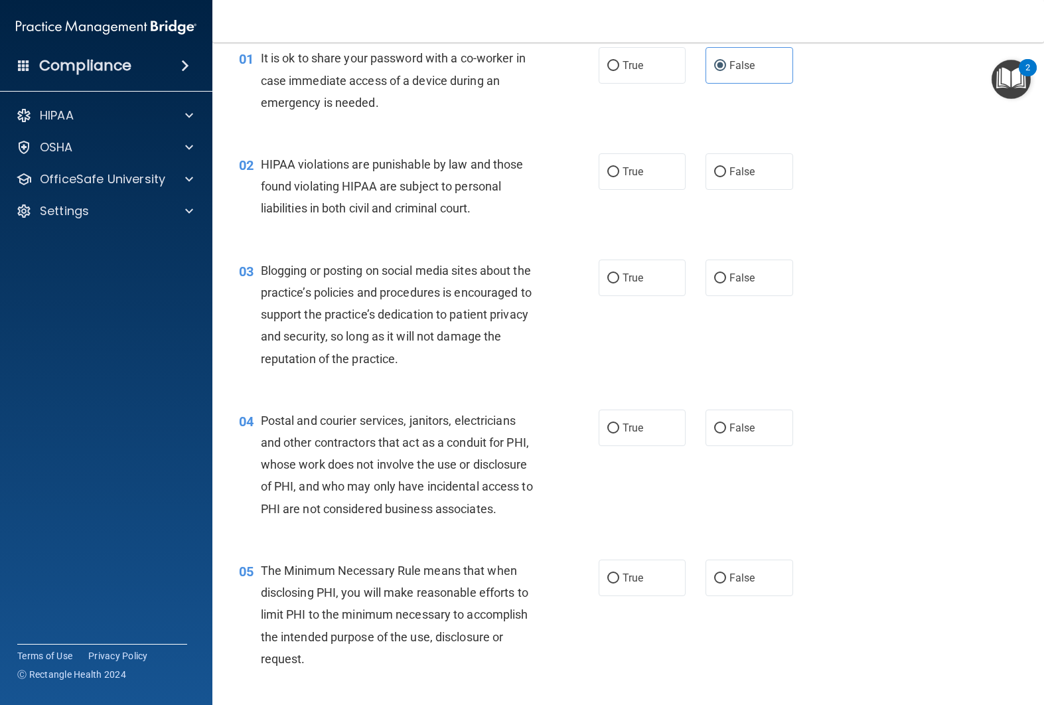
scroll to position [60, 0]
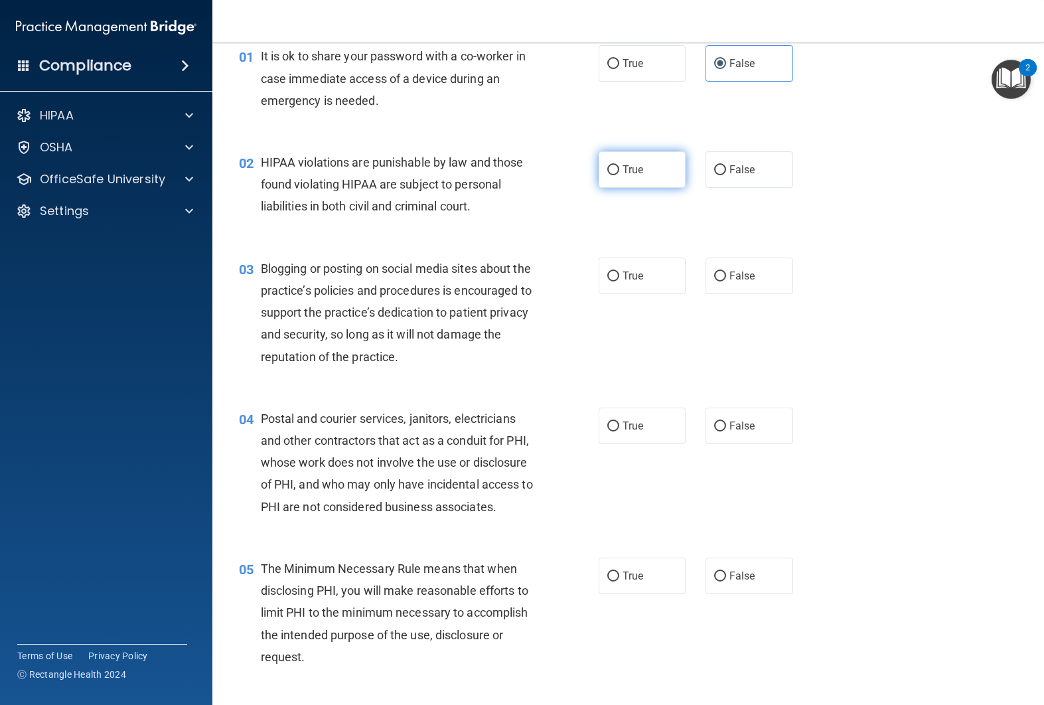
click at [646, 177] on label "True" at bounding box center [642, 169] width 88 height 36
click at [619, 175] on input "True" at bounding box center [613, 170] width 12 height 10
radio input "true"
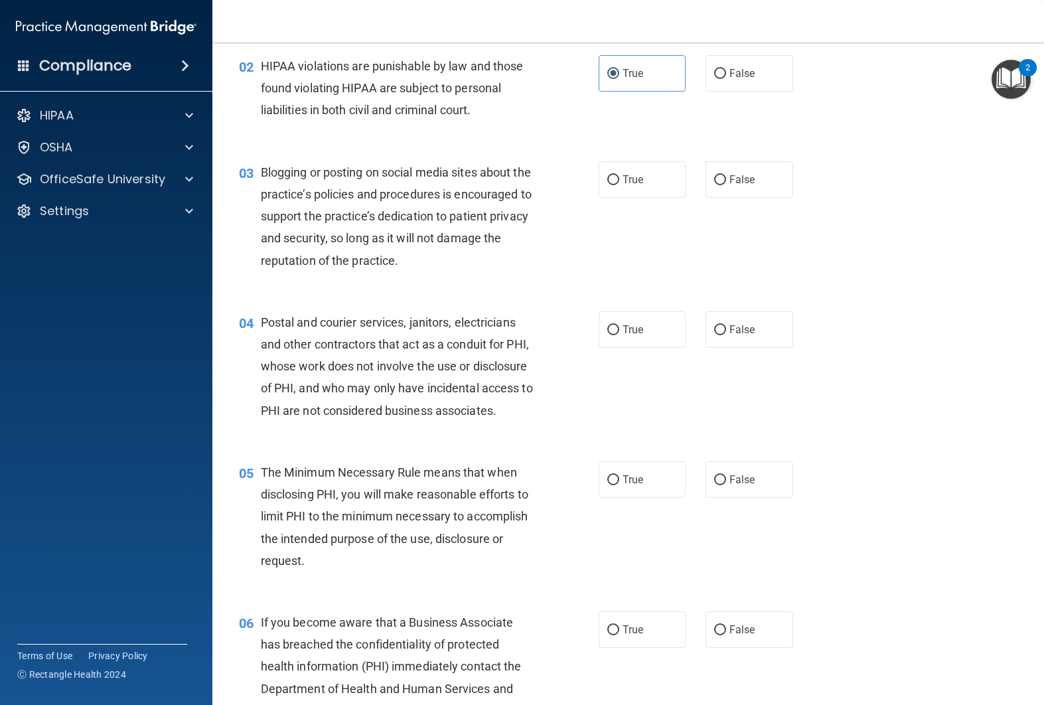
scroll to position [157, 0]
click at [770, 167] on label "False" at bounding box center [749, 179] width 88 height 36
click at [726, 175] on input "False" at bounding box center [720, 180] width 12 height 10
radio input "true"
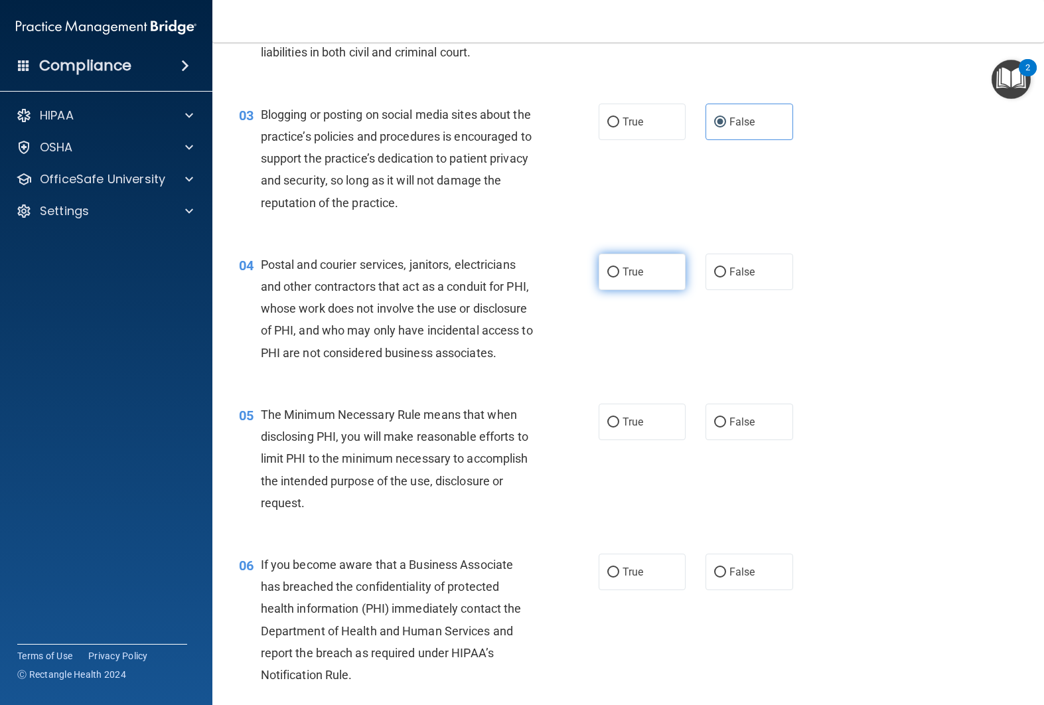
click at [674, 274] on label "True" at bounding box center [642, 271] width 88 height 36
click at [619, 274] on input "True" at bounding box center [613, 272] width 12 height 10
radio input "true"
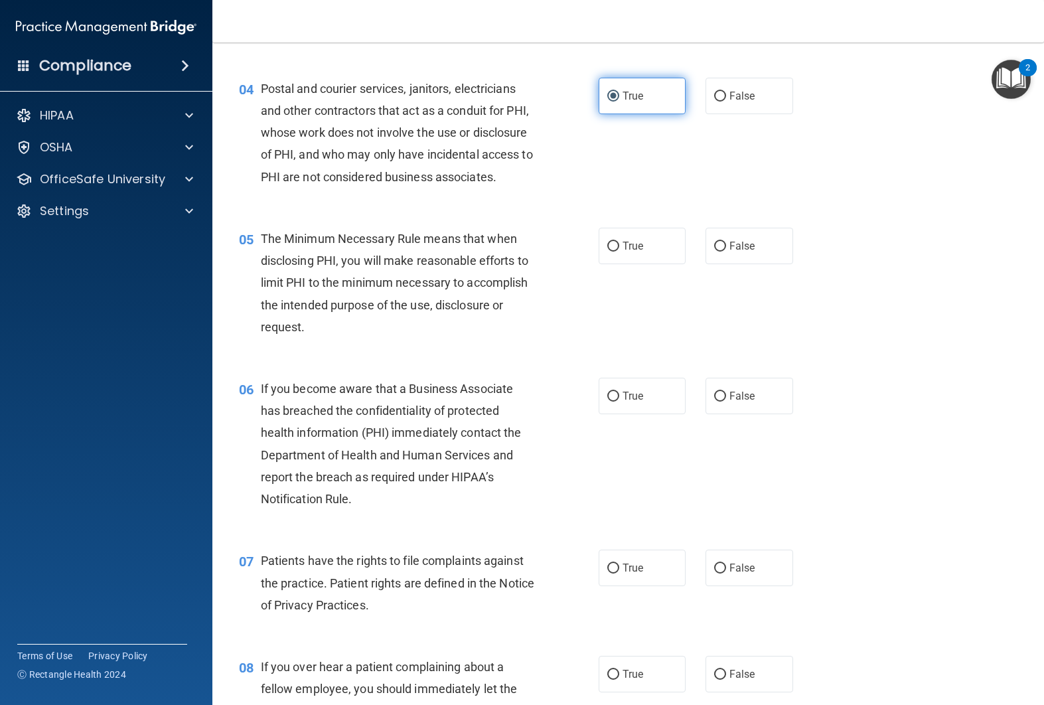
scroll to position [407, 0]
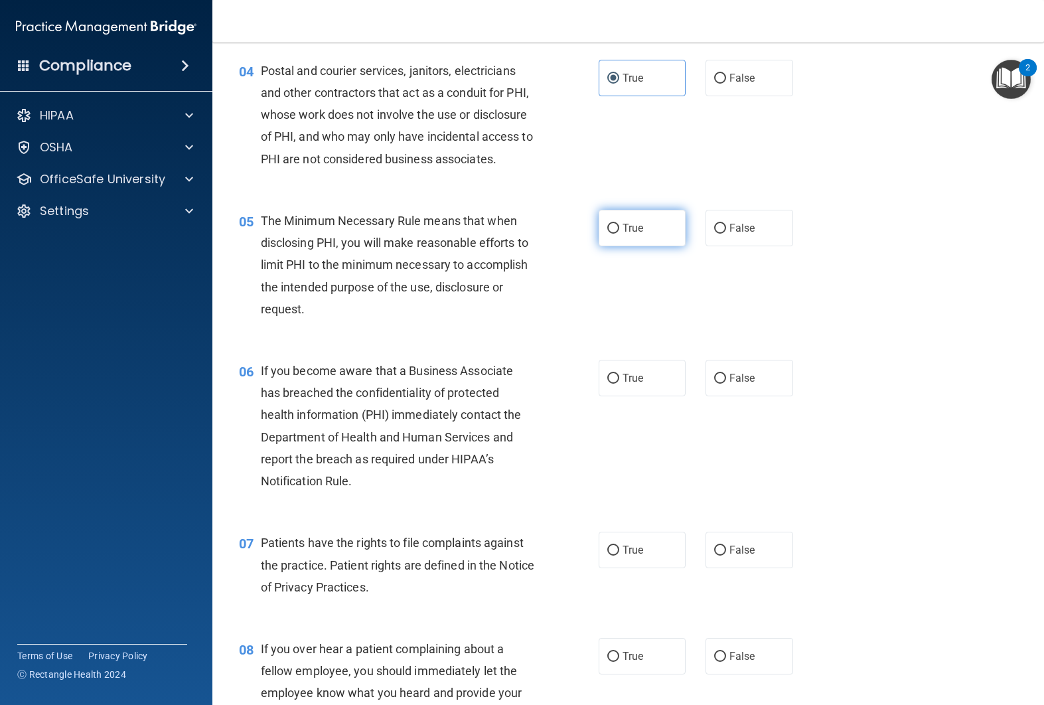
click at [669, 230] on label "True" at bounding box center [642, 228] width 88 height 36
click at [619, 230] on input "True" at bounding box center [613, 229] width 12 height 10
radio input "true"
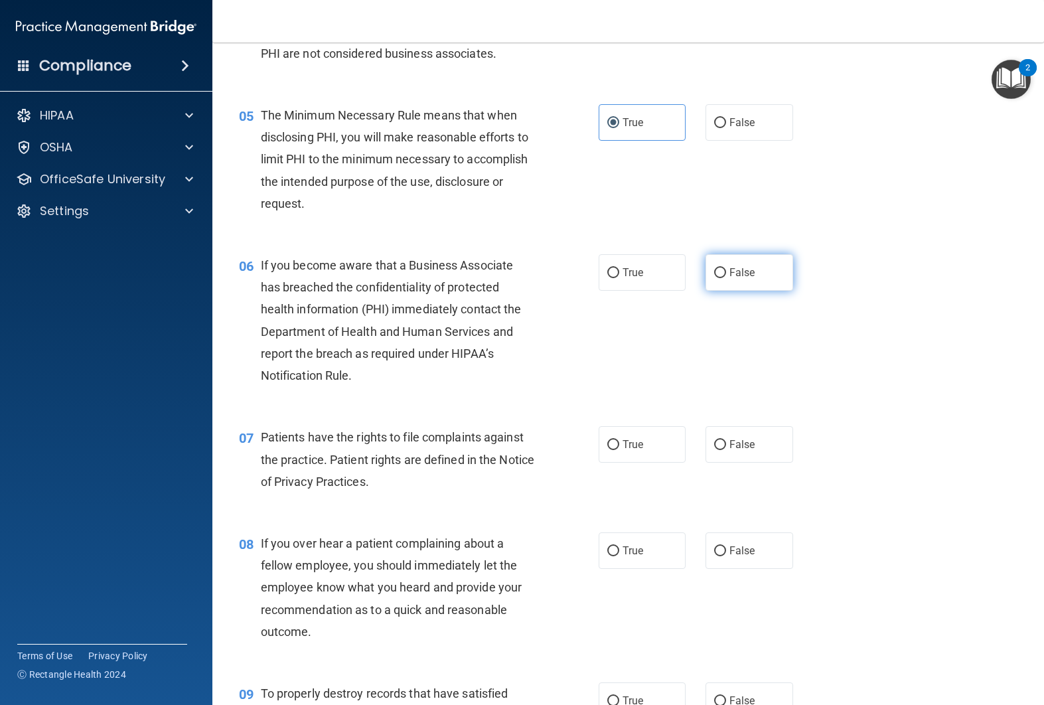
click at [727, 271] on label "False" at bounding box center [749, 272] width 88 height 36
click at [726, 271] on input "False" at bounding box center [720, 273] width 12 height 10
radio input "true"
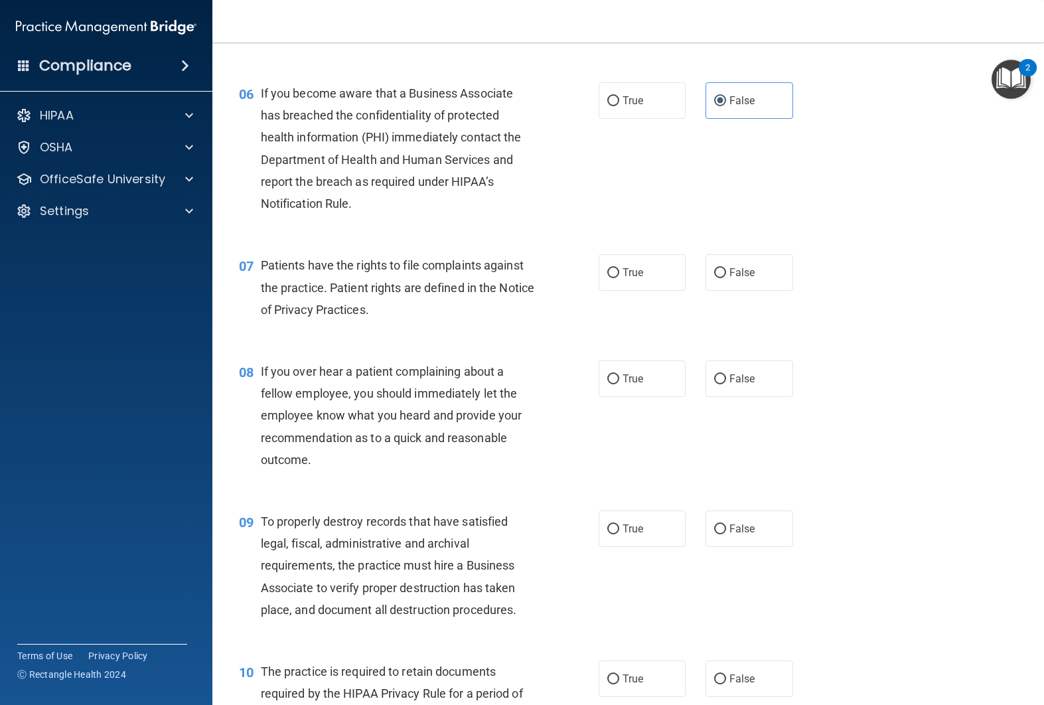
scroll to position [685, 0]
click at [619, 282] on label "True" at bounding box center [642, 271] width 88 height 36
click at [619, 277] on input "True" at bounding box center [613, 272] width 12 height 10
radio input "true"
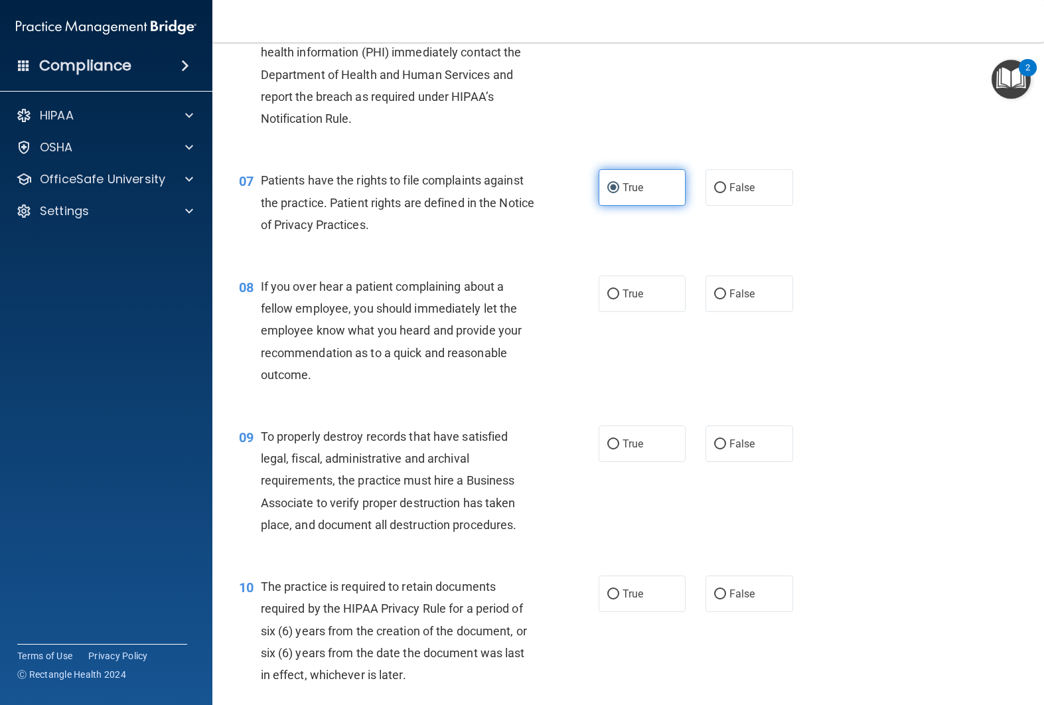
scroll to position [770, 0]
click at [727, 296] on label "False" at bounding box center [749, 293] width 88 height 36
click at [726, 296] on input "False" at bounding box center [720, 294] width 12 height 10
radio input "true"
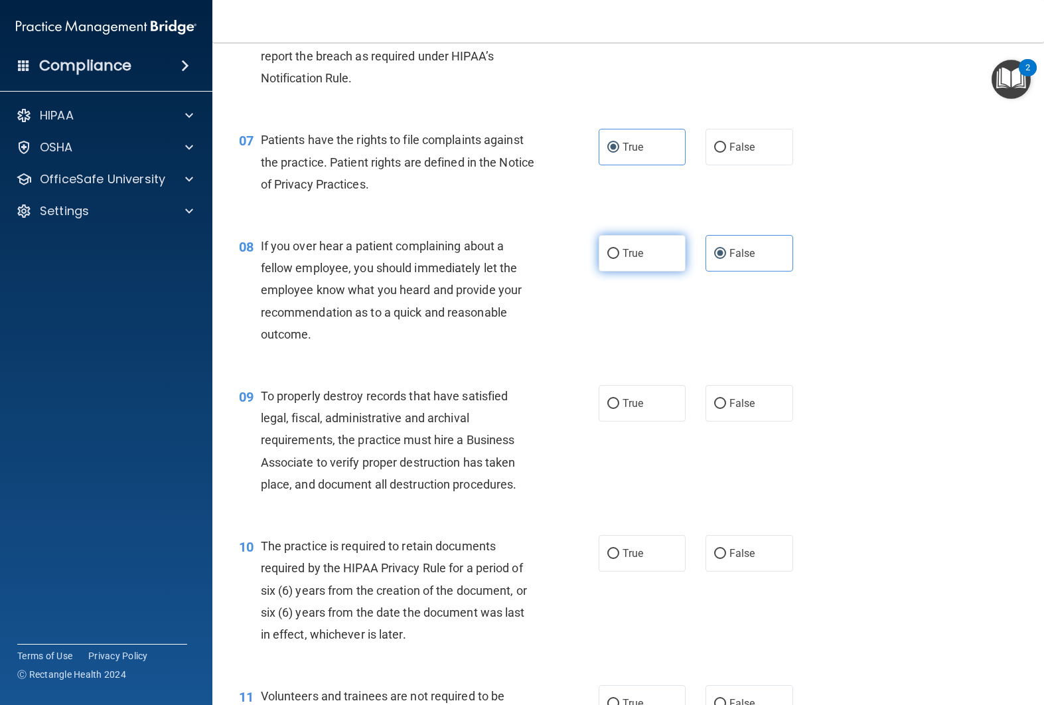
scroll to position [828, 0]
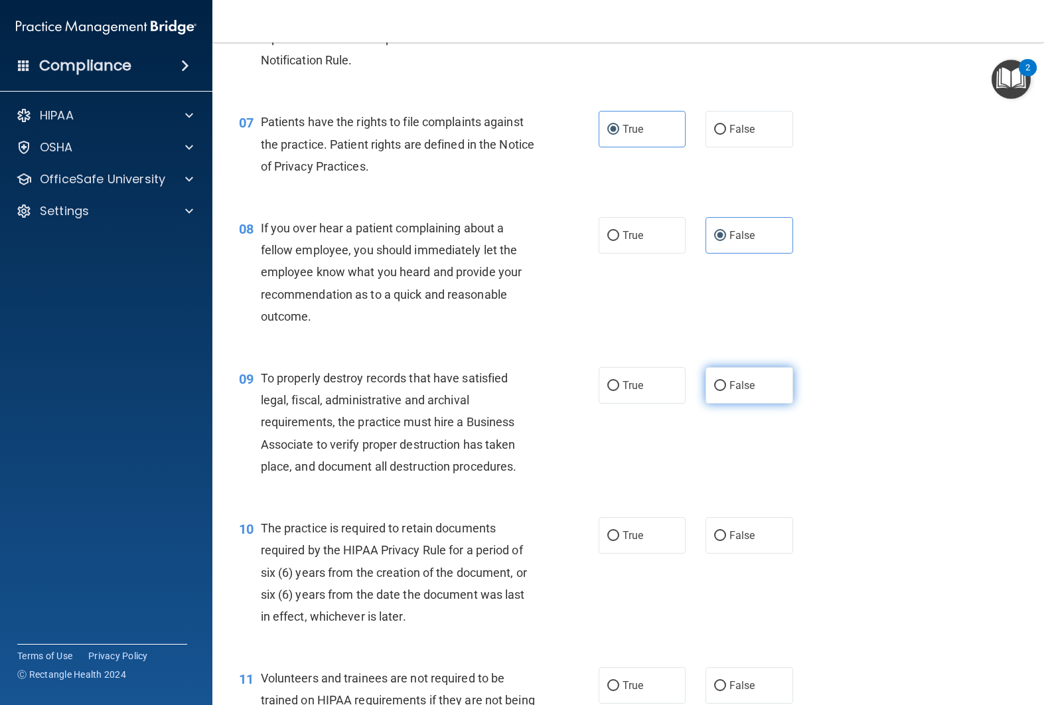
click at [752, 391] on span "False" at bounding box center [742, 385] width 26 height 13
click at [726, 391] on input "False" at bounding box center [720, 386] width 12 height 10
radio input "true"
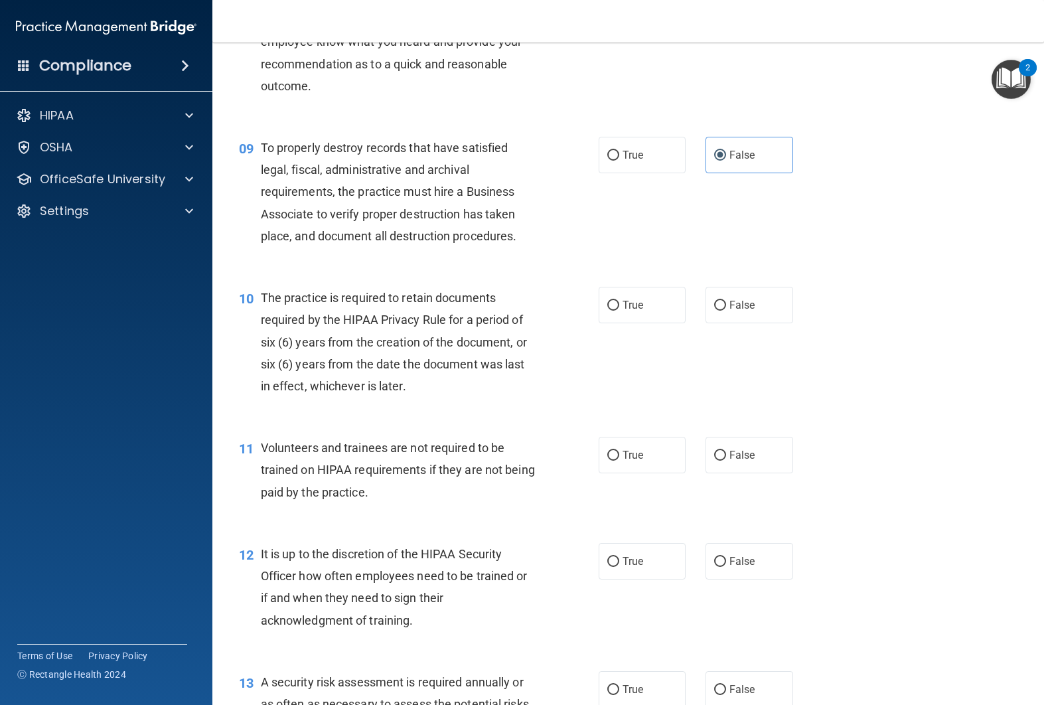
scroll to position [1066, 0]
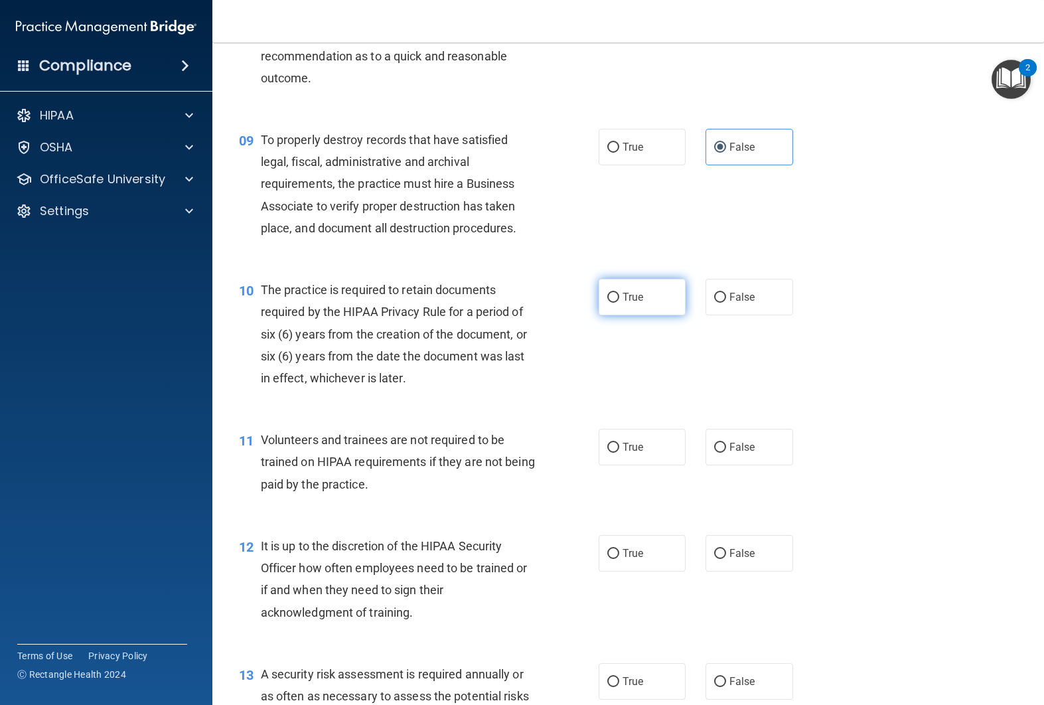
click at [657, 306] on label "True" at bounding box center [642, 297] width 88 height 36
click at [619, 303] on input "True" at bounding box center [613, 298] width 12 height 10
radio input "true"
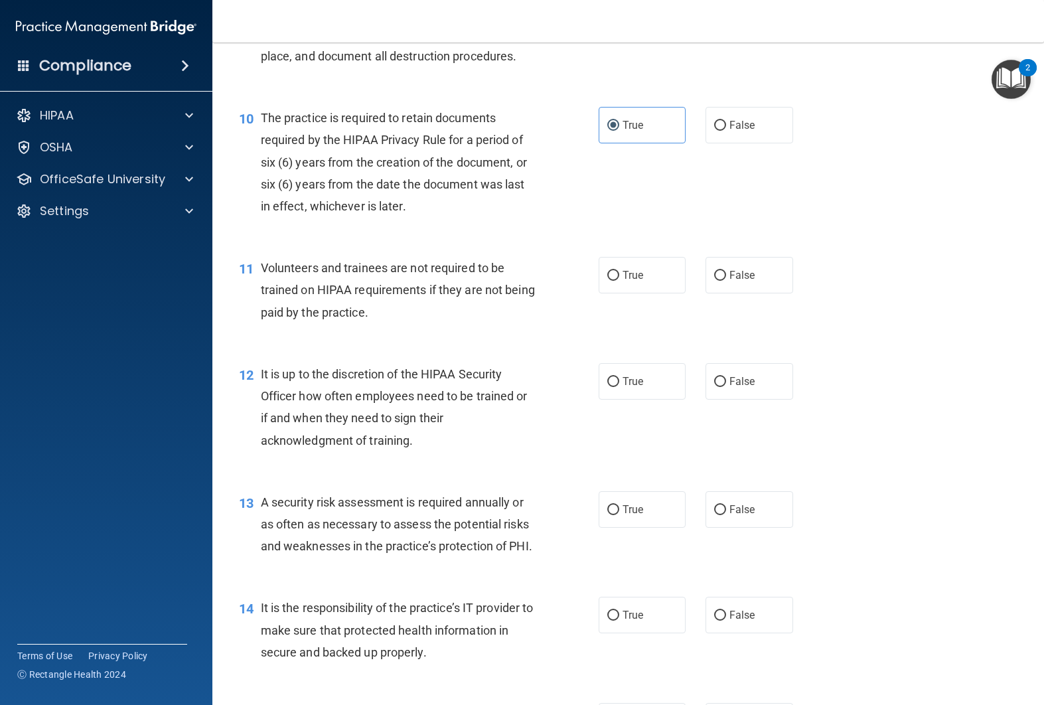
scroll to position [1242, 0]
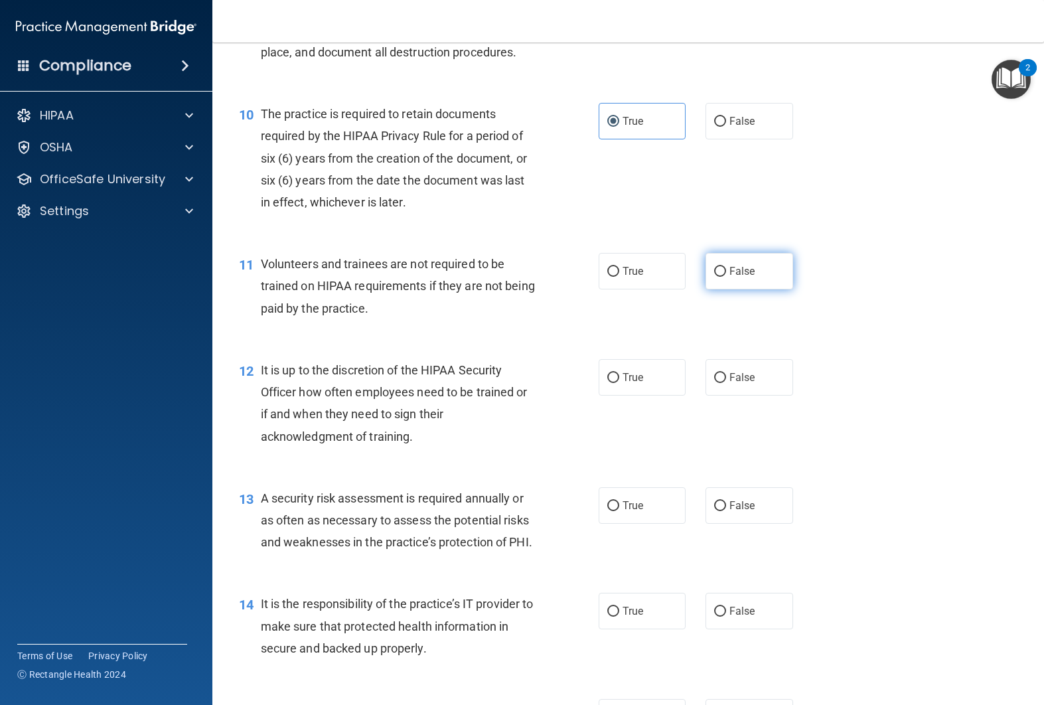
click at [718, 277] on input "False" at bounding box center [720, 272] width 12 height 10
radio input "true"
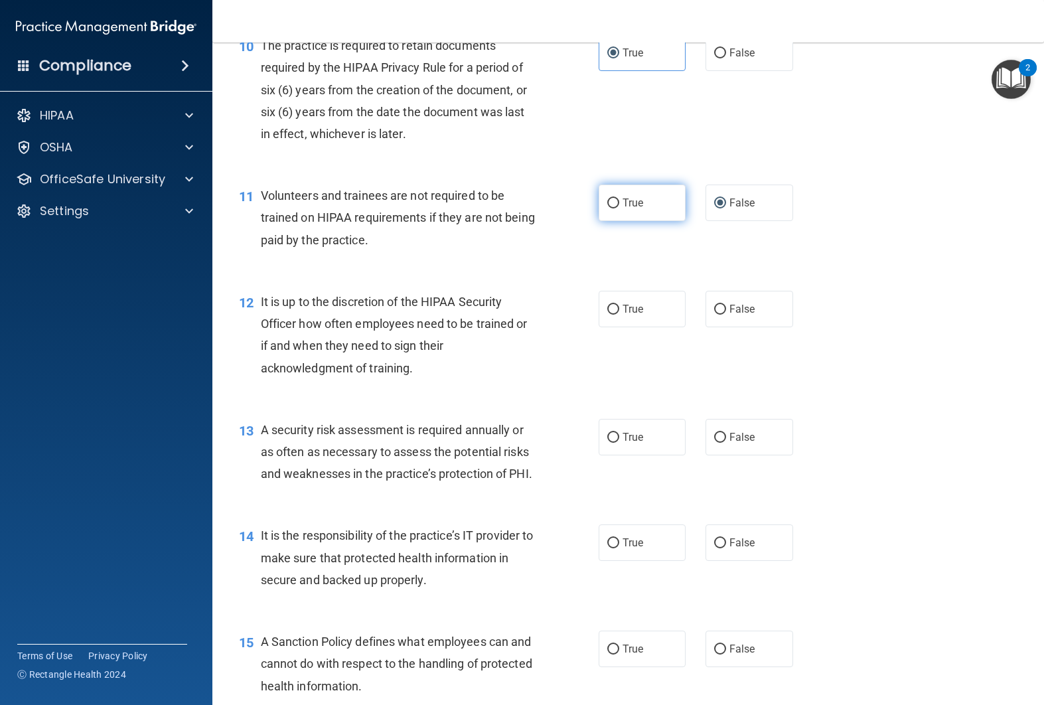
scroll to position [1318, 0]
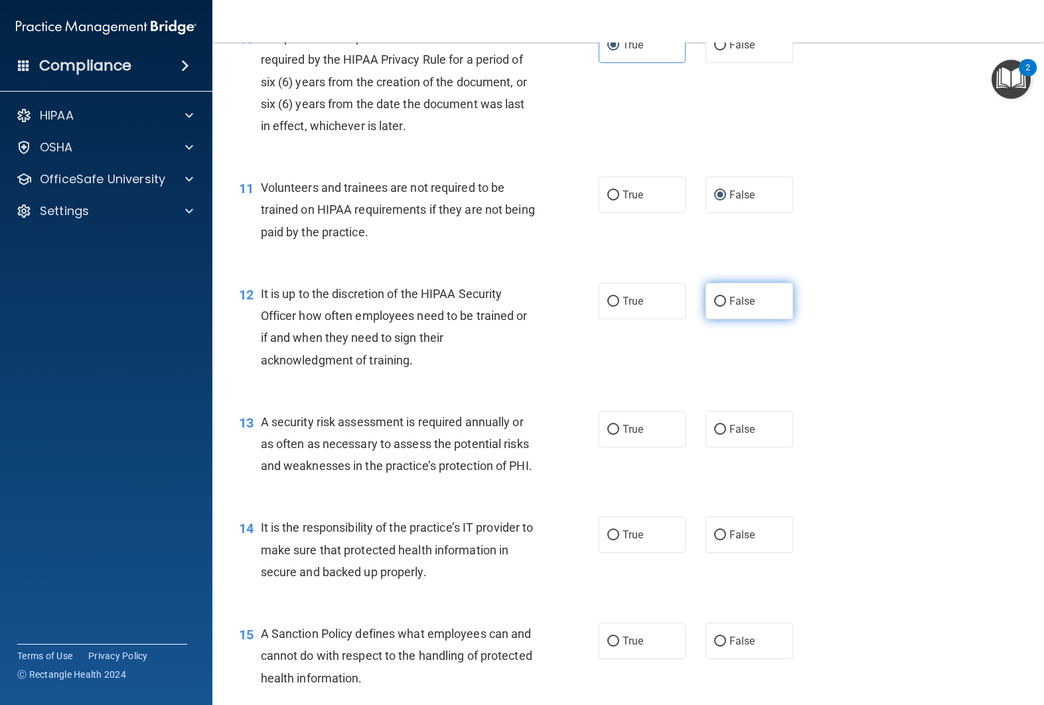
click at [735, 313] on label "False" at bounding box center [749, 301] width 88 height 36
click at [726, 307] on input "False" at bounding box center [720, 302] width 12 height 10
radio input "true"
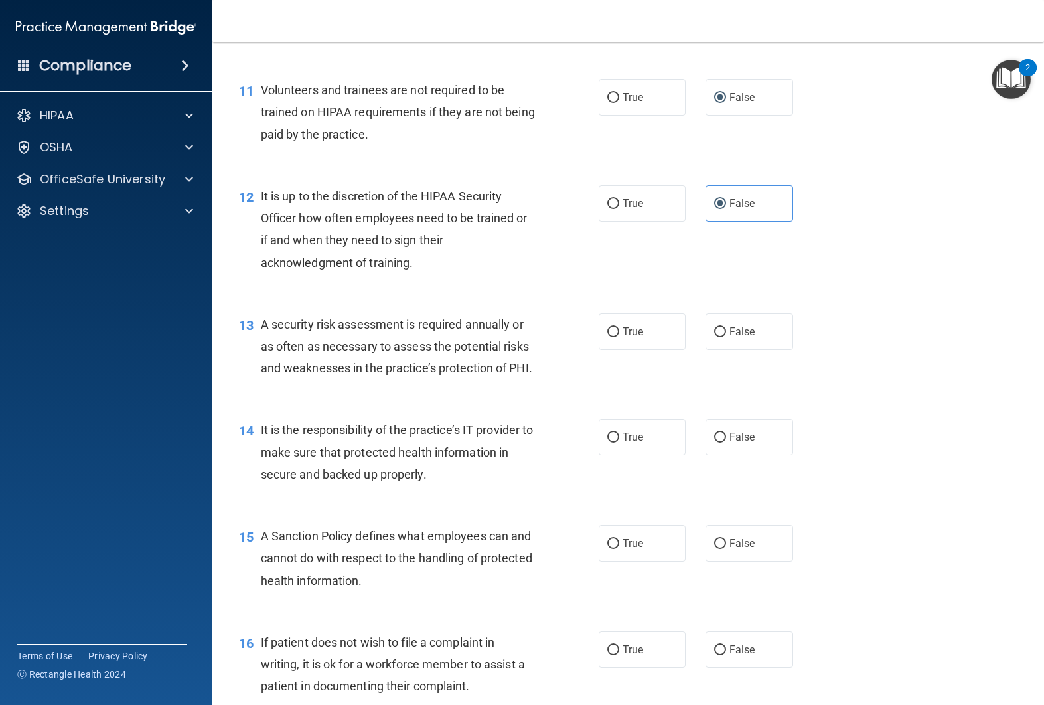
scroll to position [1420, 0]
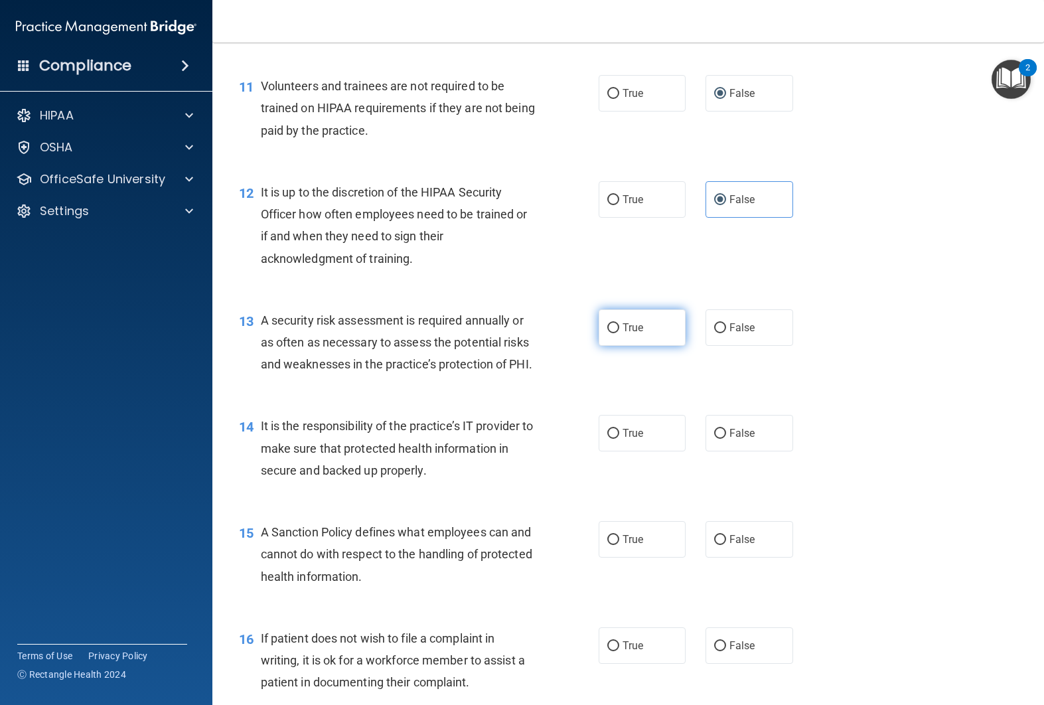
click at [642, 336] on label "True" at bounding box center [642, 327] width 88 height 36
click at [619, 333] on input "True" at bounding box center [613, 328] width 12 height 10
radio input "true"
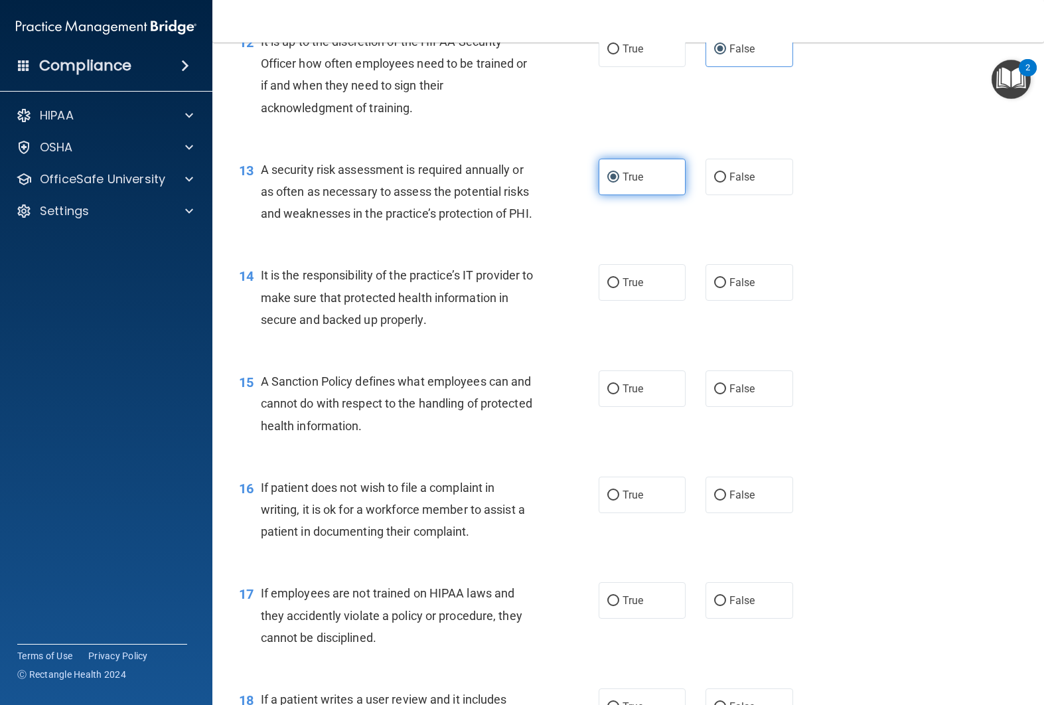
scroll to position [1569, 0]
click at [723, 291] on label "False" at bounding box center [749, 283] width 88 height 36
click at [723, 289] on input "False" at bounding box center [720, 284] width 12 height 10
radio input "true"
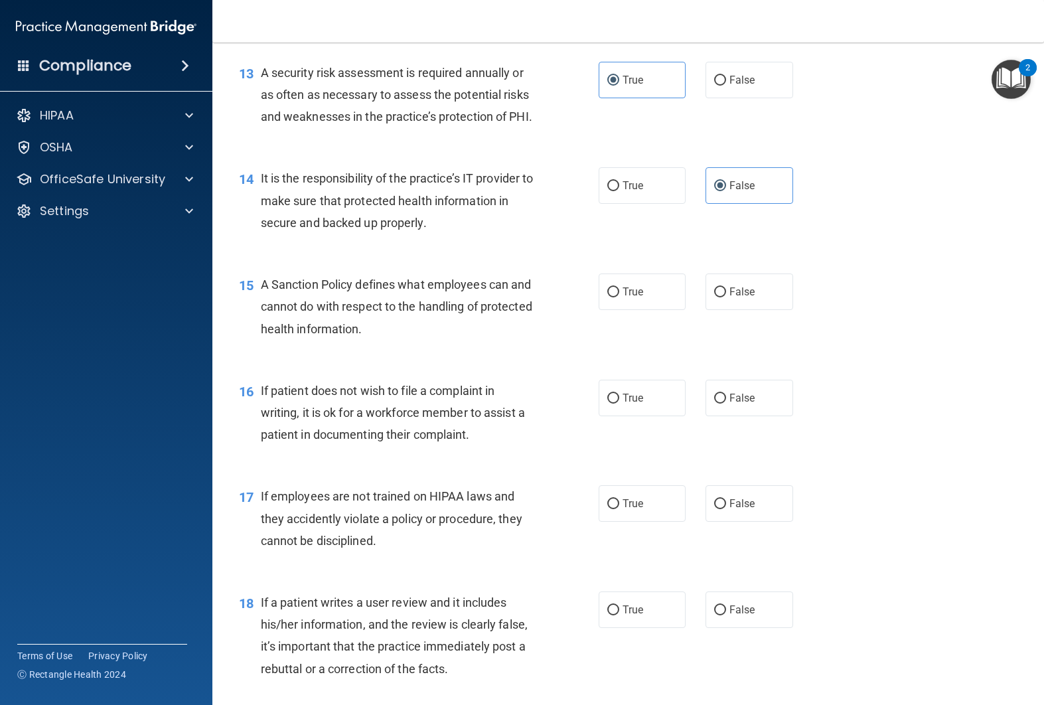
scroll to position [1667, 0]
click at [734, 299] on label "False" at bounding box center [749, 292] width 88 height 36
click at [726, 298] on input "False" at bounding box center [720, 293] width 12 height 10
radio input "true"
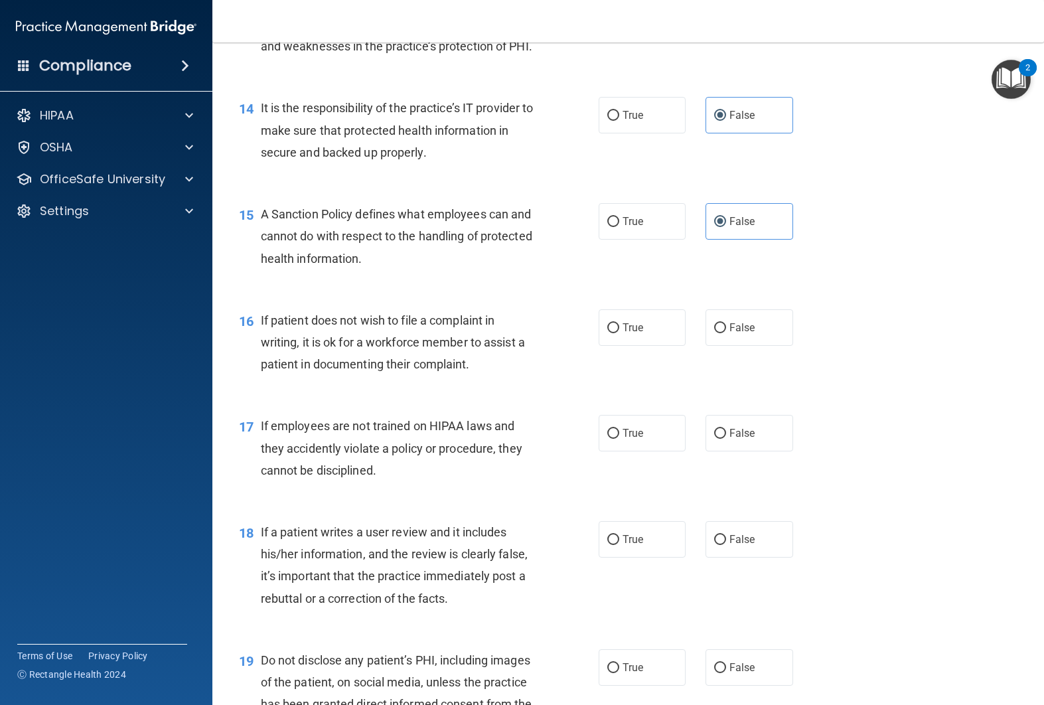
scroll to position [1738, 0]
click at [642, 334] on label "True" at bounding box center [642, 327] width 88 height 36
click at [619, 332] on input "True" at bounding box center [613, 327] width 12 height 10
radio input "true"
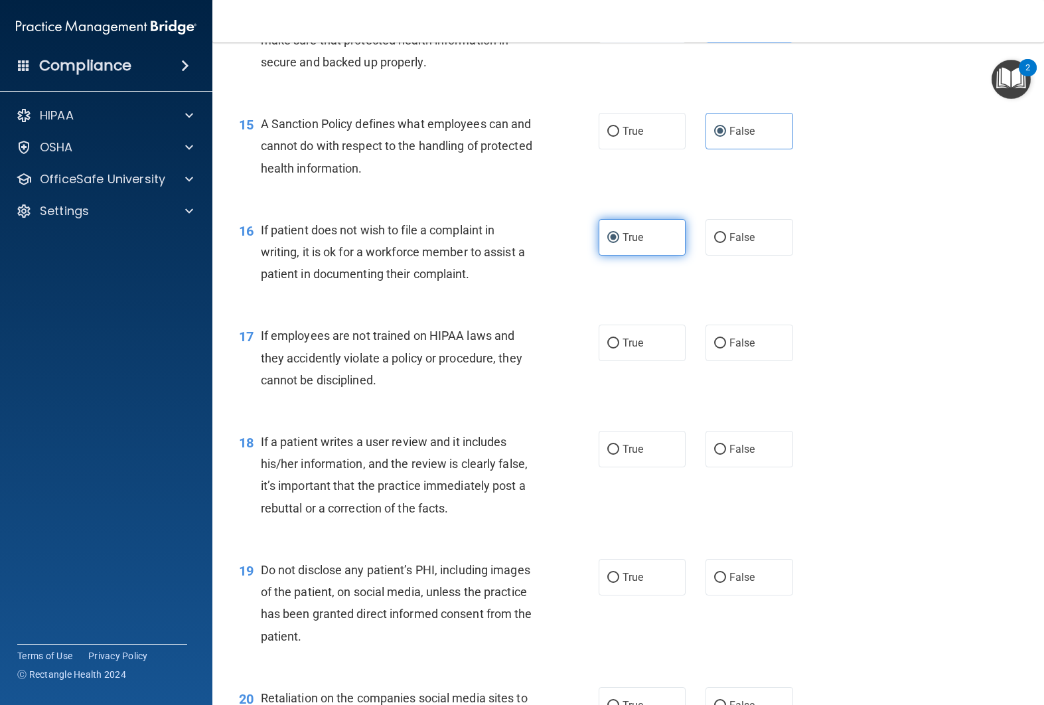
scroll to position [1831, 0]
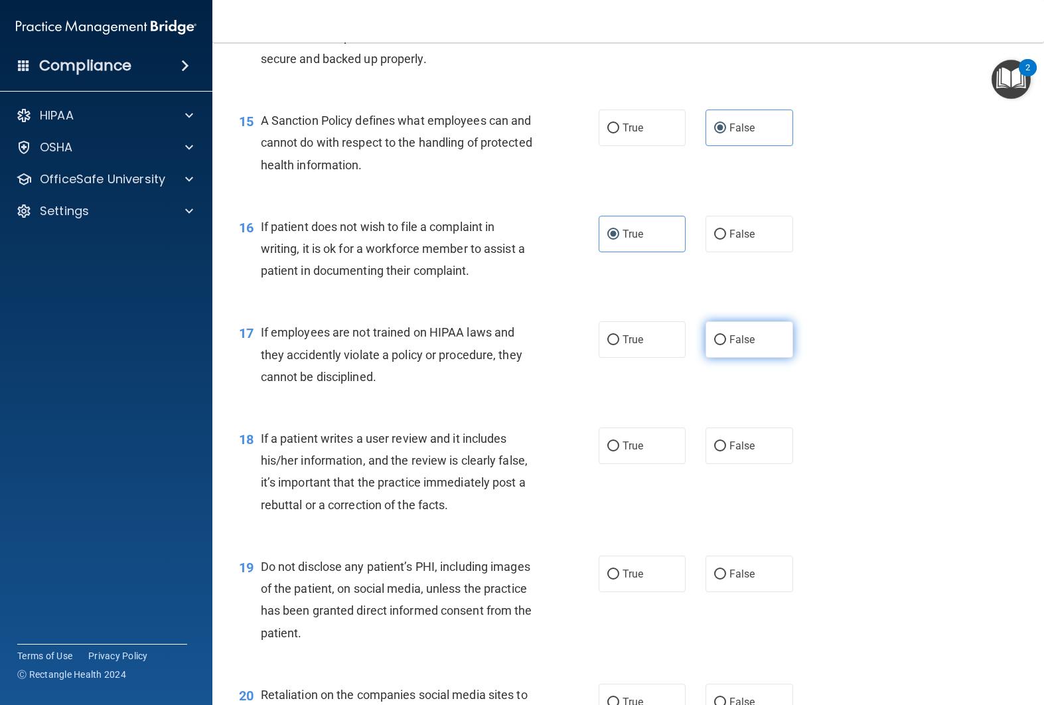
click at [725, 342] on input "False" at bounding box center [720, 340] width 12 height 10
radio input "true"
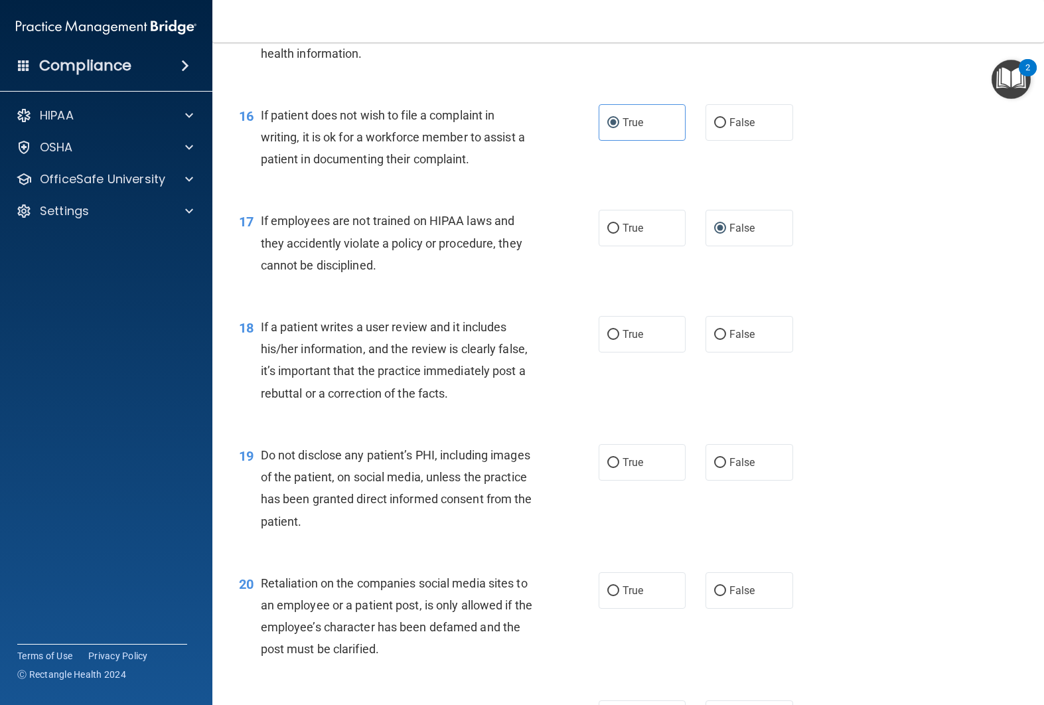
scroll to position [1943, 0]
click at [742, 346] on label "False" at bounding box center [749, 333] width 88 height 36
click at [726, 339] on input "False" at bounding box center [720, 334] width 12 height 10
radio input "true"
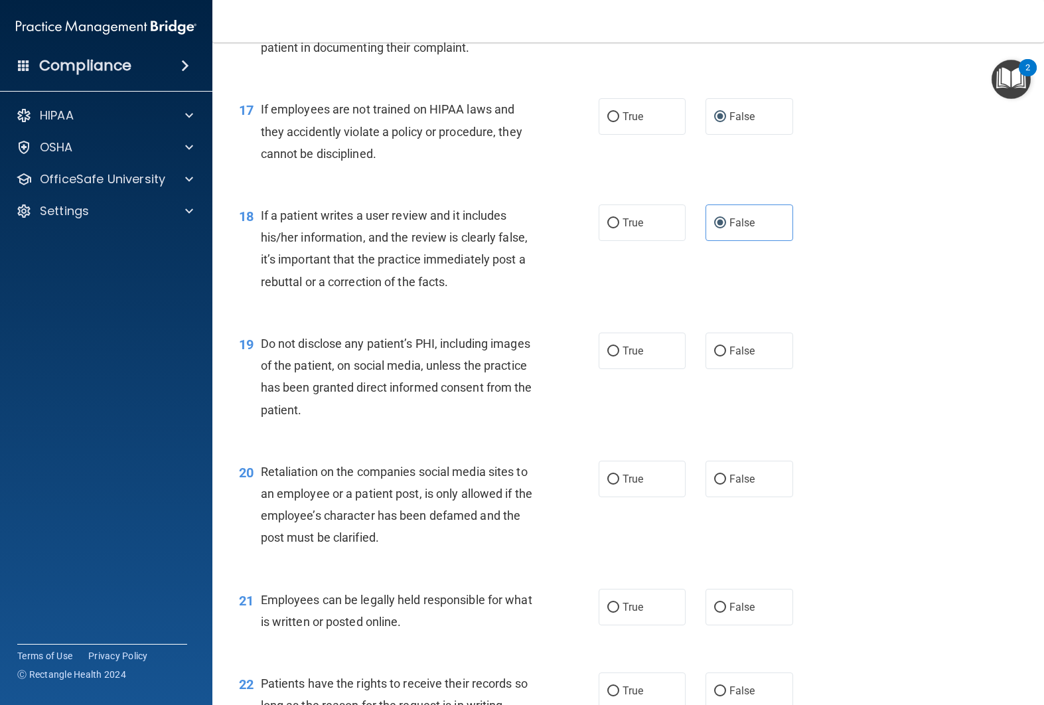
scroll to position [2073, 0]
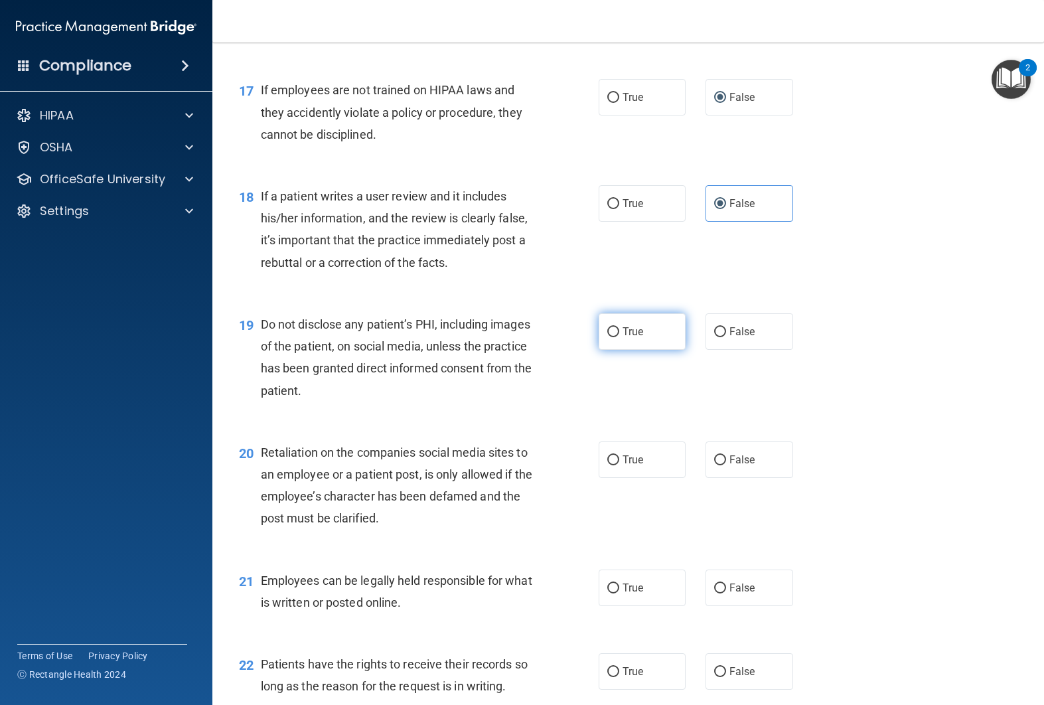
click at [621, 340] on label "True" at bounding box center [642, 331] width 88 height 36
click at [619, 337] on input "True" at bounding box center [613, 332] width 12 height 10
radio input "true"
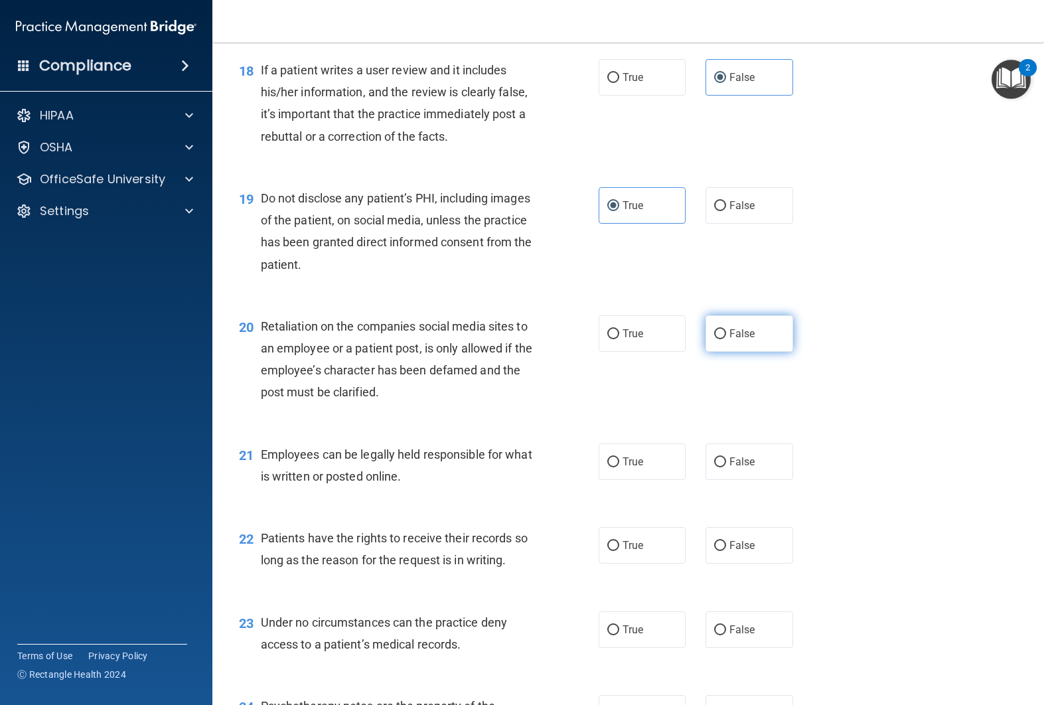
click at [732, 338] on span "False" at bounding box center [742, 333] width 26 height 13
click at [726, 338] on input "False" at bounding box center [720, 334] width 12 height 10
radio input "true"
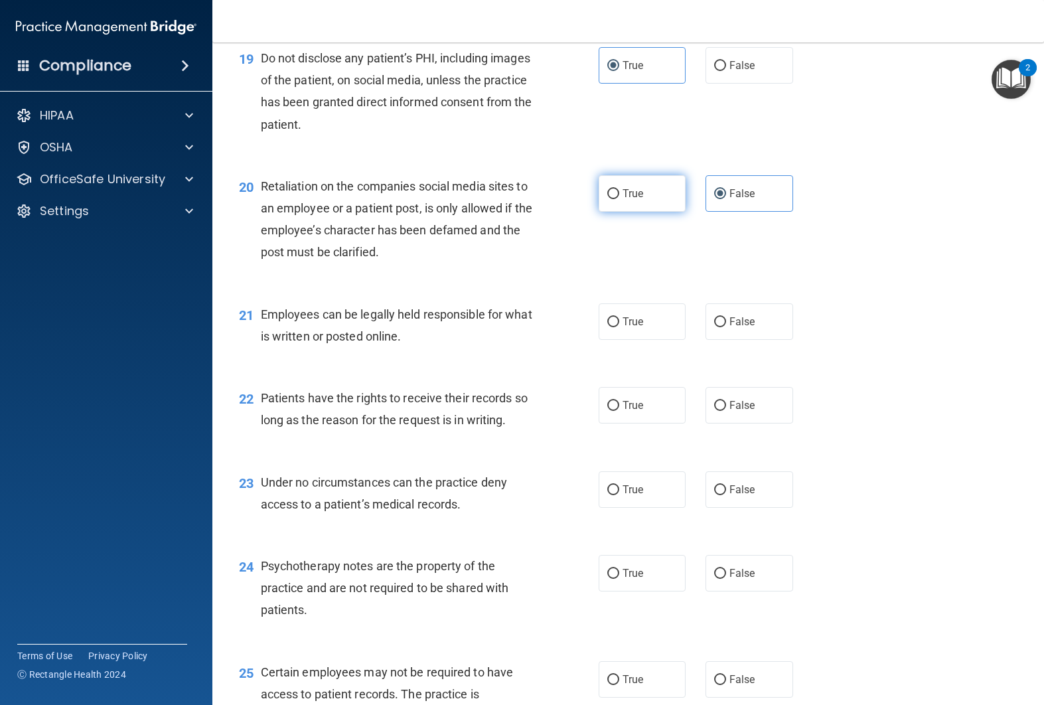
scroll to position [2358, 0]
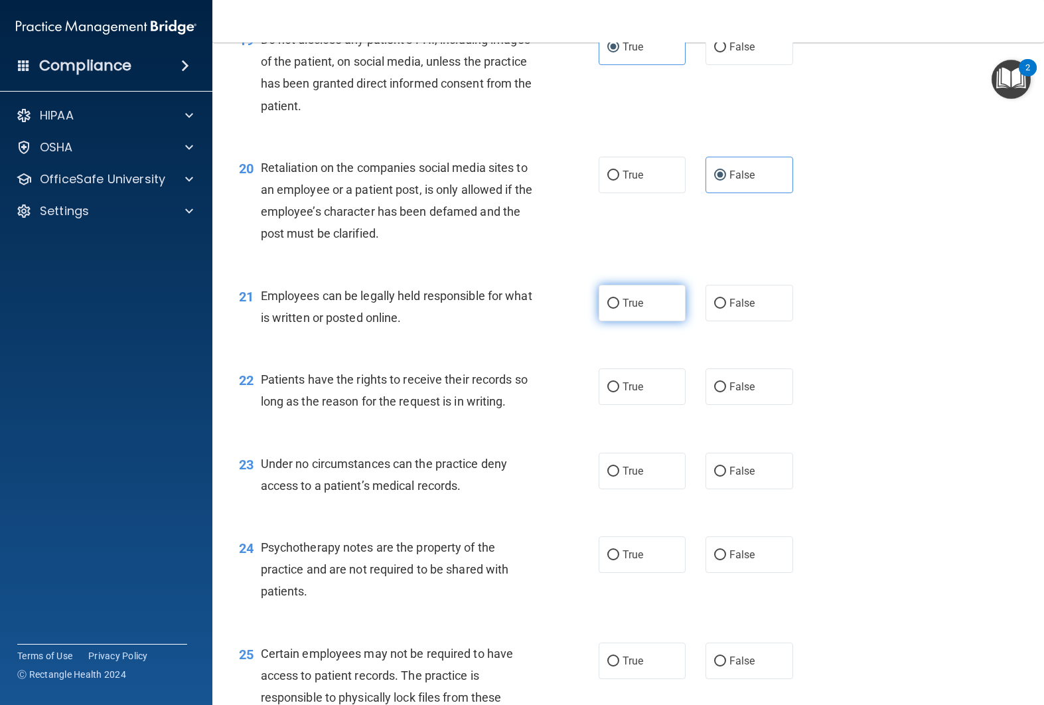
click at [635, 315] on label "True" at bounding box center [642, 303] width 88 height 36
click at [619, 309] on input "True" at bounding box center [613, 304] width 12 height 10
radio input "true"
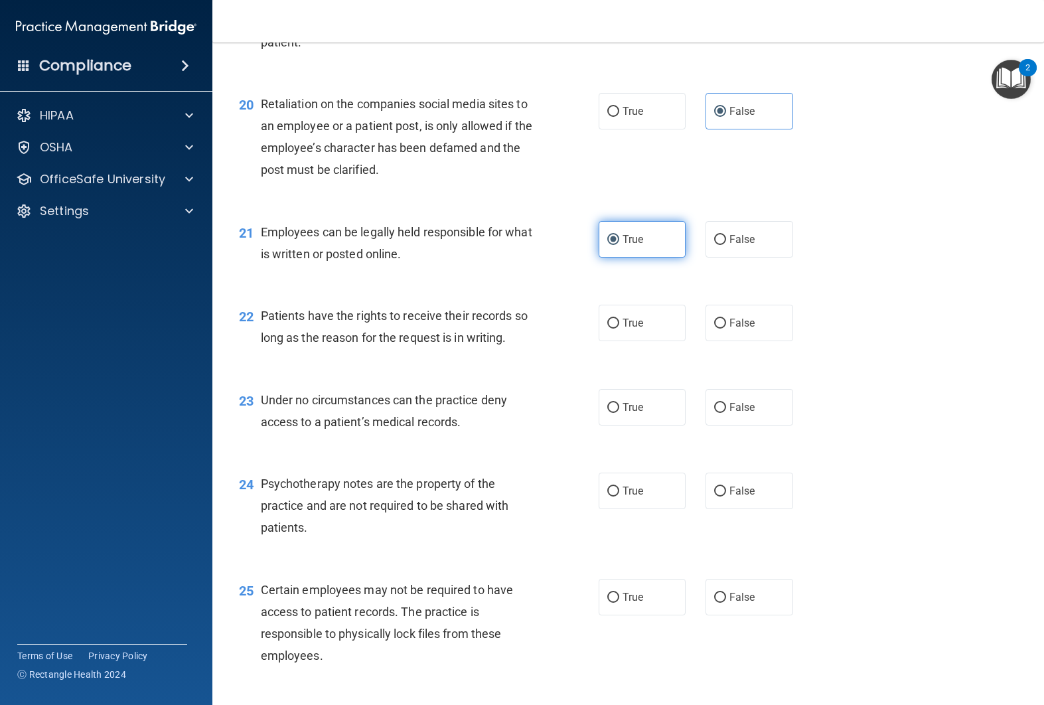
scroll to position [2428, 0]
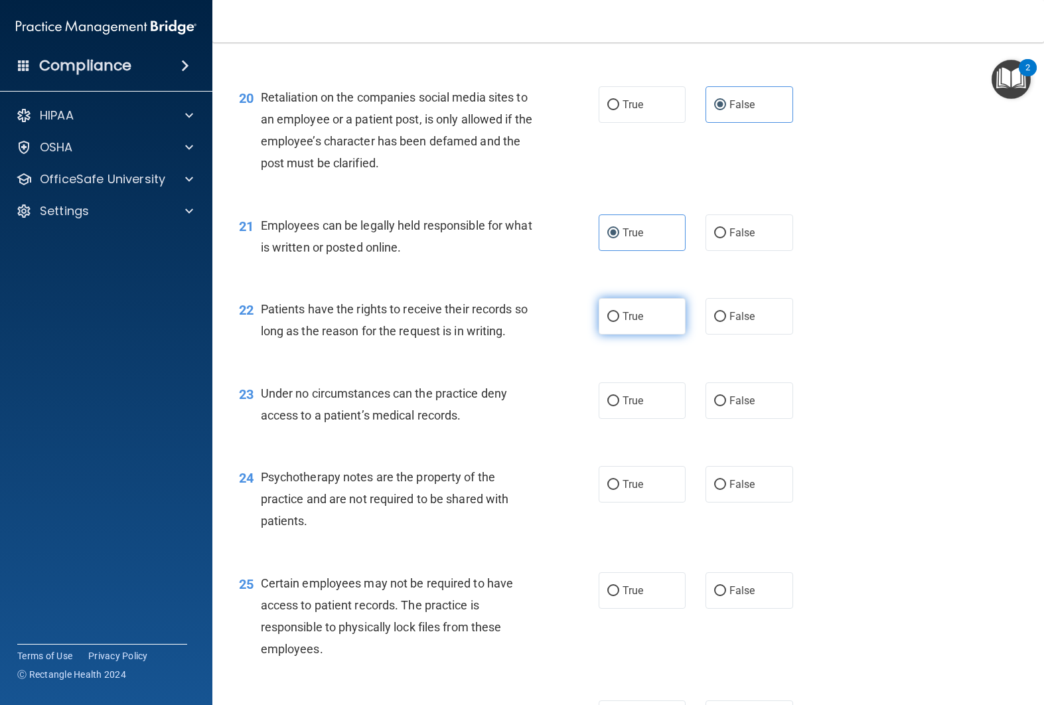
click at [619, 325] on label "True" at bounding box center [642, 316] width 88 height 36
click at [619, 322] on input "True" at bounding box center [613, 317] width 12 height 10
radio input "true"
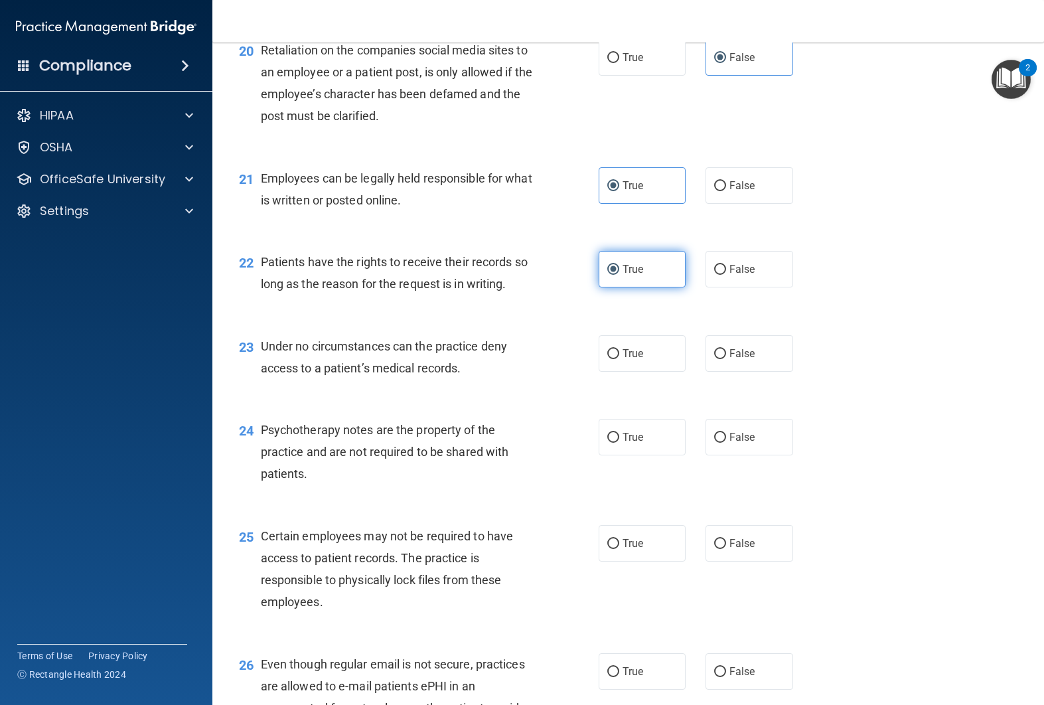
scroll to position [2491, 0]
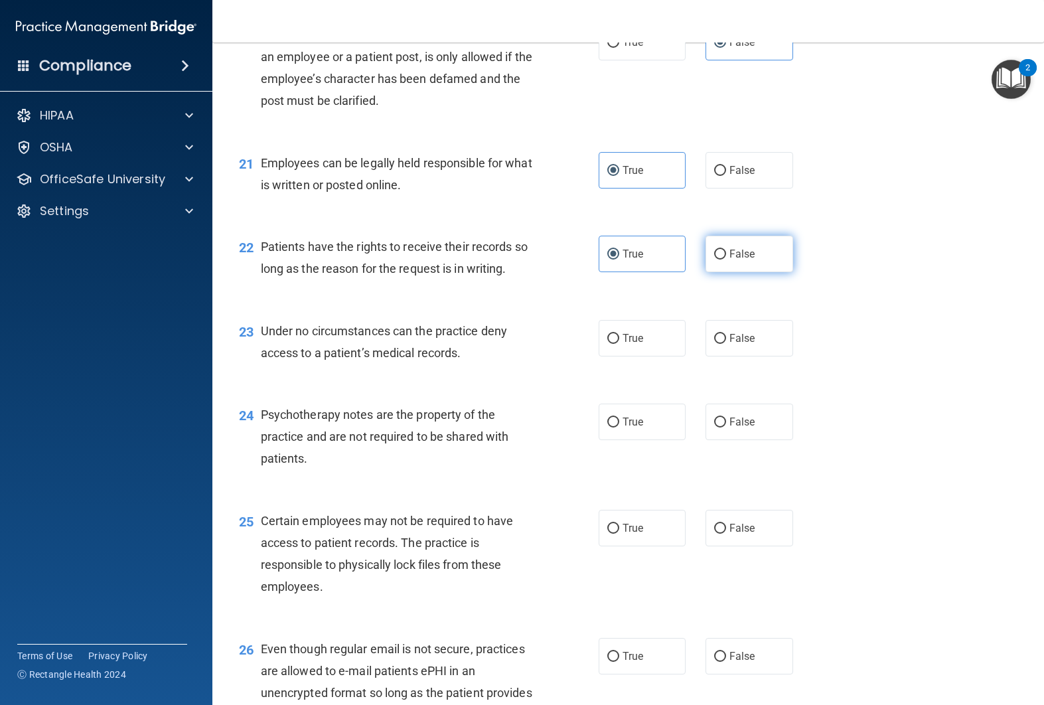
click at [736, 261] on label "False" at bounding box center [749, 254] width 88 height 36
click at [726, 259] on input "False" at bounding box center [720, 254] width 12 height 10
radio input "true"
radio input "false"
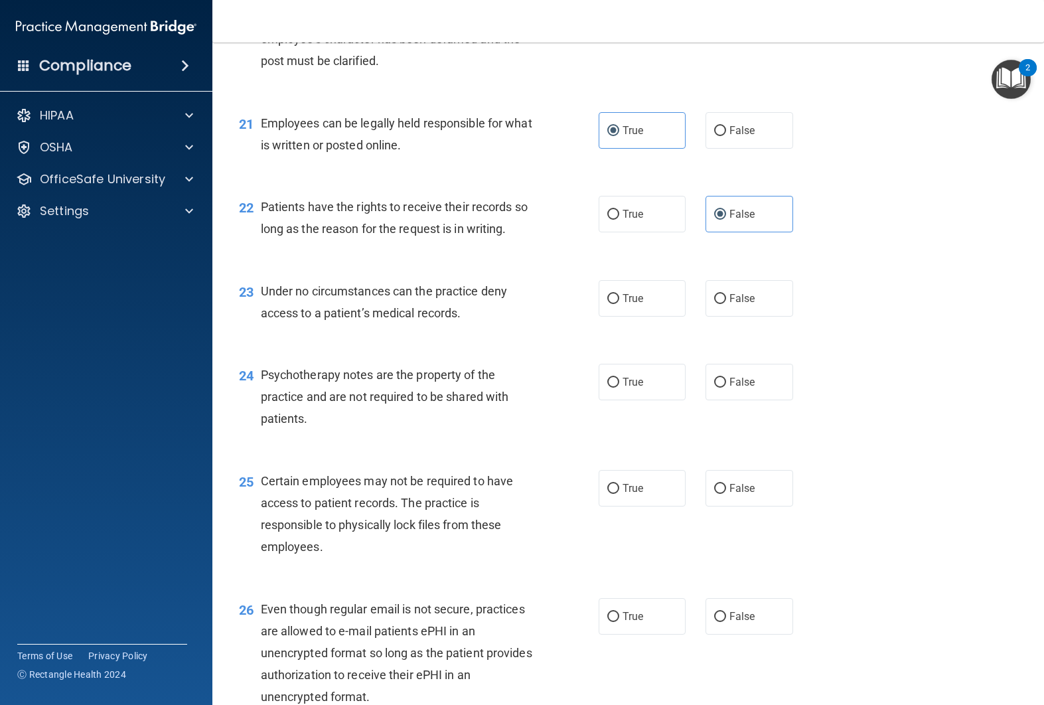
scroll to position [2547, 0]
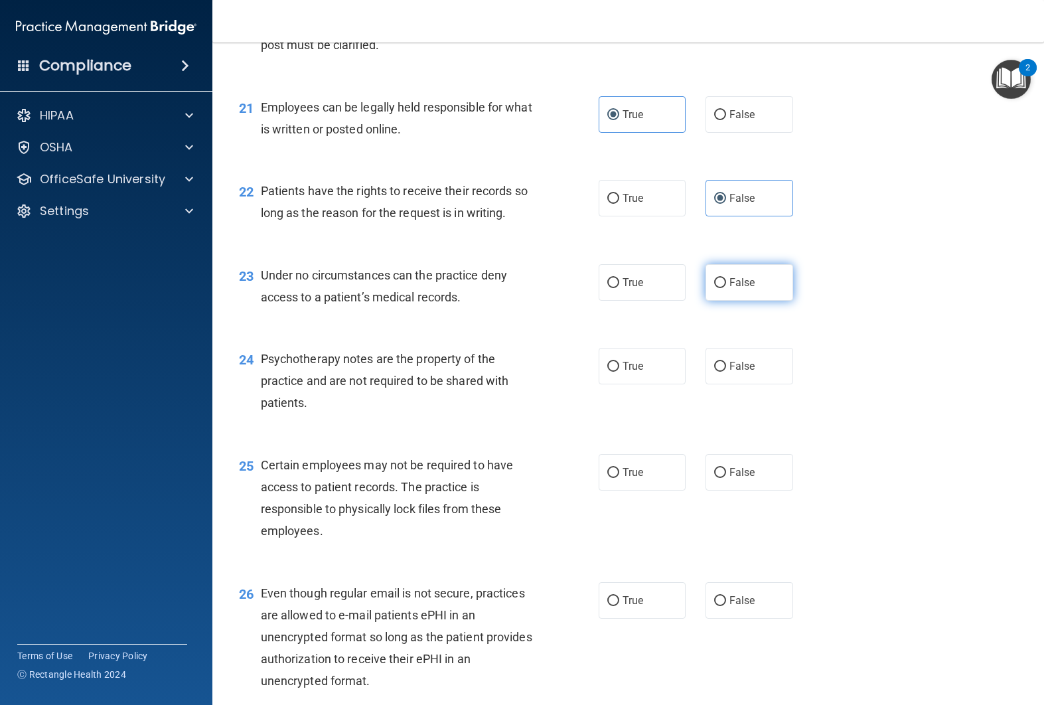
click at [748, 294] on label "False" at bounding box center [749, 282] width 88 height 36
click at [726, 288] on input "False" at bounding box center [720, 283] width 12 height 10
radio input "true"
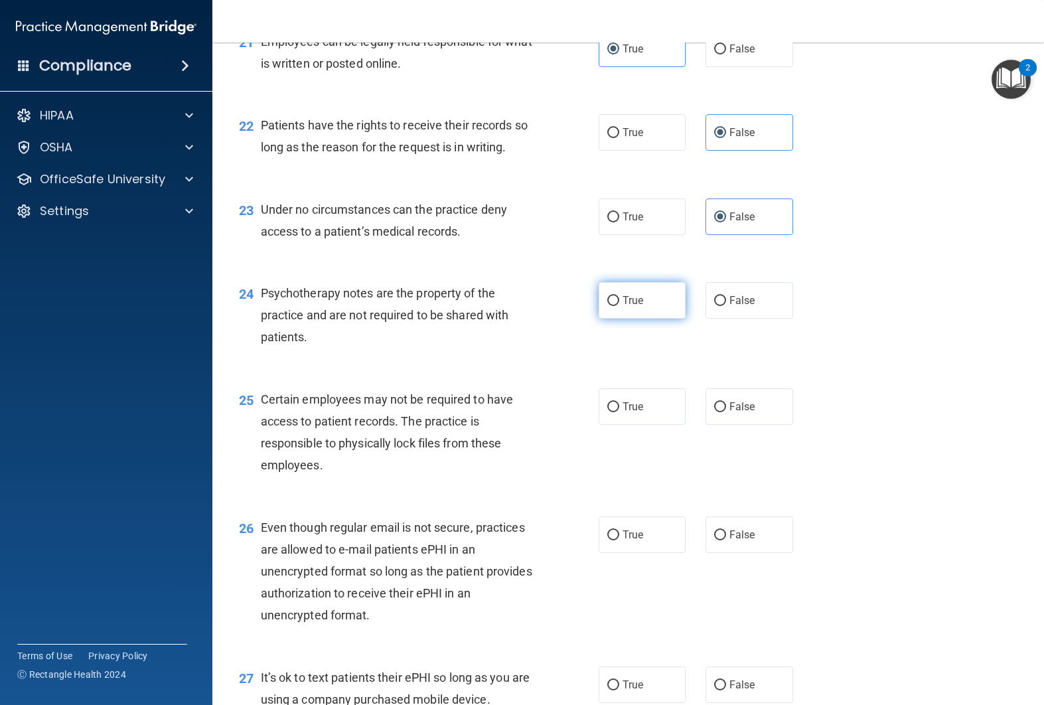
scroll to position [2630, 0]
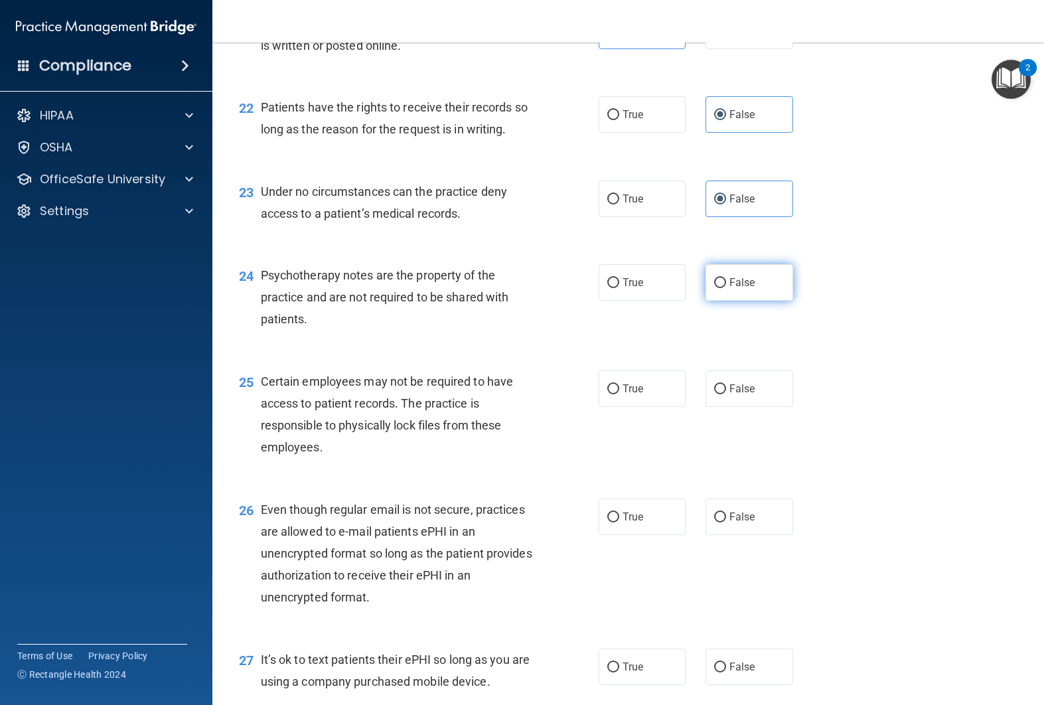
click at [729, 289] on label "False" at bounding box center [749, 282] width 88 height 36
click at [726, 288] on input "False" at bounding box center [720, 283] width 12 height 10
radio input "true"
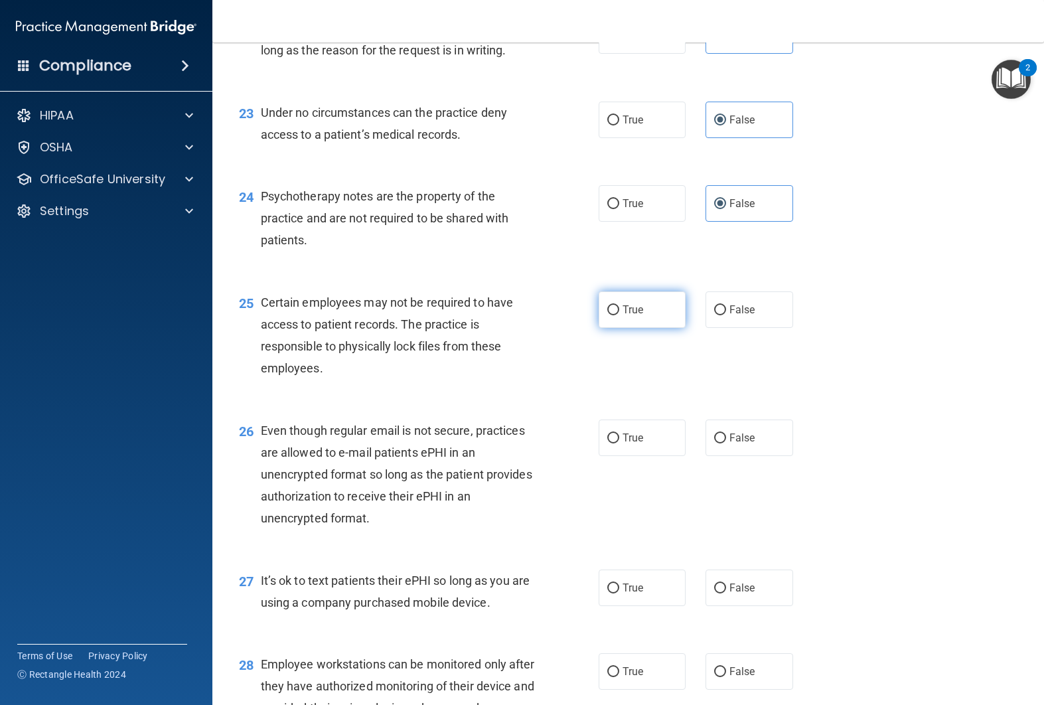
scroll to position [2732, 0]
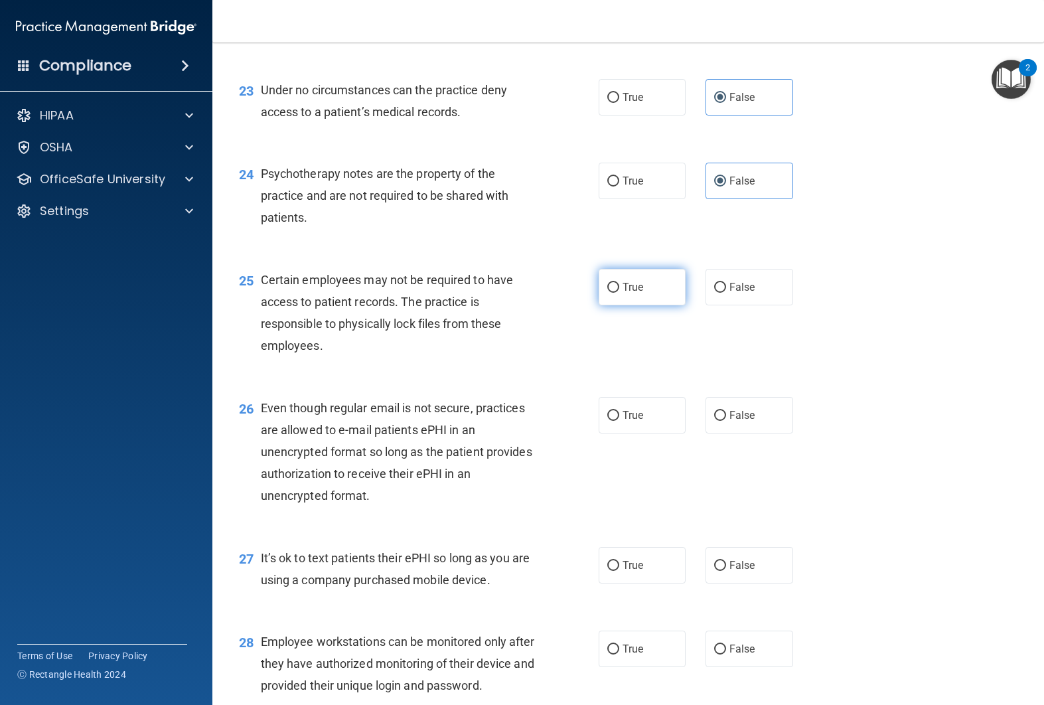
click at [616, 285] on input "True" at bounding box center [613, 288] width 12 height 10
radio input "true"
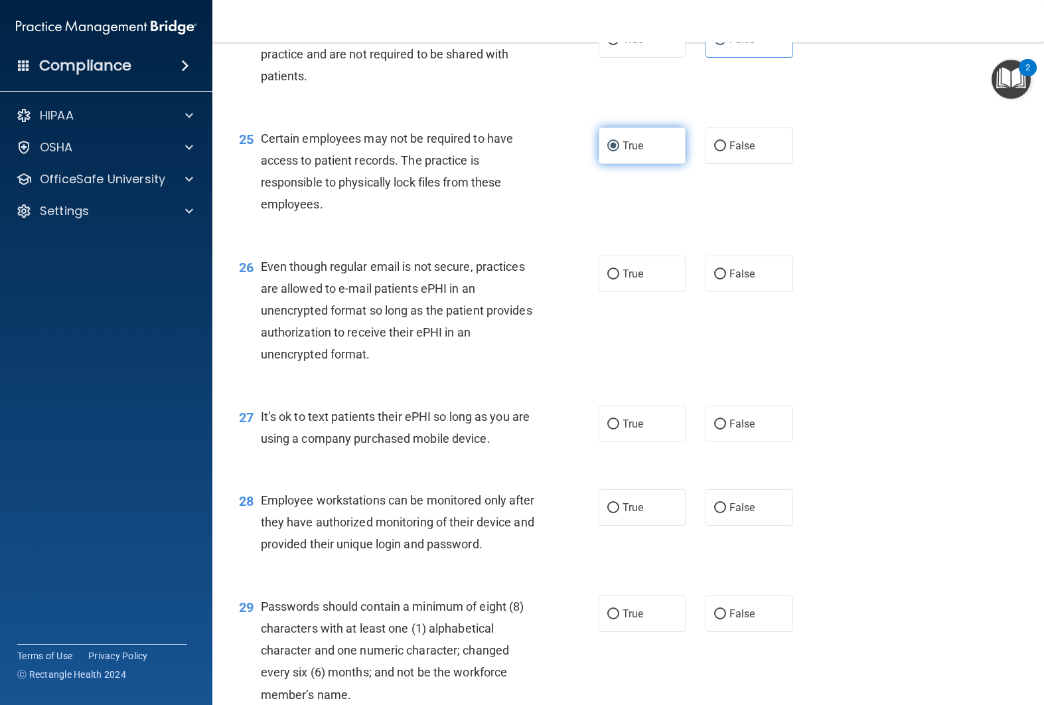
scroll to position [2874, 0]
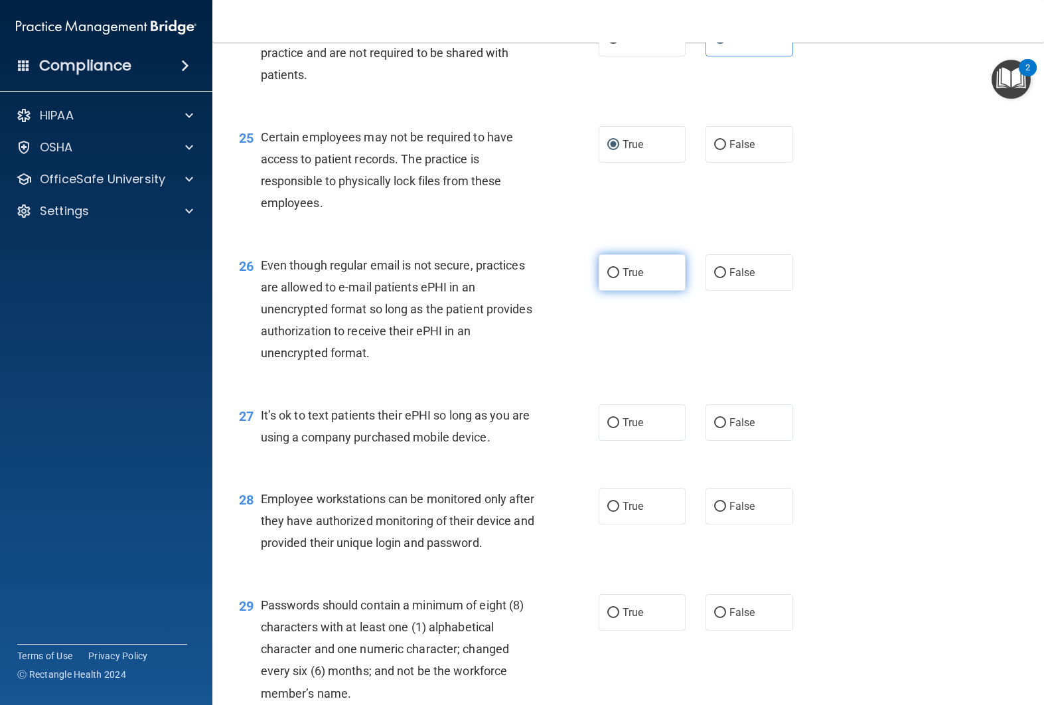
click at [658, 286] on label "True" at bounding box center [642, 272] width 88 height 36
click at [619, 278] on input "True" at bounding box center [613, 273] width 12 height 10
radio input "true"
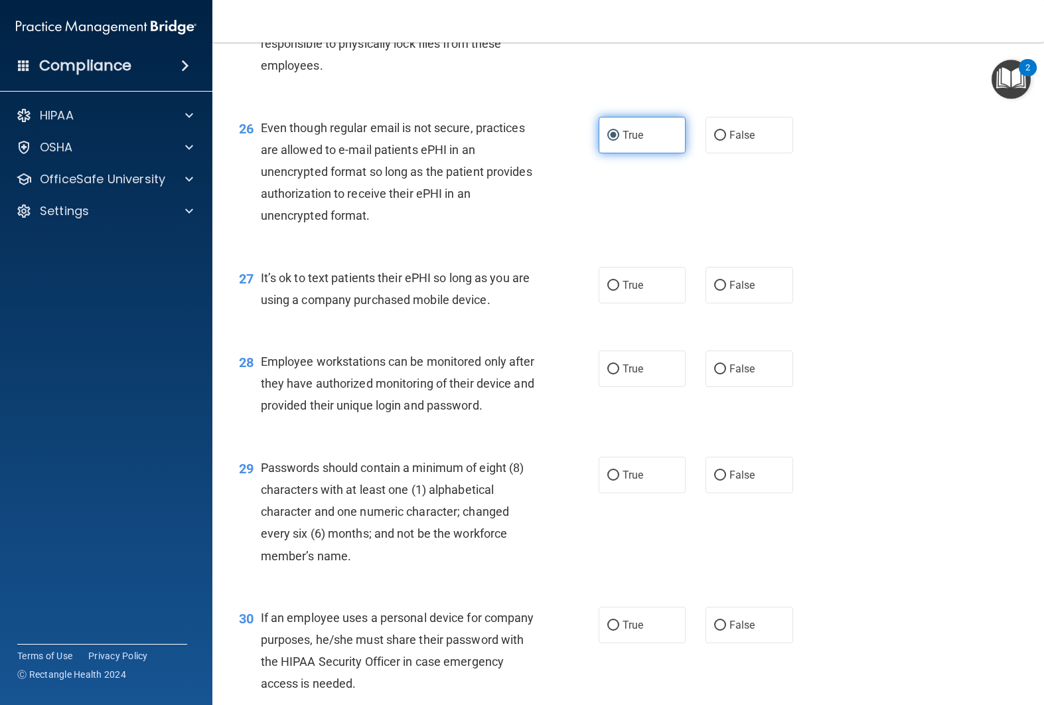
scroll to position [3022, 0]
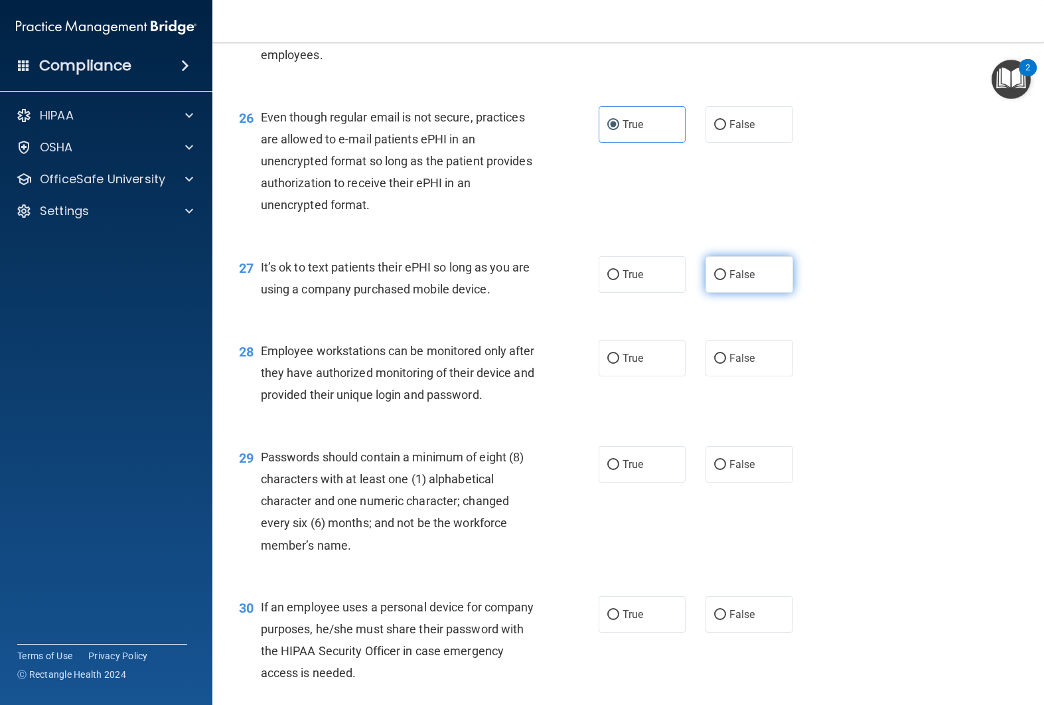
click at [747, 281] on label "False" at bounding box center [749, 274] width 88 height 36
click at [726, 280] on input "False" at bounding box center [720, 275] width 12 height 10
radio input "true"
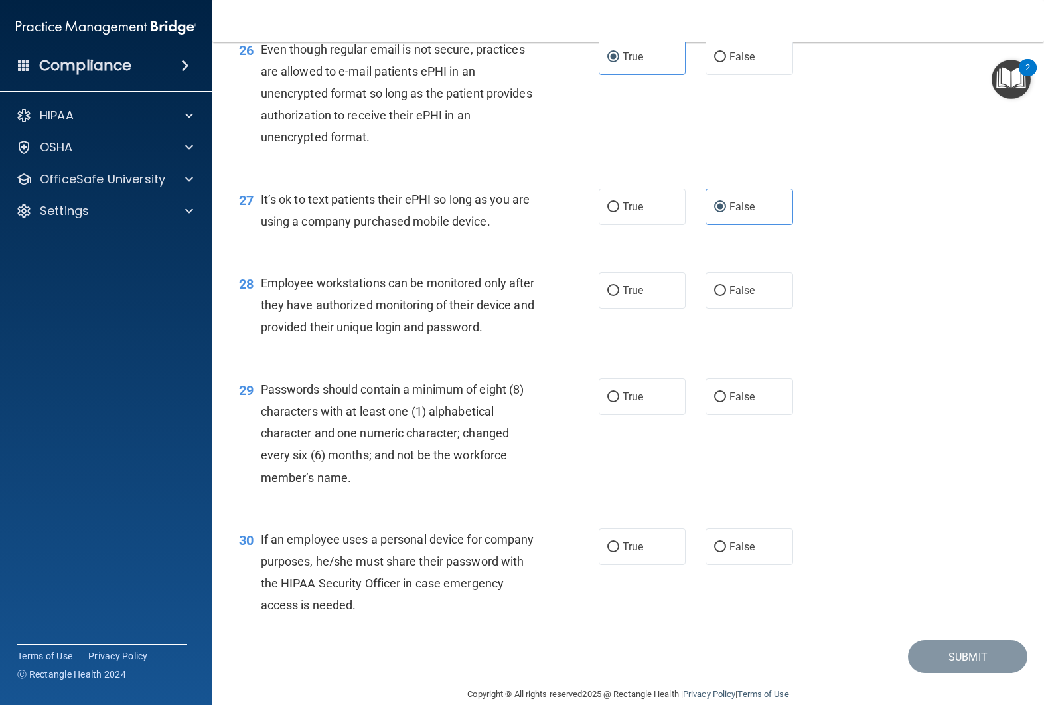
scroll to position [3092, 0]
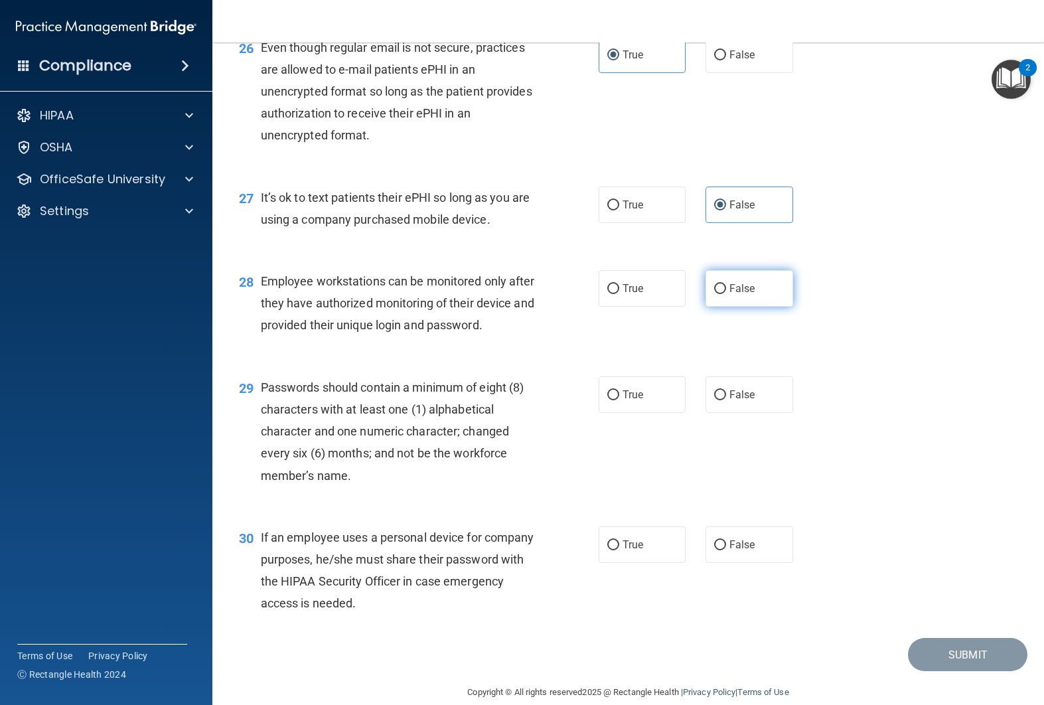
click at [721, 295] on label "False" at bounding box center [749, 288] width 88 height 36
click at [721, 294] on input "False" at bounding box center [720, 289] width 12 height 10
radio input "true"
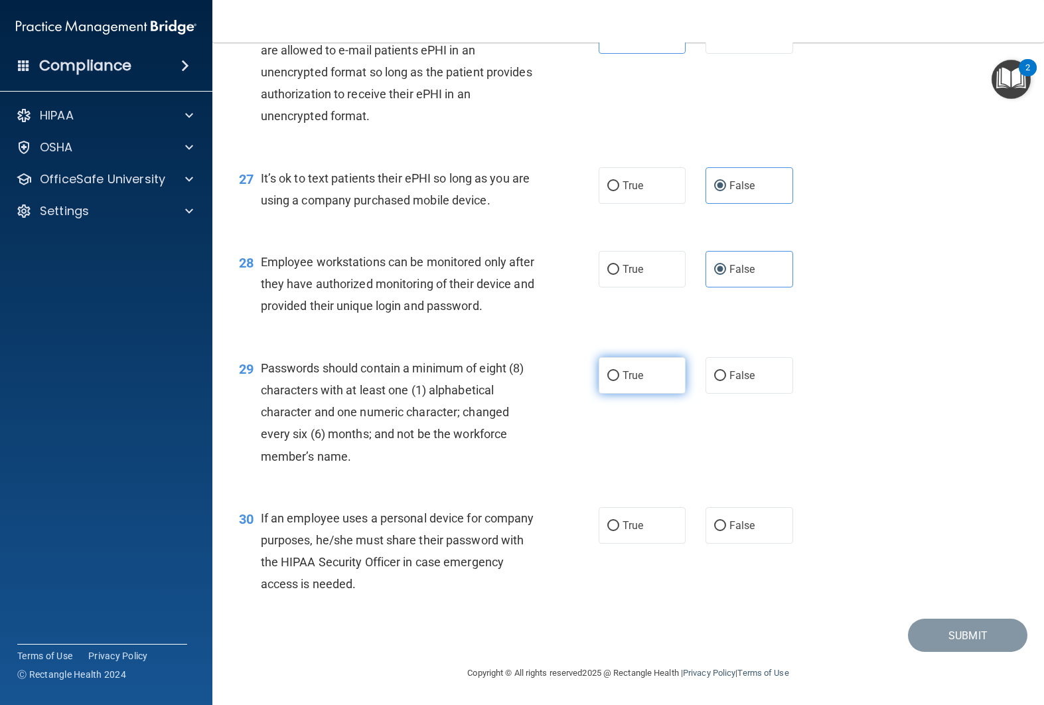
click at [659, 368] on label "True" at bounding box center [642, 375] width 88 height 36
click at [619, 371] on input "True" at bounding box center [613, 376] width 12 height 10
radio input "true"
click at [746, 533] on label "False" at bounding box center [749, 525] width 88 height 36
click at [726, 531] on input "False" at bounding box center [720, 526] width 12 height 10
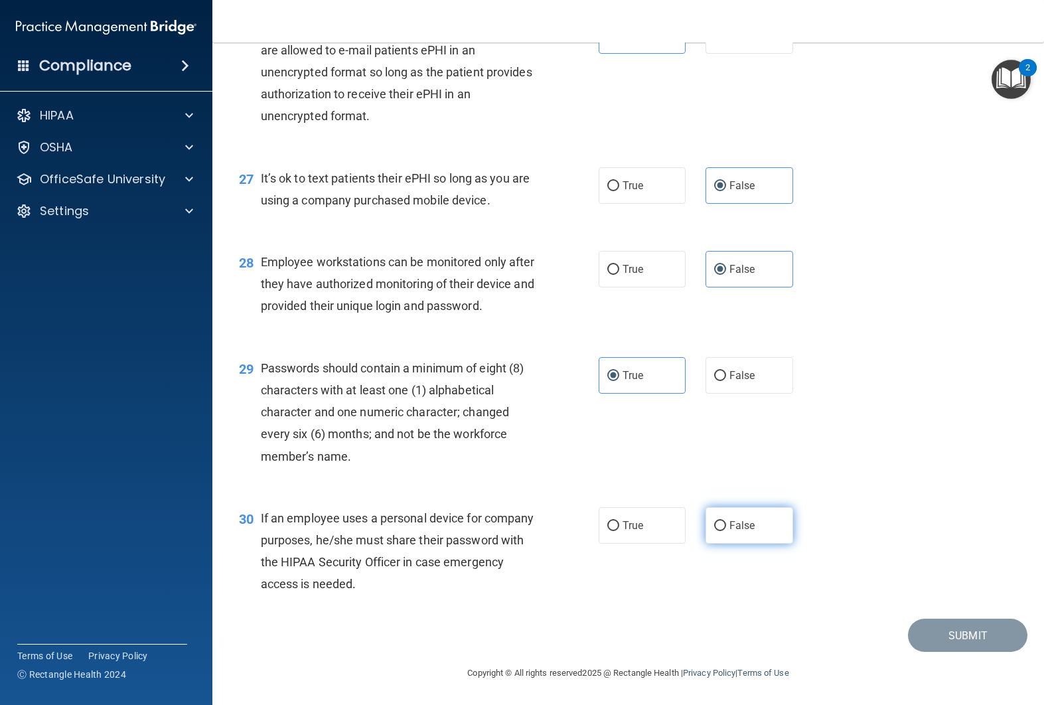
radio input "true"
click at [930, 640] on button "Submit" at bounding box center [967, 635] width 119 height 34
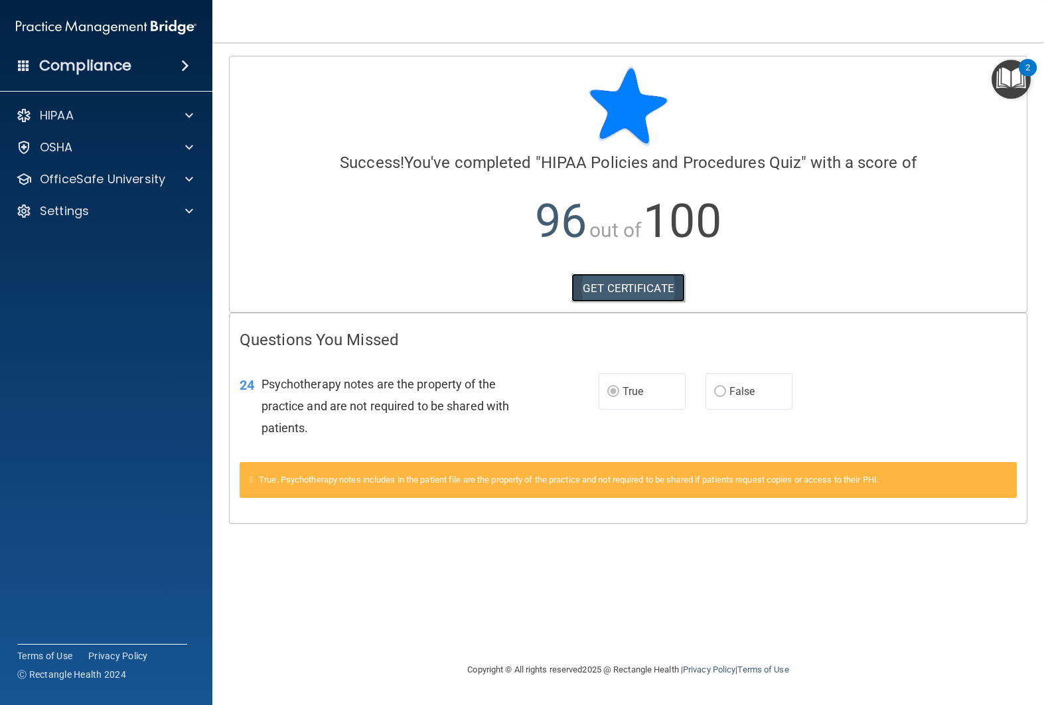
click at [642, 296] on link "GET CERTIFICATE" at bounding box center [627, 287] width 113 height 29
click at [190, 120] on span at bounding box center [189, 115] width 8 height 16
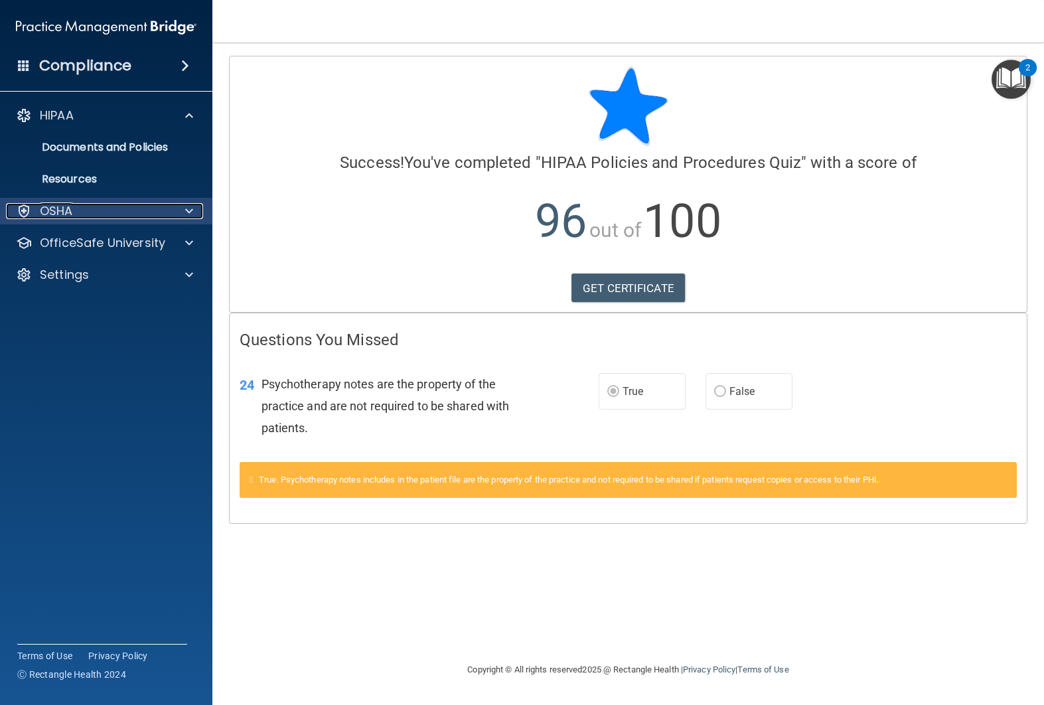
click at [193, 216] on div at bounding box center [187, 211] width 33 height 16
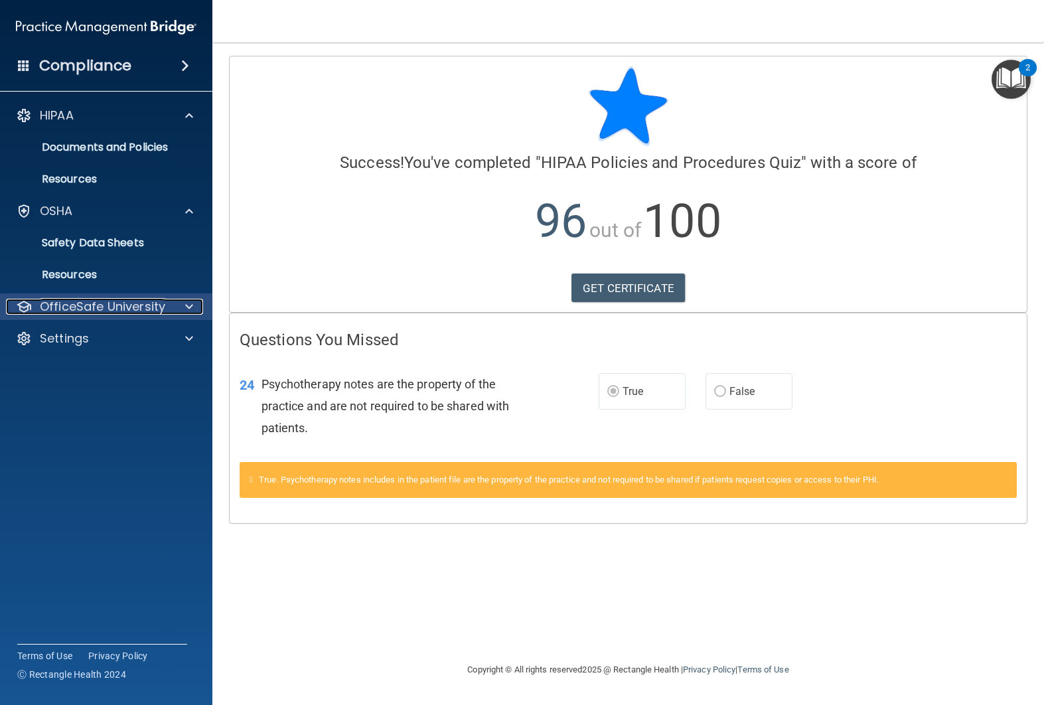
click at [193, 306] on div at bounding box center [187, 307] width 33 height 16
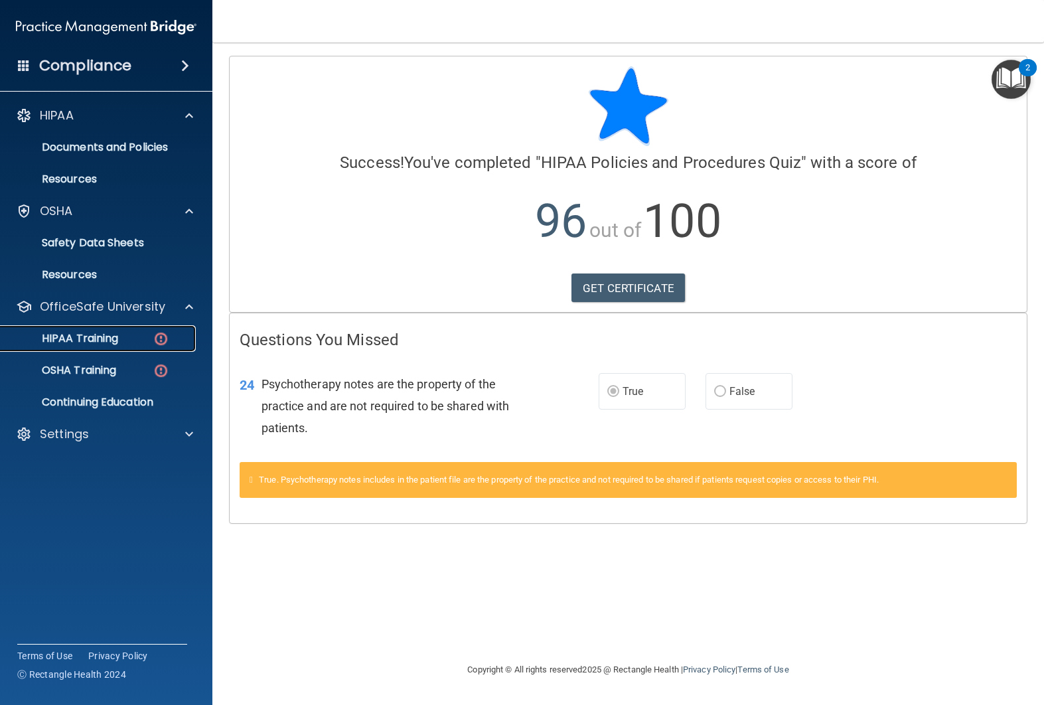
click at [158, 345] on img at bounding box center [161, 338] width 17 height 17
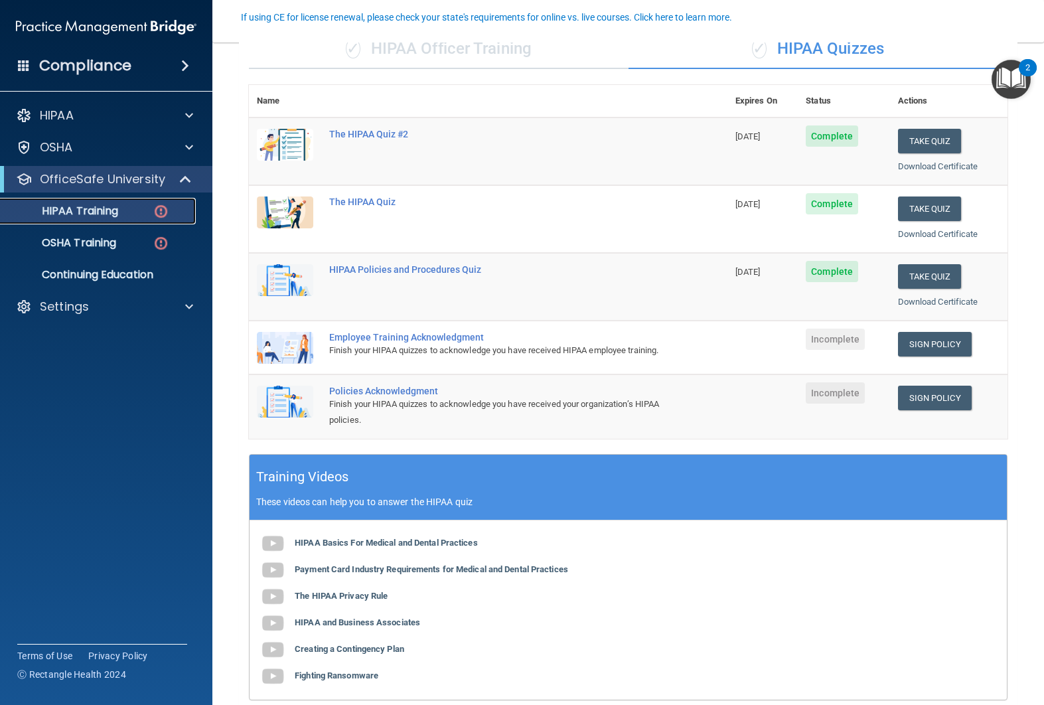
scroll to position [120, 0]
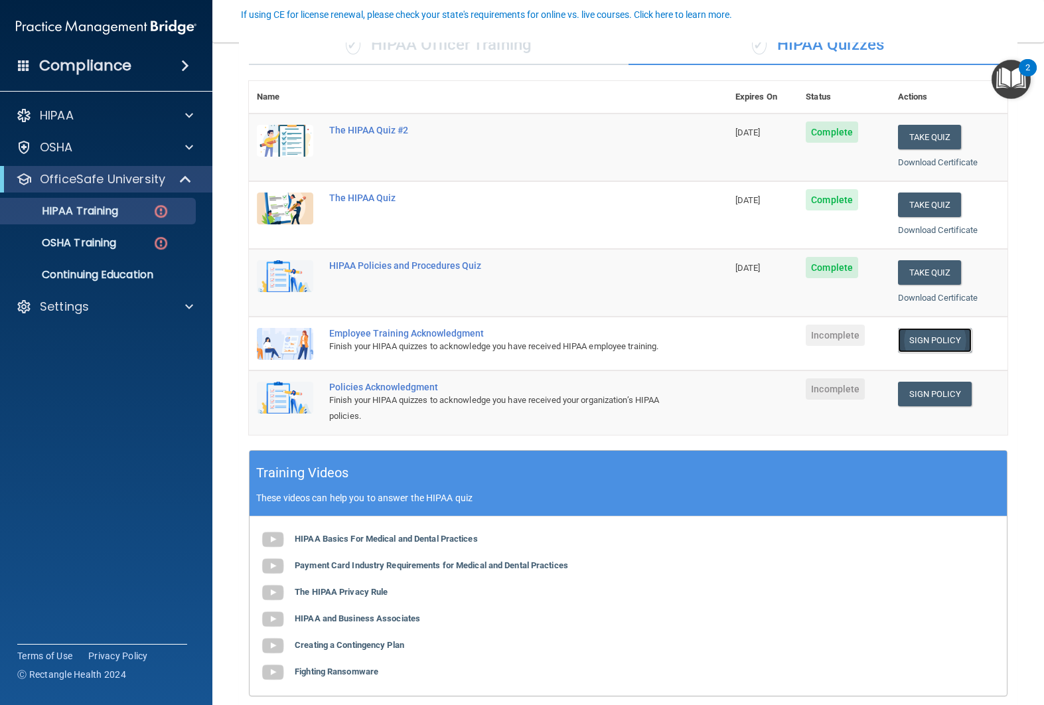
click at [918, 342] on link "Sign Policy" at bounding box center [935, 340] width 74 height 25
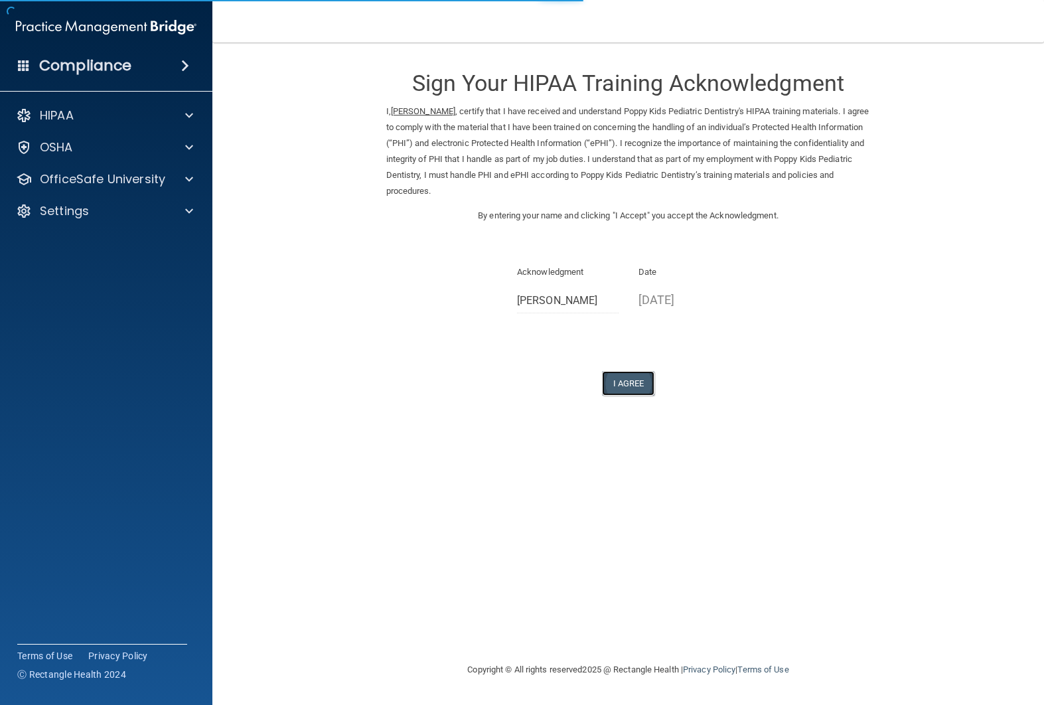
click at [612, 382] on button "I Agree" at bounding box center [628, 383] width 53 height 25
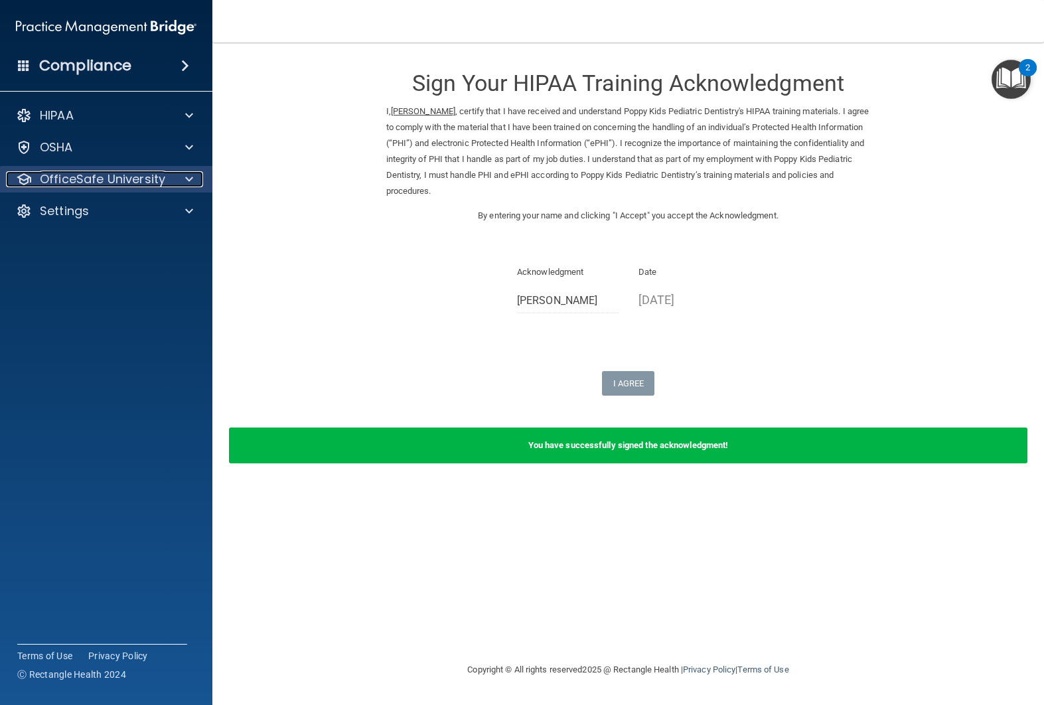
click at [201, 177] on div at bounding box center [187, 179] width 33 height 16
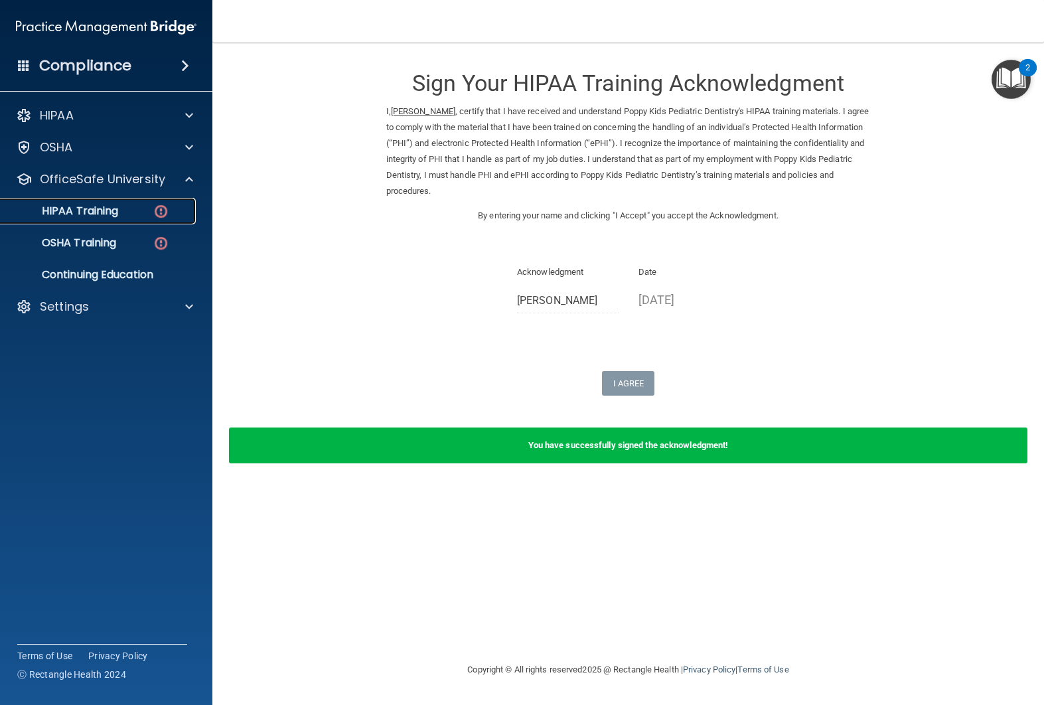
click at [115, 216] on p "HIPAA Training" at bounding box center [63, 210] width 109 height 13
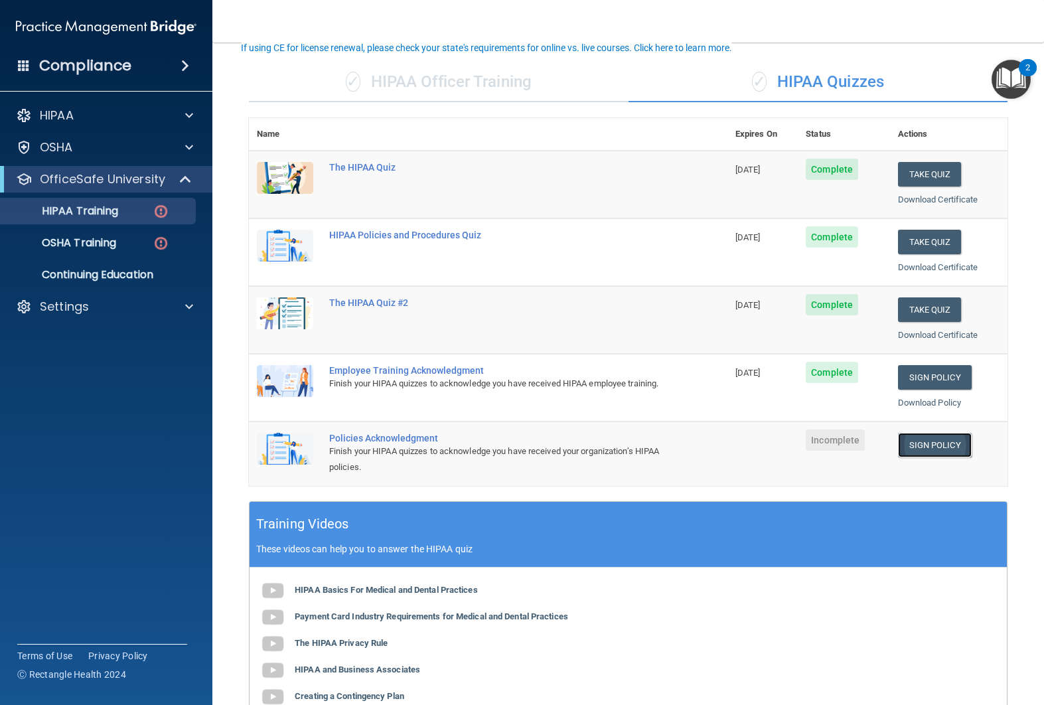
scroll to position [86, 0]
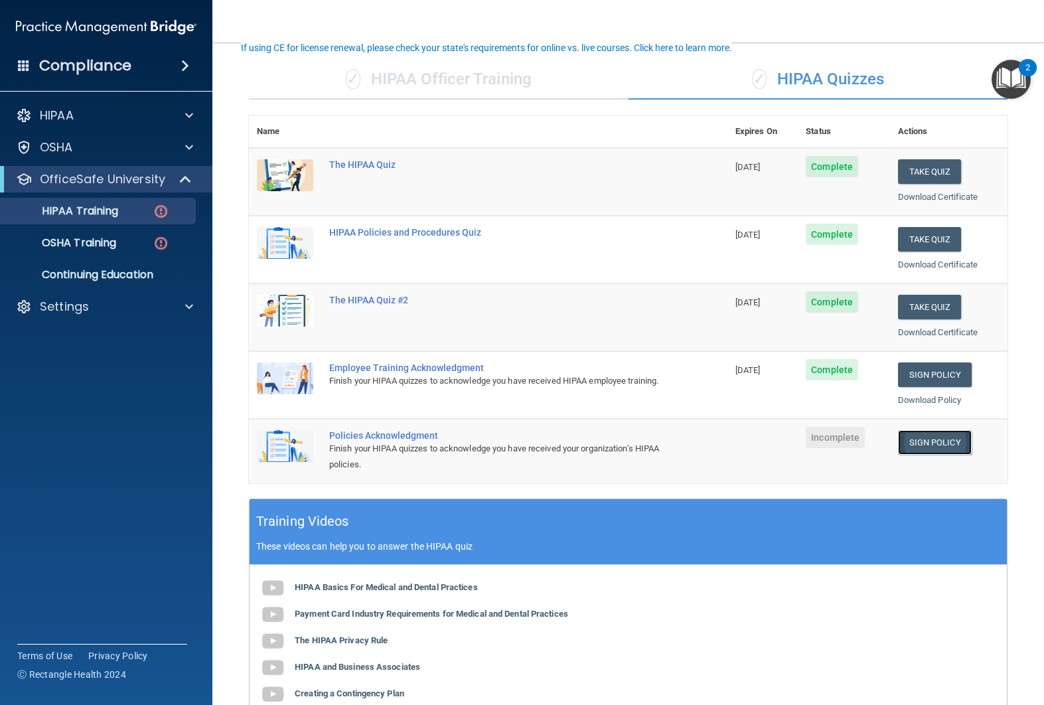
click at [923, 440] on link "Sign Policy" at bounding box center [935, 442] width 74 height 25
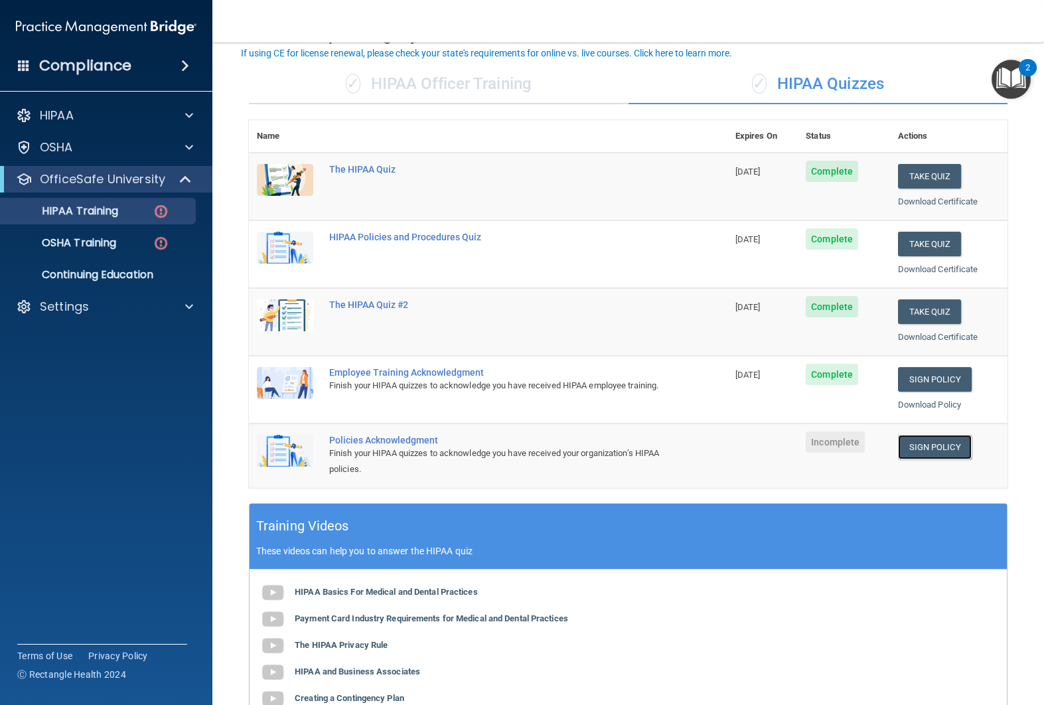
scroll to position [82, 0]
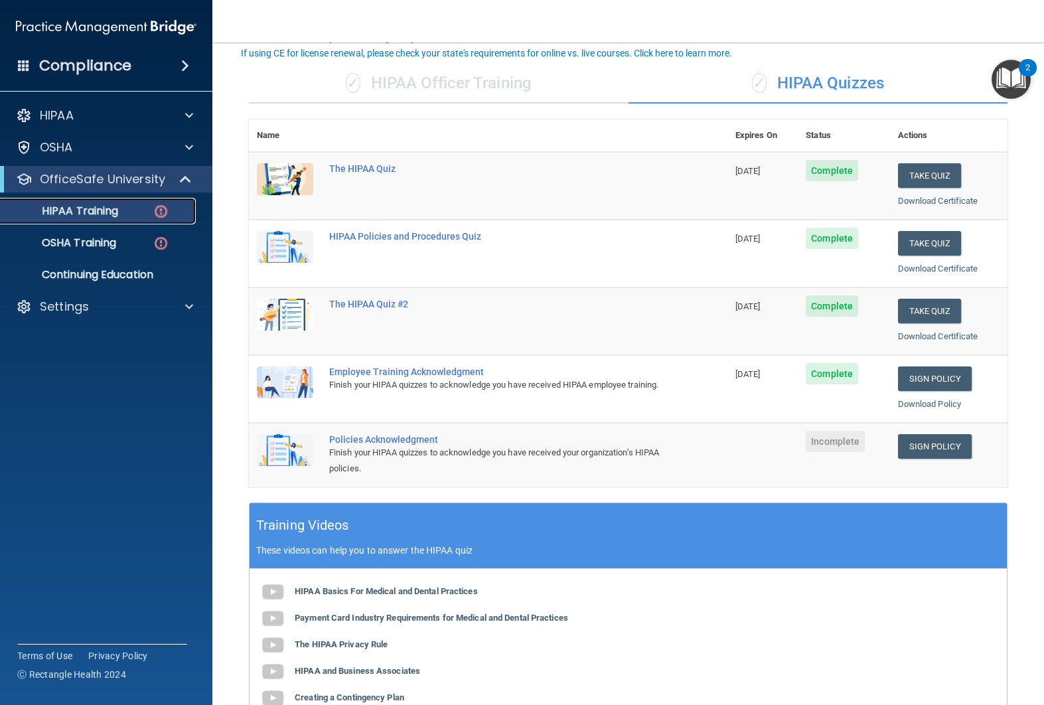
click at [113, 213] on p "HIPAA Training" at bounding box center [63, 210] width 109 height 13
click at [909, 447] on link "Sign Policy" at bounding box center [935, 446] width 74 height 25
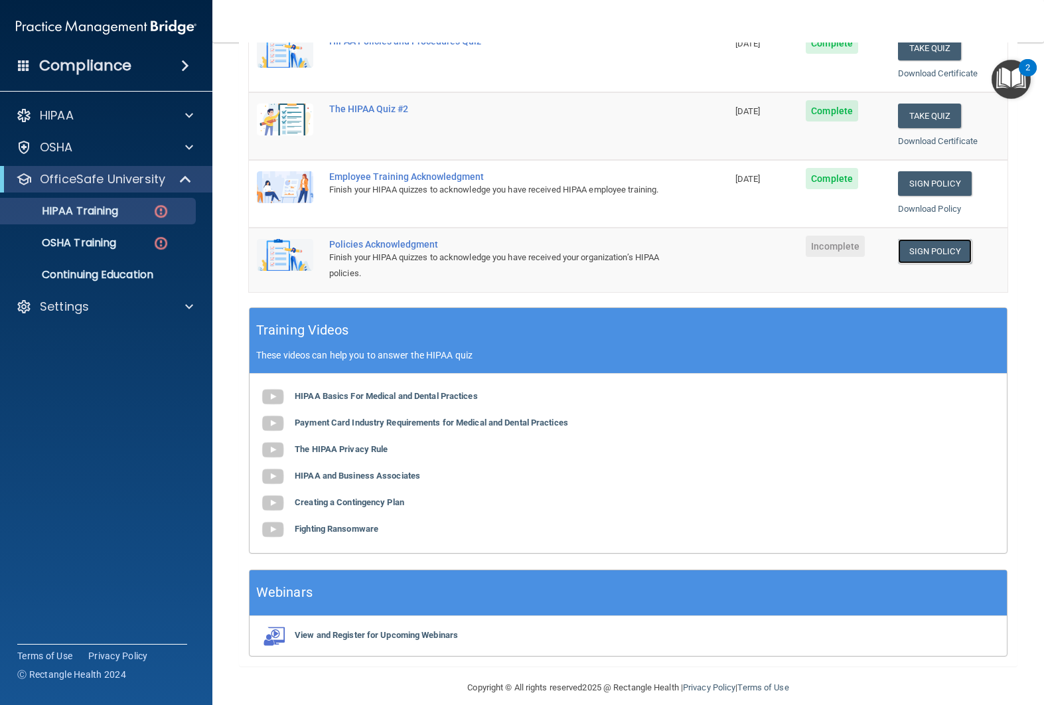
scroll to position [291, 0]
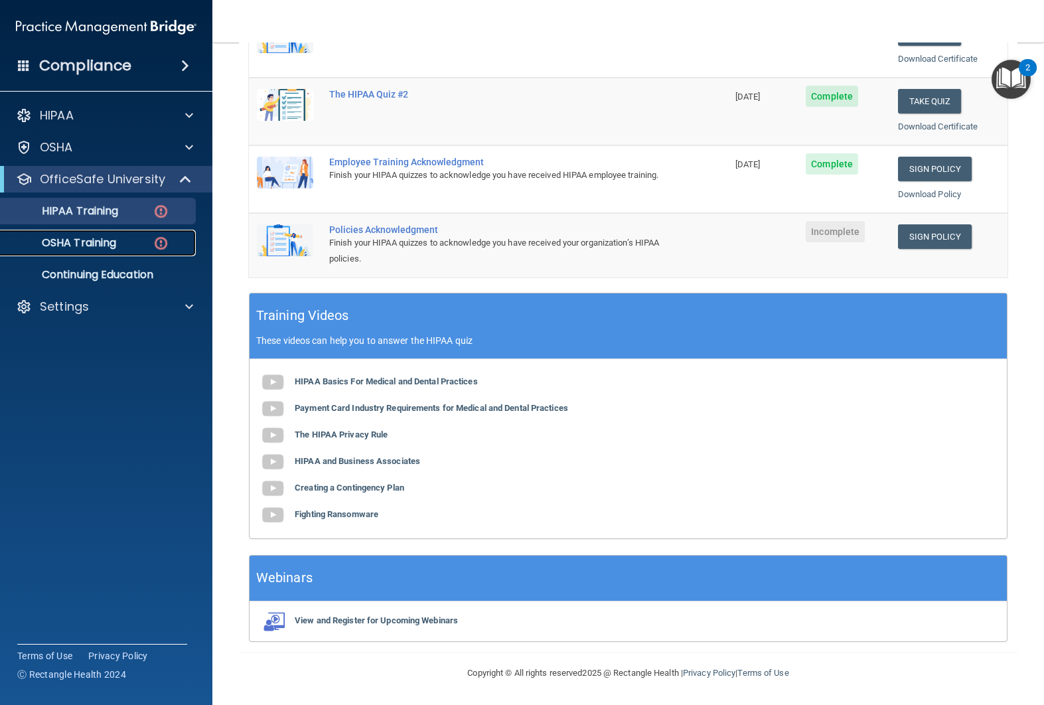
click at [123, 242] on div "OSHA Training" at bounding box center [99, 242] width 181 height 13
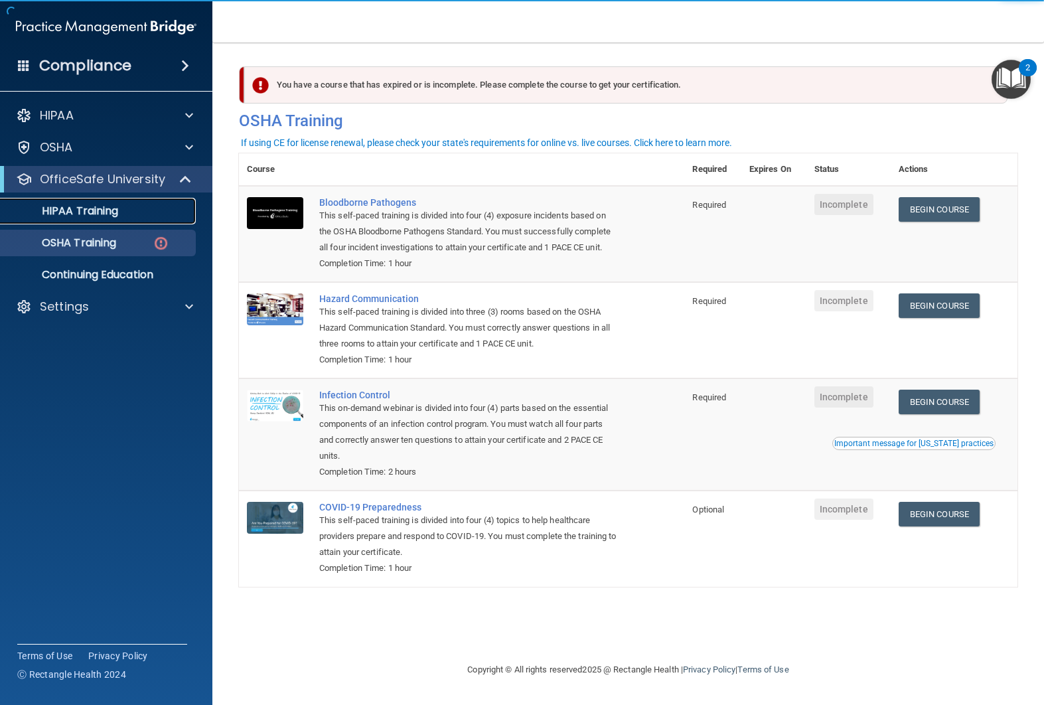
click at [143, 212] on div "HIPAA Training" at bounding box center [99, 210] width 181 height 13
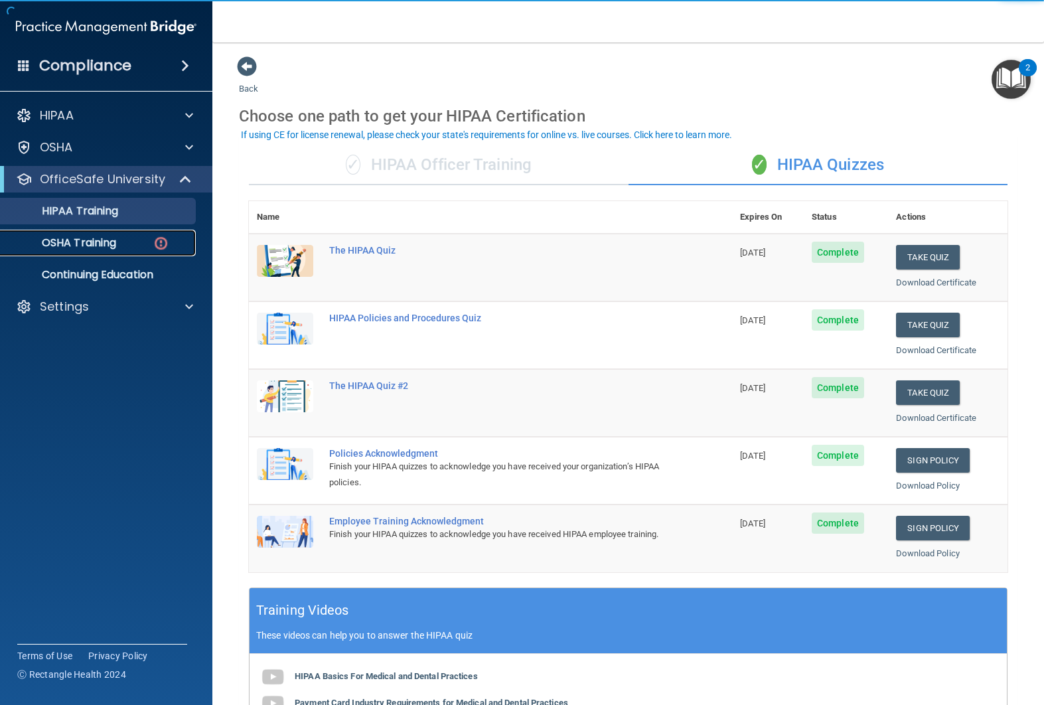
click at [102, 240] on p "OSHA Training" at bounding box center [62, 242] width 107 height 13
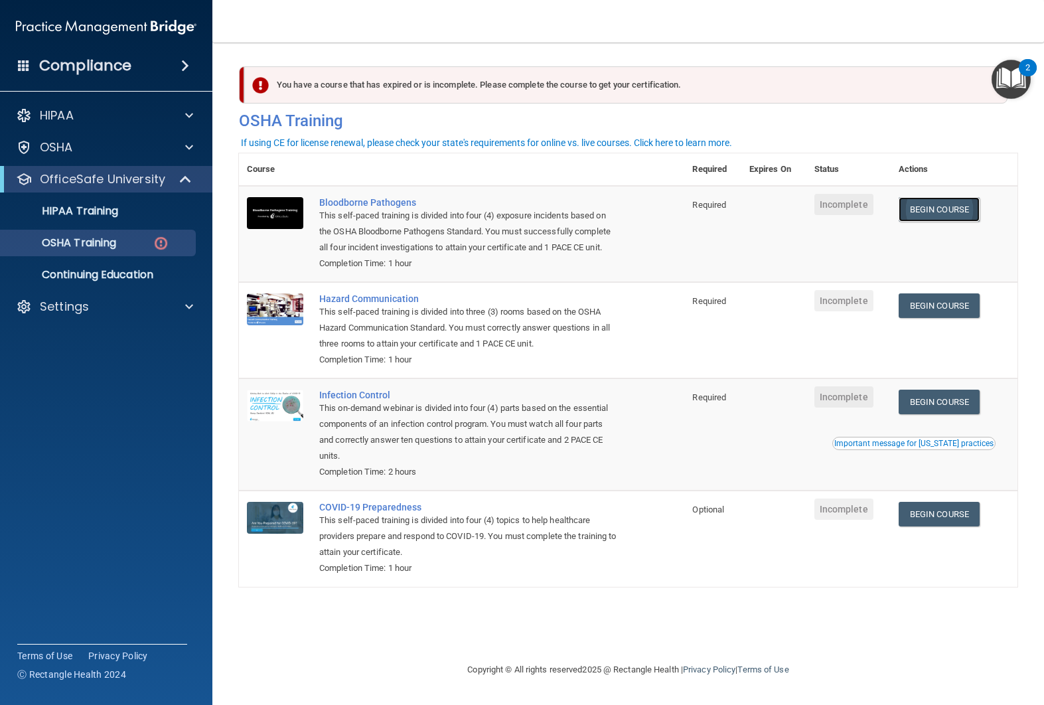
click at [944, 216] on link "Begin Course" at bounding box center [938, 209] width 81 height 25
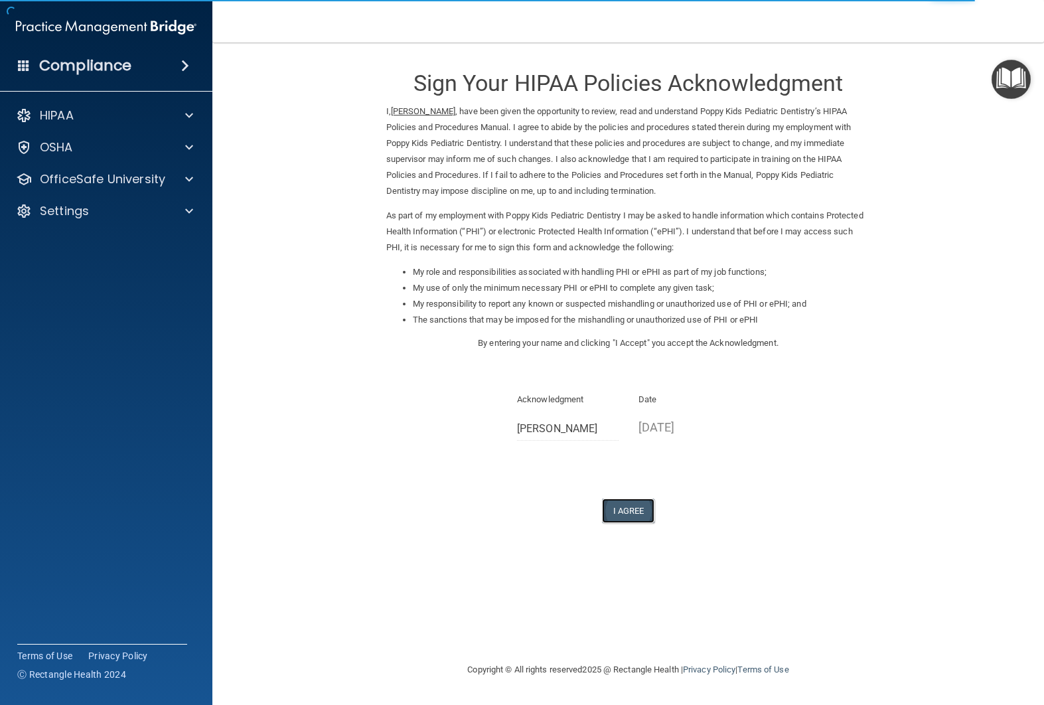
click at [634, 518] on button "I Agree" at bounding box center [628, 510] width 53 height 25
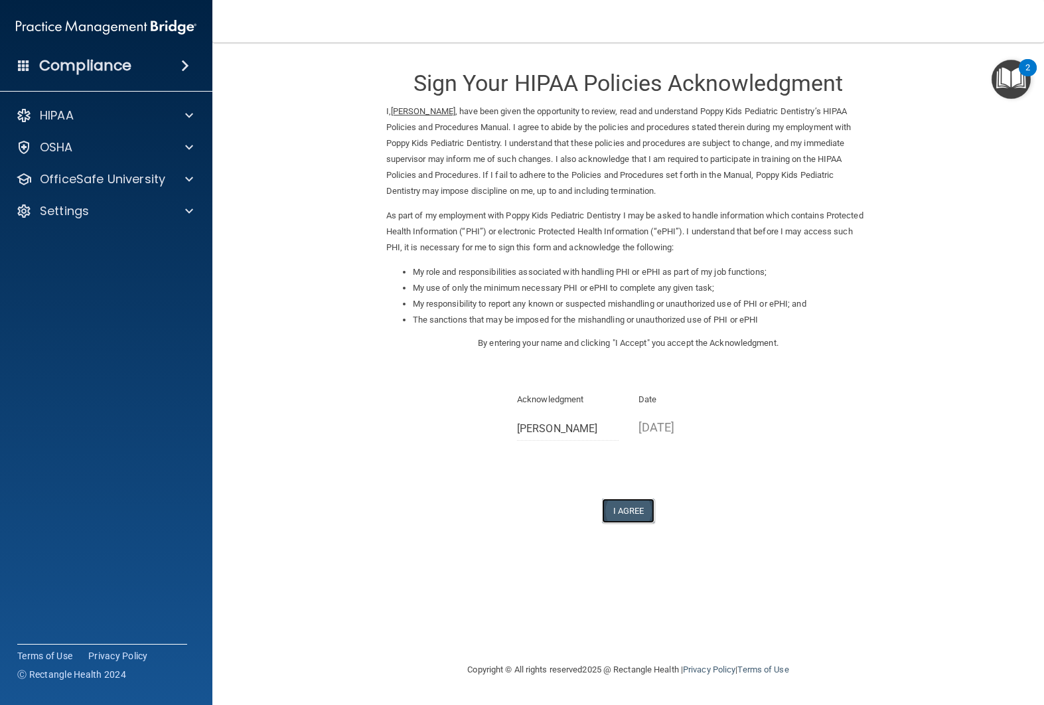
click at [622, 508] on button "I Agree" at bounding box center [628, 510] width 53 height 25
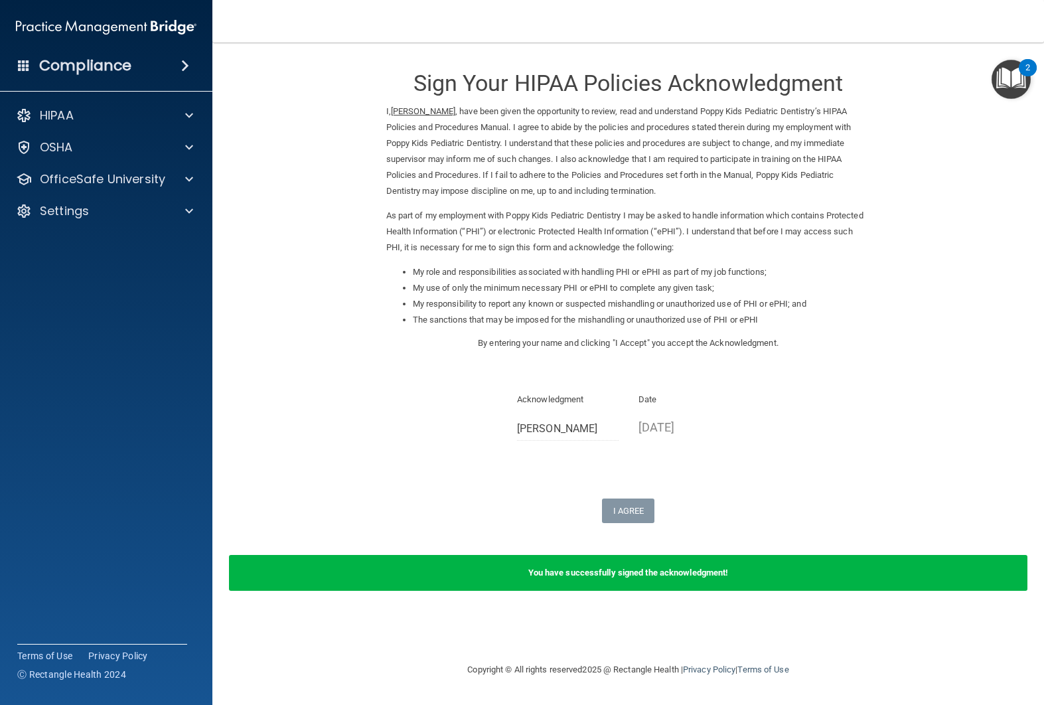
click at [648, 564] on div "You have successfully signed the acknowledgment!" at bounding box center [628, 573] width 798 height 36
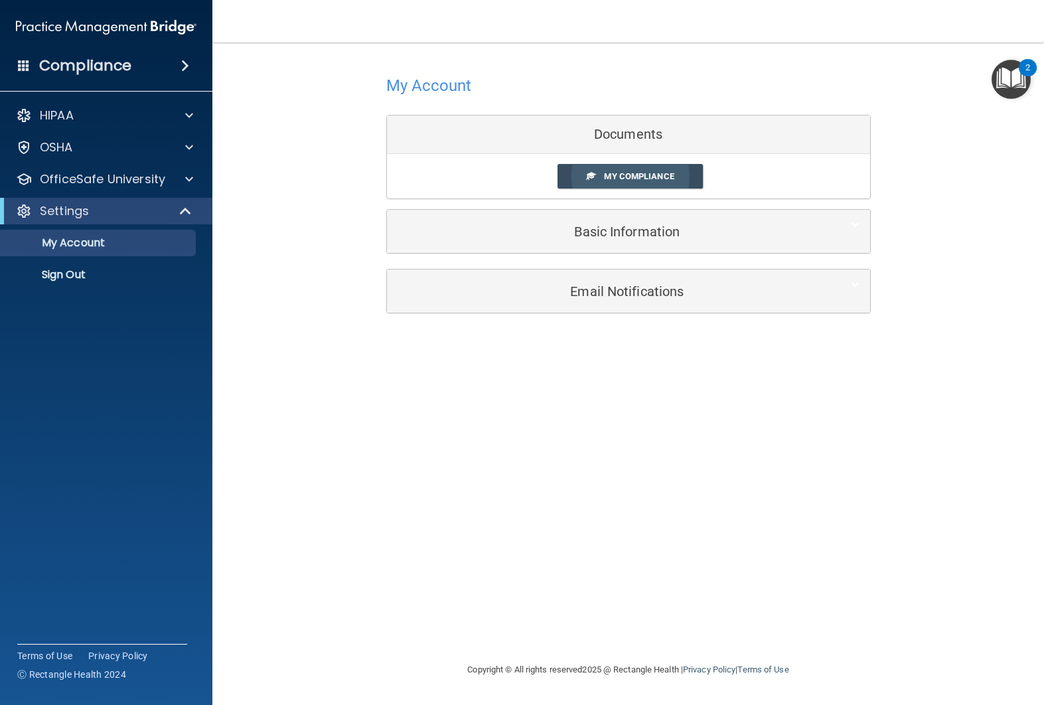
click at [614, 172] on span "My Compliance" at bounding box center [639, 176] width 70 height 10
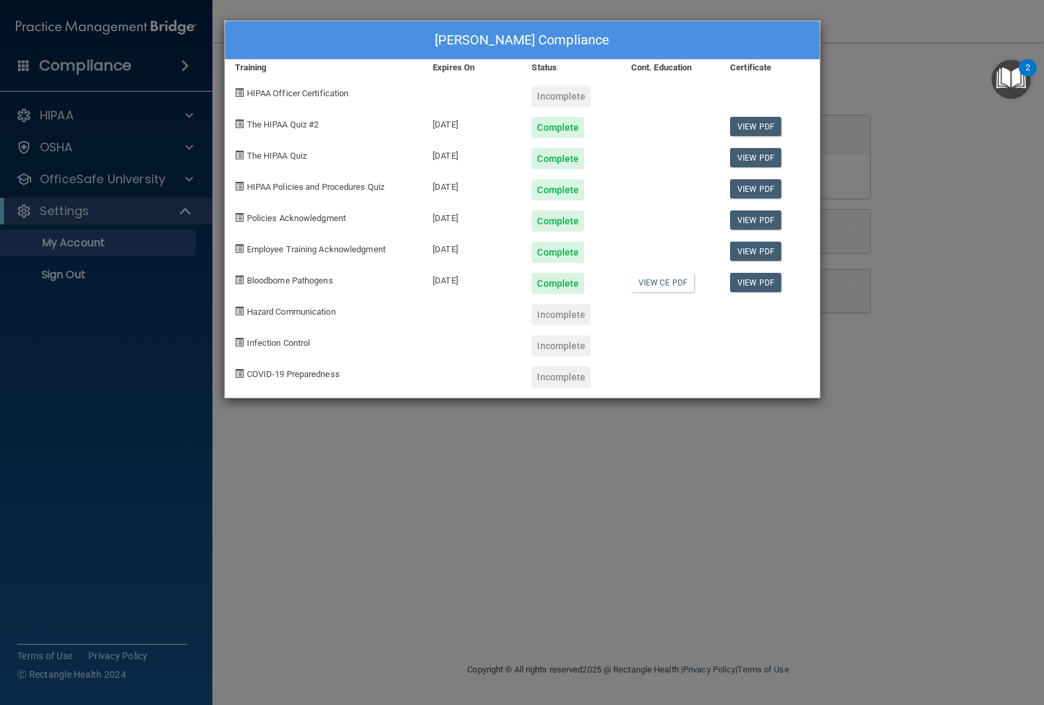
click at [291, 316] on span "Hazard Communication" at bounding box center [291, 312] width 89 height 10
click at [884, 390] on div "[PERSON_NAME] Compliance Training Expires On Status Cont. Education Certificate…" at bounding box center [522, 352] width 1044 height 705
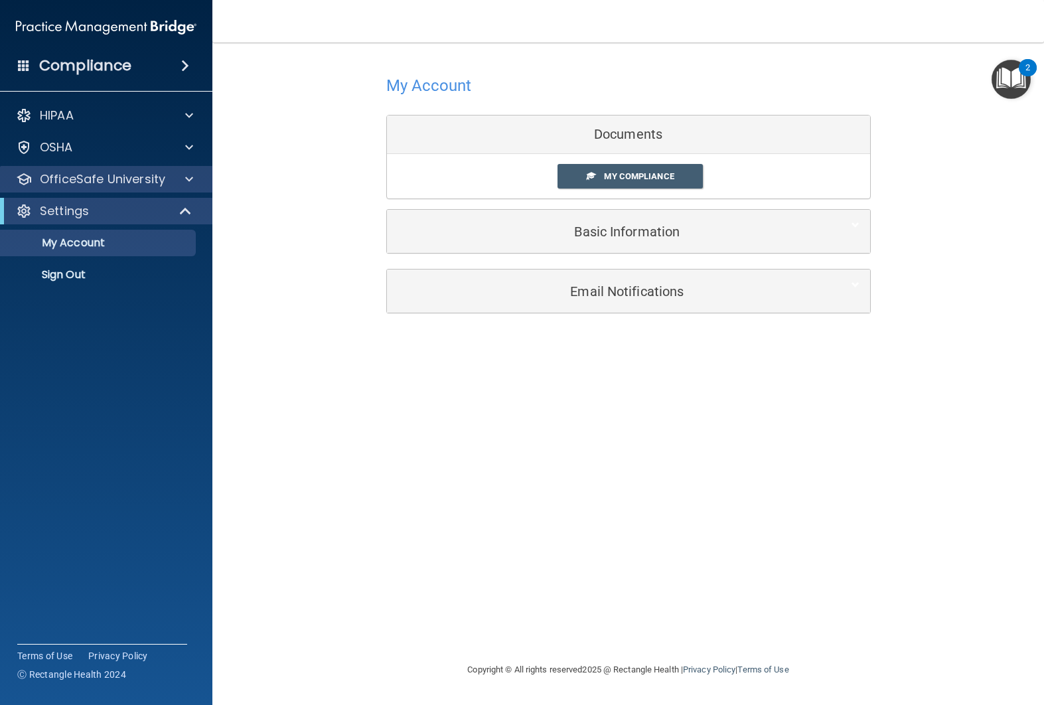
click at [192, 188] on div "OfficeSafe University" at bounding box center [106, 179] width 213 height 27
click at [190, 179] on span at bounding box center [189, 179] width 8 height 16
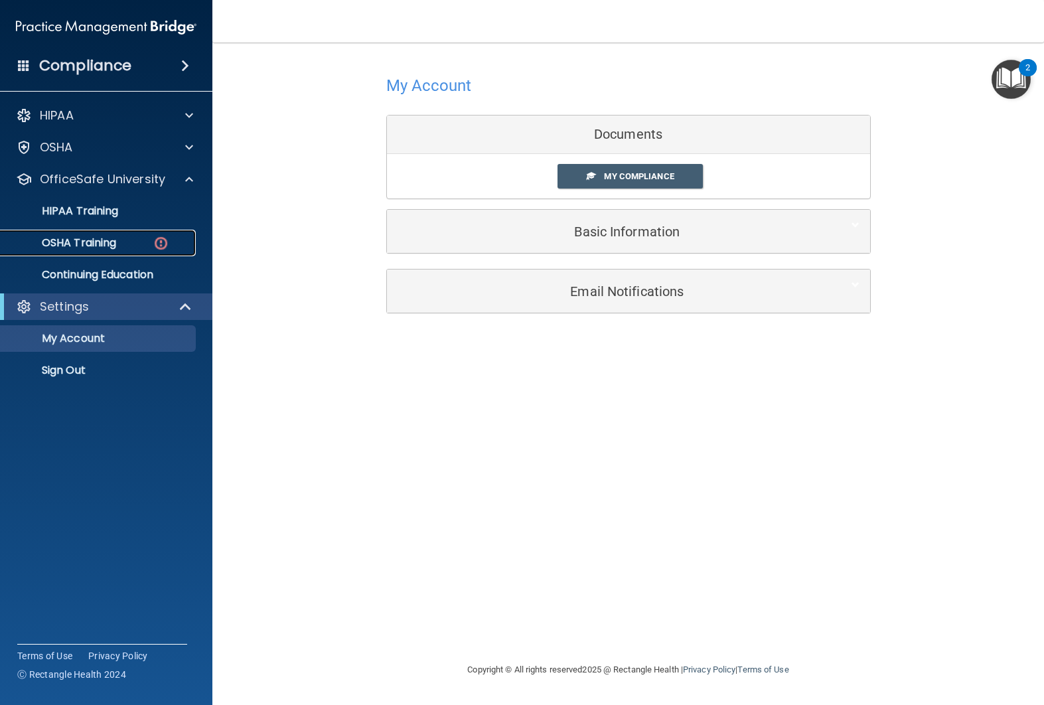
click at [101, 241] on p "OSHA Training" at bounding box center [62, 242] width 107 height 13
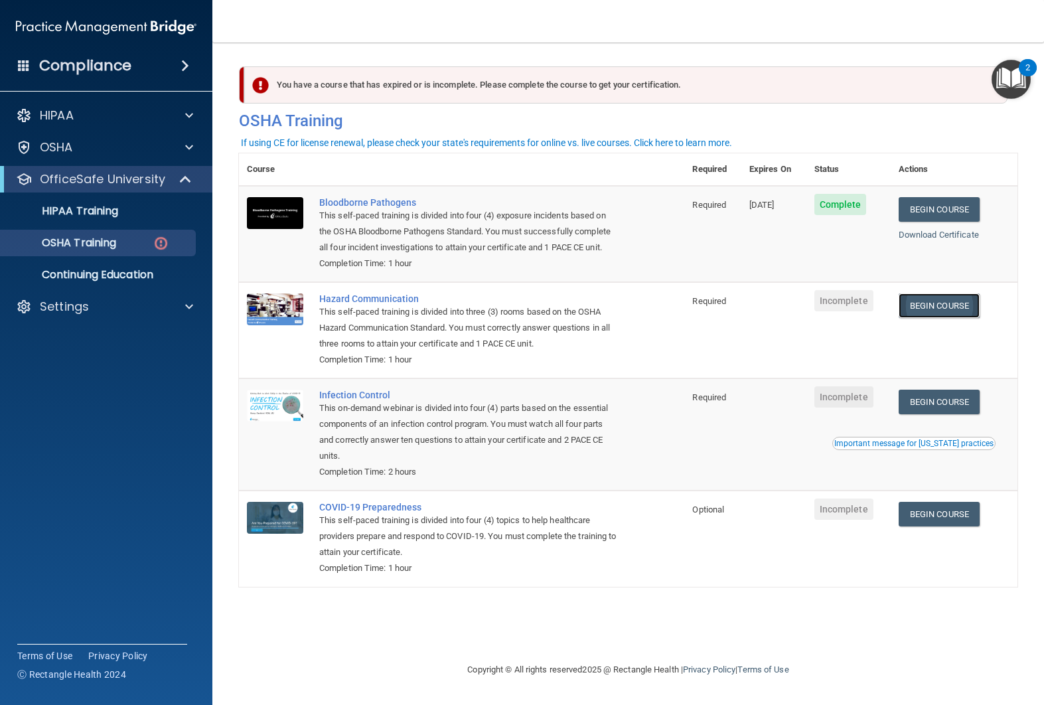
click at [958, 311] on link "Begin Course" at bounding box center [938, 305] width 81 height 25
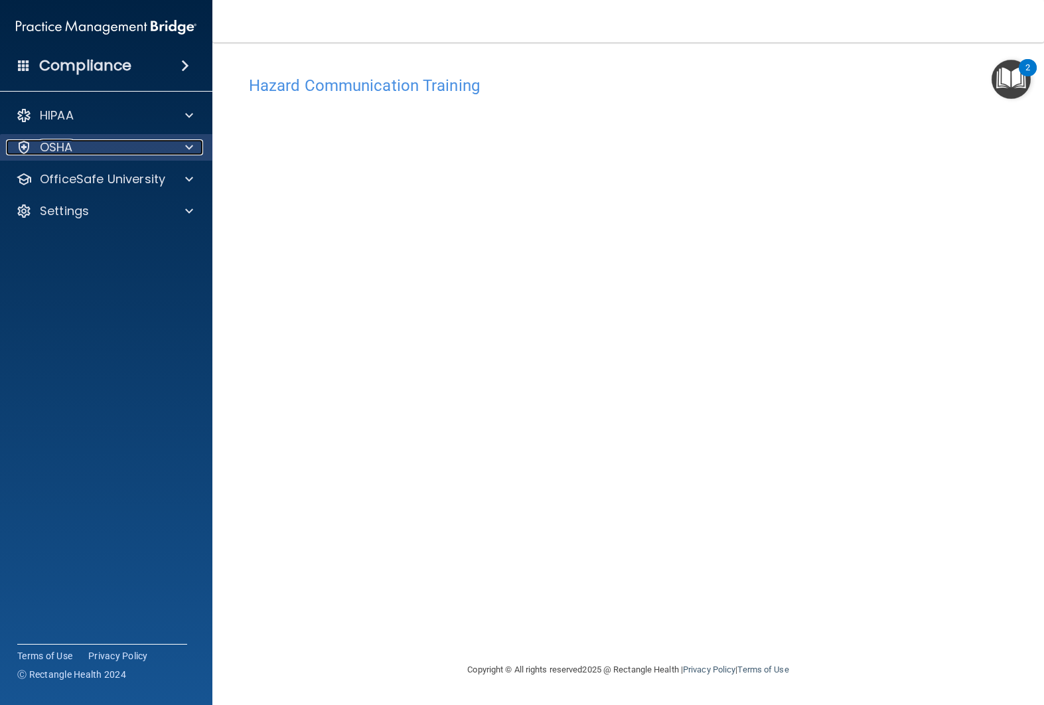
click at [191, 155] on span at bounding box center [189, 147] width 8 height 16
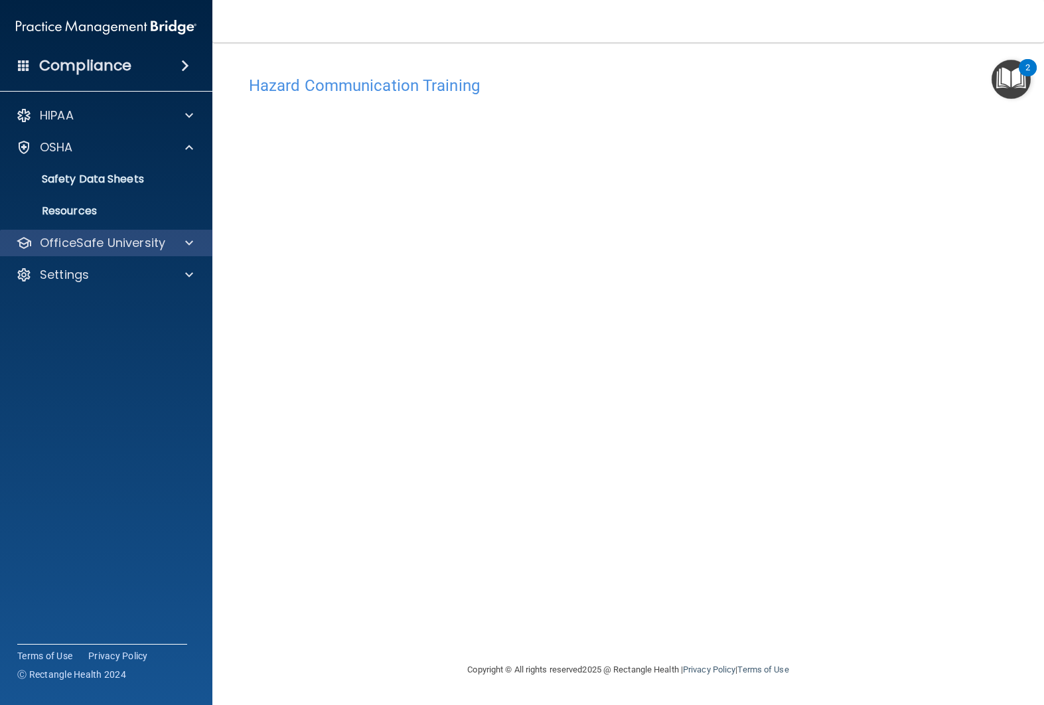
click at [184, 234] on div "OfficeSafe University" at bounding box center [106, 243] width 213 height 27
click at [182, 243] on div at bounding box center [187, 243] width 33 height 16
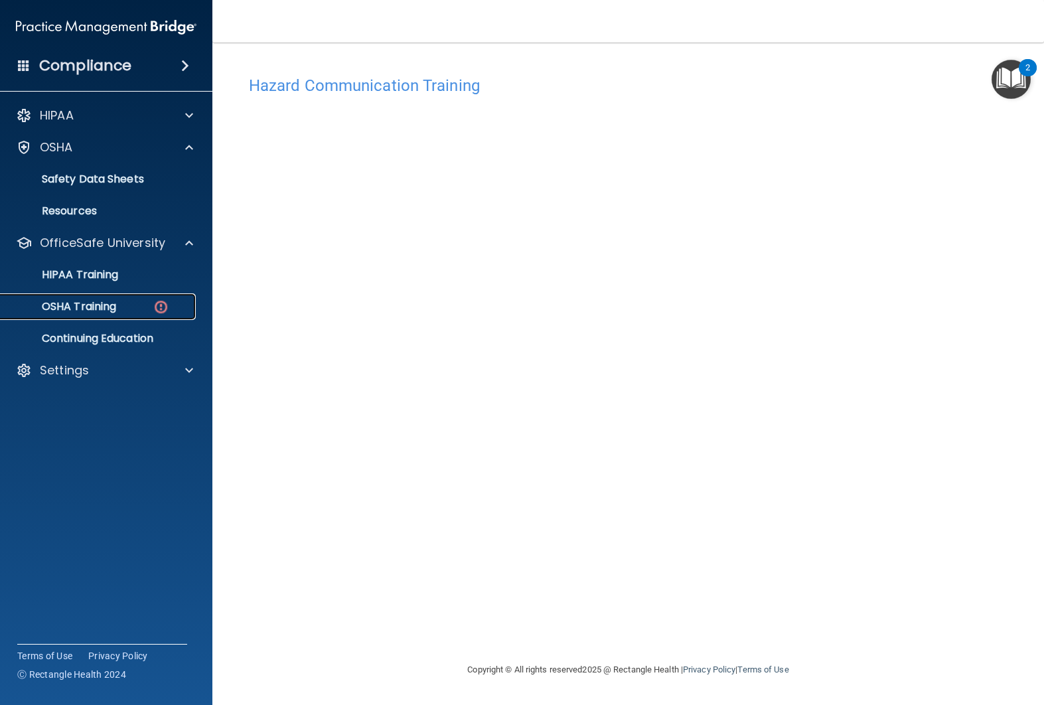
click at [112, 313] on p "OSHA Training" at bounding box center [62, 306] width 107 height 13
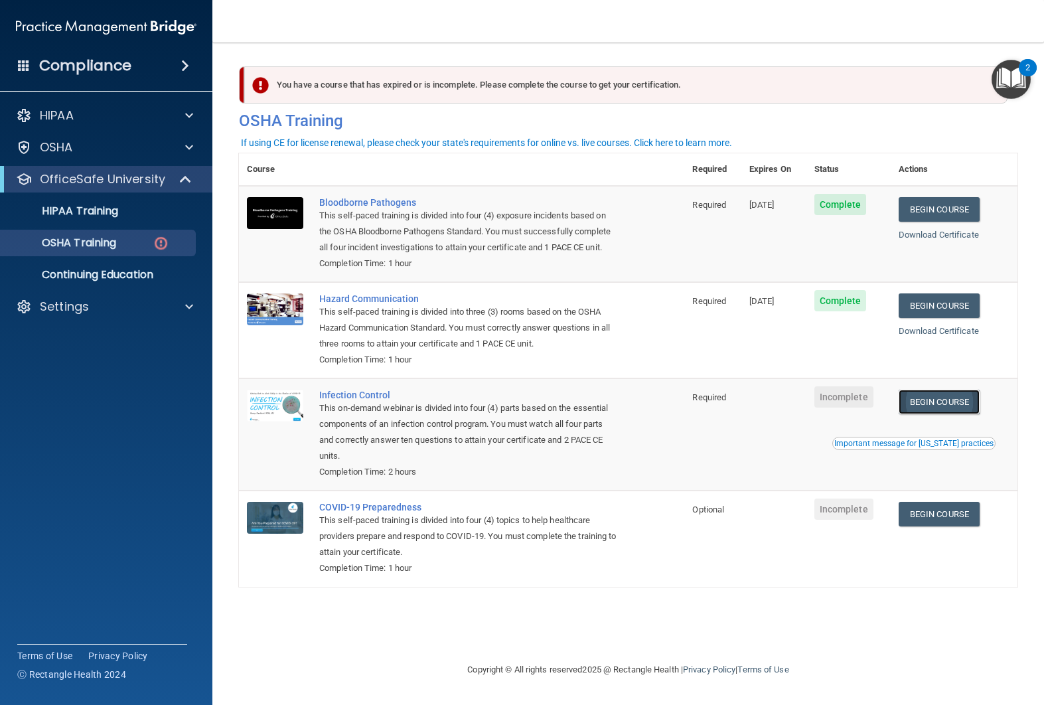
click at [938, 404] on link "Begin Course" at bounding box center [938, 401] width 81 height 25
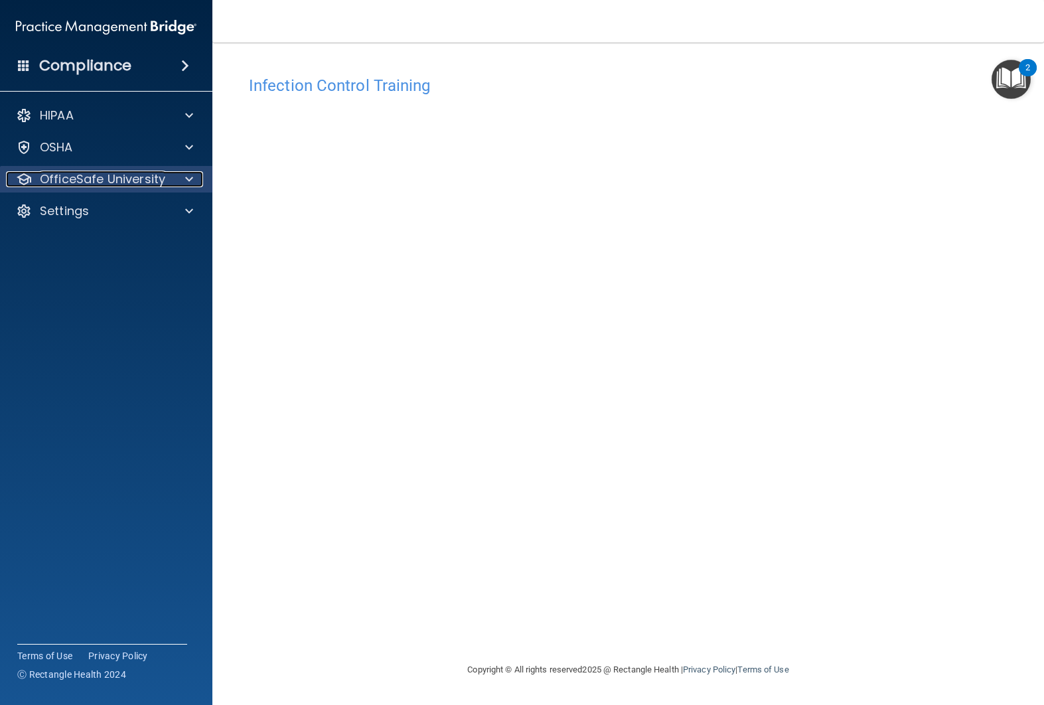
click at [188, 173] on span at bounding box center [189, 179] width 8 height 16
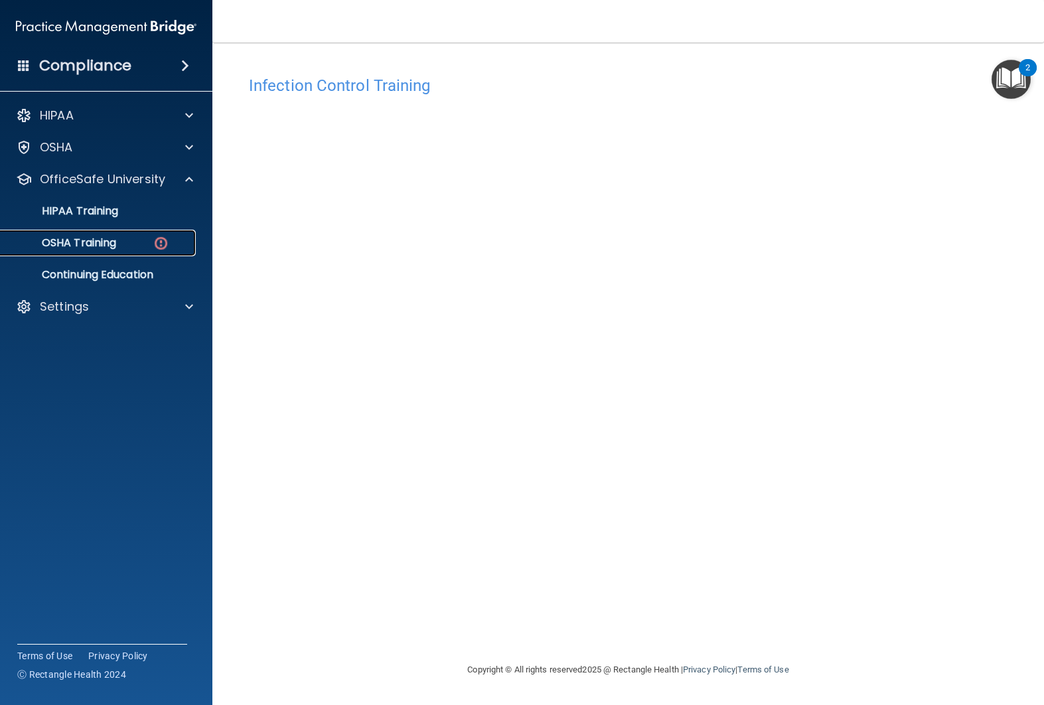
click at [127, 250] on link "OSHA Training" at bounding box center [91, 243] width 209 height 27
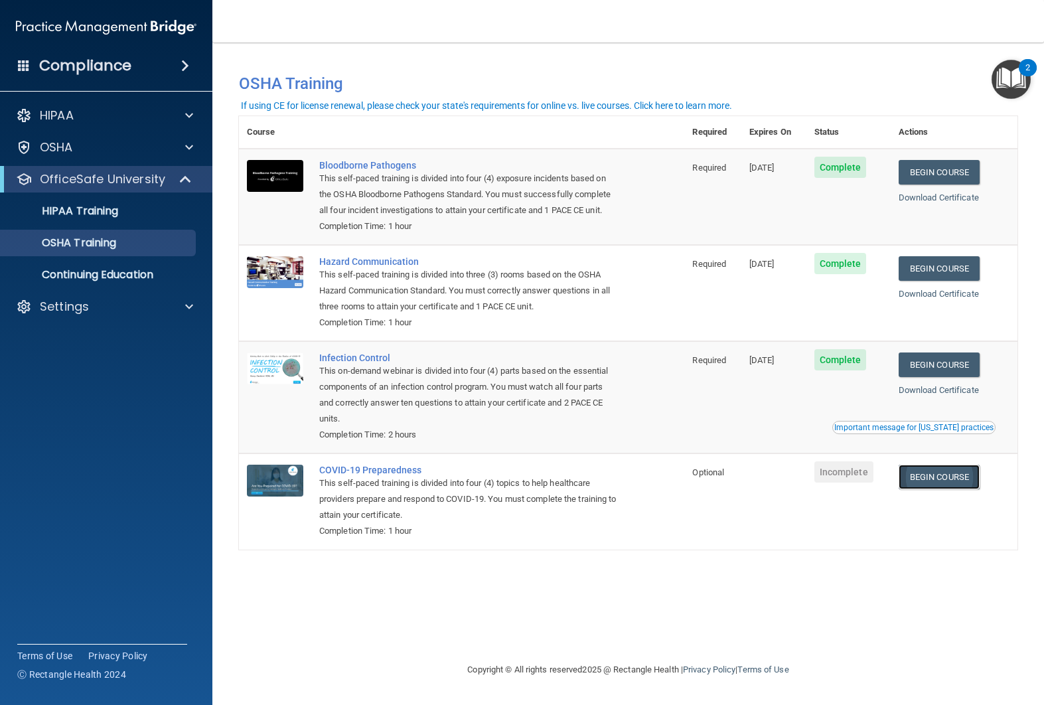
click at [939, 480] on link "Begin Course" at bounding box center [938, 476] width 81 height 25
click at [165, 216] on div "HIPAA Training" at bounding box center [99, 210] width 181 height 13
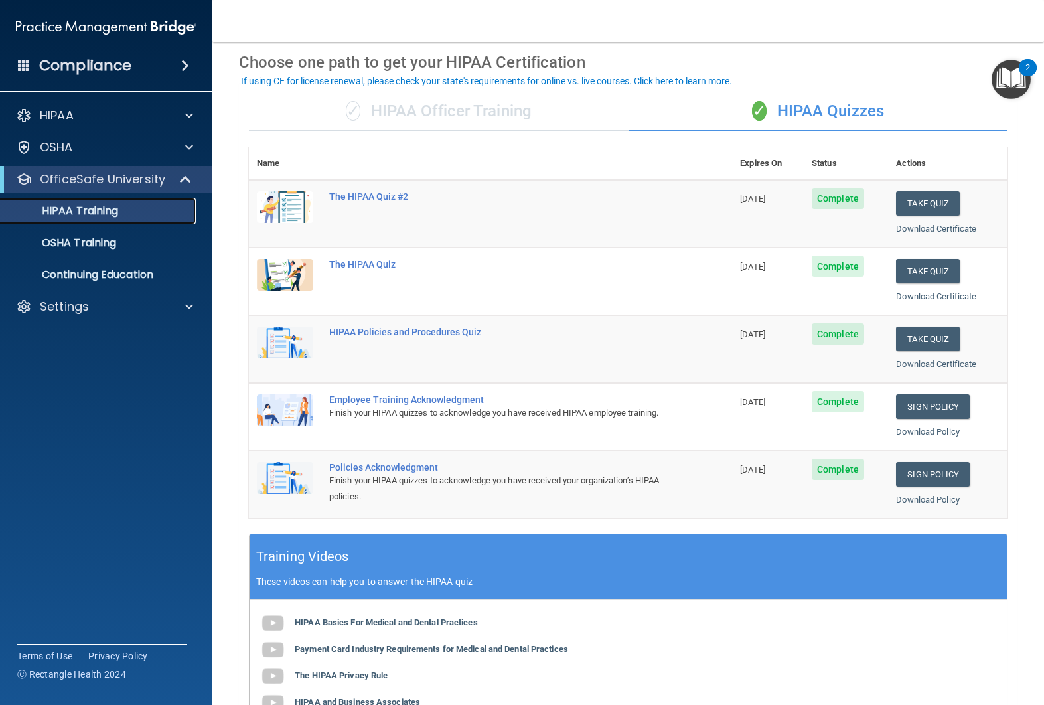
scroll to position [53, 0]
click at [120, 251] on link "OSHA Training" at bounding box center [91, 243] width 209 height 27
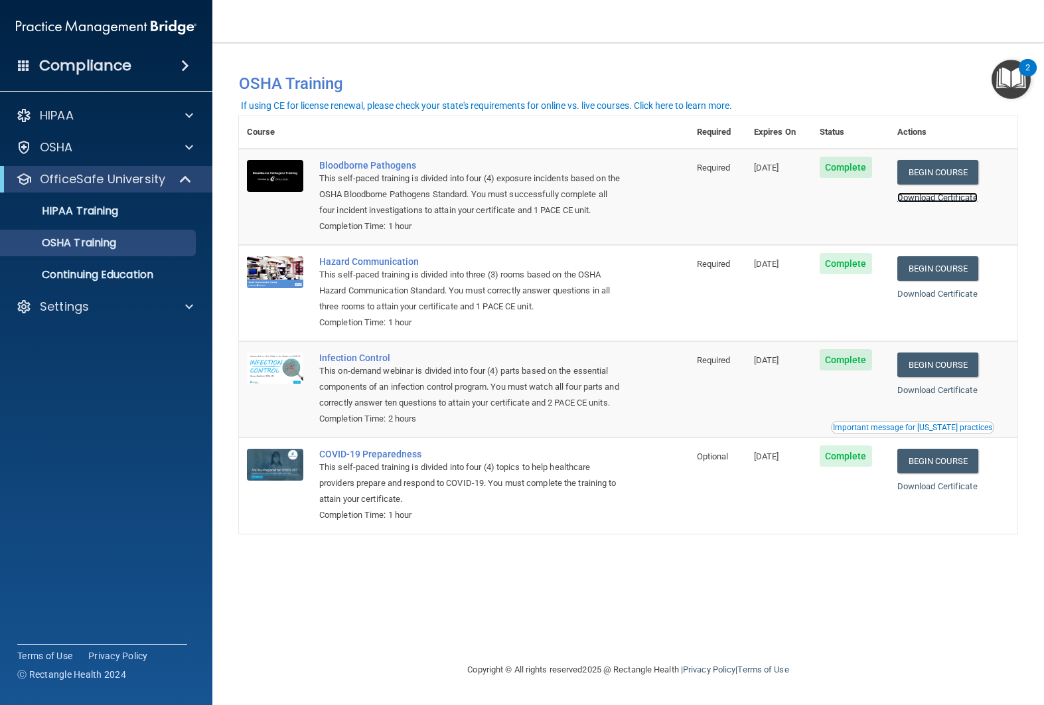
click at [943, 198] on link "Download Certificate" at bounding box center [937, 197] width 80 height 10
click at [948, 293] on link "Download Certificate" at bounding box center [937, 294] width 80 height 10
click at [940, 392] on link "Download Certificate" at bounding box center [937, 390] width 80 height 10
click at [965, 491] on link "Download Certificate" at bounding box center [937, 486] width 80 height 10
click at [945, 393] on link "Download Certificate" at bounding box center [937, 390] width 80 height 10
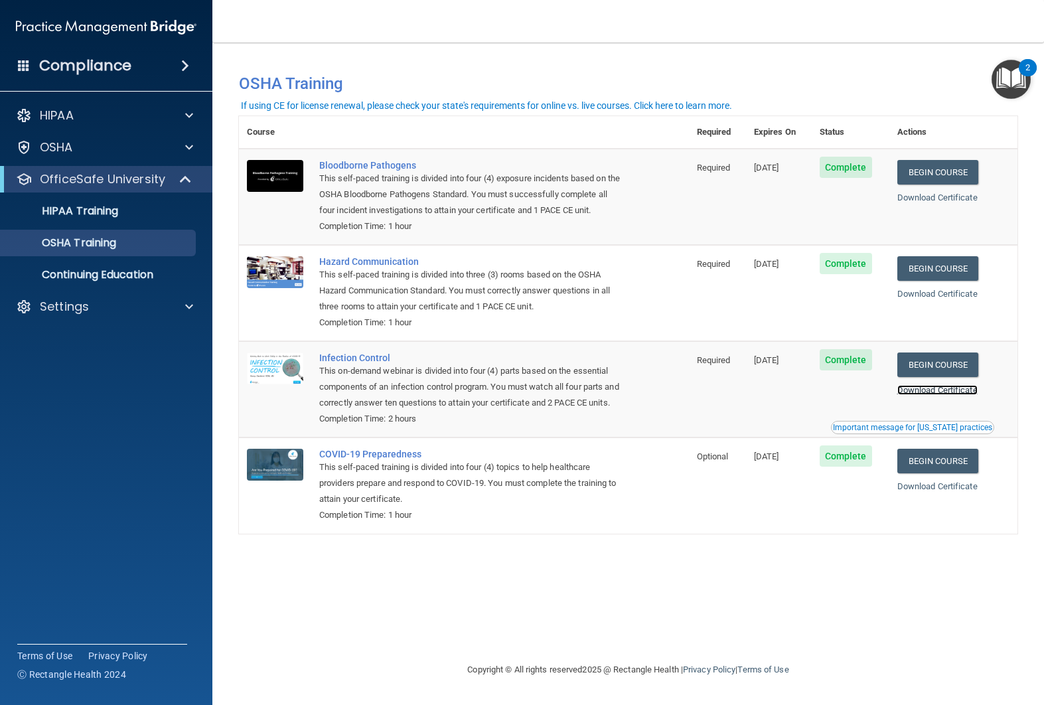
click at [937, 393] on link "Download Certificate" at bounding box center [937, 390] width 80 height 10
click at [938, 491] on link "Download Certificate" at bounding box center [937, 486] width 80 height 10
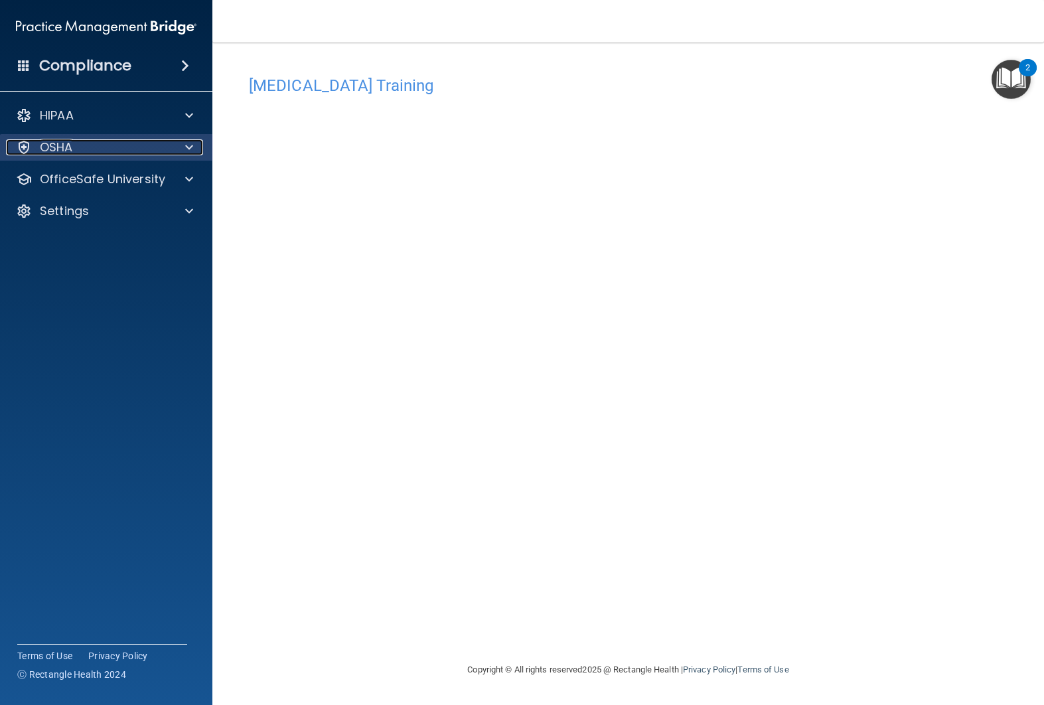
click at [191, 148] on span at bounding box center [189, 147] width 8 height 16
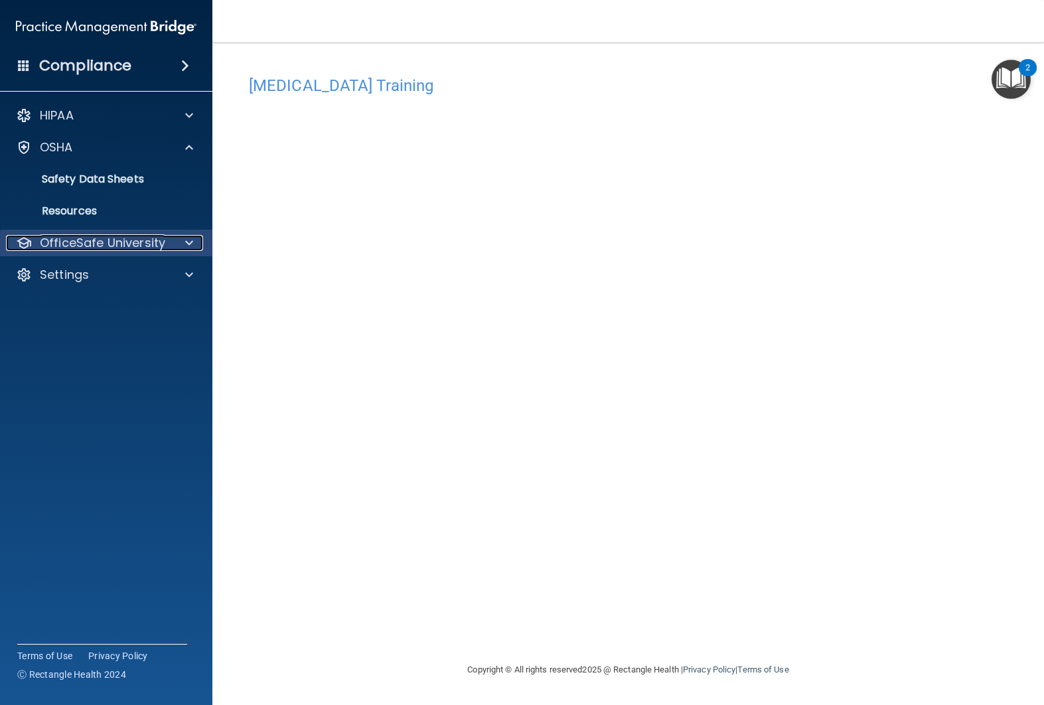
click at [185, 244] on span at bounding box center [189, 243] width 8 height 16
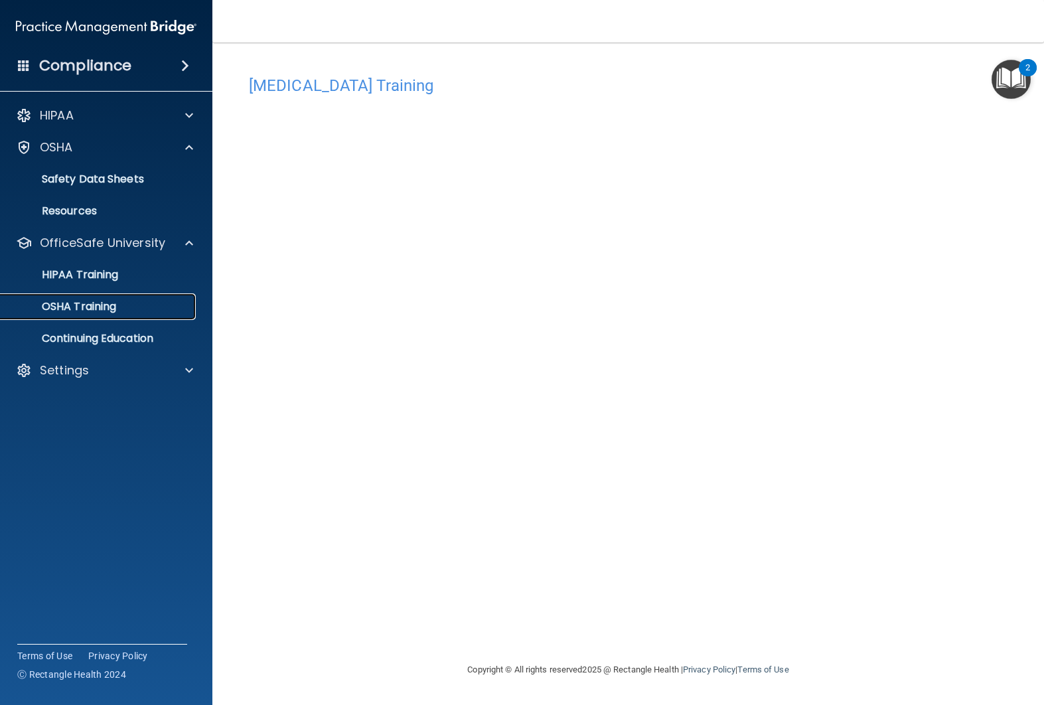
click at [96, 314] on link "OSHA Training" at bounding box center [91, 306] width 209 height 27
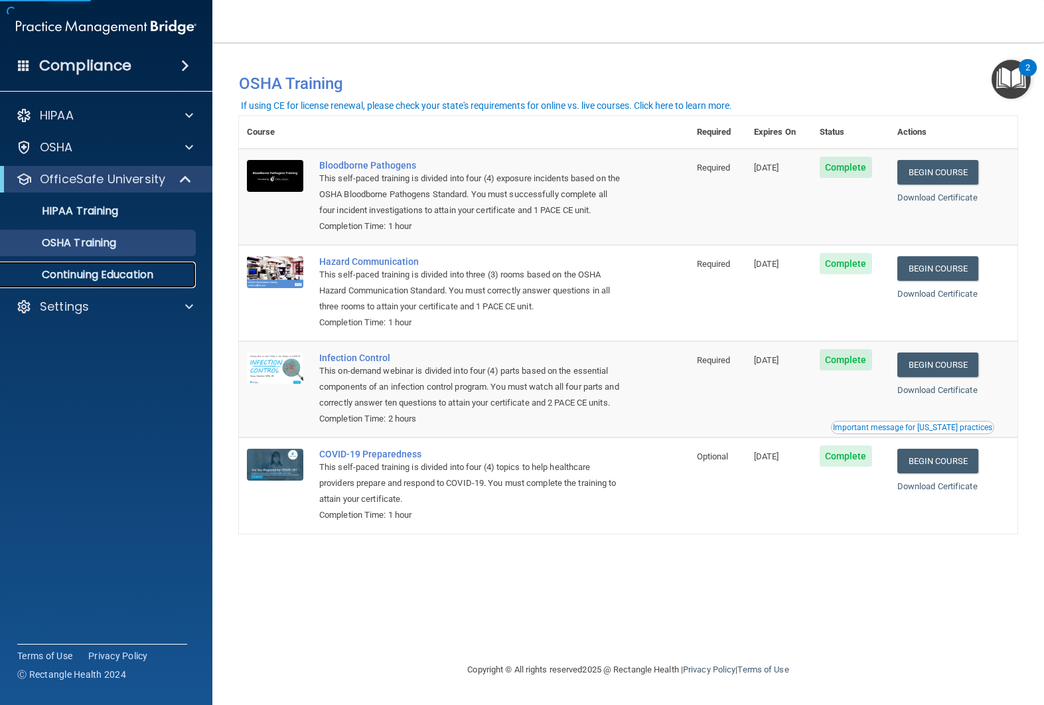
click at [127, 279] on p "Continuing Education" at bounding box center [99, 274] width 181 height 13
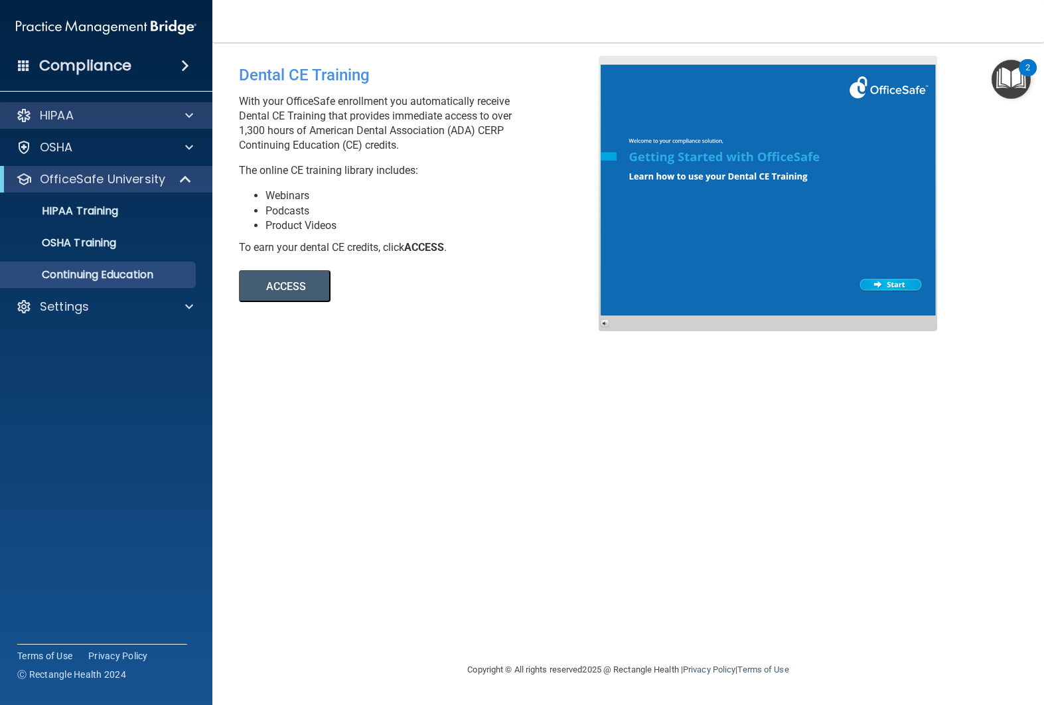
click at [196, 125] on div "HIPAA" at bounding box center [106, 115] width 213 height 27
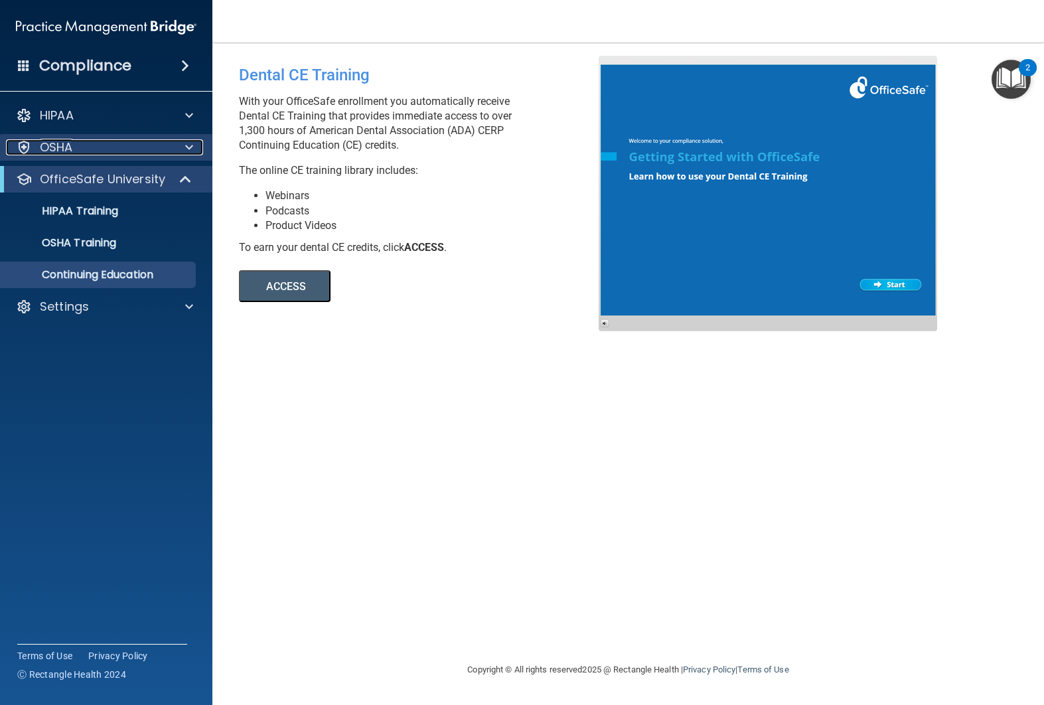
click at [186, 143] on span at bounding box center [189, 147] width 8 height 16
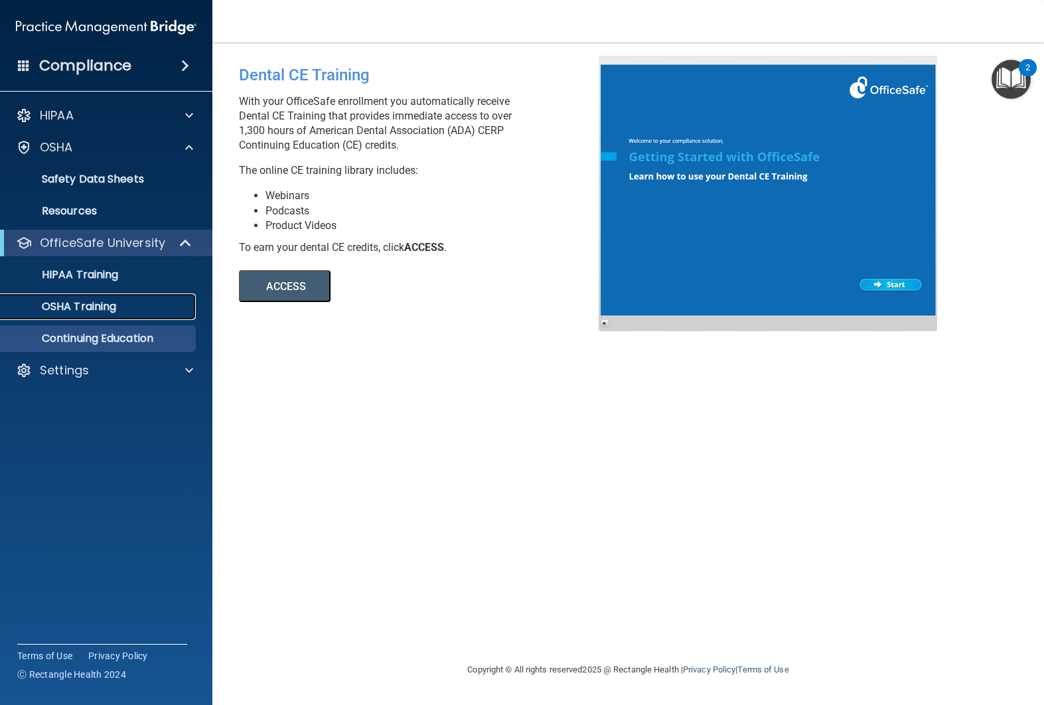
click at [84, 307] on p "OSHA Training" at bounding box center [62, 306] width 107 height 13
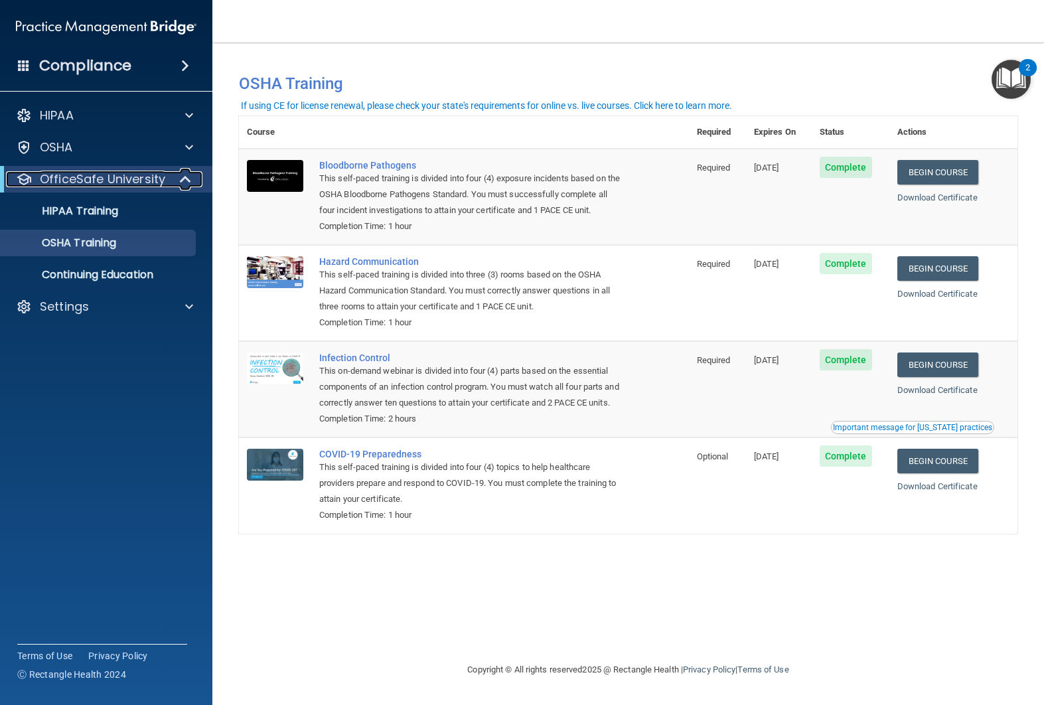
click at [178, 182] on div at bounding box center [186, 179] width 33 height 16
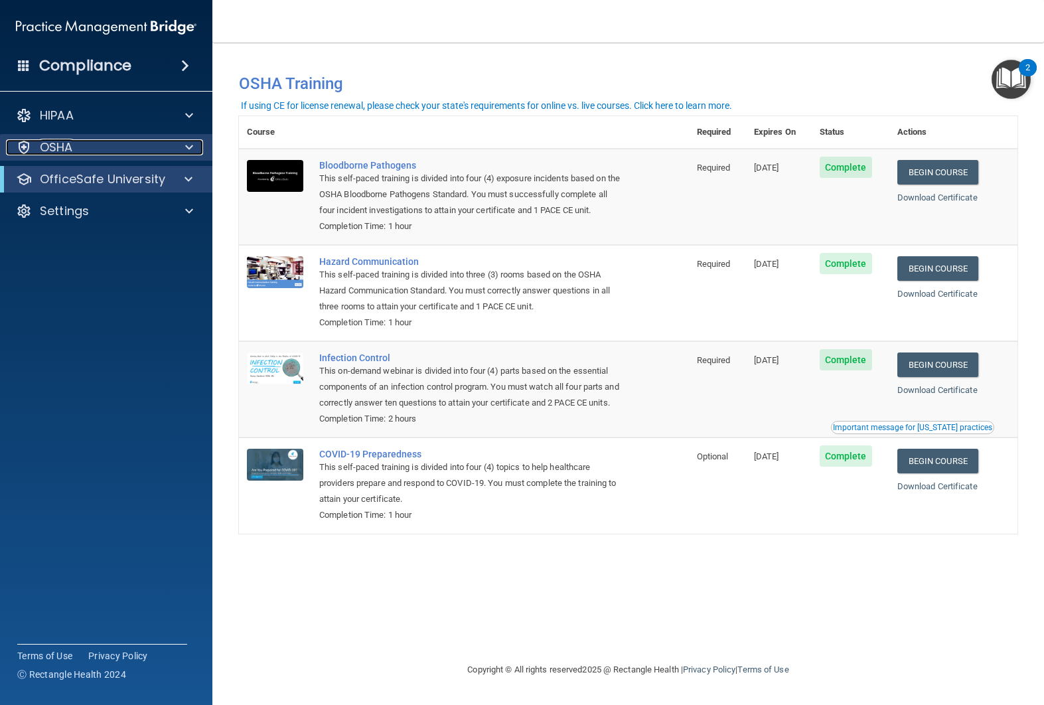
click at [194, 151] on div at bounding box center [187, 147] width 33 height 16
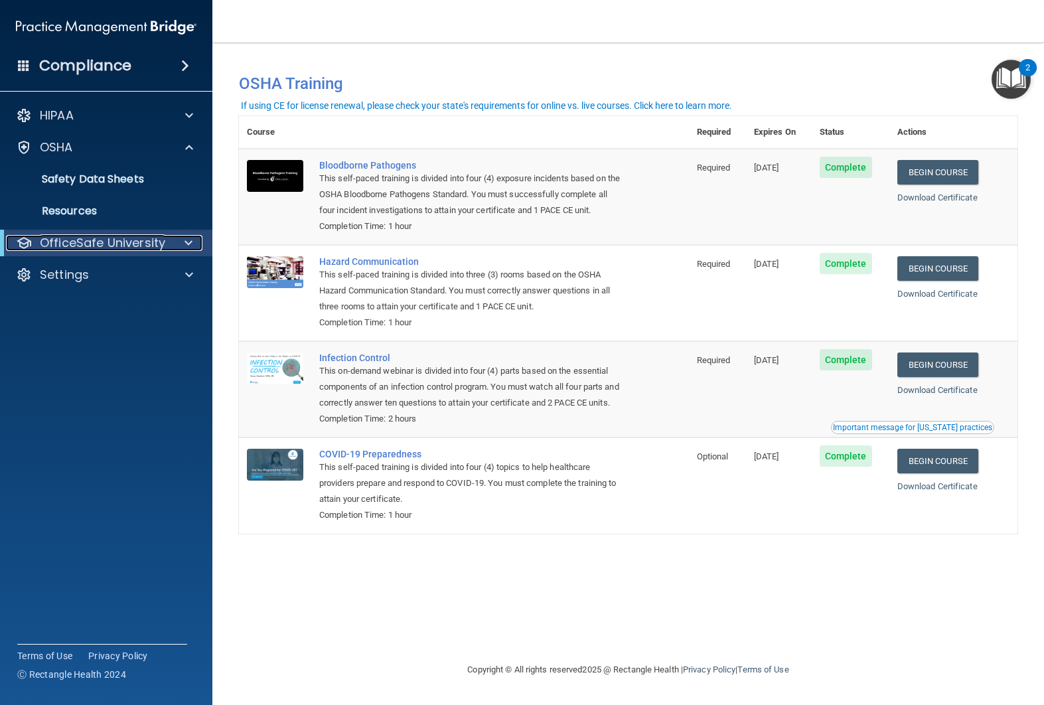
click at [188, 247] on span at bounding box center [188, 243] width 8 height 16
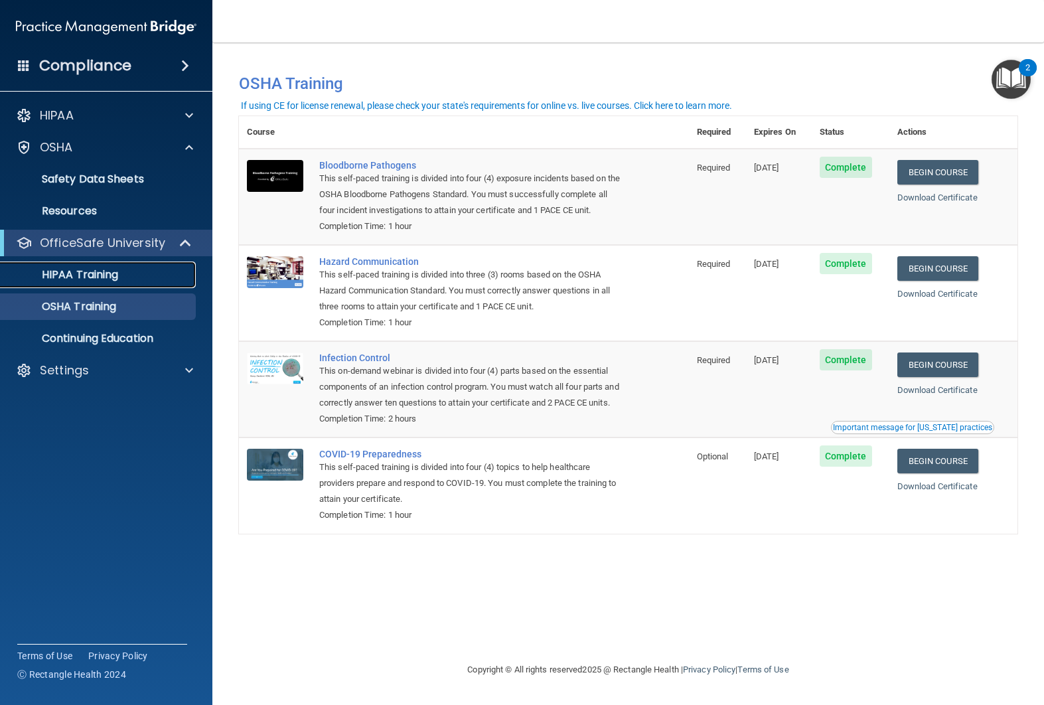
click at [76, 277] on p "HIPAA Training" at bounding box center [63, 274] width 109 height 13
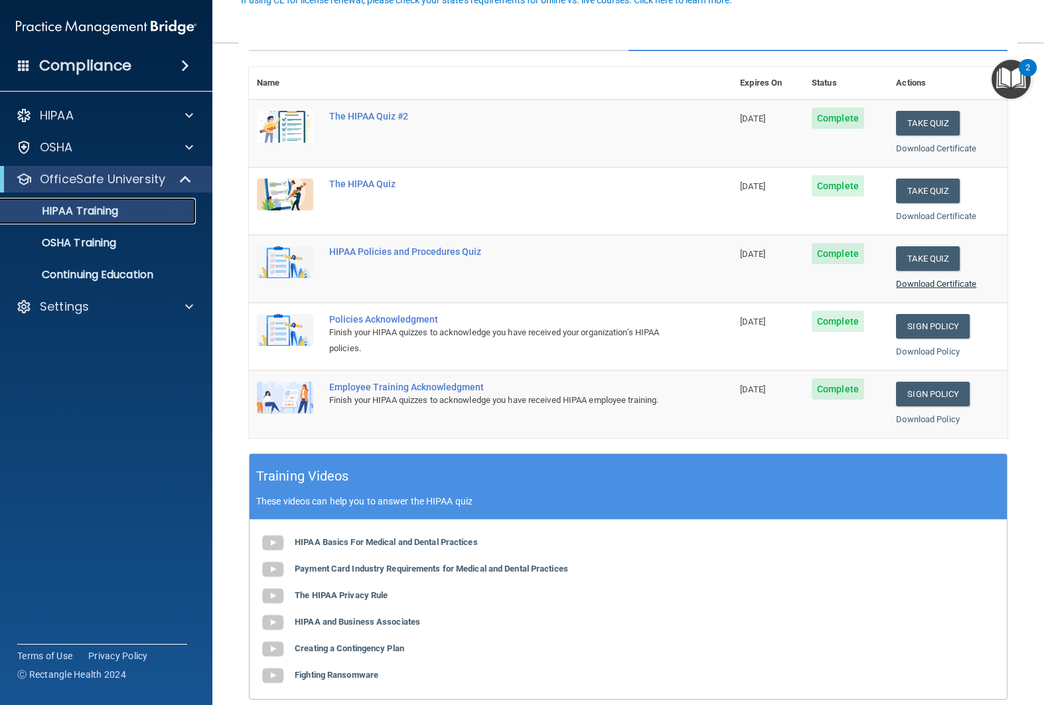
scroll to position [135, 0]
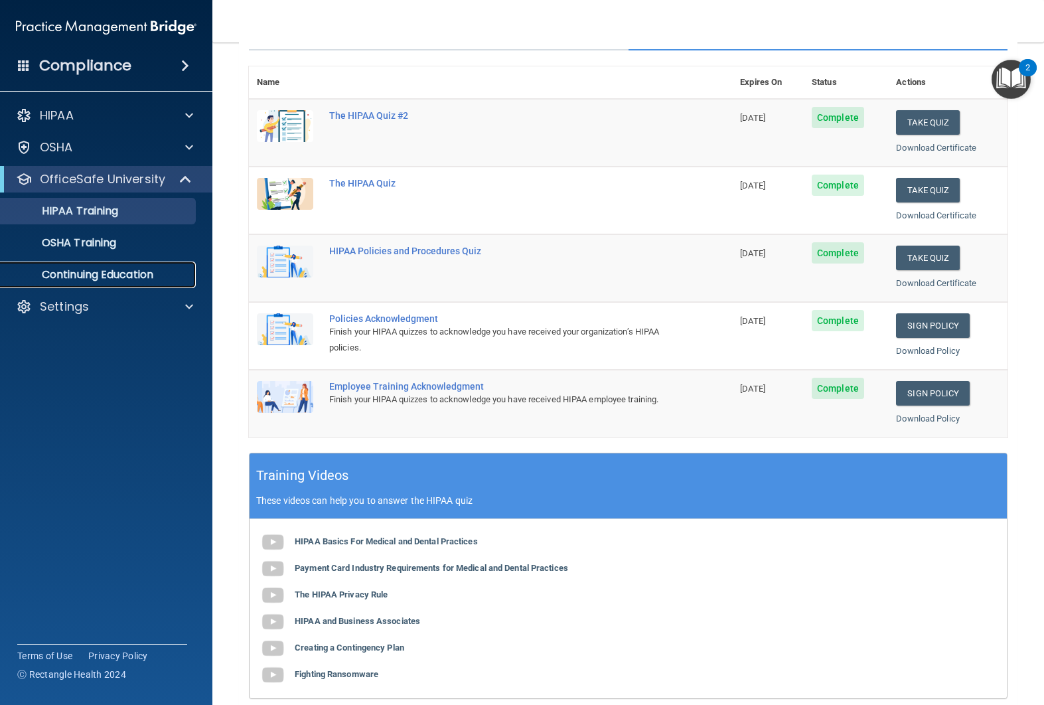
click at [109, 278] on p "Continuing Education" at bounding box center [99, 274] width 181 height 13
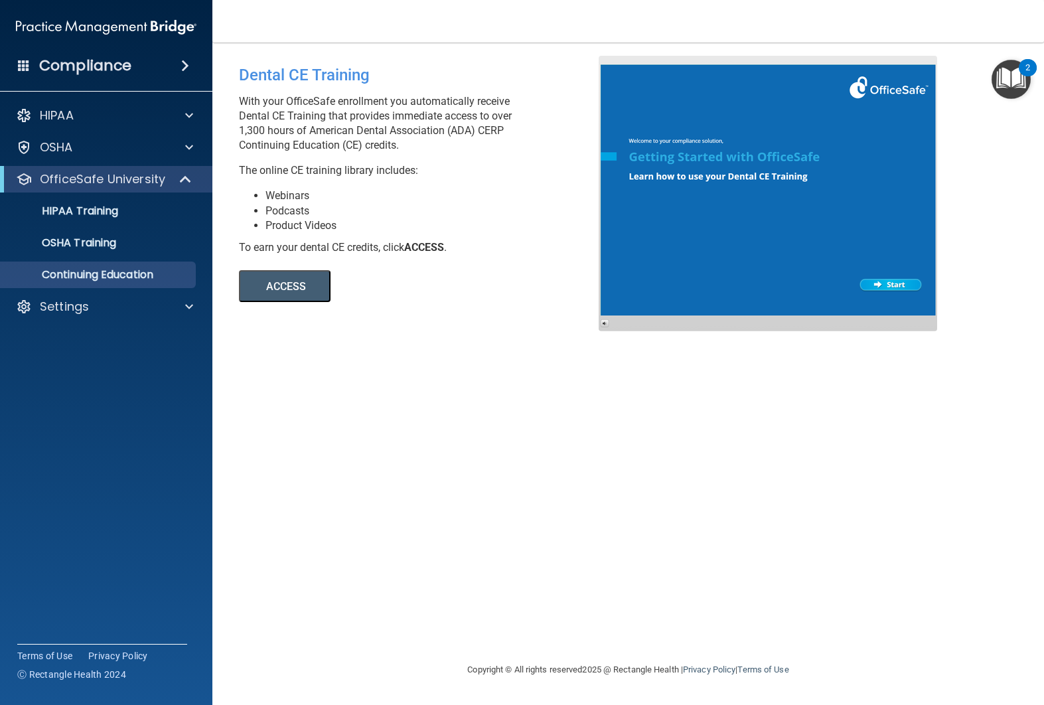
click at [283, 293] on button "ACCESS" at bounding box center [285, 286] width 92 height 32
